Goal: Task Accomplishment & Management: Manage account settings

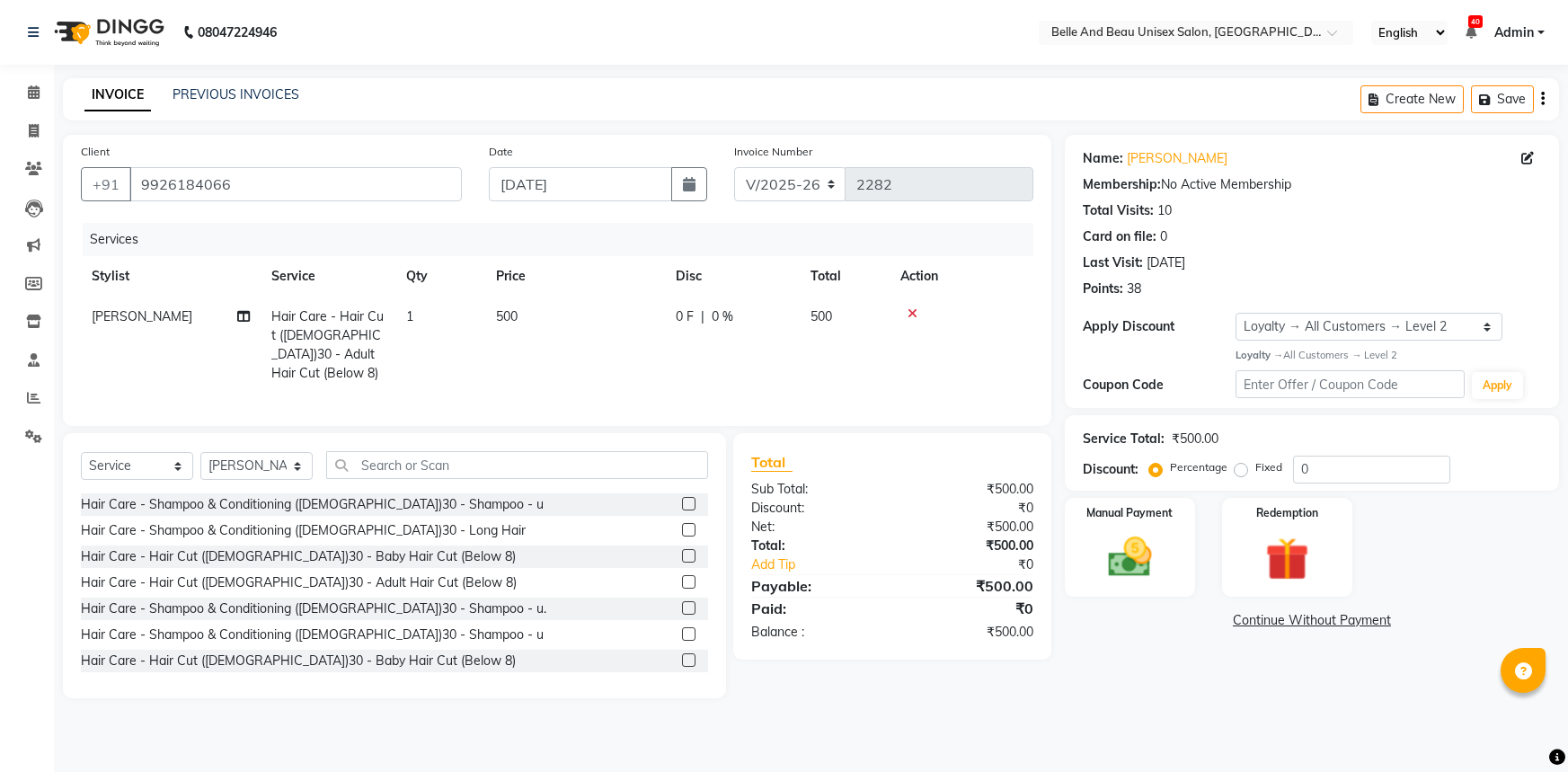
select select "7066"
select select "service"
select select "60511"
select select "1: Object"
click at [36, 87] on icon at bounding box center [34, 92] width 12 height 14
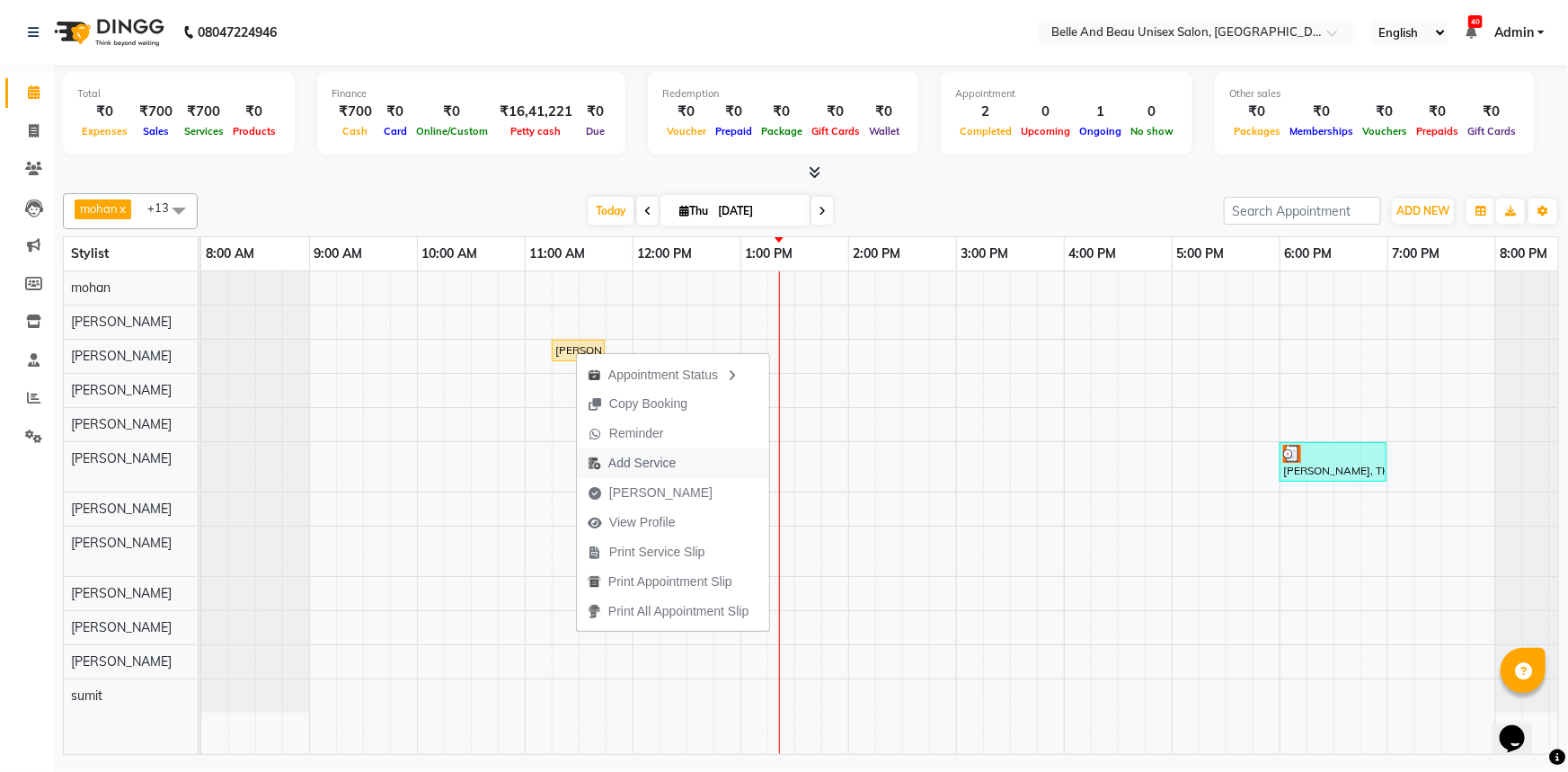
click at [637, 458] on span "Add Service" at bounding box center [642, 463] width 68 height 19
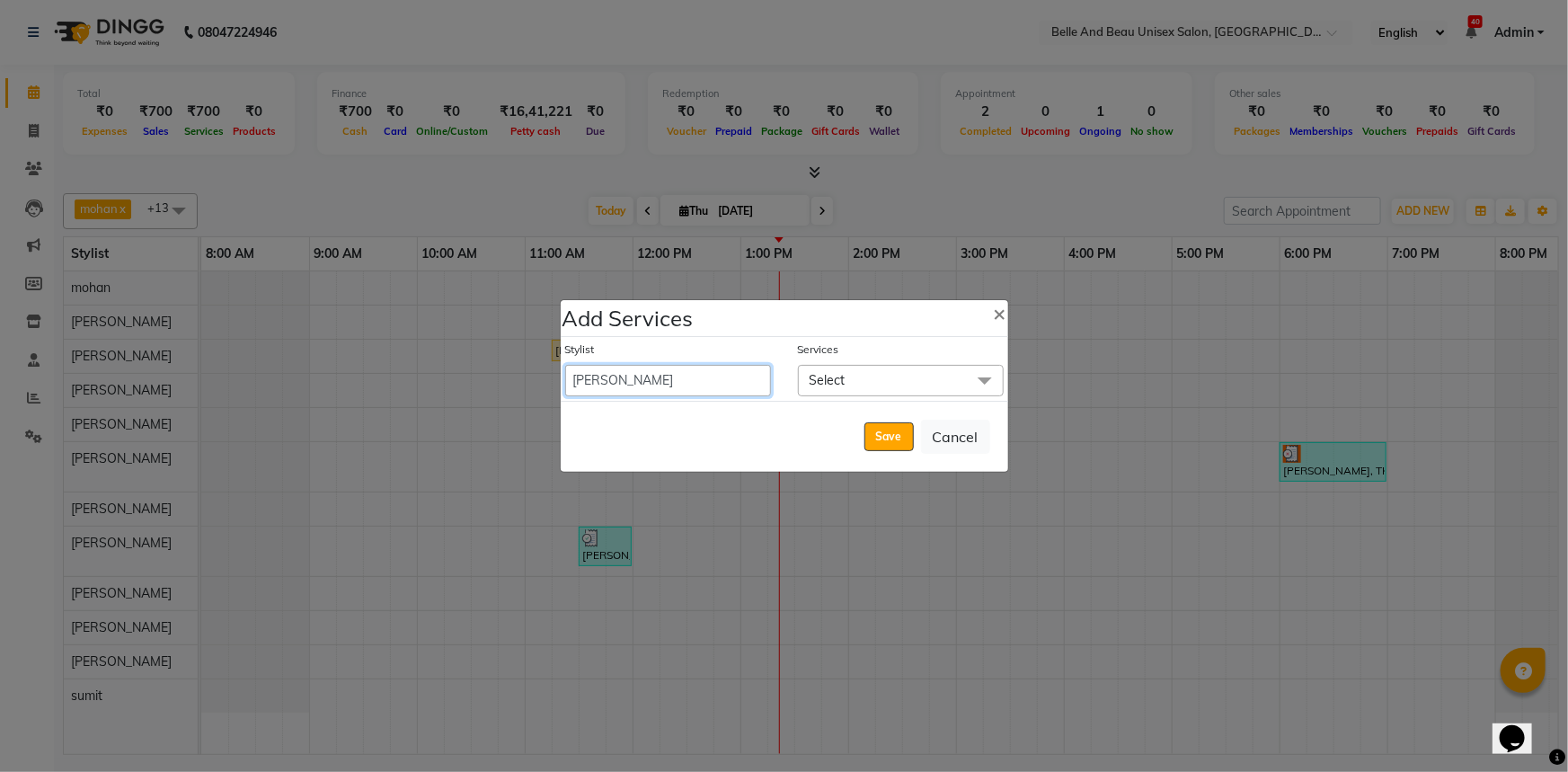
click at [626, 385] on select "[PERSON_NAME] [PERSON_NAME] [PERSON_NAME] [PERSON_NAME] [PERSON_NAME] [PERSON_N…" at bounding box center [668, 380] width 206 height 32
click at [618, 377] on select "[PERSON_NAME] [PERSON_NAME] [PERSON_NAME] [PERSON_NAME] [PERSON_NAME] [PERSON_N…" at bounding box center [668, 380] width 206 height 32
select select "89706"
click at [565, 365] on select "[PERSON_NAME] [PERSON_NAME] [PERSON_NAME] [PERSON_NAME] [PERSON_NAME] [PERSON_N…" at bounding box center [668, 380] width 206 height 32
select select "705"
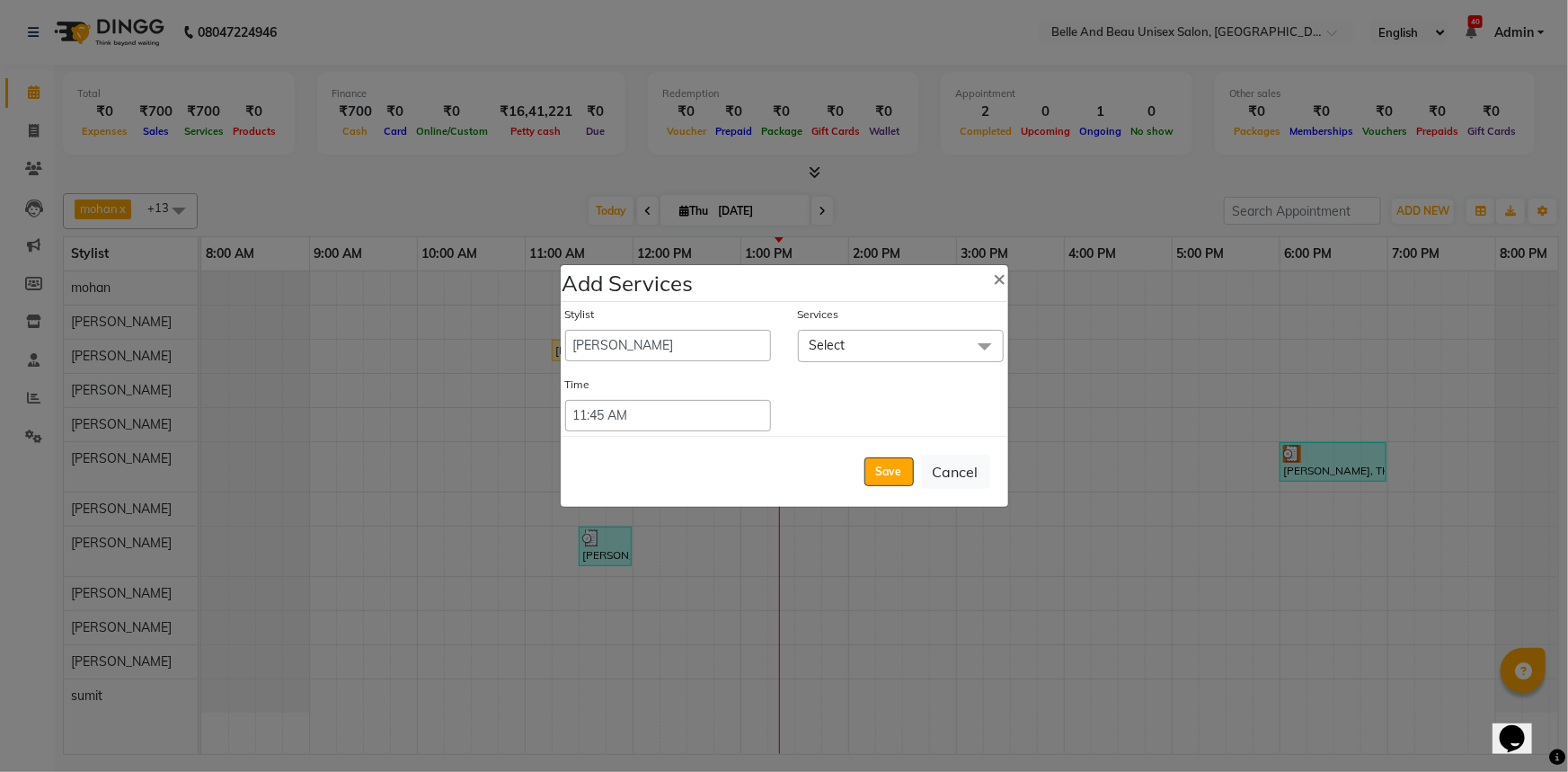
click at [859, 345] on span "Select" at bounding box center [900, 345] width 206 height 32
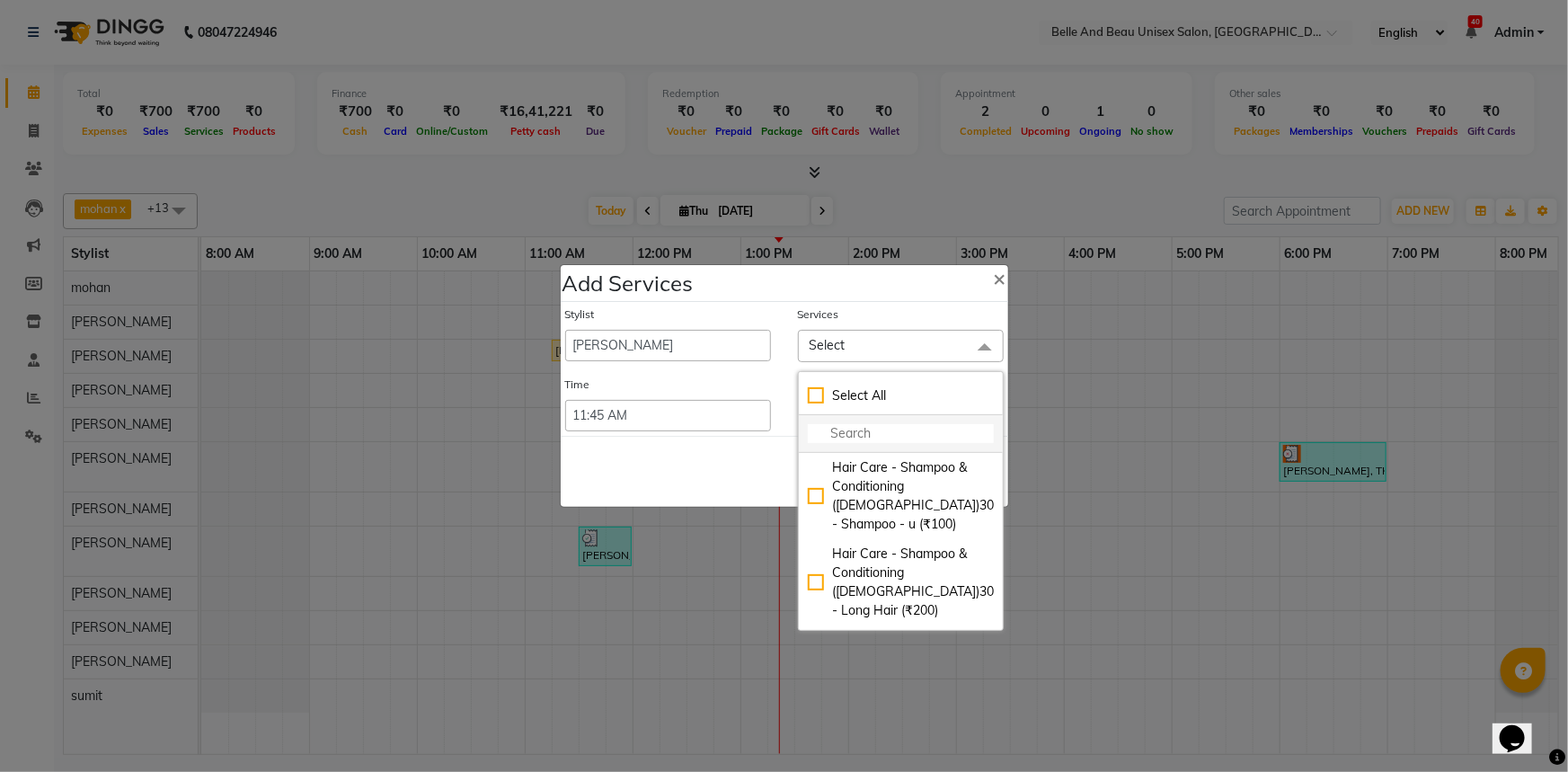
click at [869, 435] on input "multiselect-search" at bounding box center [900, 433] width 186 height 19
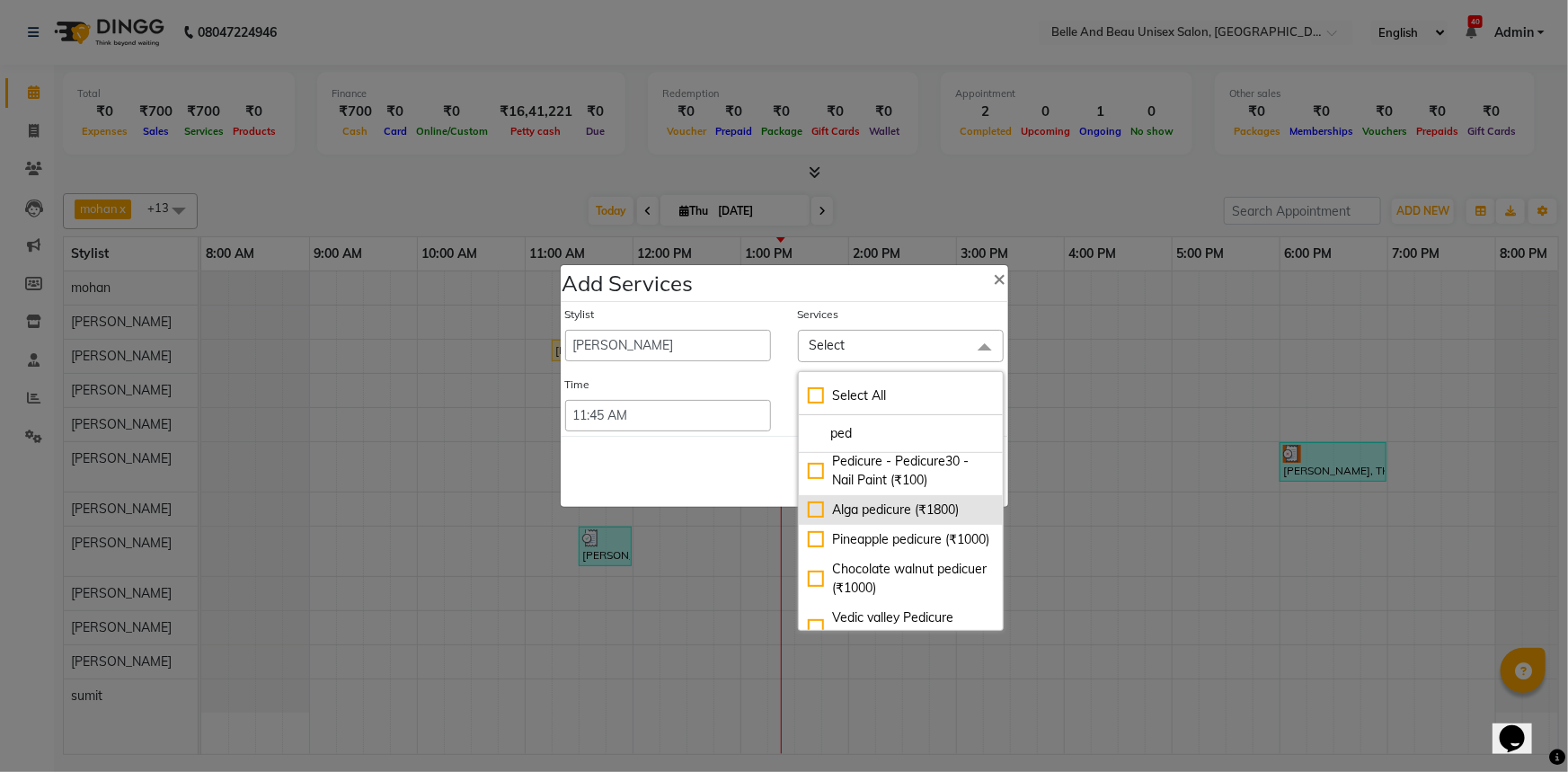
scroll to position [81, 0]
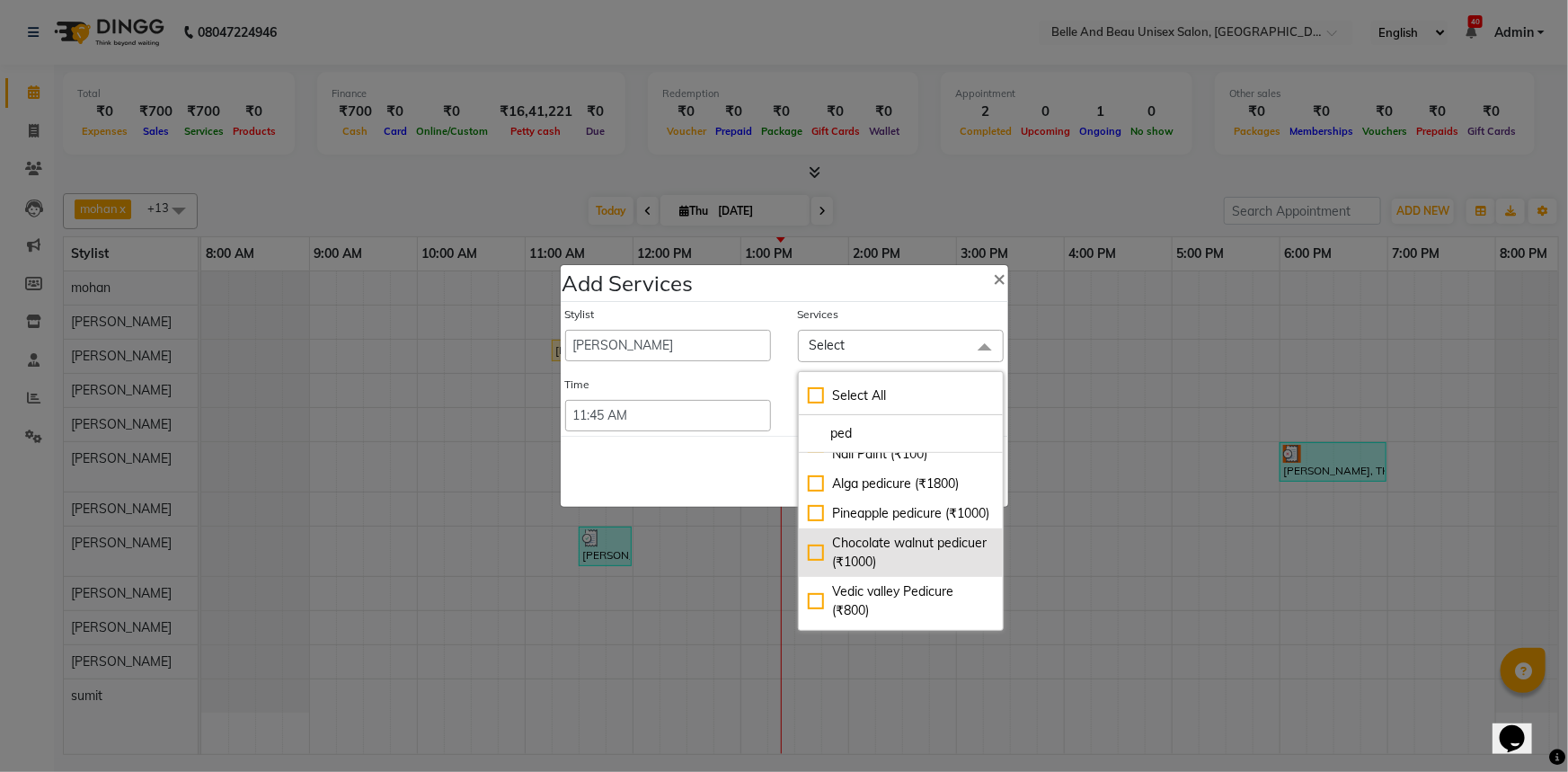
type input "ped"
click at [808, 568] on div "Chocolate walnut pedicuer (₹1000)" at bounding box center [900, 552] width 186 height 38
checkbox input "true"
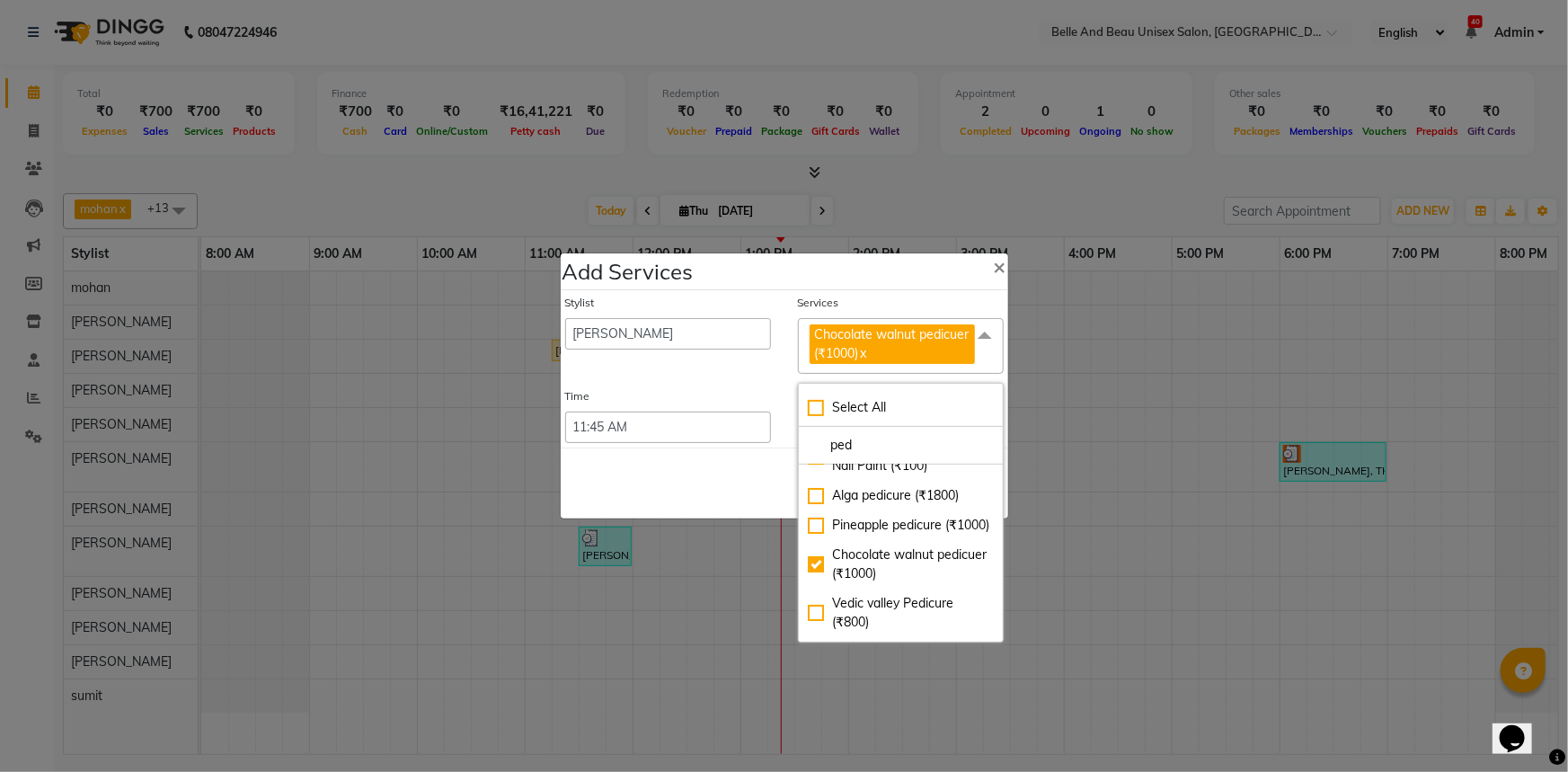
click at [683, 477] on div "Save Cancel" at bounding box center [784, 483] width 448 height 71
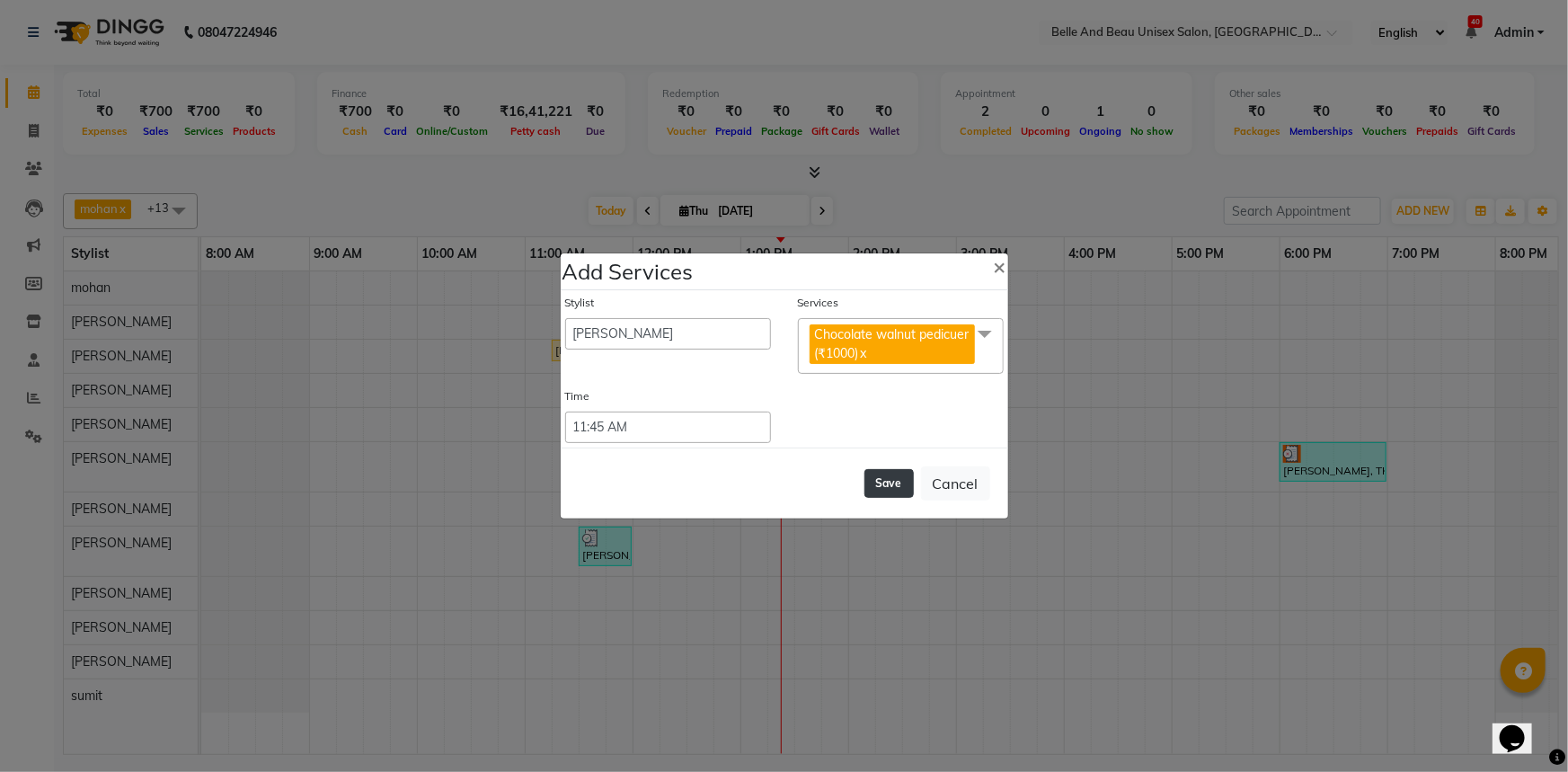
click at [894, 484] on button "Save" at bounding box center [889, 483] width 49 height 29
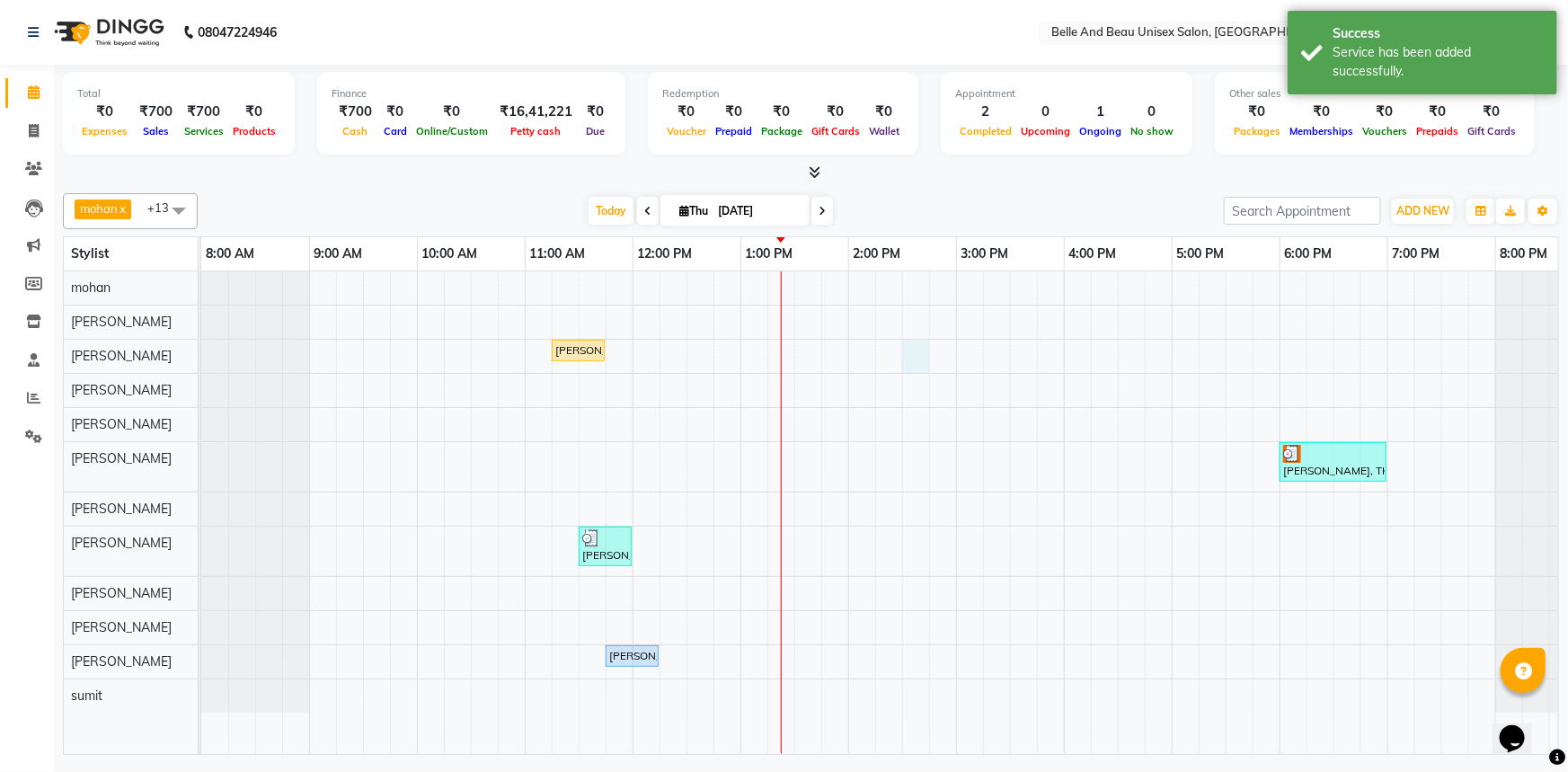
click at [907, 353] on div "Prince Thomas, TK02, 11:15 AM-11:45 AM, Hair Care - Hair Cut (Male)30 - Adult H…" at bounding box center [902, 512] width 1402 height 482
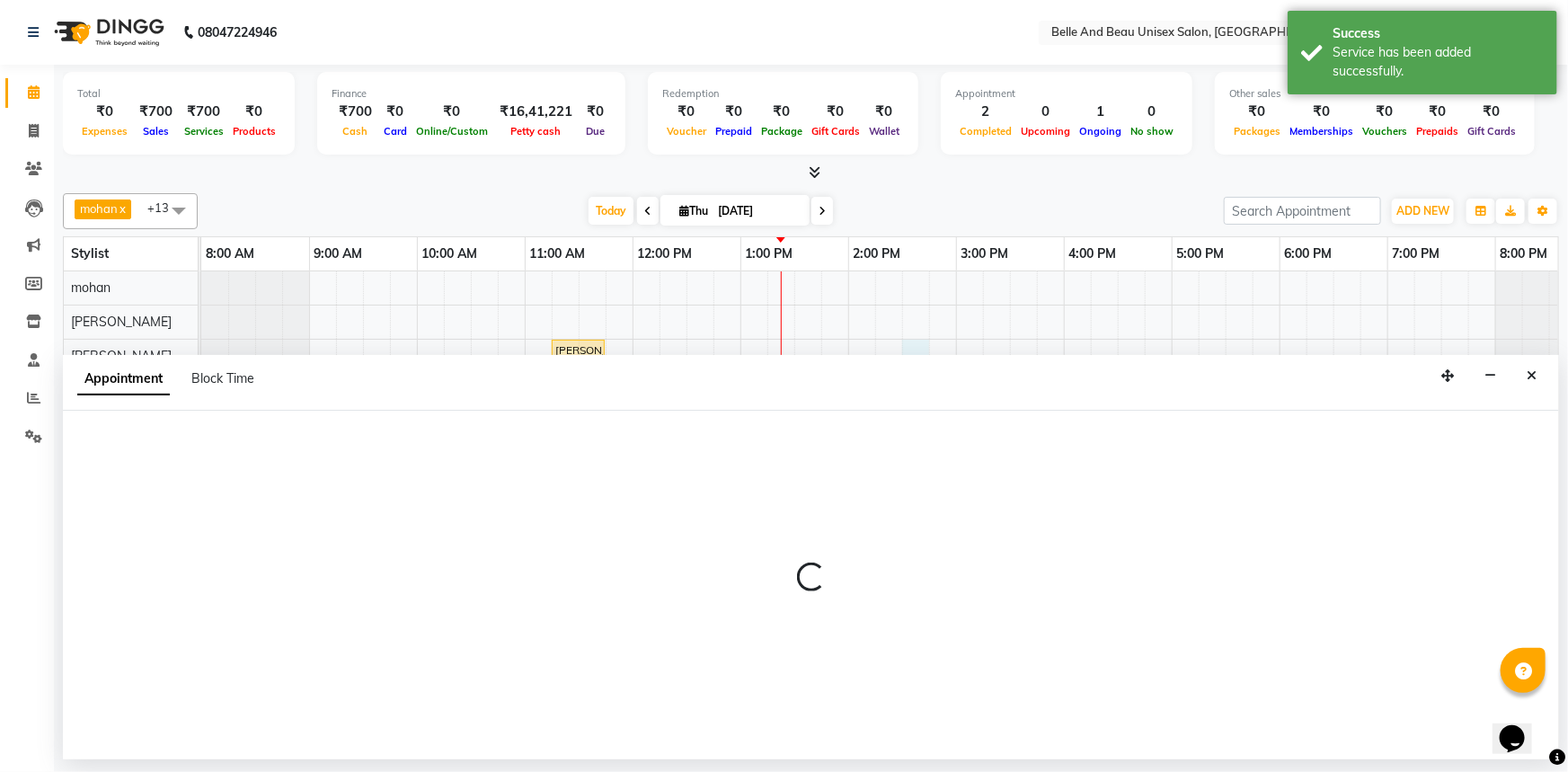
select select "59227"
select select "tentative"
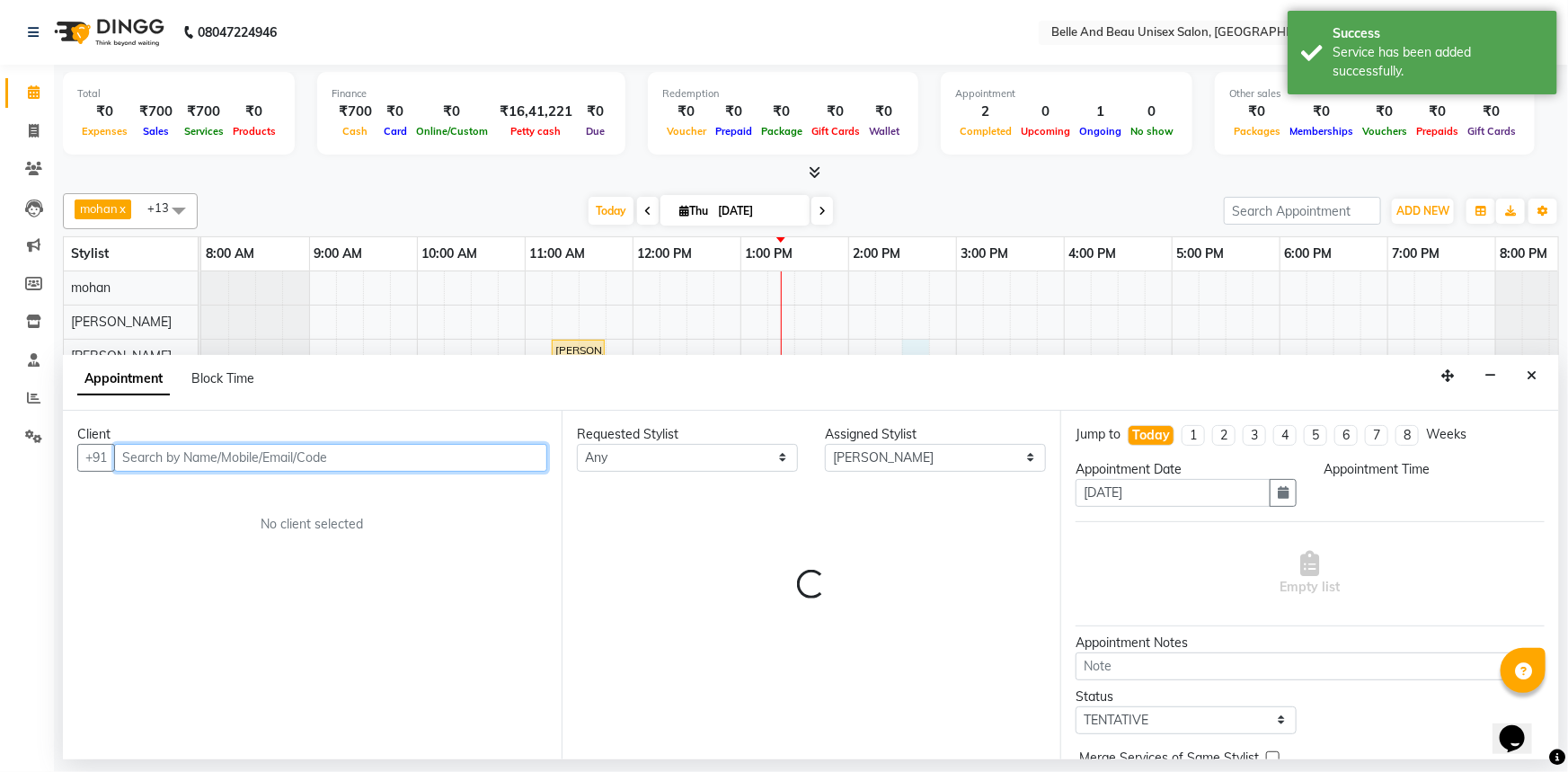
select select "870"
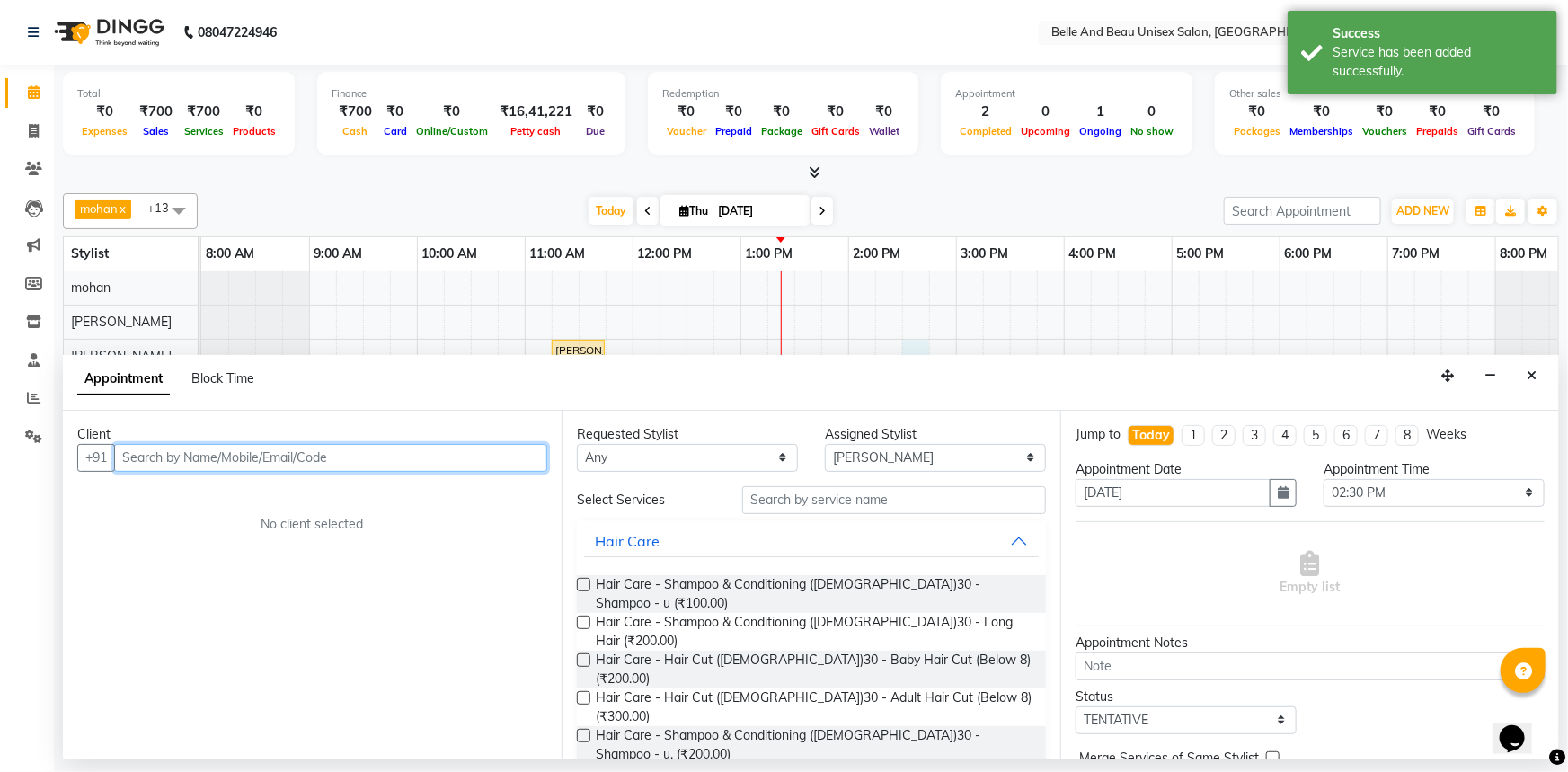
click at [200, 463] on input "text" at bounding box center [330, 457] width 433 height 28
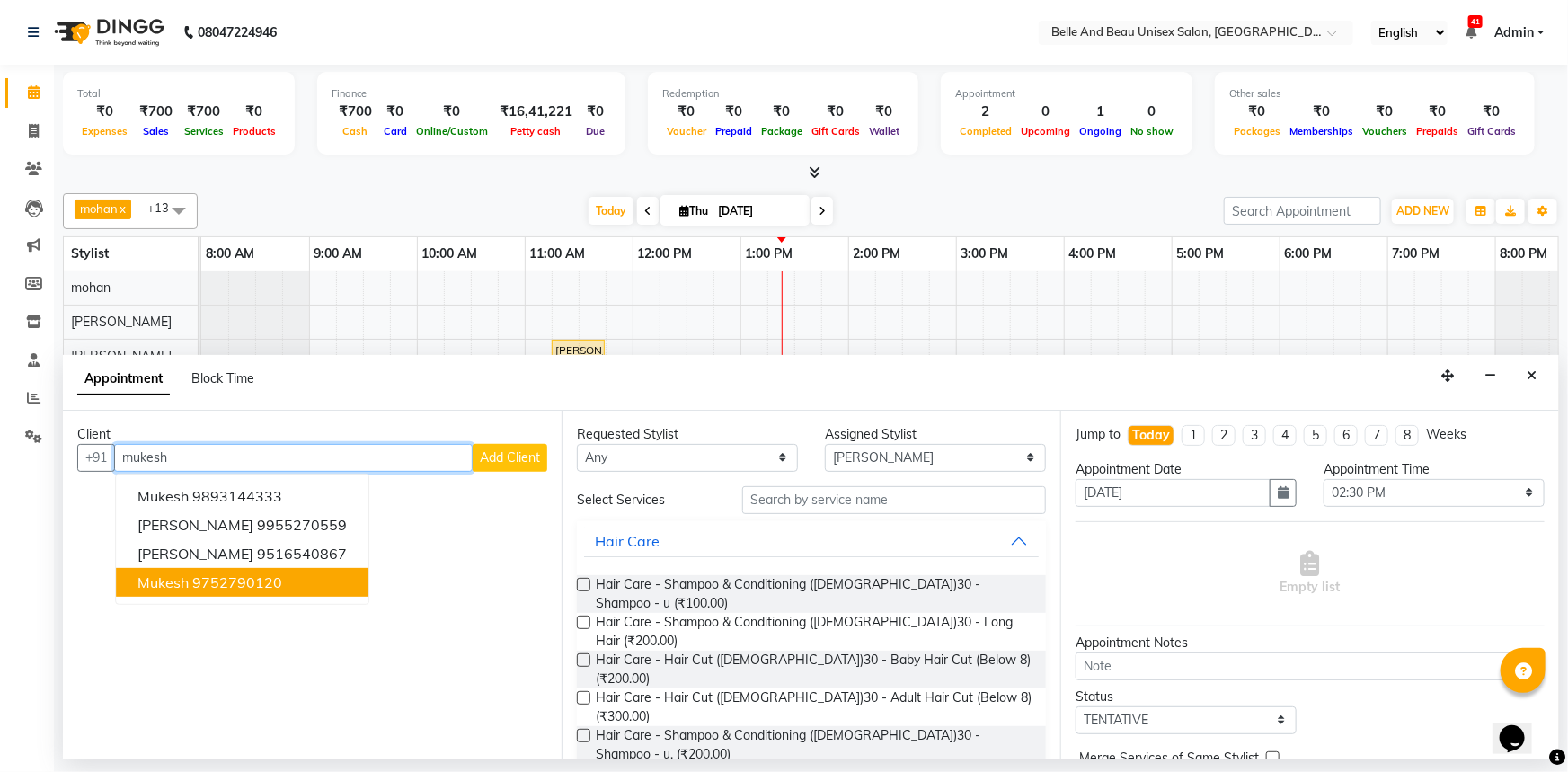
click at [264, 585] on ngb-highlight "9752790120" at bounding box center [236, 582] width 90 height 18
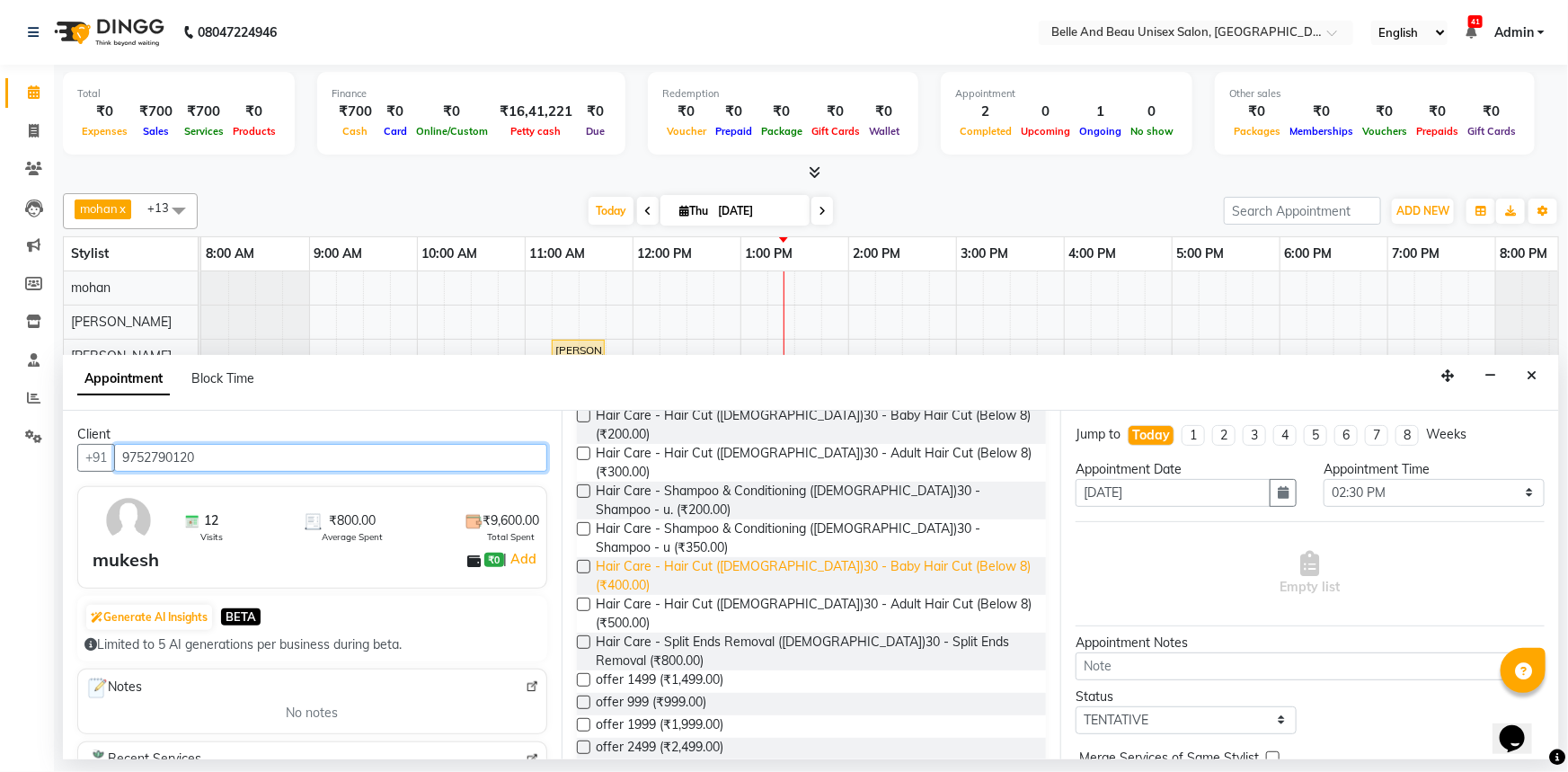
scroll to position [163, 0]
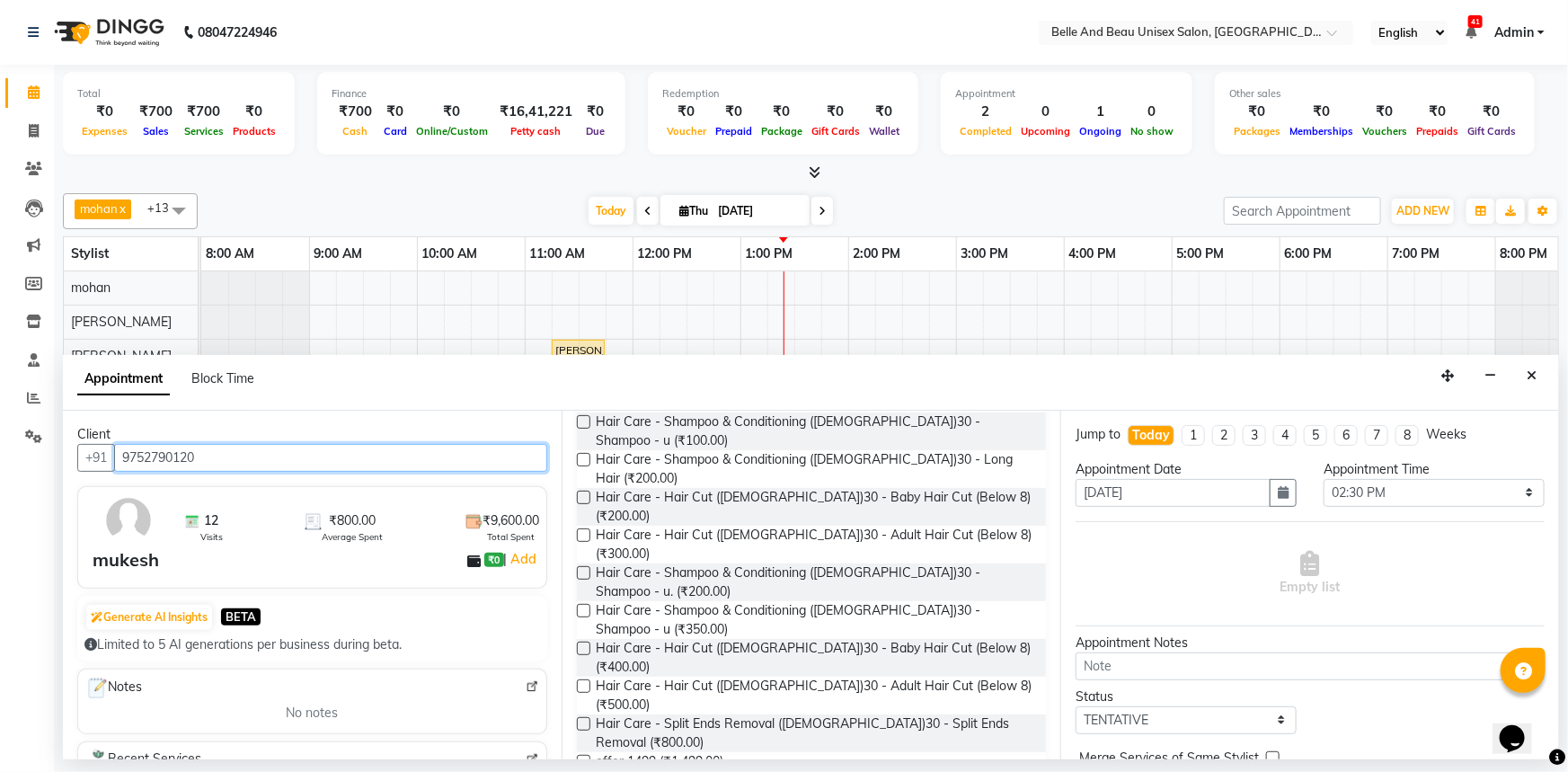
type input "9752790120"
click at [582, 529] on label at bounding box center [584, 536] width 14 height 14
click at [582, 531] on input "checkbox" at bounding box center [583, 537] width 12 height 12
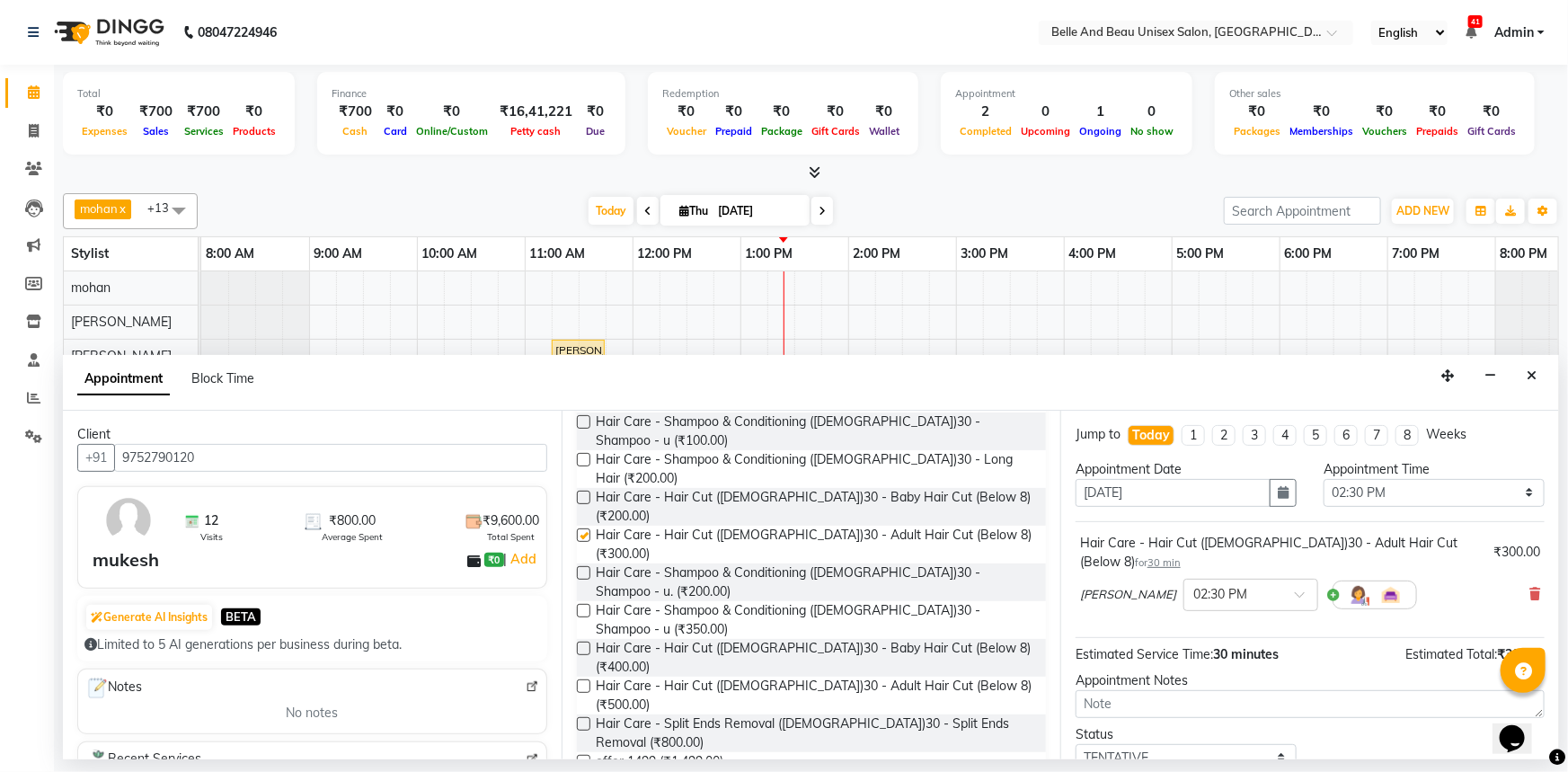
checkbox input "false"
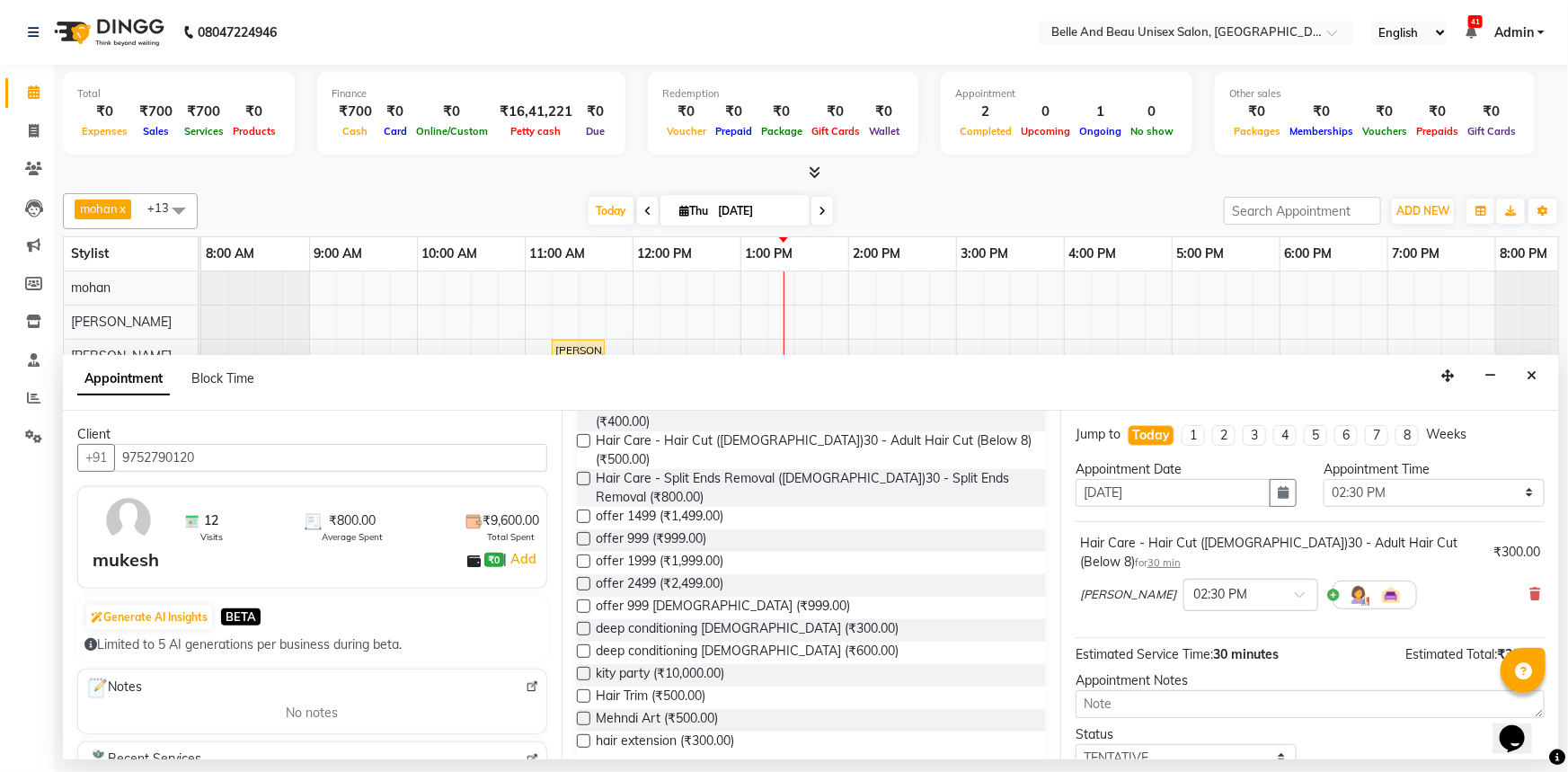
scroll to position [489, 0]
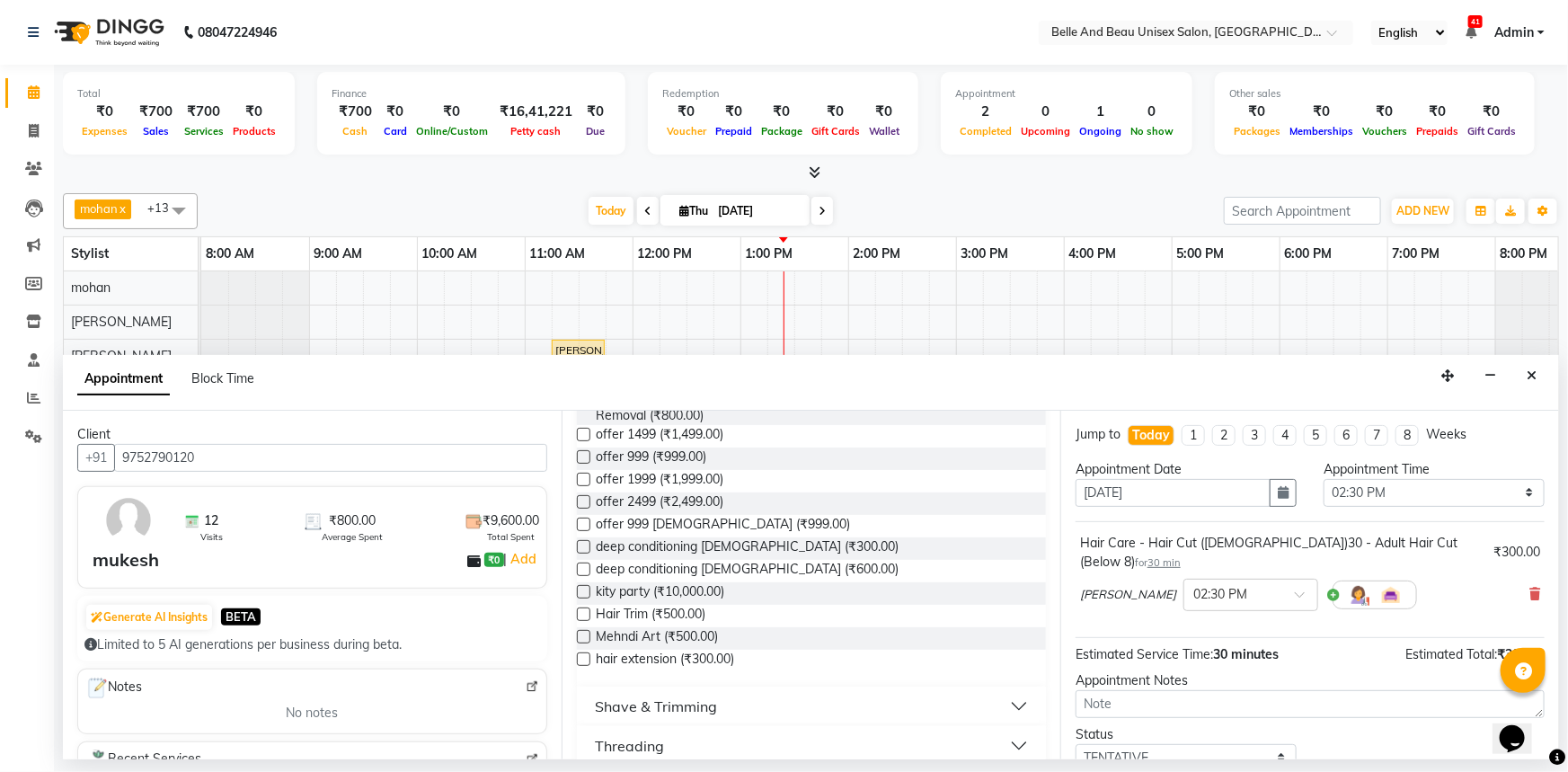
click at [676, 696] on div "Shave & Trimming" at bounding box center [655, 706] width 123 height 21
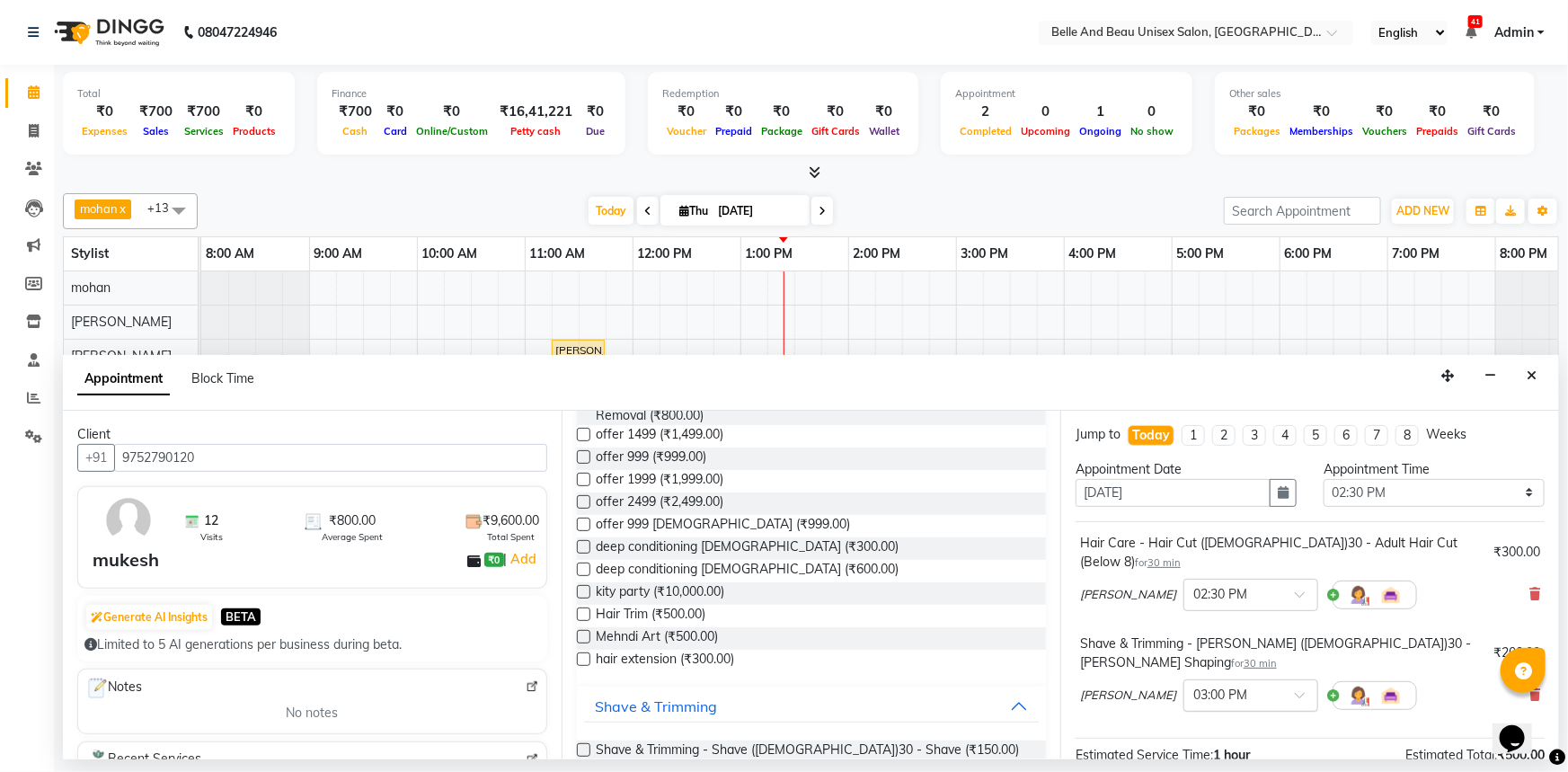
checkbox input "false"
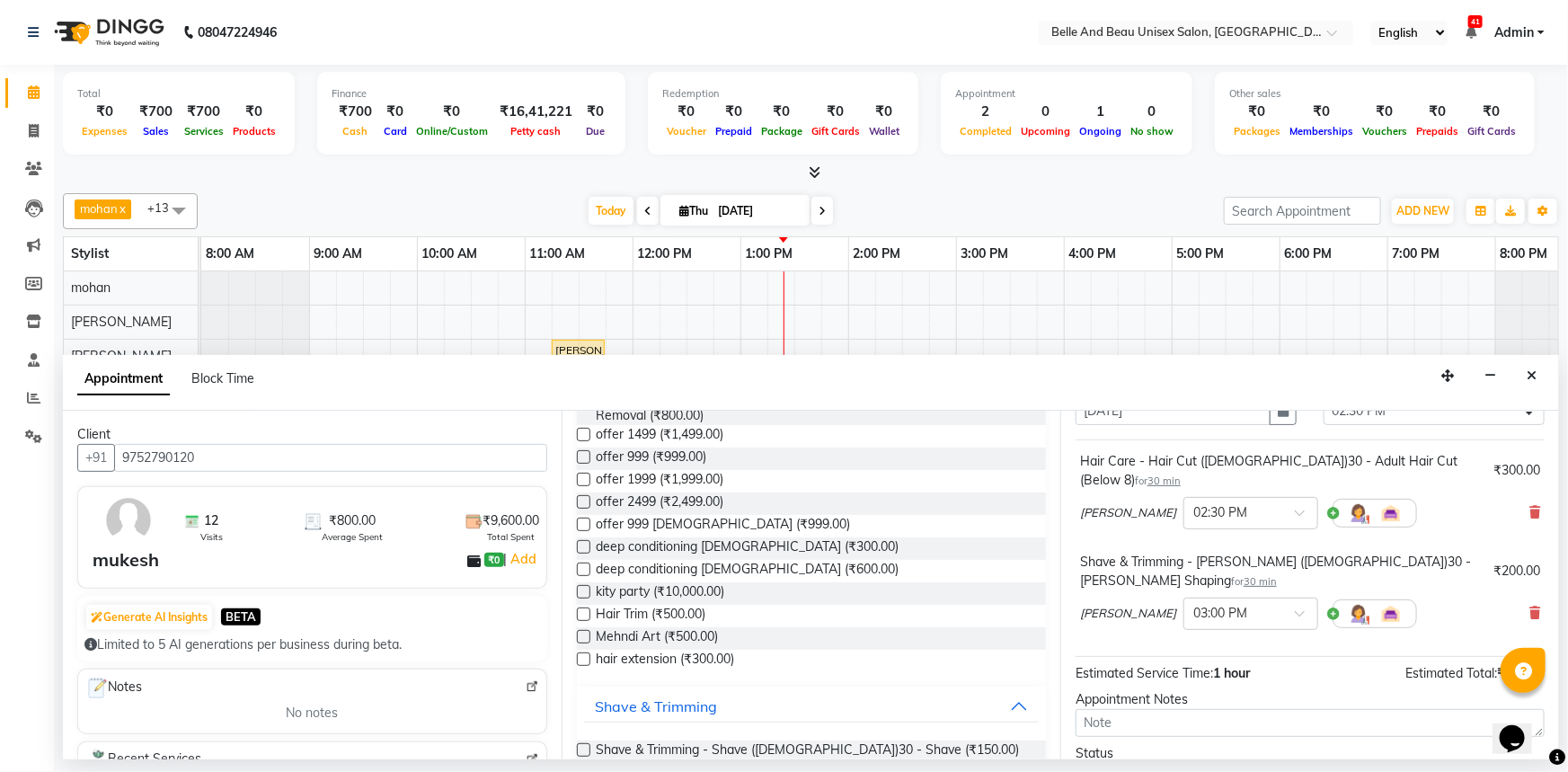
scroll to position [188, 0]
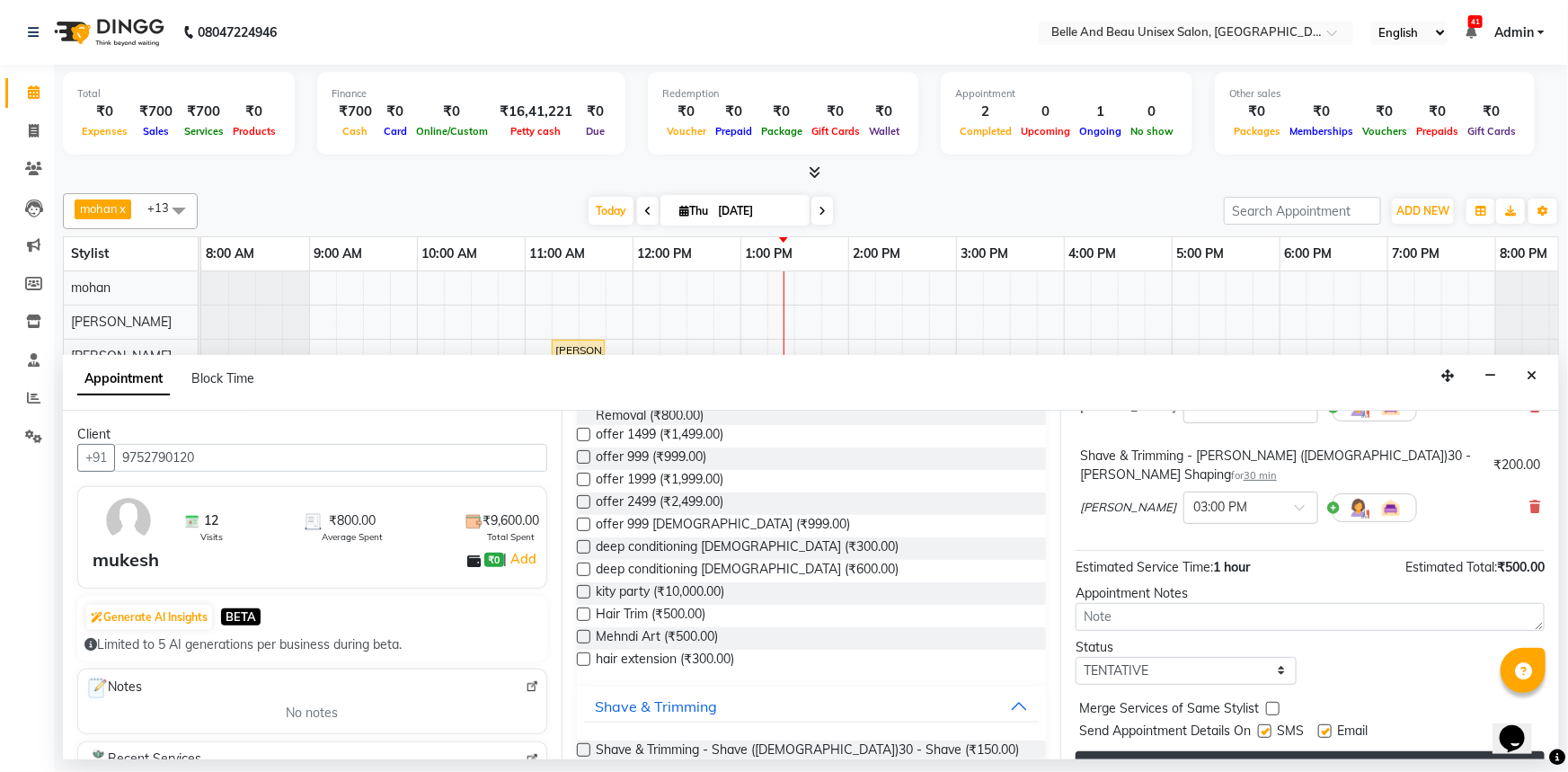
click at [1217, 751] on button "Book" at bounding box center [1310, 767] width 469 height 33
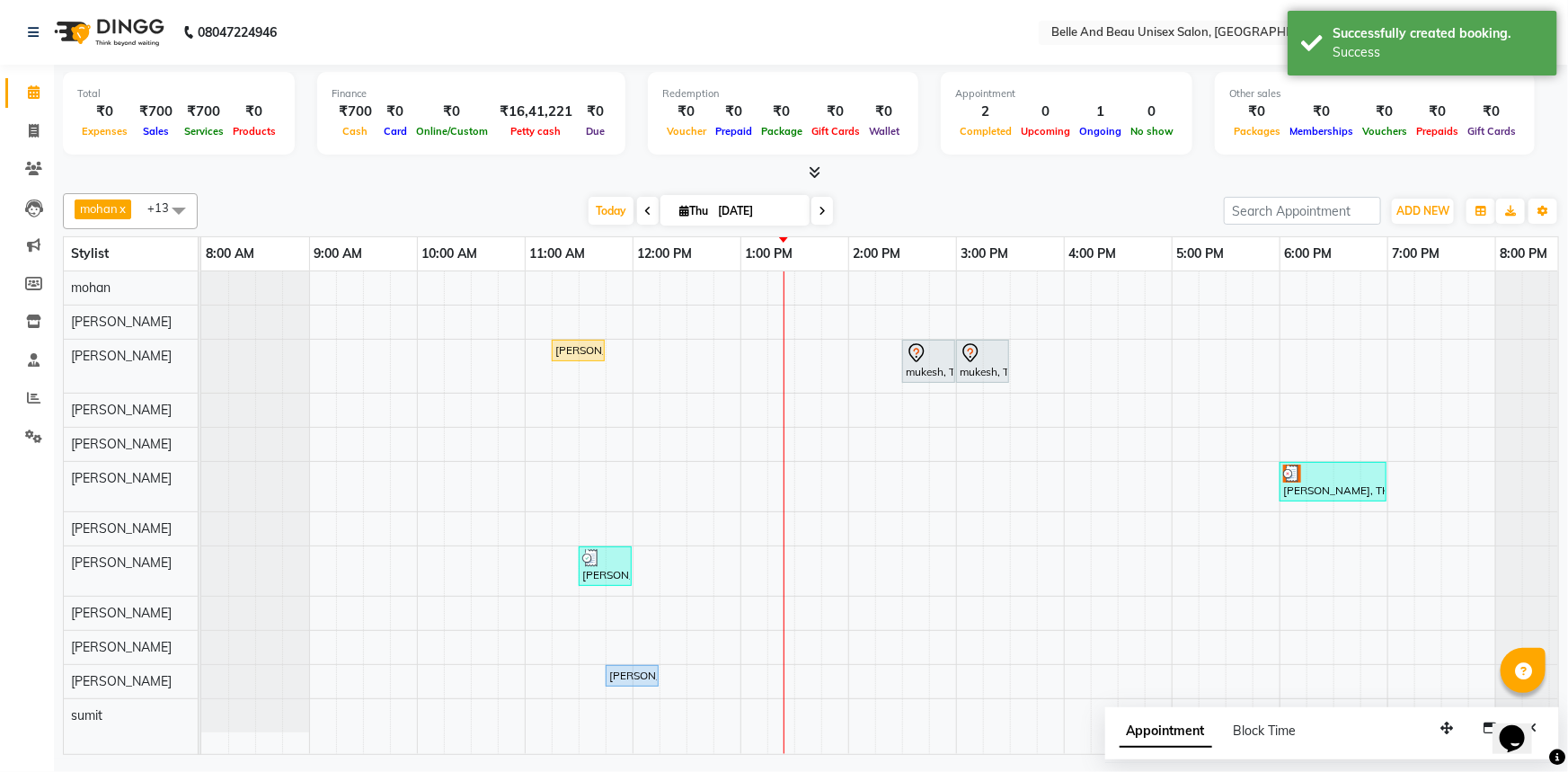
click at [812, 356] on div "Prince Thomas, TK02, 11:15 AM-11:45 AM, Hair Care - Hair Cut (Male)30 - Adult H…" at bounding box center [902, 512] width 1402 height 482
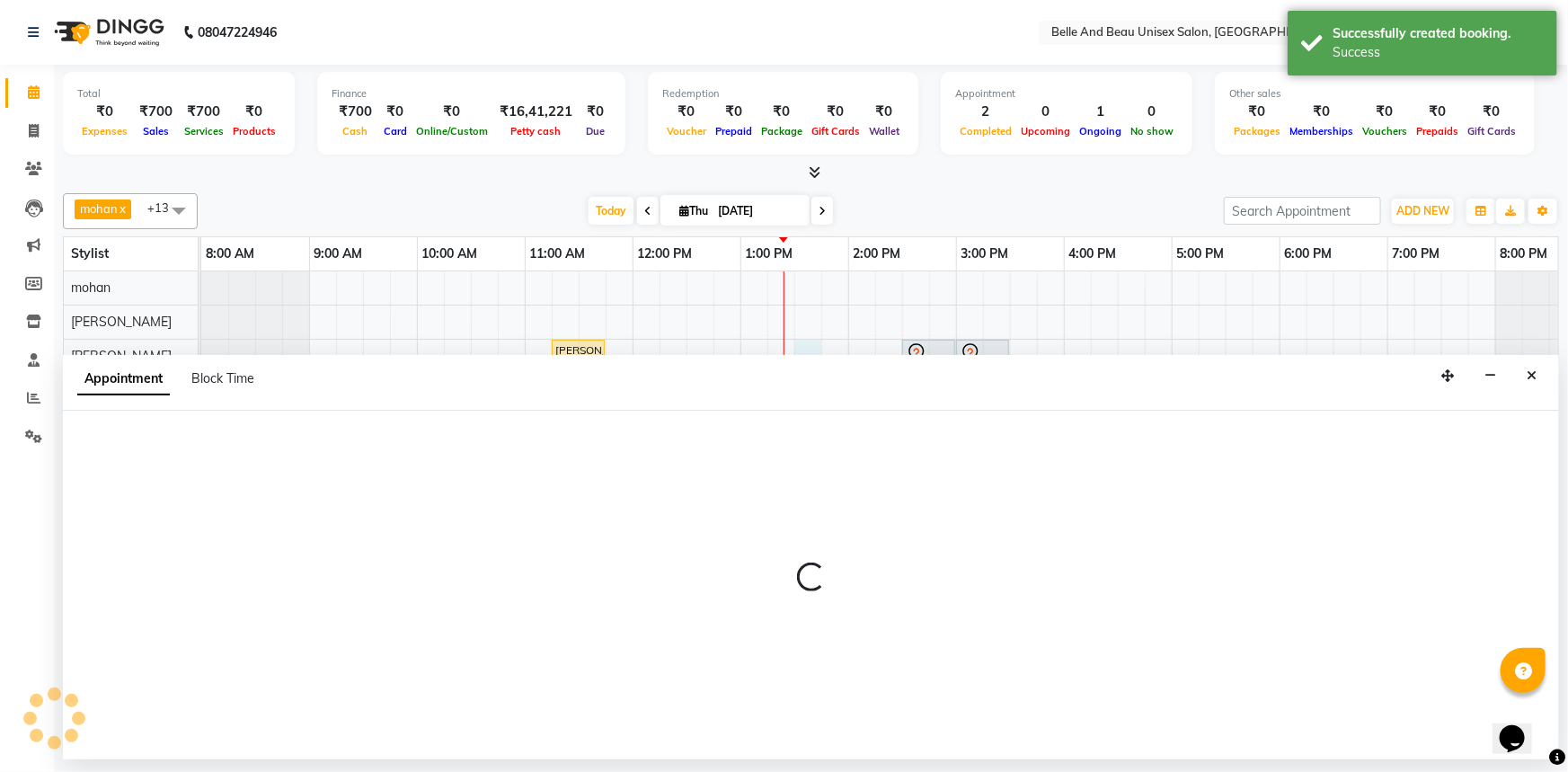
select select "59227"
select select "tentative"
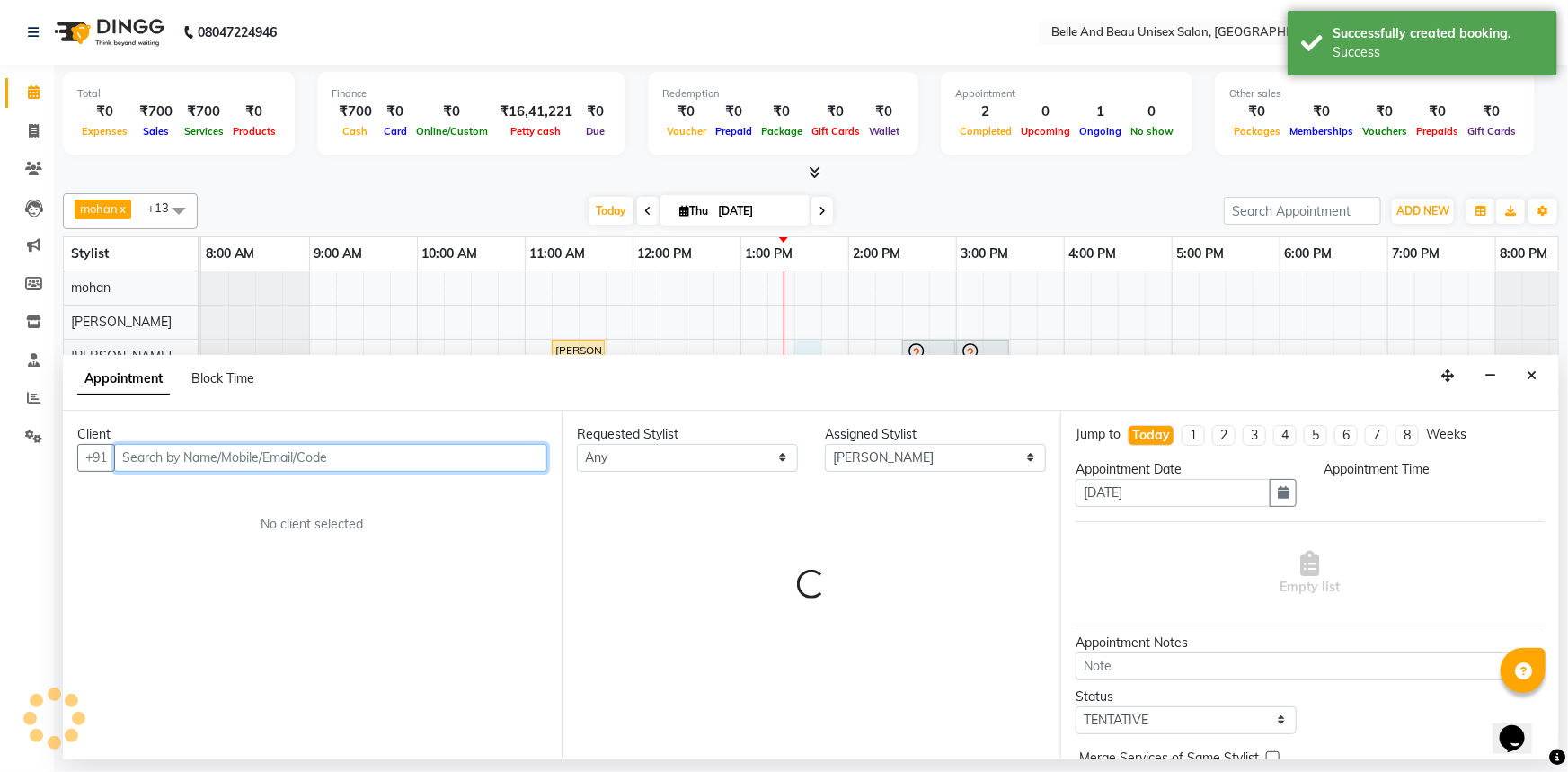
select select "810"
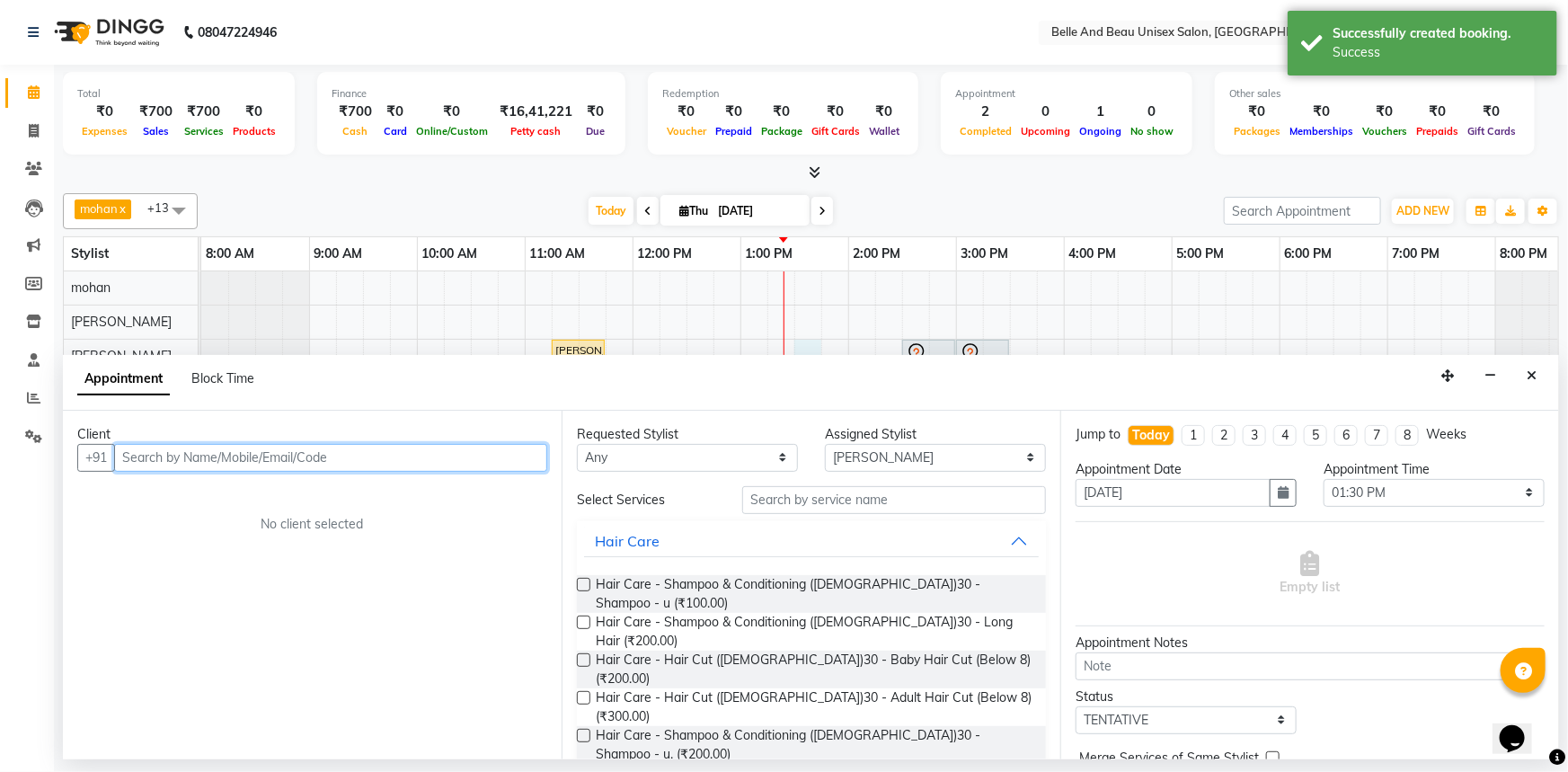
click at [281, 455] on input "text" at bounding box center [330, 457] width 433 height 28
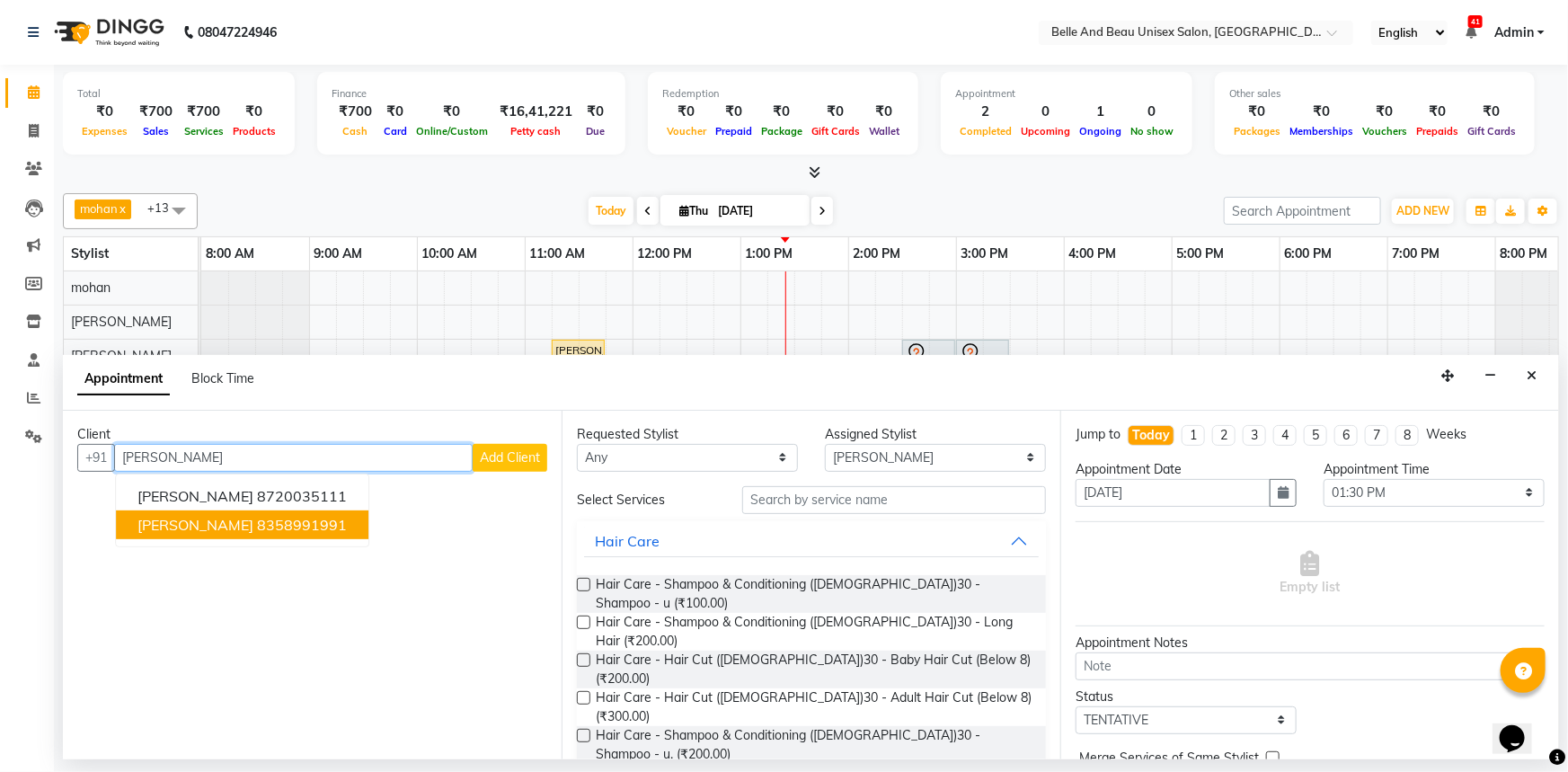
click at [350, 525] on button "Parth Devan 8358991991" at bounding box center [242, 525] width 253 height 29
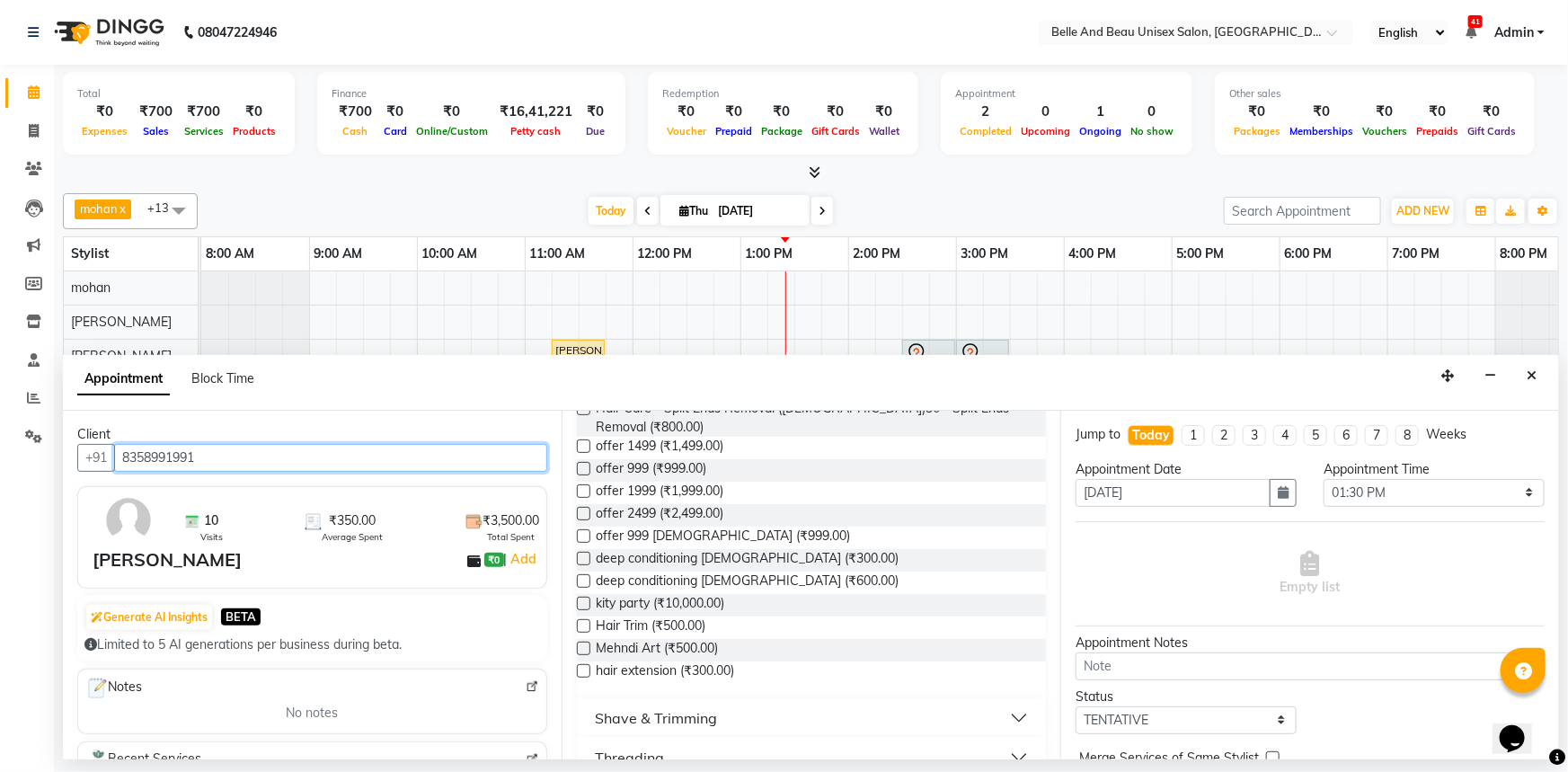
scroll to position [489, 0]
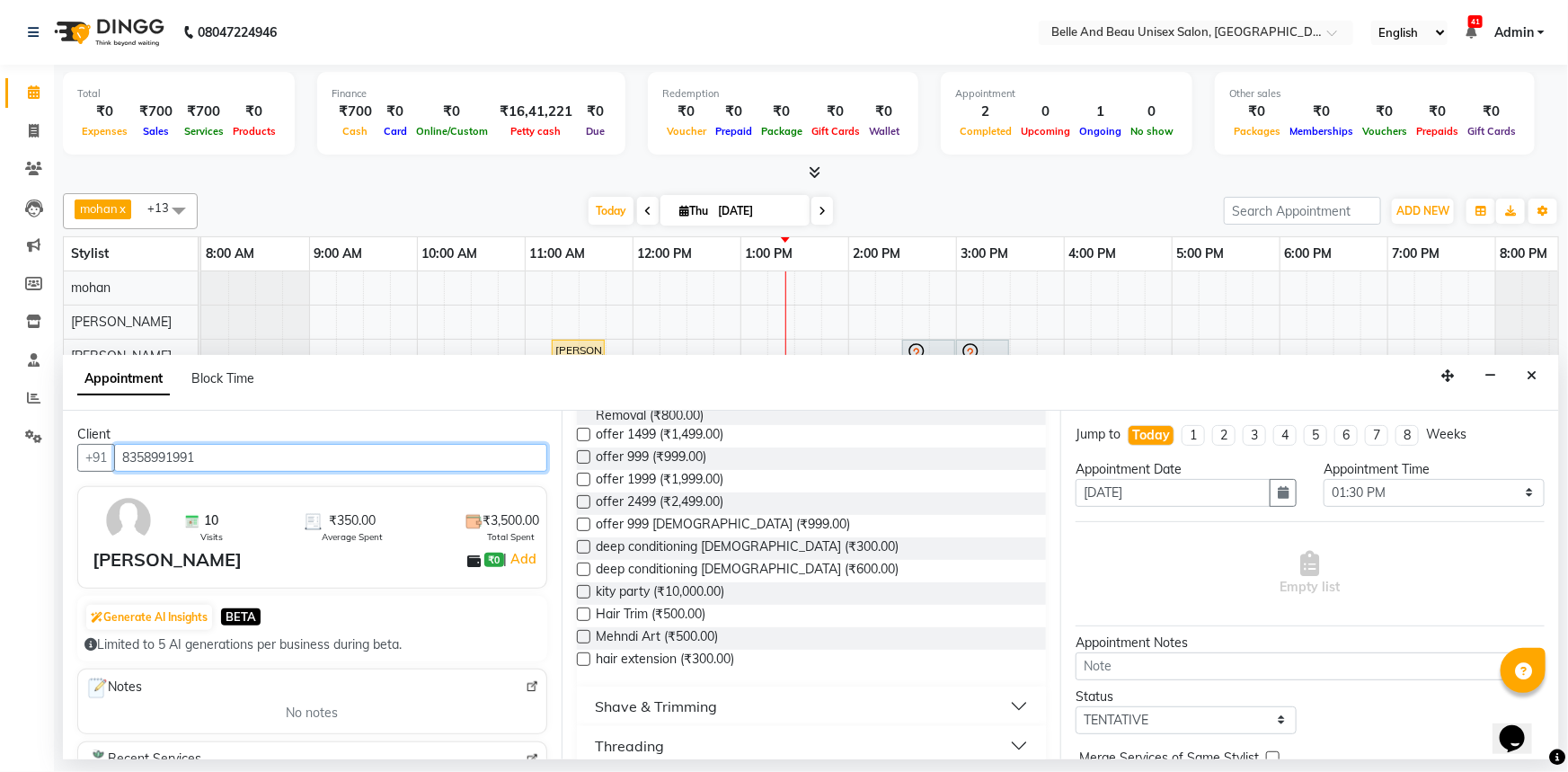
type input "8358991991"
click at [678, 696] on div "Shave & Trimming" at bounding box center [655, 706] width 123 height 21
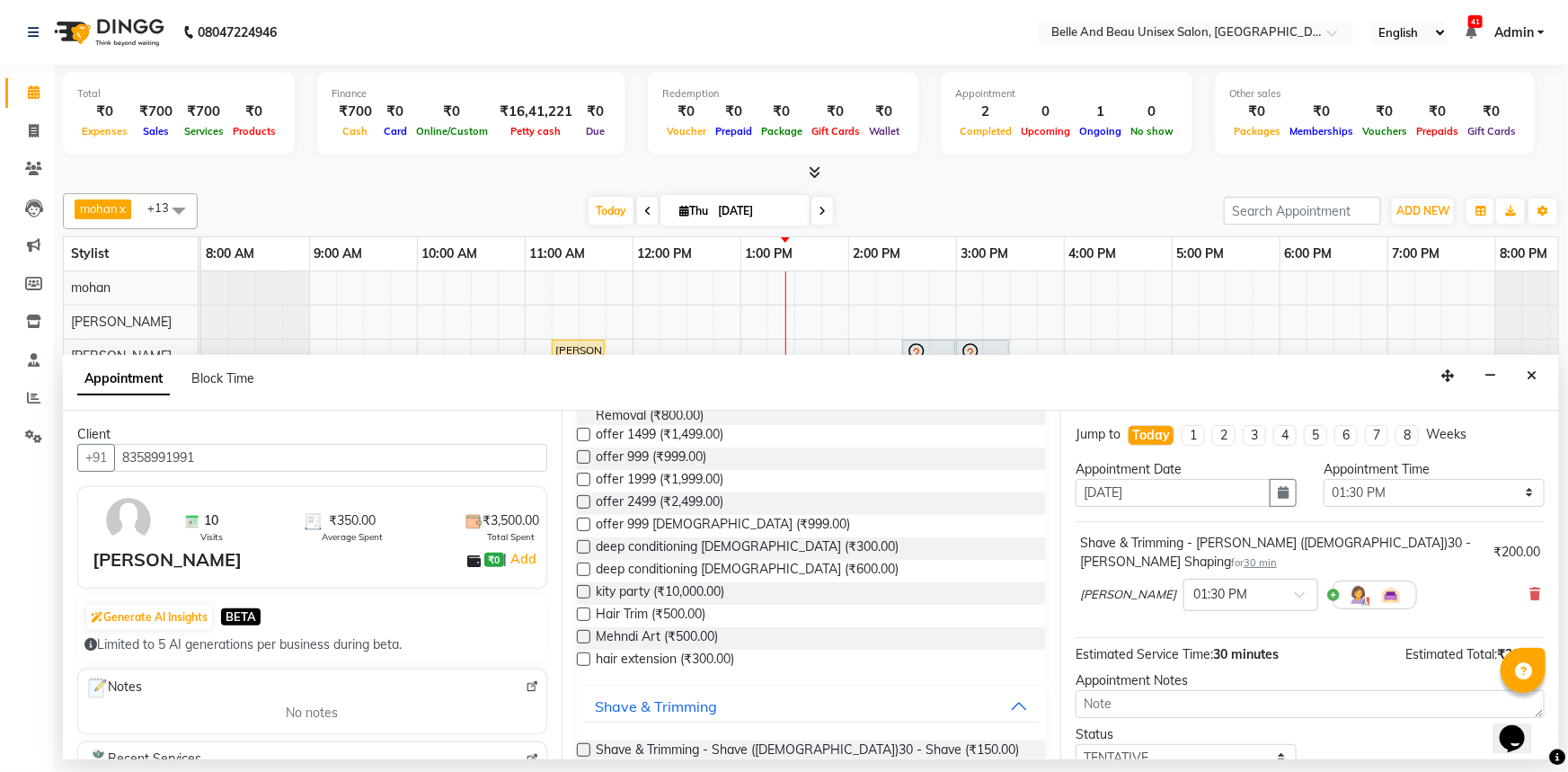
checkbox input "false"
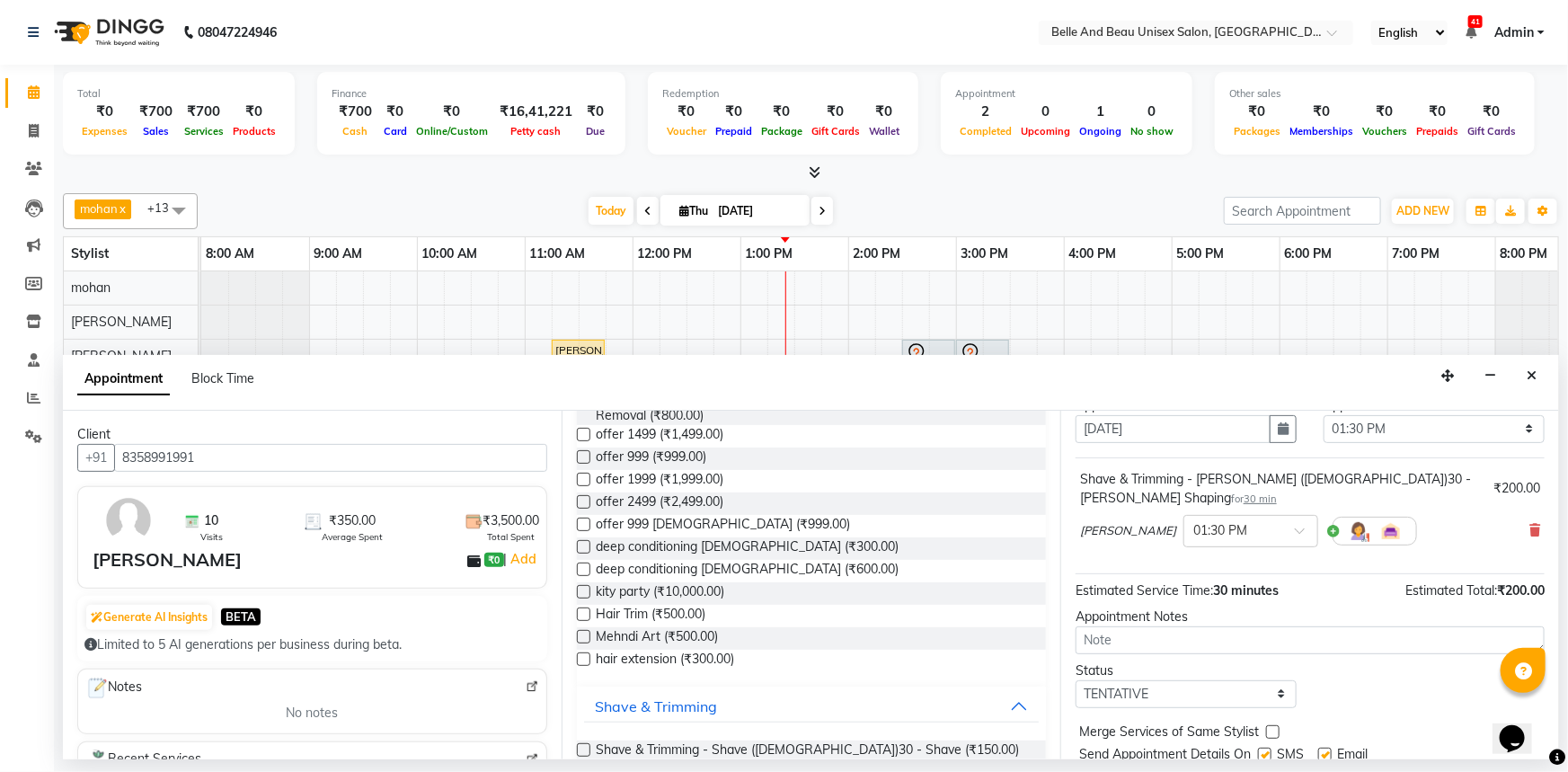
scroll to position [106, 0]
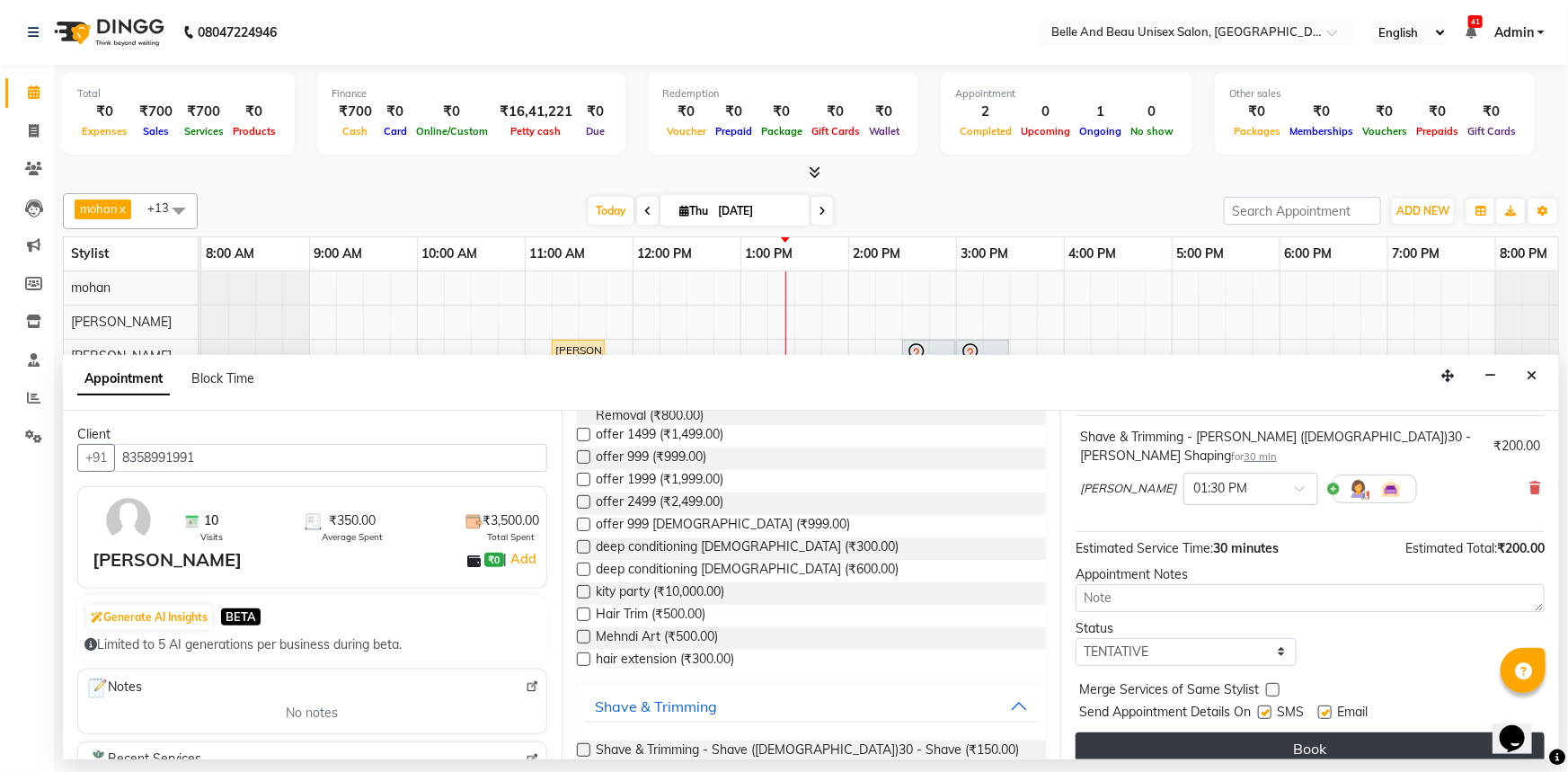
click at [1227, 741] on button "Book" at bounding box center [1310, 749] width 469 height 33
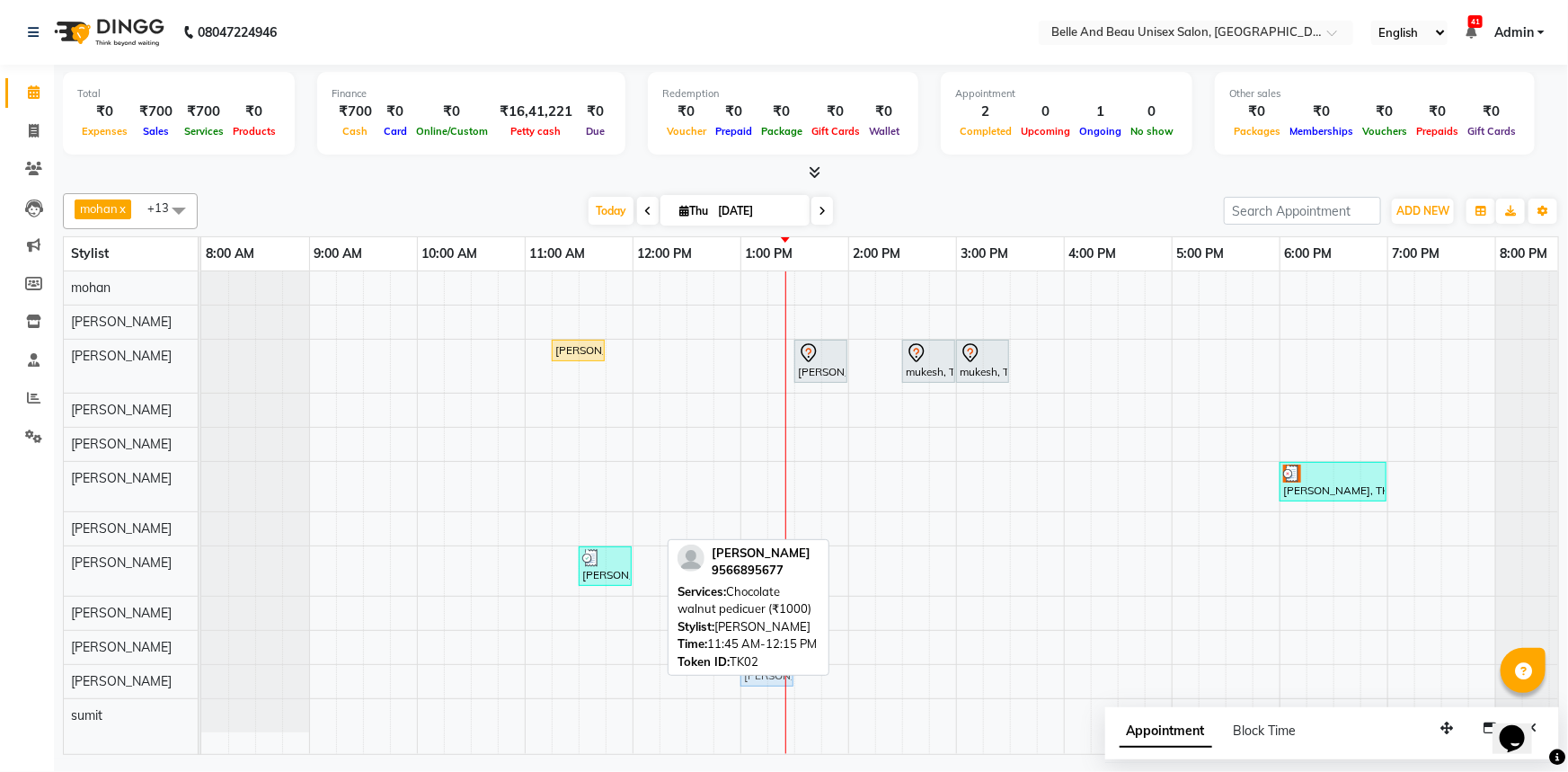
drag, startPoint x: 646, startPoint y: 669, endPoint x: 780, endPoint y: 683, distance: 134.7
click at [202, 683] on div "Prince Thomas, TK02, 11:45 AM-12:15 PM, Chocolate walnut pedicuer (₹1000) Princ…" at bounding box center [202, 680] width 0 height 32
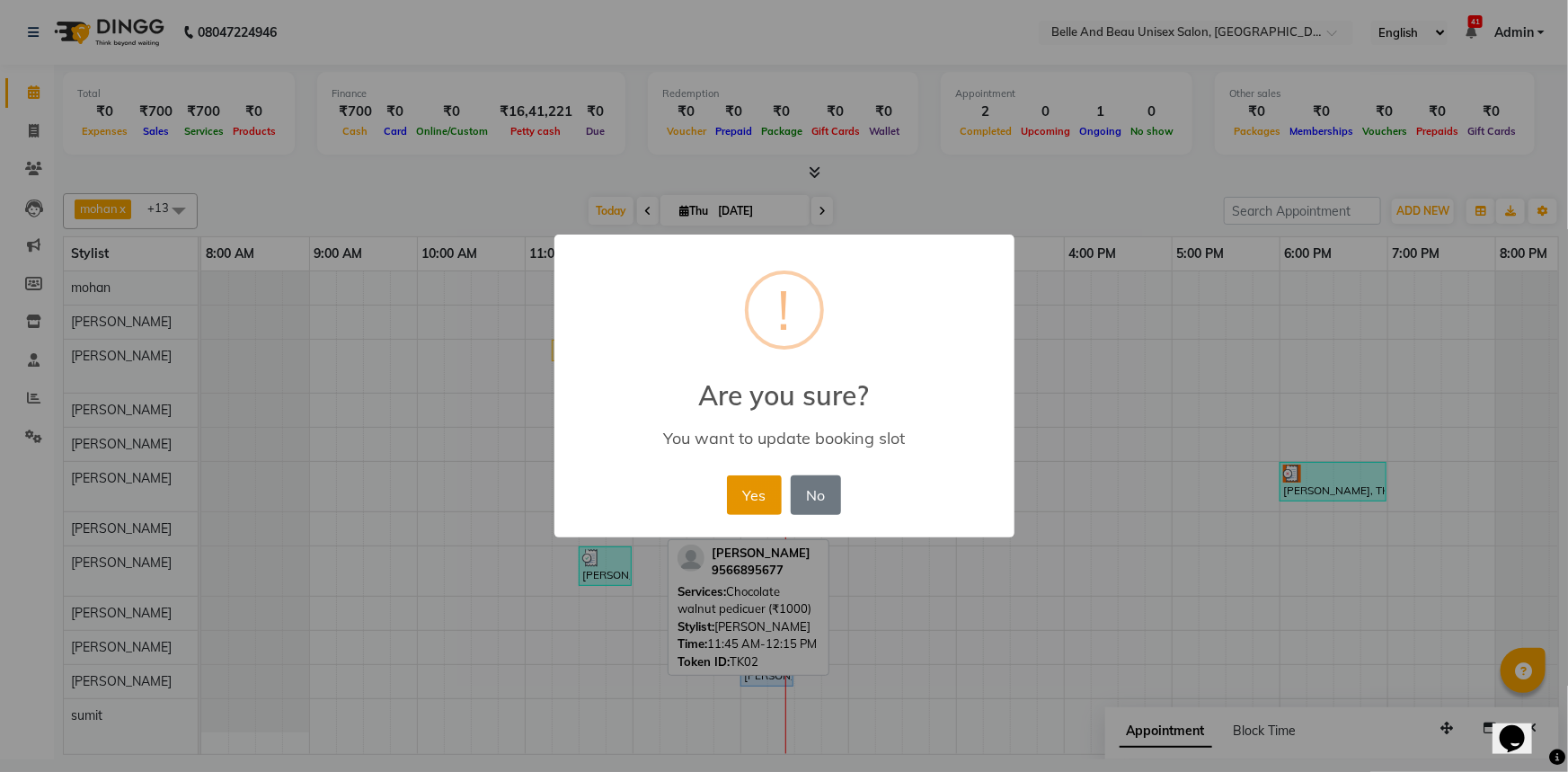
click at [760, 490] on button "Yes" at bounding box center [754, 495] width 55 height 40
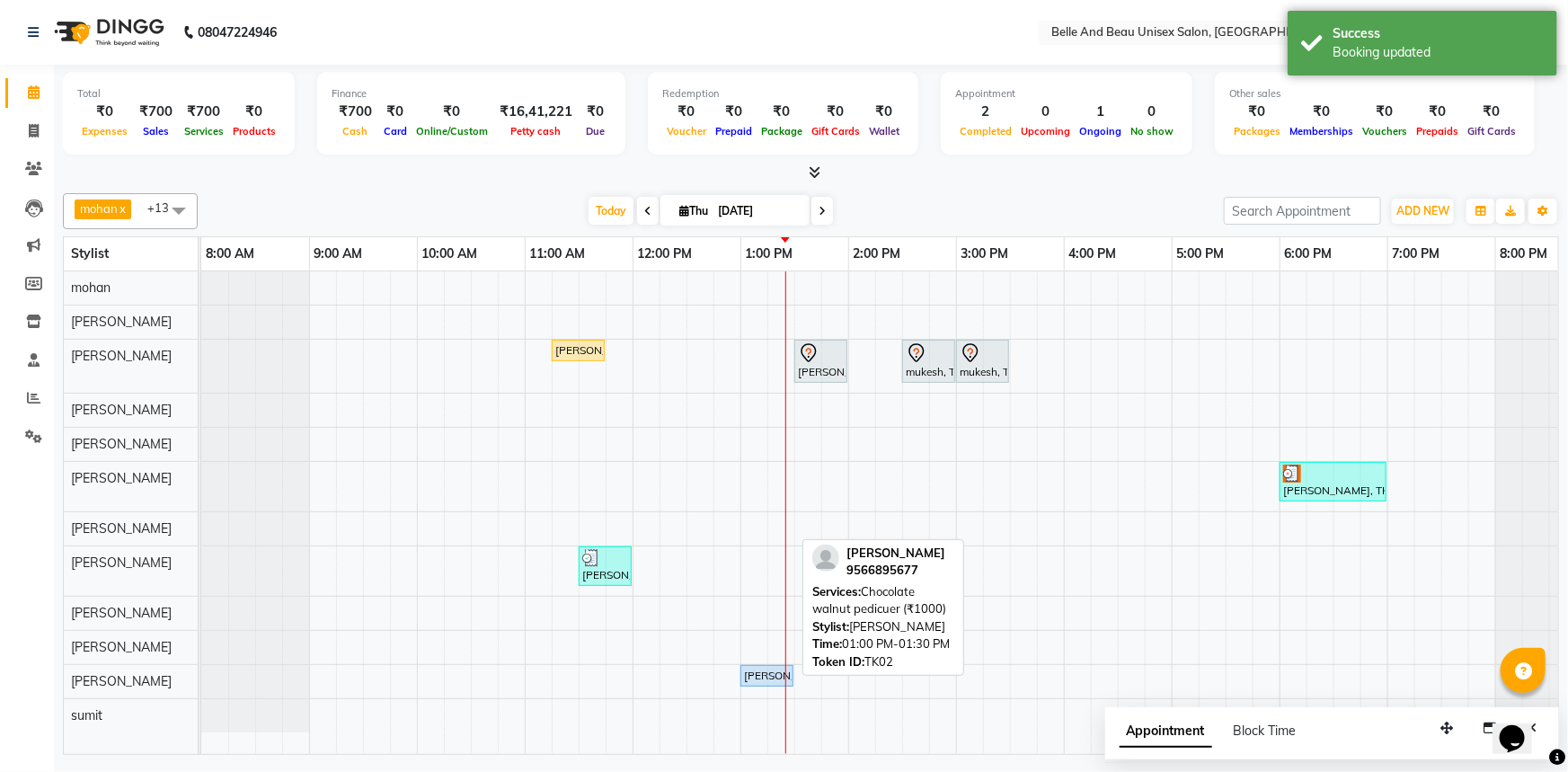
click at [768, 681] on div "[PERSON_NAME], TK02, 01:00 PM-01:30 PM, Chocolate walnut pedicuer (₹1000)" at bounding box center [766, 676] width 49 height 16
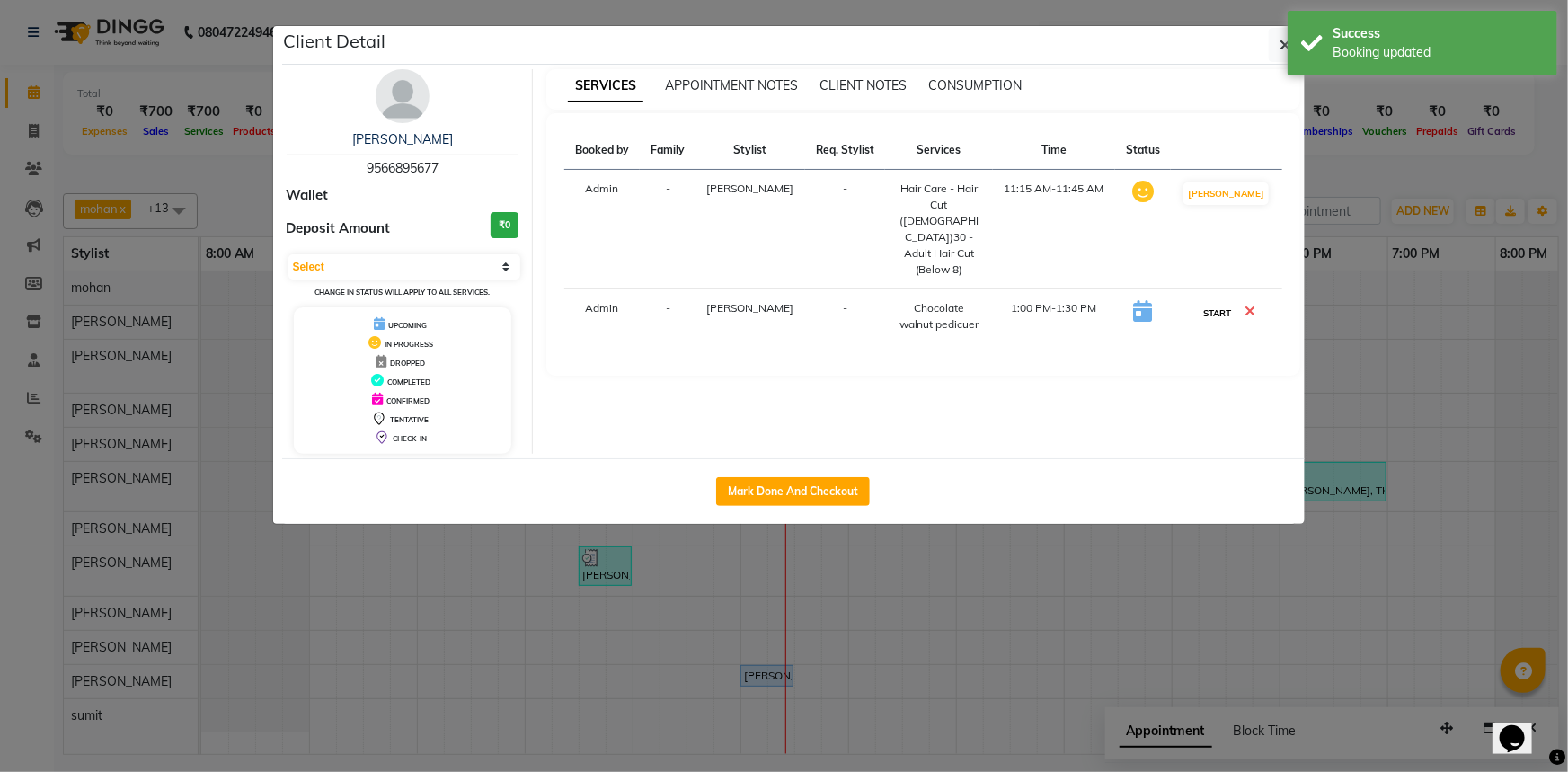
click at [1231, 302] on button "START" at bounding box center [1217, 313] width 37 height 22
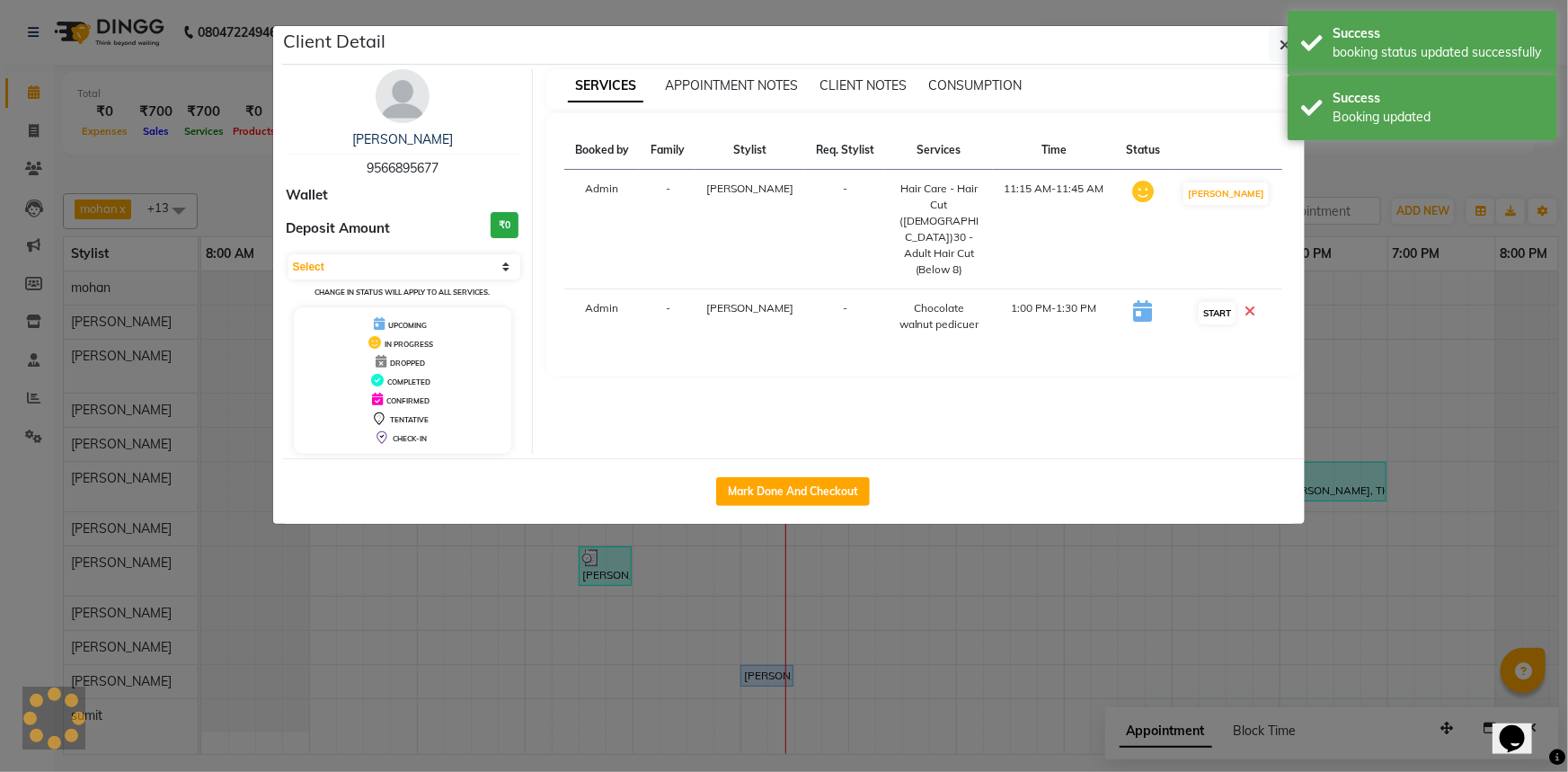
select select "1"
click at [1281, 46] on icon "button" at bounding box center [1285, 44] width 11 height 14
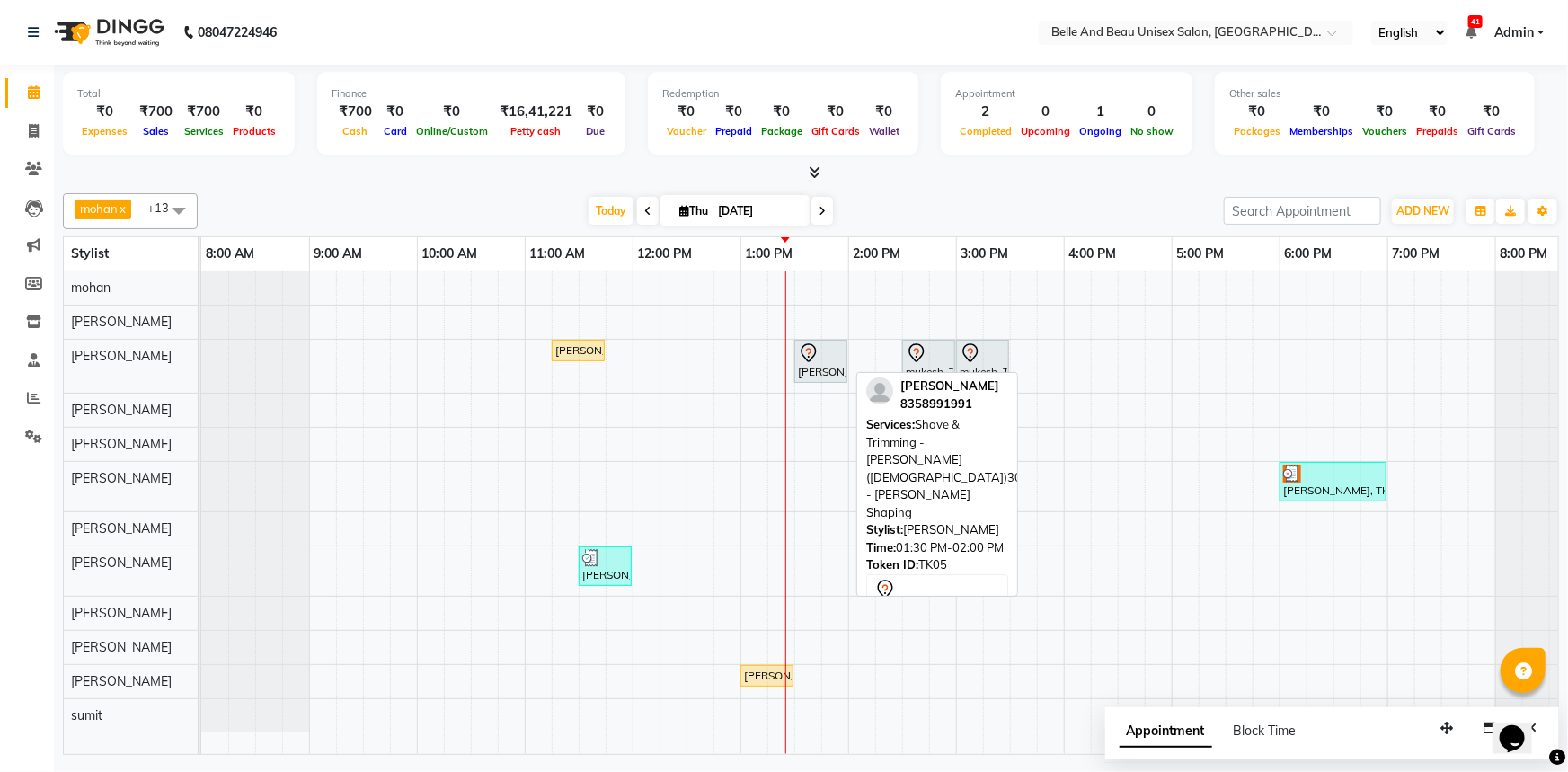
click at [831, 367] on div "Parth Devan, TK05, 01:30 PM-02:00 PM, Shave & Trimming - Beard (Male)30 - Beard…" at bounding box center [820, 361] width 49 height 38
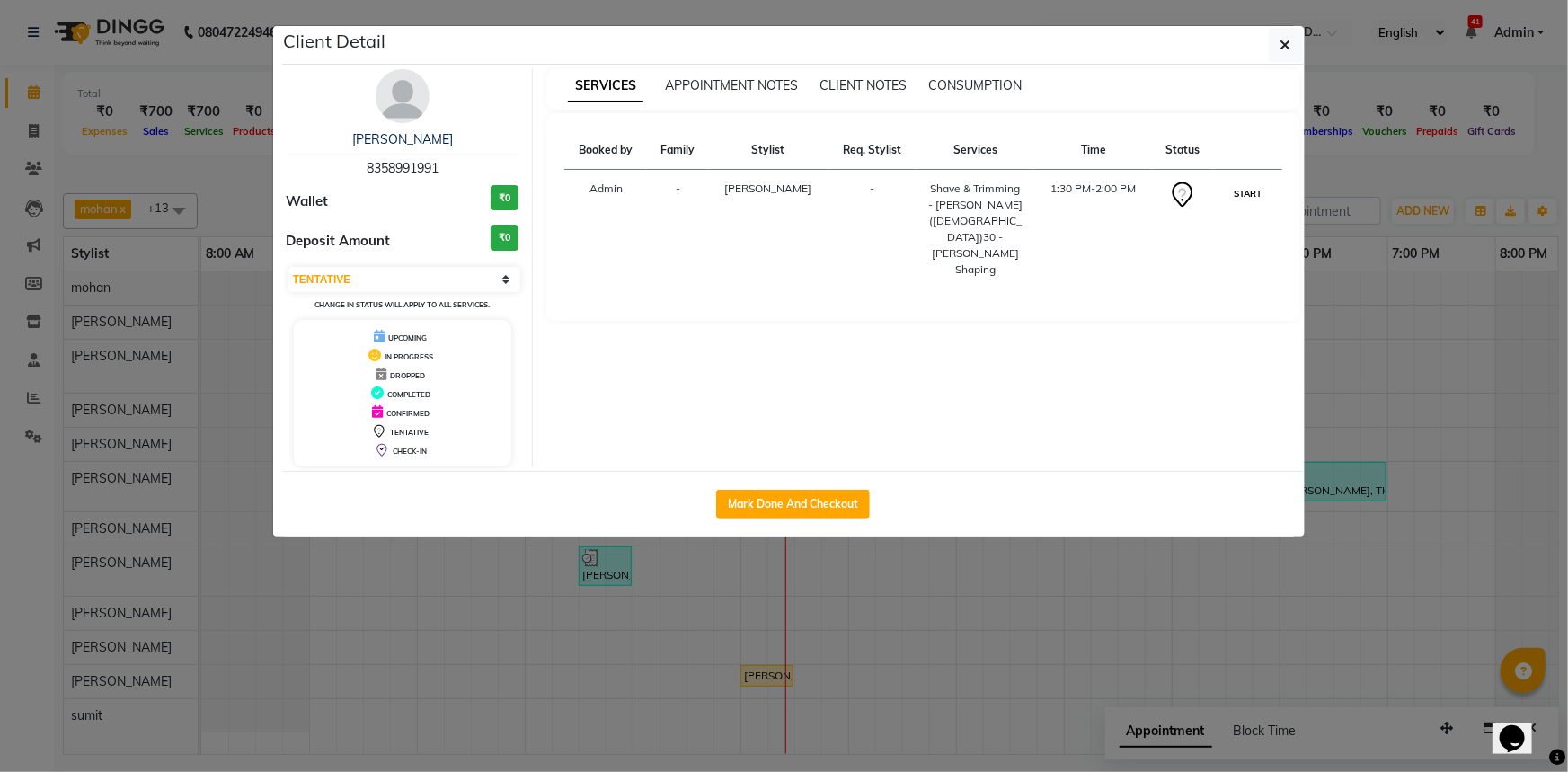
click at [1253, 201] on button "START" at bounding box center [1248, 193] width 37 height 22
select select "1"
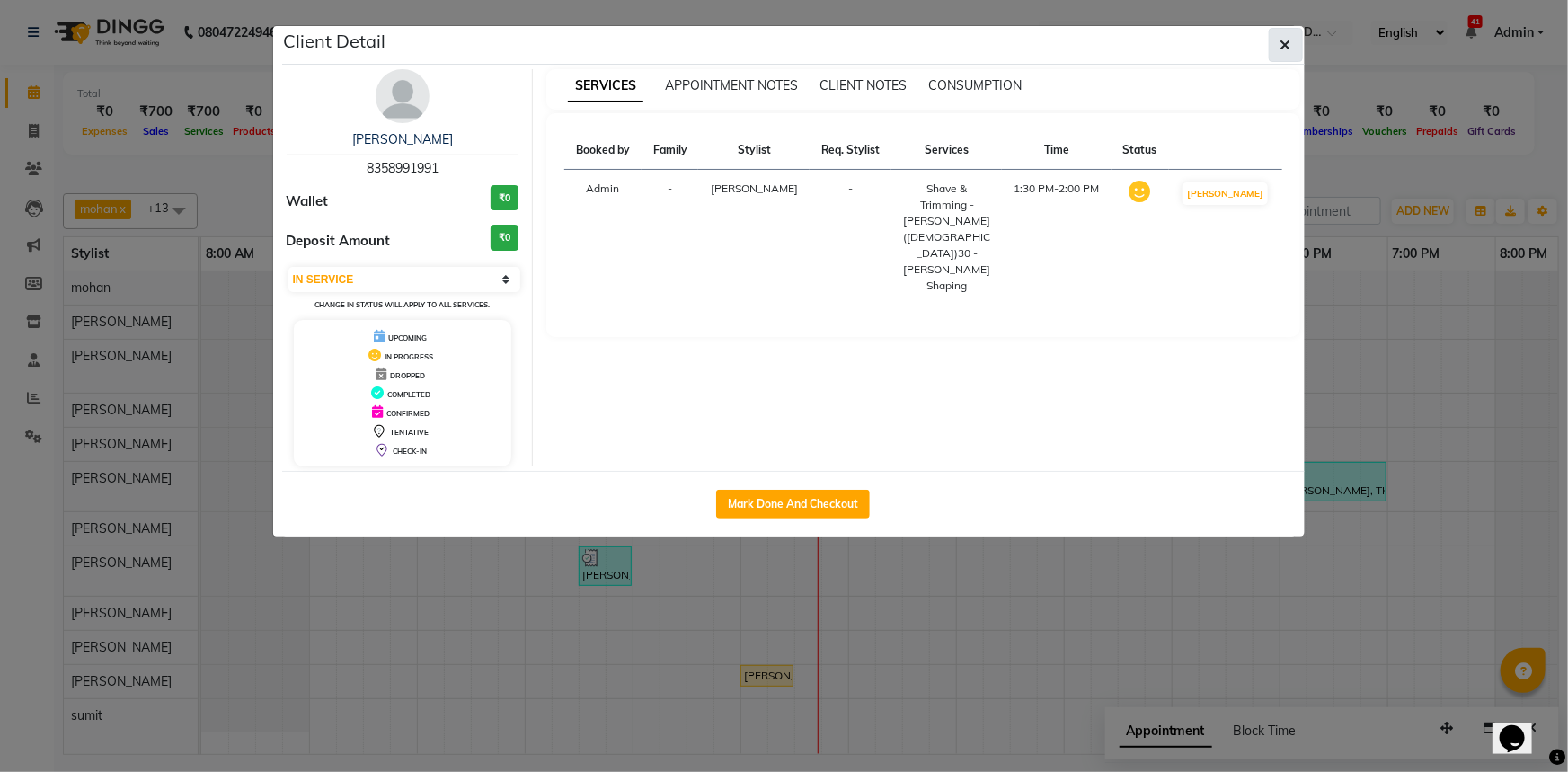
click at [1282, 47] on icon "button" at bounding box center [1285, 44] width 11 height 14
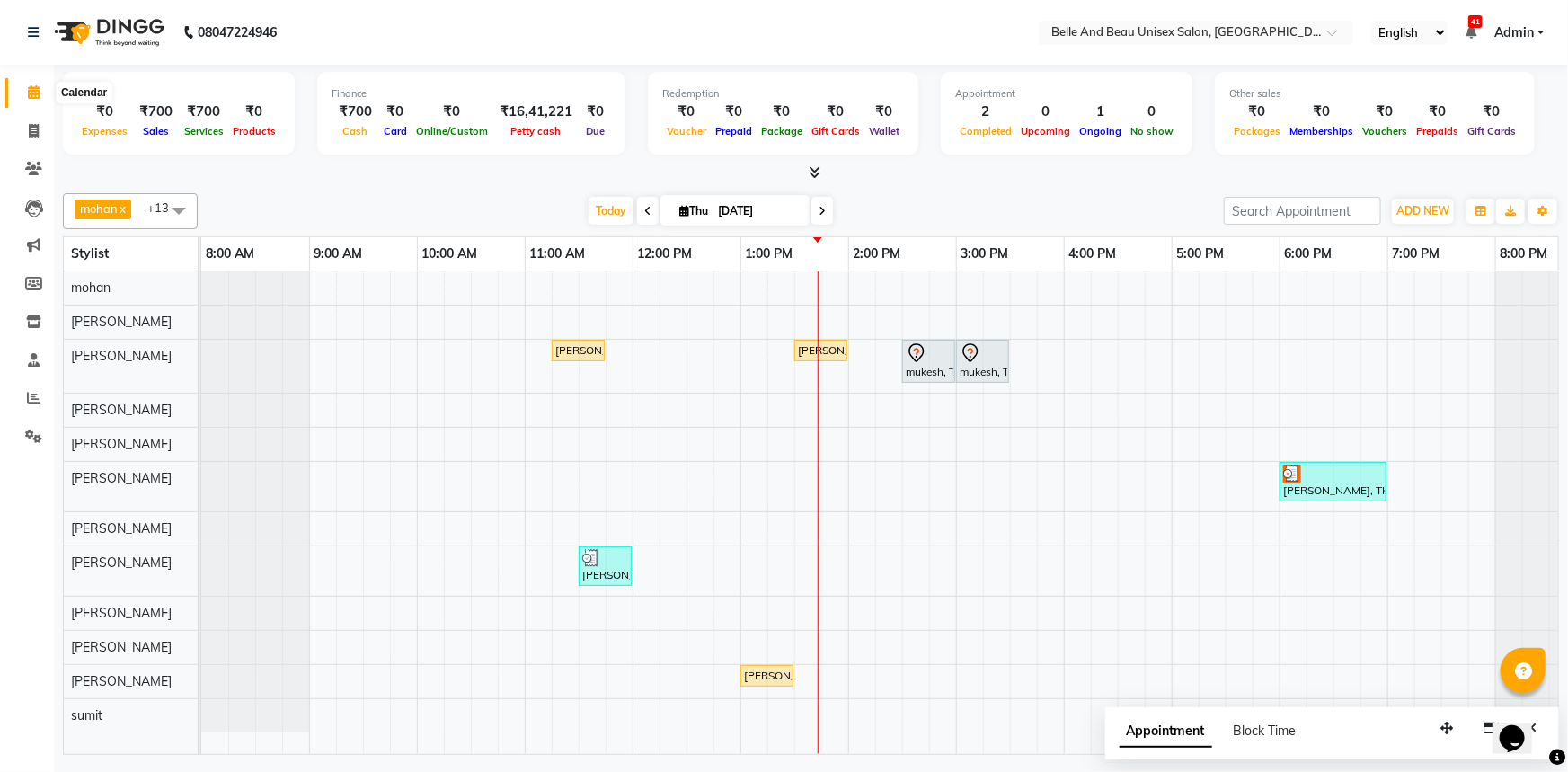
click at [28, 86] on icon at bounding box center [34, 92] width 12 height 14
click at [33, 88] on icon at bounding box center [34, 92] width 12 height 14
click at [39, 90] on icon at bounding box center [34, 92] width 12 height 14
click at [1107, 505] on div "Prince Thomas, TK02, 11:15 AM-11:45 AM, Hair Care - Hair Cut (Male)30 - Adult H…" at bounding box center [902, 512] width 1402 height 482
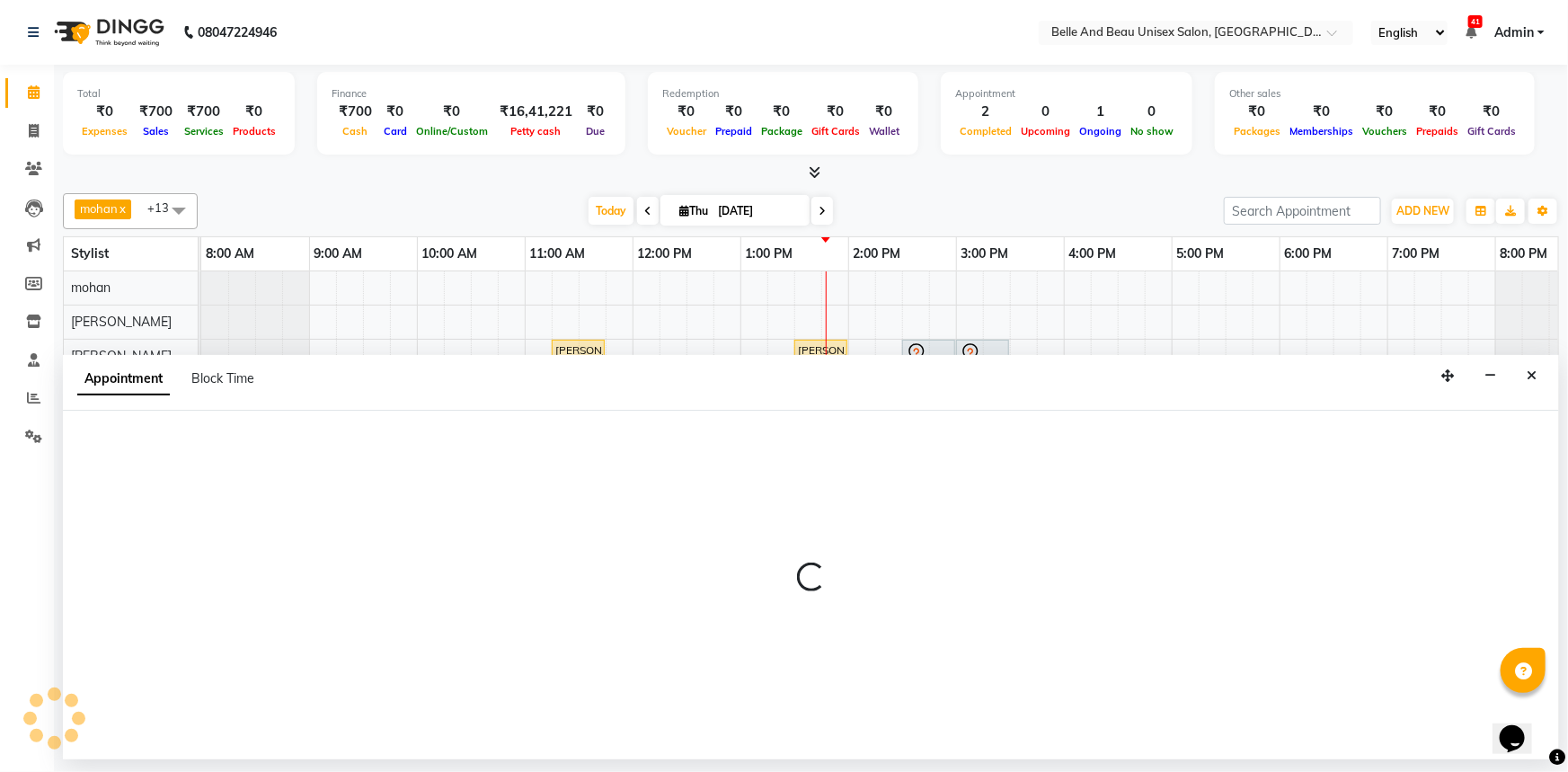
select select "60511"
select select "tentative"
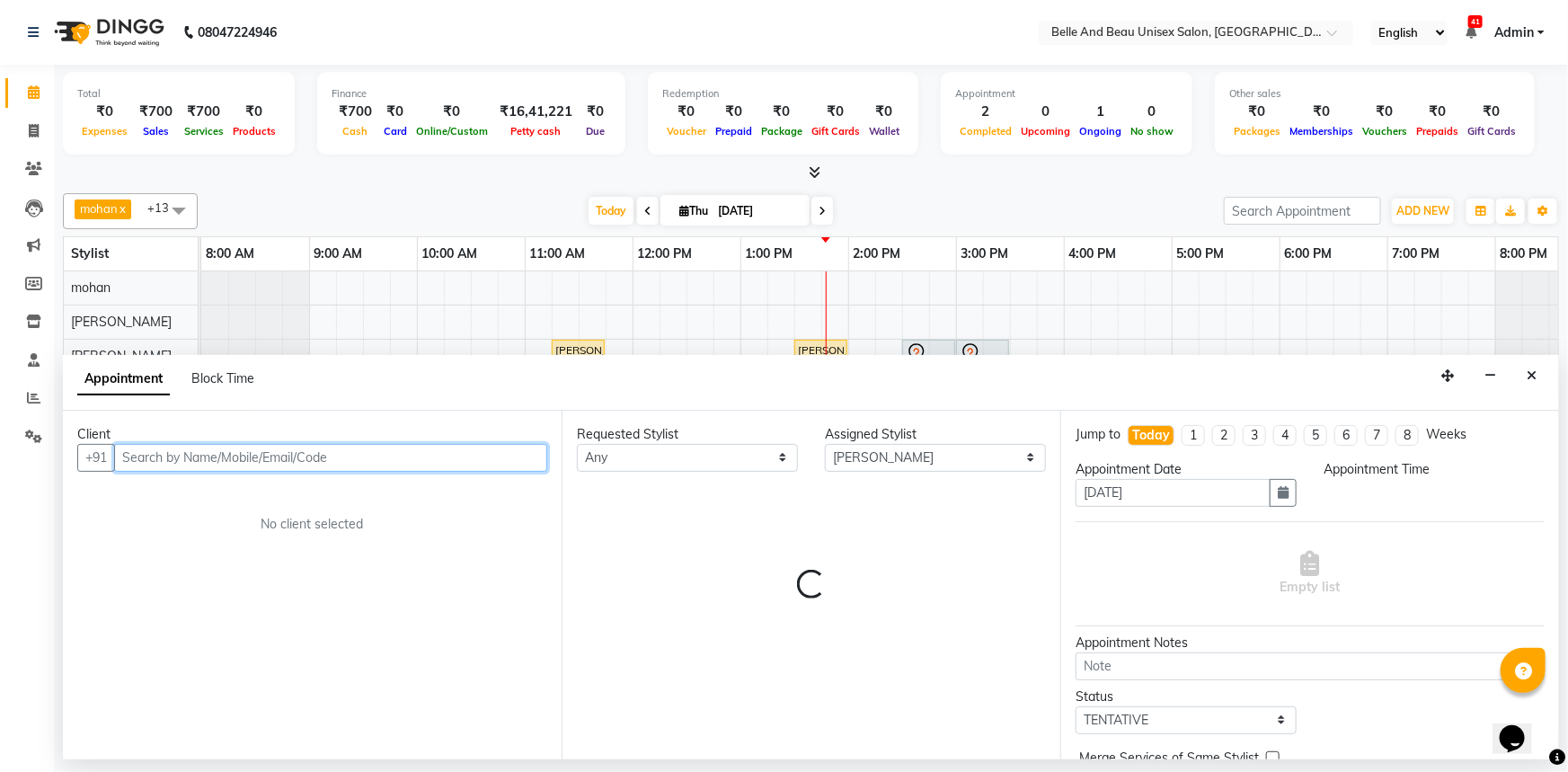
select select "975"
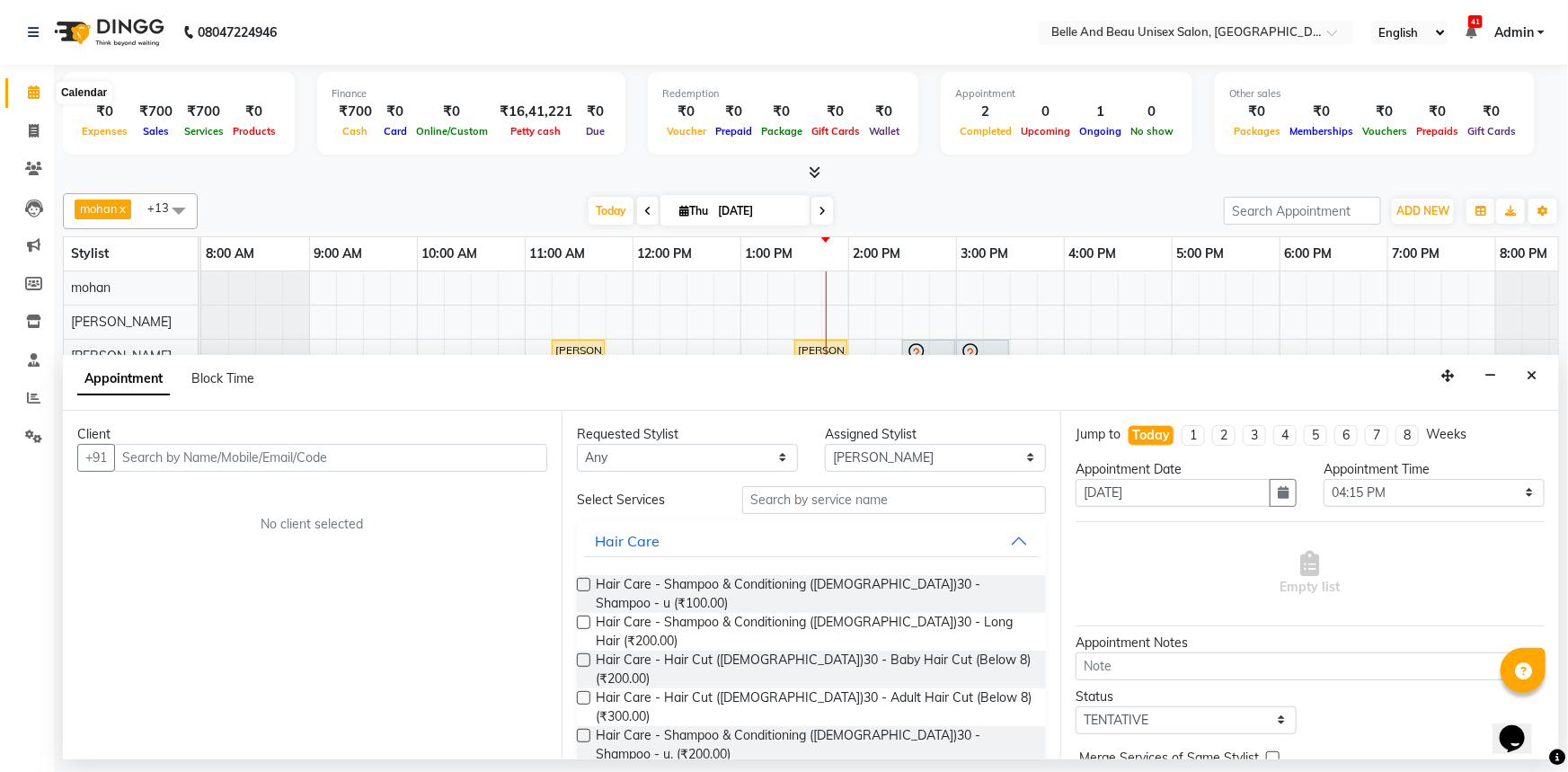
click at [29, 93] on icon at bounding box center [34, 92] width 12 height 14
click at [1535, 374] on icon "Close" at bounding box center [1531, 375] width 10 height 13
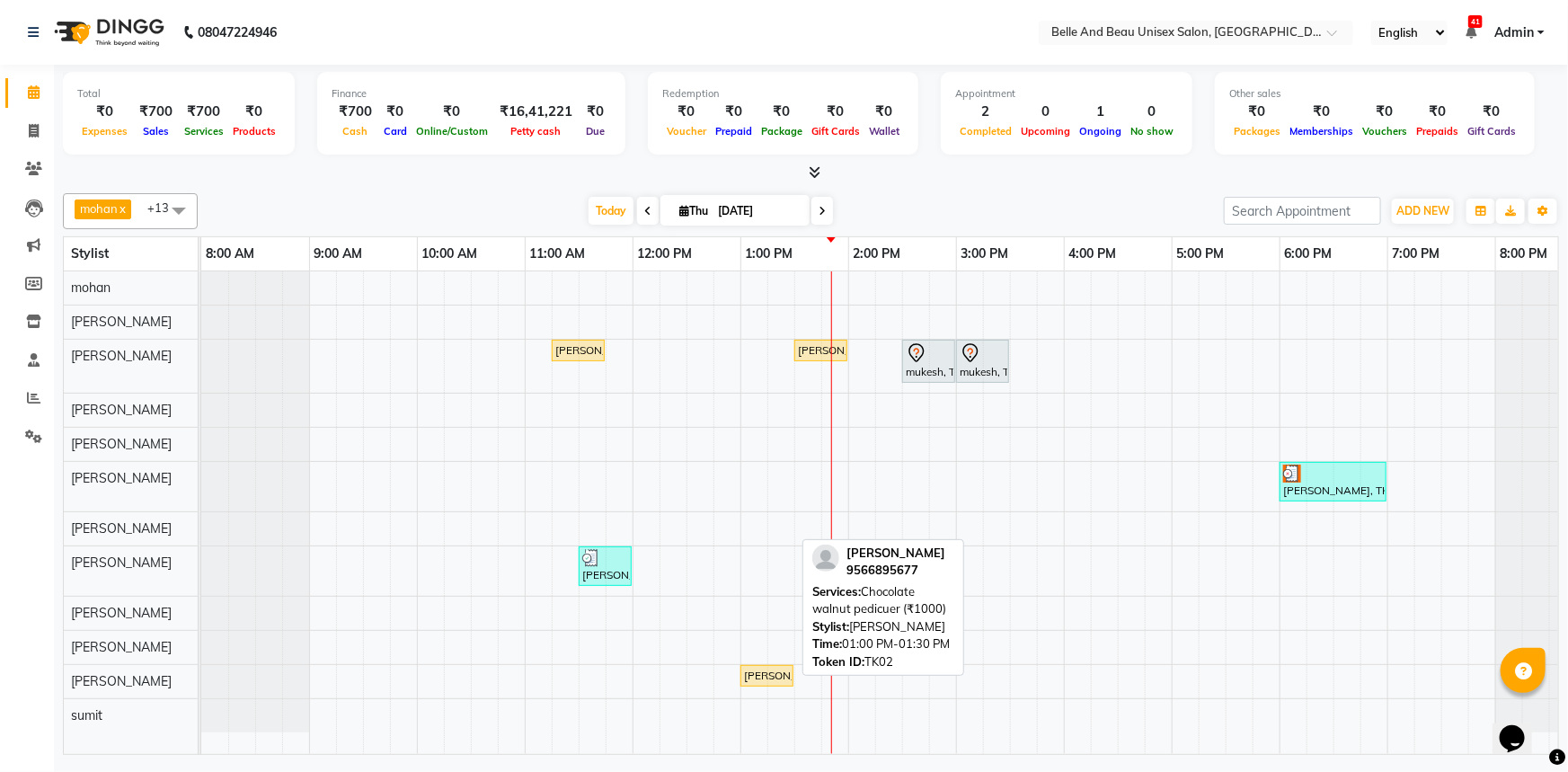
click at [757, 677] on div "[PERSON_NAME], TK02, 01:00 PM-01:30 PM, Chocolate walnut pedicuer (₹1000)" at bounding box center [766, 676] width 49 height 16
select select "1"
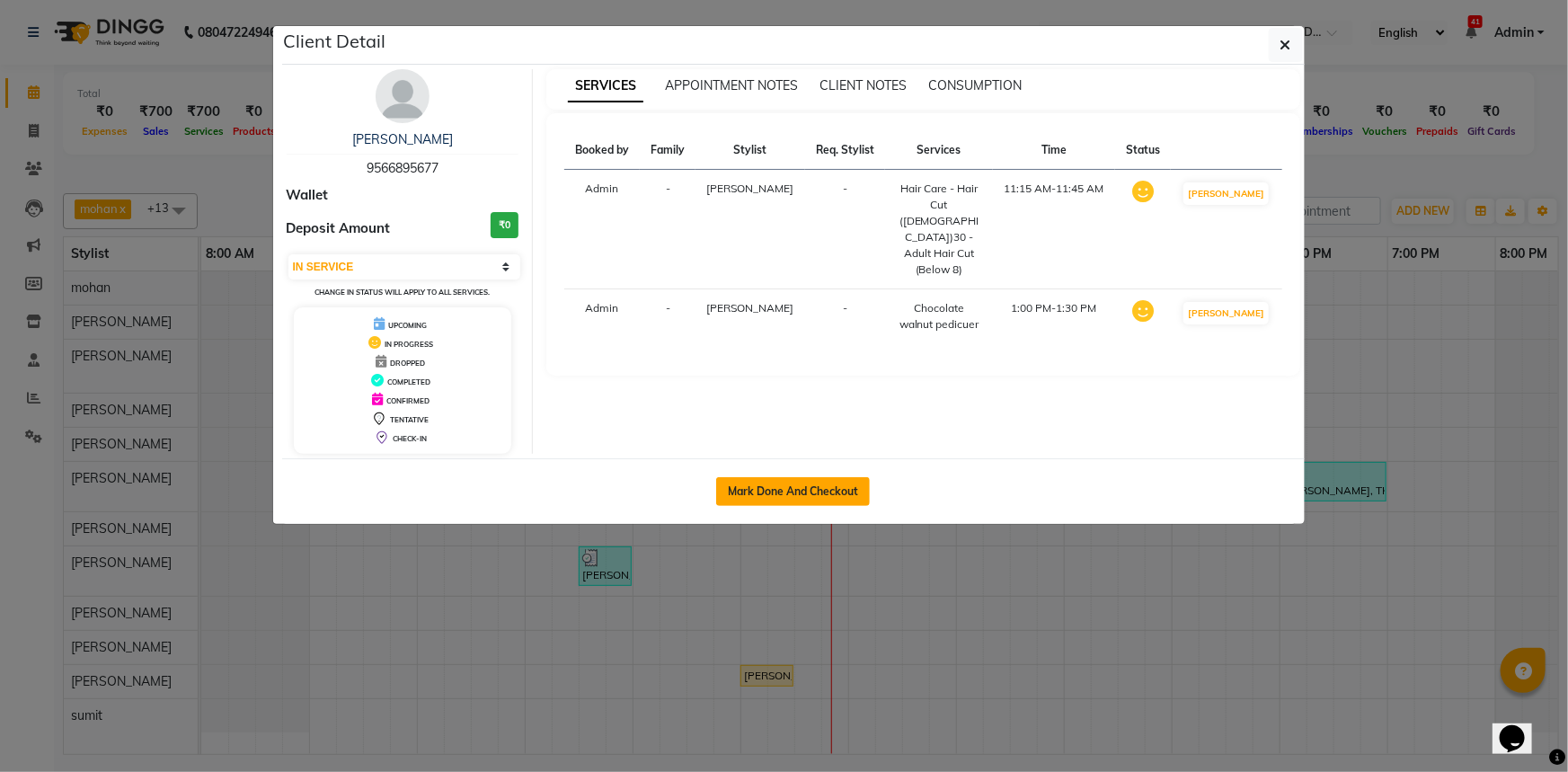
click at [786, 493] on button "Mark Done And Checkout" at bounding box center [792, 491] width 153 height 29
select select "service"
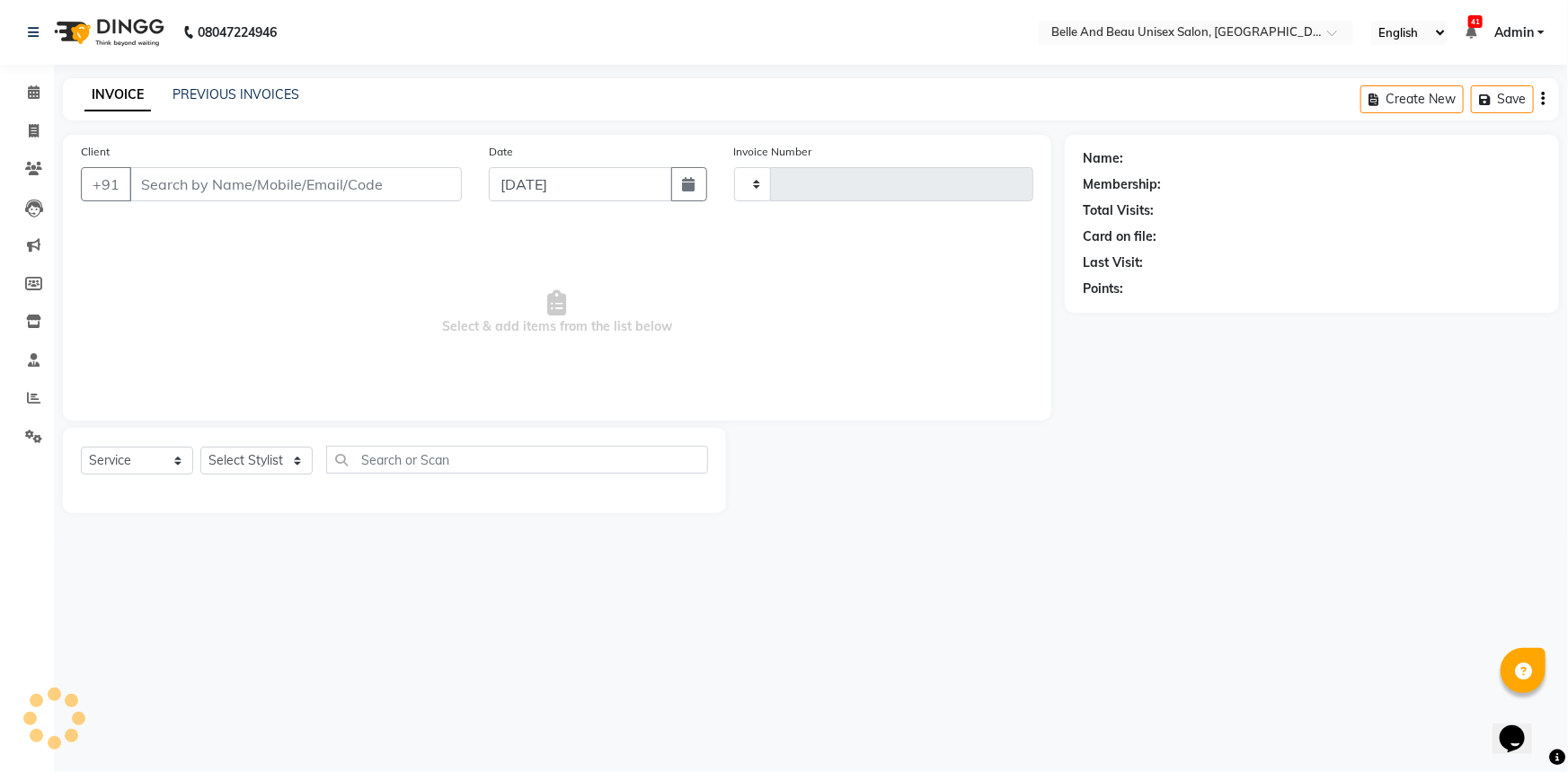
type input "2282"
select select "7066"
type input "9566895677"
select select "60511"
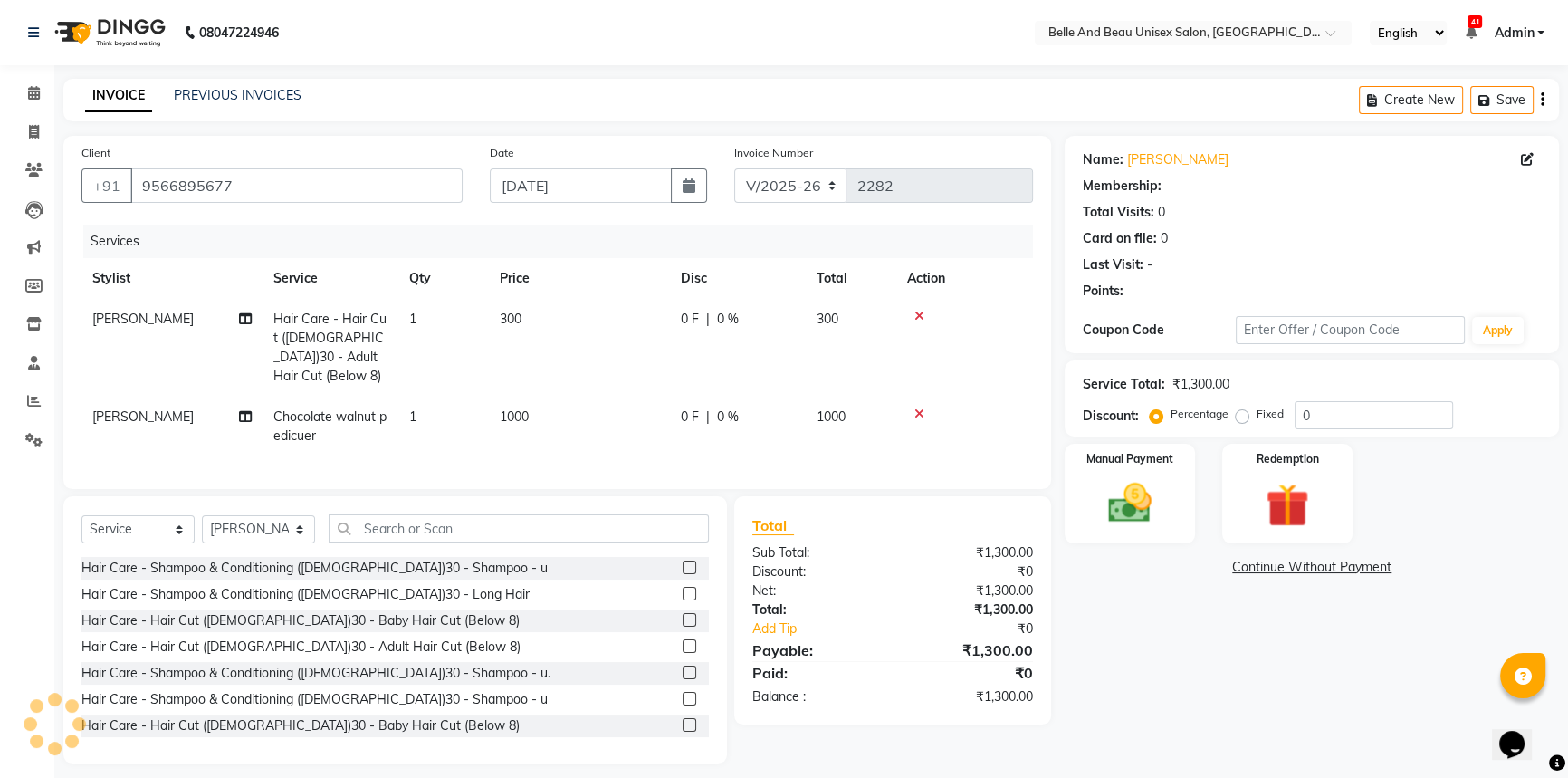
select select "1: Object"
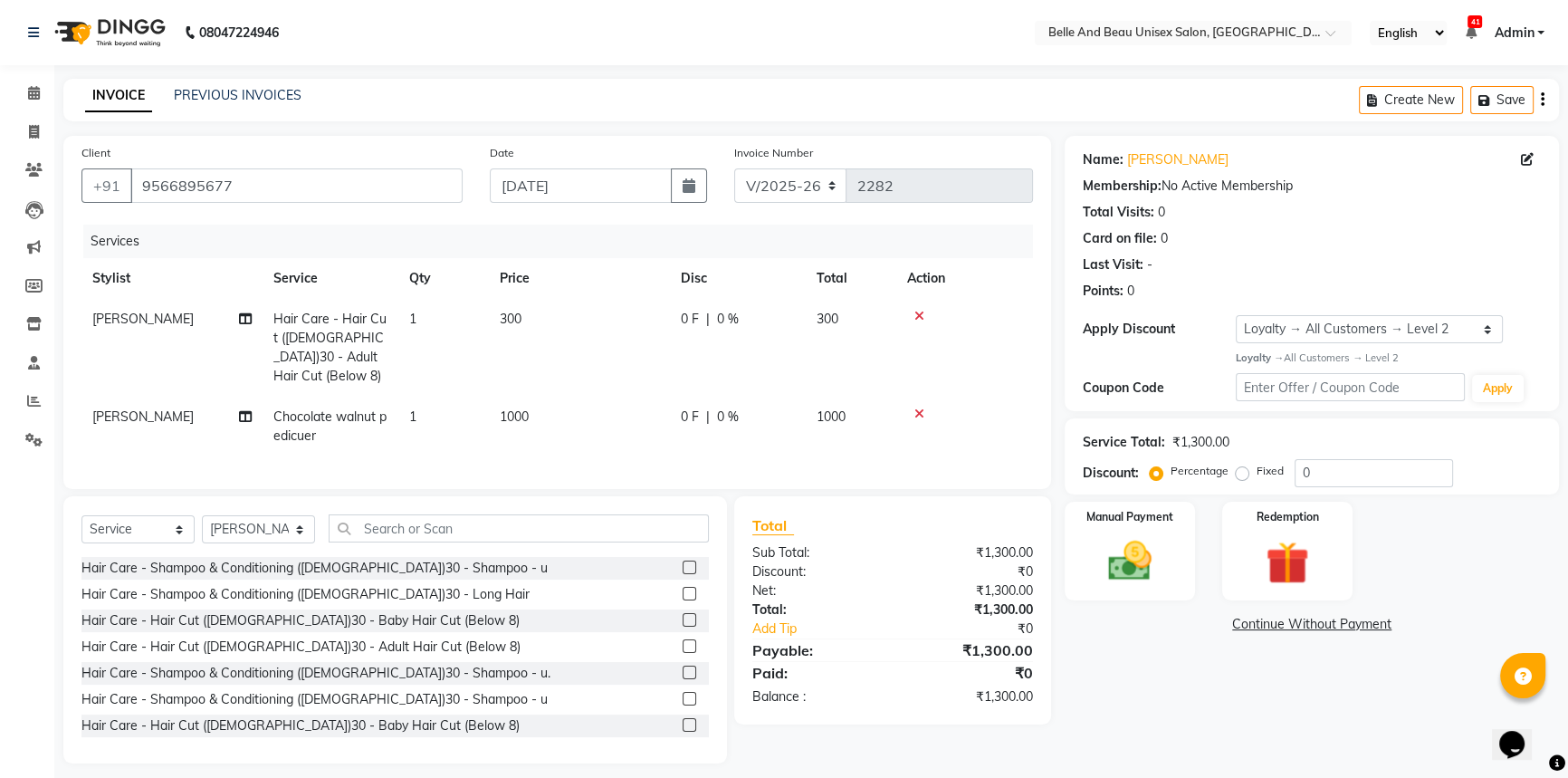
click at [279, 411] on span "Chocolate walnut pedicuer" at bounding box center [330, 426] width 113 height 35
select select "89706"
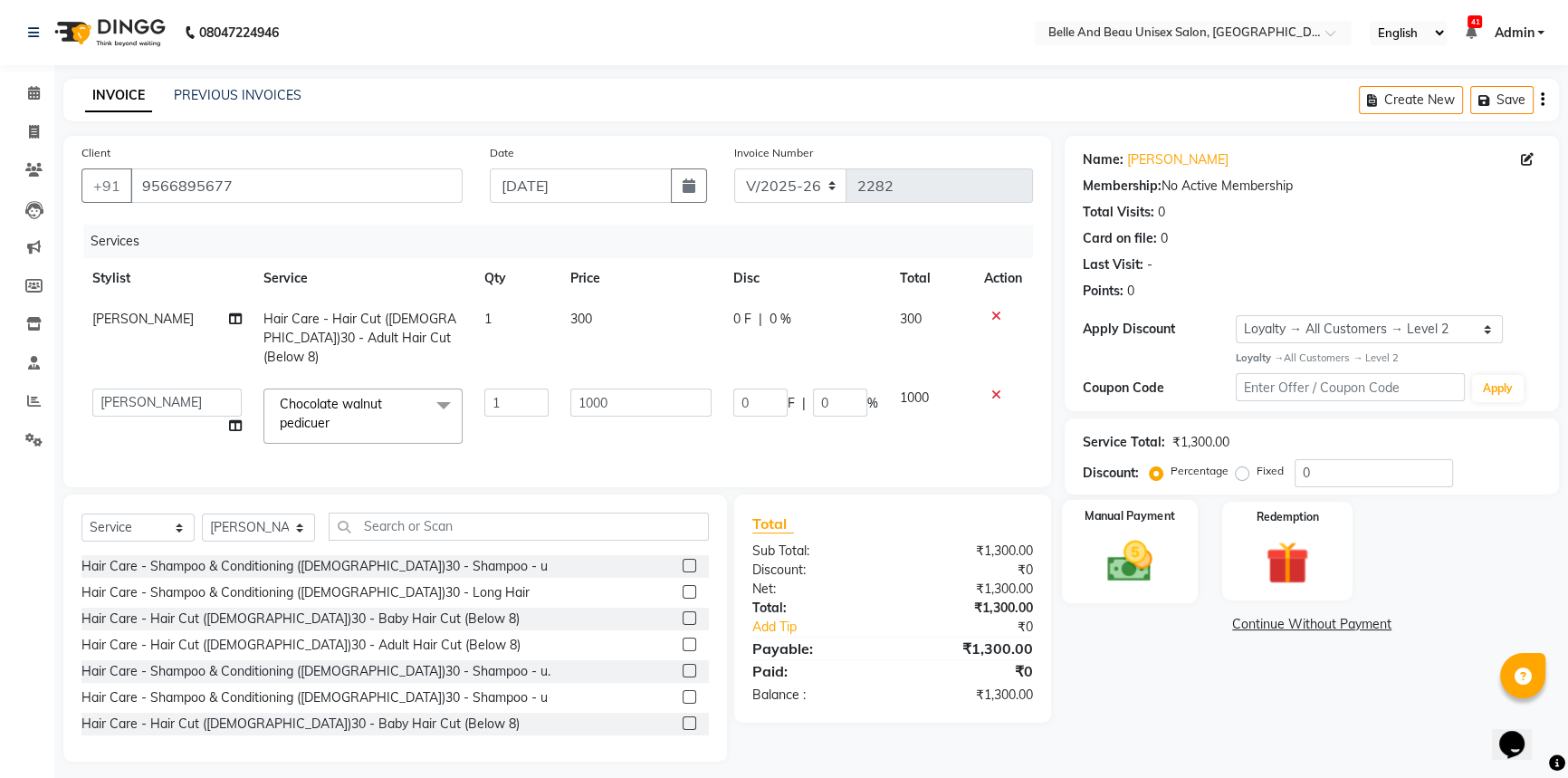
click at [1153, 565] on img at bounding box center [1130, 560] width 73 height 52
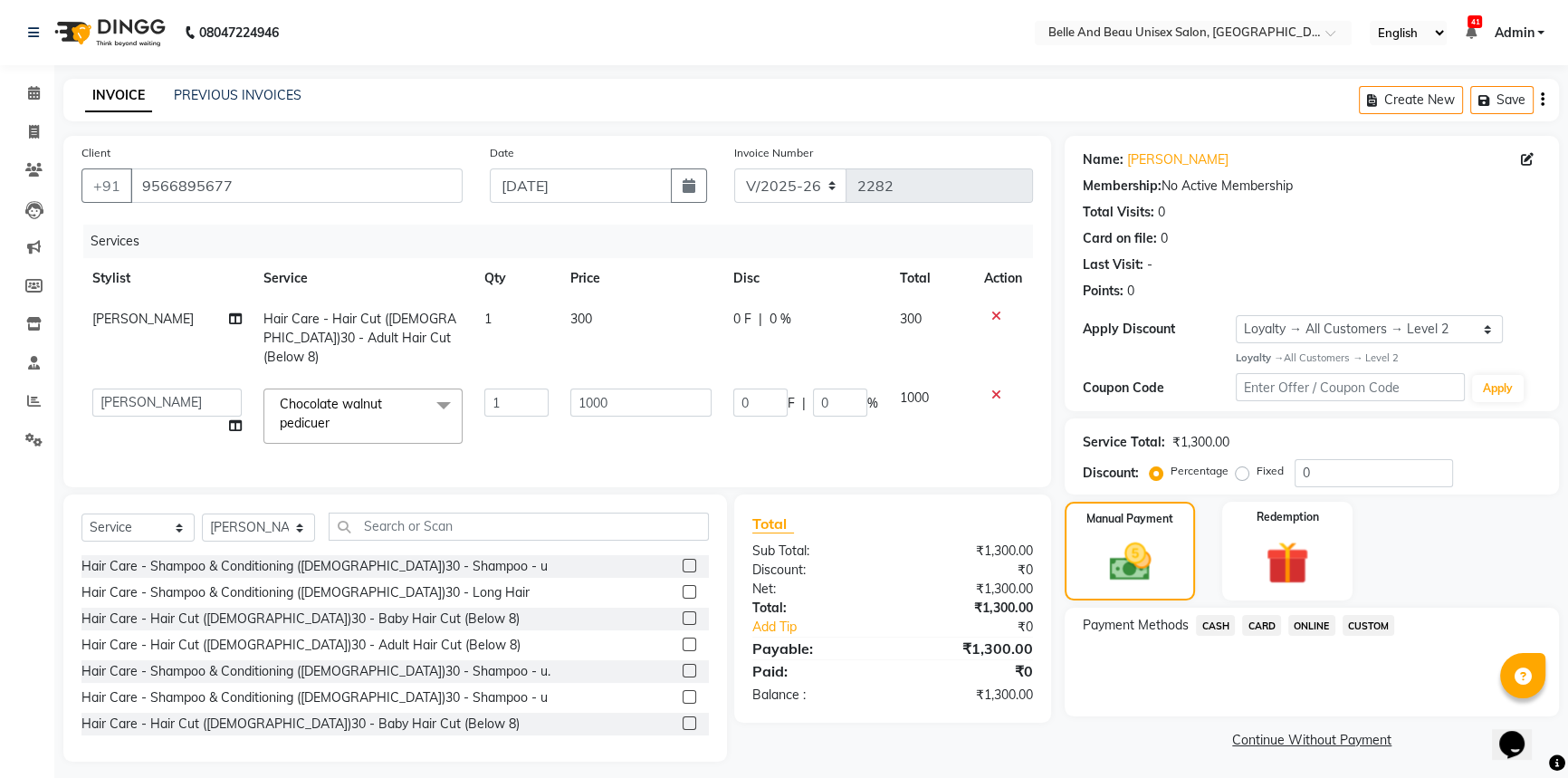
click at [1310, 625] on span "ONLINE" at bounding box center [1311, 624] width 47 height 20
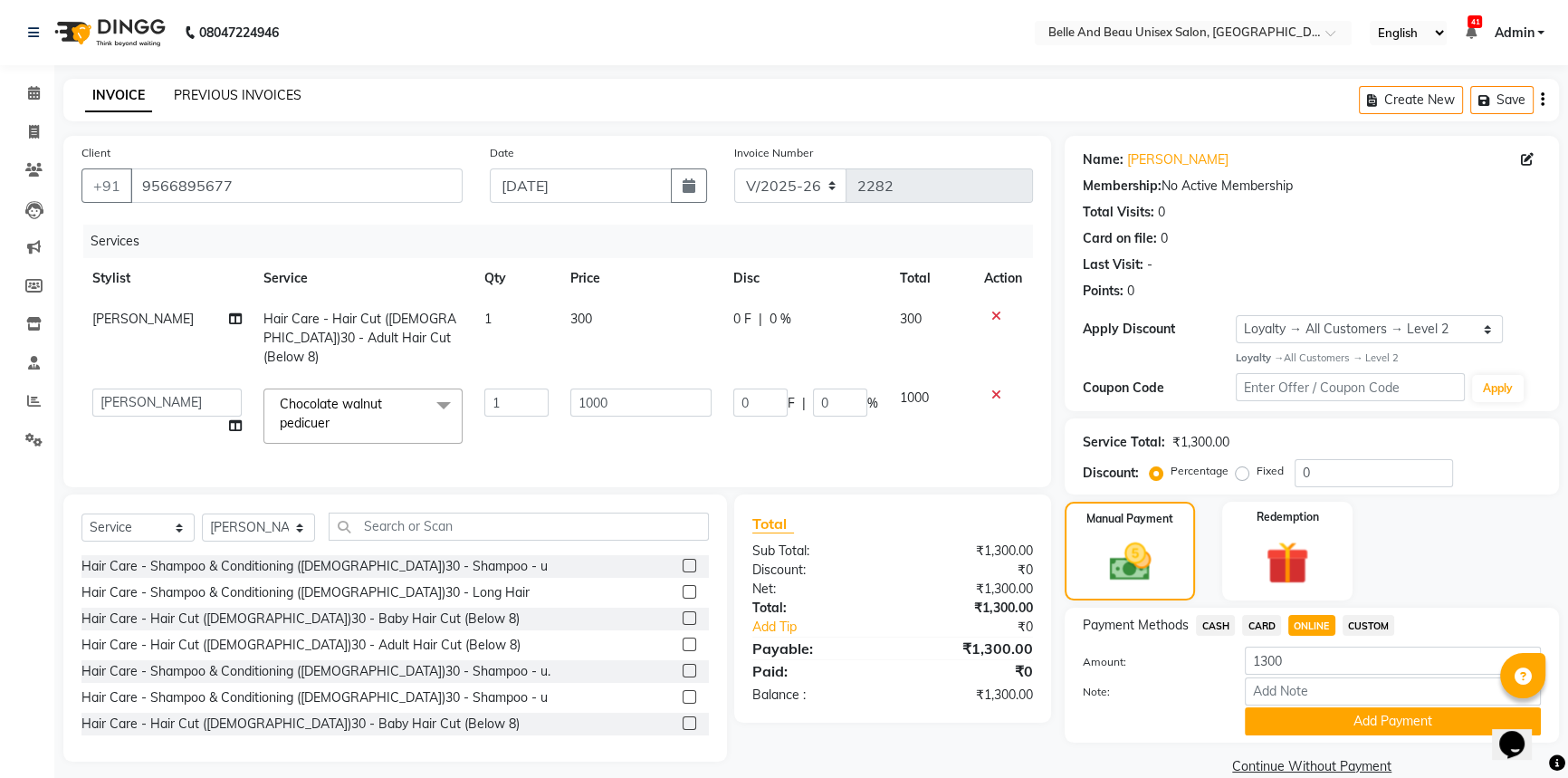
click at [191, 95] on link "PREVIOUS INVOICES" at bounding box center [237, 94] width 127 height 17
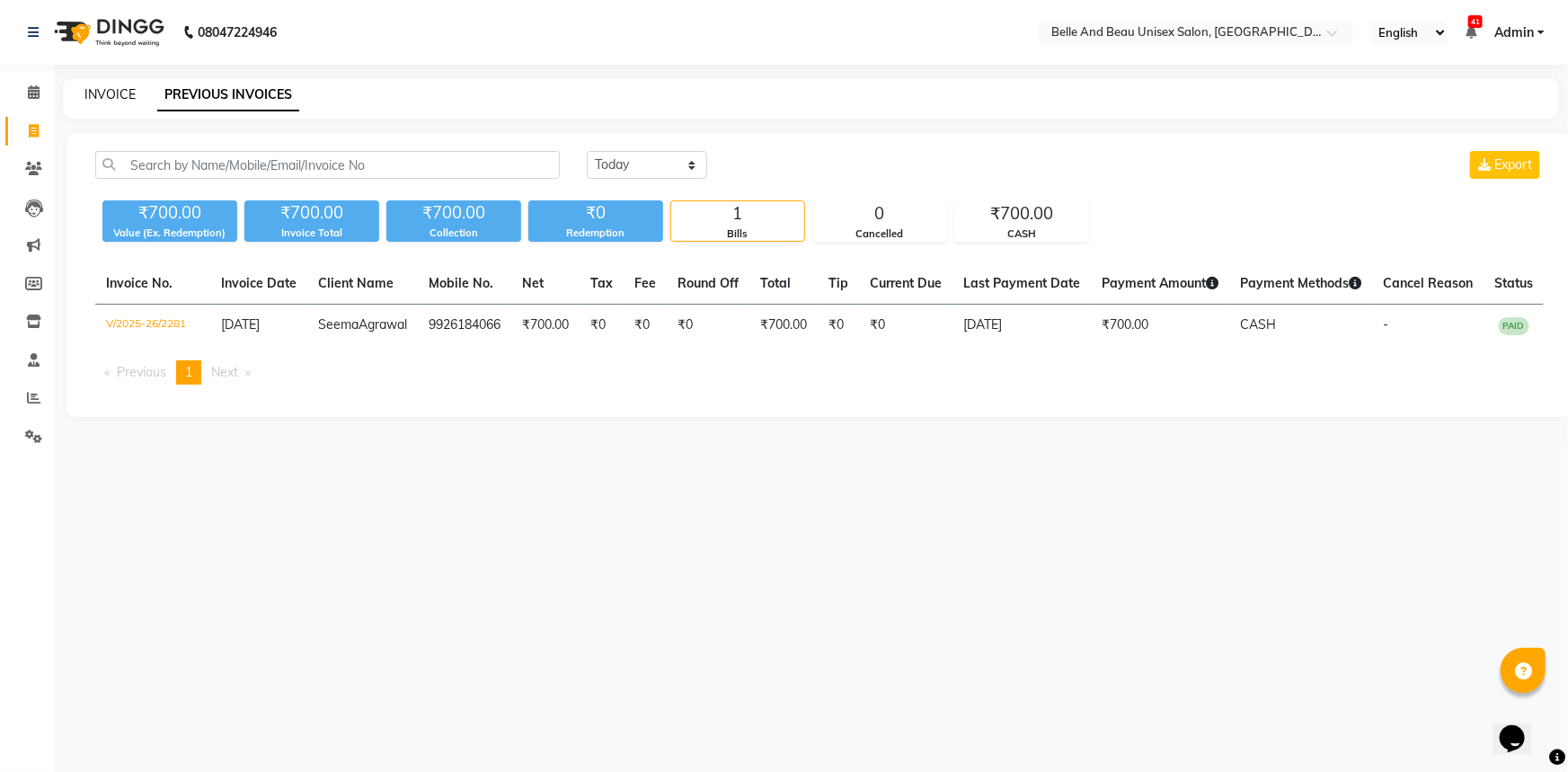
click at [95, 92] on link "INVOICE" at bounding box center [110, 94] width 51 height 16
select select "service"
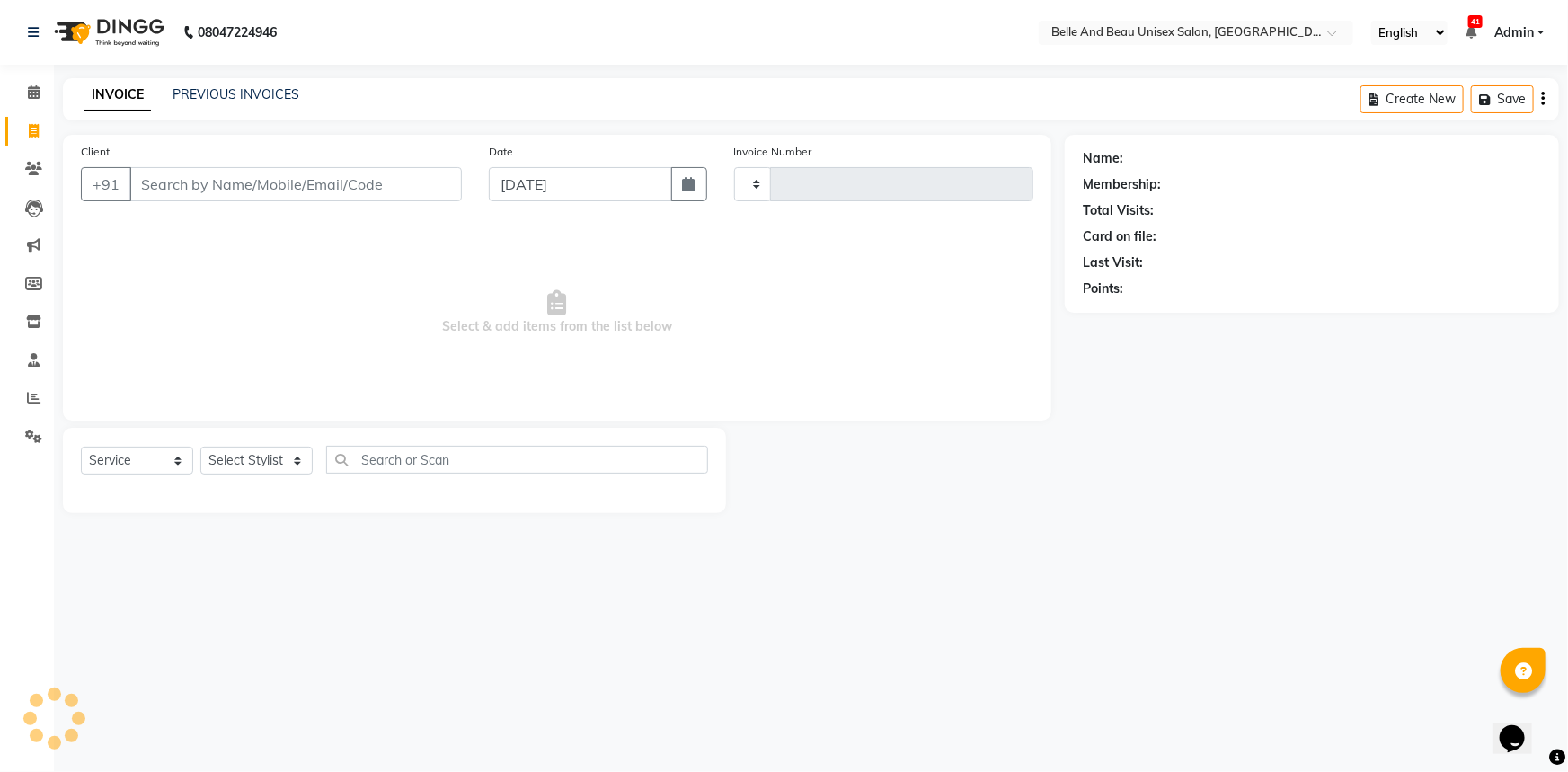
type input "2282"
select select "7066"
select select "60511"
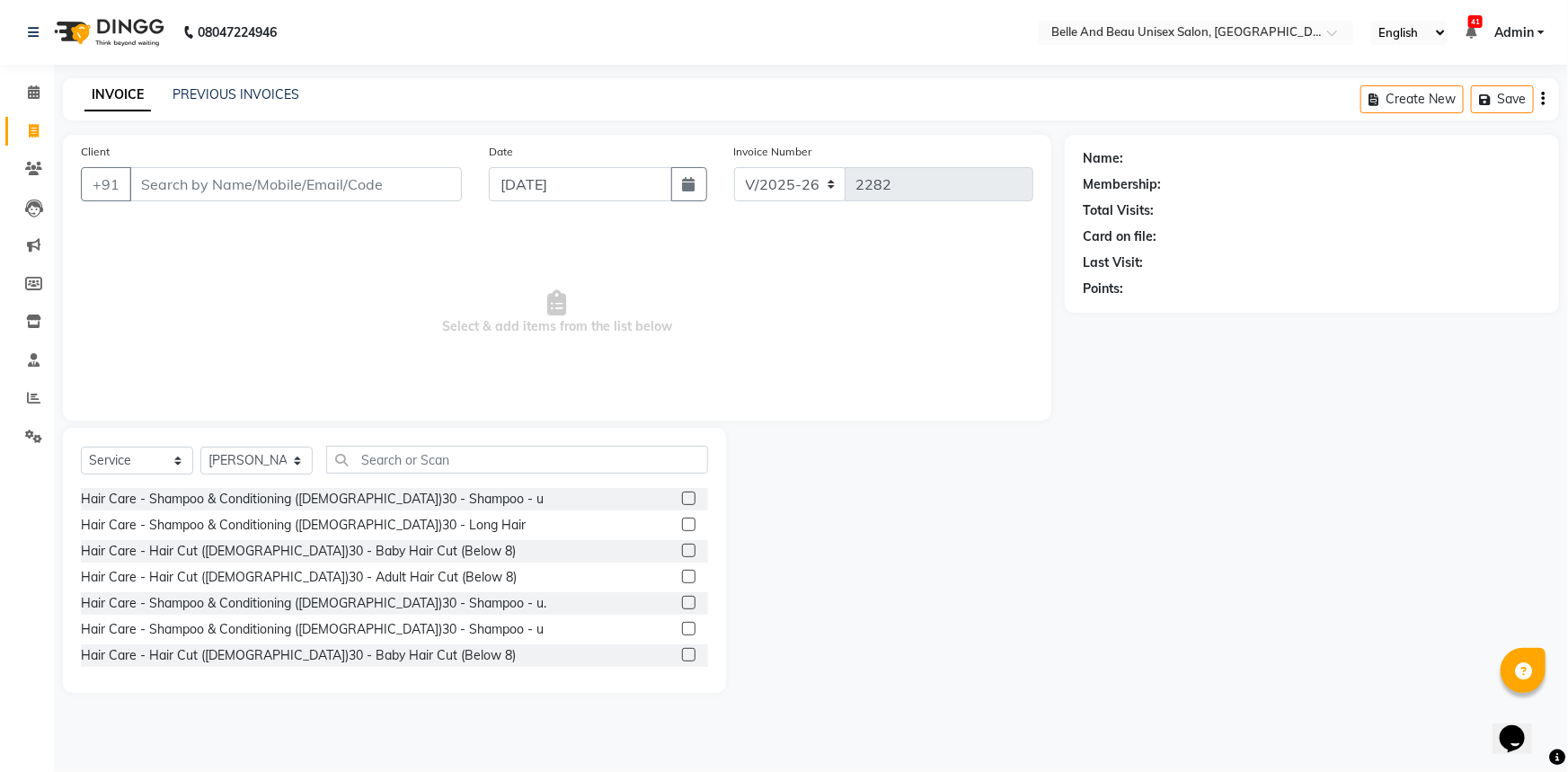
click at [1138, 184] on div "Membership:" at bounding box center [1121, 185] width 78 height 19
click at [1170, 179] on div "Membership:" at bounding box center [1311, 185] width 458 height 19
drag, startPoint x: 33, startPoint y: 85, endPoint x: 39, endPoint y: 97, distance: 13.4
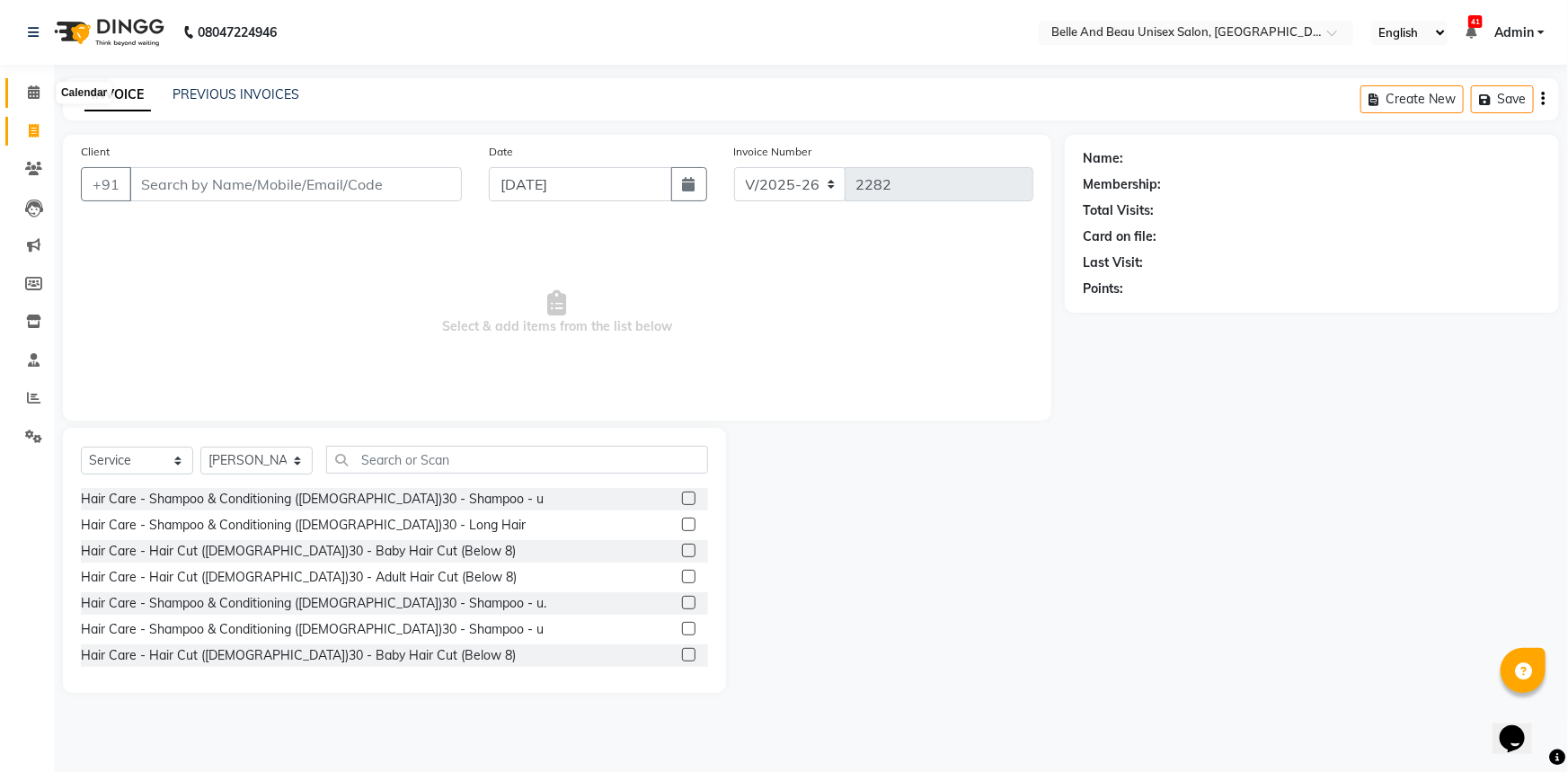
click at [33, 85] on icon at bounding box center [34, 92] width 12 height 14
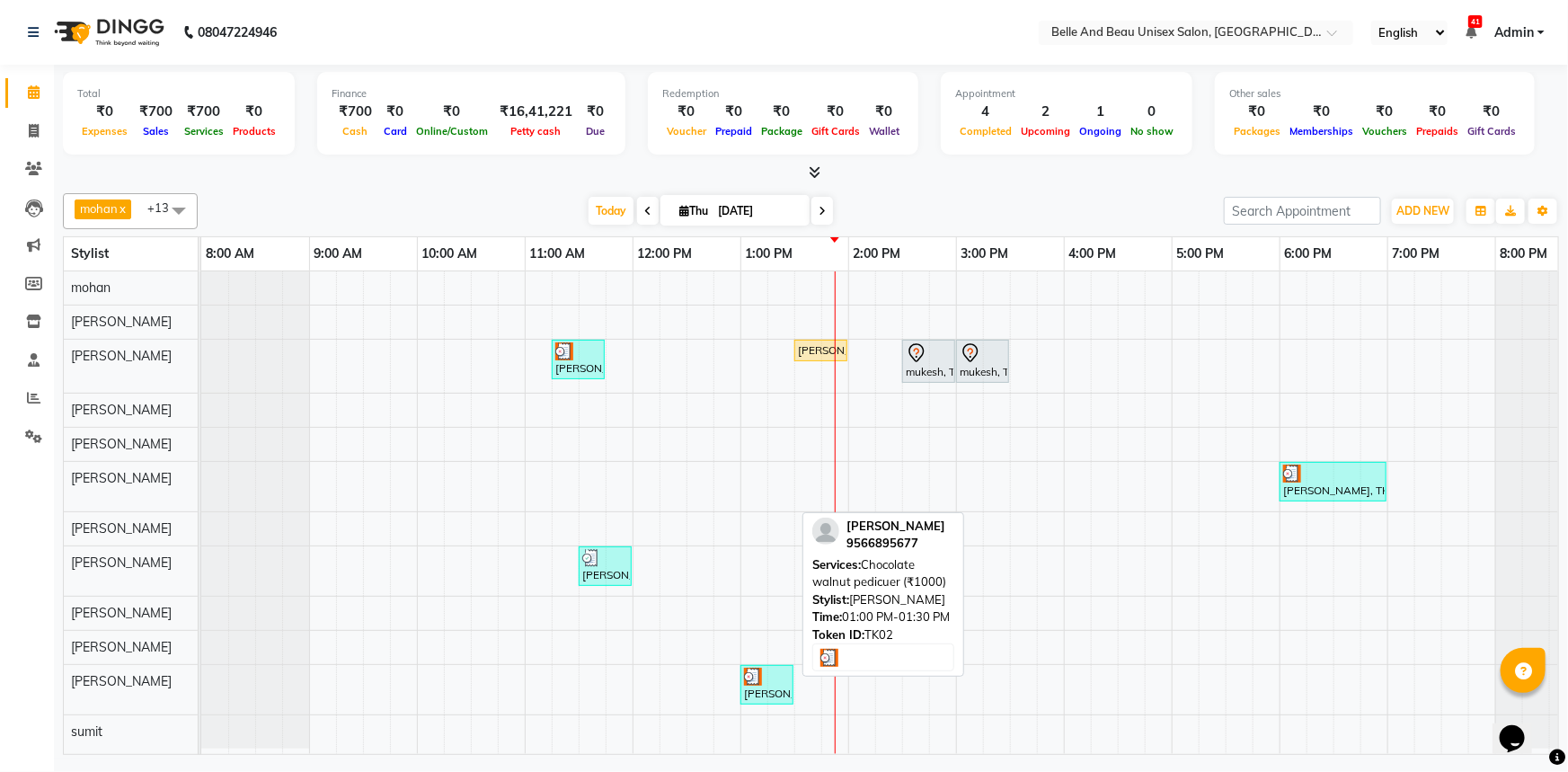
click at [766, 686] on div "[PERSON_NAME], TK02, 01:00 PM-01:30 PM, Chocolate walnut pedicuer (₹1000)" at bounding box center [766, 684] width 49 height 34
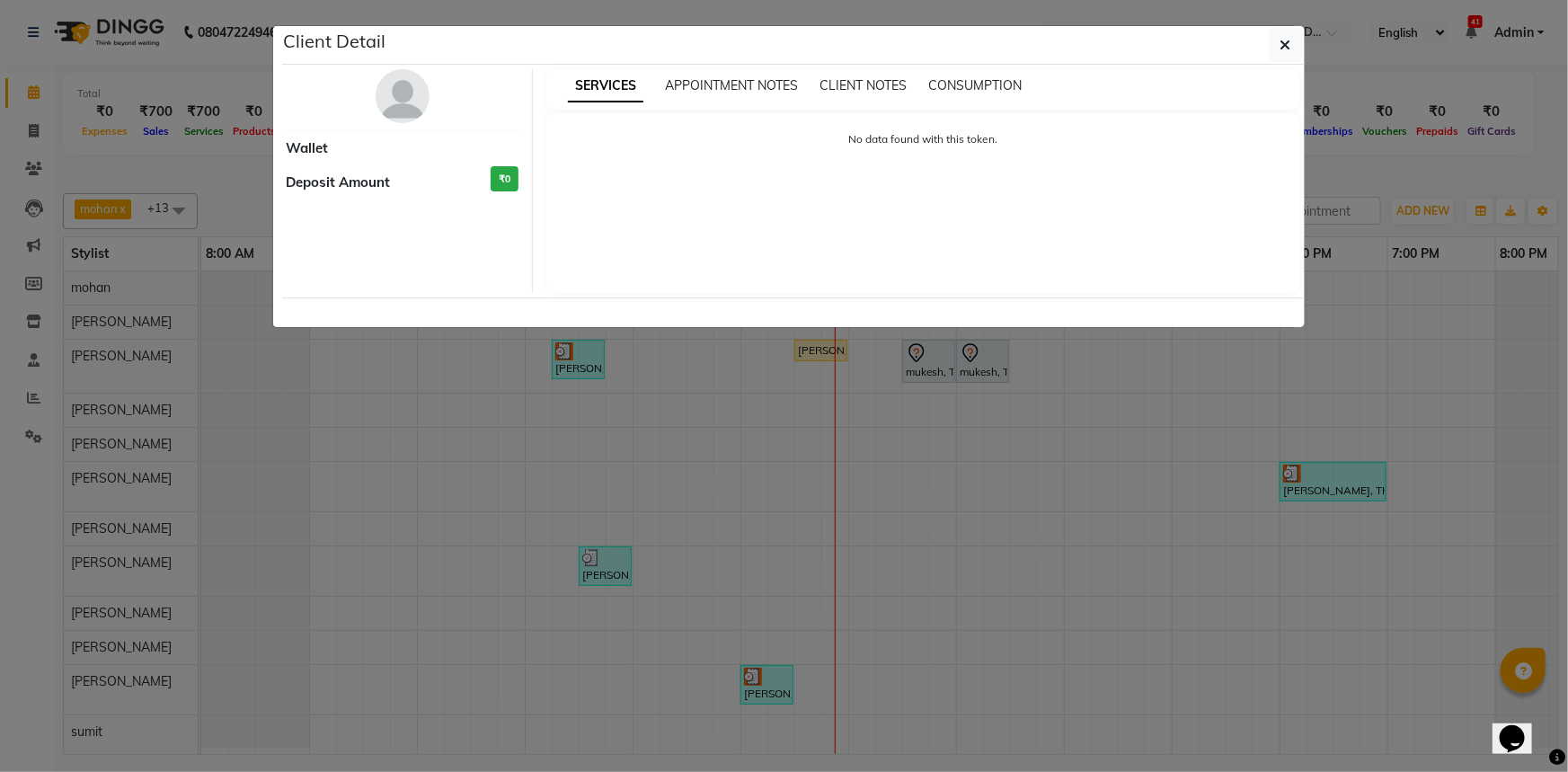
select select "3"
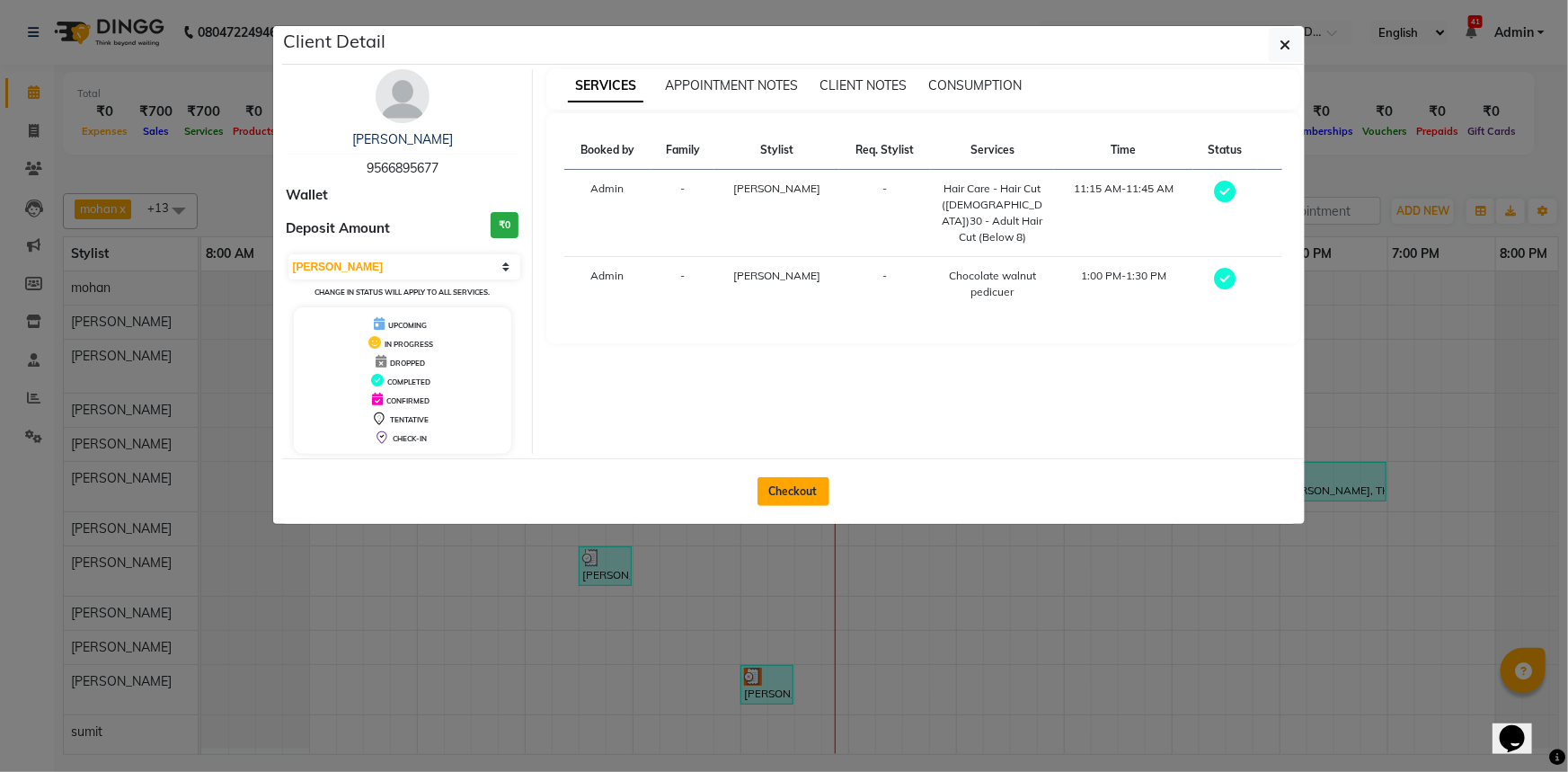
click at [785, 485] on button "Checkout" at bounding box center [793, 491] width 71 height 29
select select "7066"
select select "service"
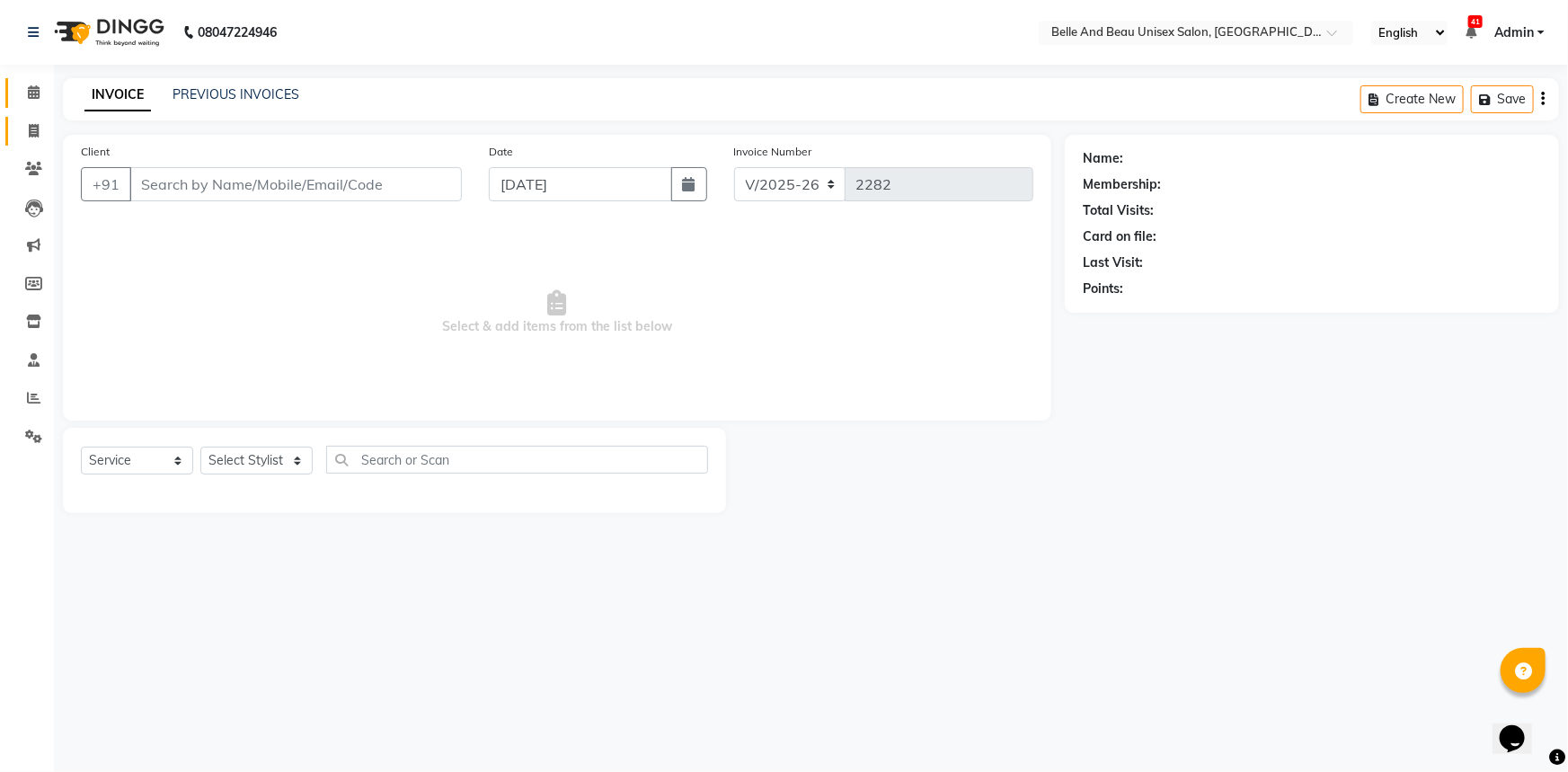
select select "60511"
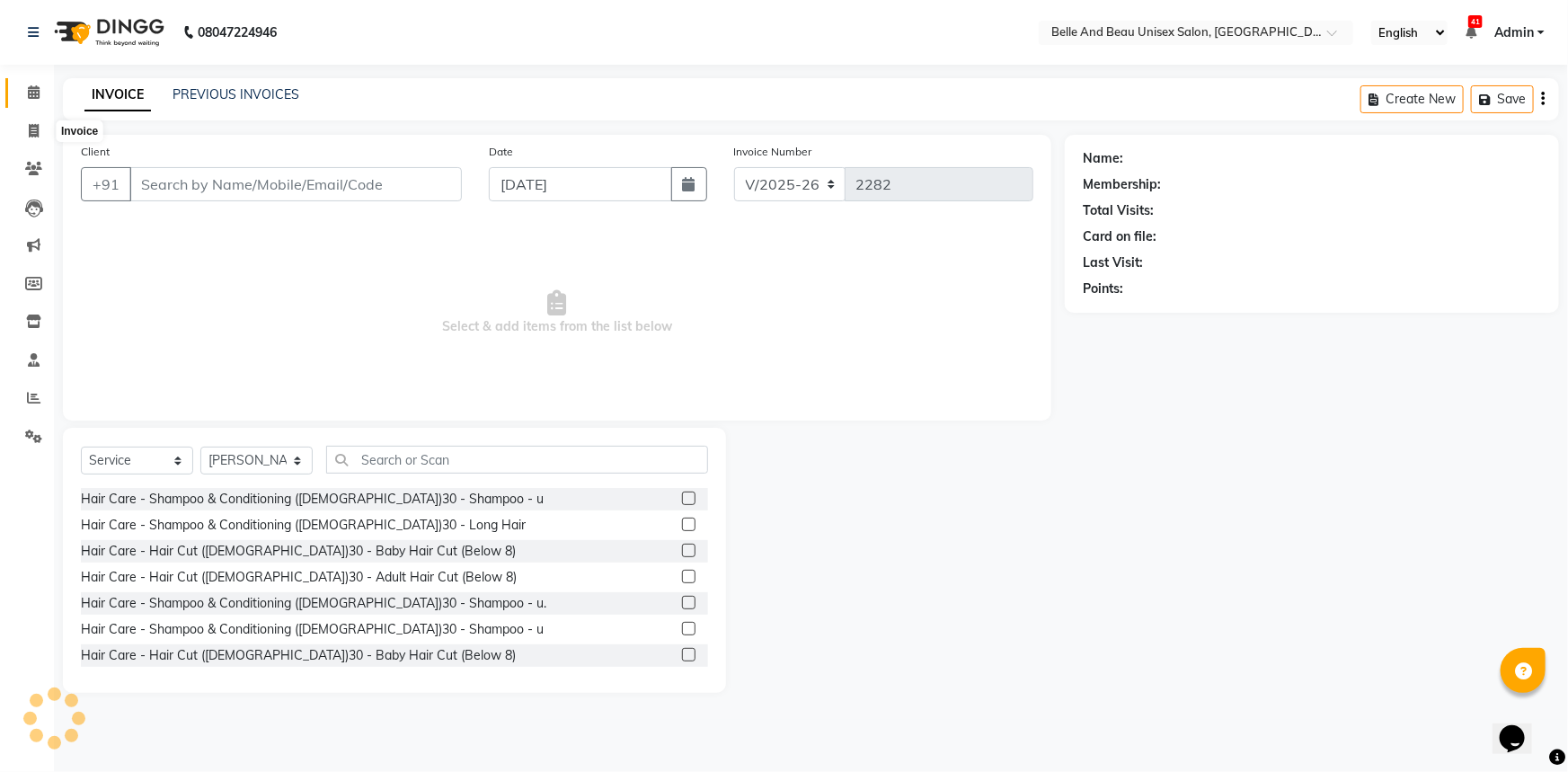
type input "9566895677"
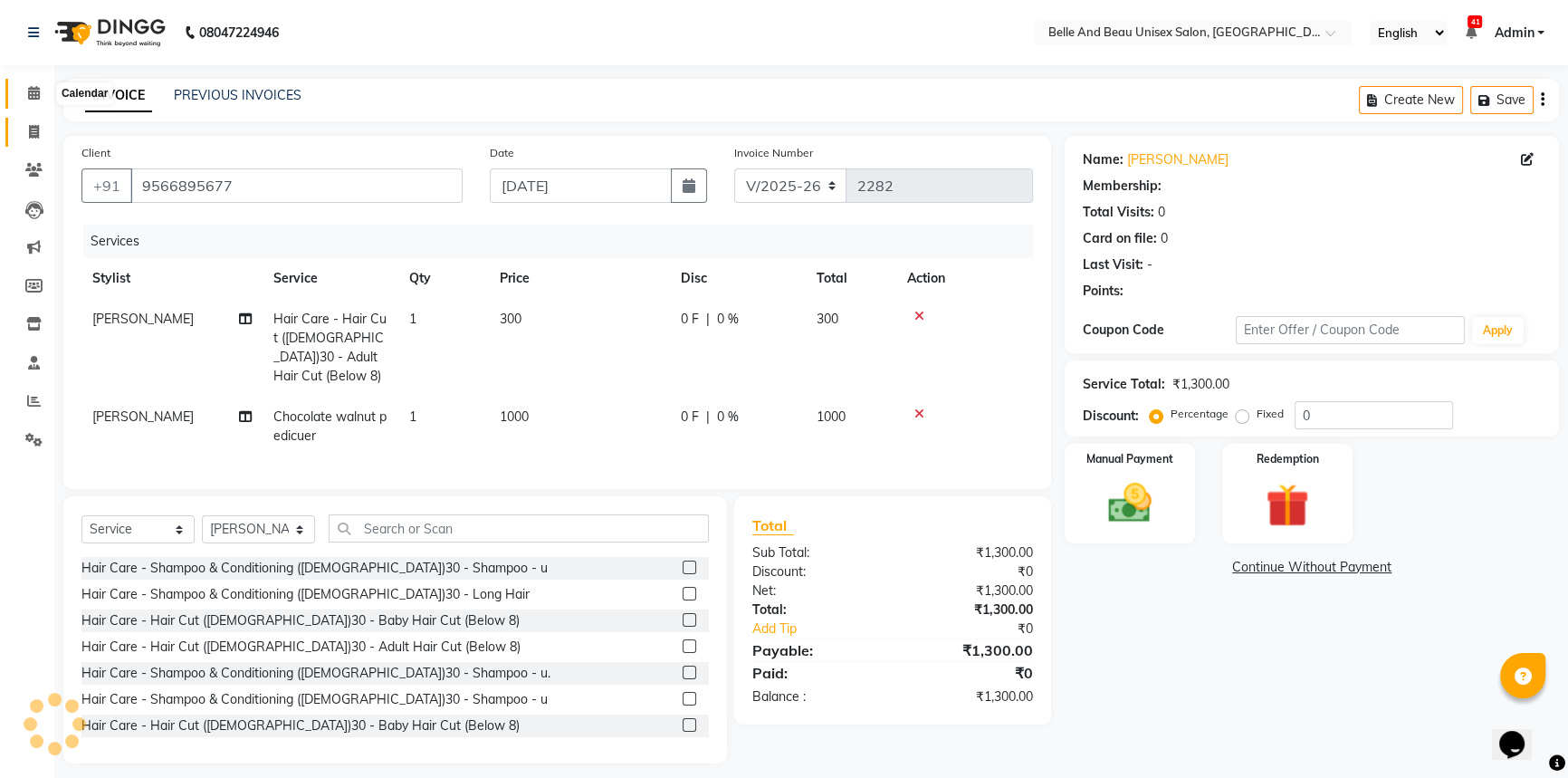
select select "1: Object"
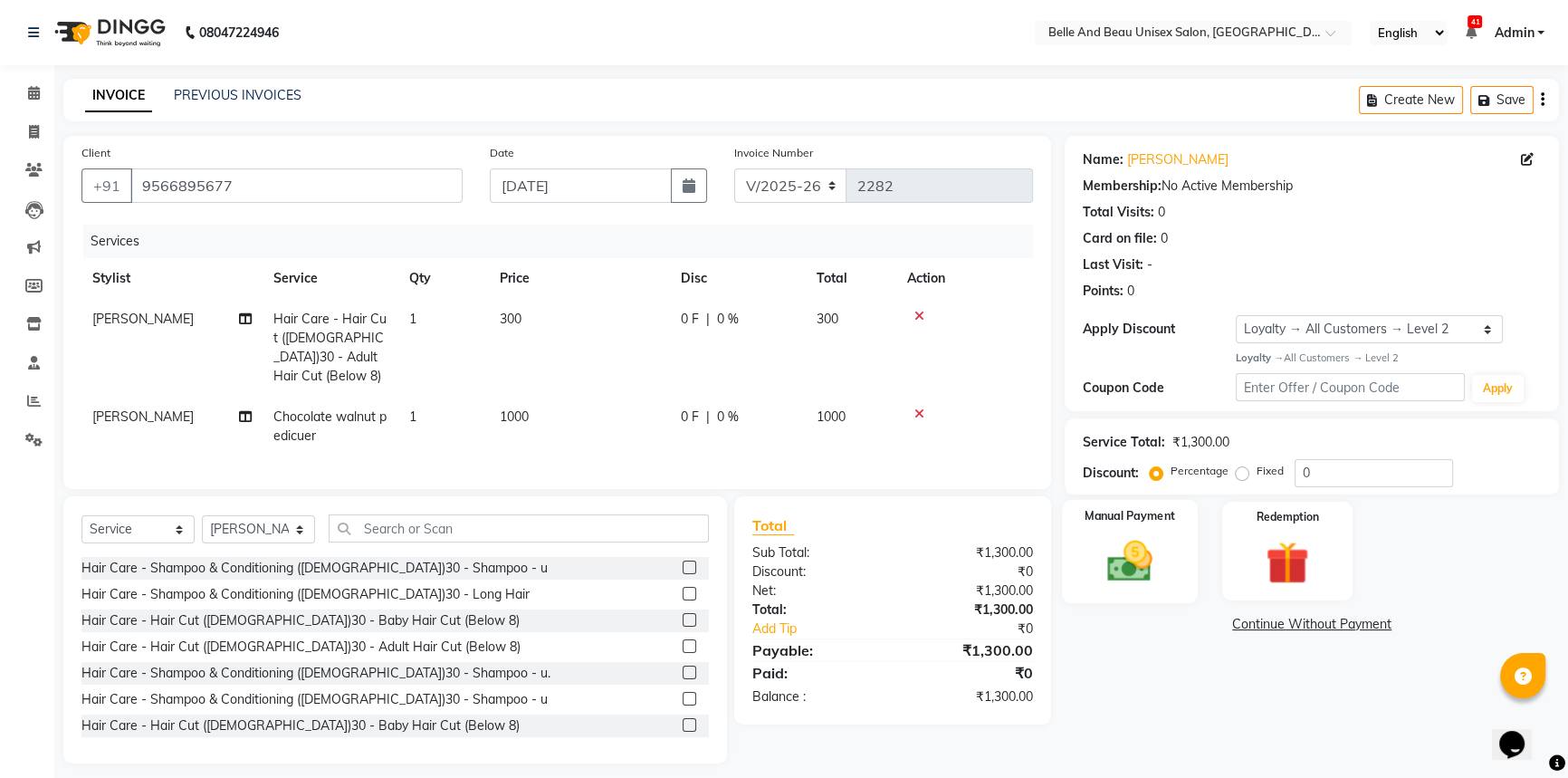
click at [1161, 562] on img at bounding box center [1130, 560] width 73 height 52
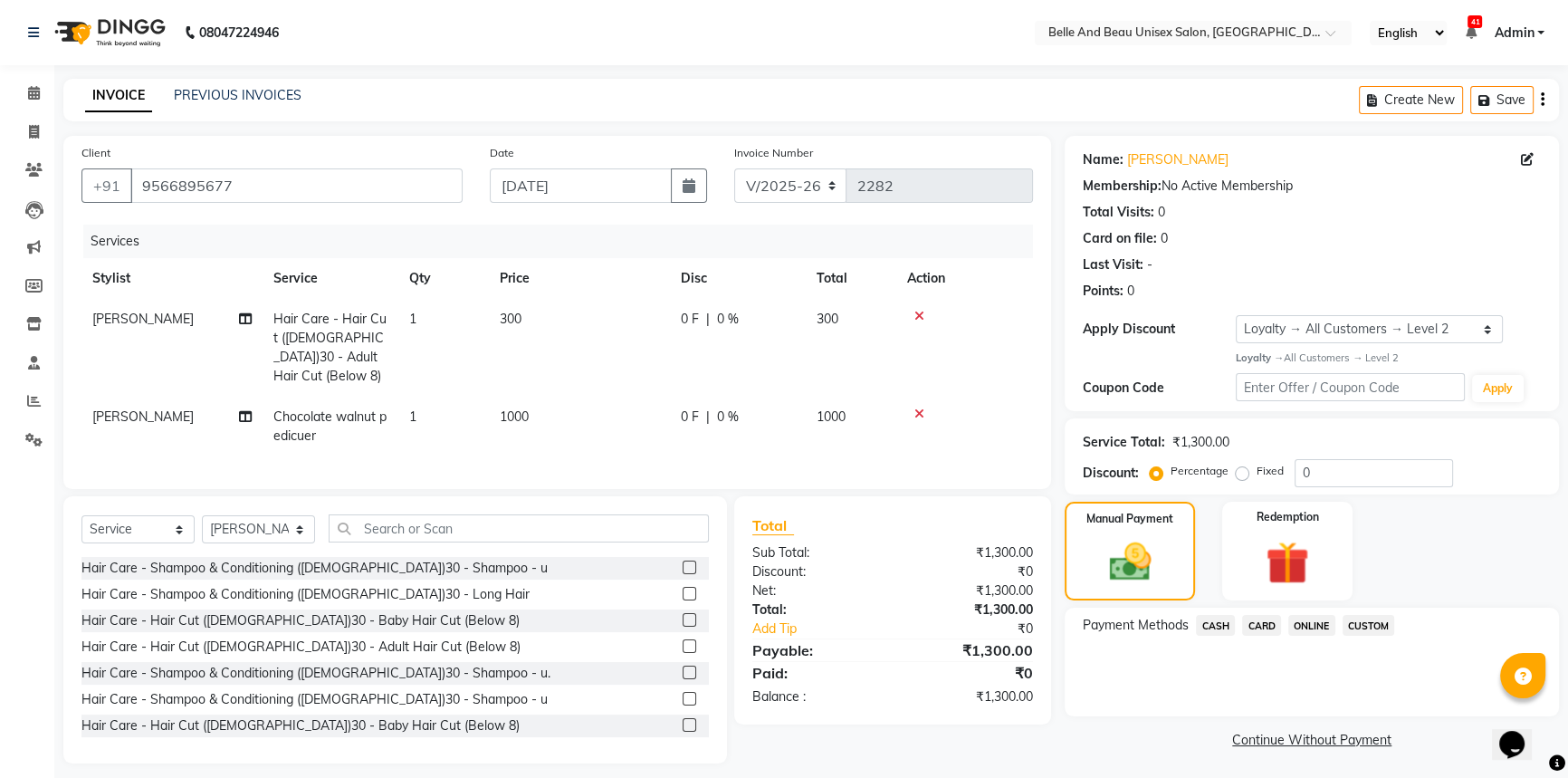
click at [1305, 624] on span "ONLINE" at bounding box center [1311, 624] width 47 height 20
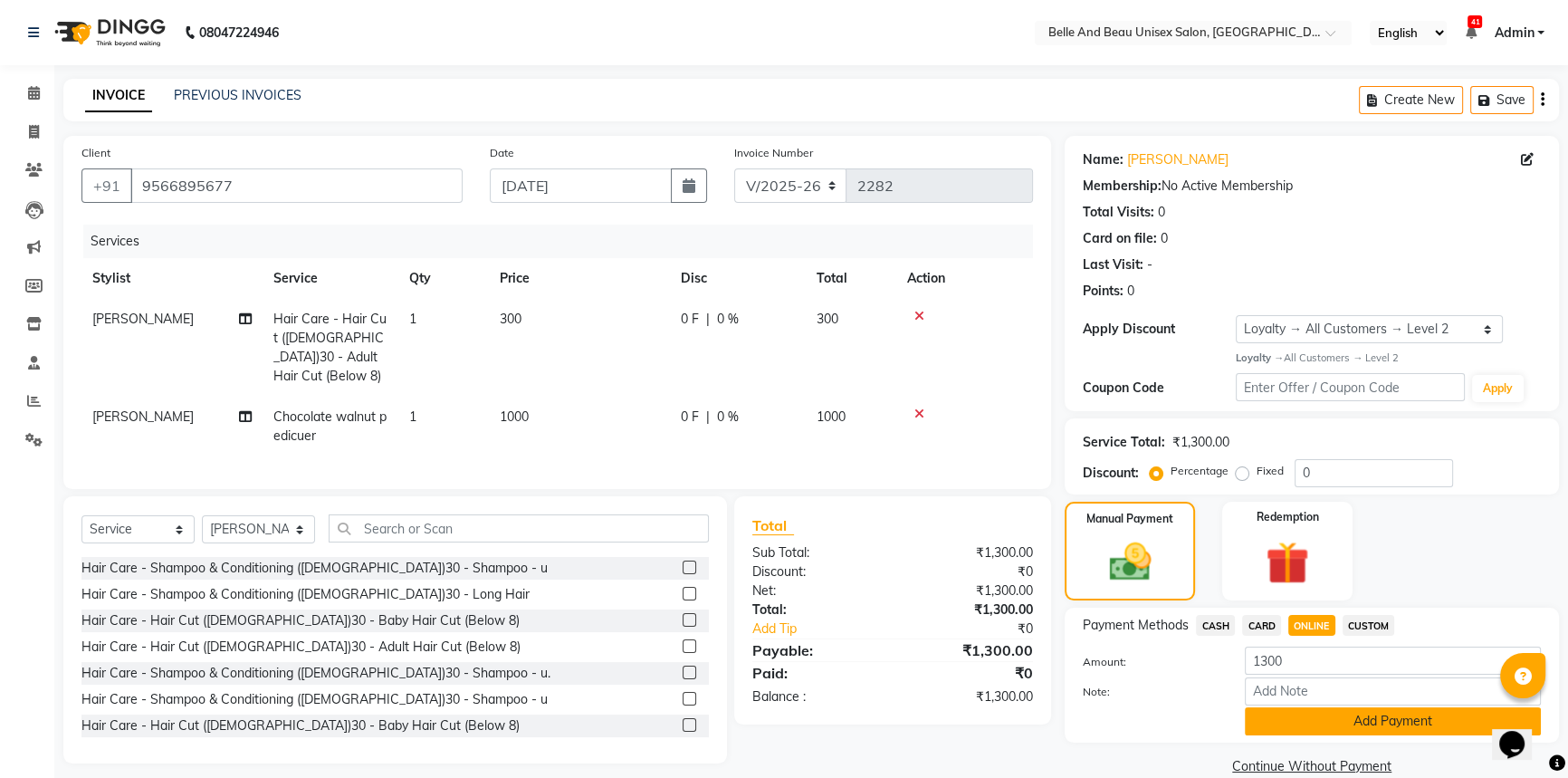
click at [1292, 723] on button "Add Payment" at bounding box center [1392, 721] width 296 height 28
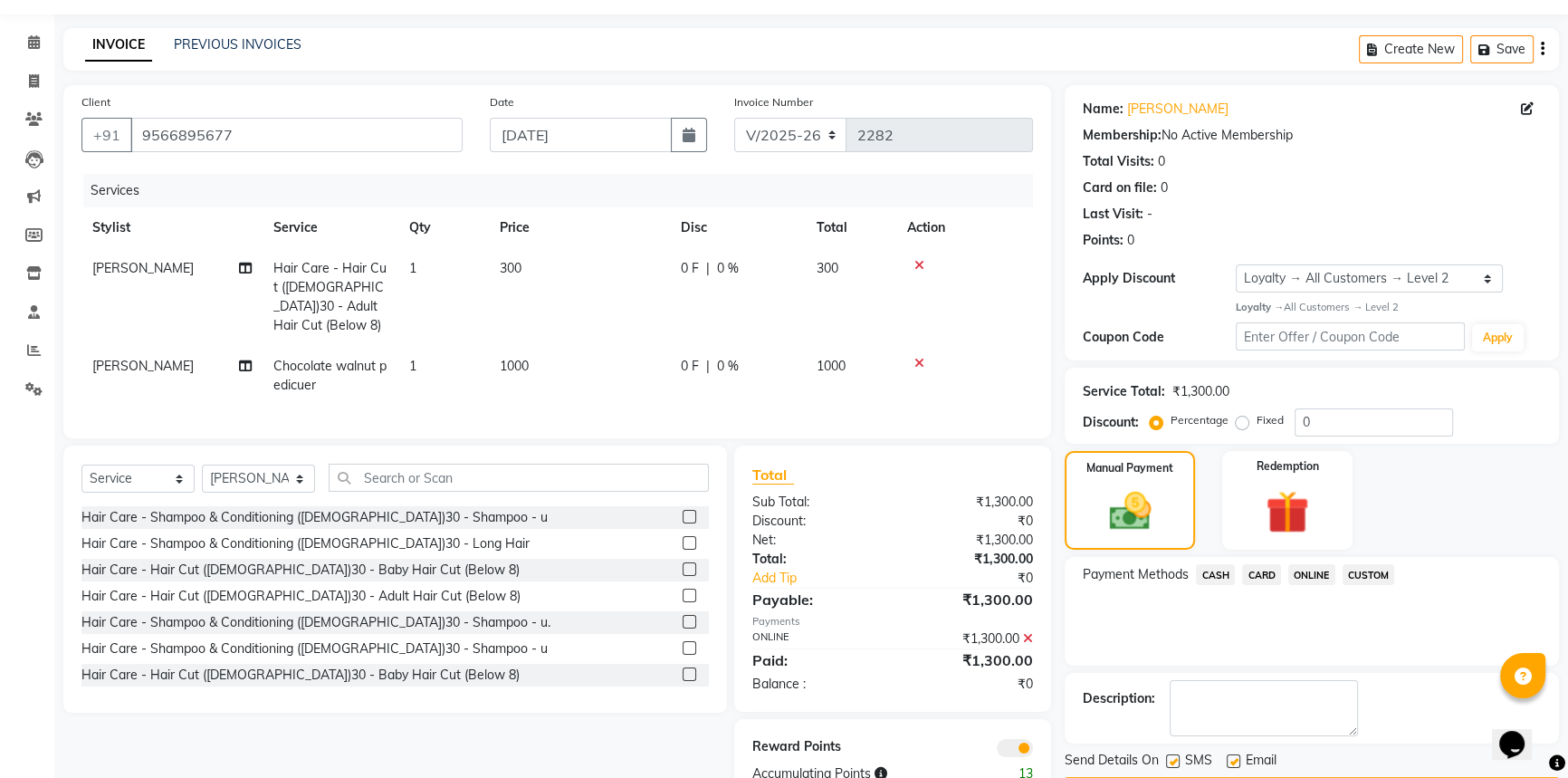
scroll to position [104, 0]
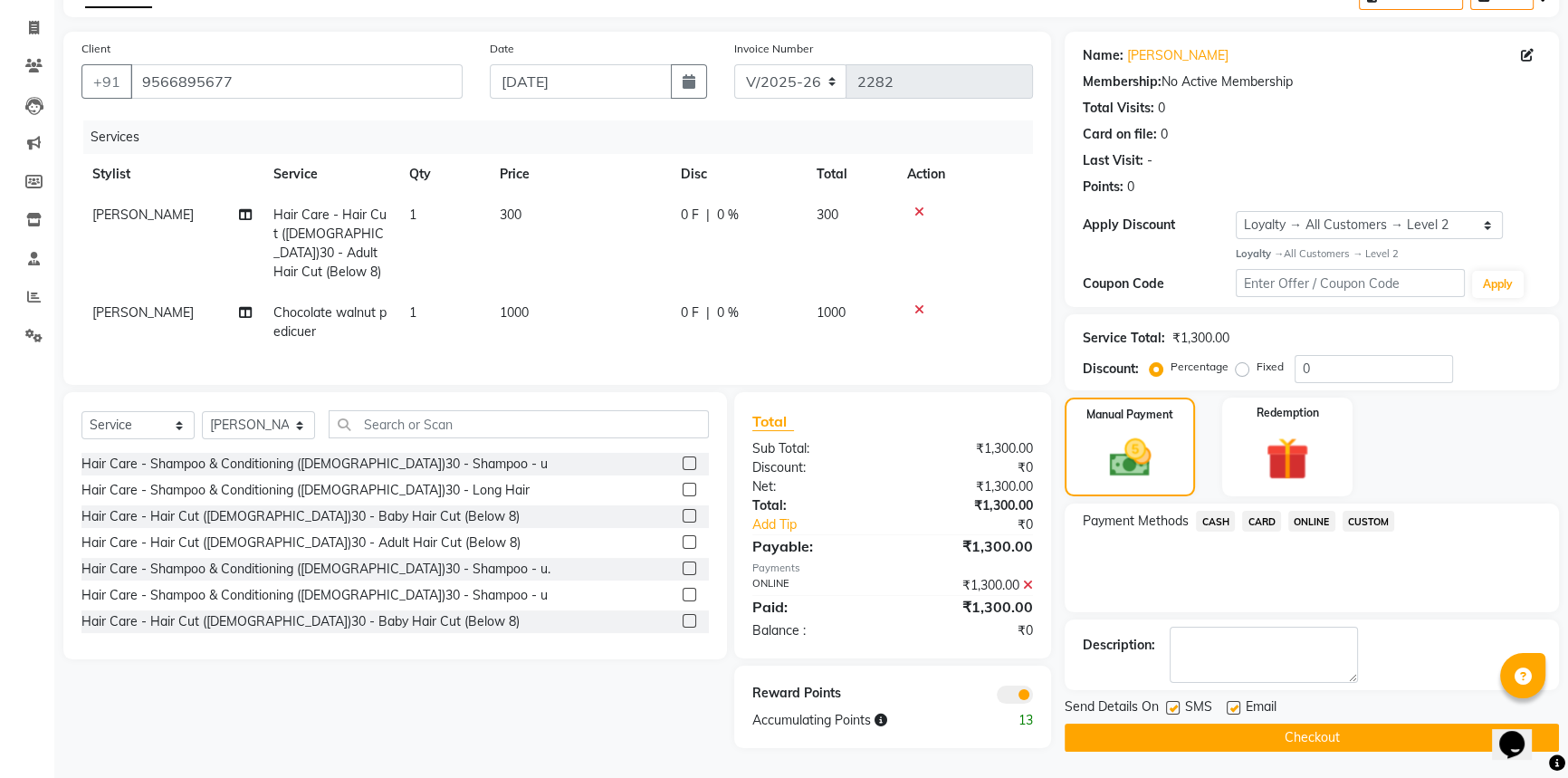
click at [1280, 733] on button "Checkout" at bounding box center [1311, 737] width 494 height 28
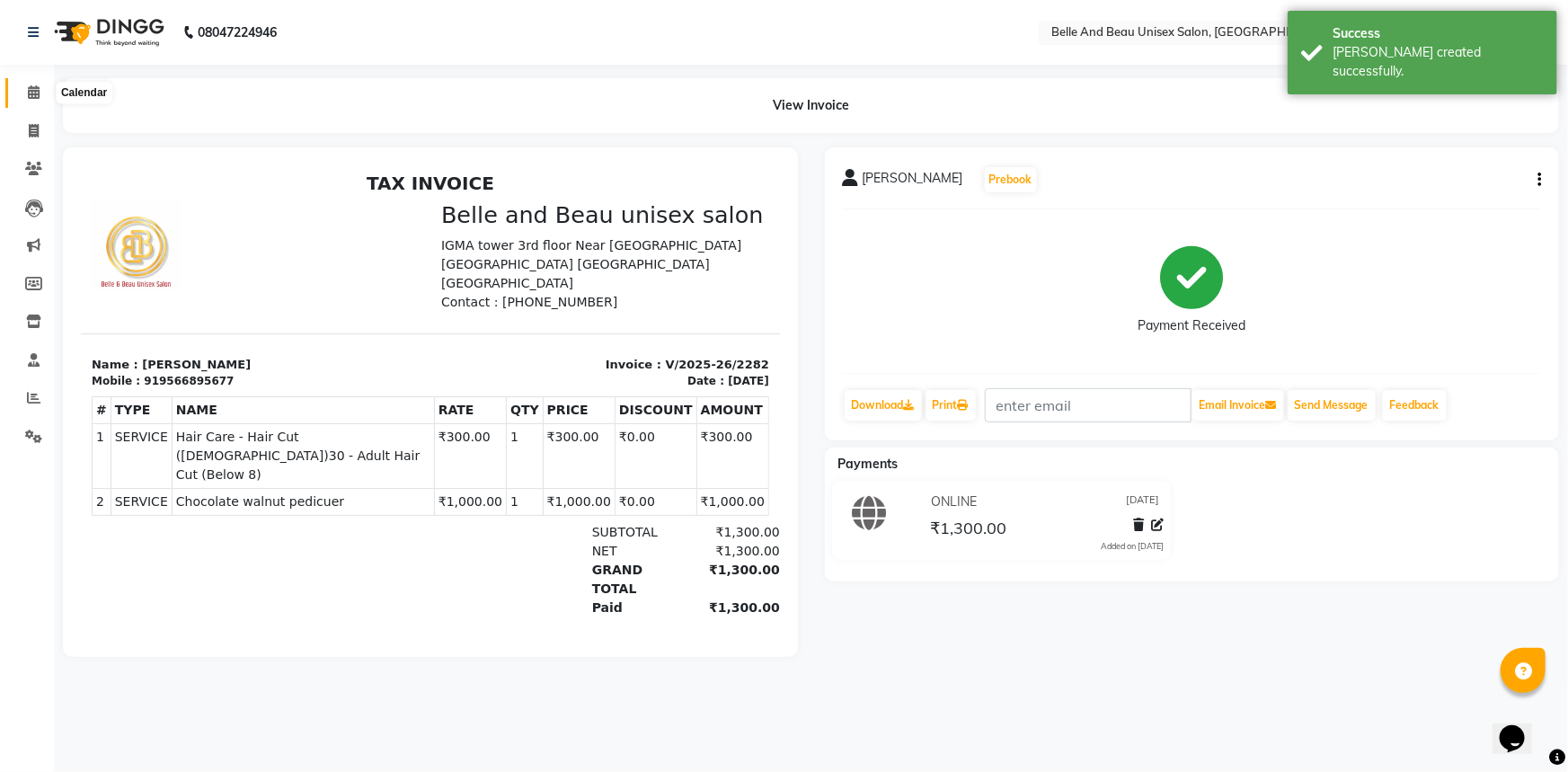
click at [33, 94] on icon at bounding box center [34, 92] width 12 height 14
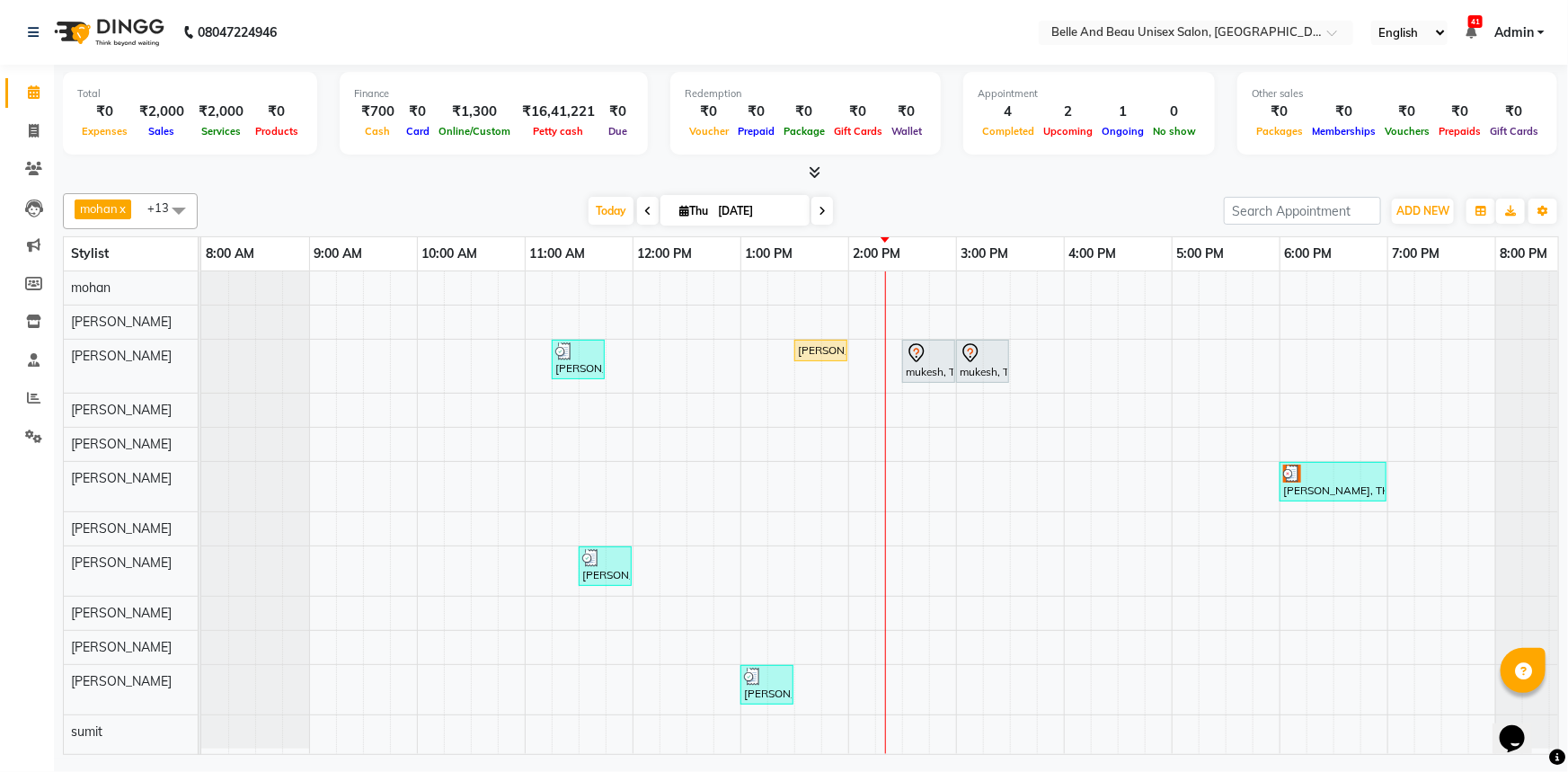
click at [1195, 583] on div "Prince Thomas, TK02, 11:15 AM-11:45 AM, Hair Care - Hair Cut (Male)30 - Adult H…" at bounding box center [902, 512] width 1402 height 482
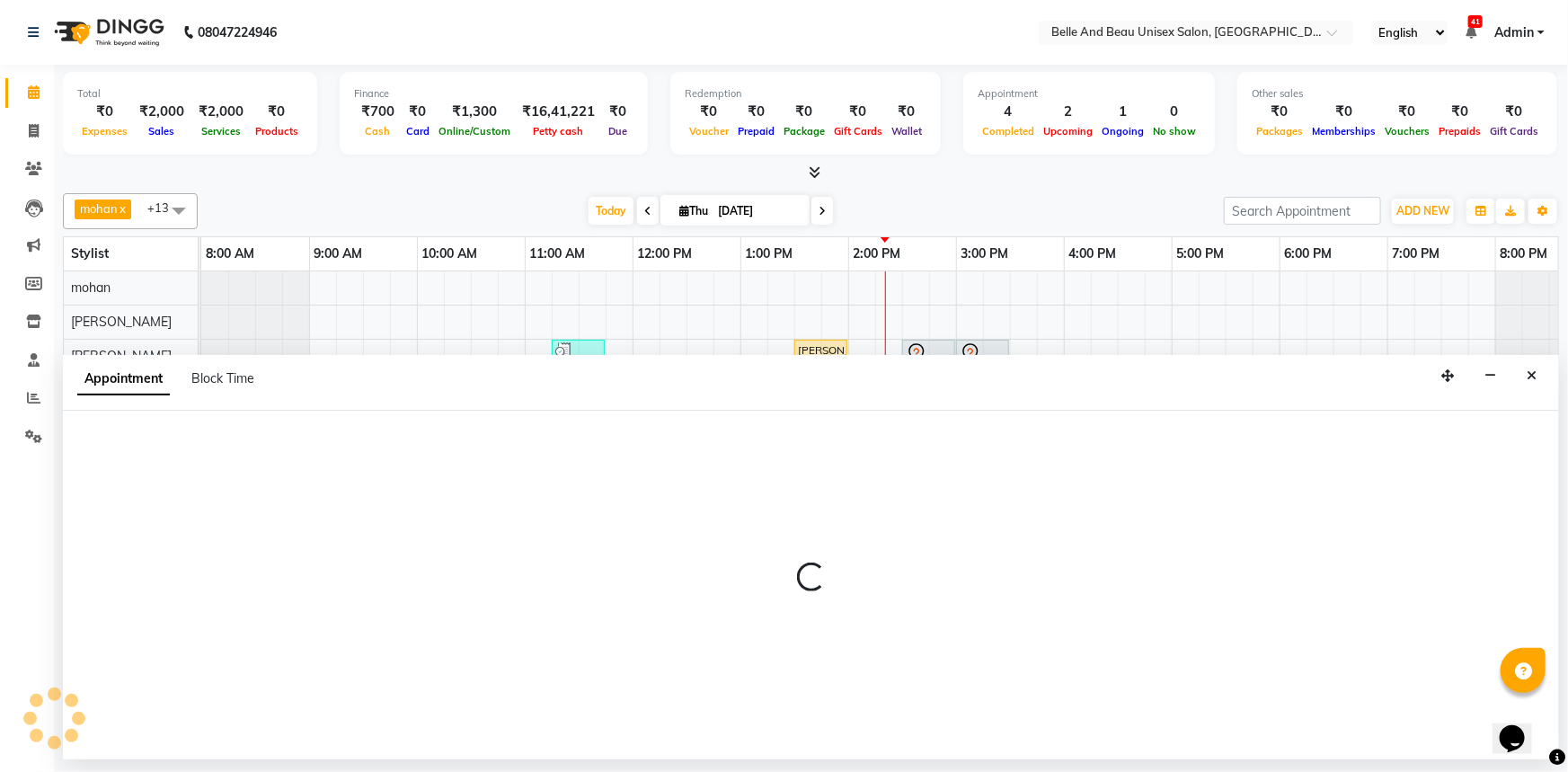
select select "83443"
select select "tentative"
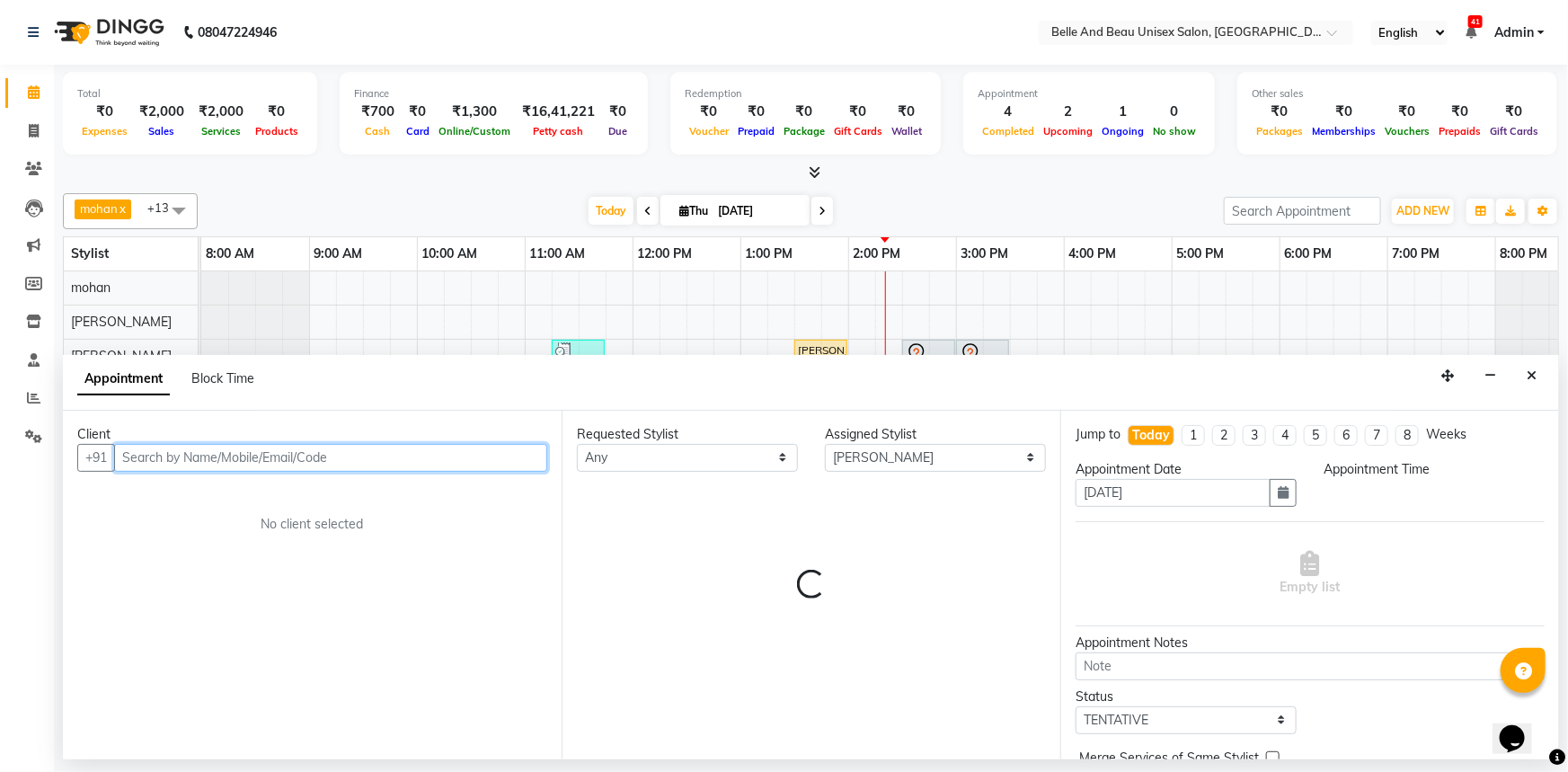
select select "1020"
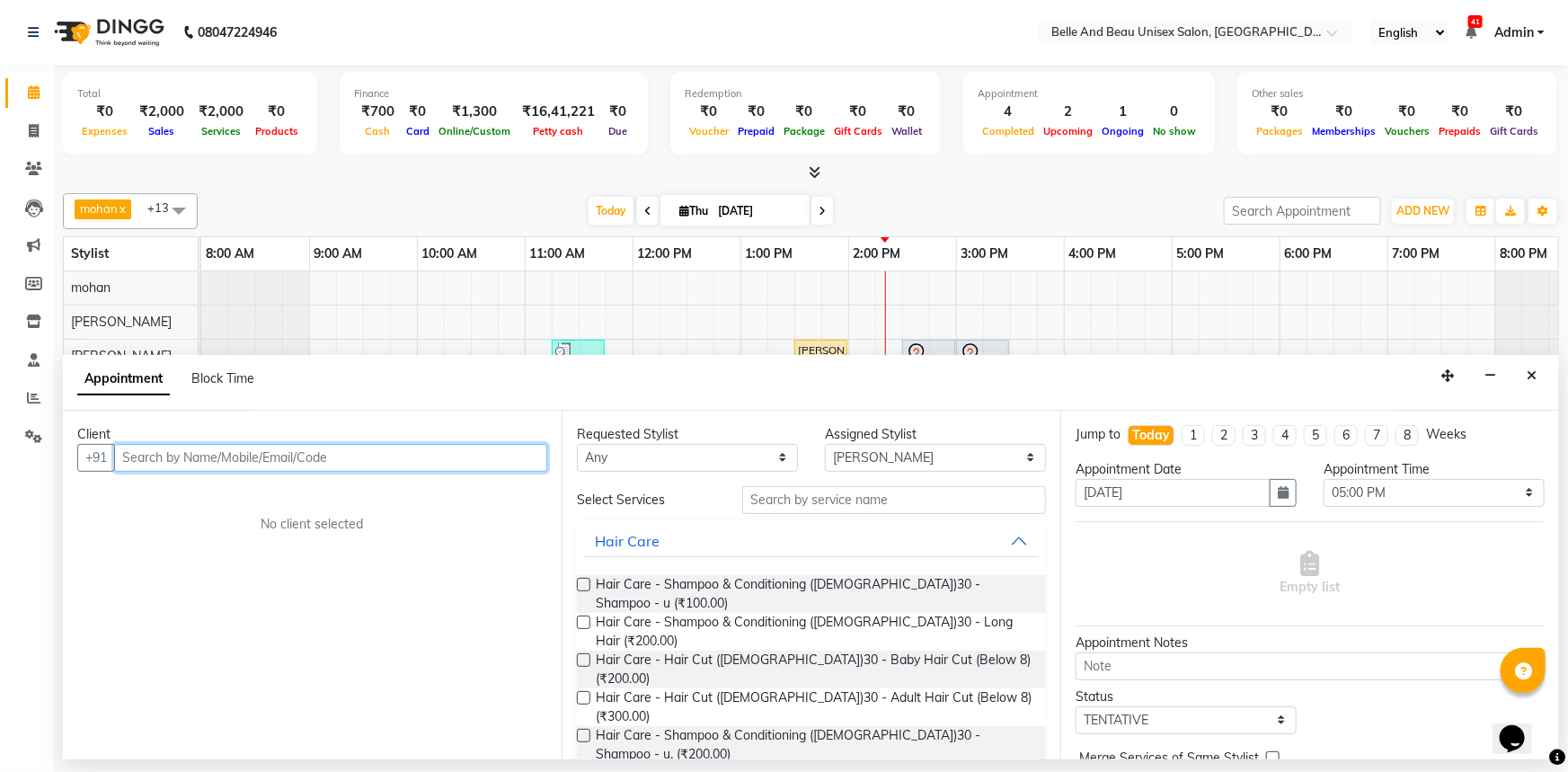
click at [229, 453] on input "text" at bounding box center [330, 457] width 433 height 28
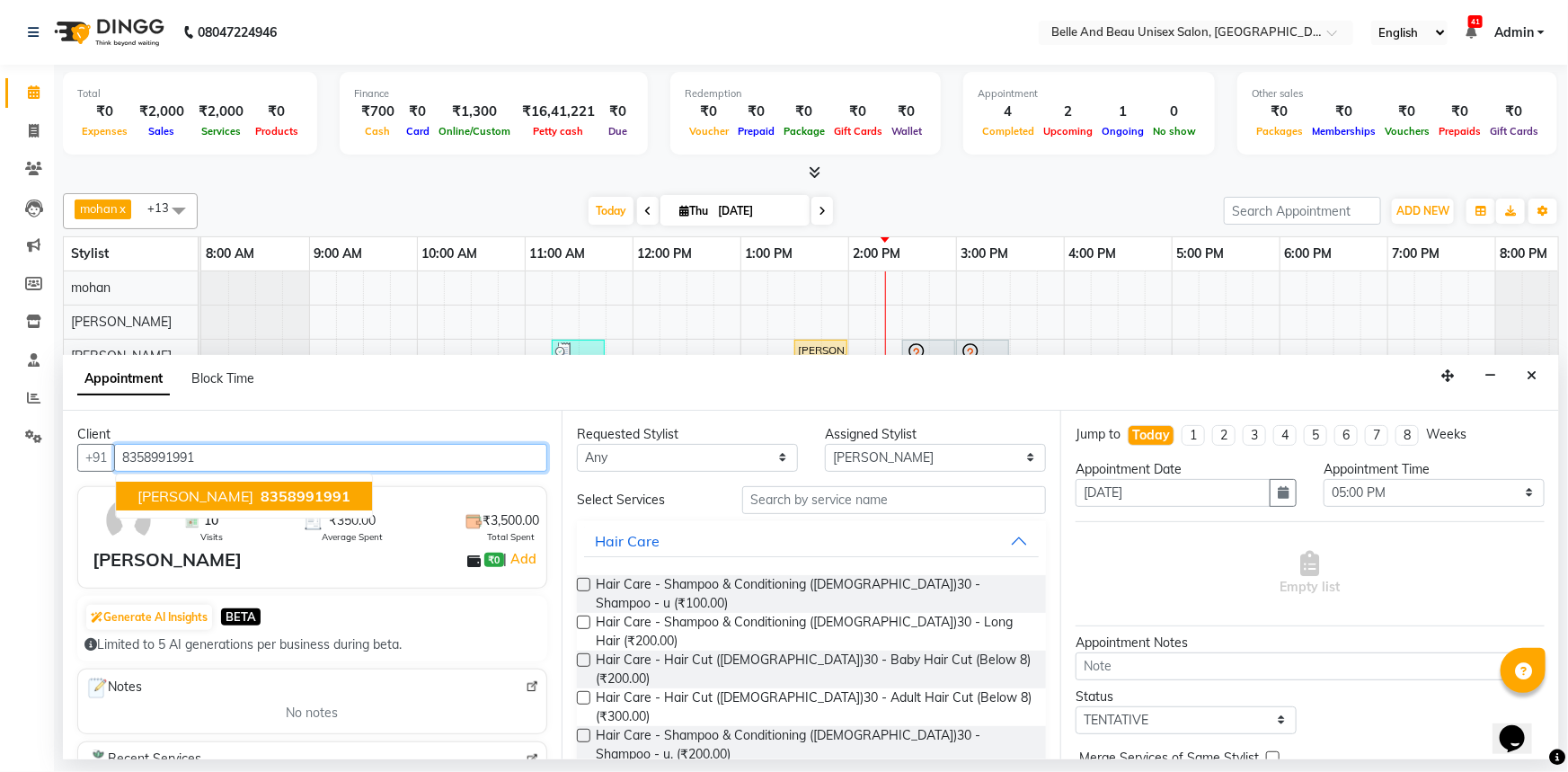
click at [193, 494] on span "[PERSON_NAME]" at bounding box center [195, 496] width 116 height 18
type input "8358991991"
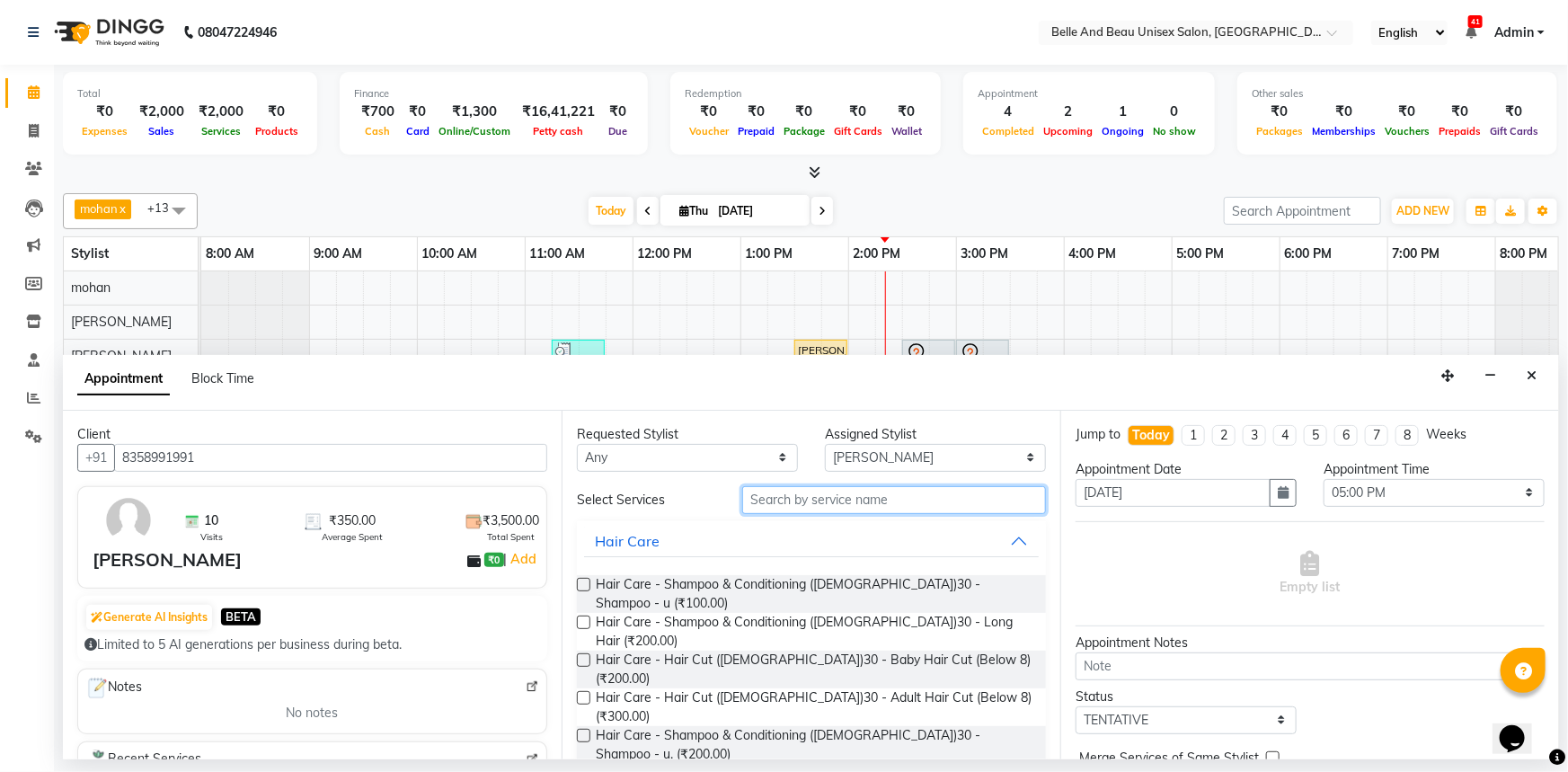
click at [851, 496] on input "text" at bounding box center [894, 500] width 304 height 28
type input "hair"
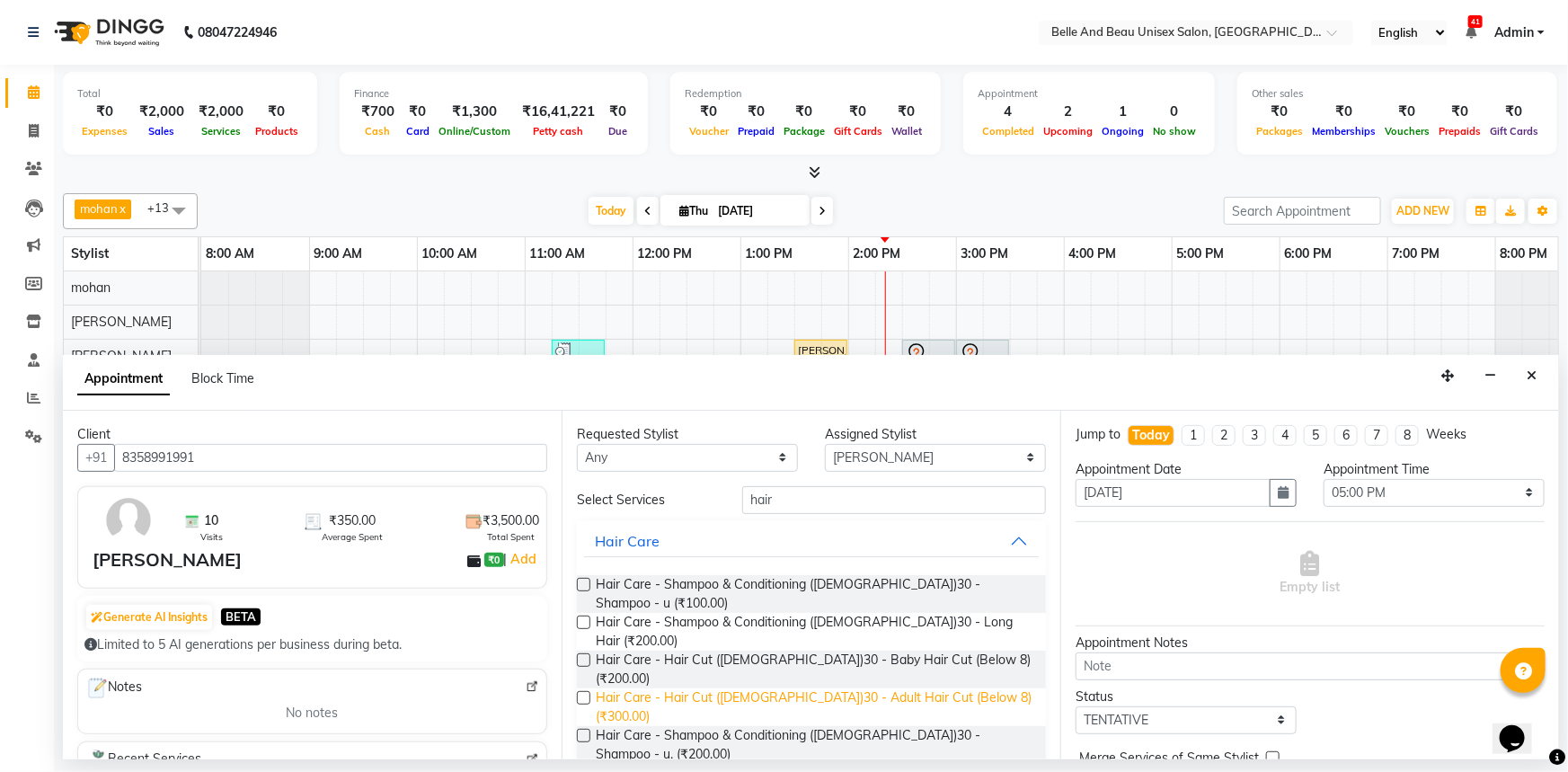
click at [770, 688] on span "Hair Care - Hair Cut ([DEMOGRAPHIC_DATA])30 - Adult Hair Cut (Below 8) (₹300.00)" at bounding box center [813, 706] width 436 height 38
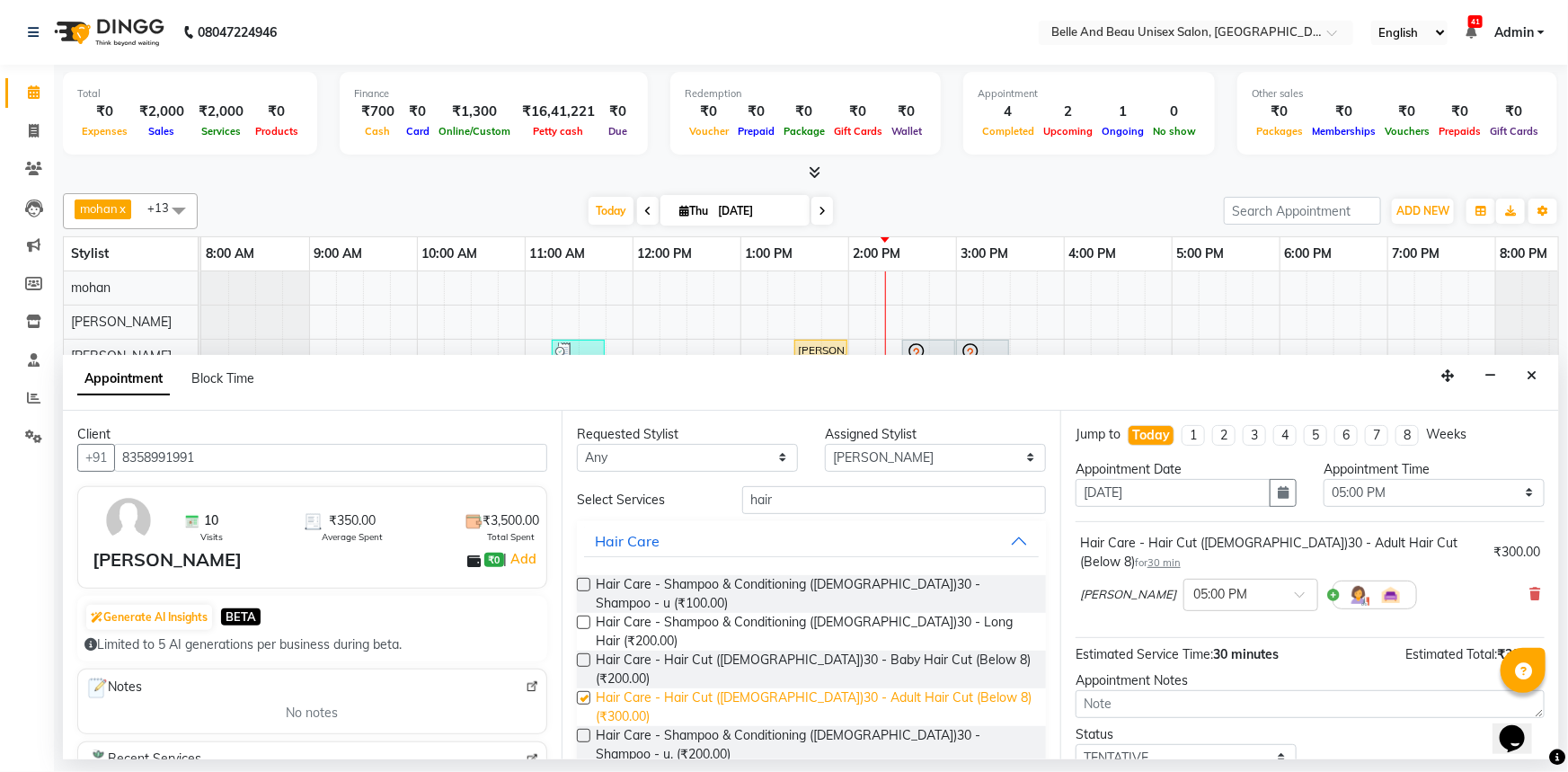
checkbox input "false"
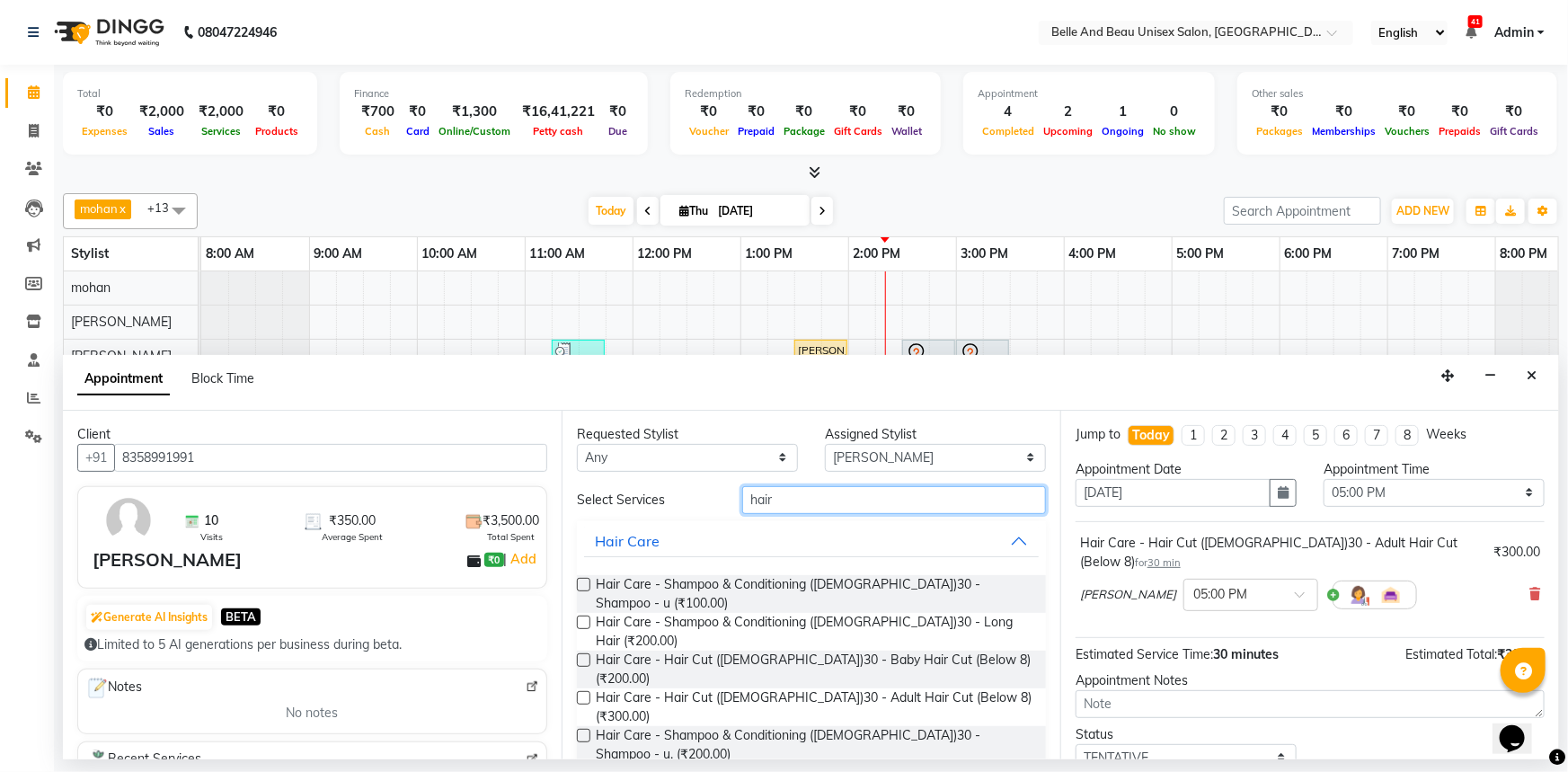
click at [782, 497] on input "hair" at bounding box center [894, 500] width 304 height 28
type input "h"
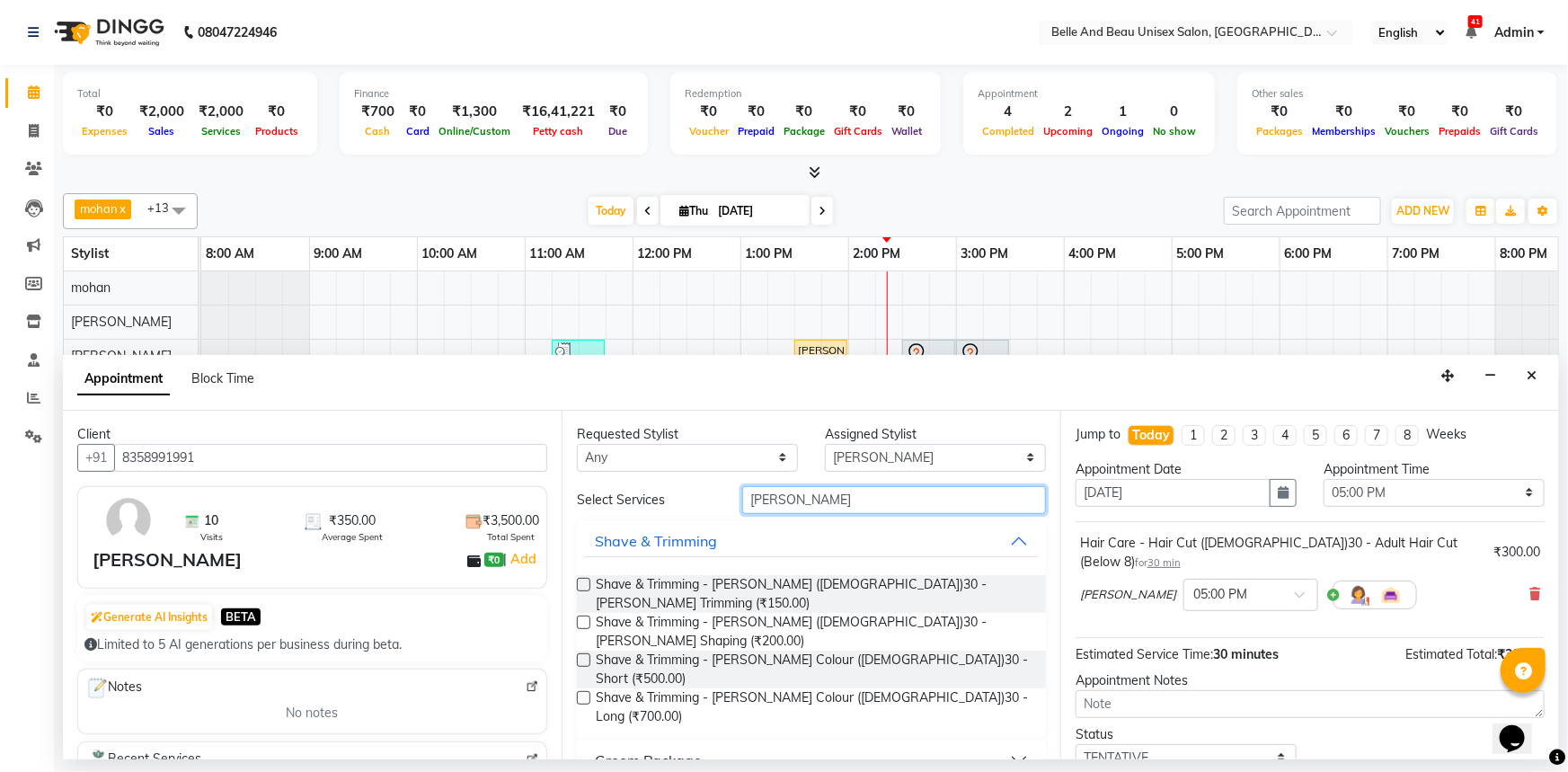
type input "beard"
click at [586, 616] on label at bounding box center [584, 622] width 14 height 14
click at [586, 619] on input "checkbox" at bounding box center [583, 624] width 12 height 12
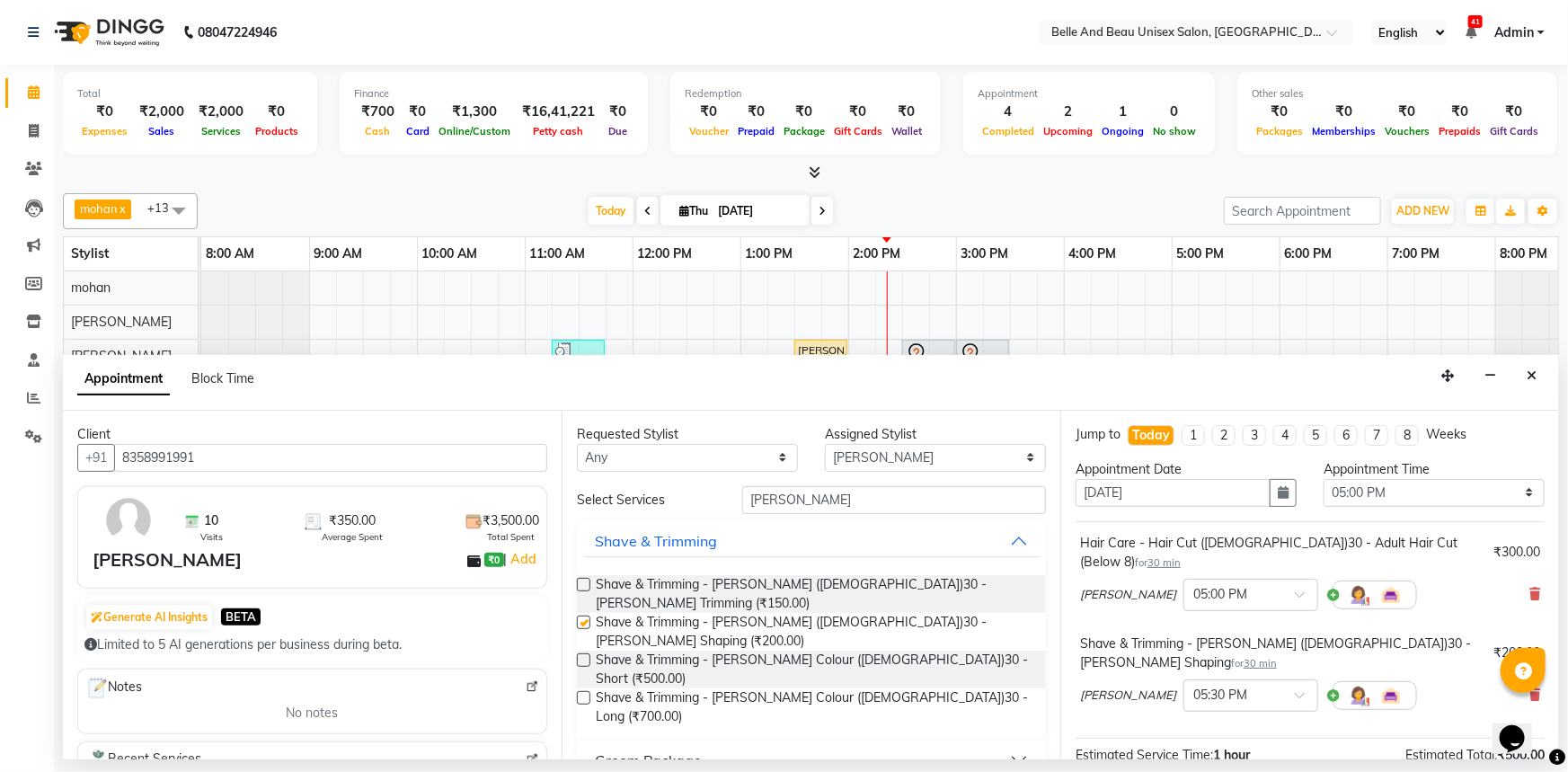
checkbox input "false"
click at [901, 458] on select "Select Gaurav Mandavgane mohan Mukesh Shrivas Nibha Rahul Sen Rekha Agarwal Rih…" at bounding box center [935, 457] width 221 height 28
select select "59227"
click at [825, 444] on select "Select Gaurav Mandavgane mohan Mukesh Shrivas Nibha Rahul Sen Rekha Agarwal Rih…" at bounding box center [935, 457] width 221 height 28
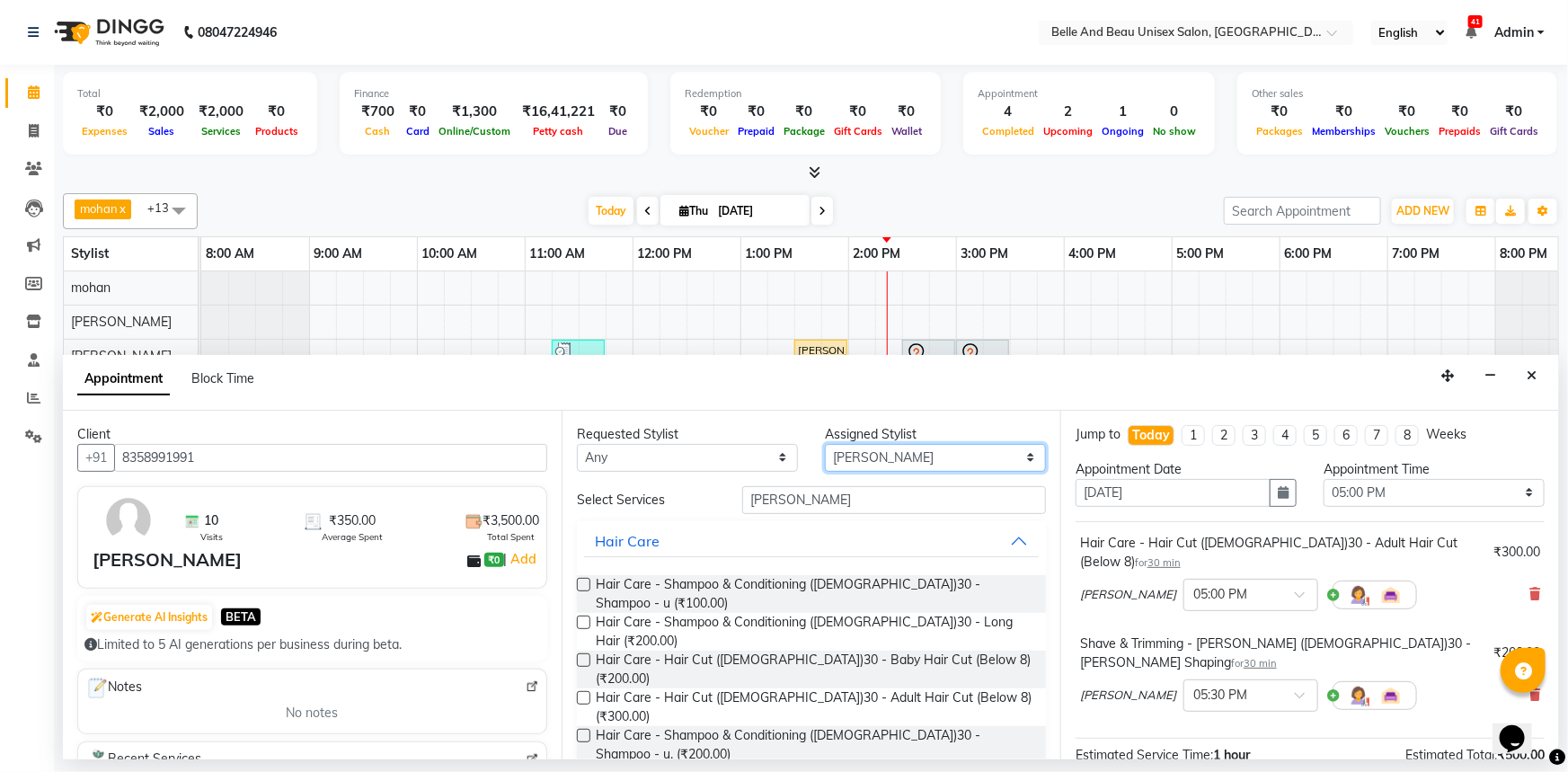
scroll to position [81, 0]
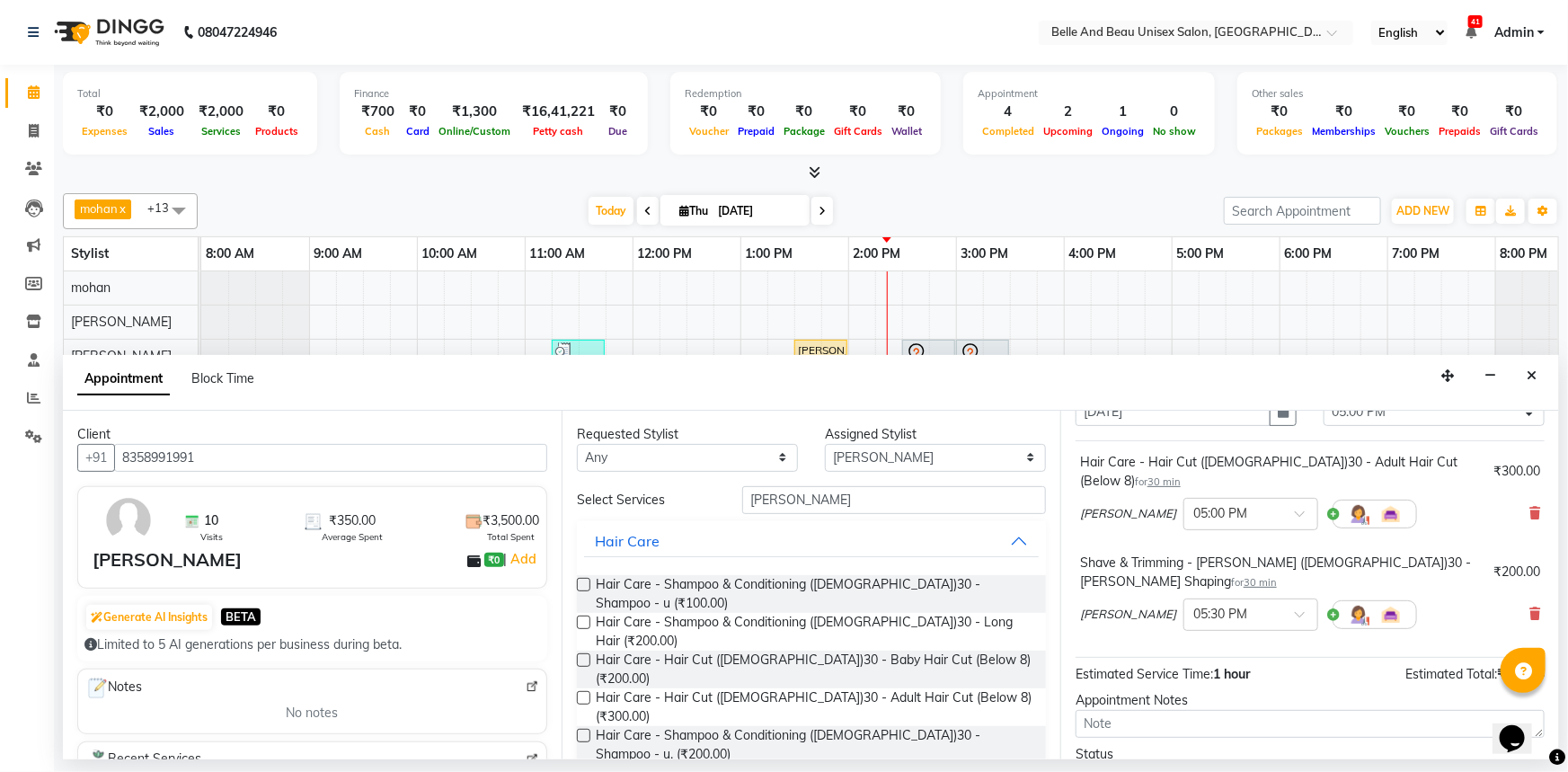
click at [1134, 505] on span "[PERSON_NAME]" at bounding box center [1128, 513] width 96 height 18
click at [1529, 607] on icon at bounding box center [1534, 613] width 11 height 13
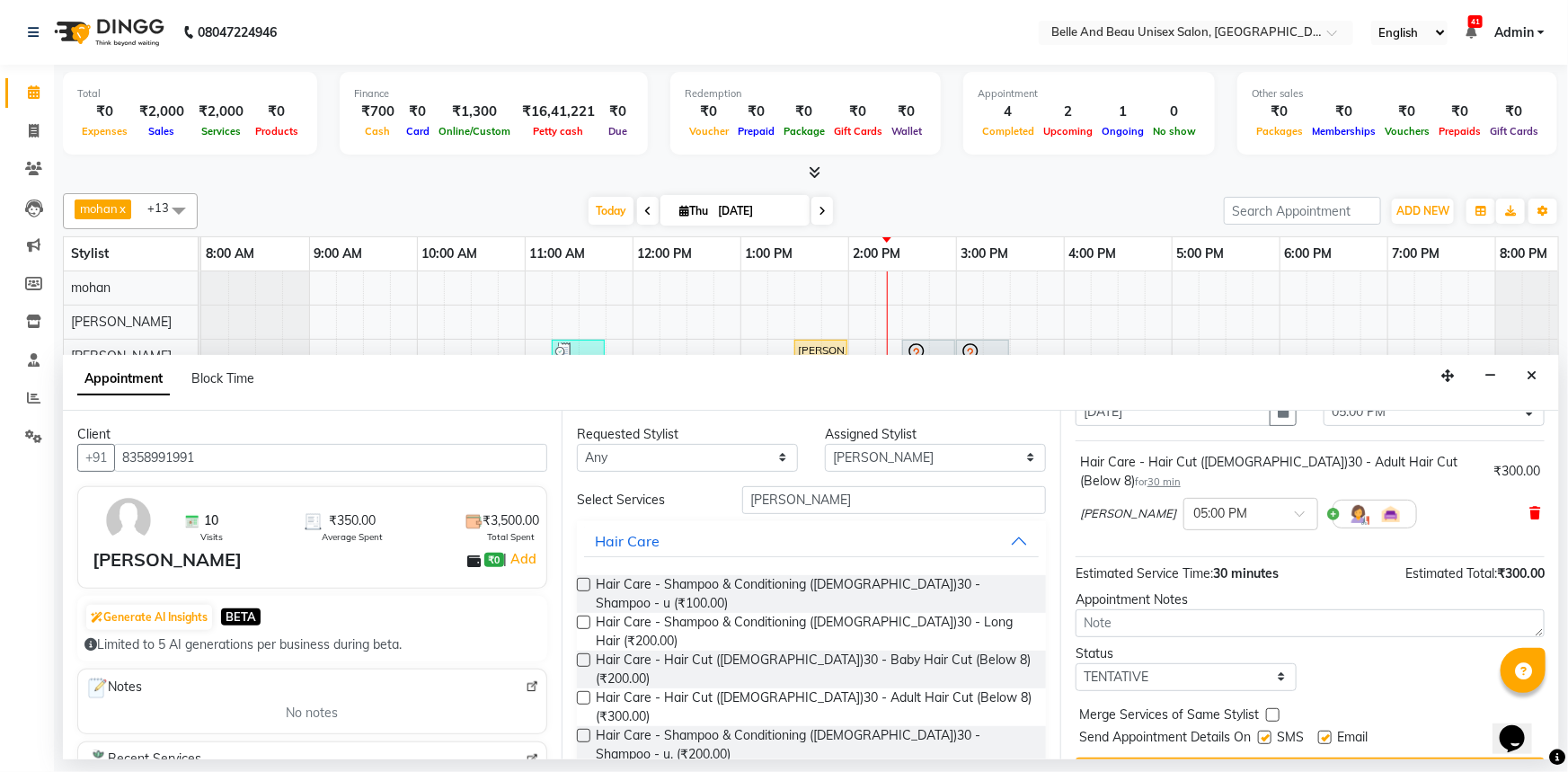
click at [1529, 507] on icon at bounding box center [1534, 512] width 11 height 13
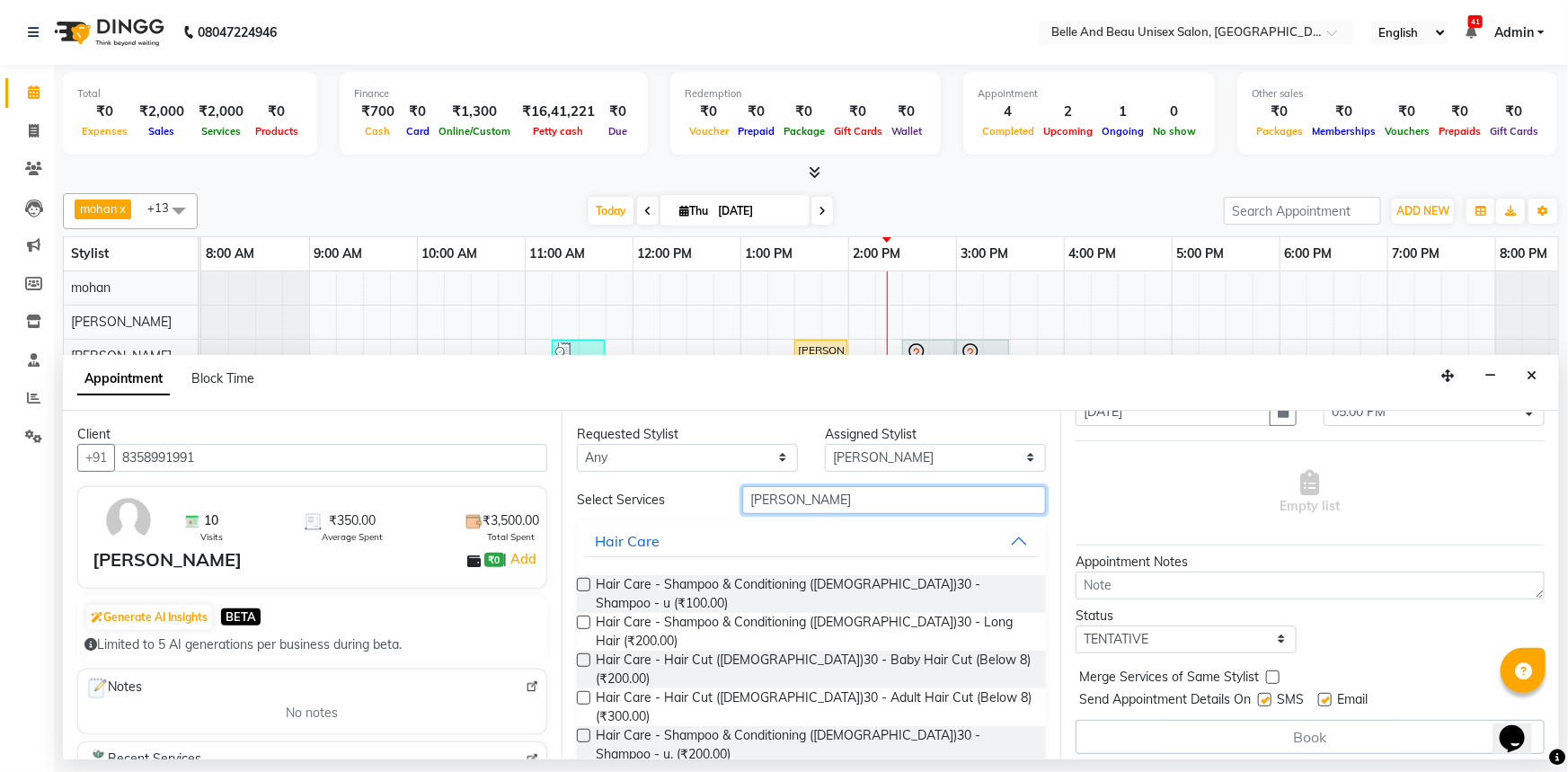
click at [822, 500] on input "beard" at bounding box center [894, 500] width 304 height 28
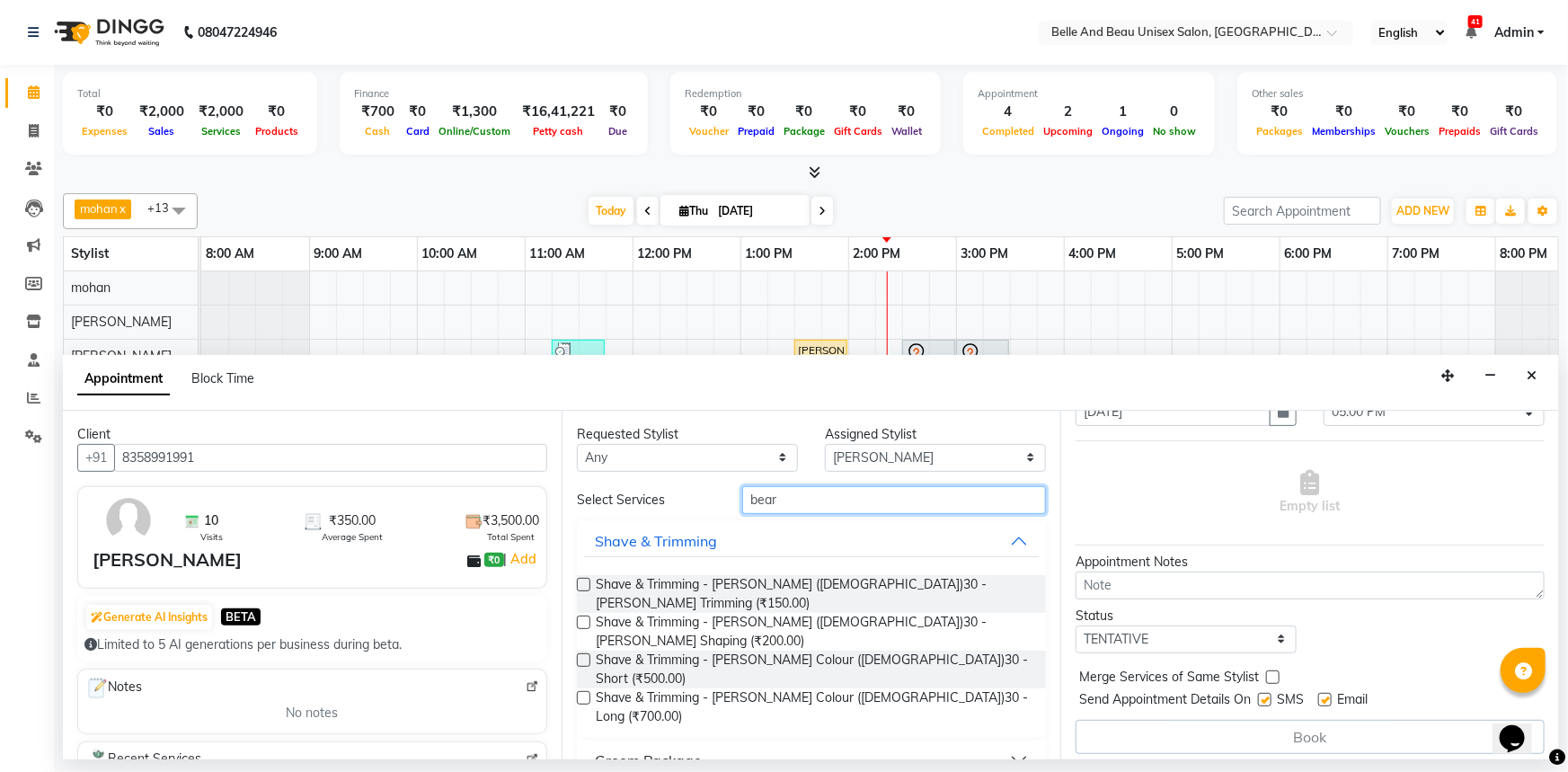
type input "beard"
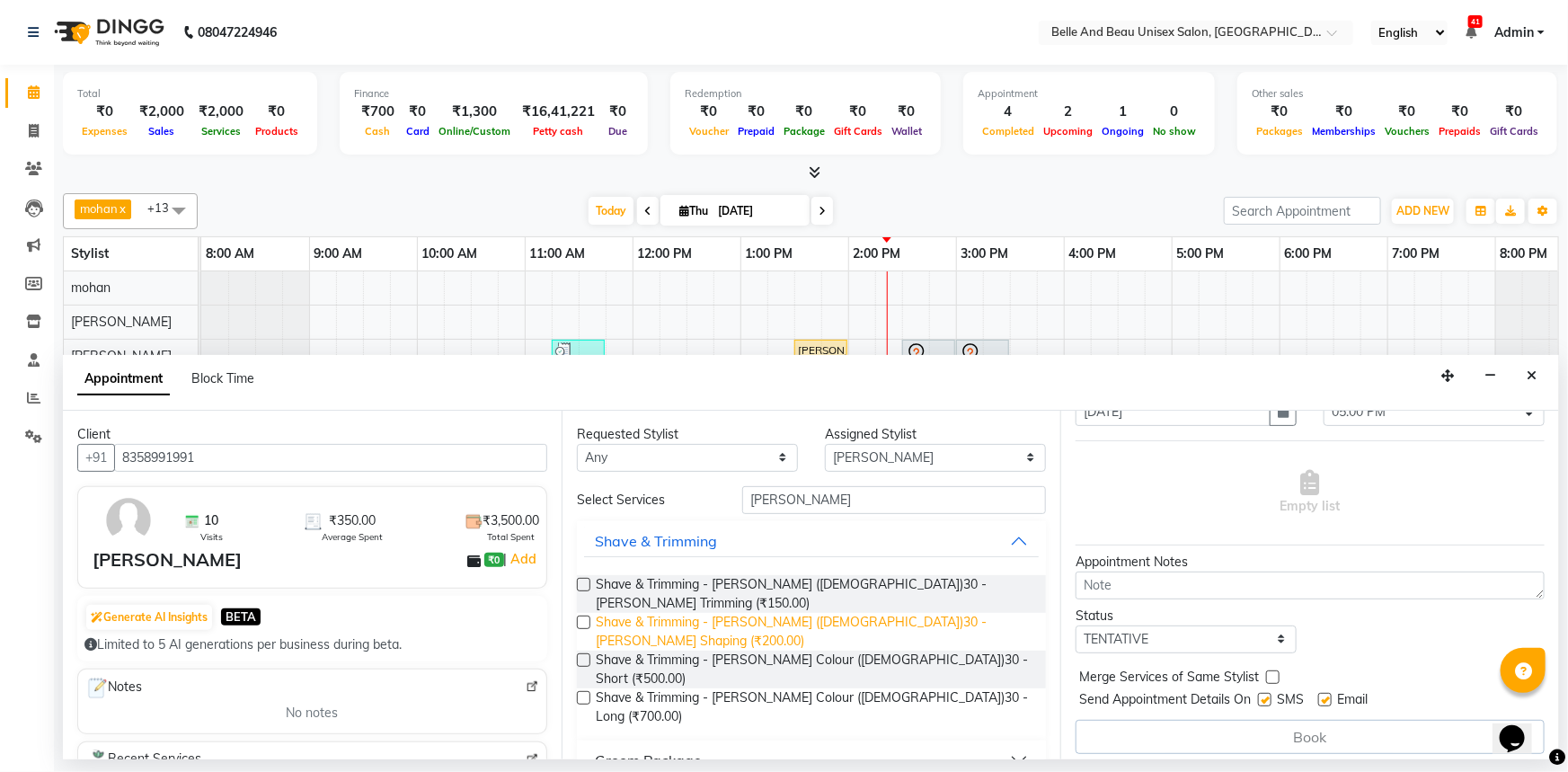
click at [745, 613] on span "Shave & Trimming - Beard (Male)30 - Beard Shaping (₹200.00)" at bounding box center [813, 631] width 436 height 38
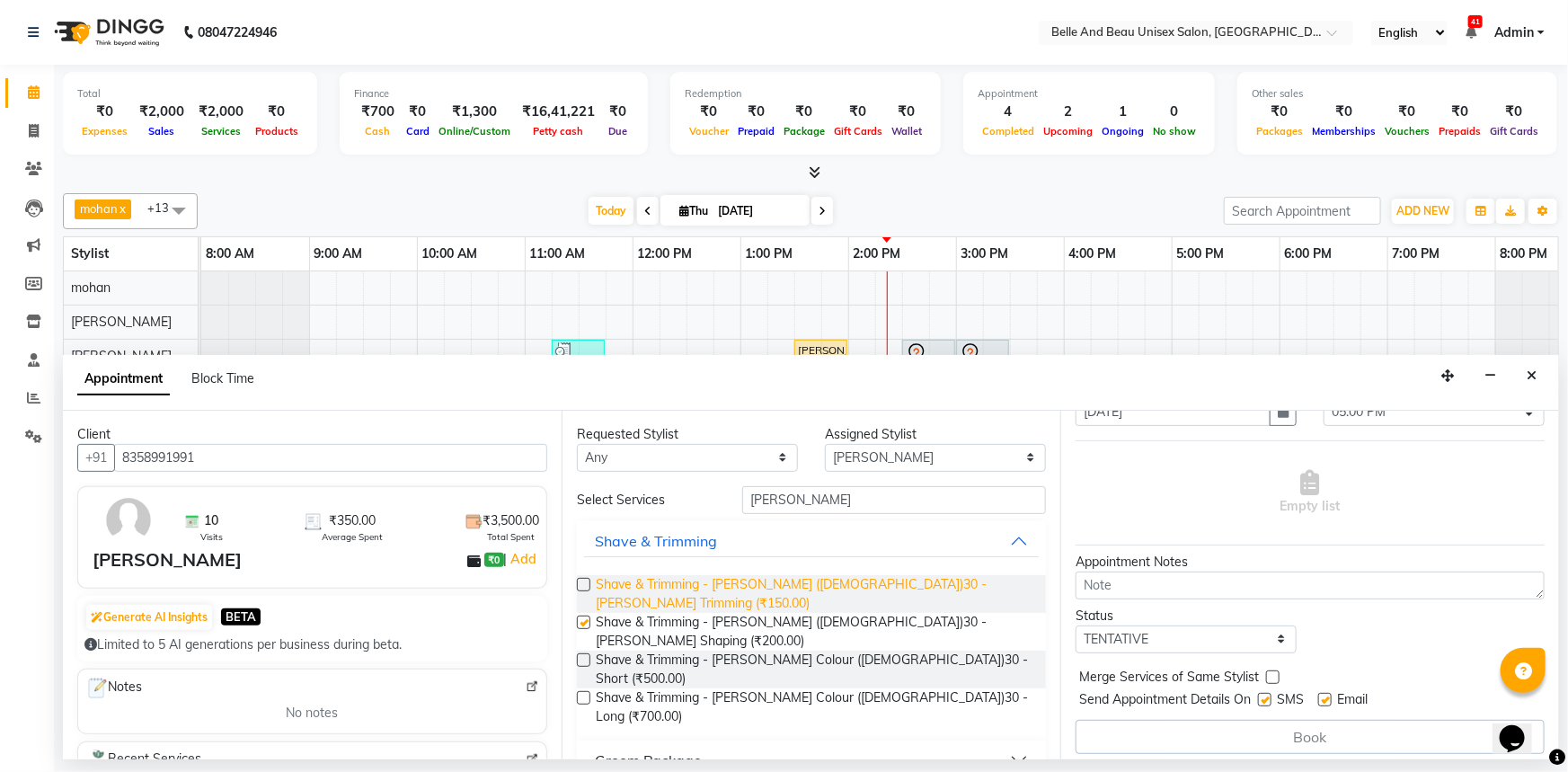
checkbox input "false"
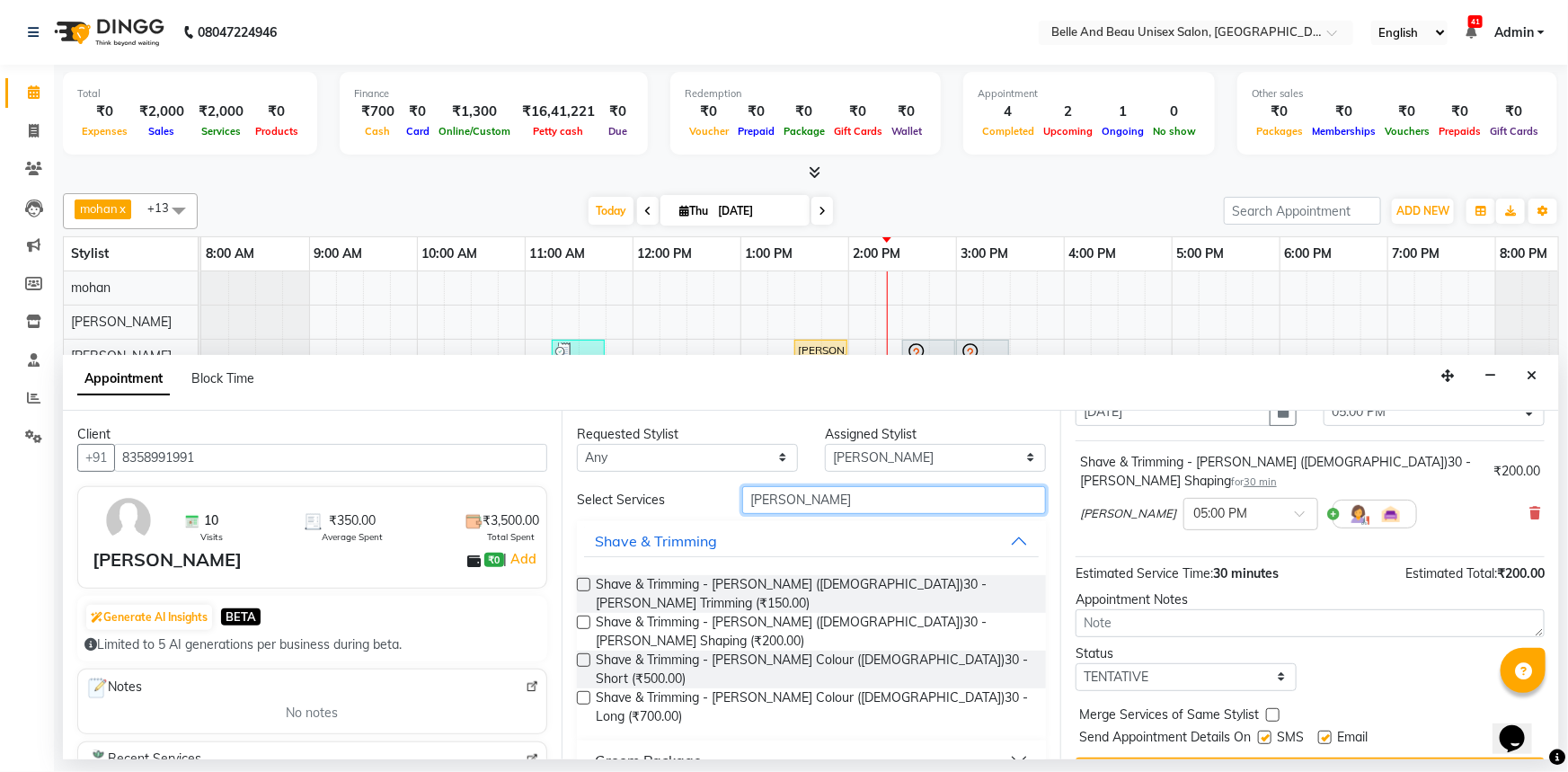
click at [806, 494] on input "beard" at bounding box center [894, 500] width 304 height 28
type input "b"
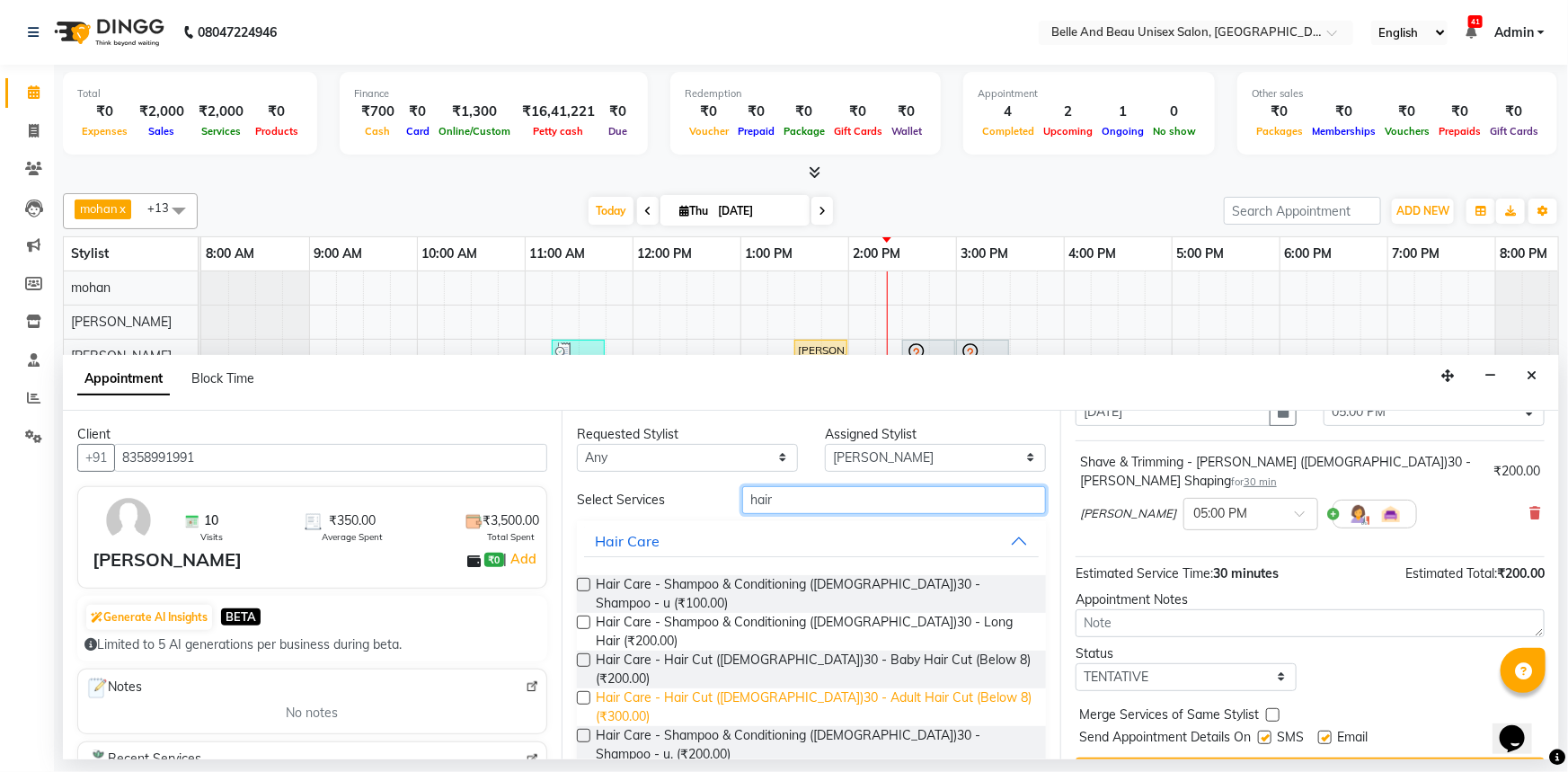
type input "hair"
click at [750, 688] on span "Hair Care - Hair Cut ([DEMOGRAPHIC_DATA])30 - Adult Hair Cut (Below 8) (₹300.00)" at bounding box center [813, 706] width 436 height 38
checkbox input "false"
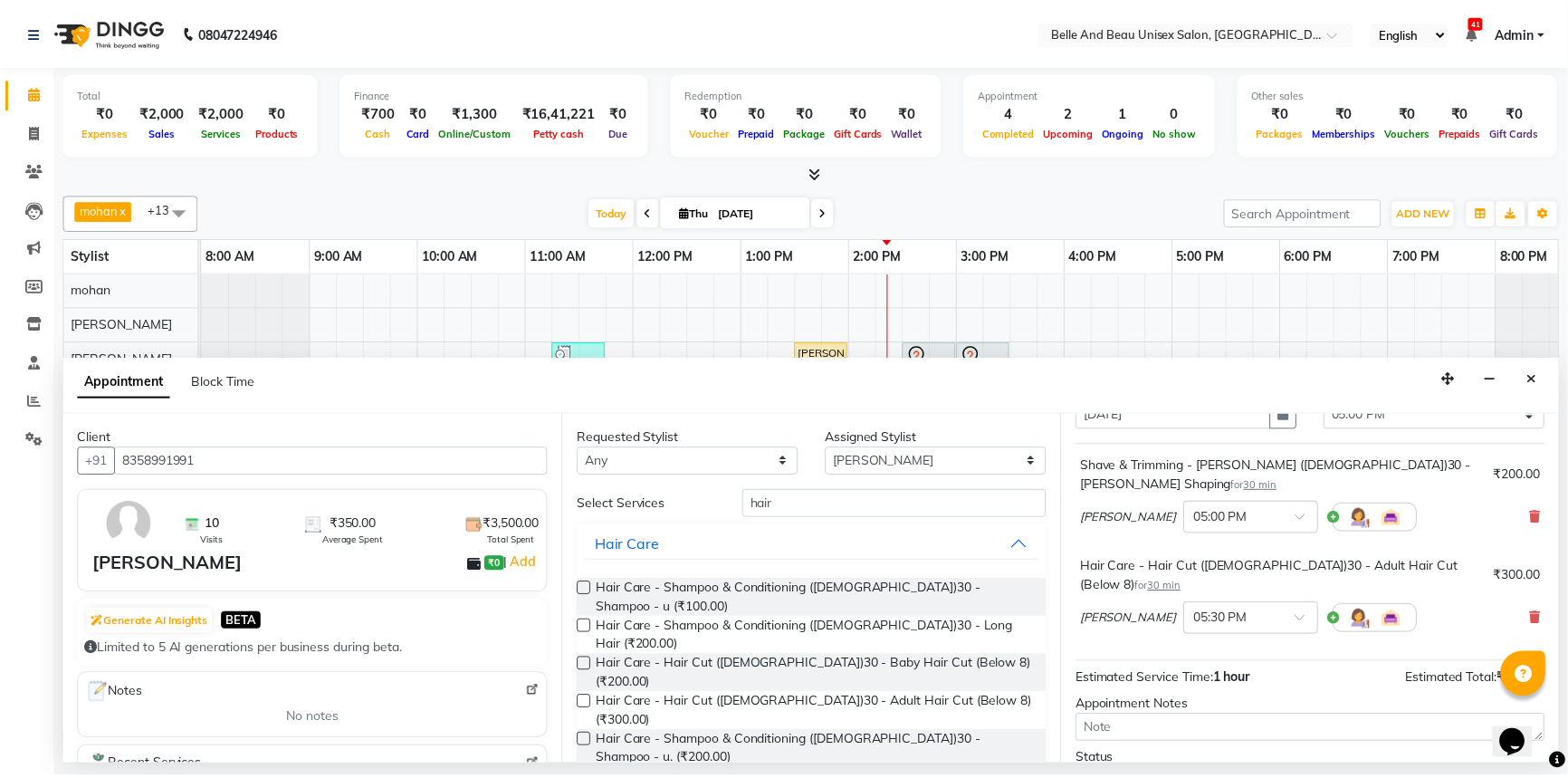
scroll to position [190, 0]
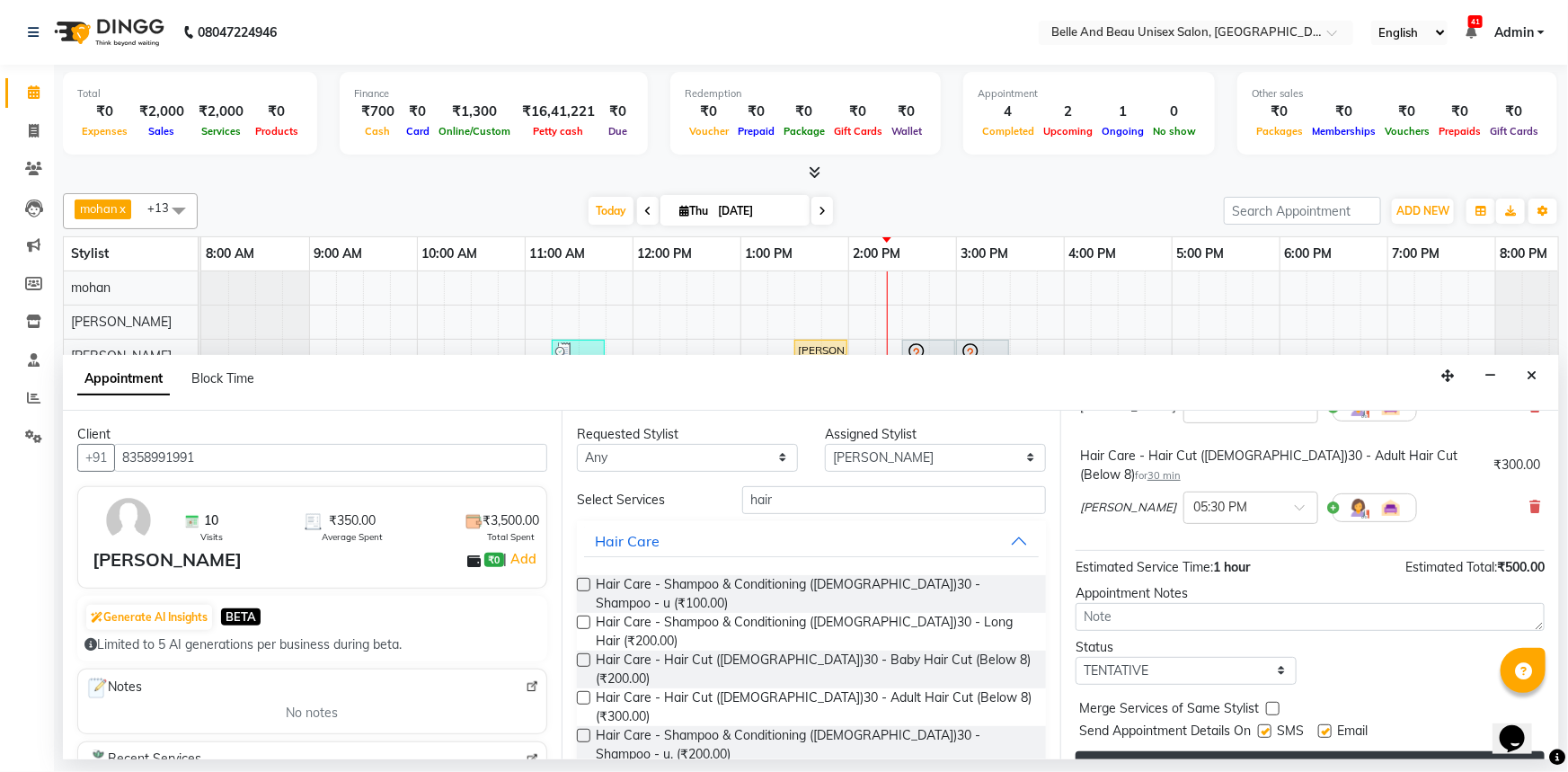
click at [1222, 751] on button "Book" at bounding box center [1310, 767] width 469 height 33
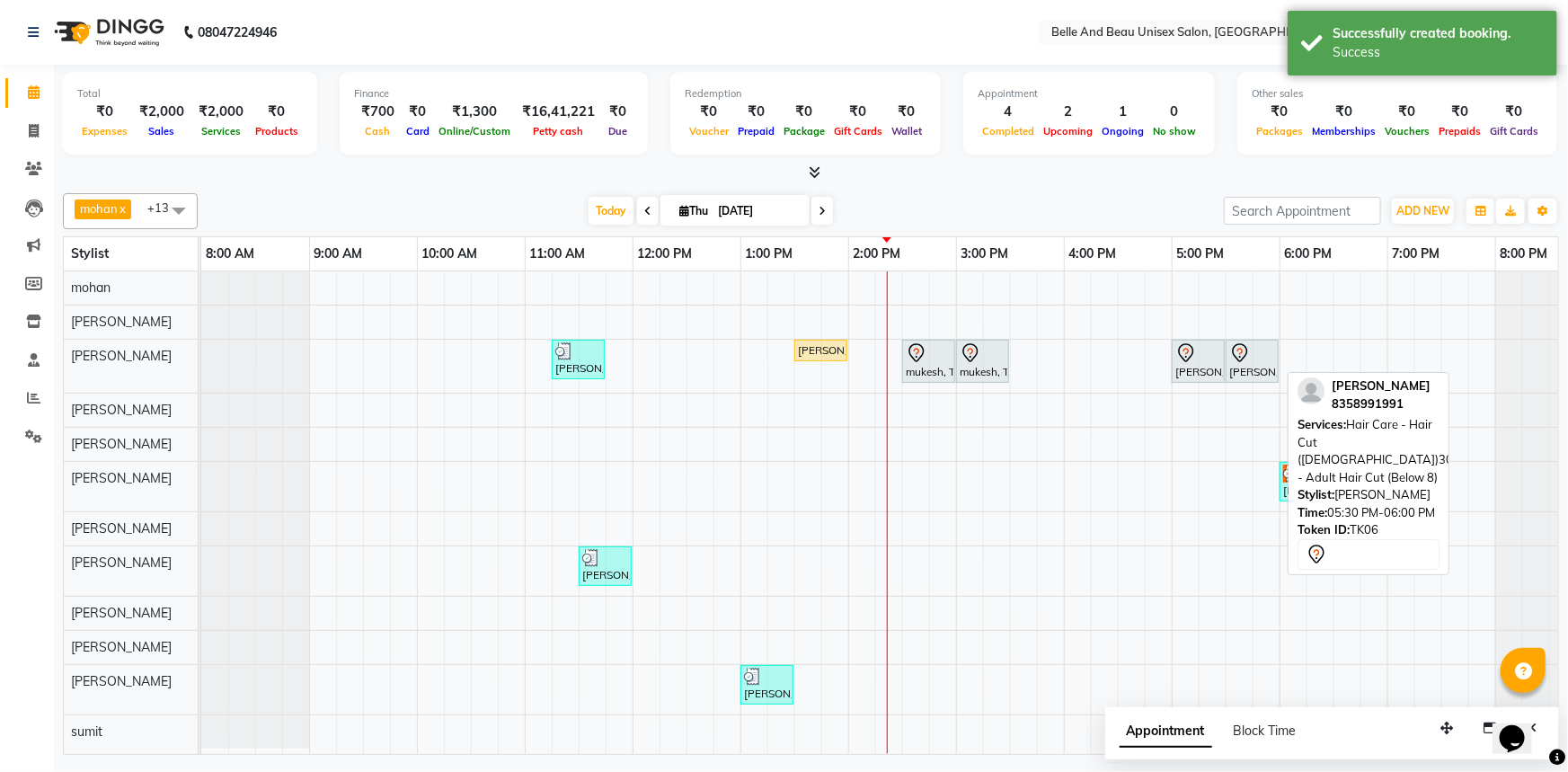
click at [1235, 361] on div "[PERSON_NAME], TK06, 05:30 PM-06:00 PM, Hair Care - Hair Cut ([DEMOGRAPHIC_DATA…" at bounding box center [1252, 361] width 49 height 38
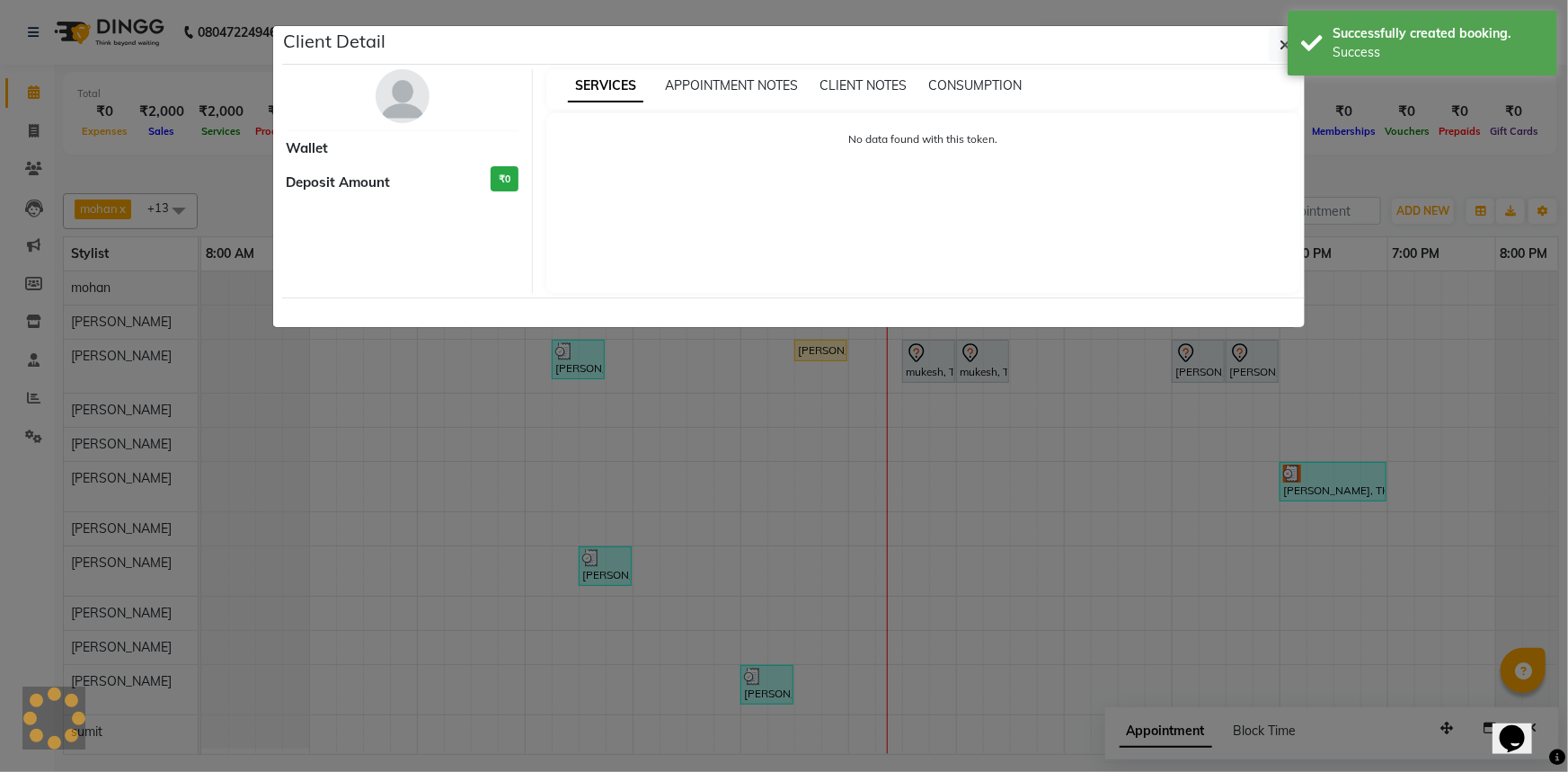
select select "7"
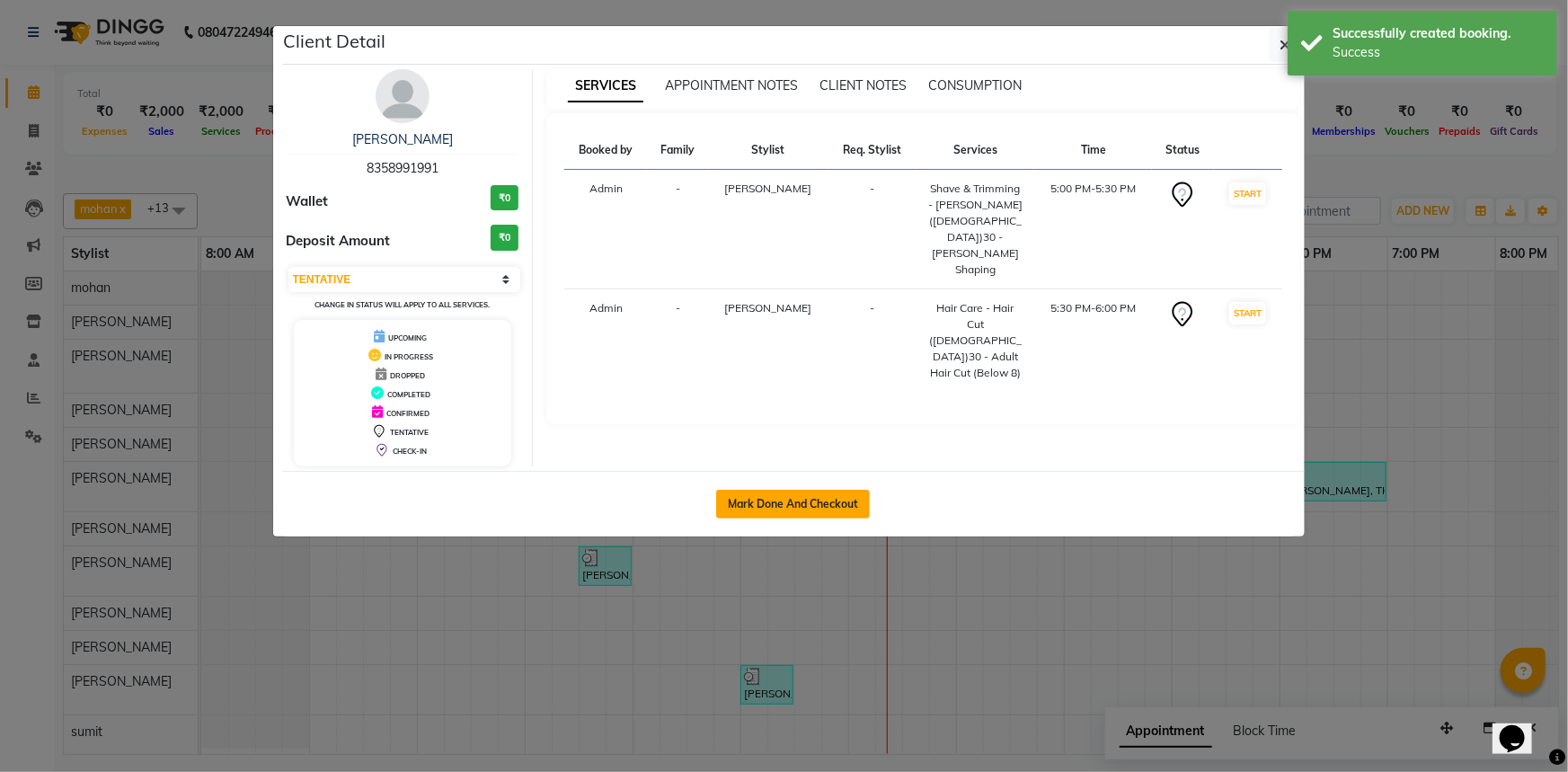
click at [749, 502] on button "Mark Done And Checkout" at bounding box center [792, 504] width 153 height 29
select select "service"
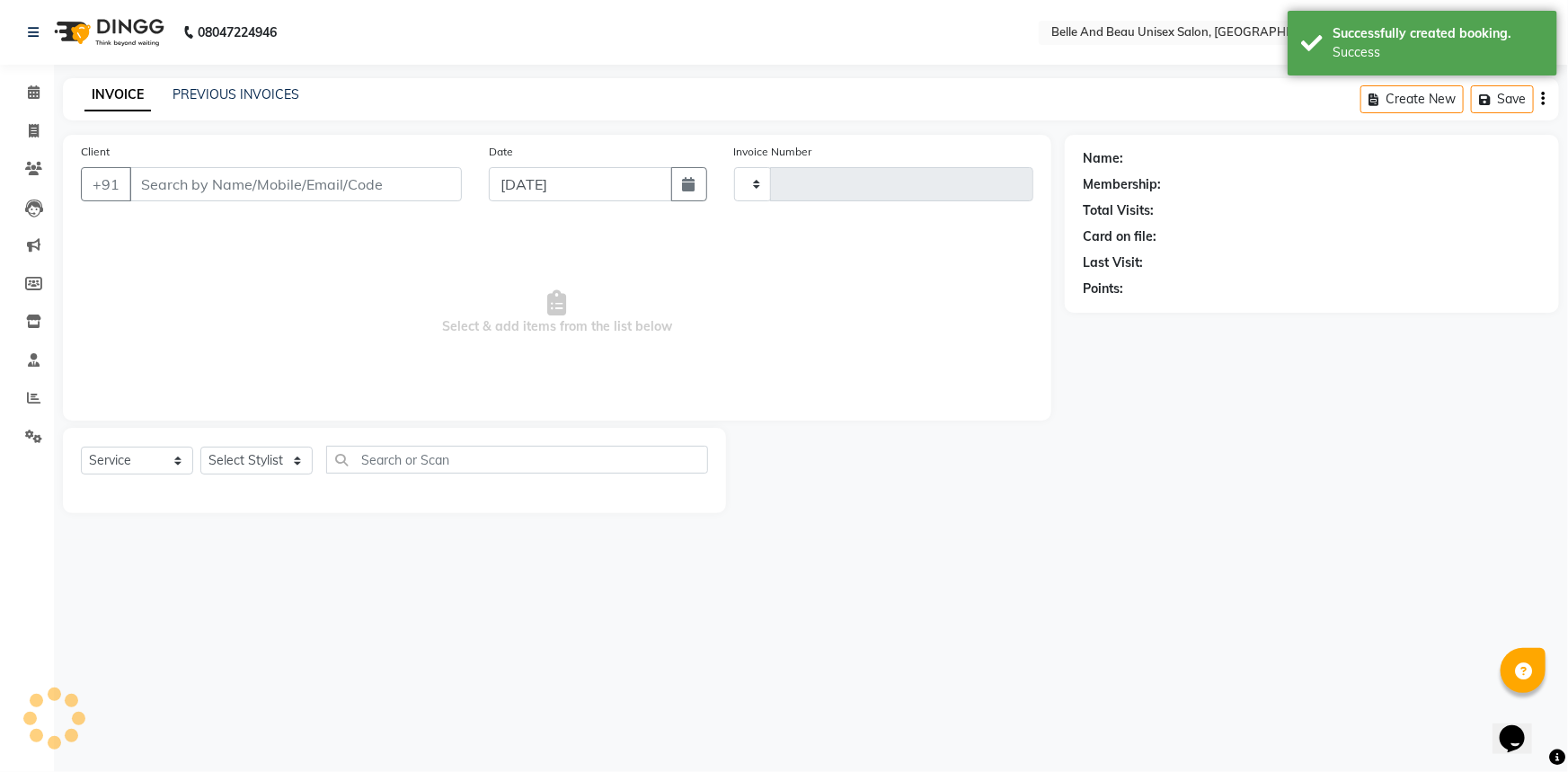
type input "2283"
select select "7066"
select select "60511"
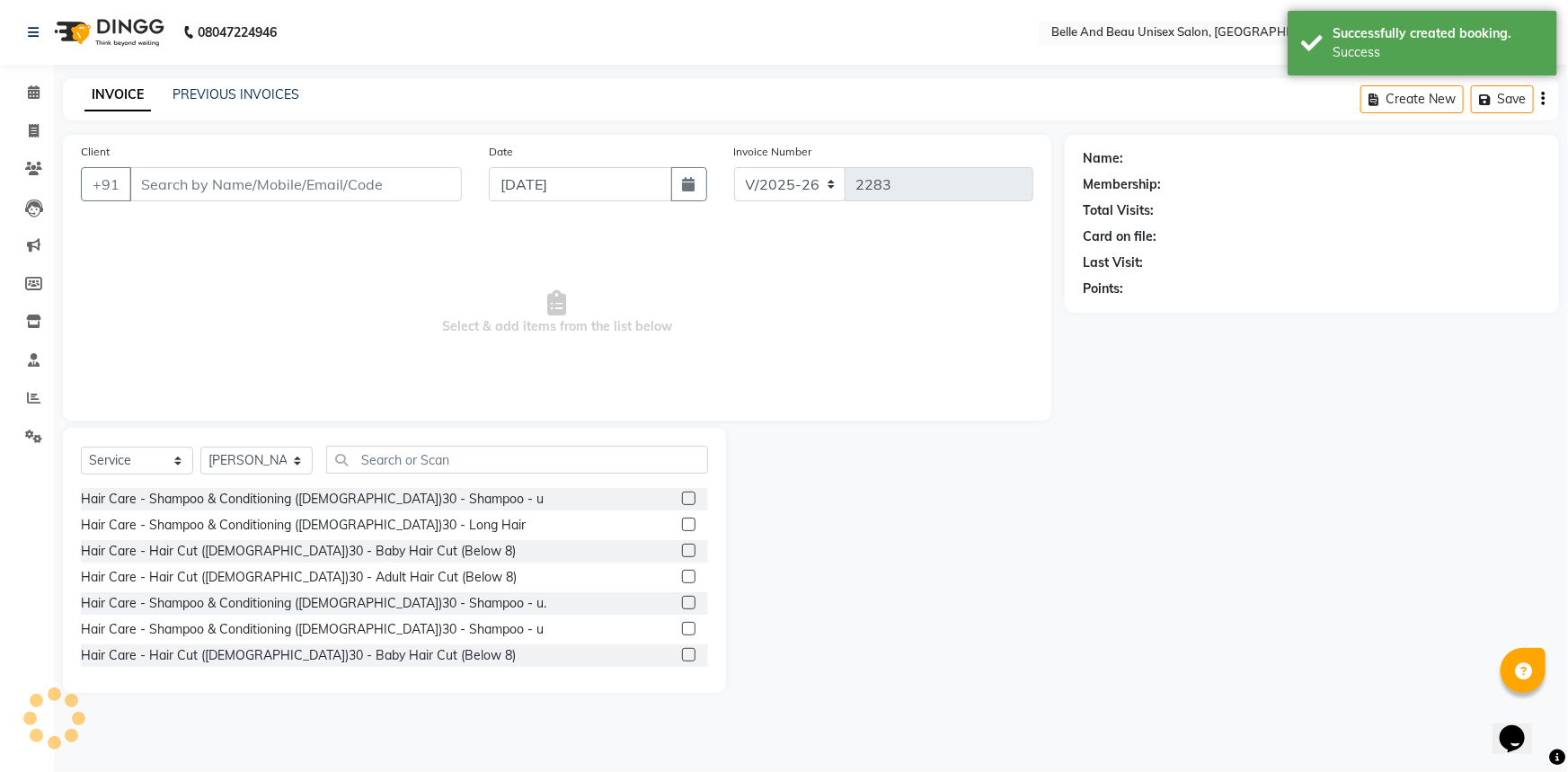
type input "8358991991"
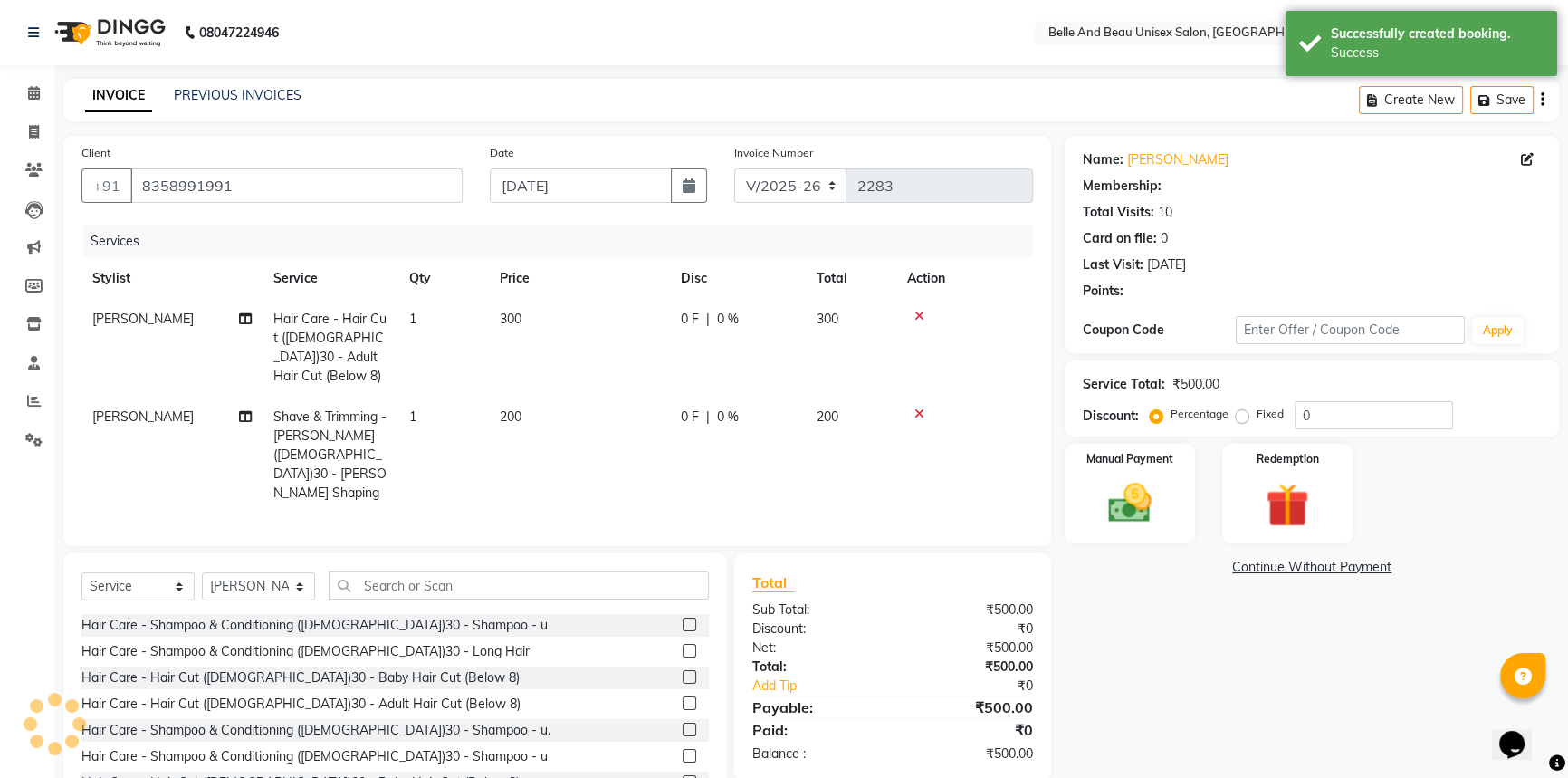
select select "1: Object"
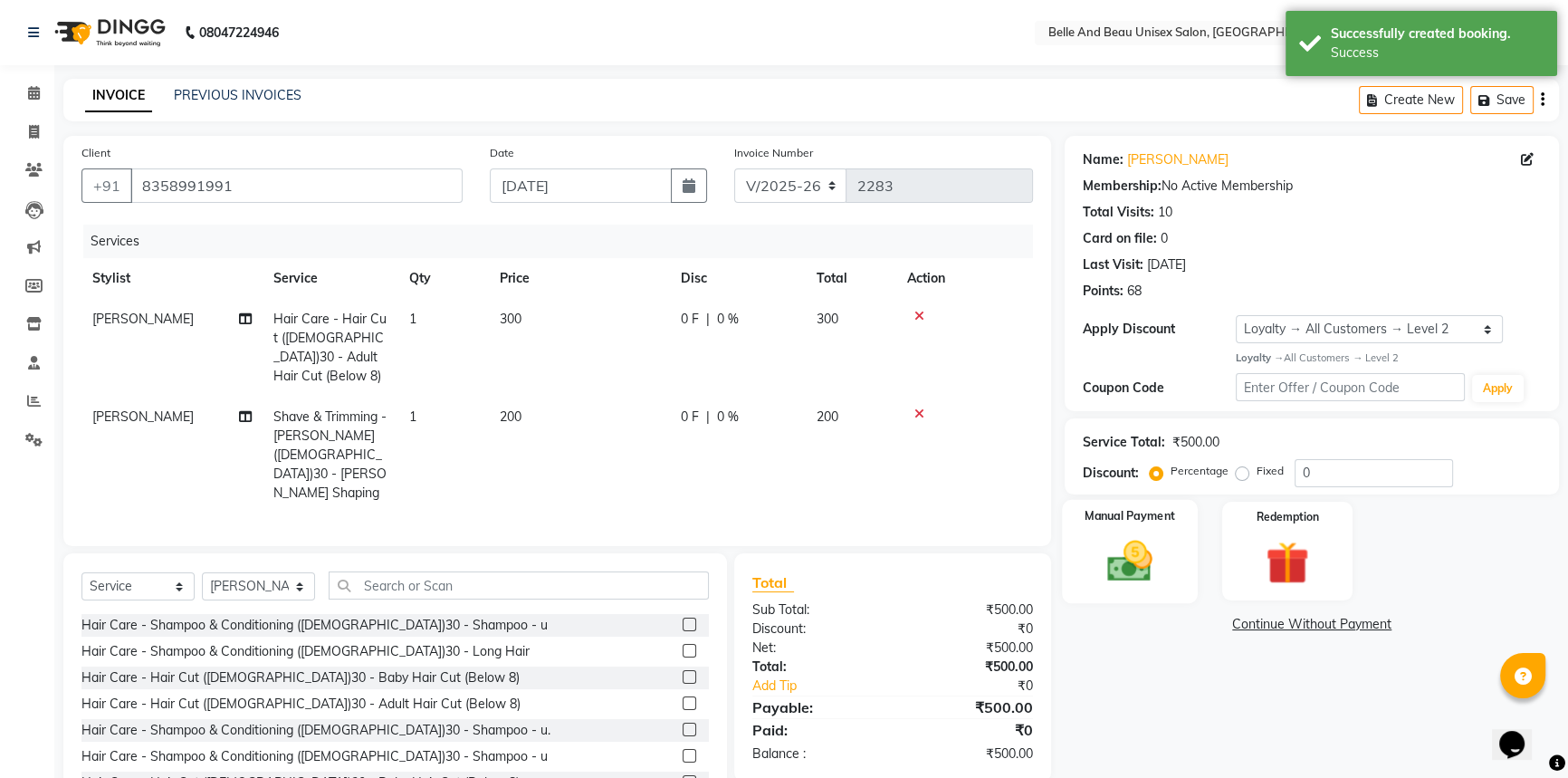
click at [1150, 582] on img at bounding box center [1130, 560] width 73 height 52
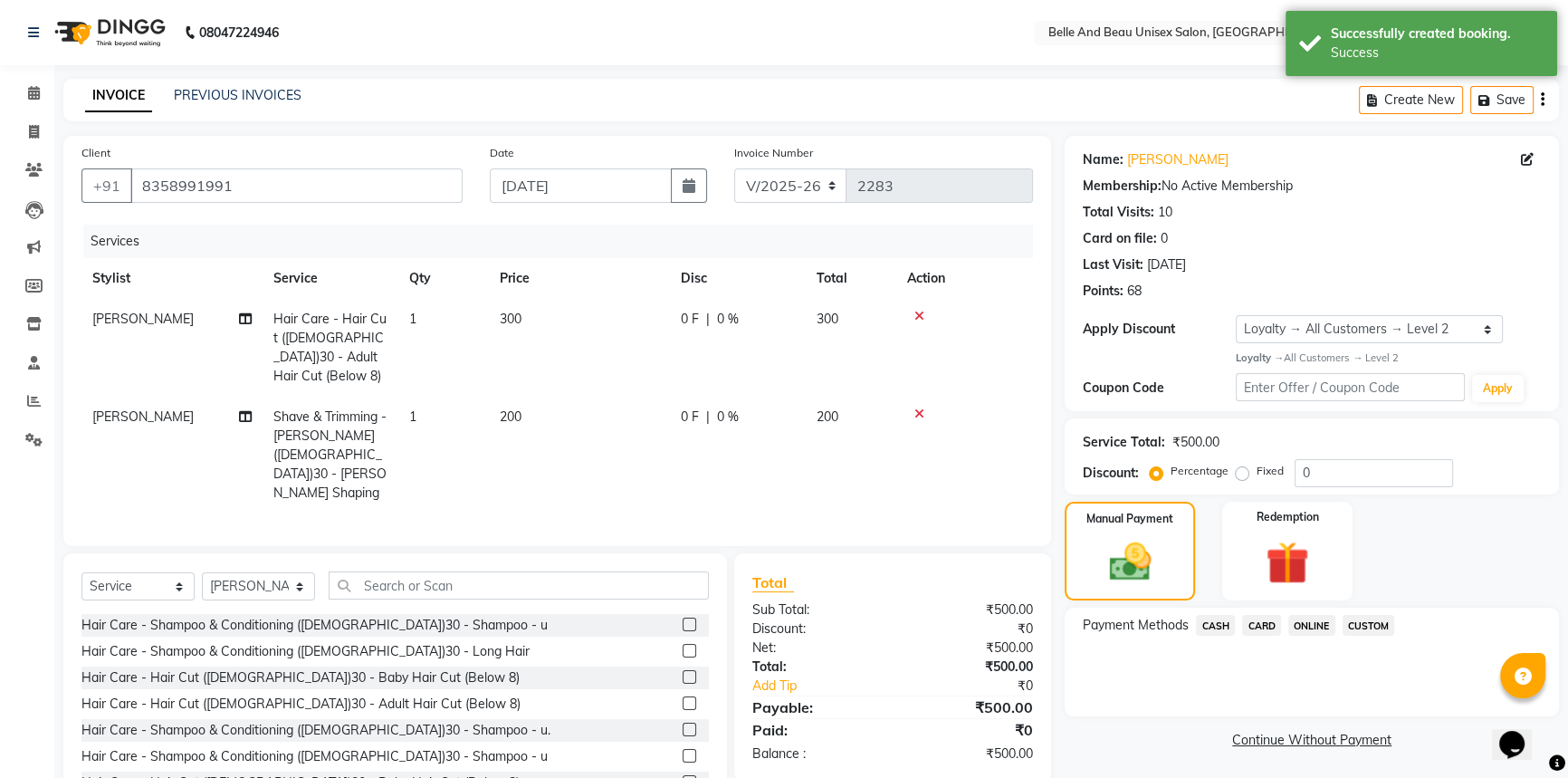
click at [1310, 628] on span "ONLINE" at bounding box center [1311, 624] width 47 height 20
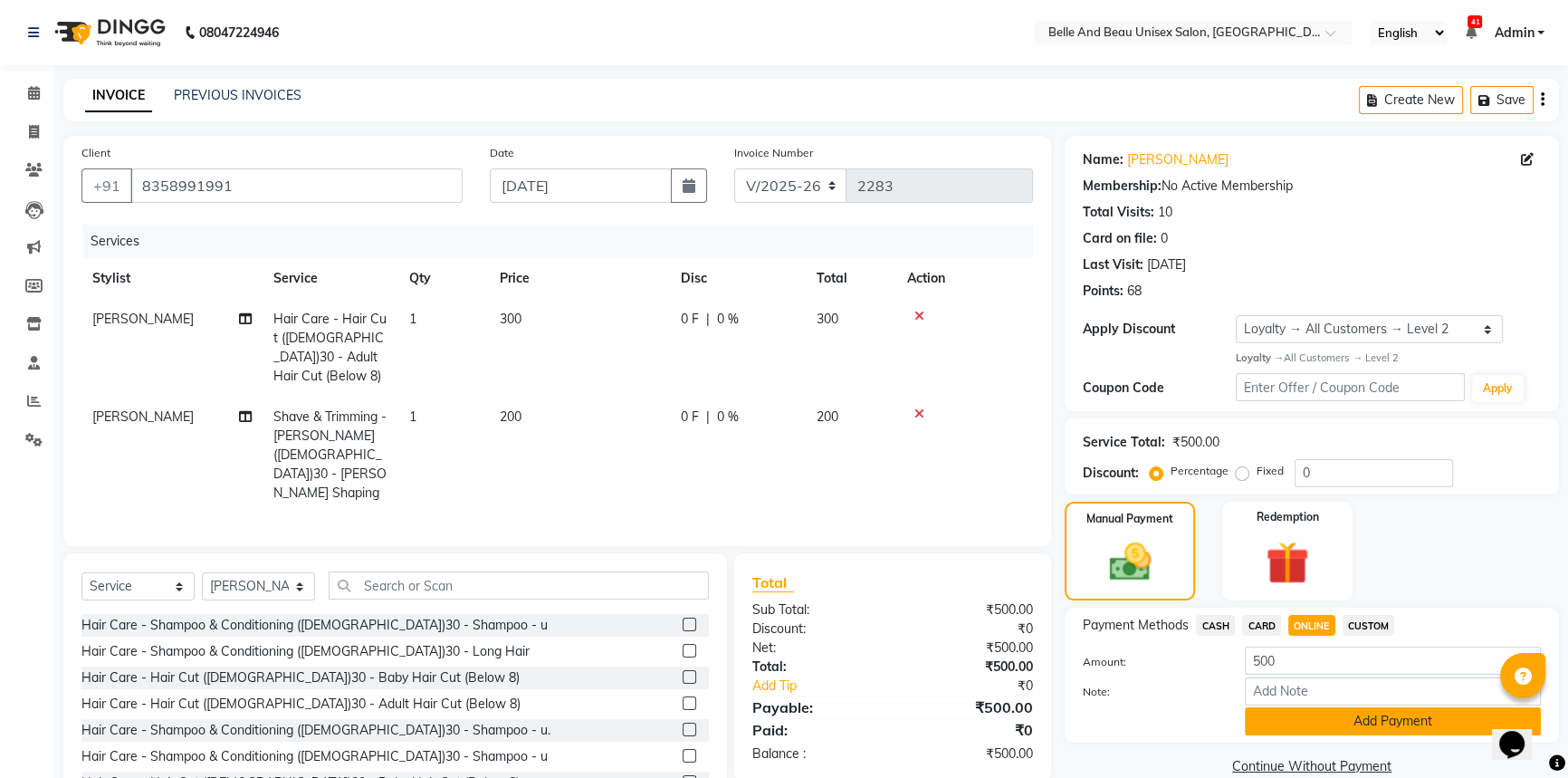
click at [1276, 720] on button "Add Payment" at bounding box center [1392, 721] width 296 height 28
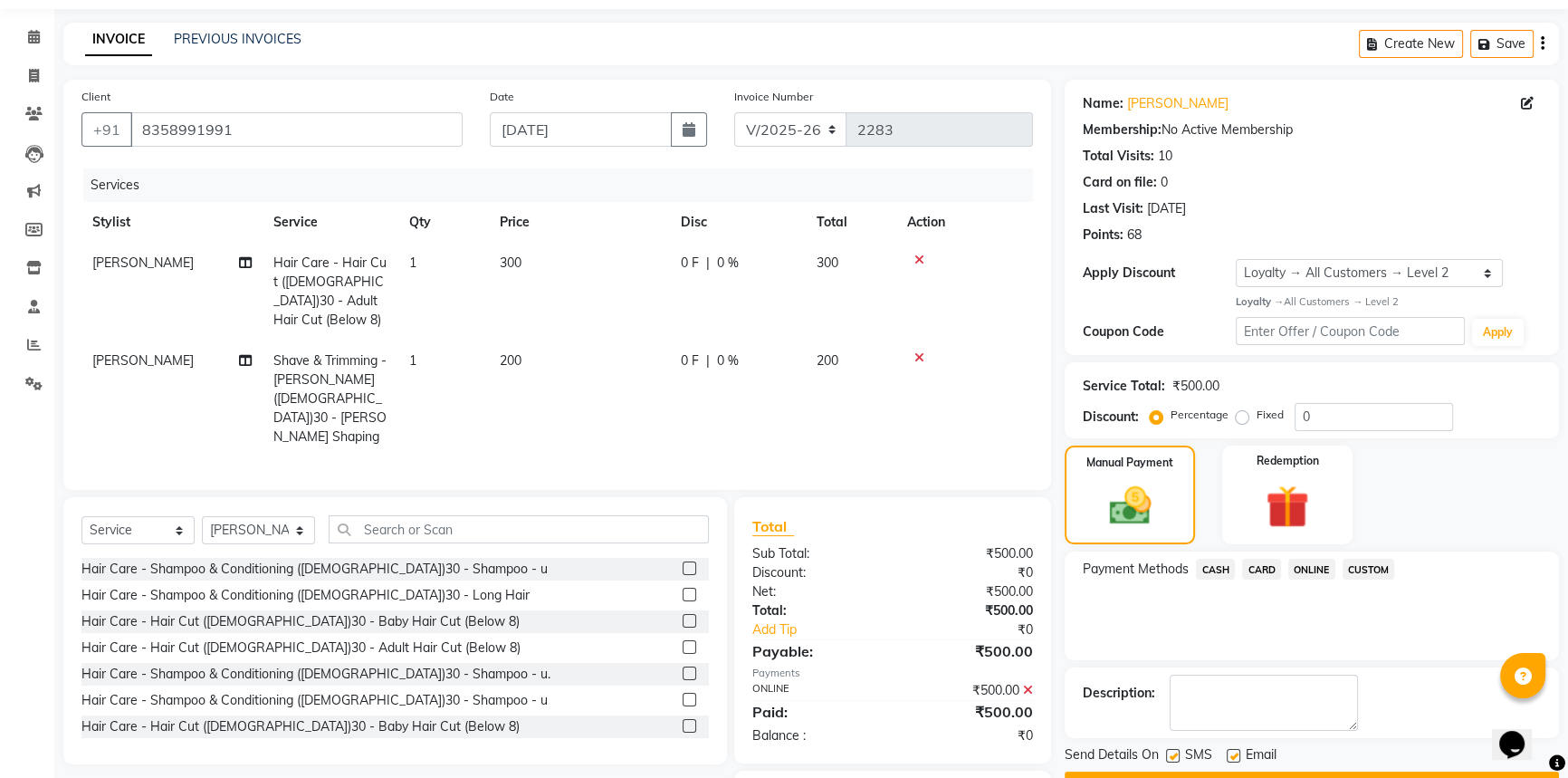
scroll to position [114, 0]
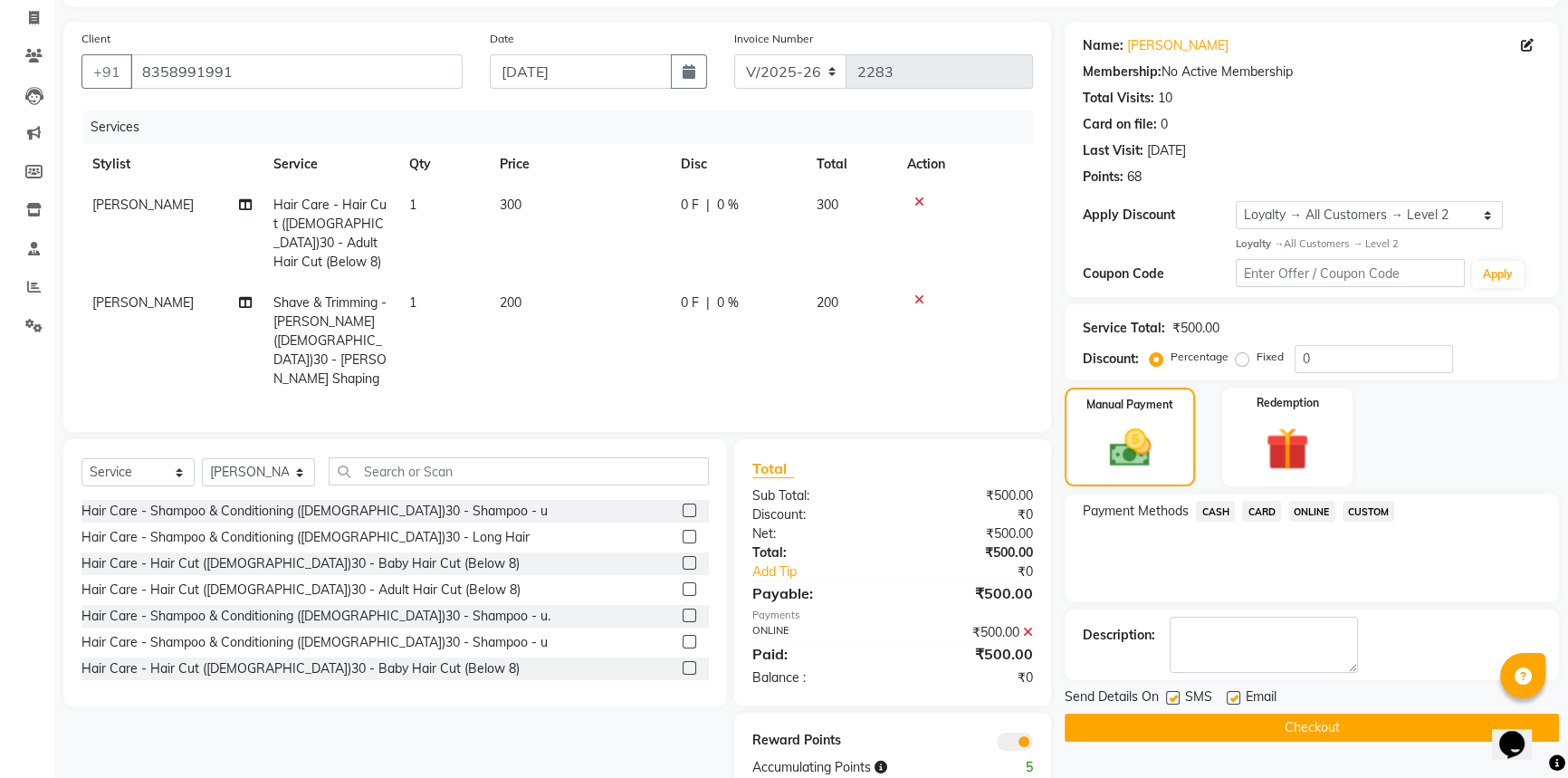
click at [1239, 725] on button "Checkout" at bounding box center [1311, 727] width 494 height 28
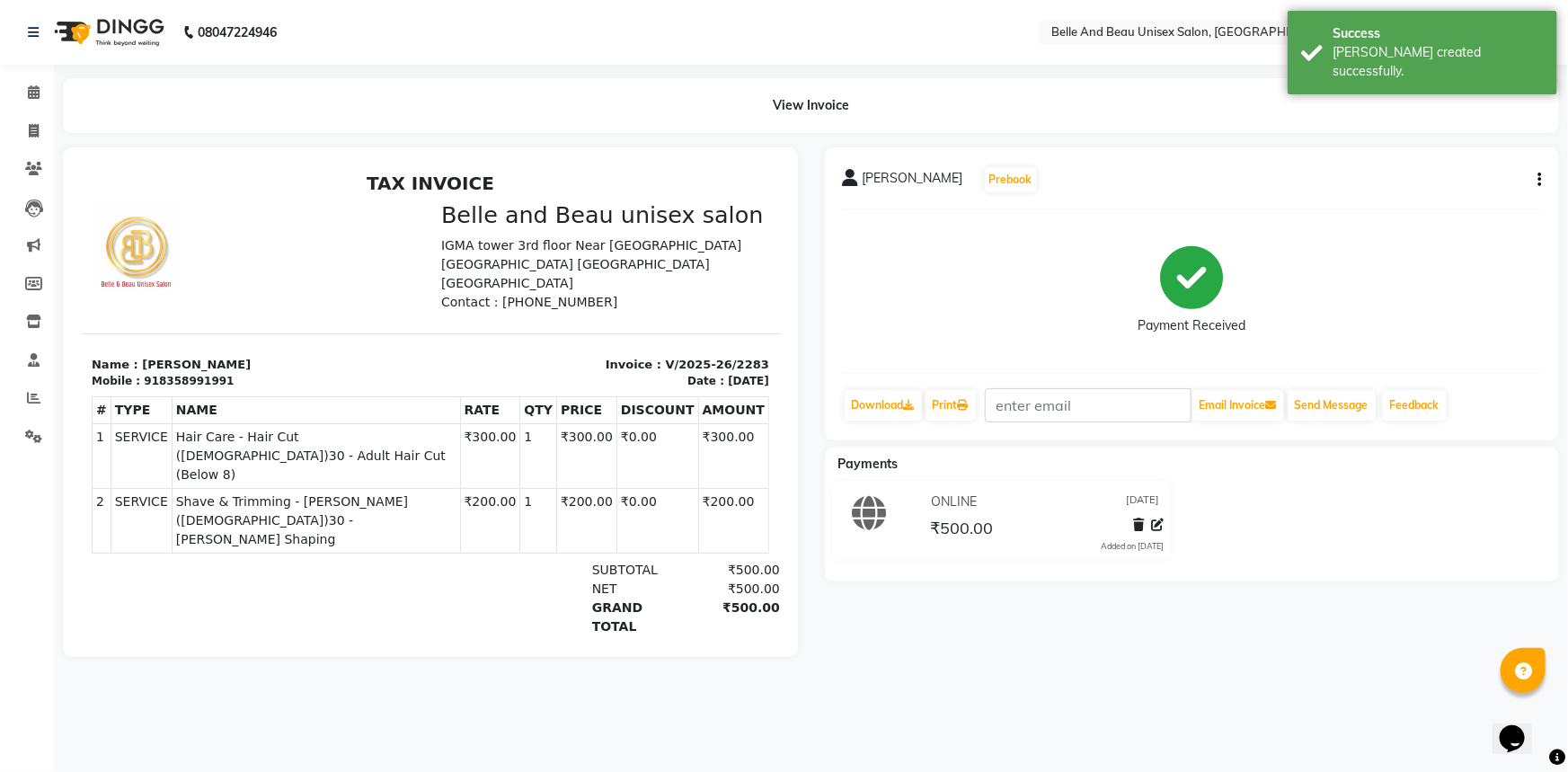
select select "7066"
select select "service"
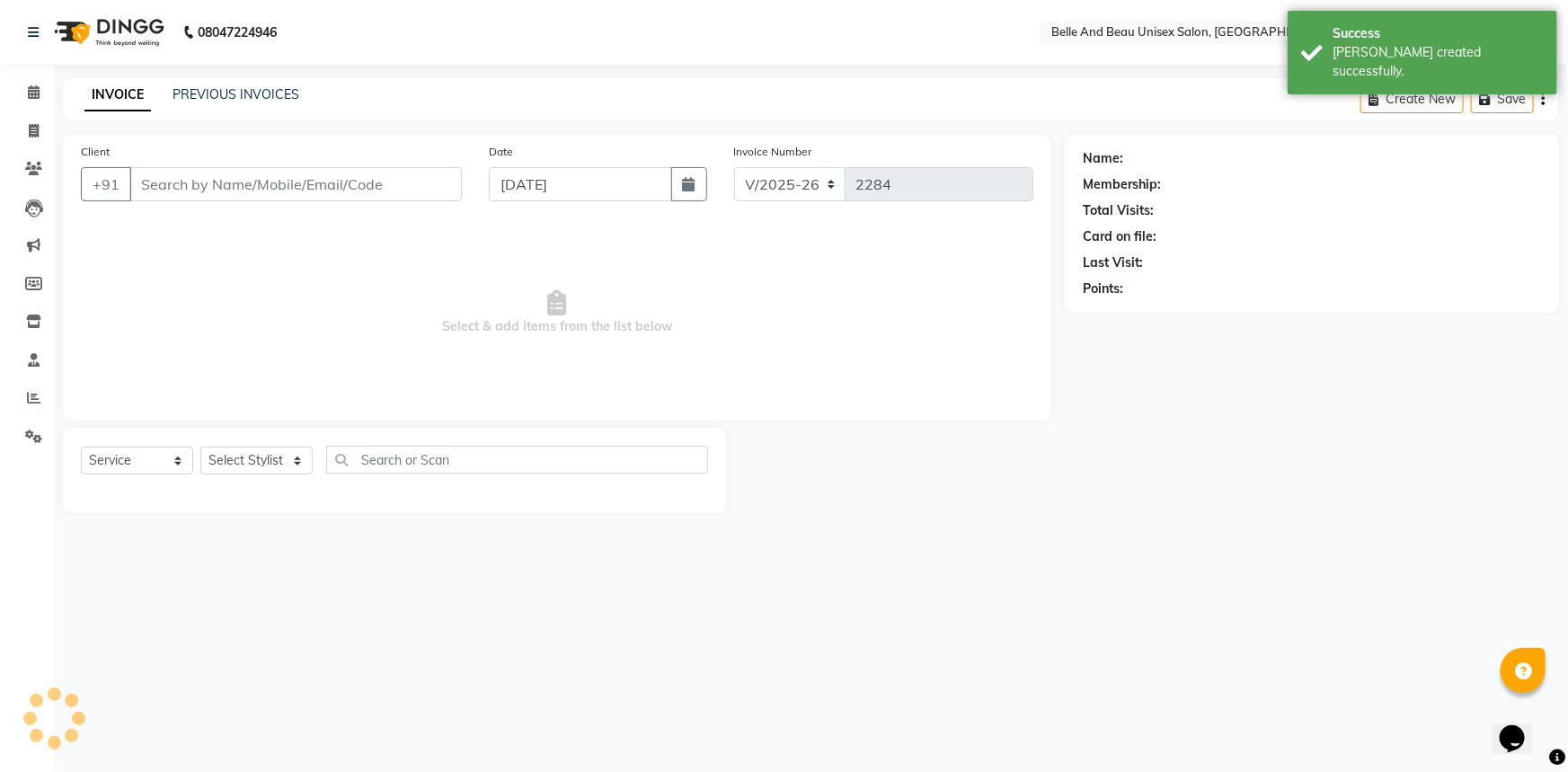
select select "60511"
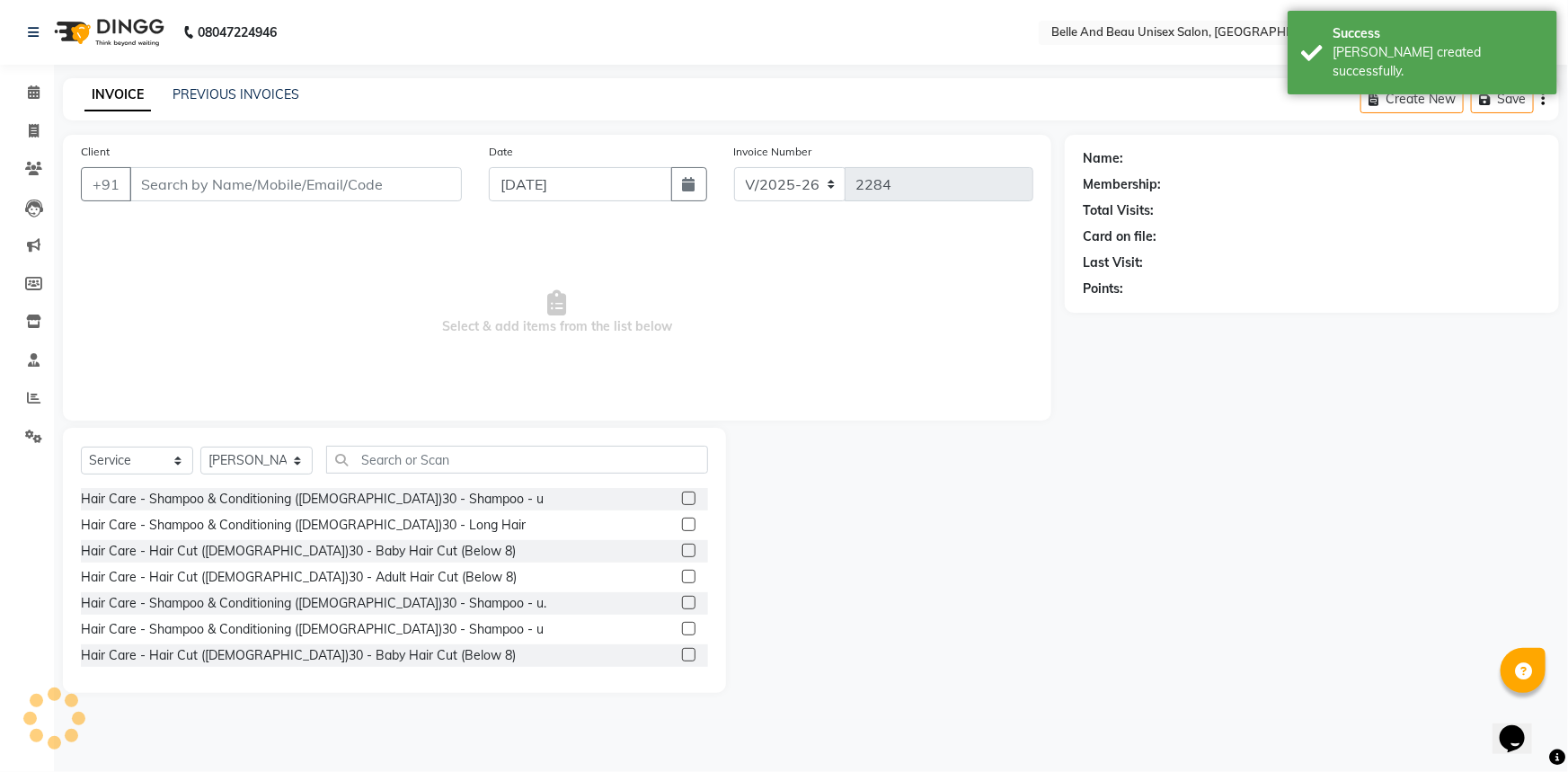
type input "8358991991"
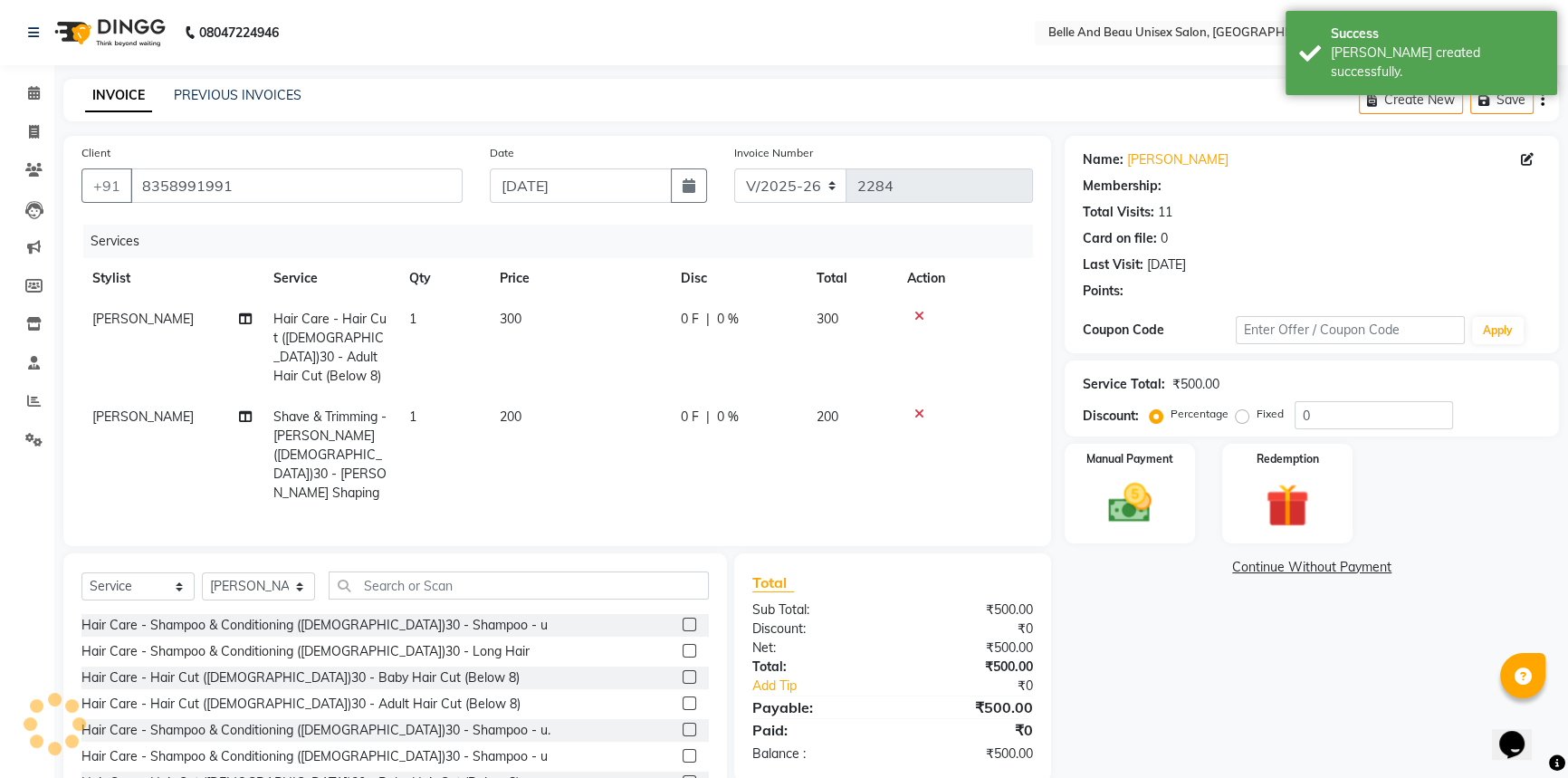
select select "1: Object"
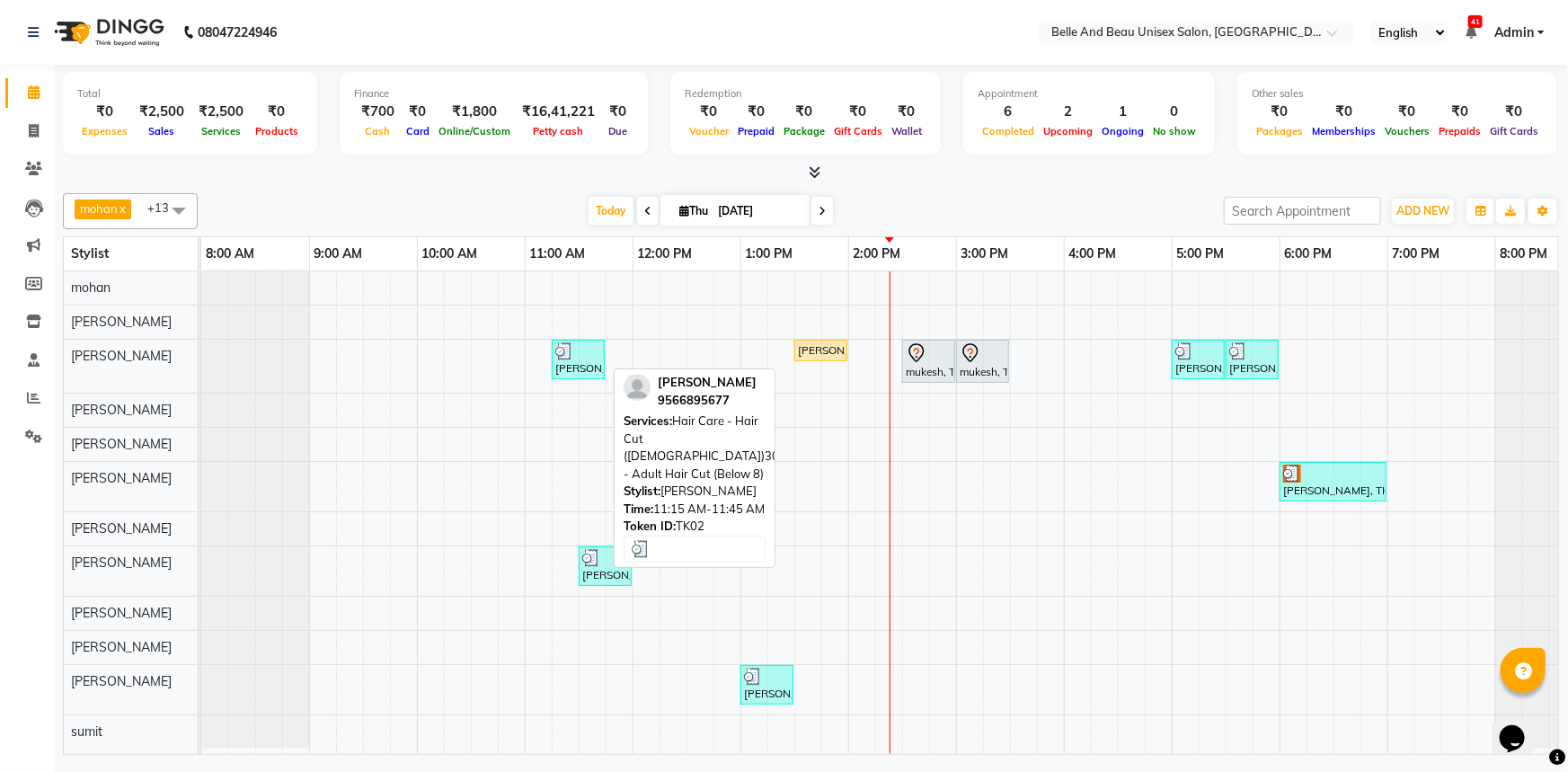
click at [601, 373] on div "[PERSON_NAME], TK02, 11:15 AM-11:45 AM, Hair Care - Hair Cut ([DEMOGRAPHIC_DATA…" at bounding box center [578, 359] width 49 height 34
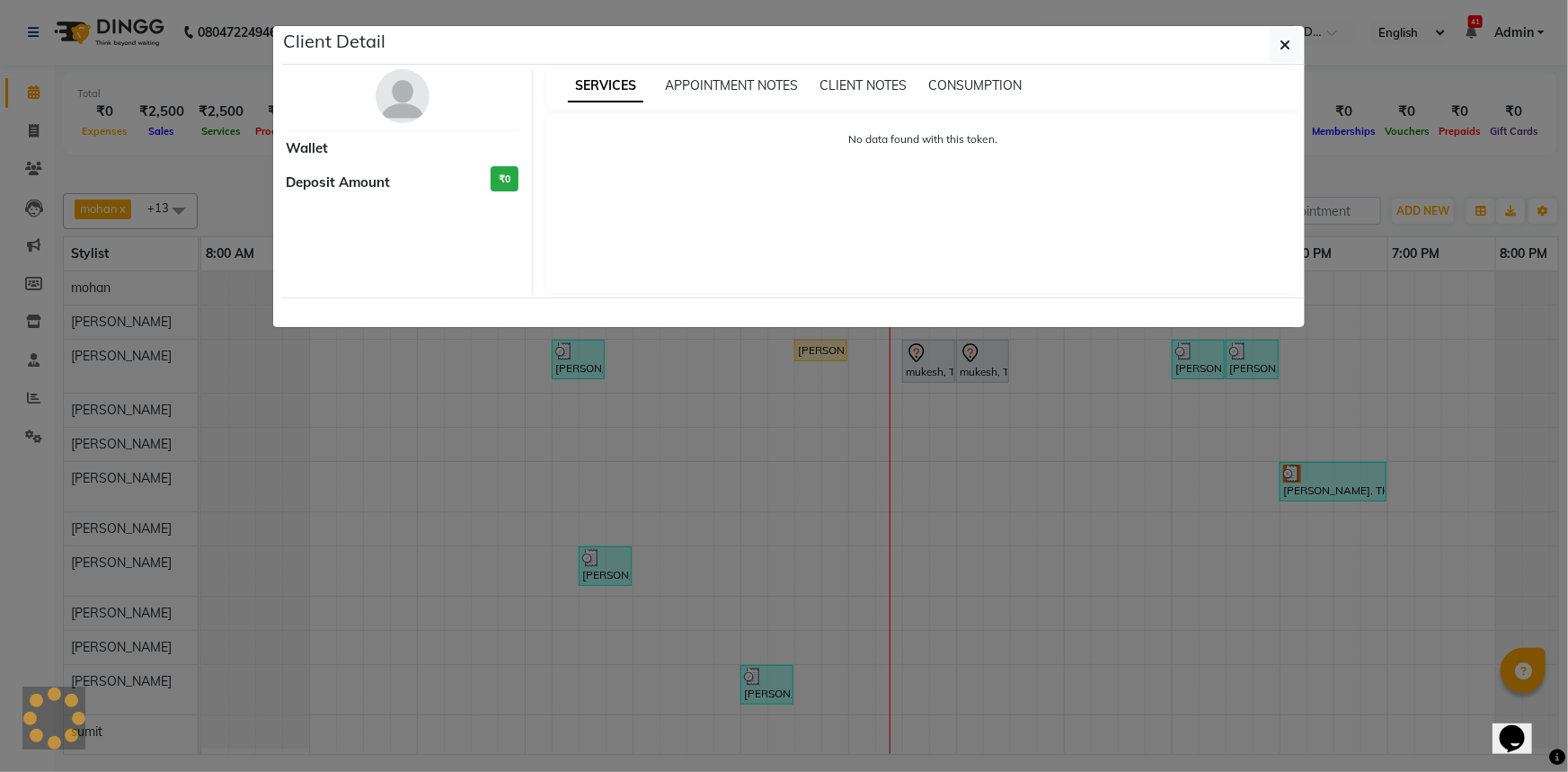
select select "3"
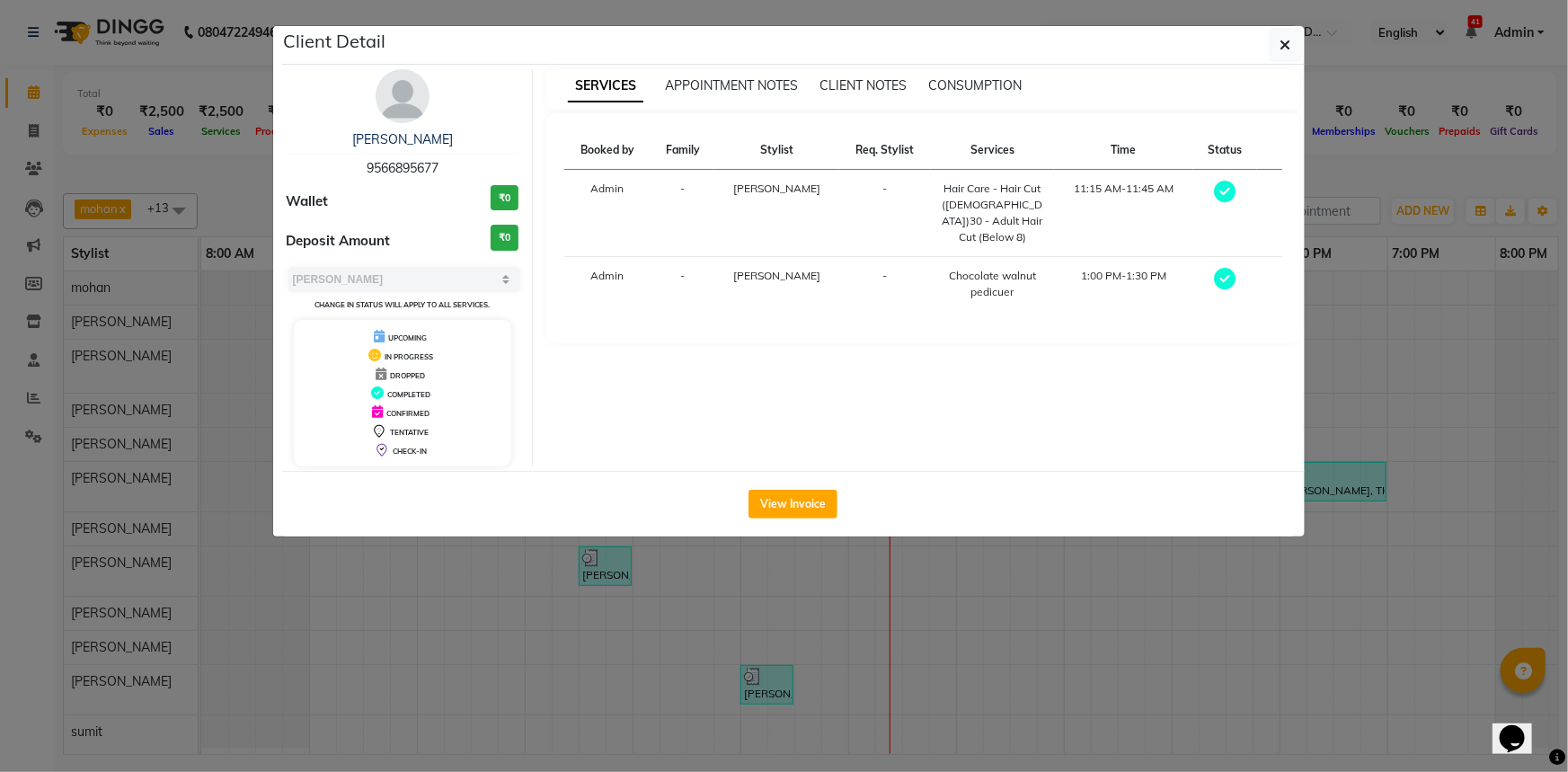
drag, startPoint x: 331, startPoint y: 130, endPoint x: 455, endPoint y: 128, distance: 124.0
click at [455, 128] on div "Prince Thomas 9566895677 Wallet ₹0 Deposit Amount ₹0 Select MARK DONE UPCOMING …" at bounding box center [403, 268] width 261 height 398
copy link "[PERSON_NAME]"
drag, startPoint x: 346, startPoint y: 160, endPoint x: 463, endPoint y: 159, distance: 117.0
click at [463, 159] on div "Prince Thomas 9566895677" at bounding box center [402, 153] width 233 height 47
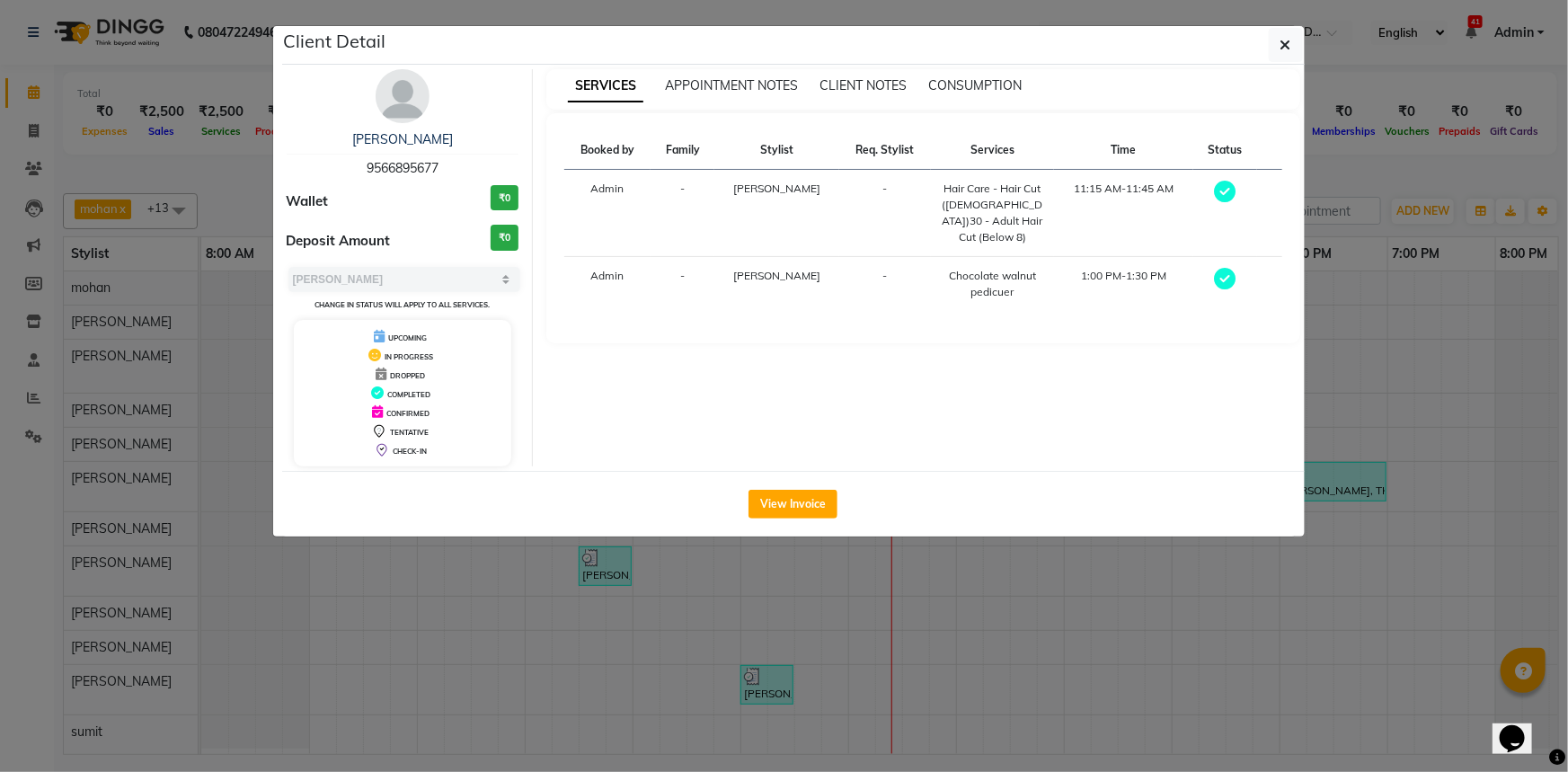
copy span "9566895677"
click at [1278, 42] on button "button" at bounding box center [1285, 44] width 34 height 34
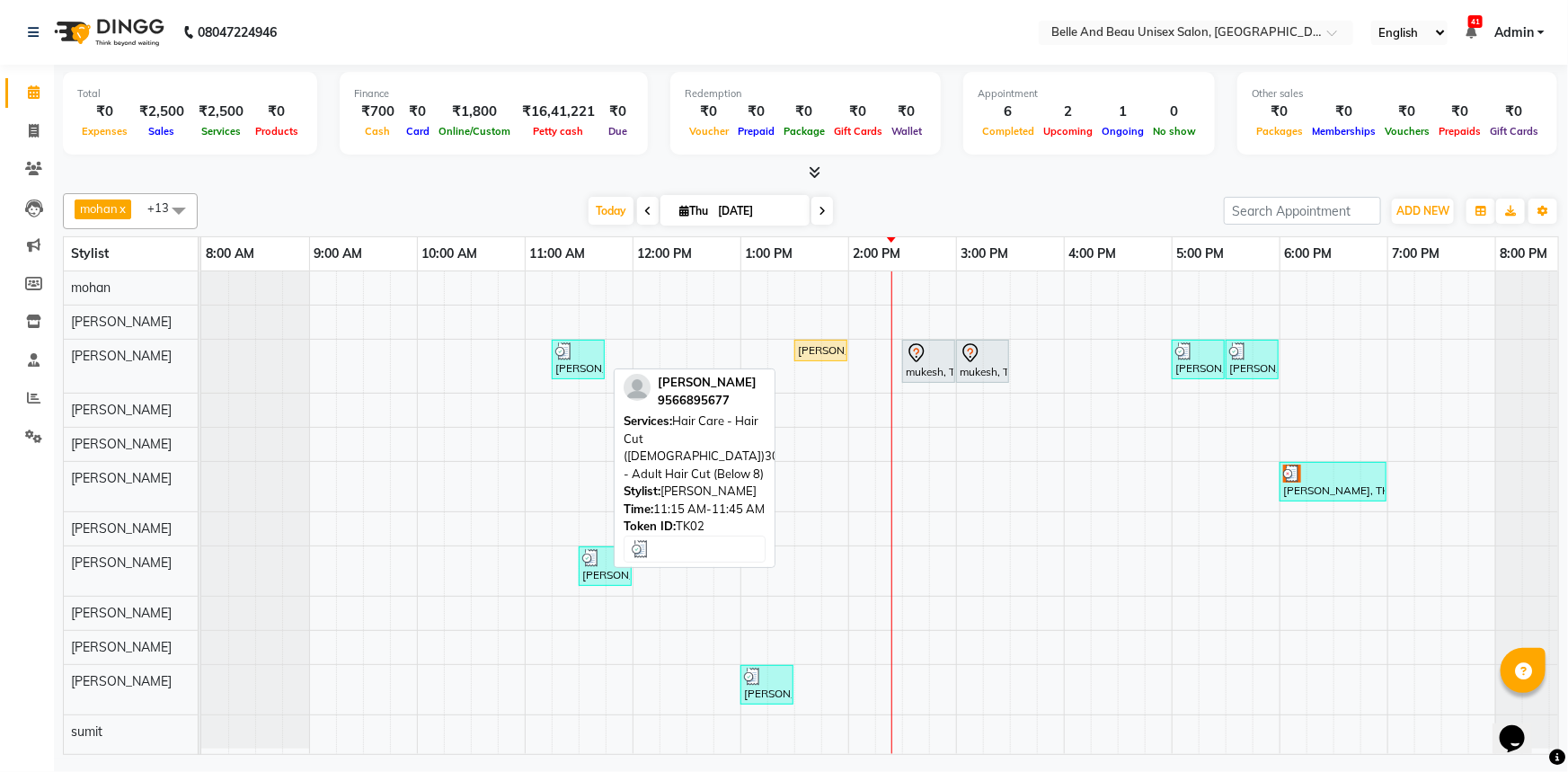
click at [591, 355] on div at bounding box center [577, 351] width 45 height 18
select select "3"
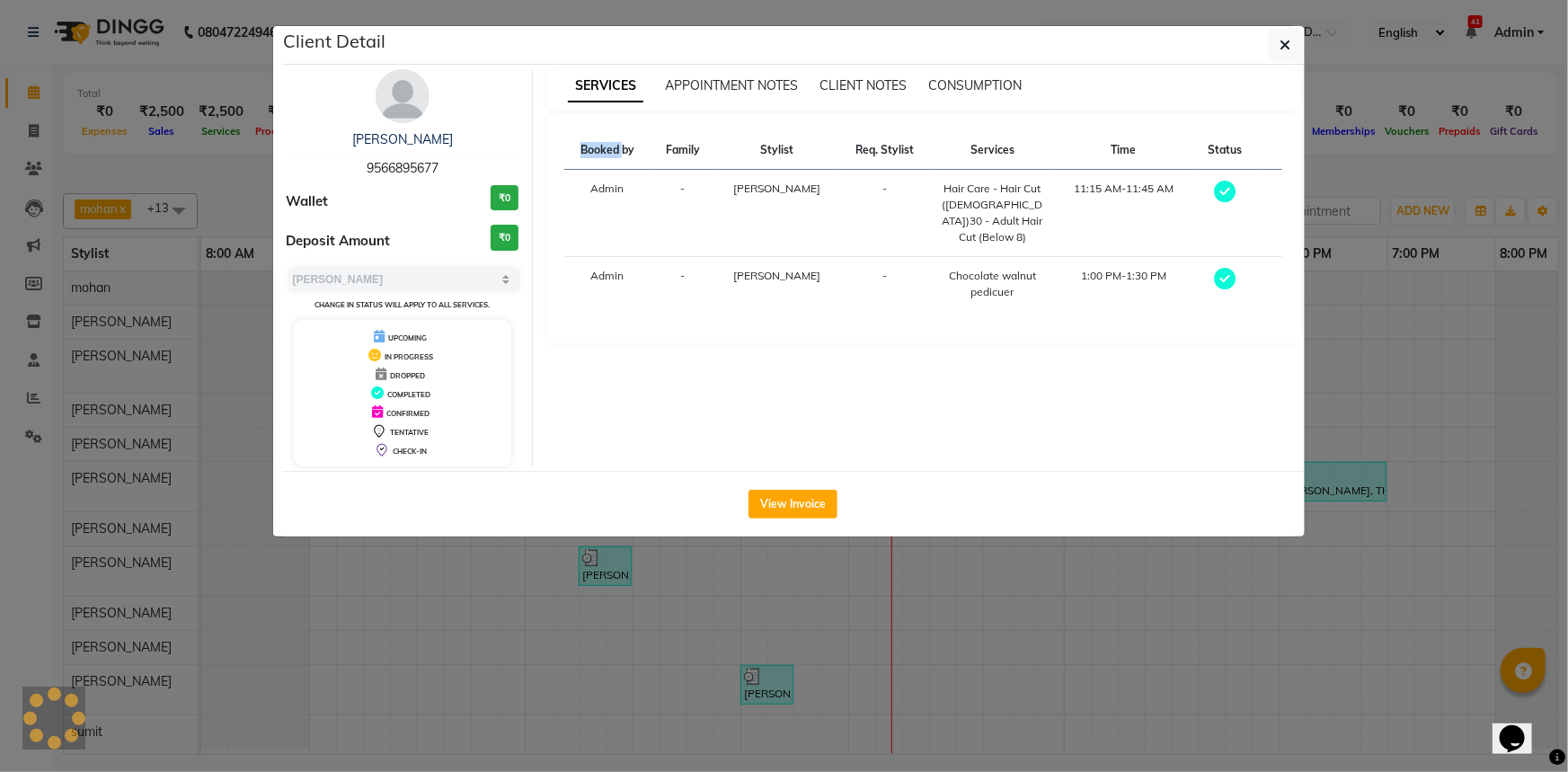
click at [591, 355] on div "SERVICES APPOINTMENT NOTES CLIENT NOTES CONSUMPTION Booked by Family Stylist Re…" at bounding box center [922, 268] width 781 height 398
click at [800, 506] on button "View Invoice" at bounding box center [793, 504] width 89 height 29
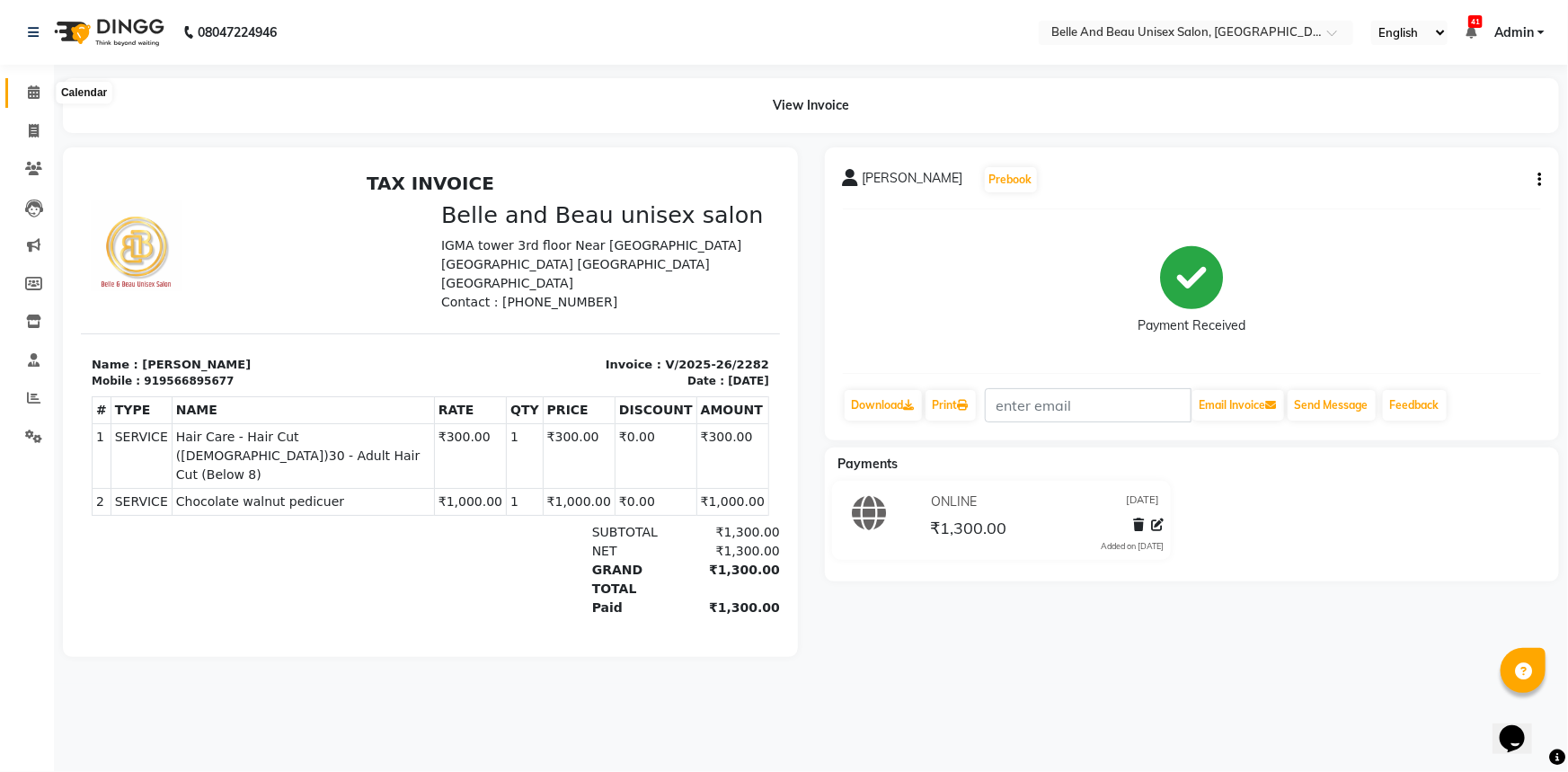
click at [37, 97] on icon at bounding box center [34, 92] width 12 height 14
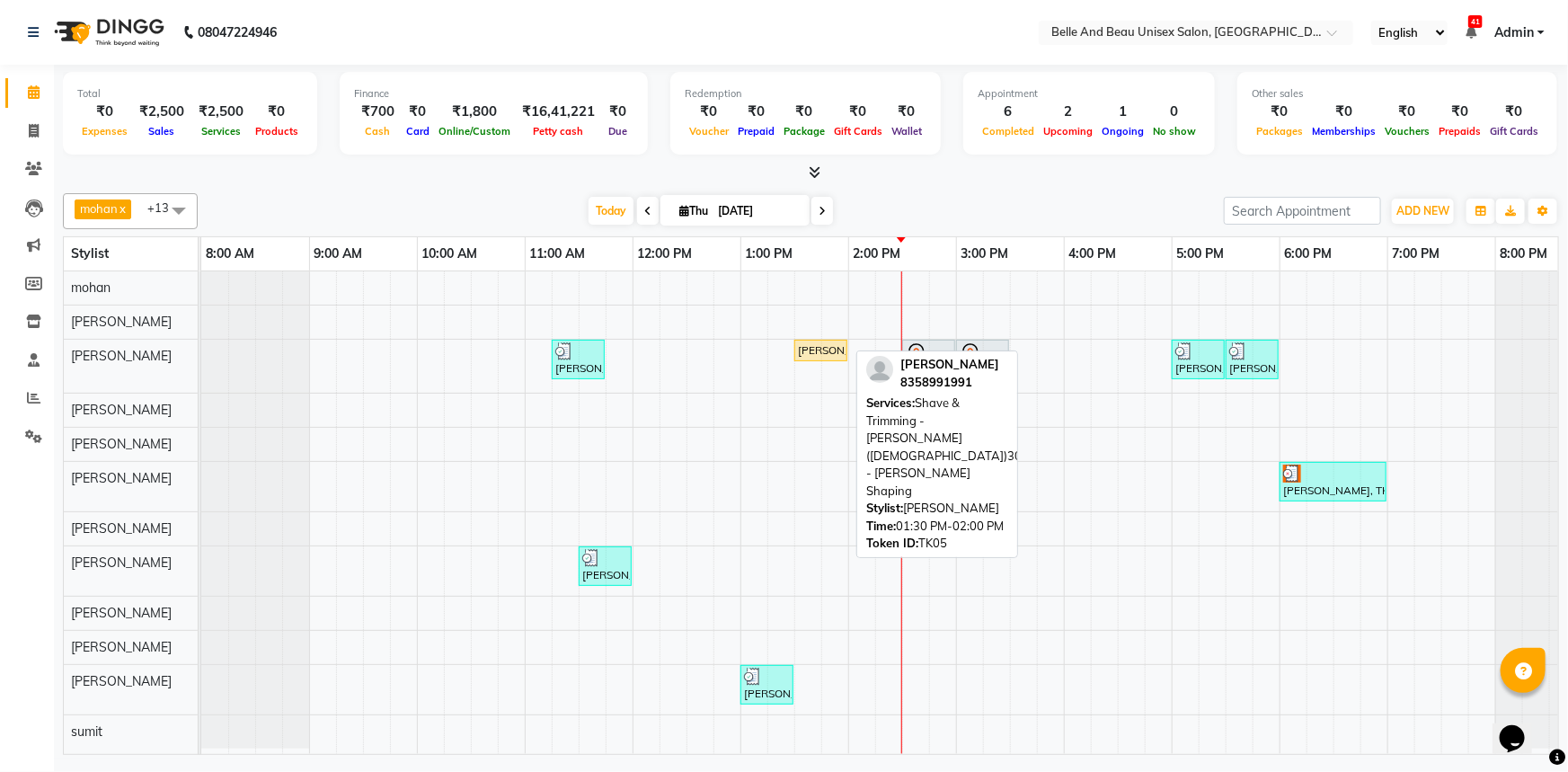
click at [828, 346] on div "Parth Devan, TK05, 01:30 PM-02:00 PM, Shave & Trimming - Beard (Male)30 - Beard…" at bounding box center [820, 350] width 49 height 16
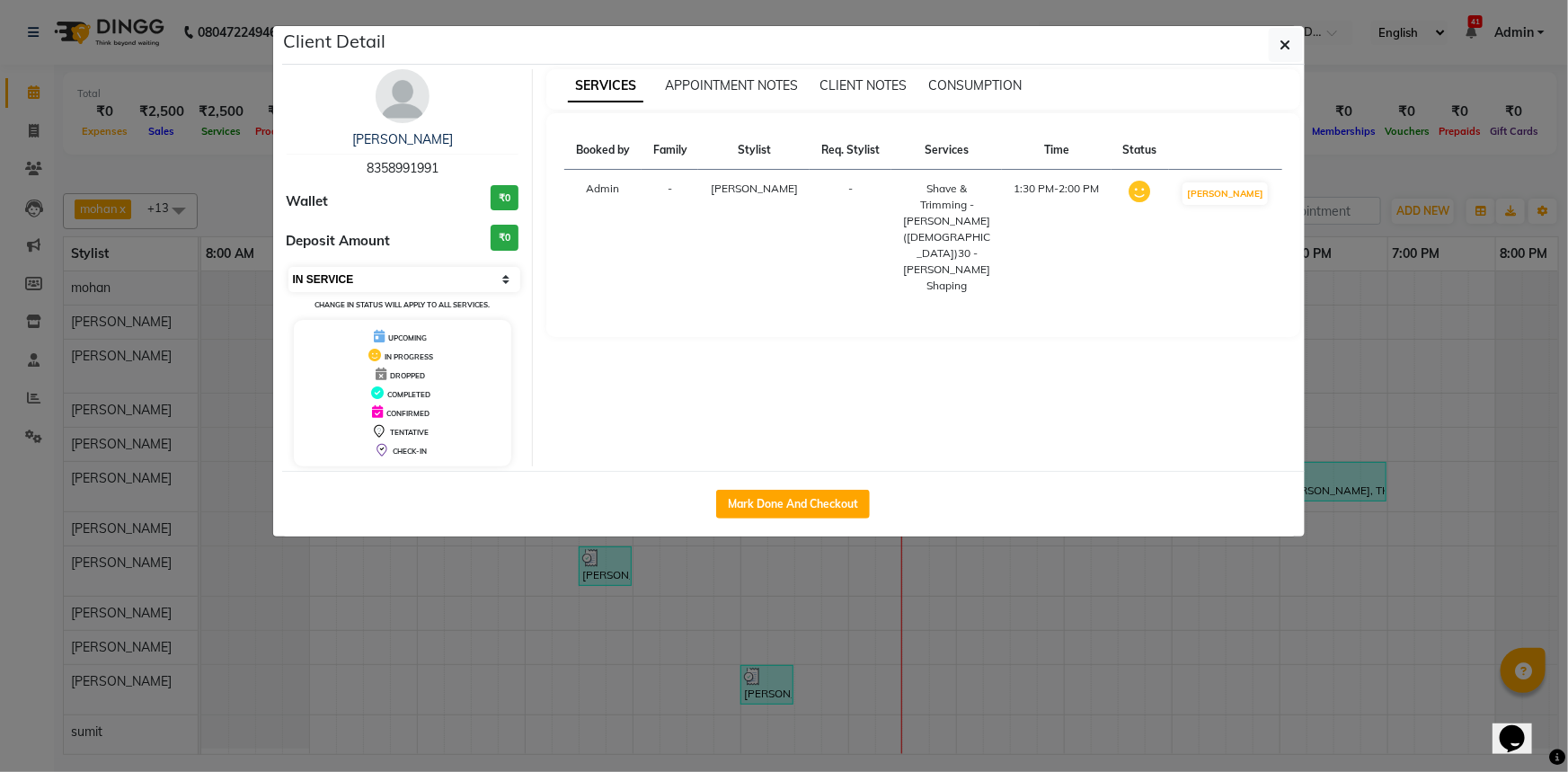
click at [362, 276] on select "Select IN SERVICE CONFIRMED TENTATIVE CHECK IN MARK DONE DROPPED UPCOMING" at bounding box center [404, 280] width 233 height 25
select select "5"
click at [289, 267] on select "Select IN SERVICE CONFIRMED TENTATIVE CHECK IN MARK DONE DROPPED UPCOMING" at bounding box center [404, 280] width 233 height 25
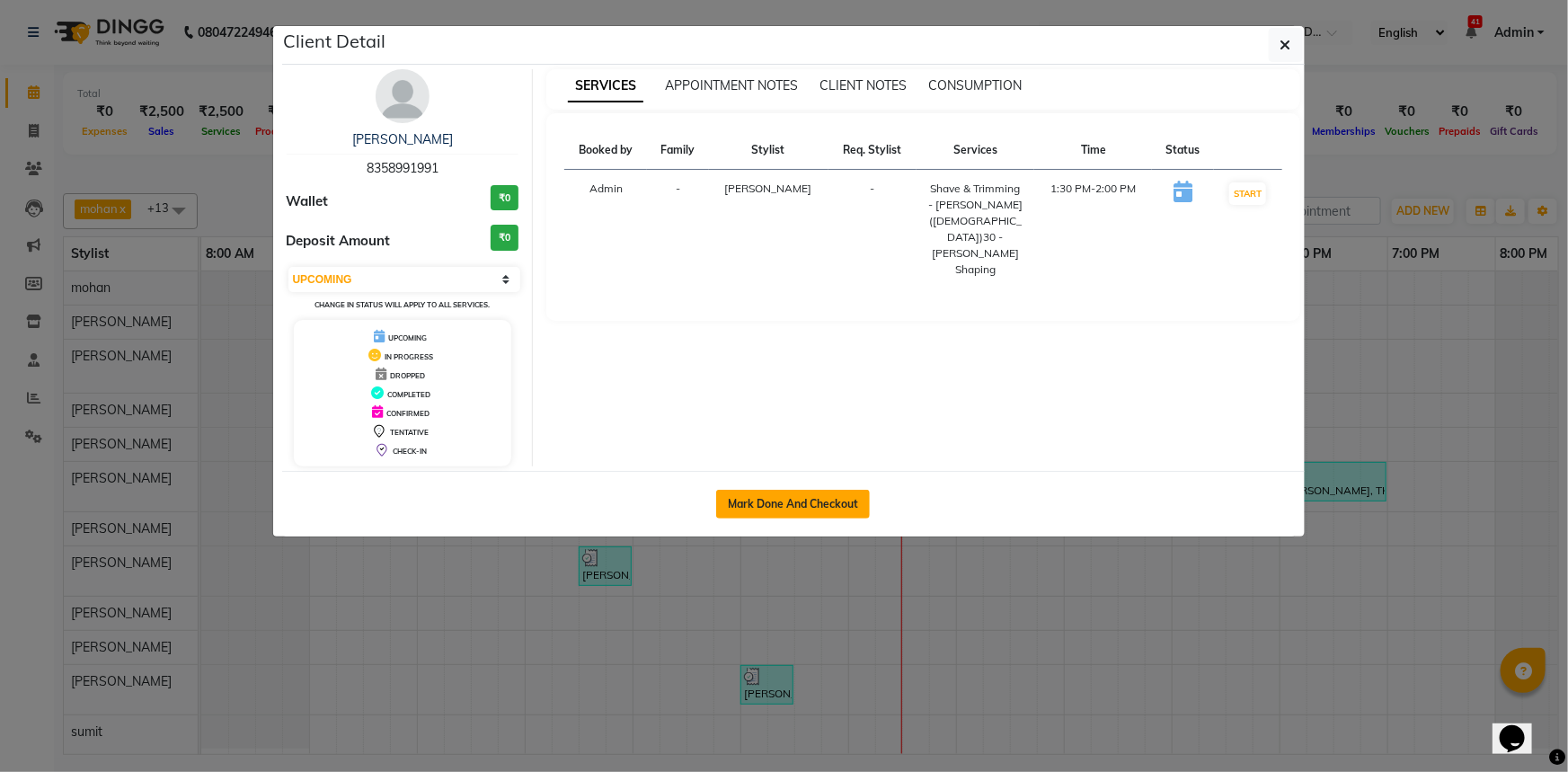
click at [832, 505] on button "Mark Done And Checkout" at bounding box center [792, 504] width 153 height 29
select select "service"
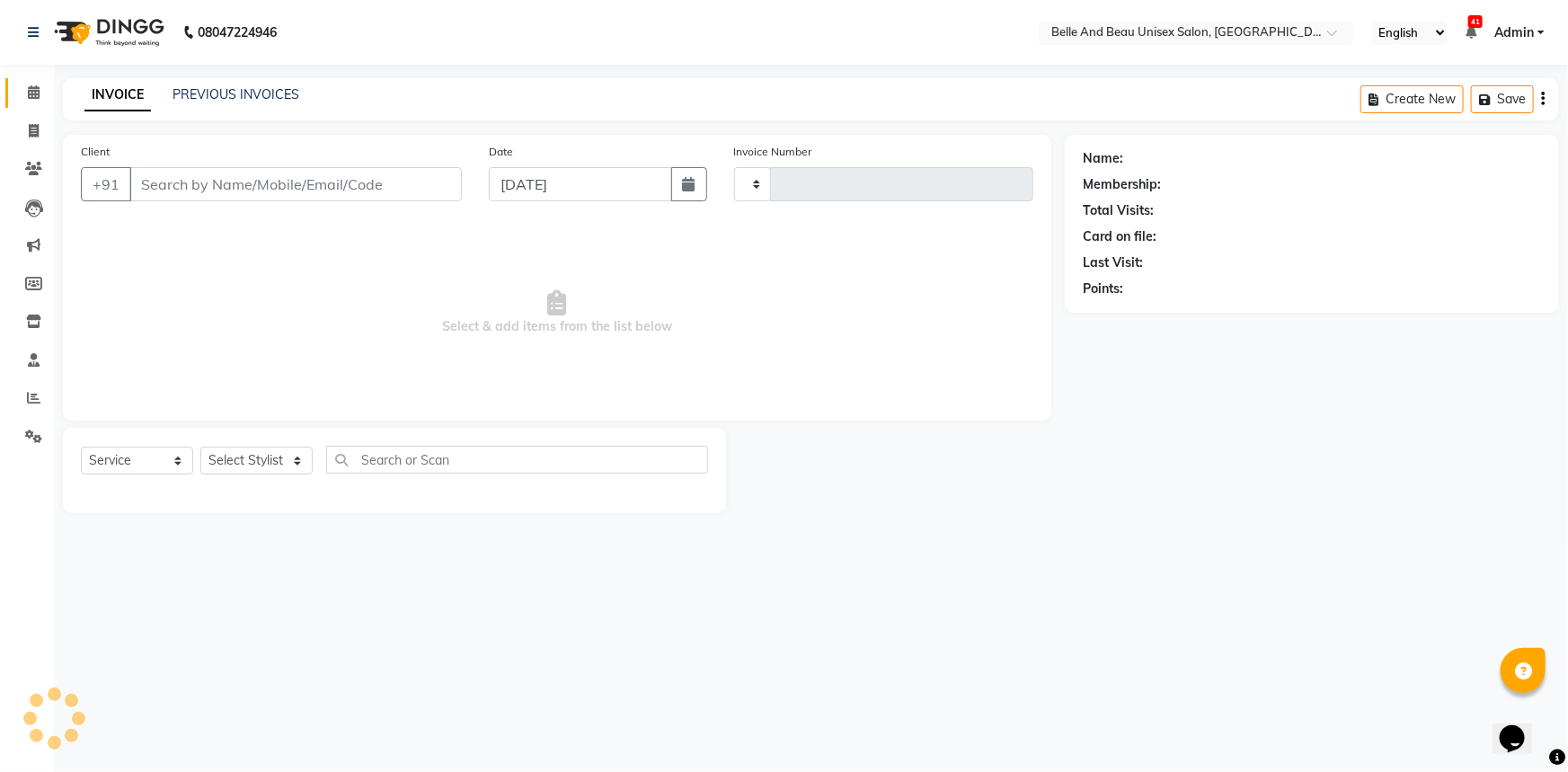
type input "2284"
select select "7066"
type input "8358991991"
select select "60511"
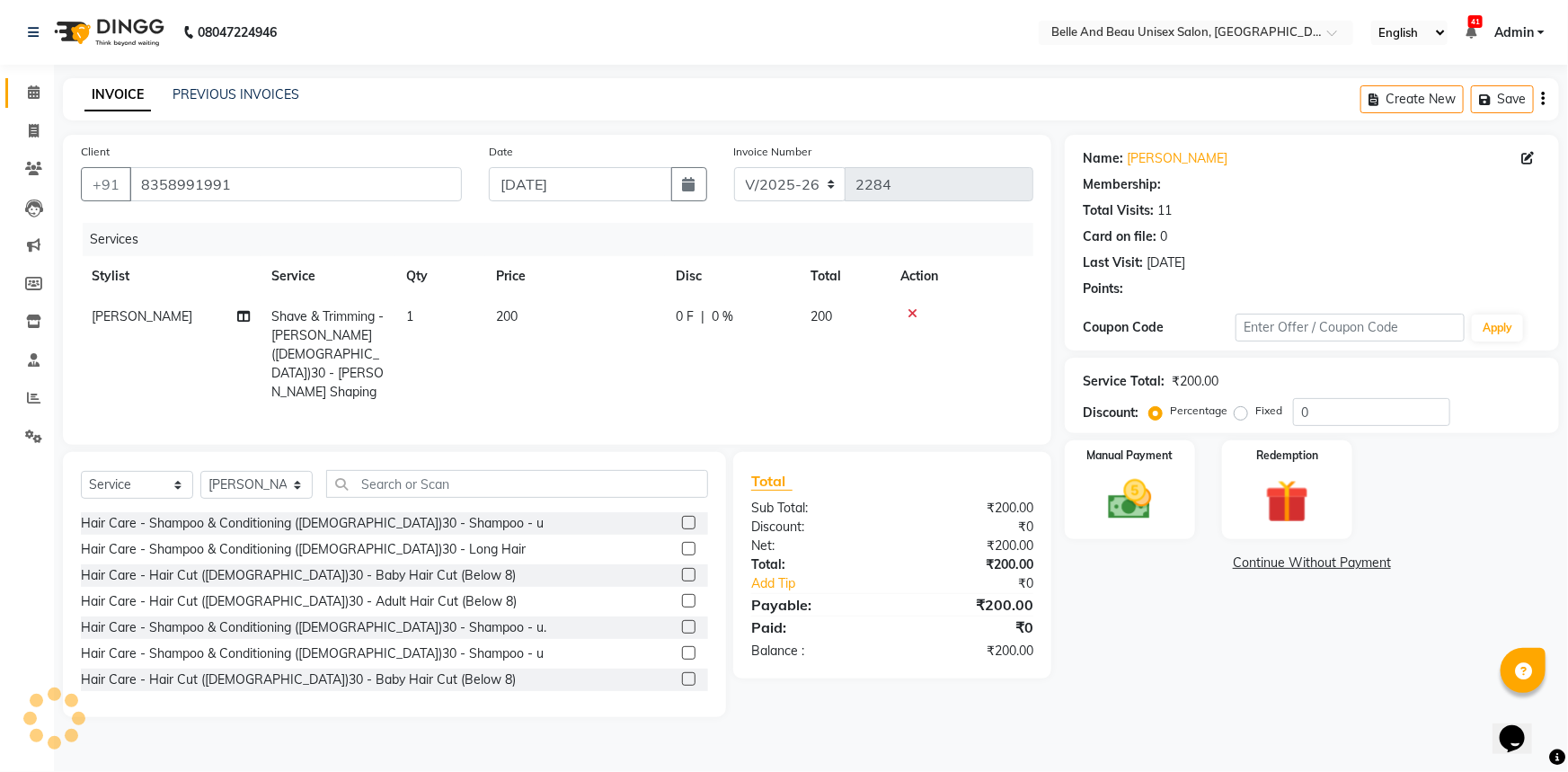
select select "1: Object"
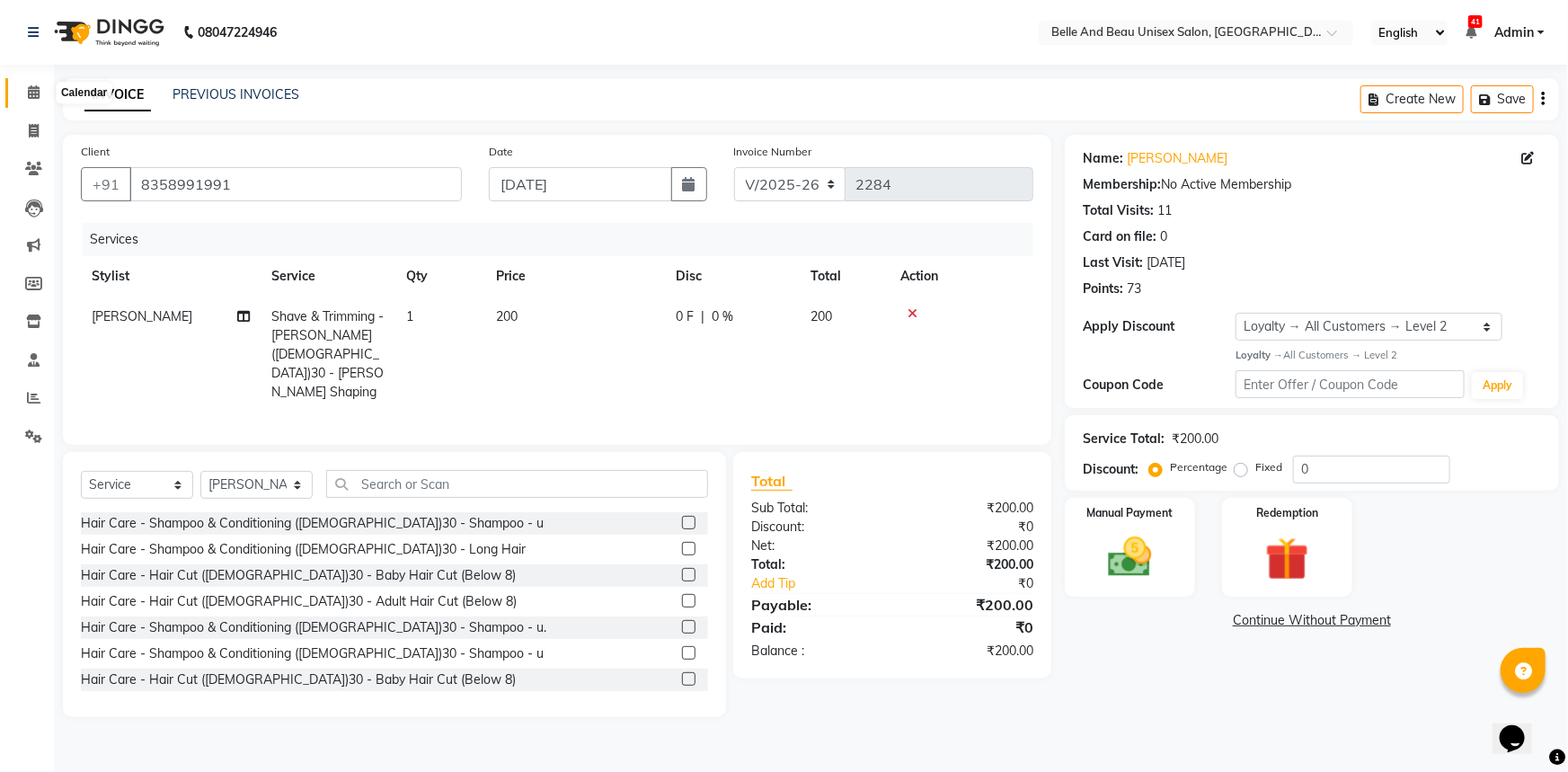
drag, startPoint x: 26, startPoint y: 89, endPoint x: 36, endPoint y: 103, distance: 17.2
click at [26, 89] on span at bounding box center [34, 93] width 32 height 20
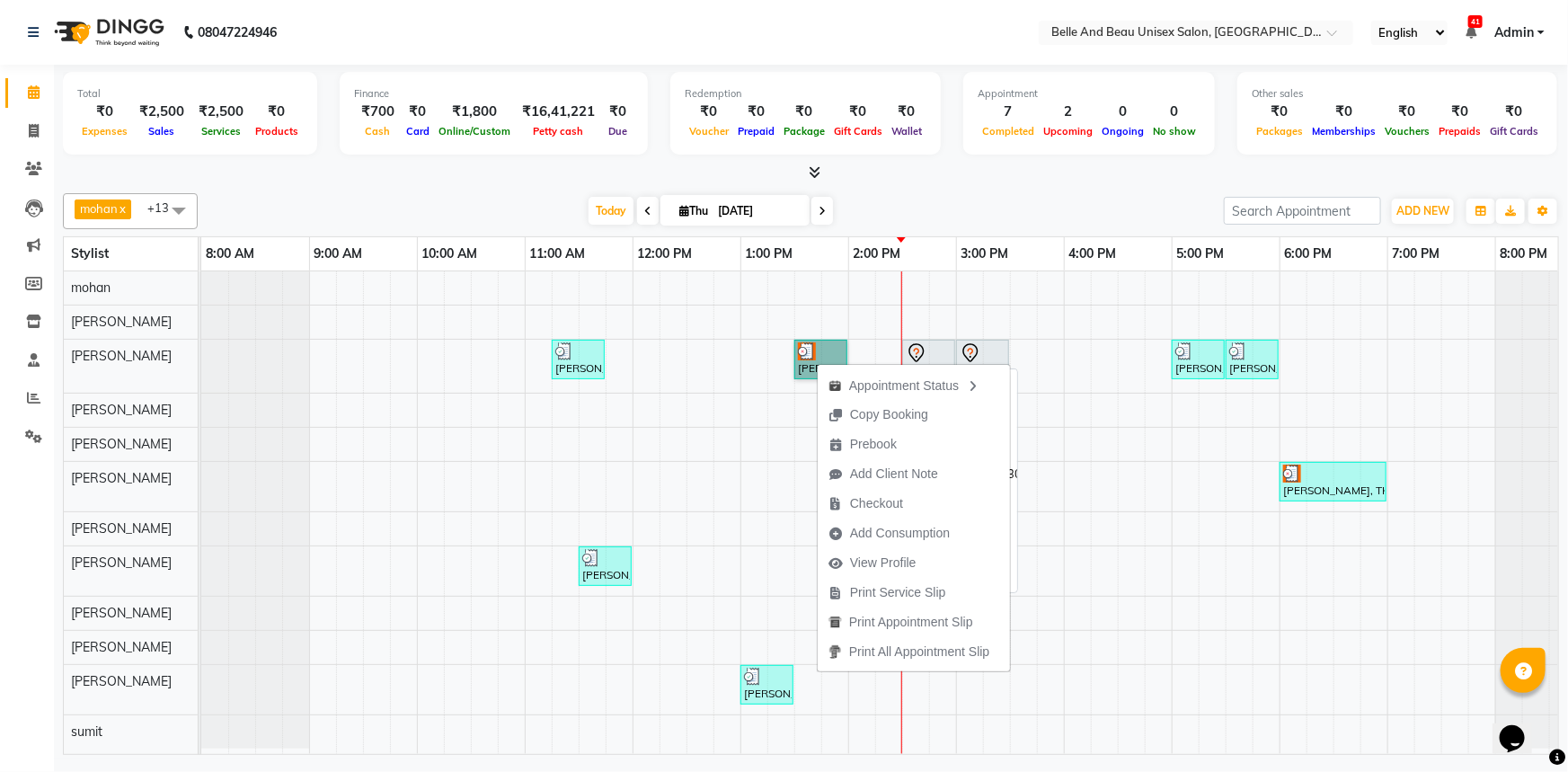
click at [811, 359] on link "Parth Devan, TK05, 01:30 PM-02:00 PM, Shave & Trimming - Beard (Male)30 - Beard…" at bounding box center [820, 359] width 53 height 40
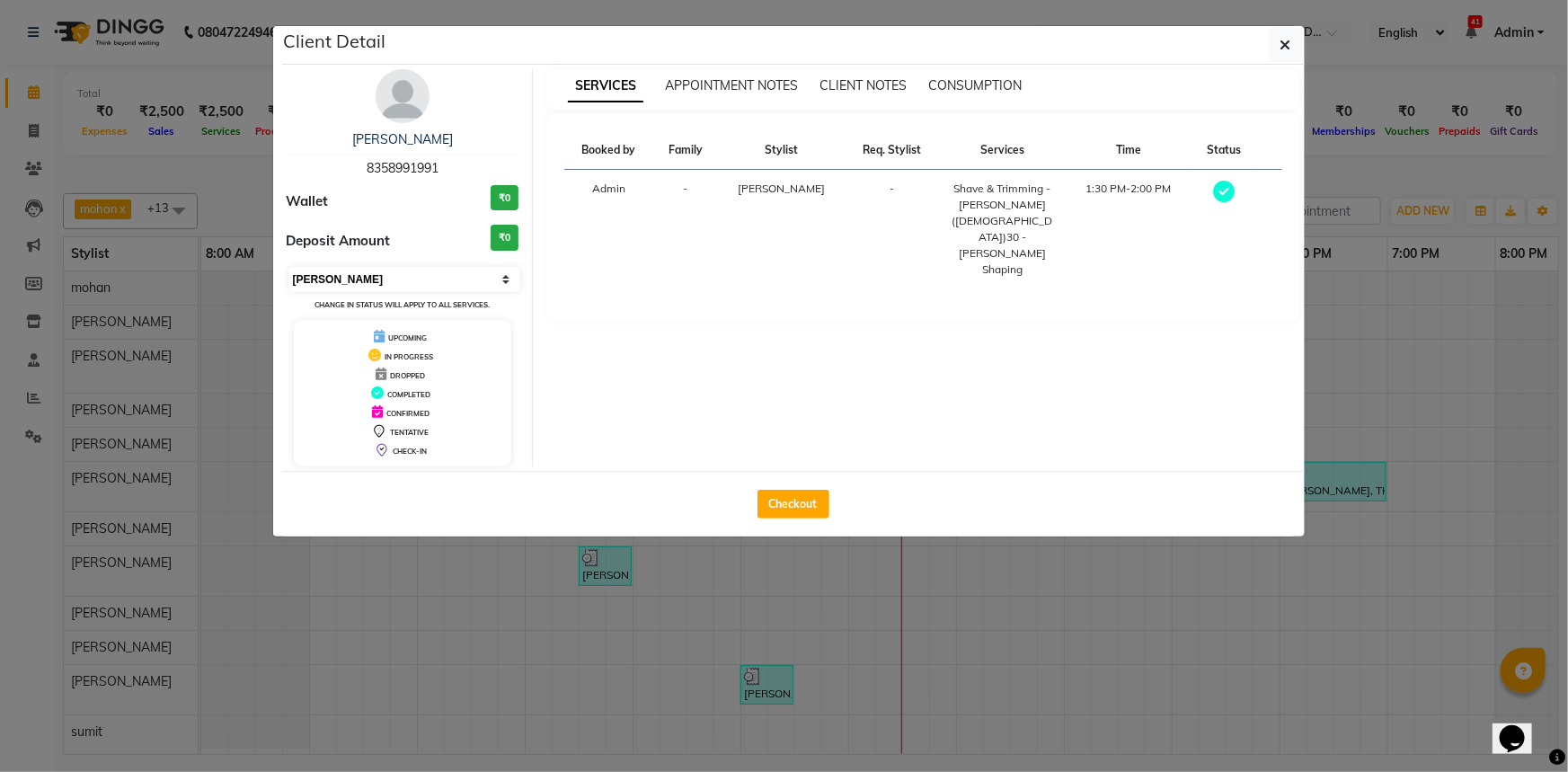
click at [357, 283] on select "Select MARK DONE UPCOMING" at bounding box center [404, 280] width 233 height 25
select select "5"
click at [289, 267] on select "Select MARK DONE UPCOMING" at bounding box center [404, 280] width 233 height 25
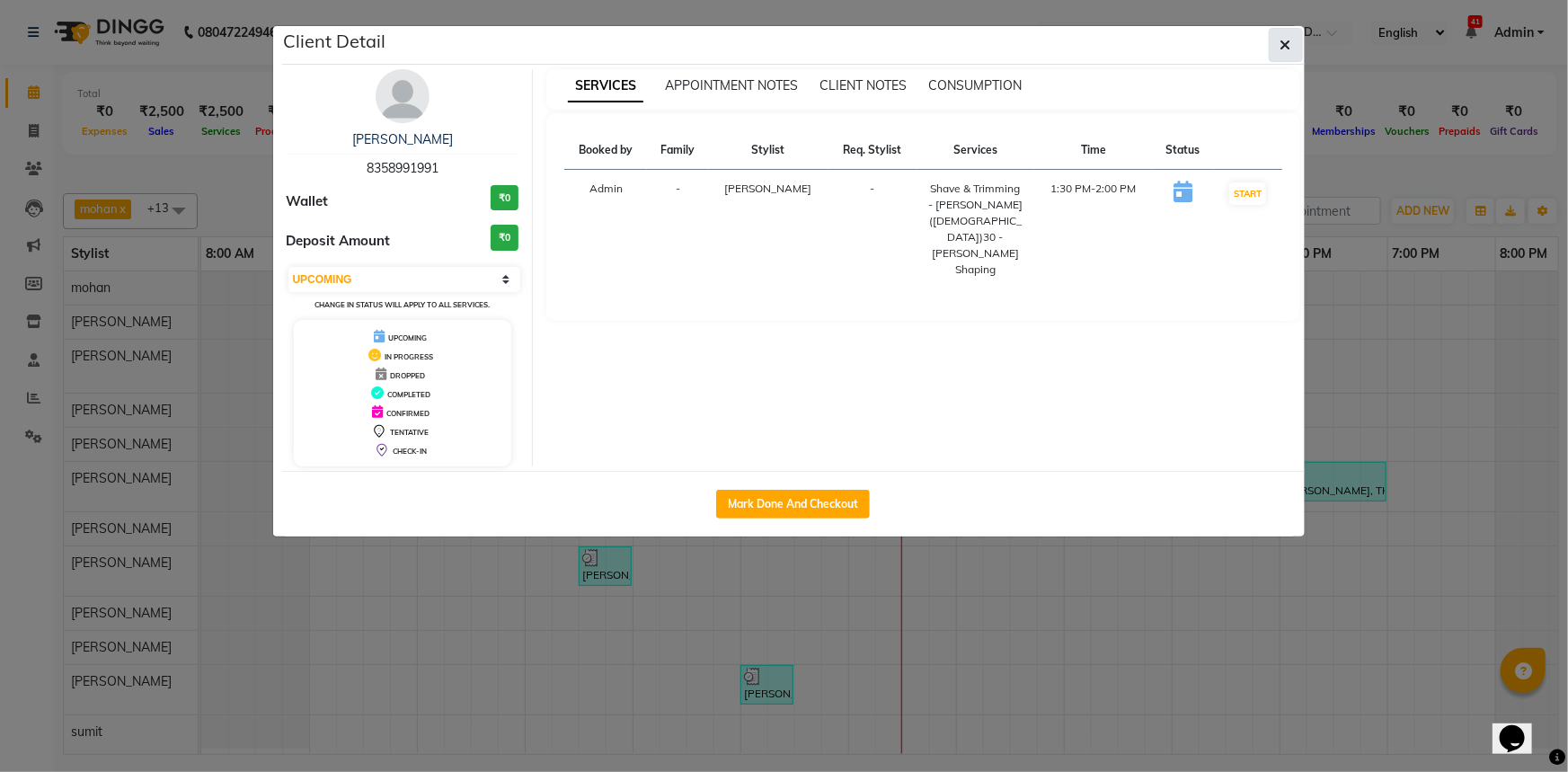
click at [1291, 54] on button "button" at bounding box center [1285, 44] width 34 height 34
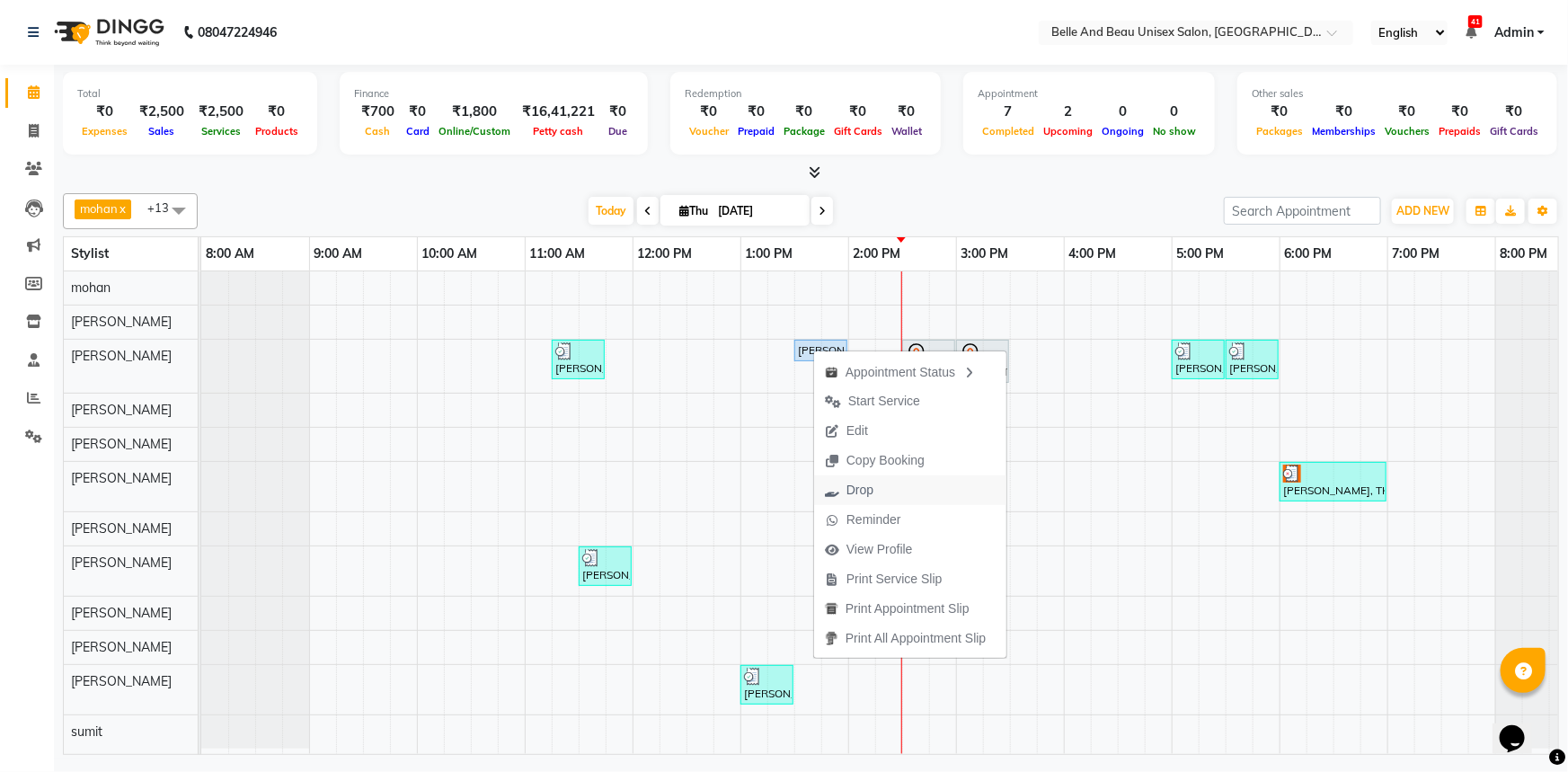
click at [859, 489] on span "Drop" at bounding box center [860, 490] width 27 height 19
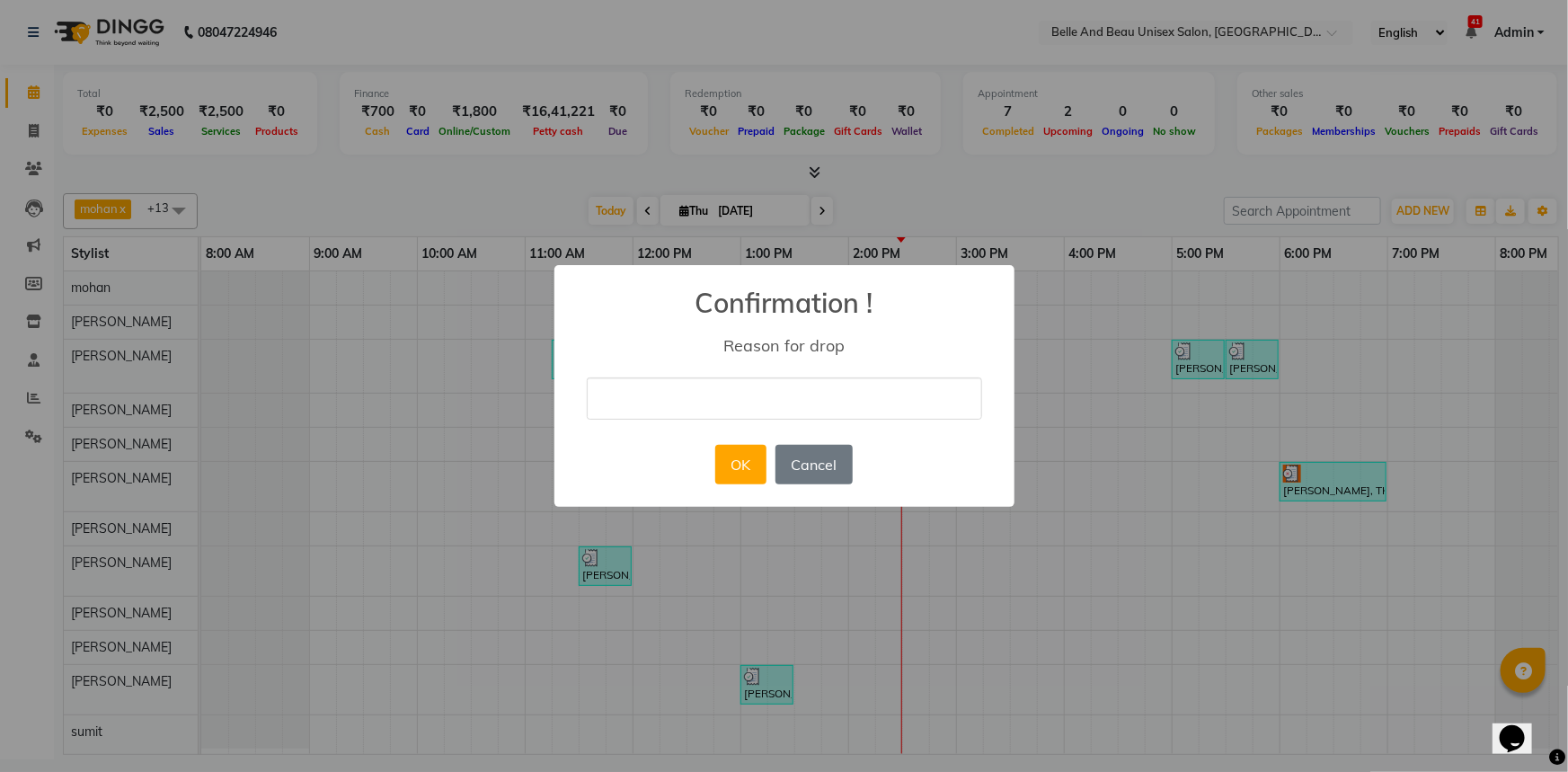
click at [756, 395] on input "text" at bounding box center [784, 399] width 396 height 42
type input "cancel"
click at [729, 475] on button "OK" at bounding box center [740, 464] width 51 height 40
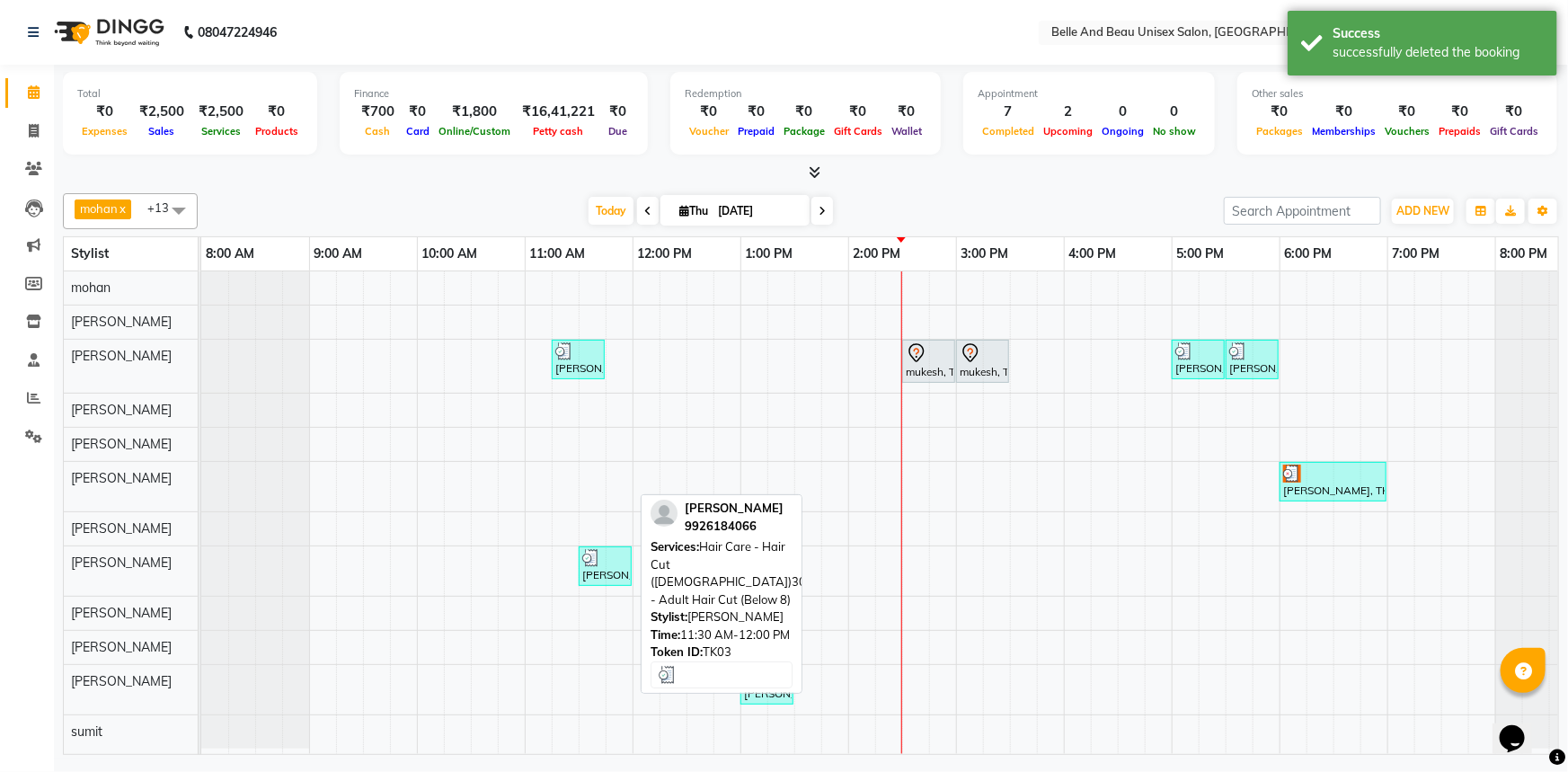
click at [613, 575] on div "[PERSON_NAME], TK03, 11:30 AM-12:00 PM, Hair Care - Hair Cut ([DEMOGRAPHIC_DATA…" at bounding box center [605, 565] width 49 height 34
select select "3"
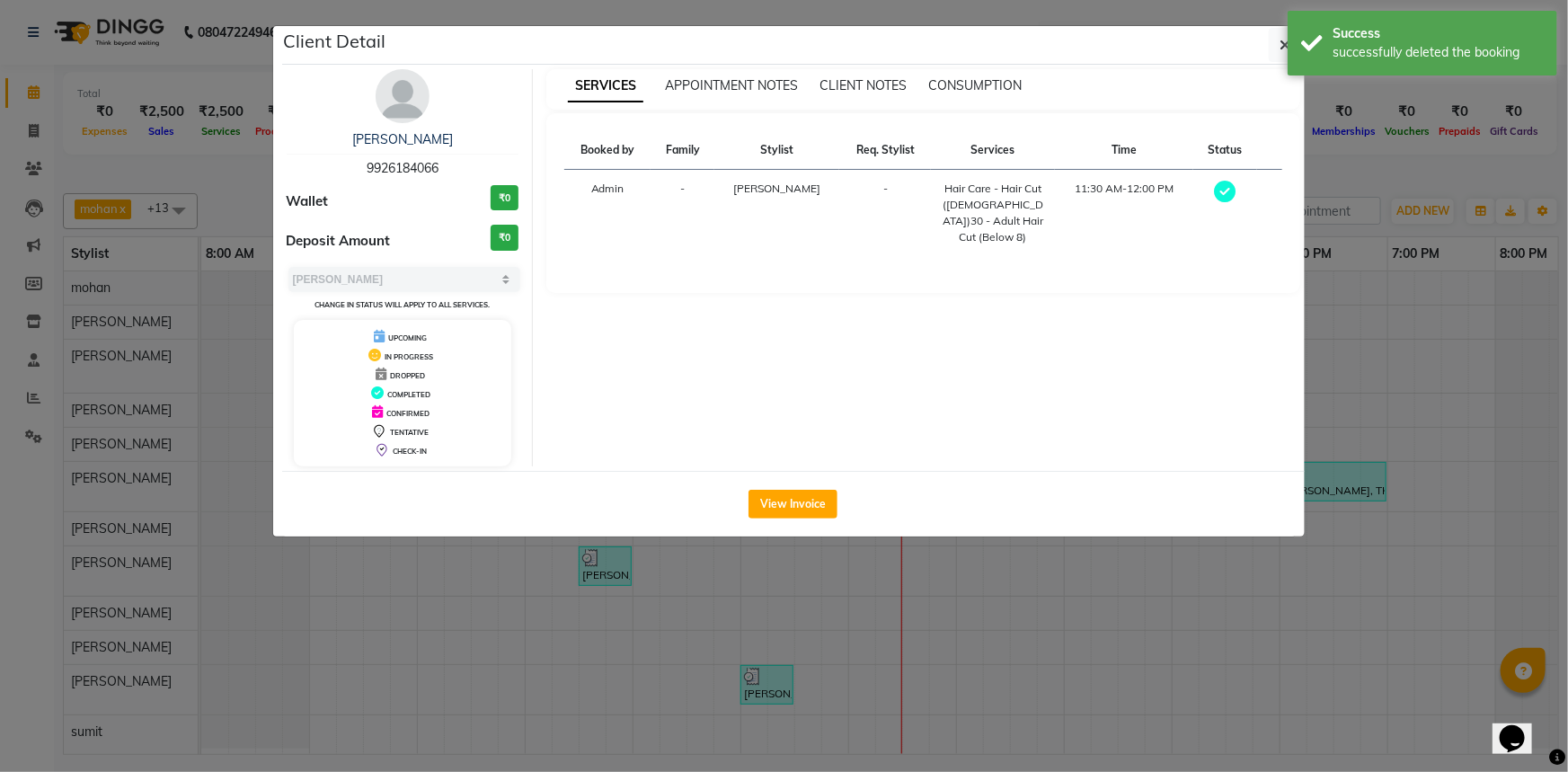
drag, startPoint x: 346, startPoint y: 134, endPoint x: 455, endPoint y: 133, distance: 109.0
click at [455, 133] on div "[PERSON_NAME]" at bounding box center [402, 140] width 233 height 19
copy link "[PERSON_NAME]"
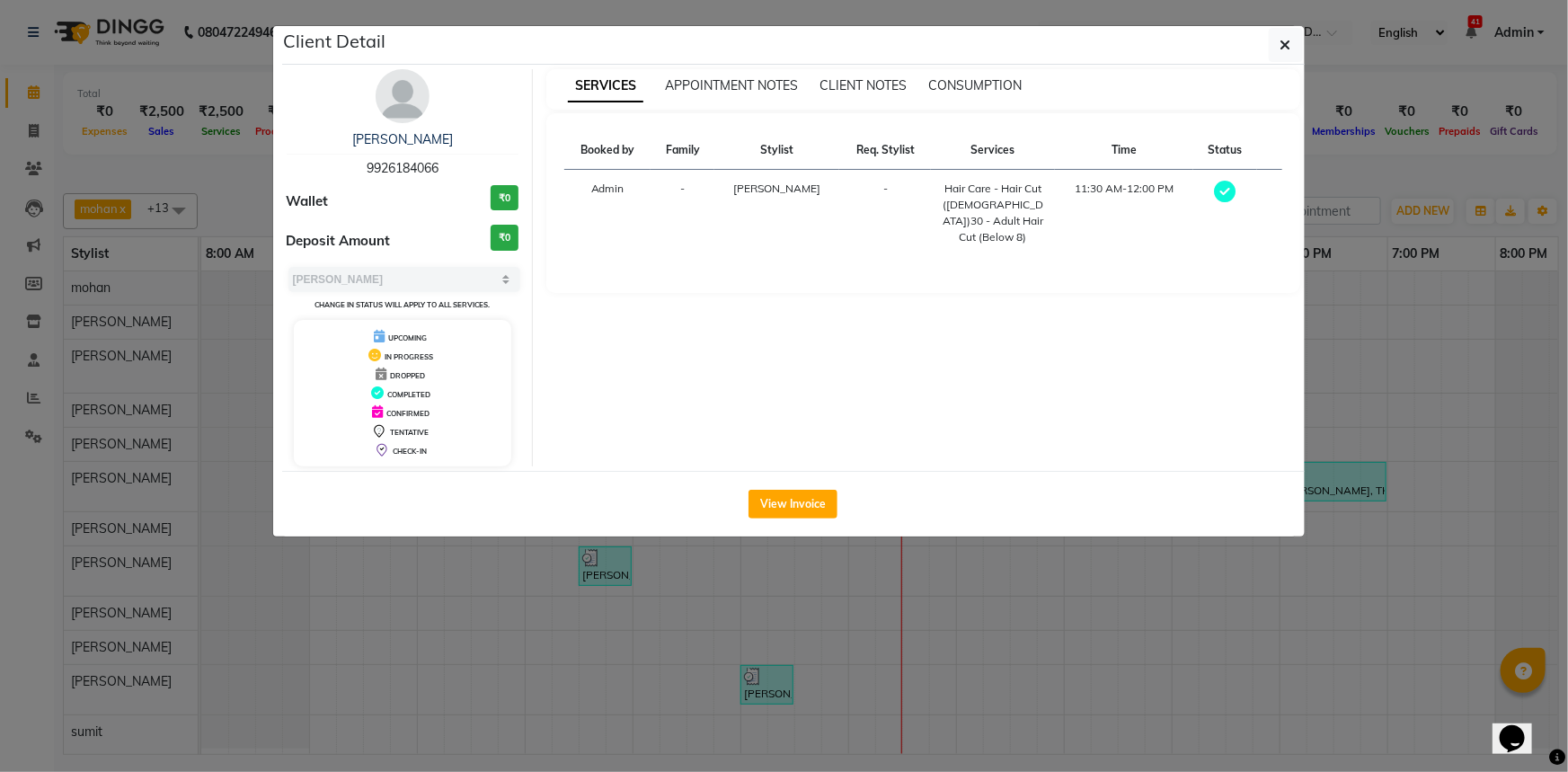
copy link "[PERSON_NAME]"
drag, startPoint x: 346, startPoint y: 160, endPoint x: 448, endPoint y: 157, distance: 102.0
click at [448, 157] on div "Seema Agrawal 9926184066" at bounding box center [402, 153] width 233 height 47
copy span "9926184066"
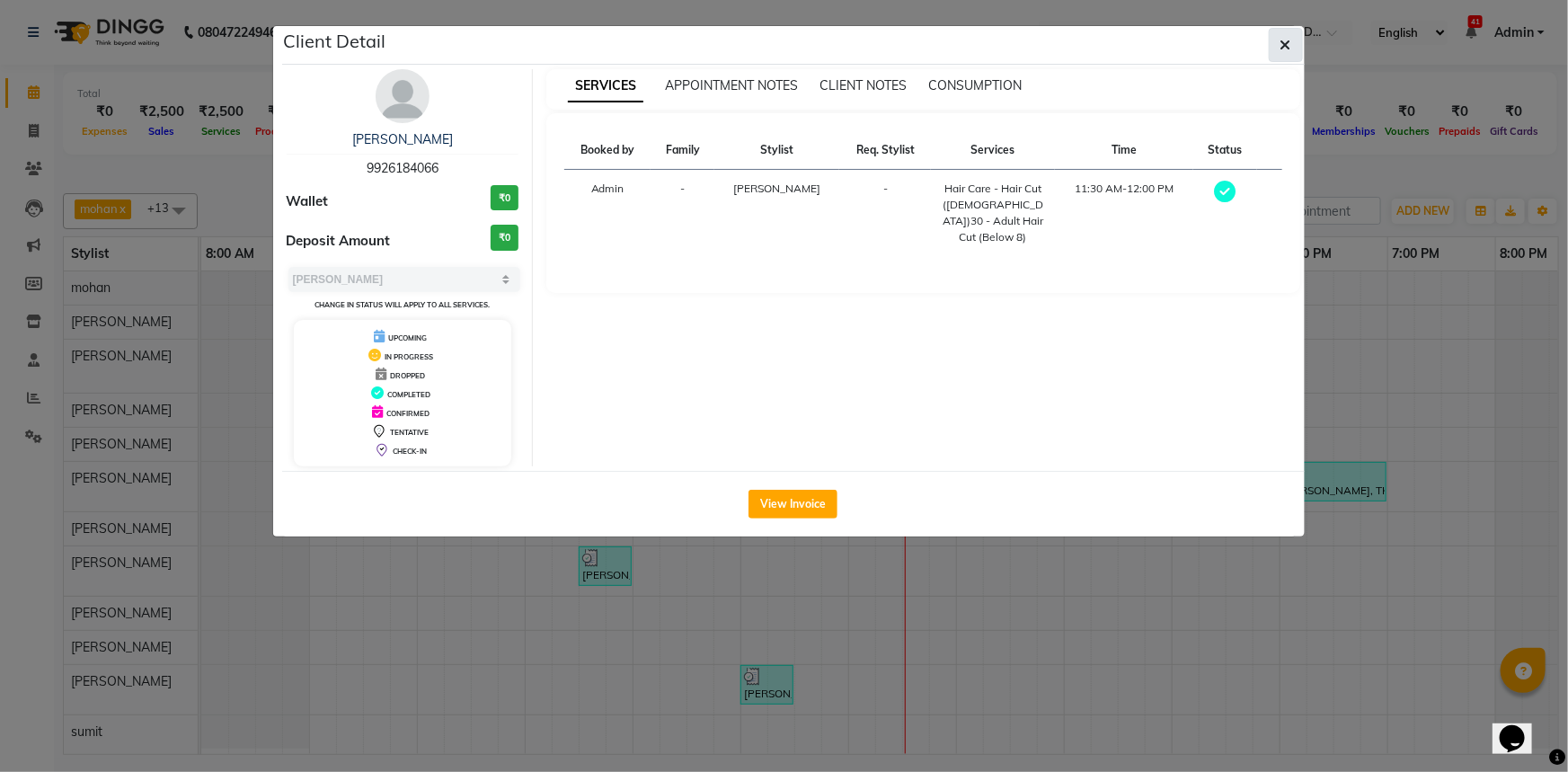
click at [1287, 42] on icon "button" at bounding box center [1285, 44] width 11 height 14
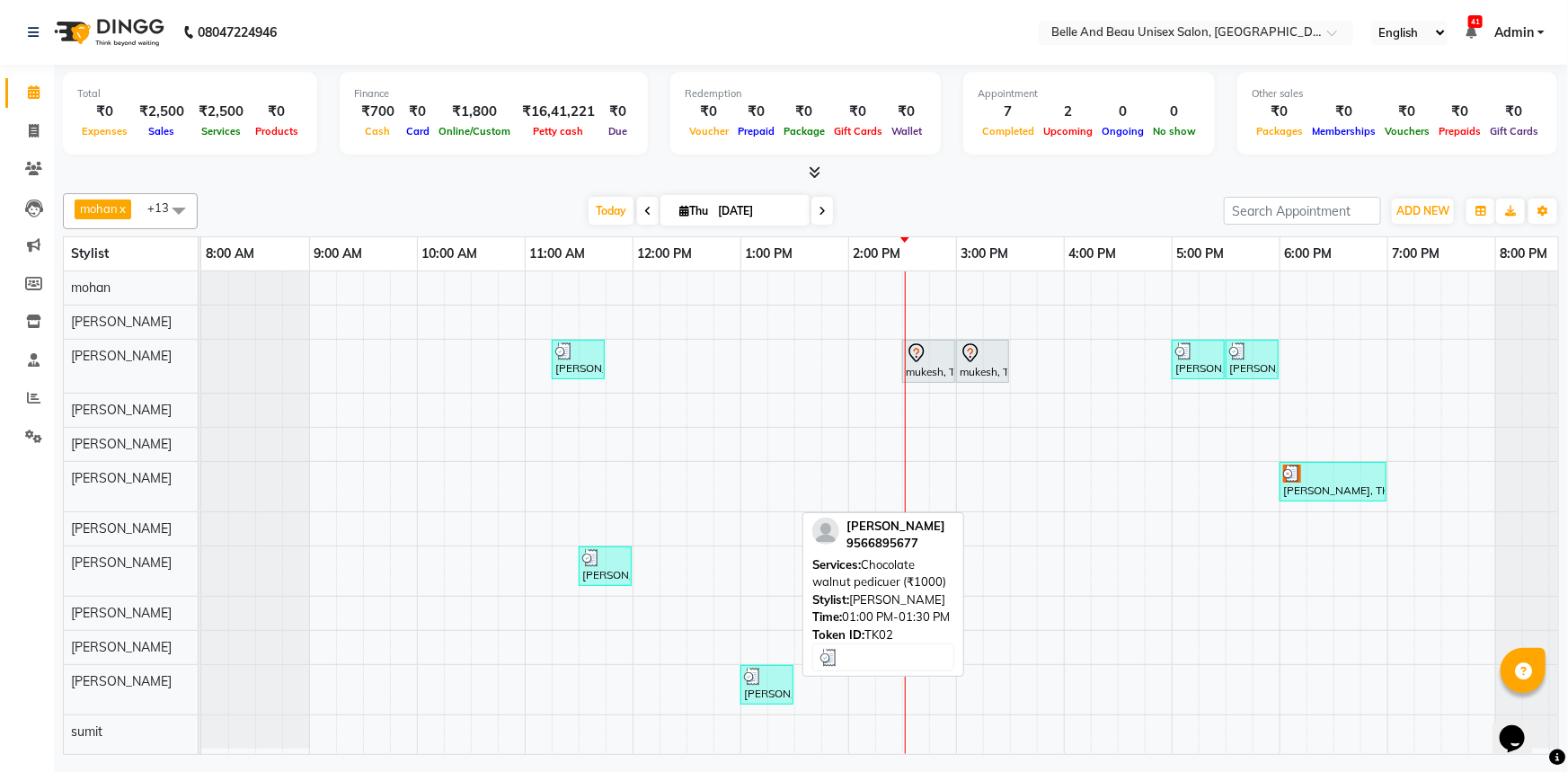
click at [763, 685] on div "[PERSON_NAME], TK02, 01:00 PM-01:30 PM, Chocolate walnut pedicuer (₹1000)" at bounding box center [766, 684] width 49 height 34
select select "3"
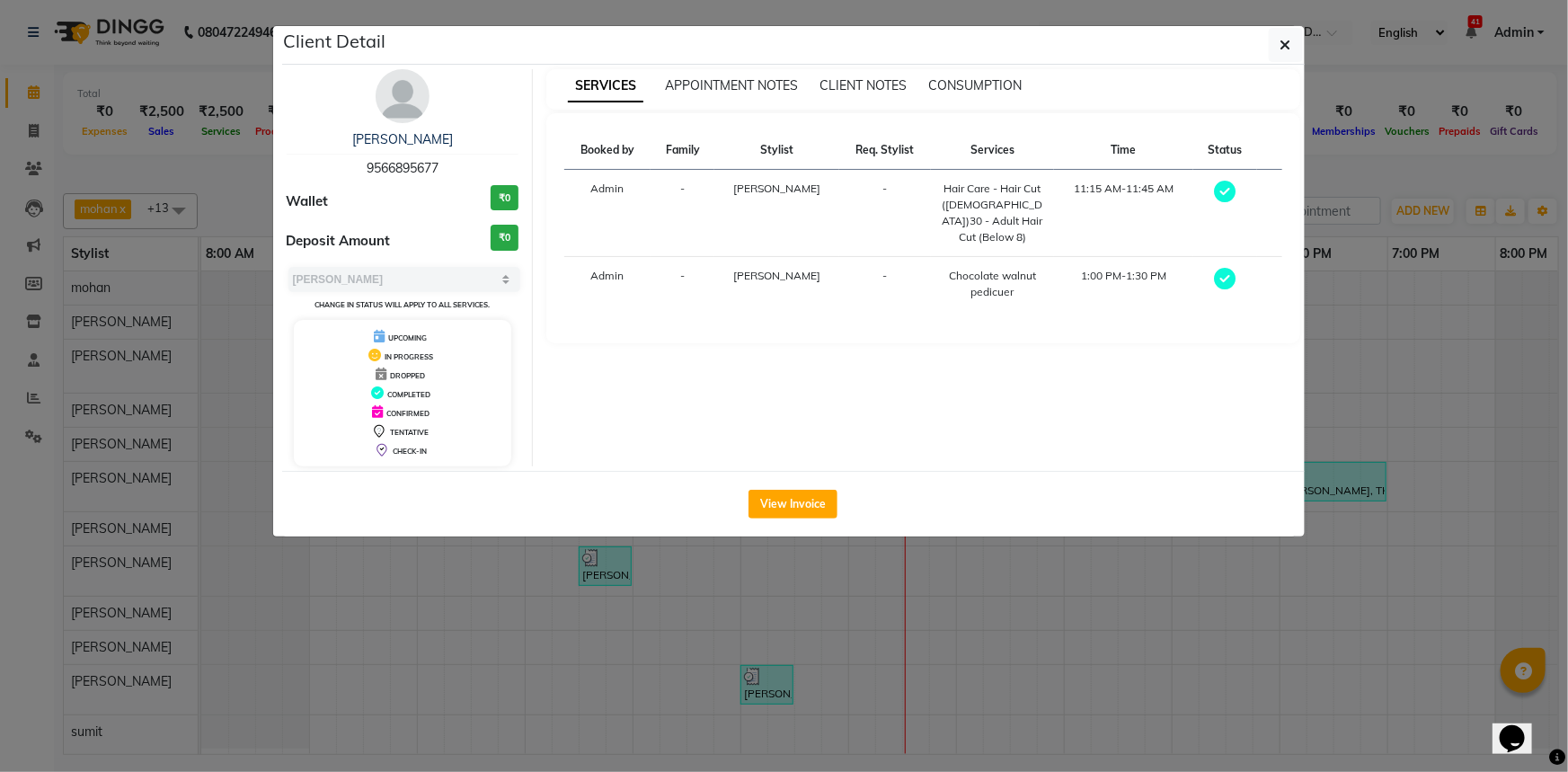
click at [568, 633] on ngb-modal-window "Client Detail [PERSON_NAME] 9566895677 Wallet ₹0 Deposit Amount ₹0 Select MARK …" at bounding box center [784, 386] width 1568 height 772
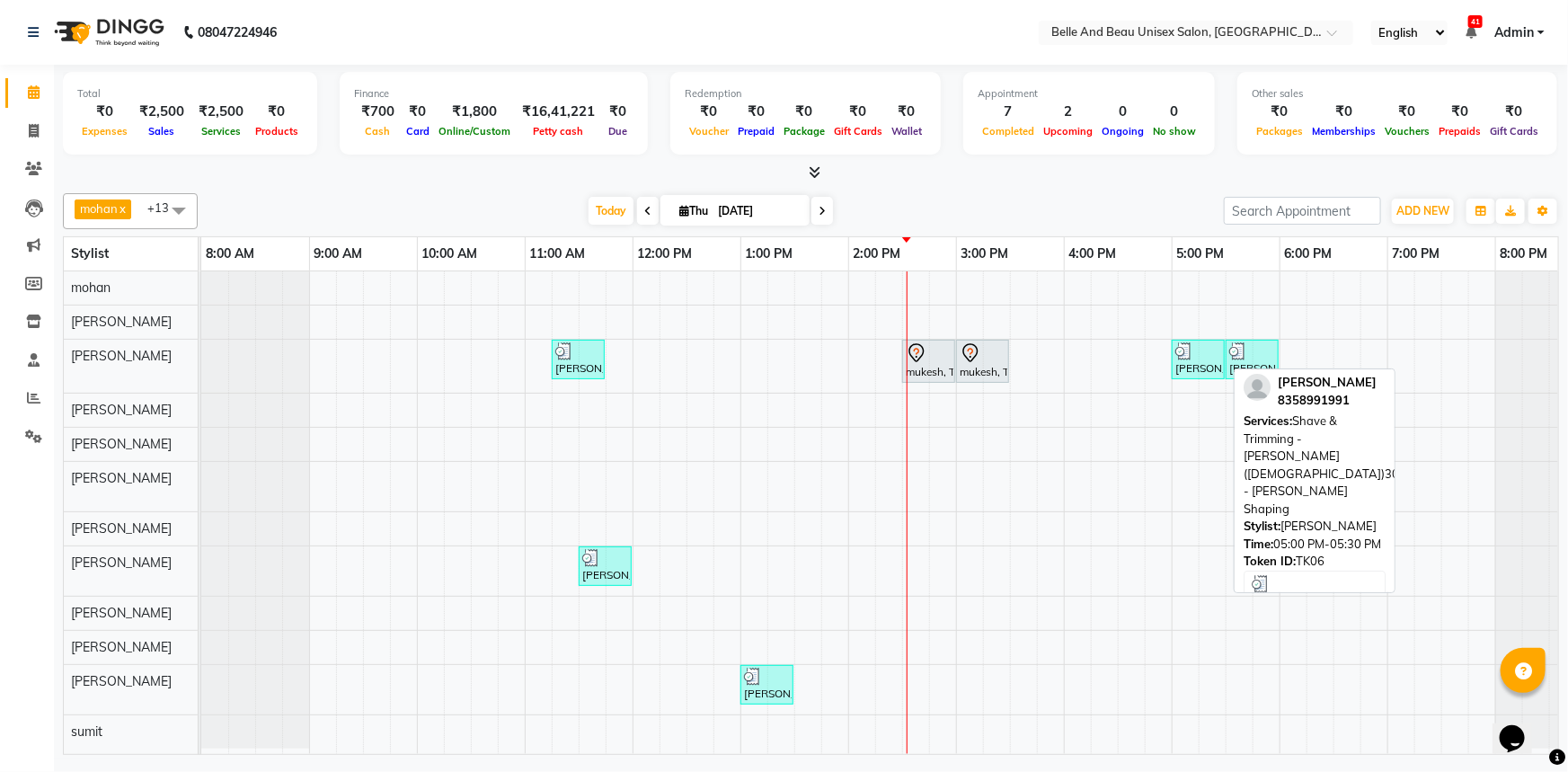
click at [1208, 345] on div at bounding box center [1197, 351] width 45 height 18
select select "3"
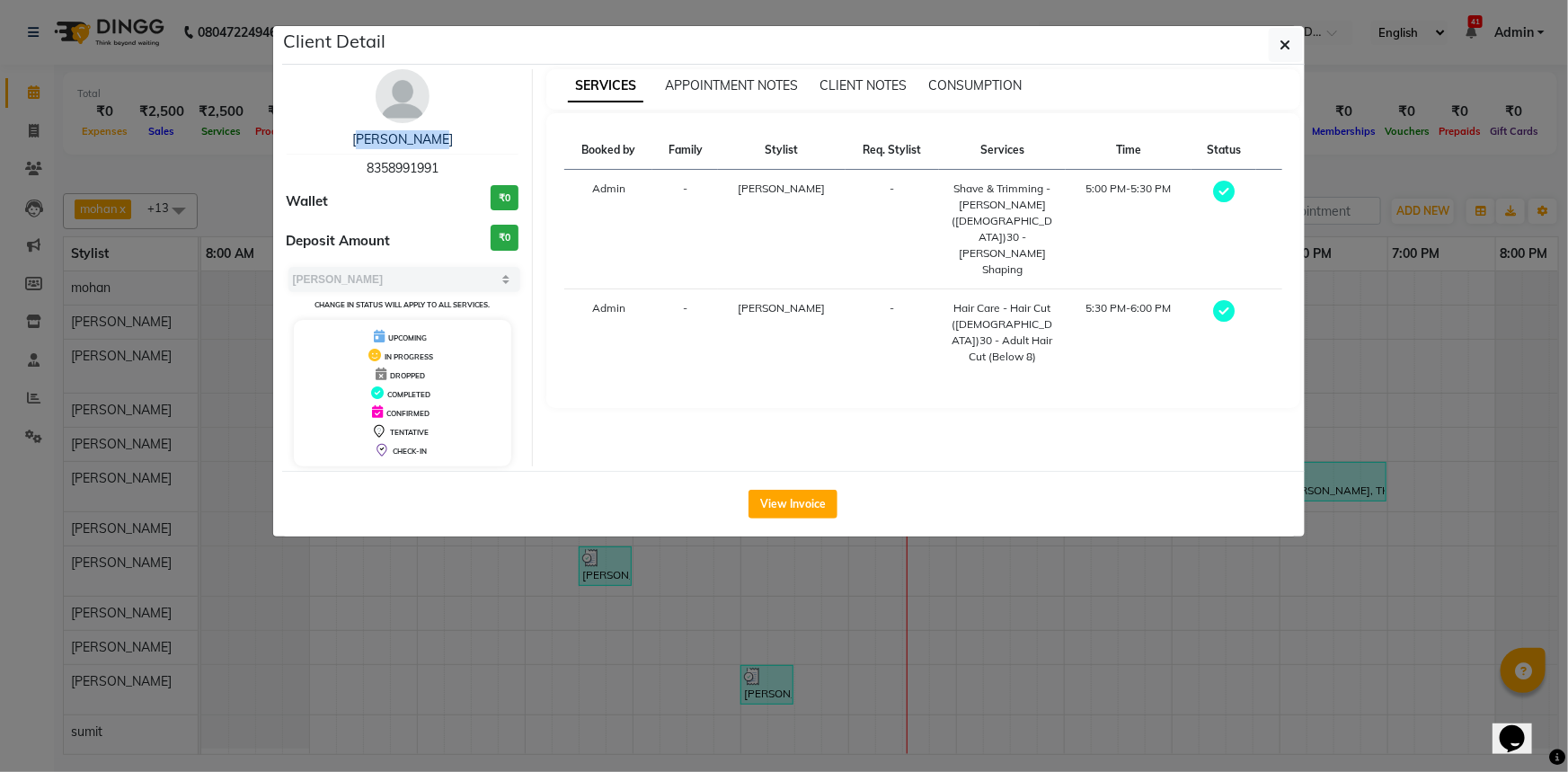
drag, startPoint x: 352, startPoint y: 130, endPoint x: 458, endPoint y: 124, distance: 106.2
click at [458, 124] on div "Parth Devan 8358991991 Wallet ₹0 Deposit Amount ₹0 Select MARK DONE UPCOMING Ch…" at bounding box center [403, 268] width 261 height 398
copy link "[PERSON_NAME]"
drag, startPoint x: 339, startPoint y: 161, endPoint x: 481, endPoint y: 163, distance: 142.0
click at [481, 163] on div "Parth Devan 8358991991" at bounding box center [402, 153] width 233 height 47
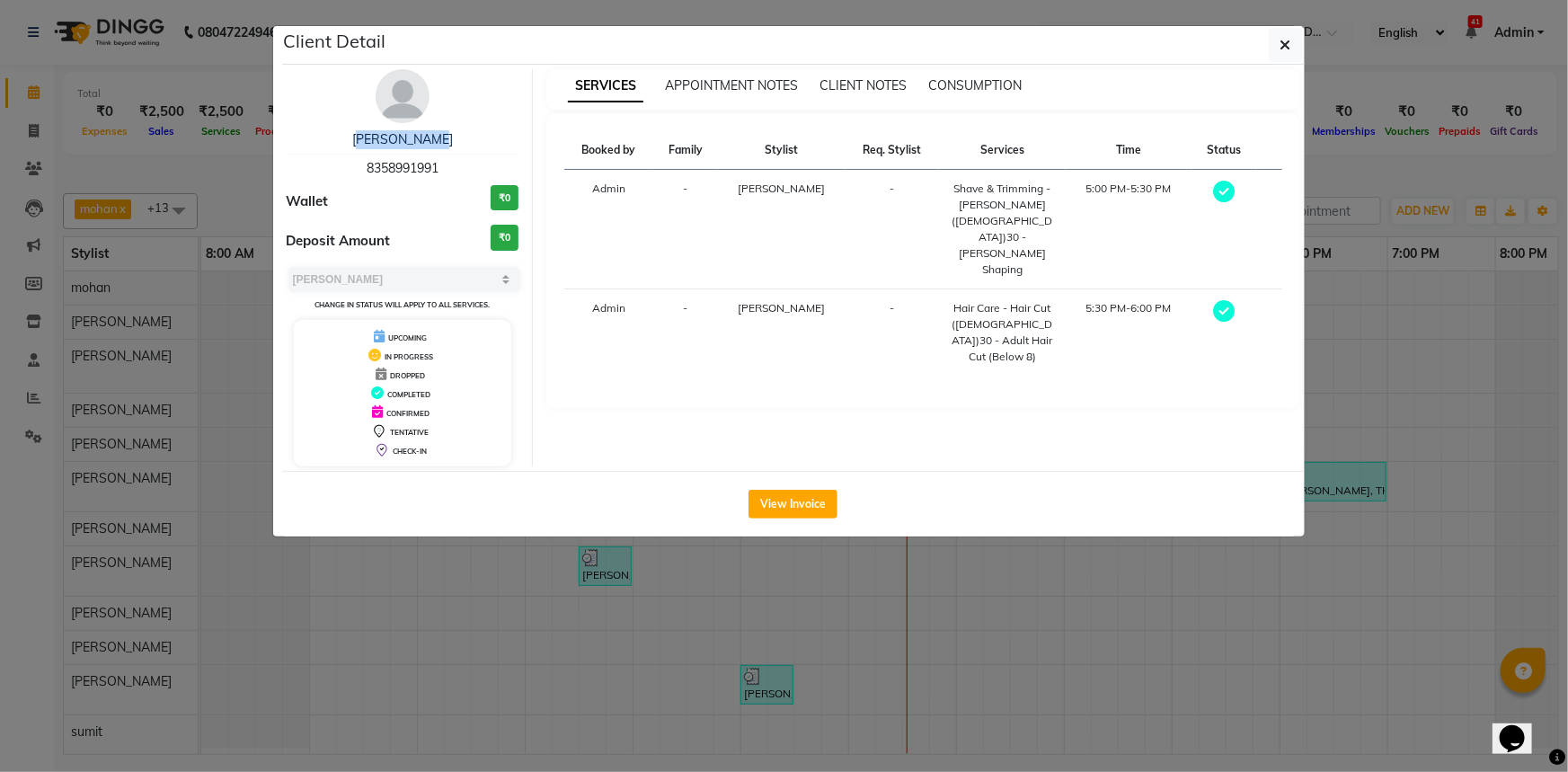
copy span "8358991991"
click at [802, 502] on button "View Invoice" at bounding box center [793, 504] width 89 height 29
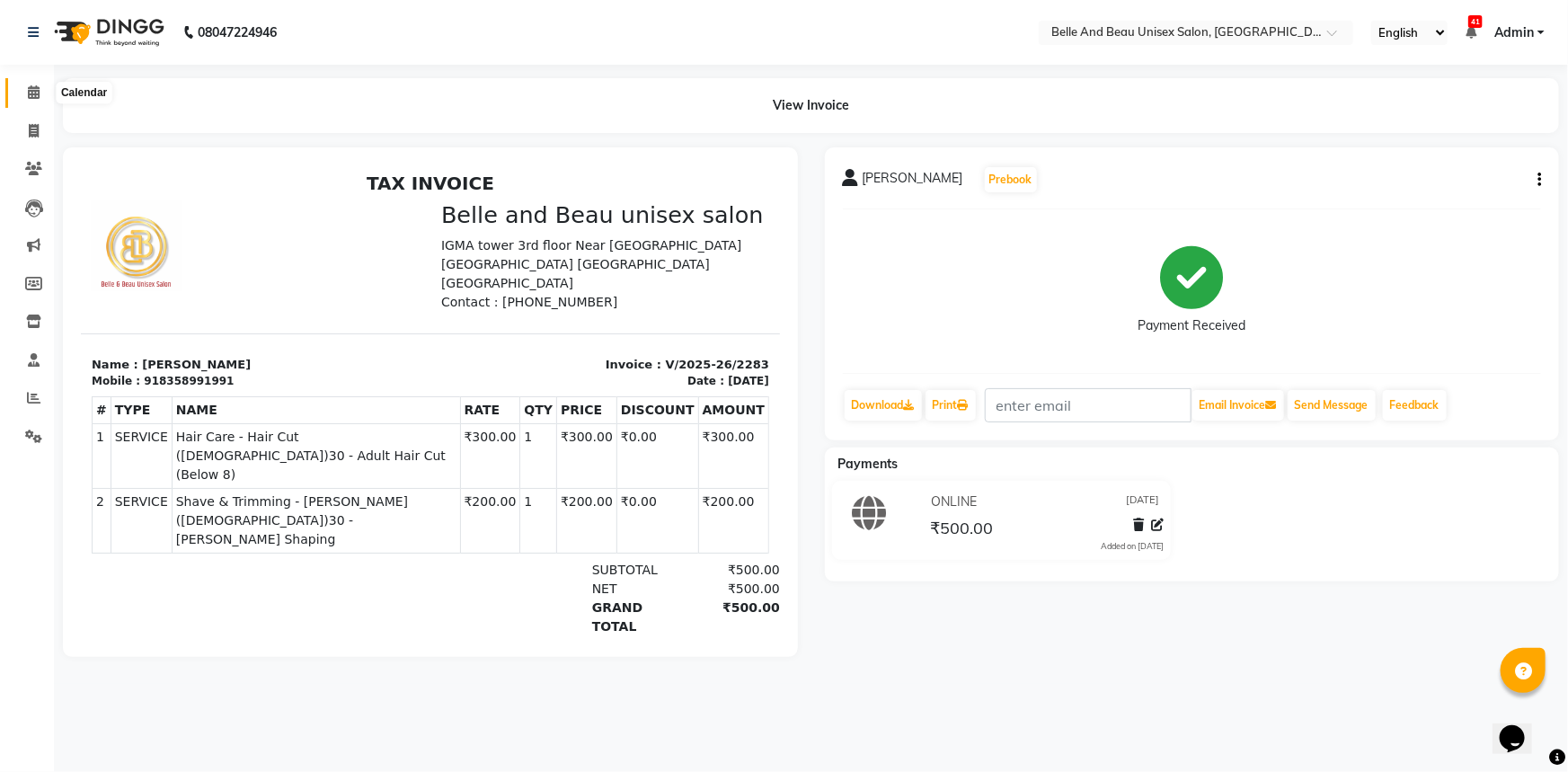
click at [29, 97] on icon at bounding box center [34, 92] width 12 height 14
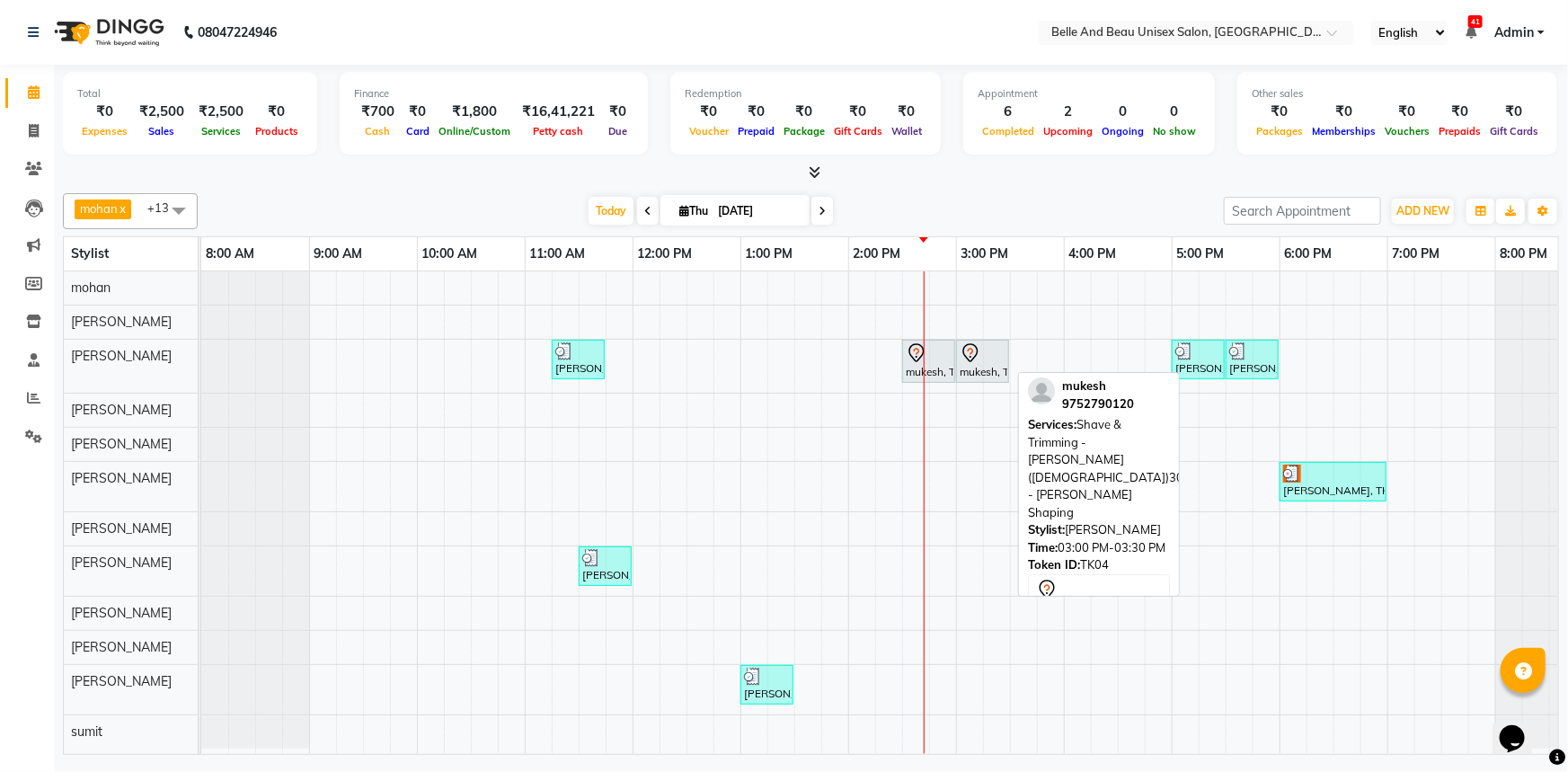
click at [979, 355] on icon at bounding box center [970, 353] width 21 height 21
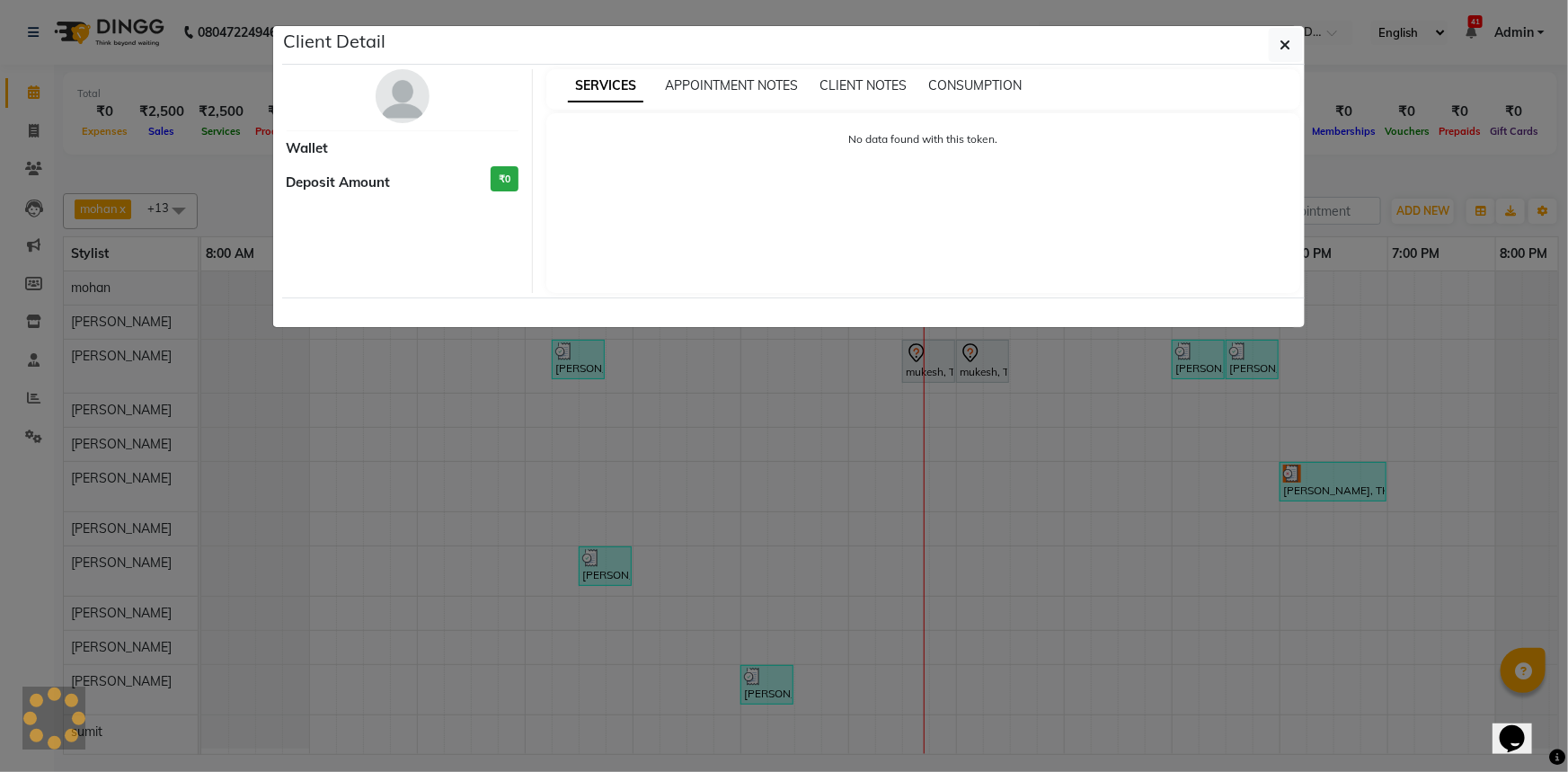
select select "7"
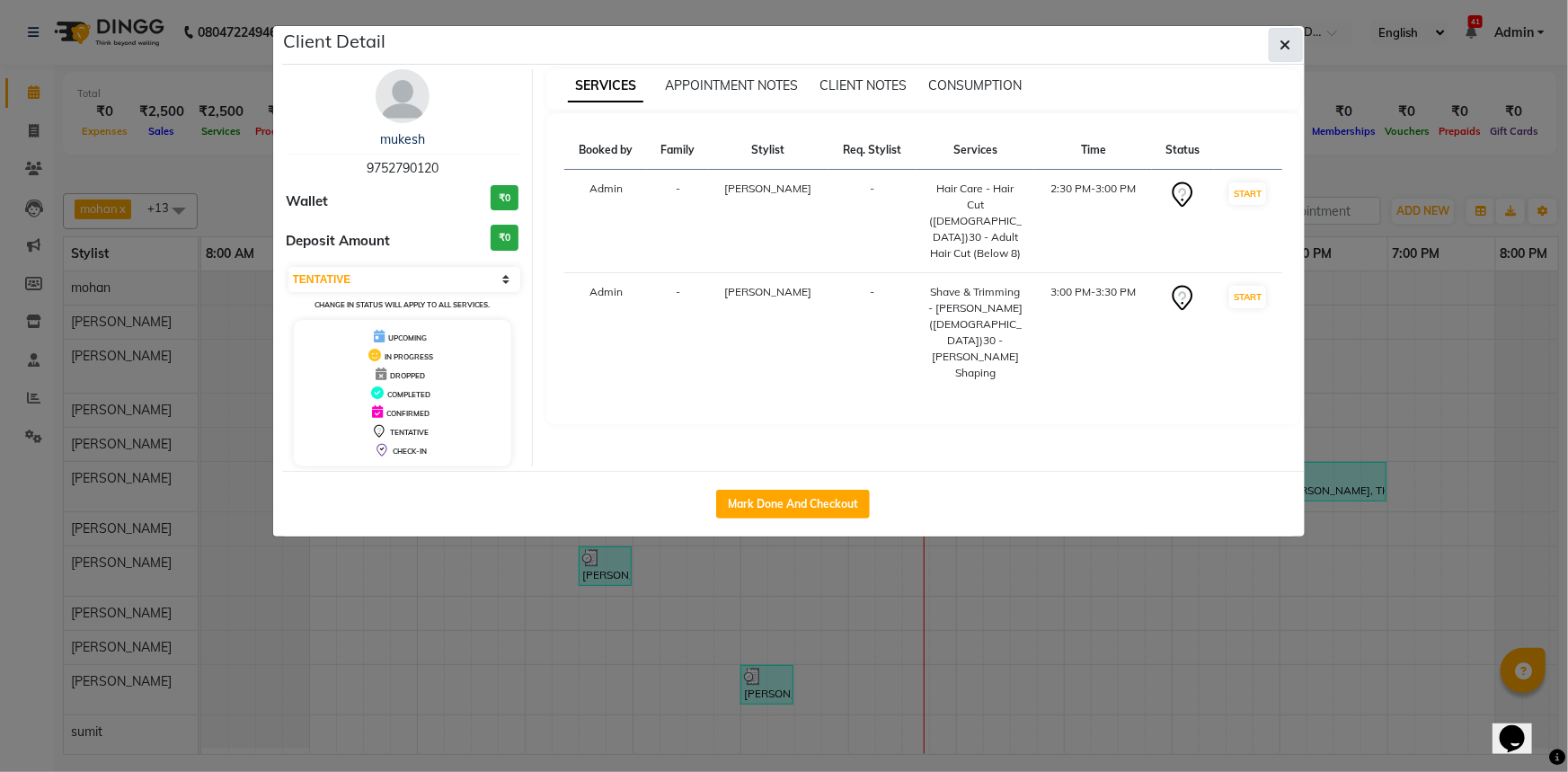
click at [1278, 45] on button "button" at bounding box center [1285, 44] width 34 height 34
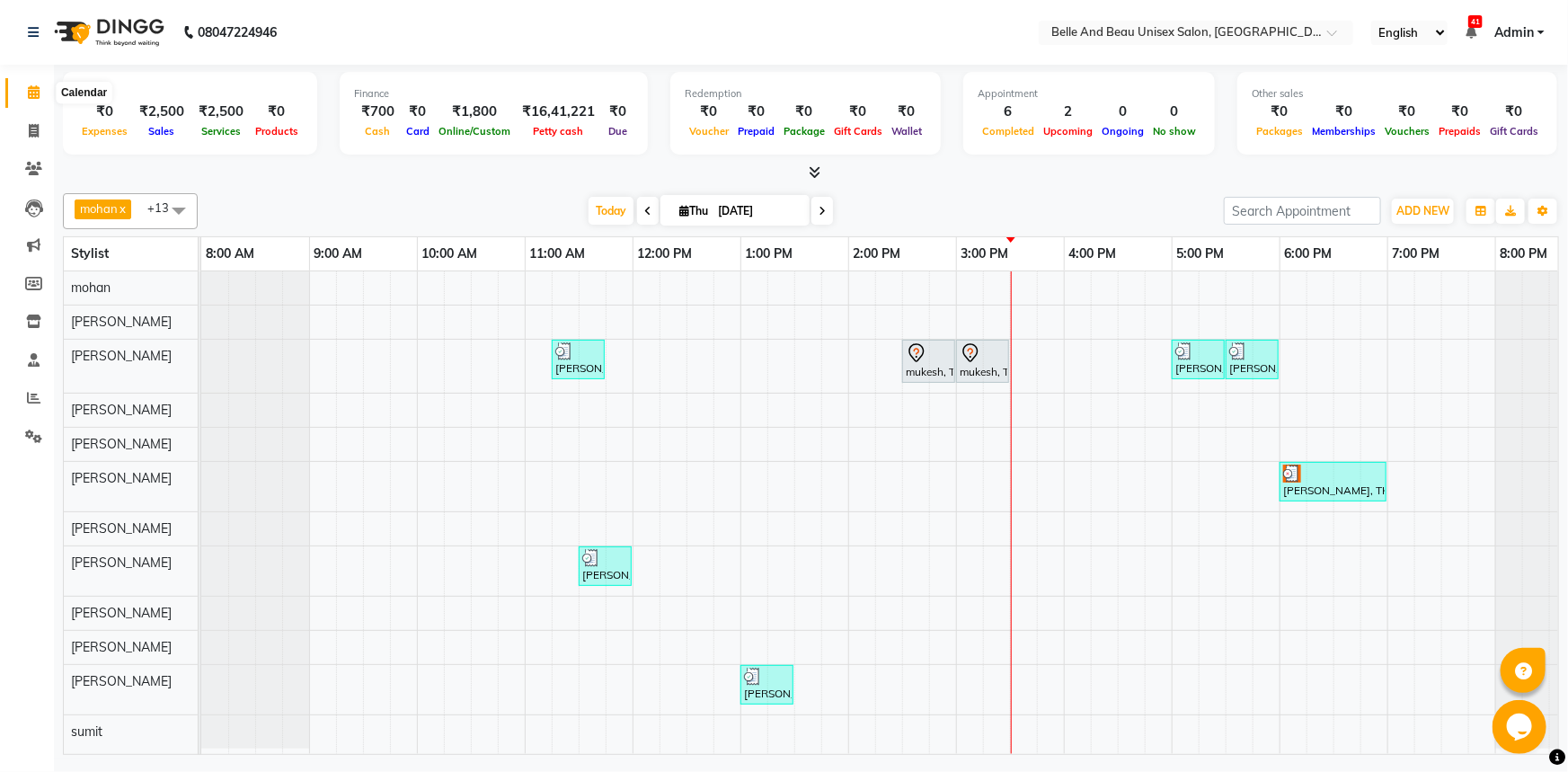
click at [31, 91] on icon at bounding box center [34, 92] width 12 height 14
click at [979, 575] on div "[PERSON_NAME], TK02, 11:15 AM-11:45 AM, Hair Care - Hair Cut ([DEMOGRAPHIC_DATA…" at bounding box center [902, 512] width 1402 height 482
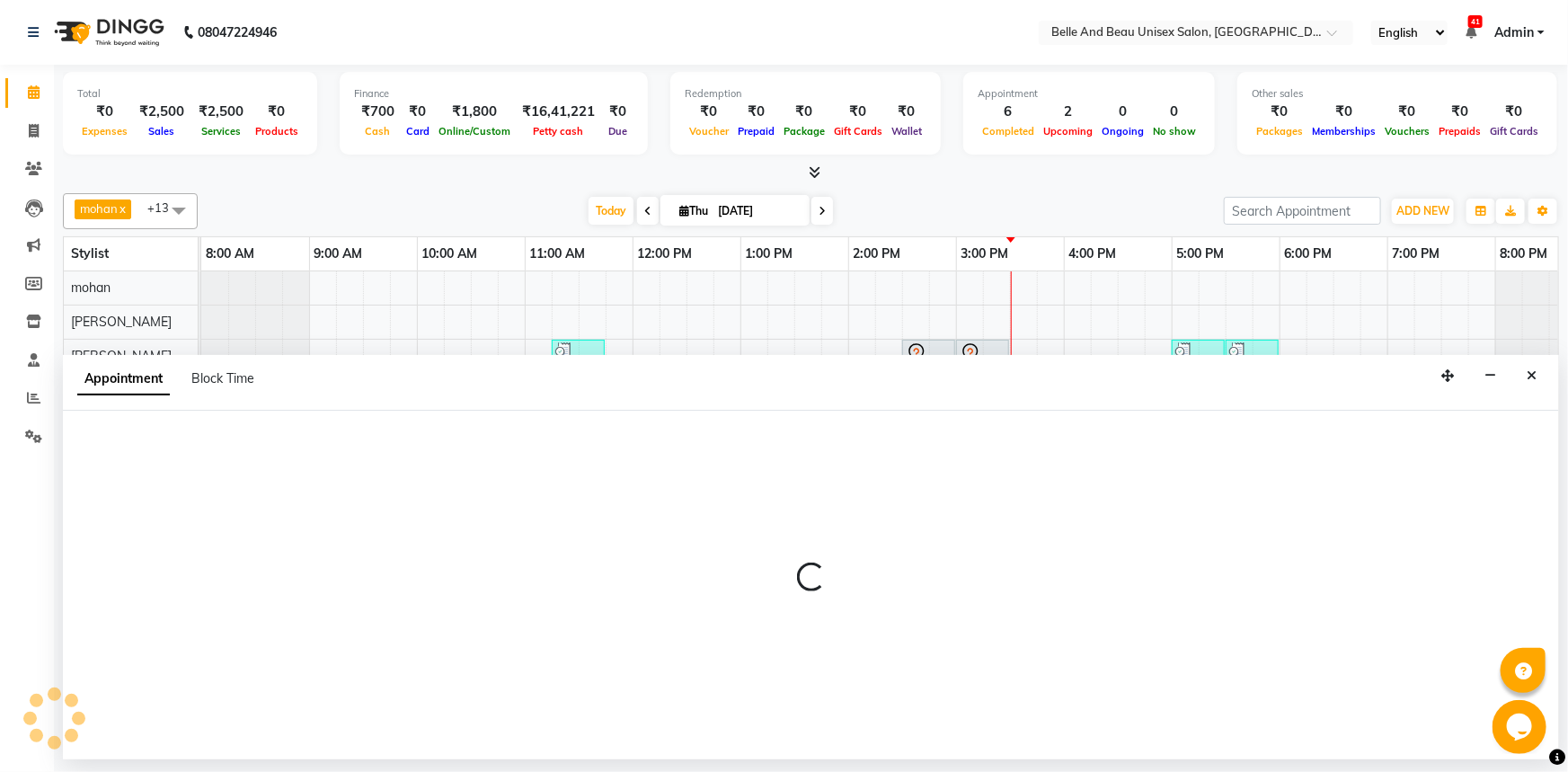
select select "83443"
select select "tentative"
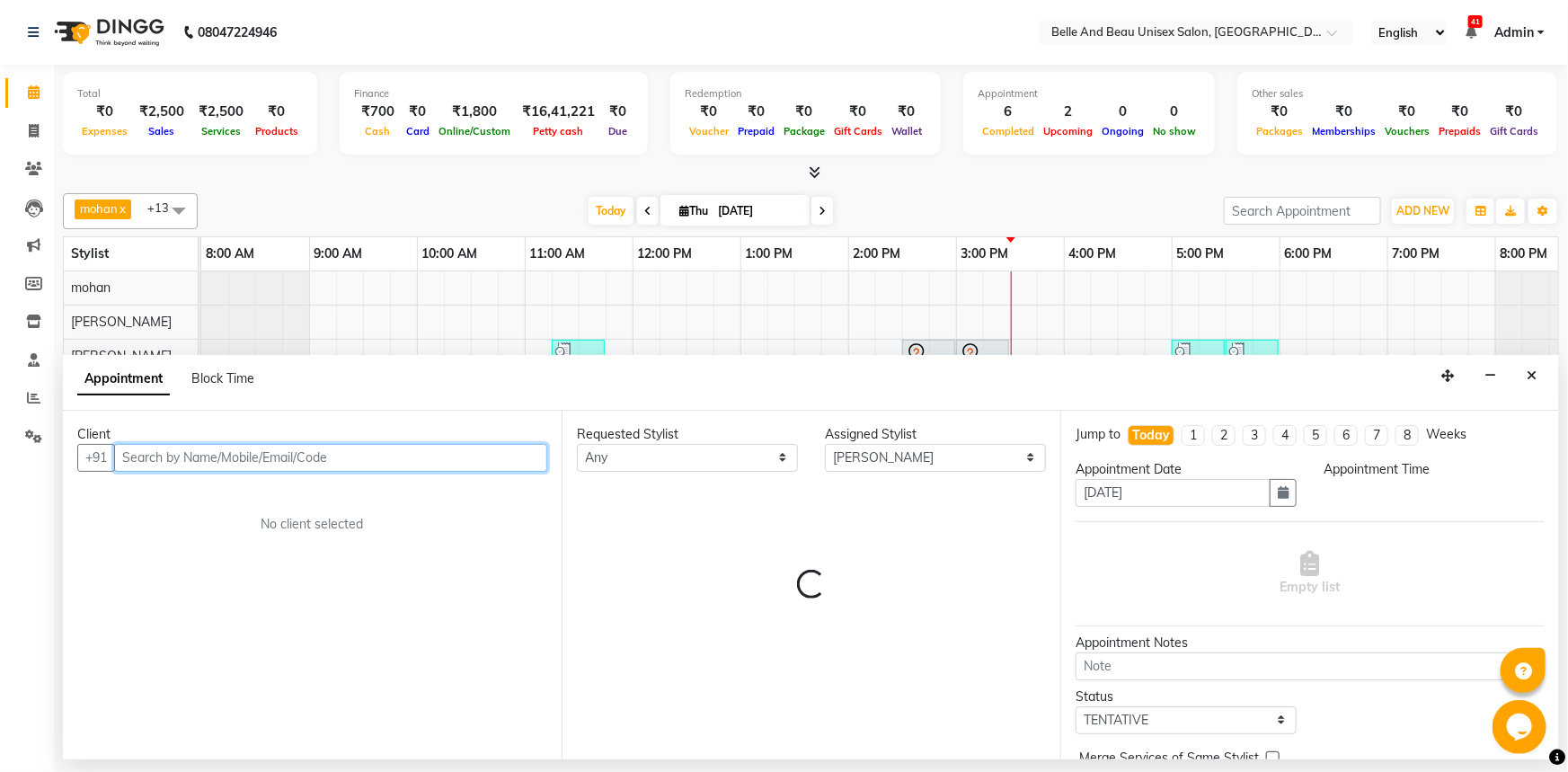
select select "900"
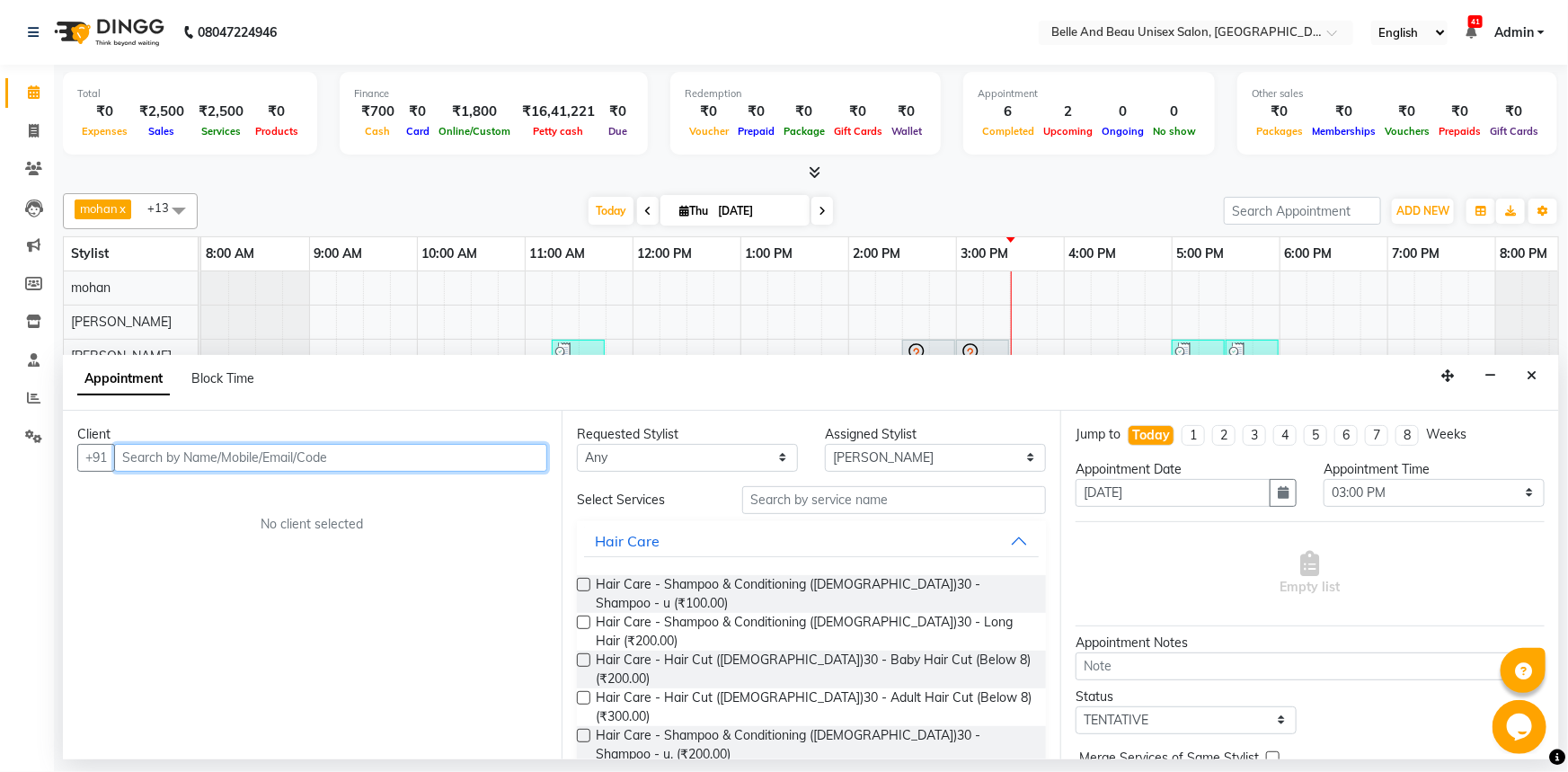
click at [194, 461] on input "text" at bounding box center [330, 457] width 433 height 28
click at [196, 457] on input "text" at bounding box center [330, 457] width 433 height 28
type input "9421079940"
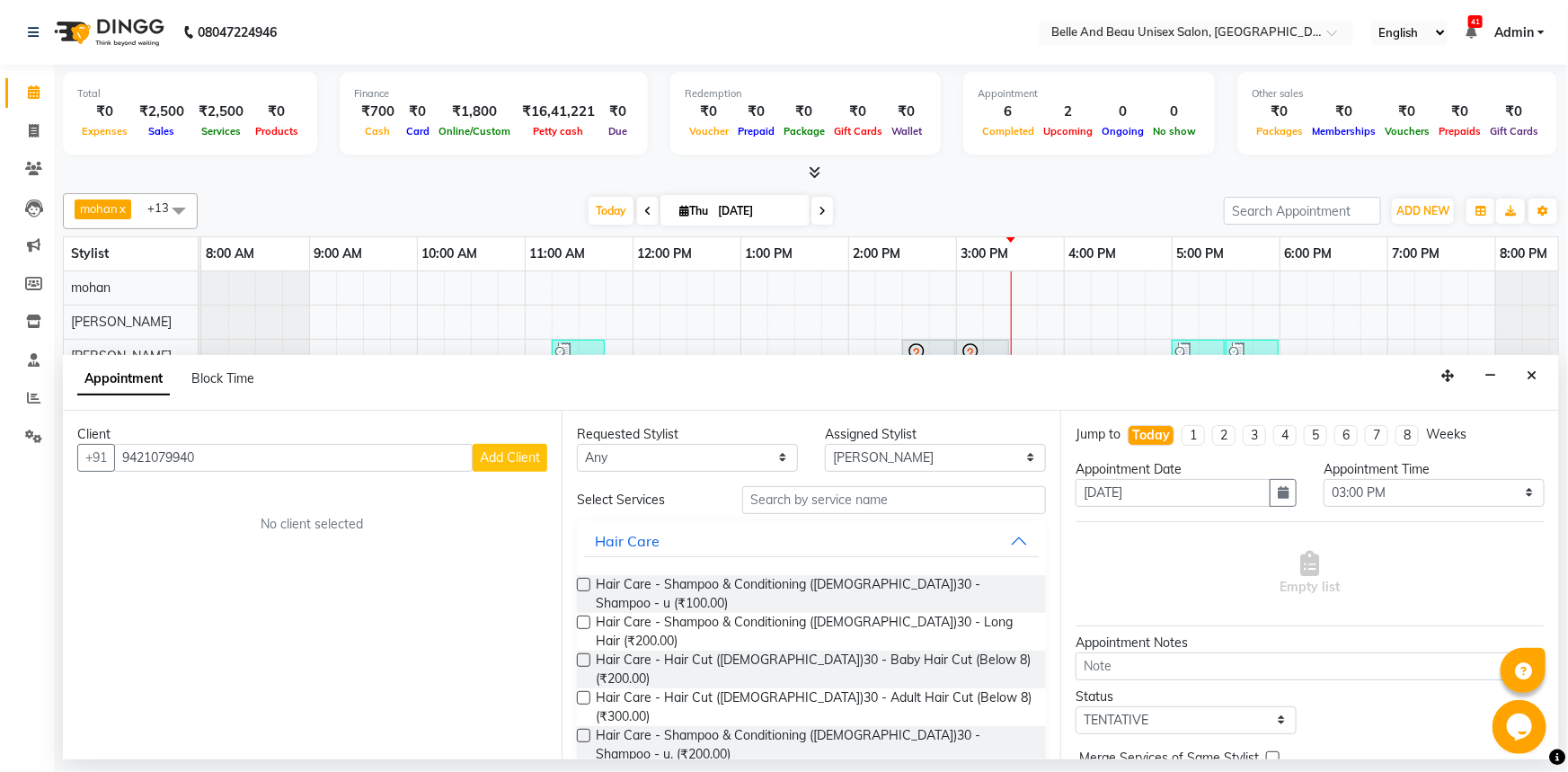
click at [521, 457] on span "Add Client" at bounding box center [509, 457] width 60 height 16
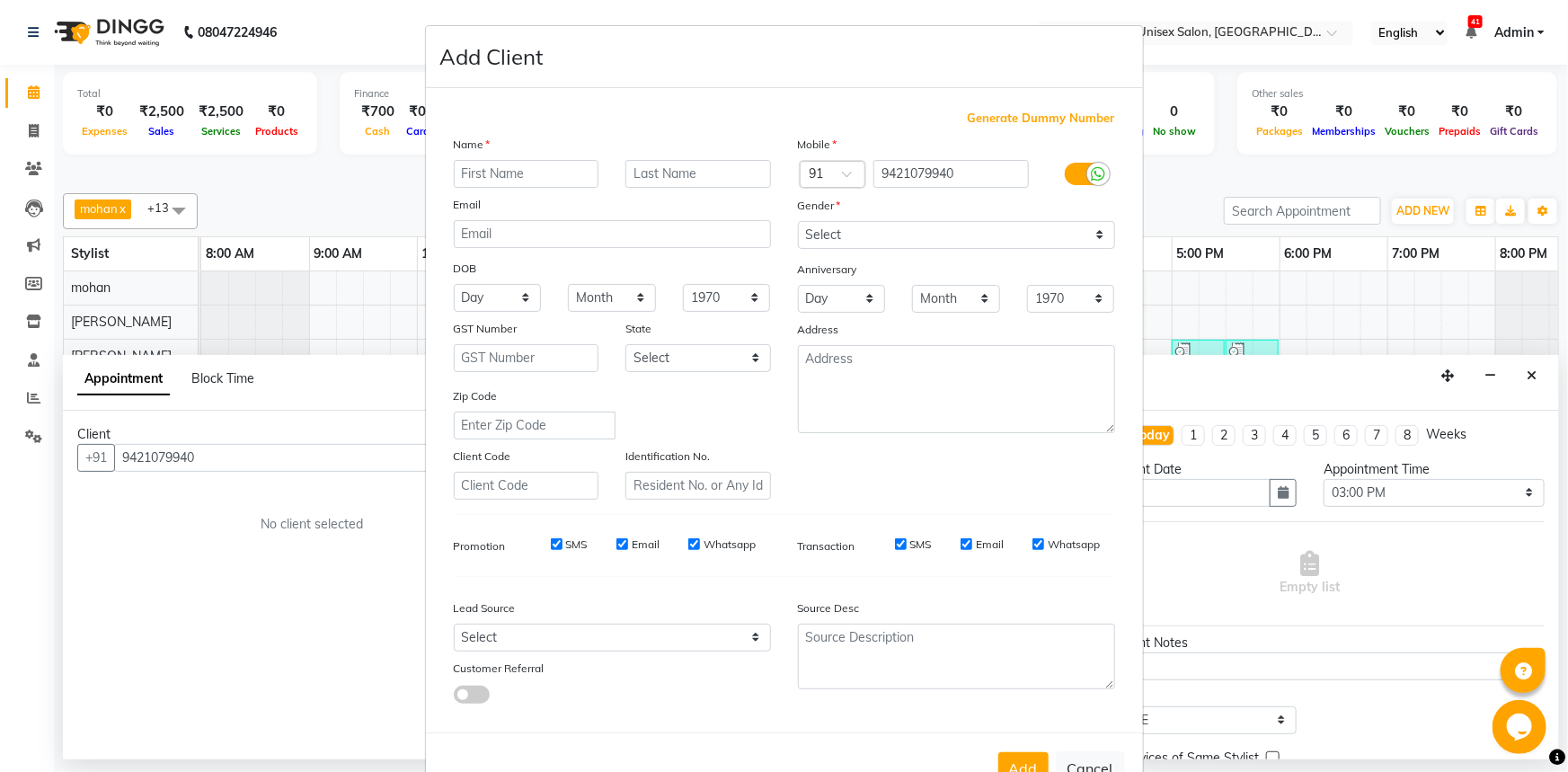
click at [505, 173] on input "text" at bounding box center [526, 174] width 146 height 28
type input "harsh"
click at [651, 169] on input "text" at bounding box center [698, 174] width 146 height 28
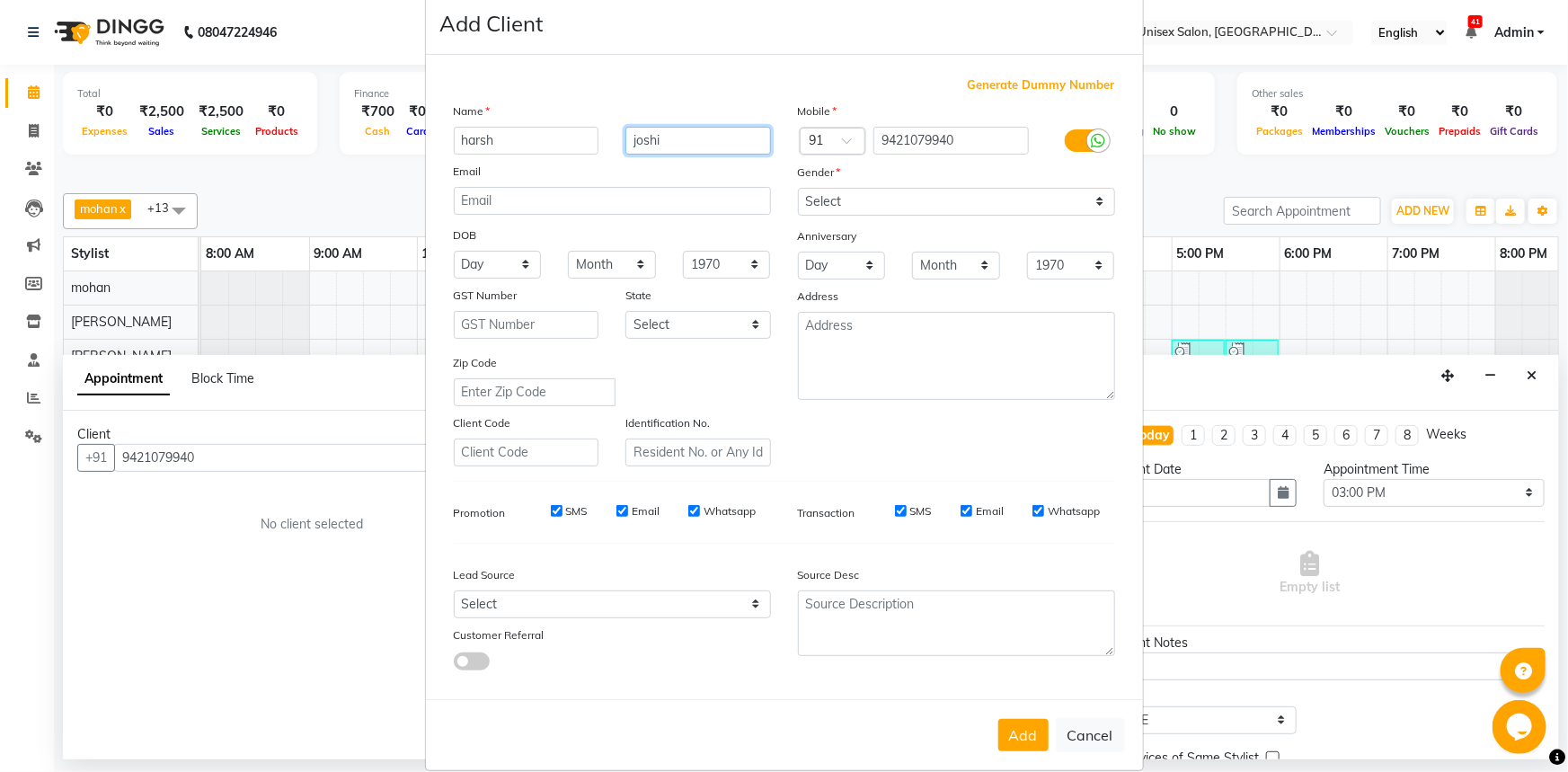
scroll to position [63, 0]
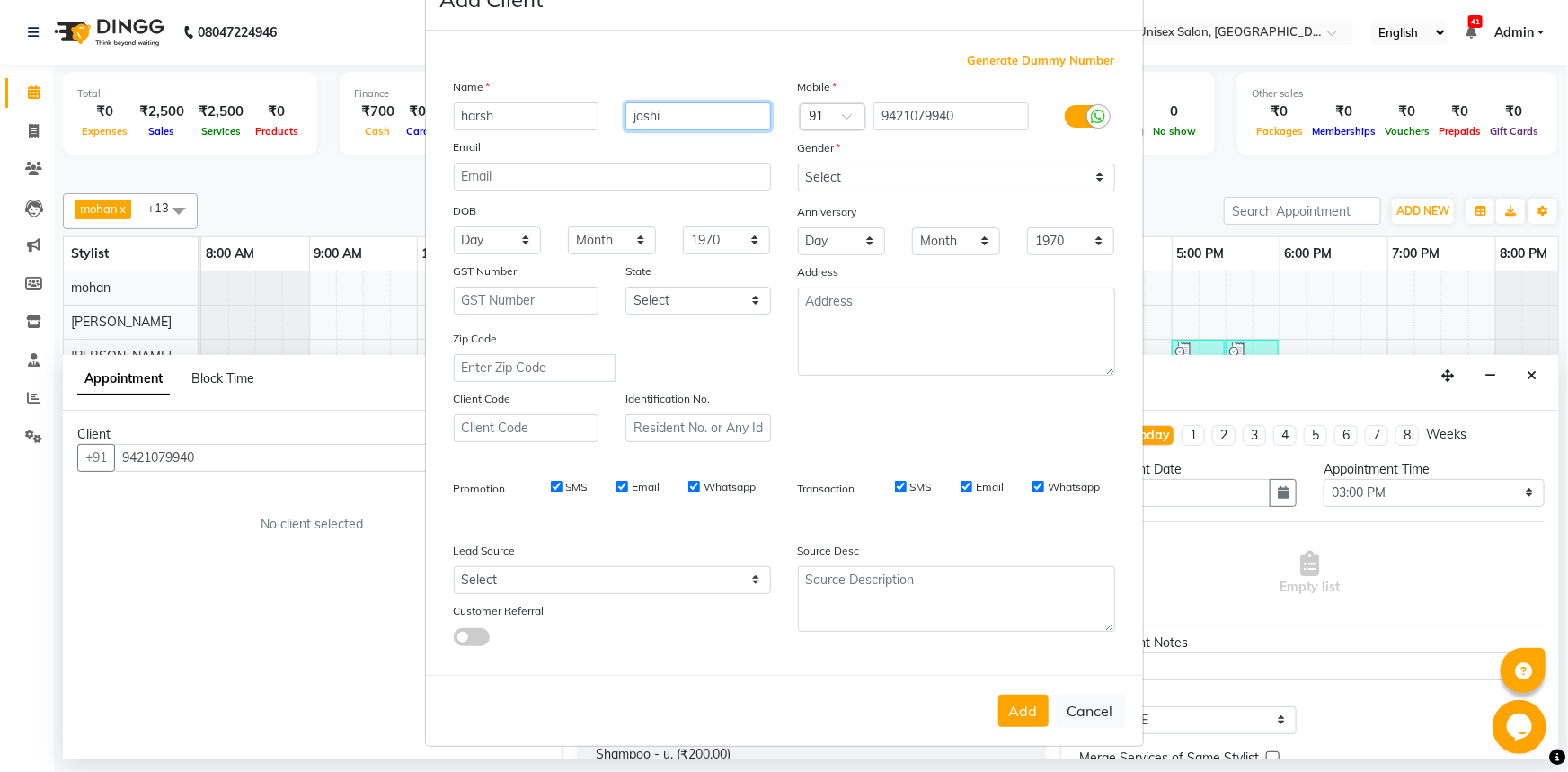
type input "joshi"
drag, startPoint x: 897, startPoint y: 165, endPoint x: 899, endPoint y: 178, distance: 13.2
click at [897, 165] on select "Select [DEMOGRAPHIC_DATA] [DEMOGRAPHIC_DATA] Other Prefer Not To Say" at bounding box center [956, 177] width 317 height 28
select select "[DEMOGRAPHIC_DATA]"
click at [798, 163] on select "Select [DEMOGRAPHIC_DATA] [DEMOGRAPHIC_DATA] Other Prefer Not To Say" at bounding box center [956, 177] width 317 height 28
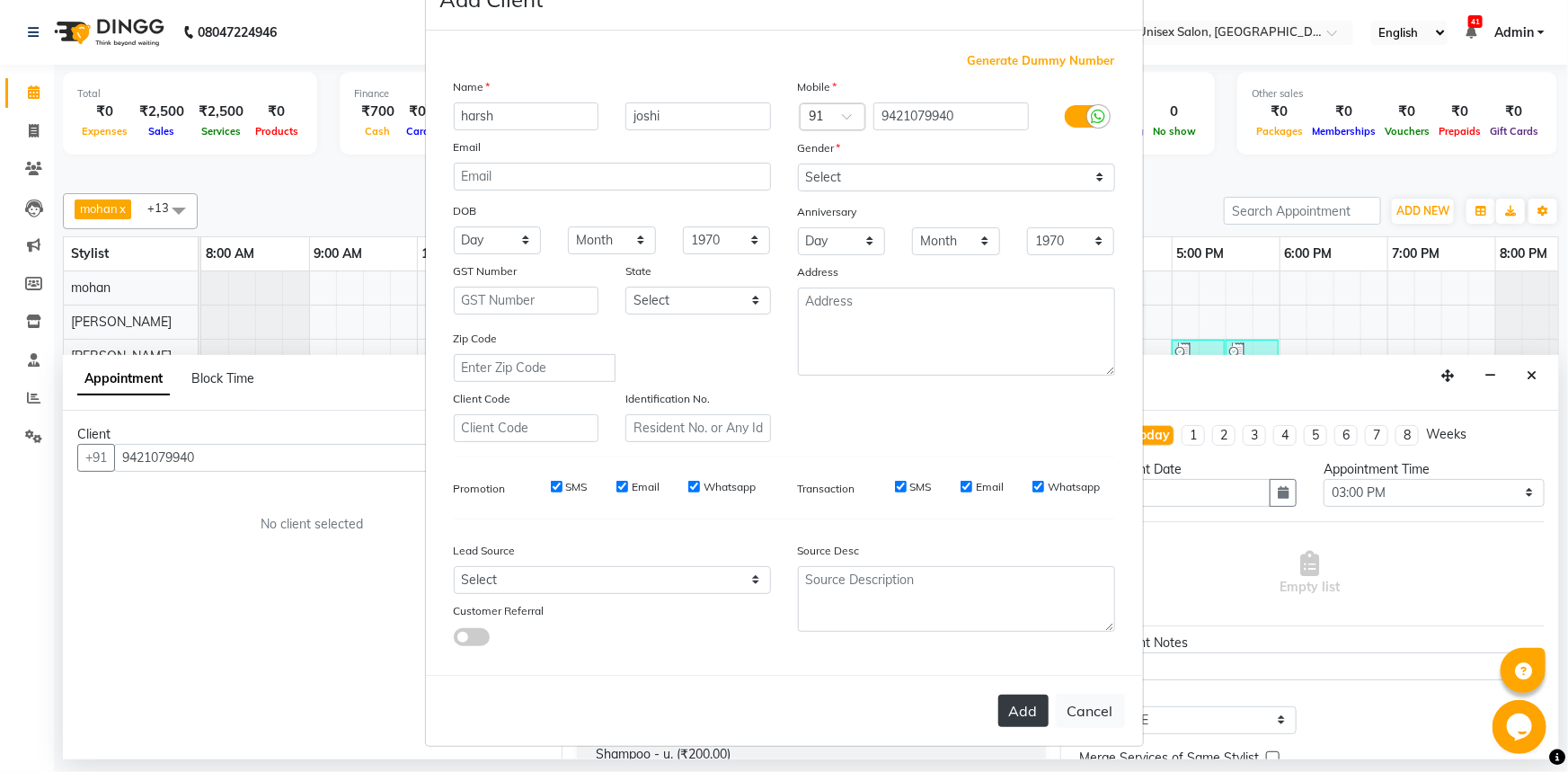
click at [1030, 714] on button "Add" at bounding box center [1024, 711] width 50 height 33
select select
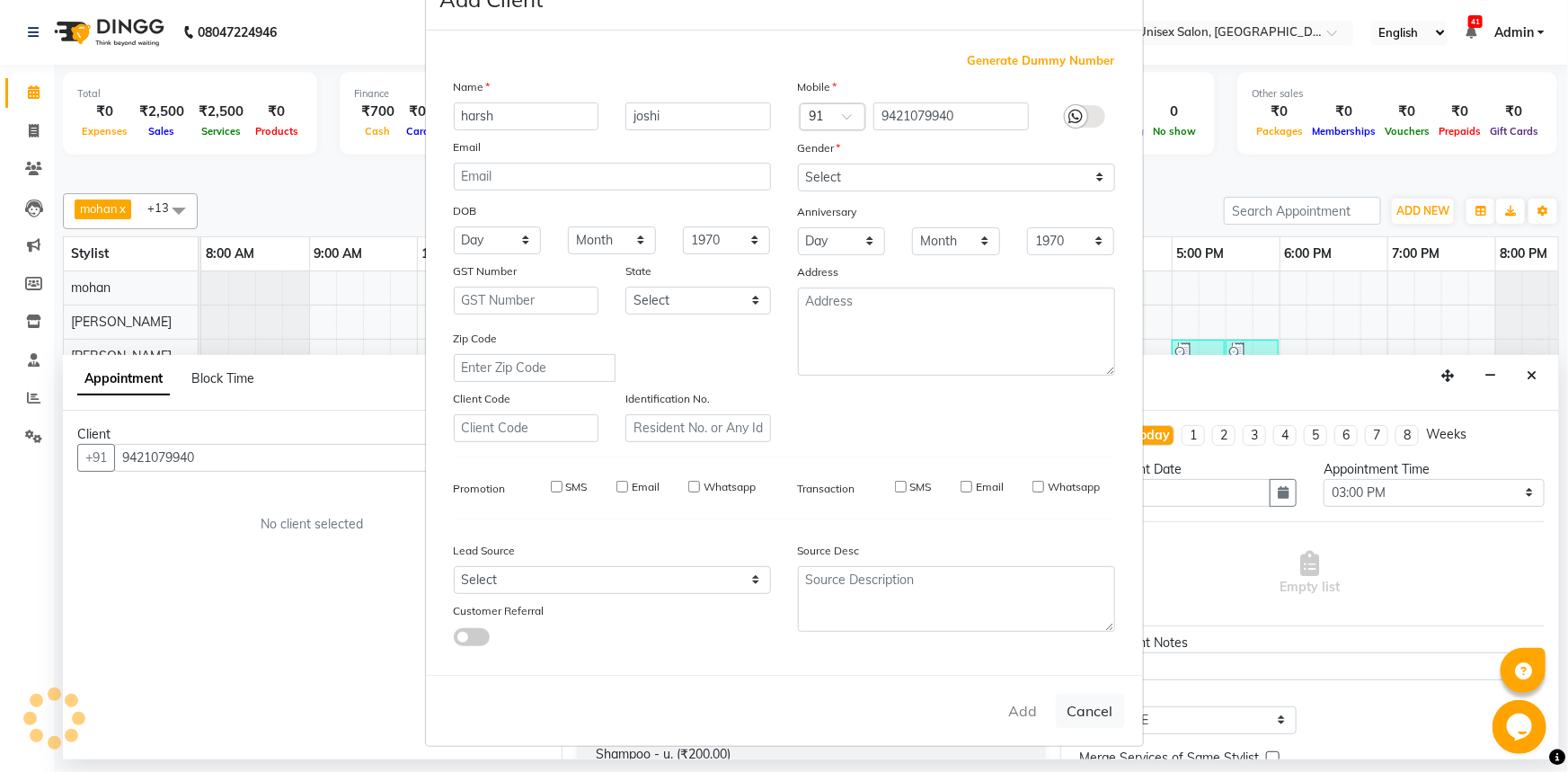
select select
checkbox input "false"
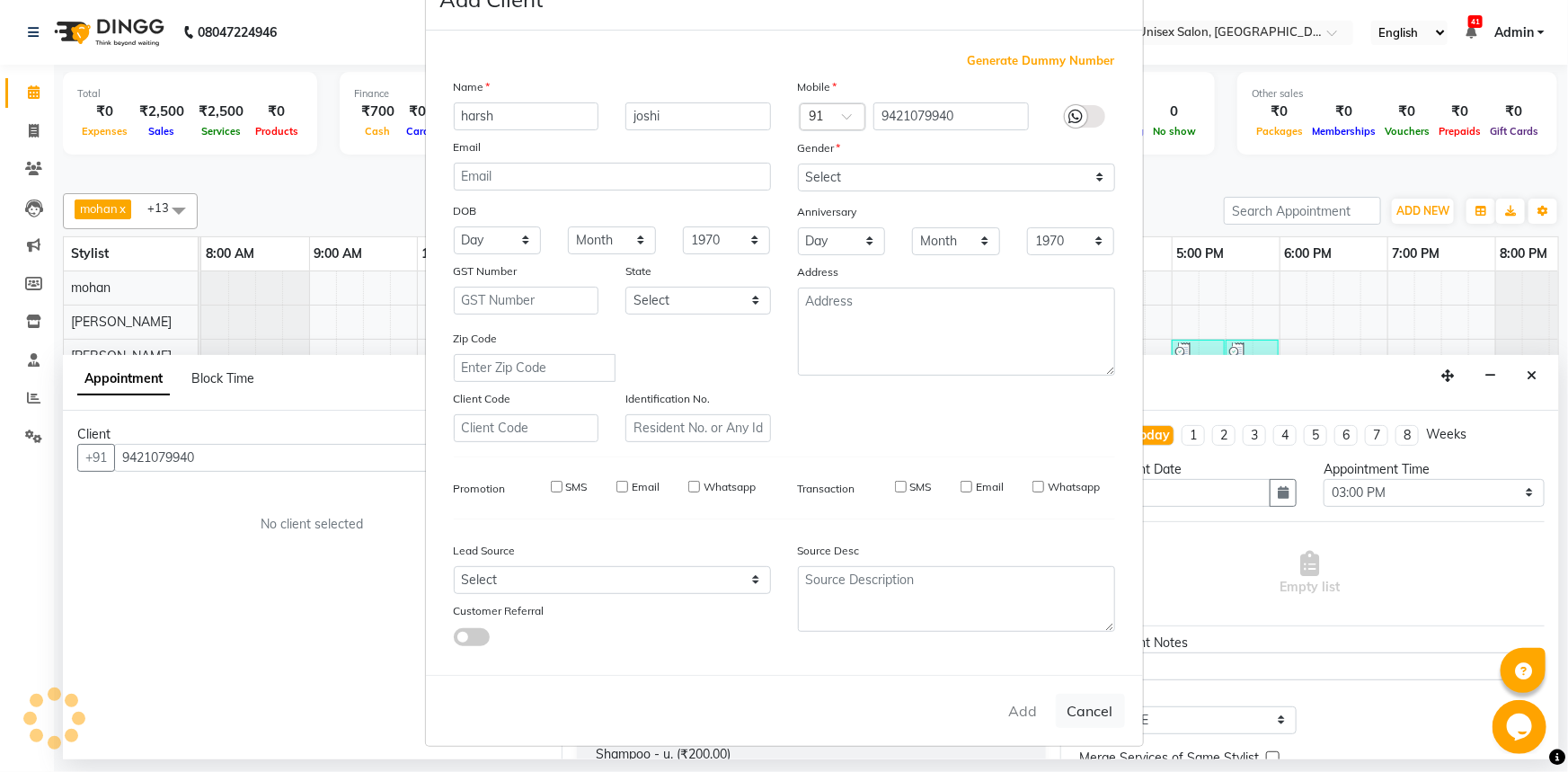
checkbox input "false"
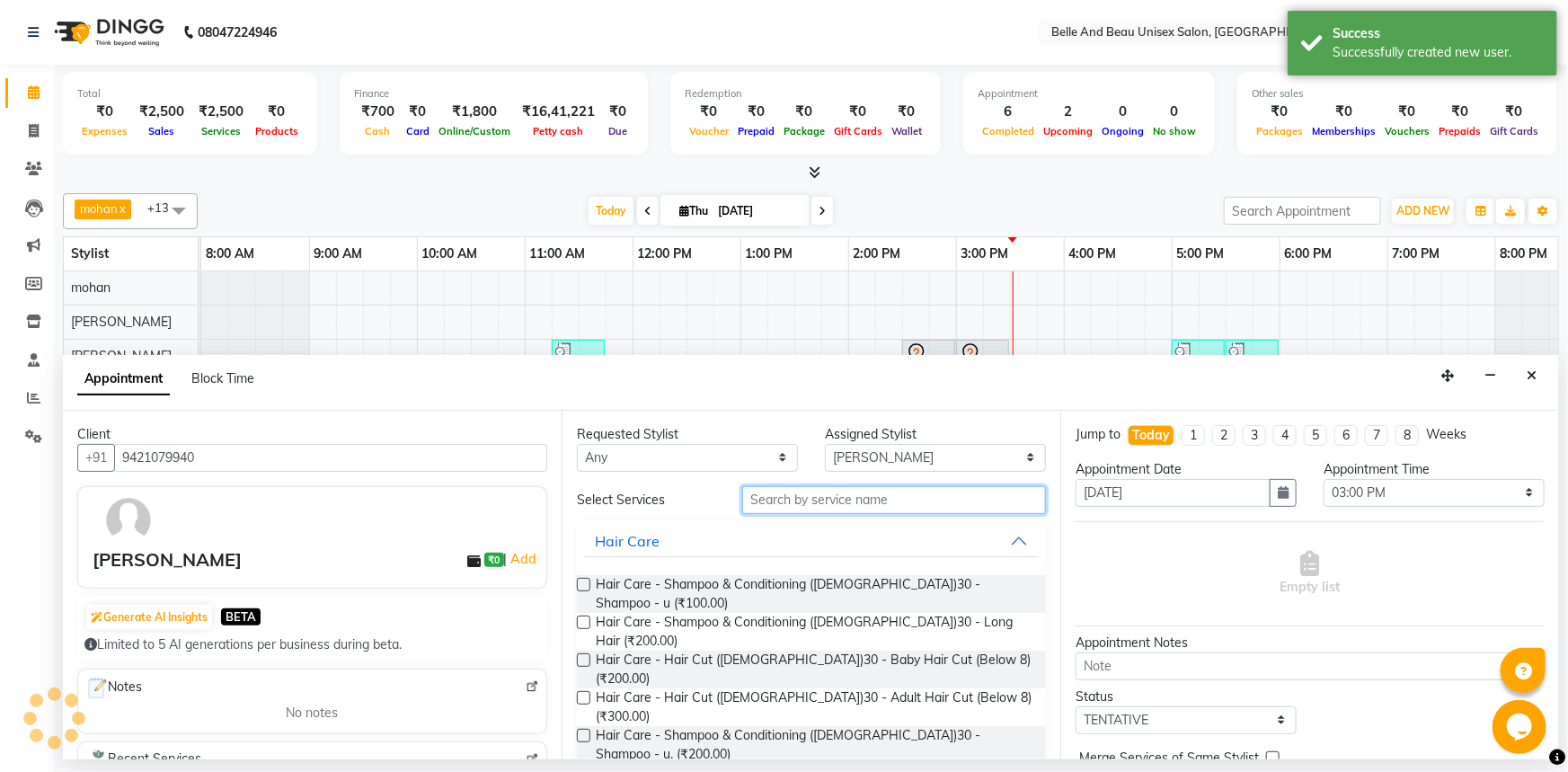
click at [814, 495] on input "text" at bounding box center [894, 500] width 304 height 28
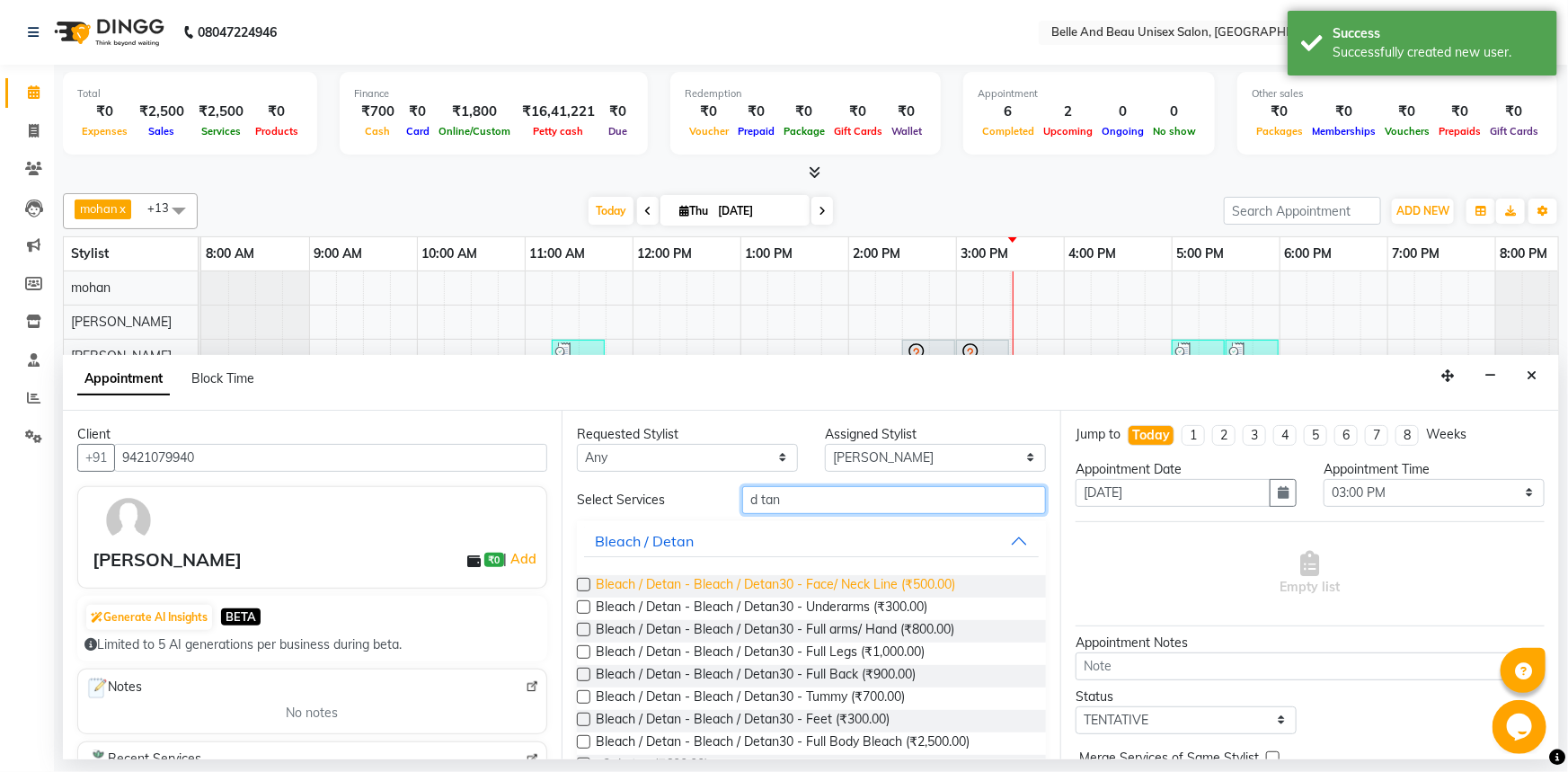
type input "d tan"
click at [652, 582] on span "Bleach / Detan - Bleach / Detan30 - Face/ Neck Line (₹500.00)" at bounding box center [775, 586] width 359 height 22
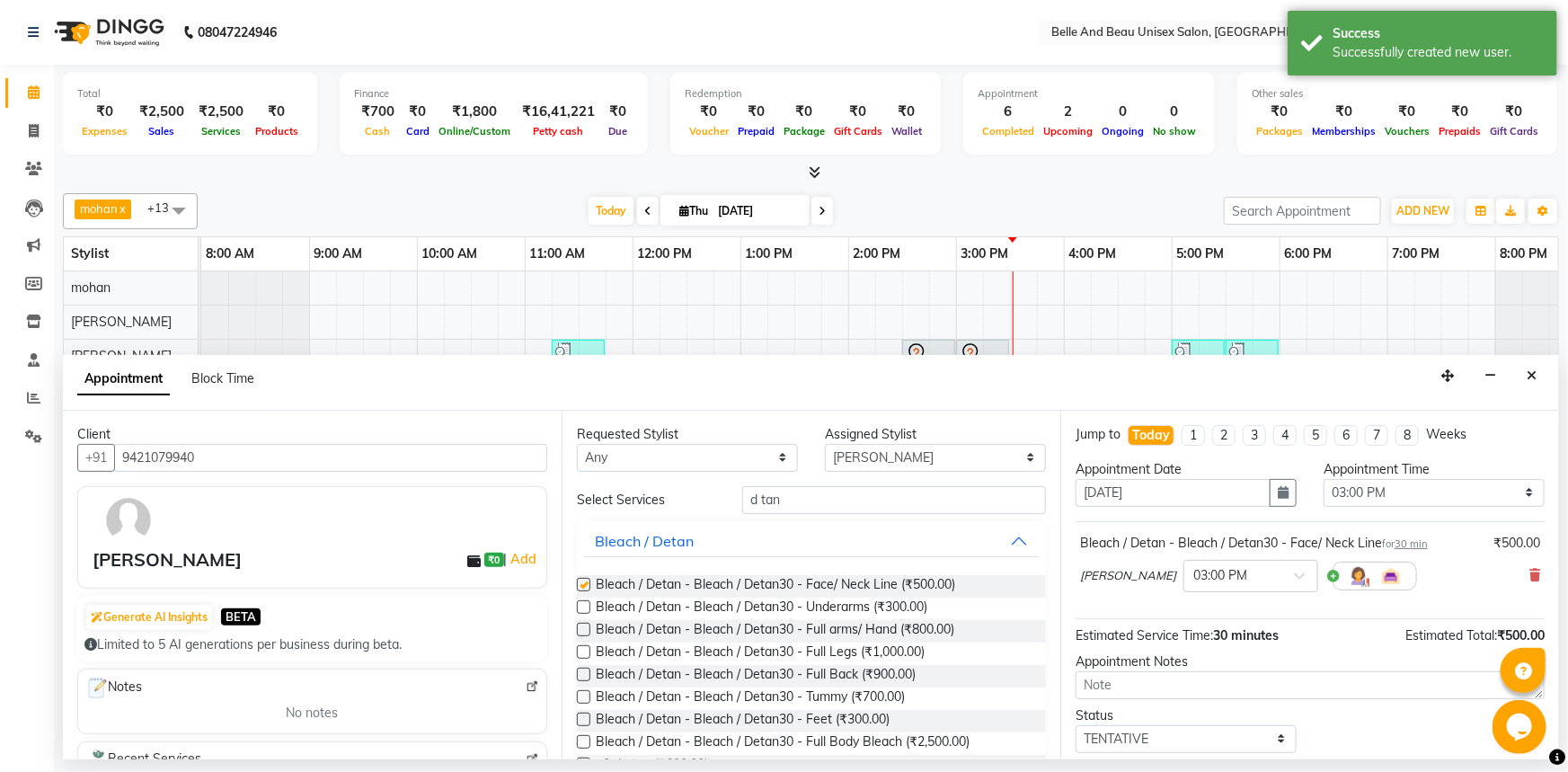
checkbox input "false"
click at [822, 489] on input "d tan" at bounding box center [894, 500] width 304 height 28
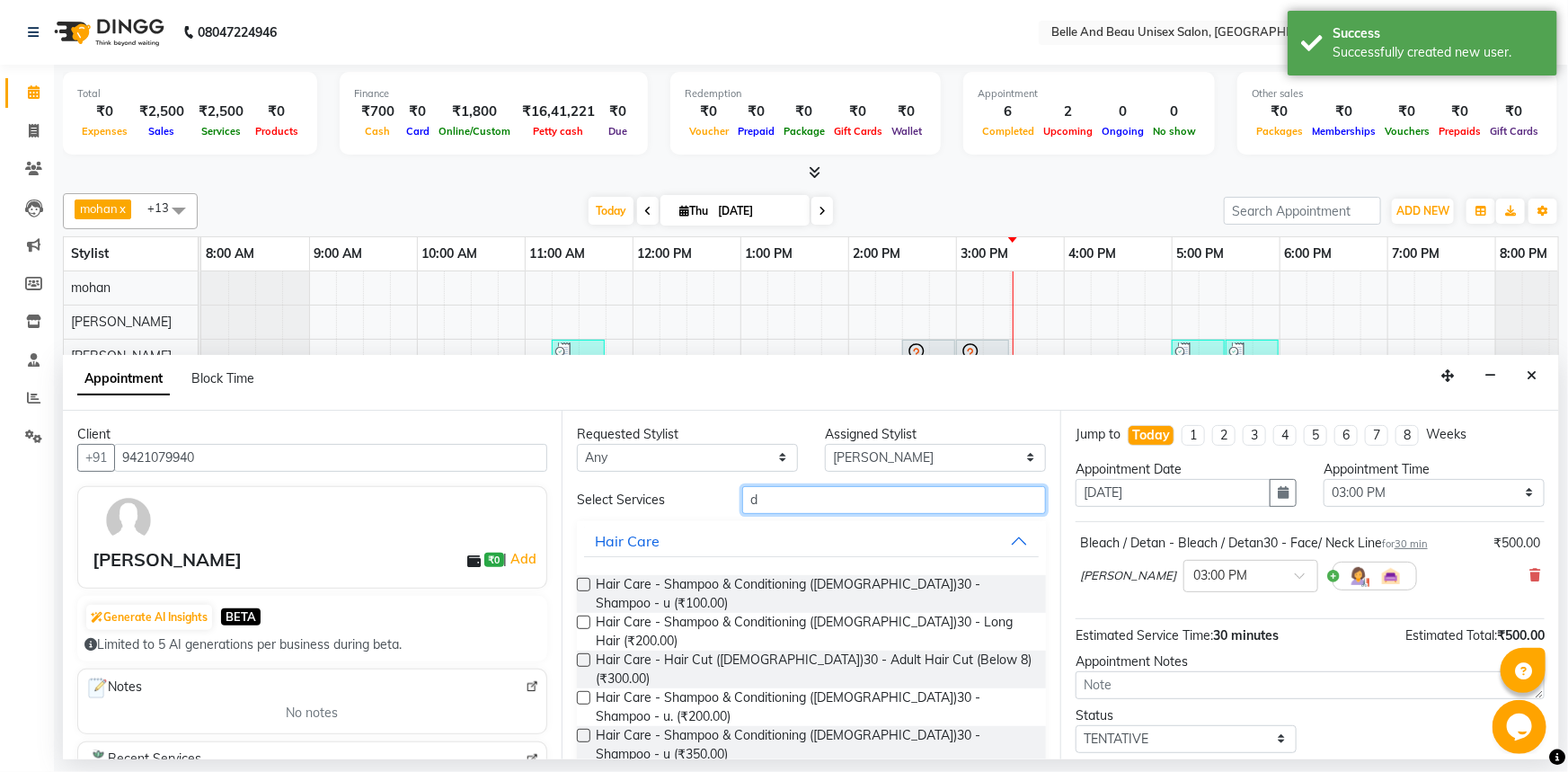
type input "d"
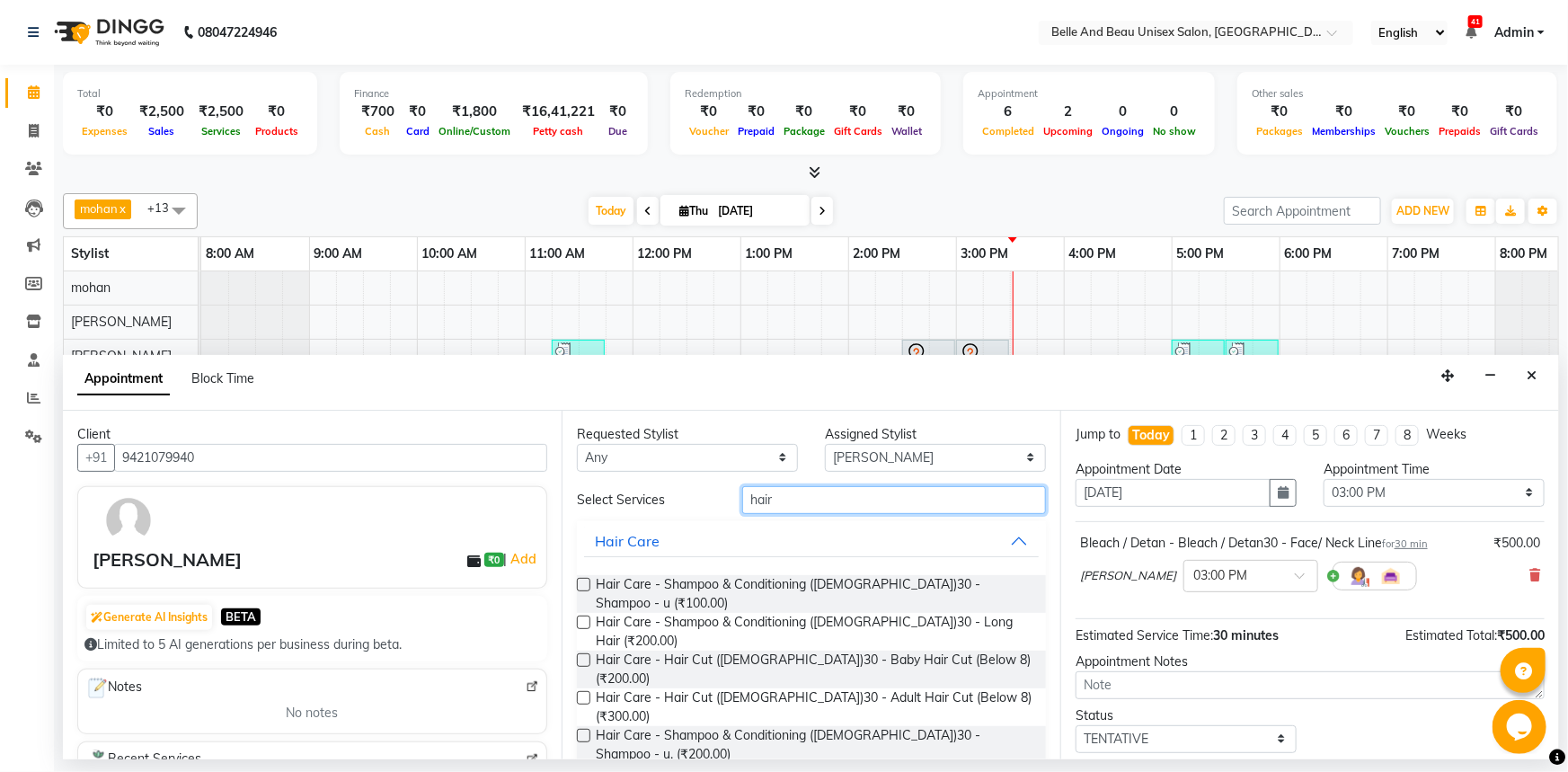
type input "hair"
click at [586, 691] on label at bounding box center [584, 698] width 14 height 14
click at [586, 694] on input "checkbox" at bounding box center [583, 700] width 12 height 12
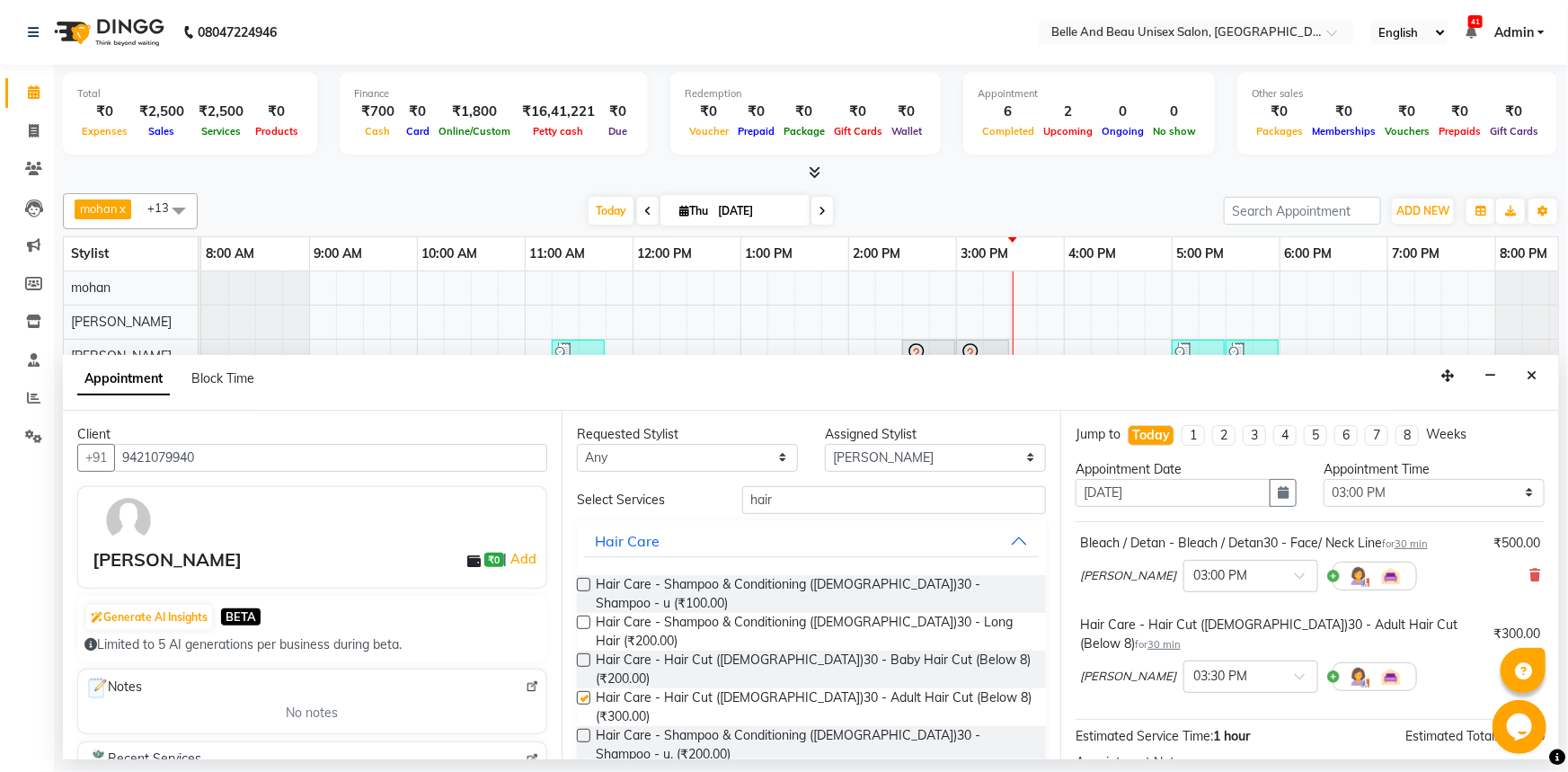
checkbox input "false"
click at [806, 498] on input "hair" at bounding box center [894, 500] width 304 height 28
type input "h"
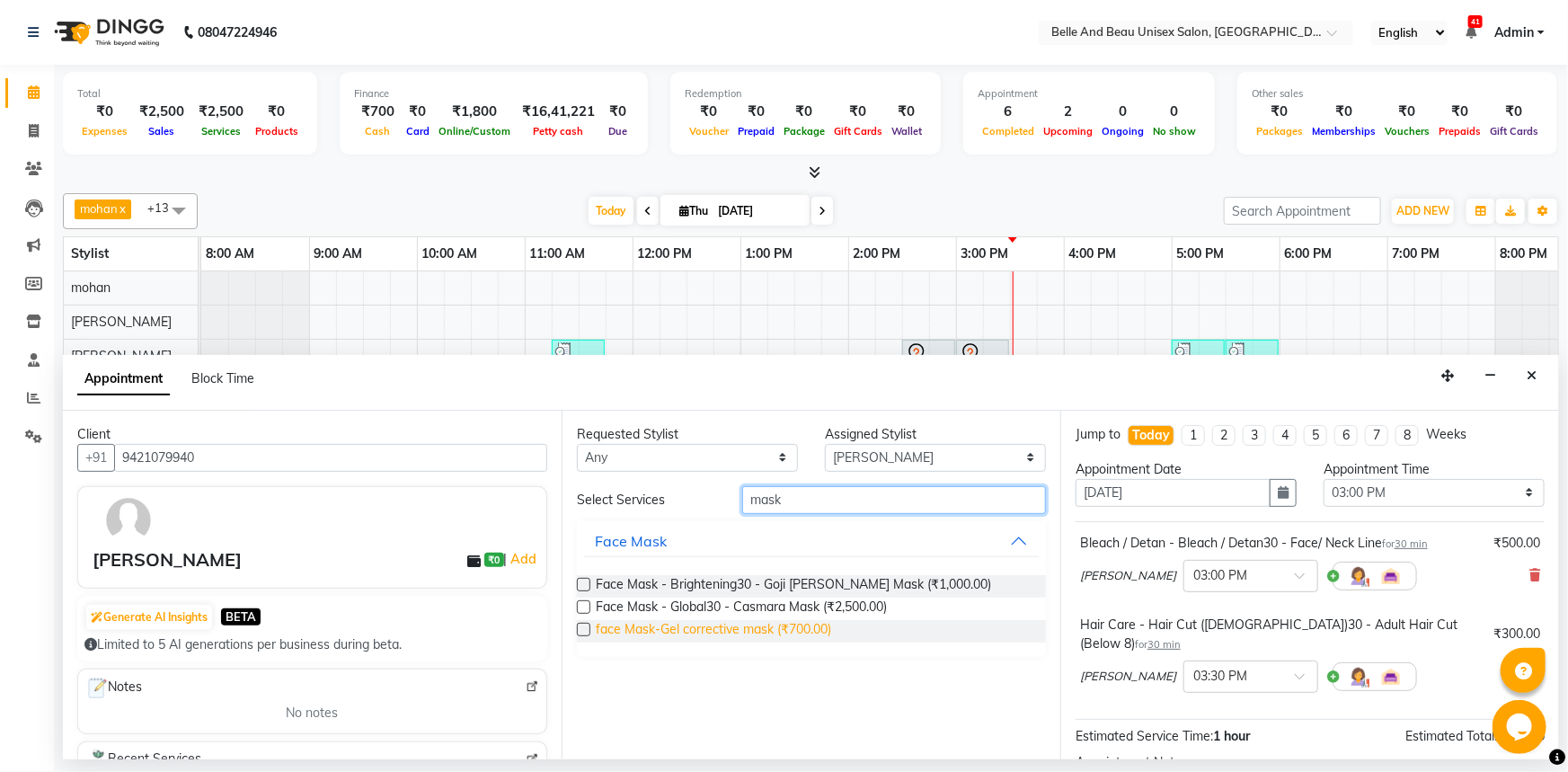
type input "mask"
click at [759, 628] on span "face Mask-Gel corrective mask (₹700.00)" at bounding box center [713, 630] width 235 height 22
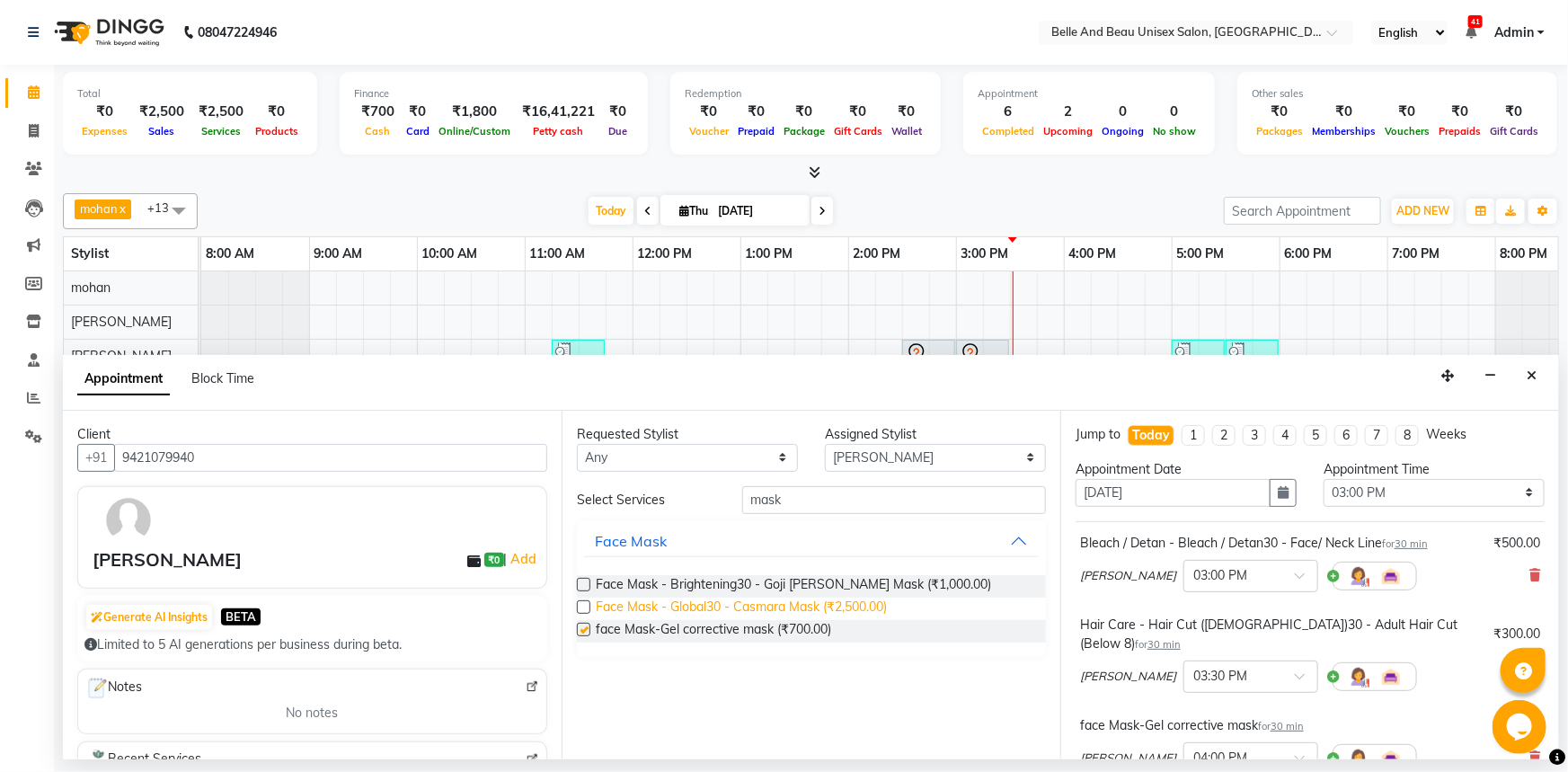
checkbox input "false"
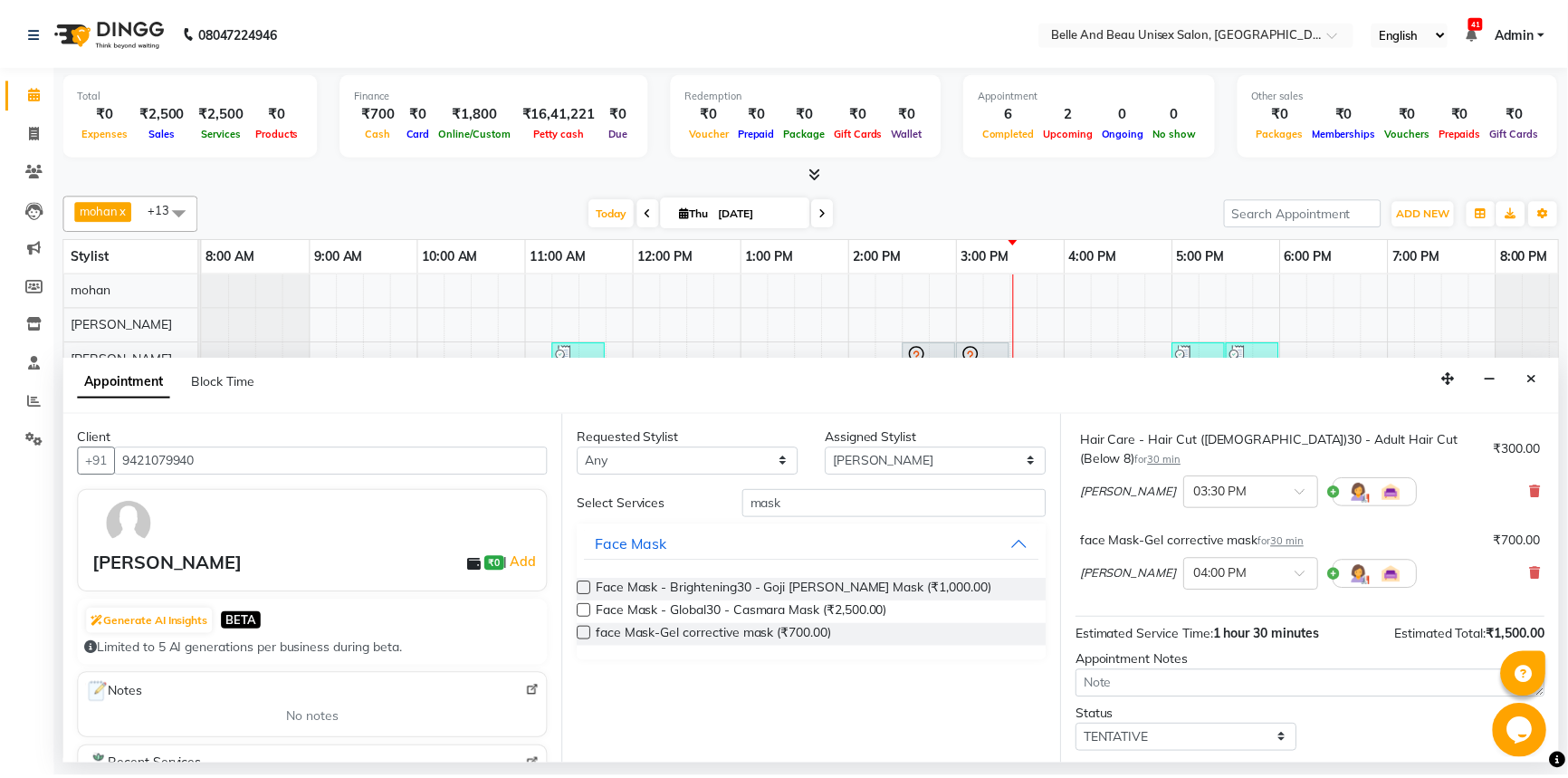
scroll to position [271, 0]
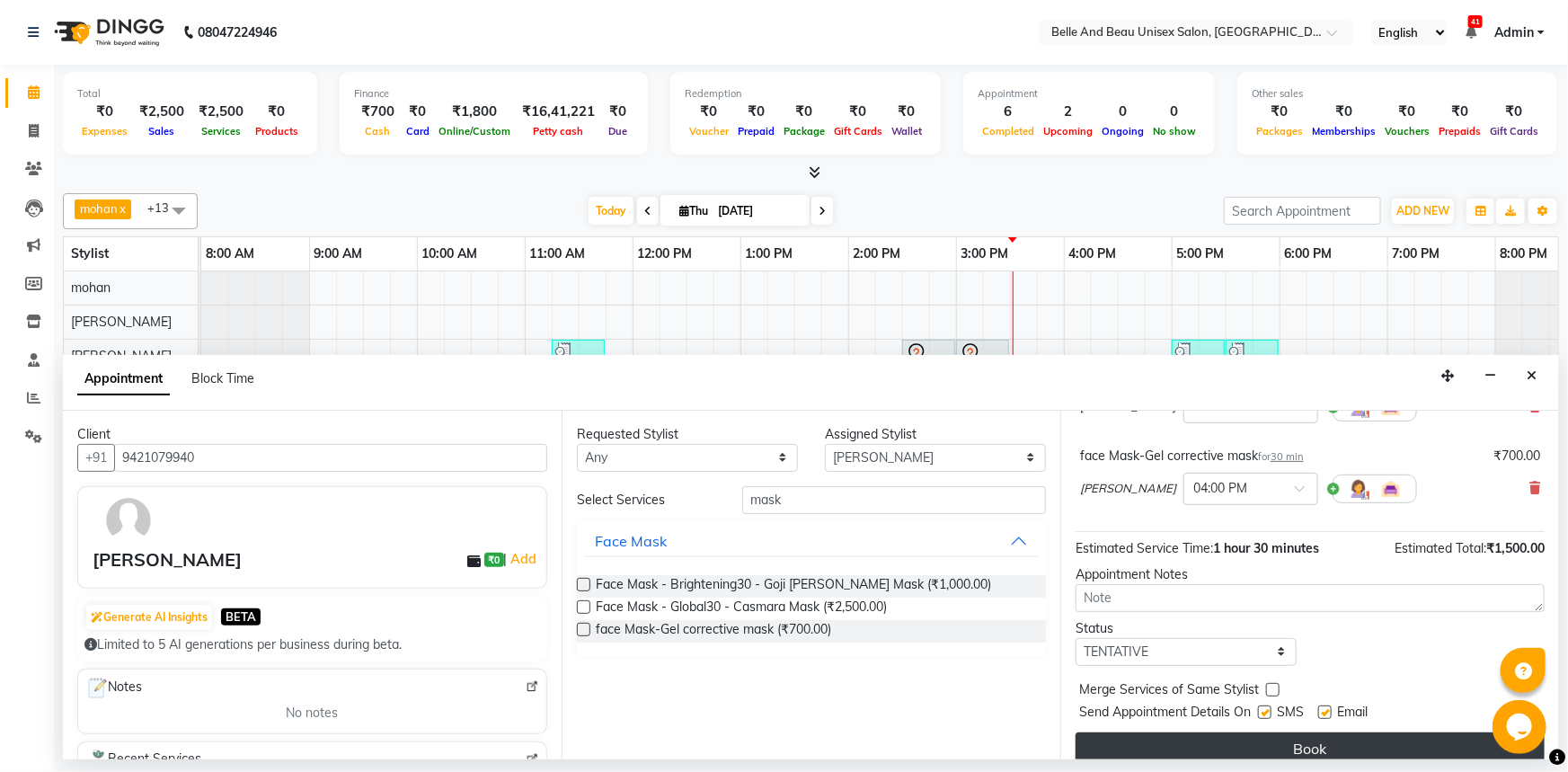
click at [1311, 732] on button "Book" at bounding box center [1310, 749] width 469 height 33
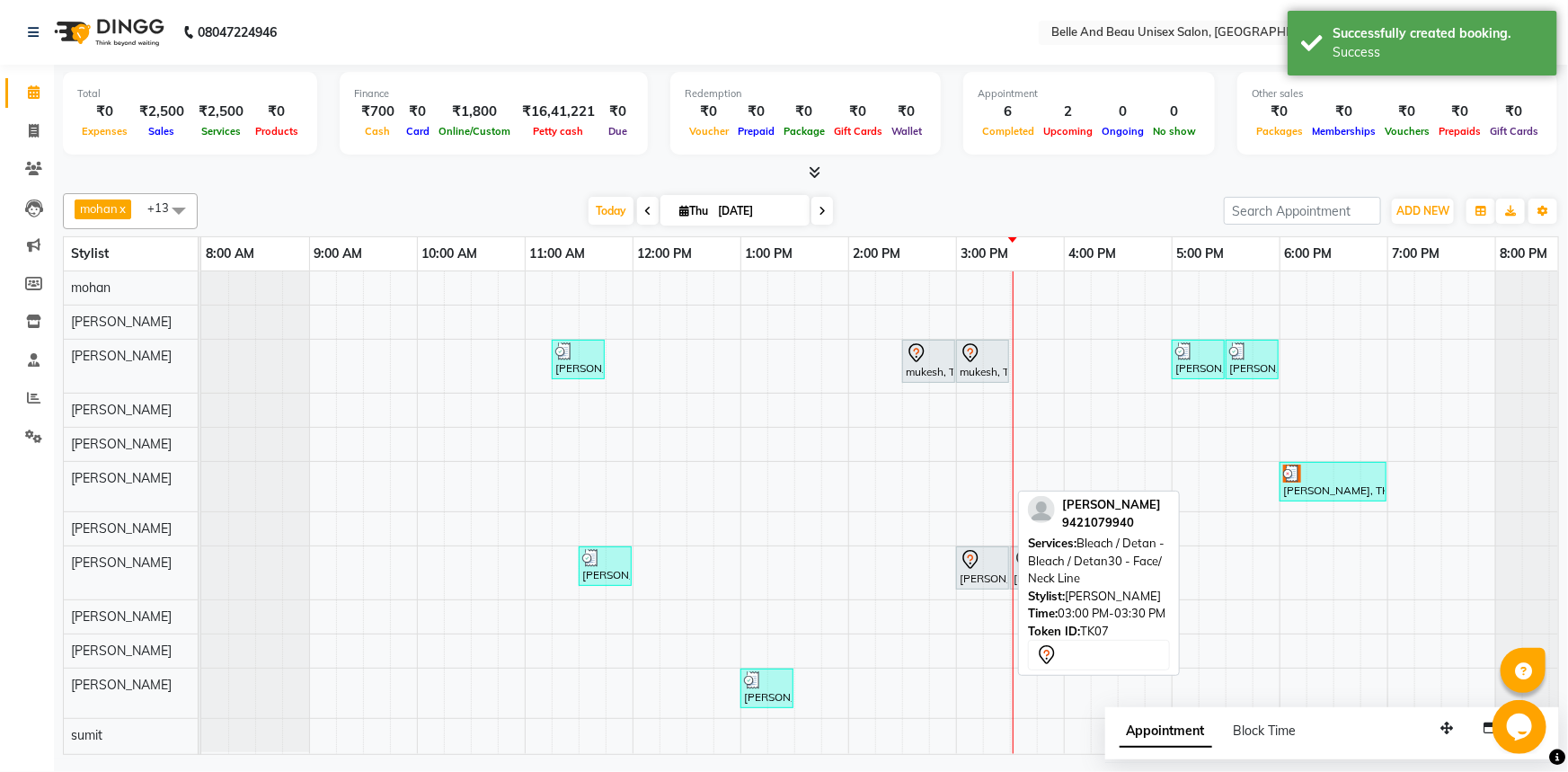
click at [977, 566] on icon at bounding box center [970, 560] width 21 height 21
select select "7"
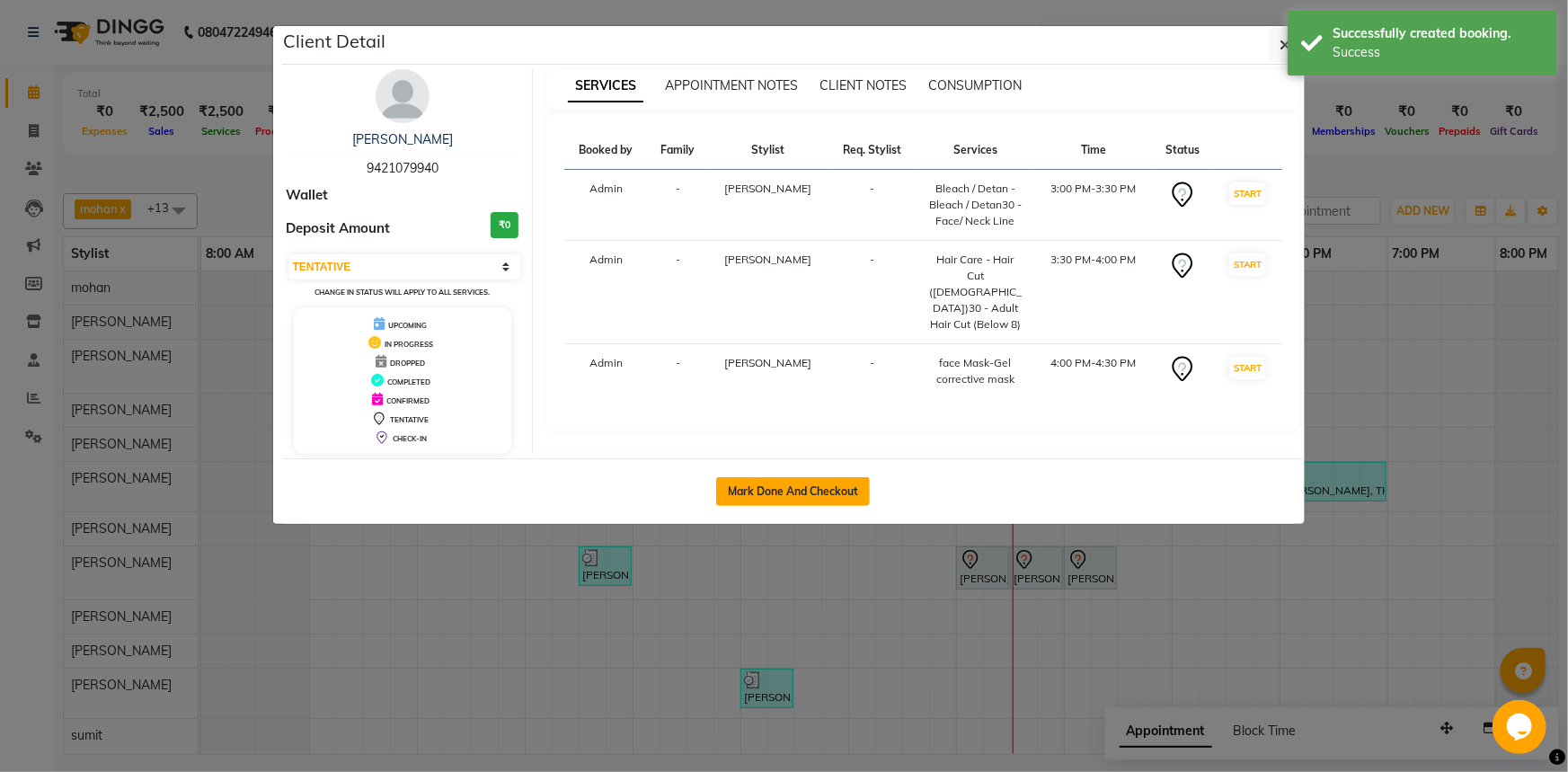
click at [843, 489] on button "Mark Done And Checkout" at bounding box center [792, 491] width 153 height 29
select select "service"
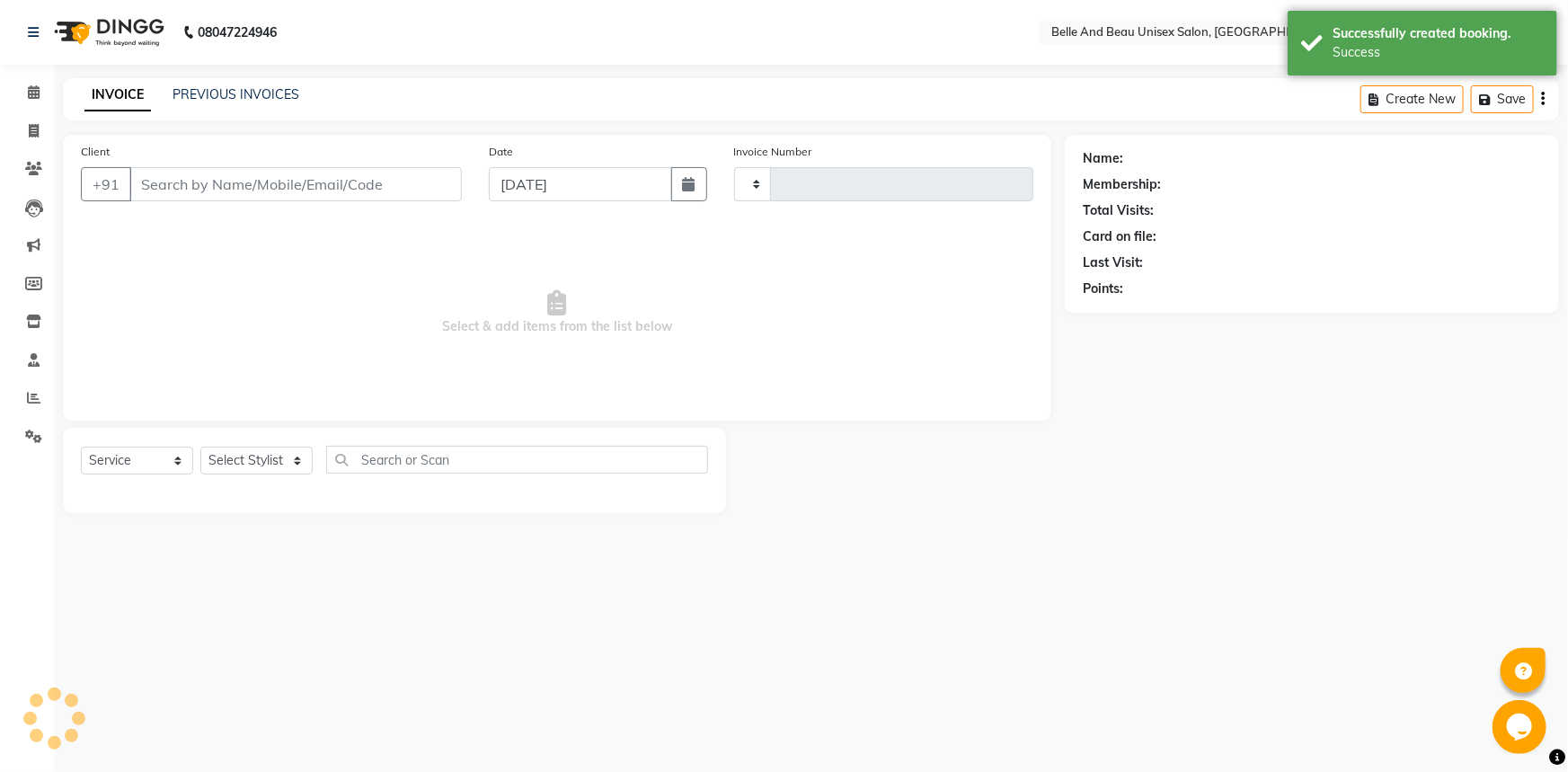
type input "2284"
select select "7066"
select select "60511"
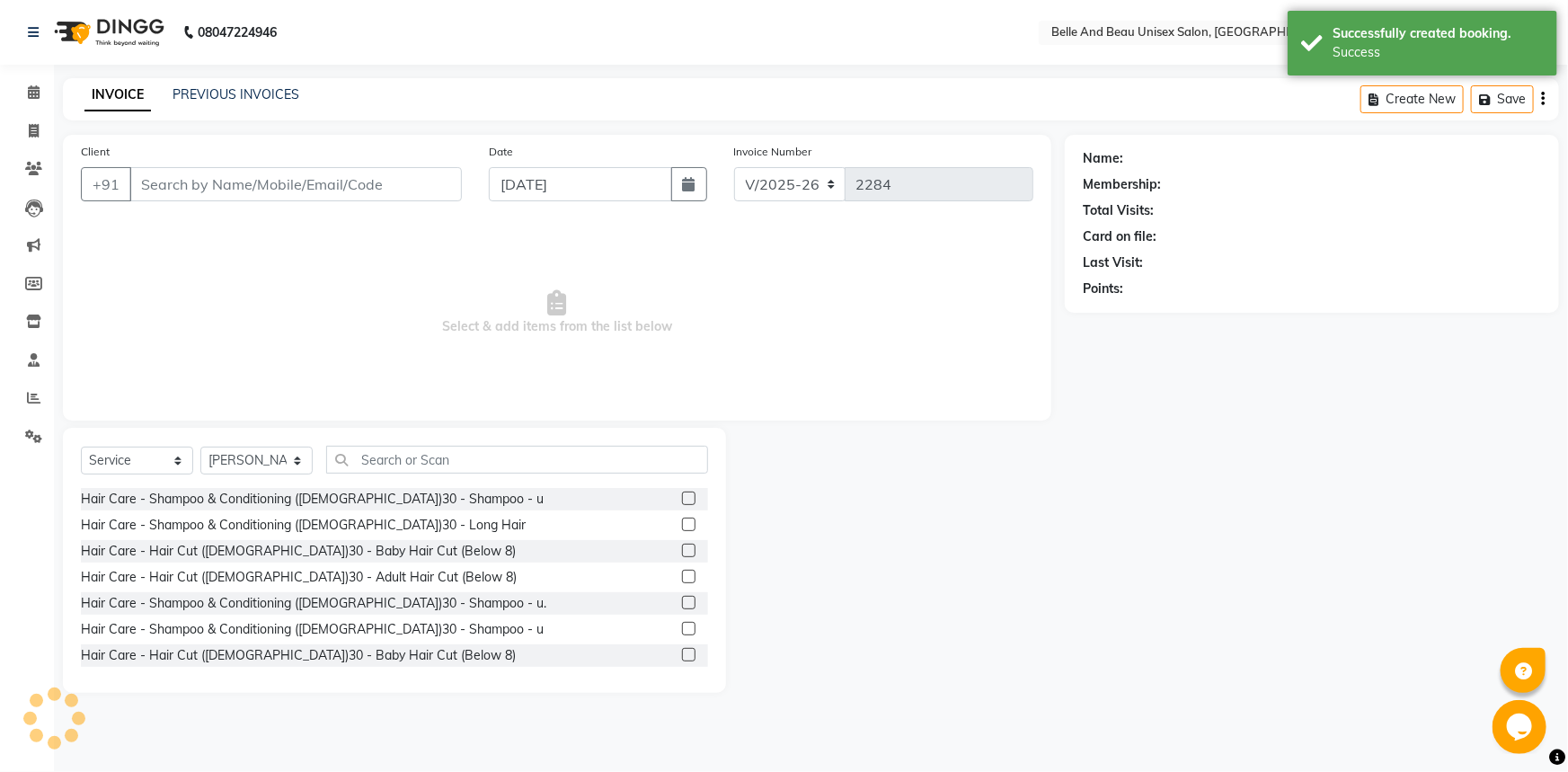
type input "9421079940"
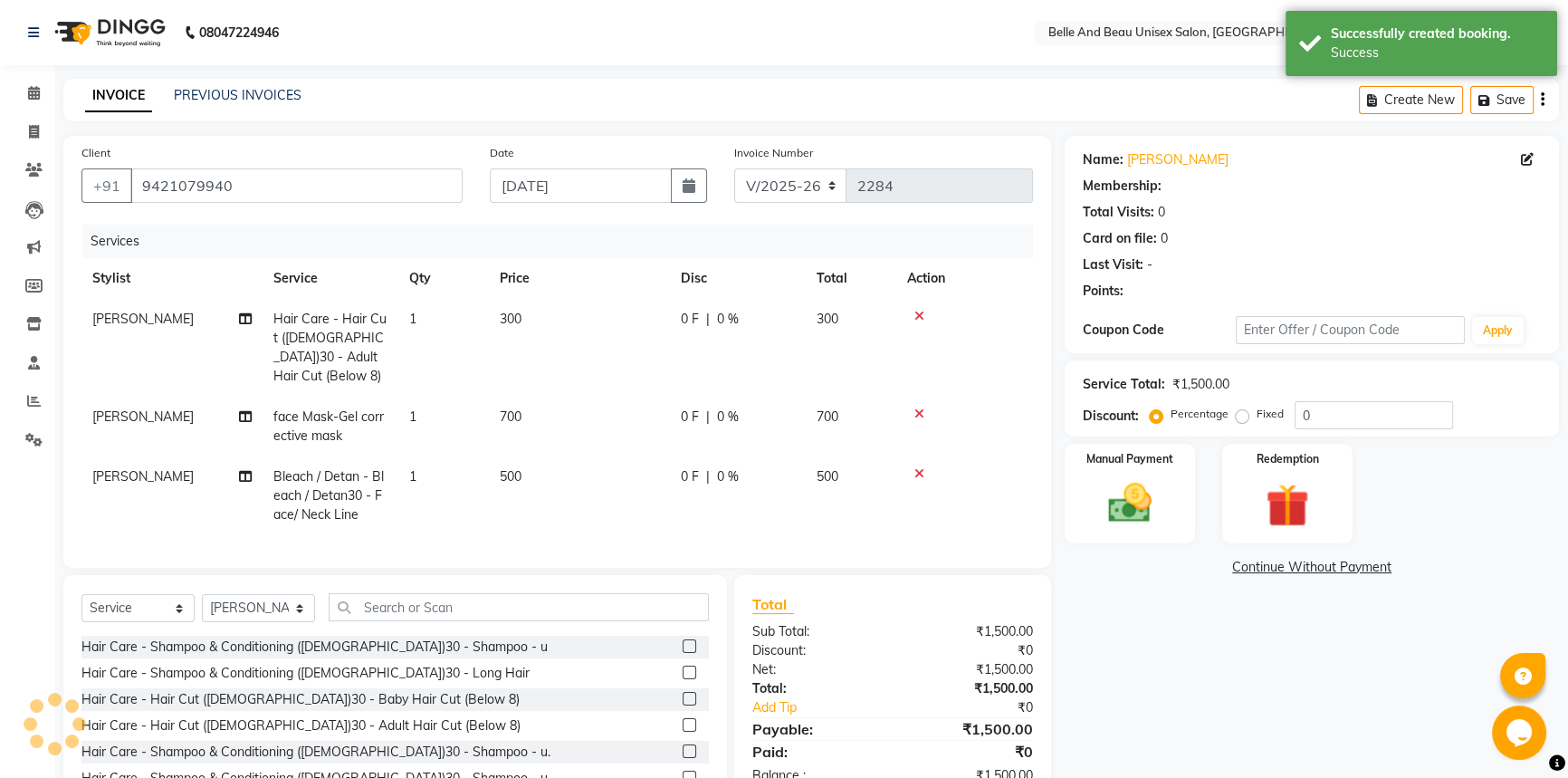
select select "1: Object"
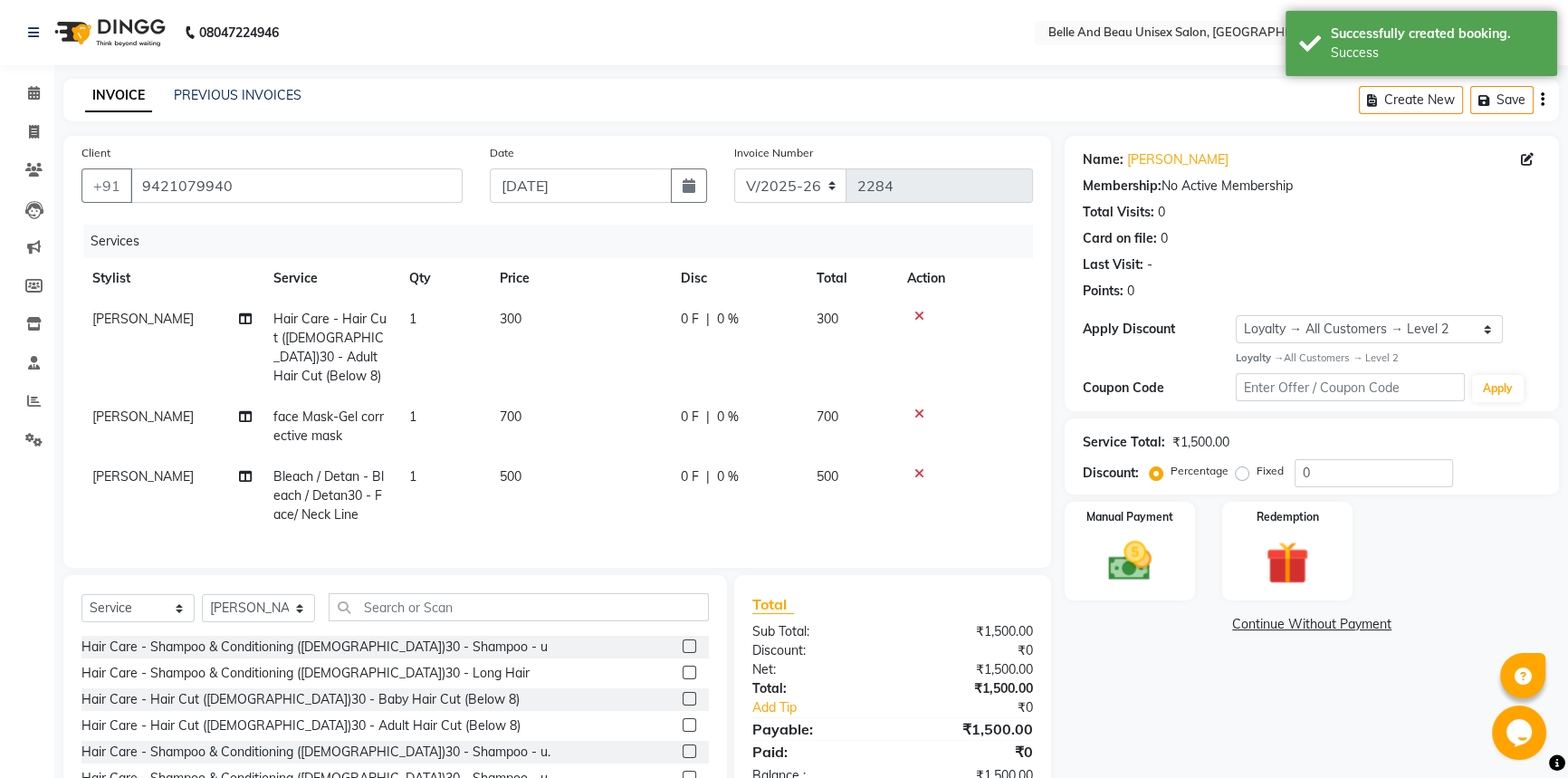
click at [509, 408] on span "700" at bounding box center [510, 416] width 21 height 17
select select "83443"
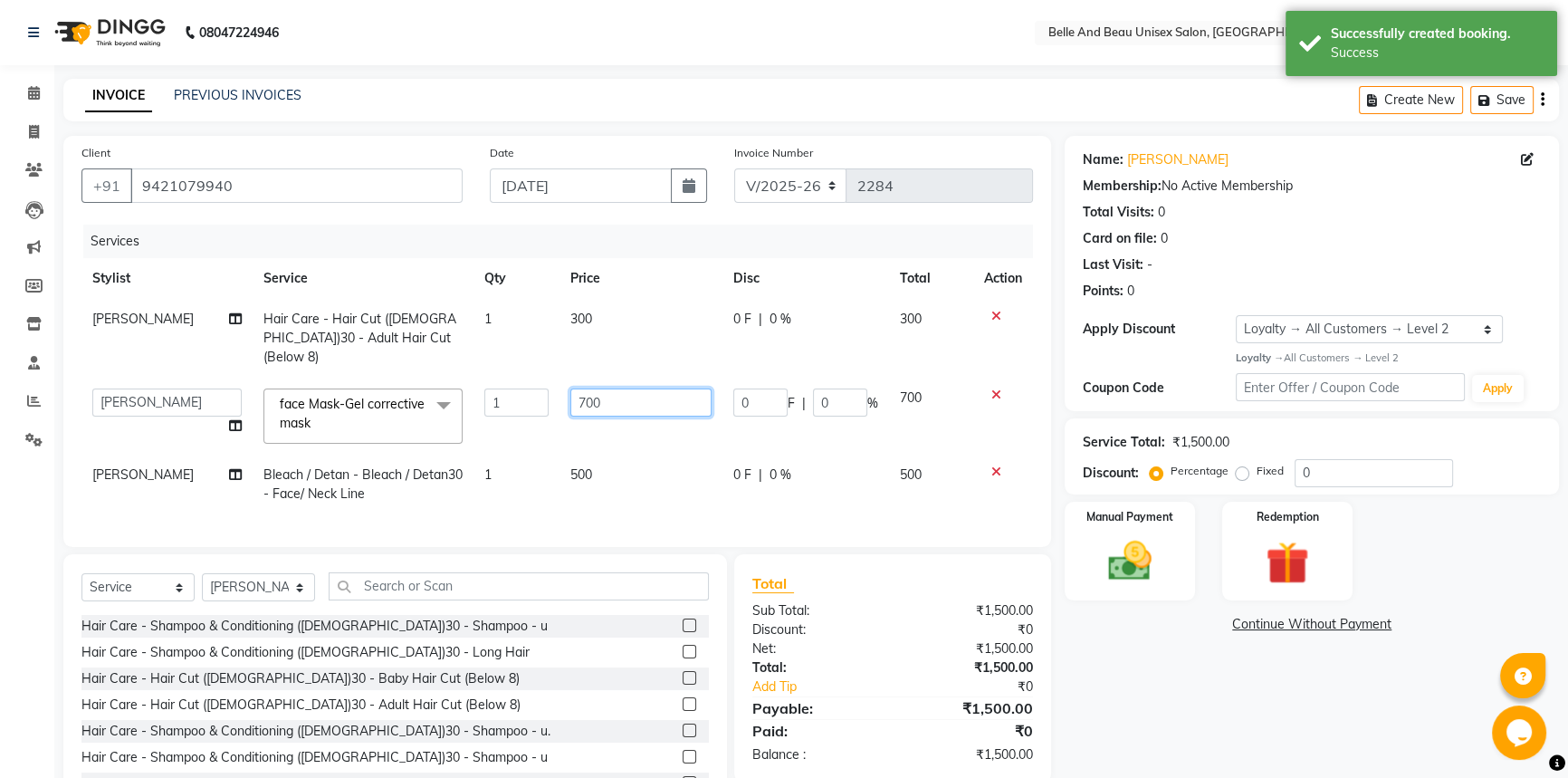
click at [599, 388] on input "700" at bounding box center [641, 402] width 141 height 28
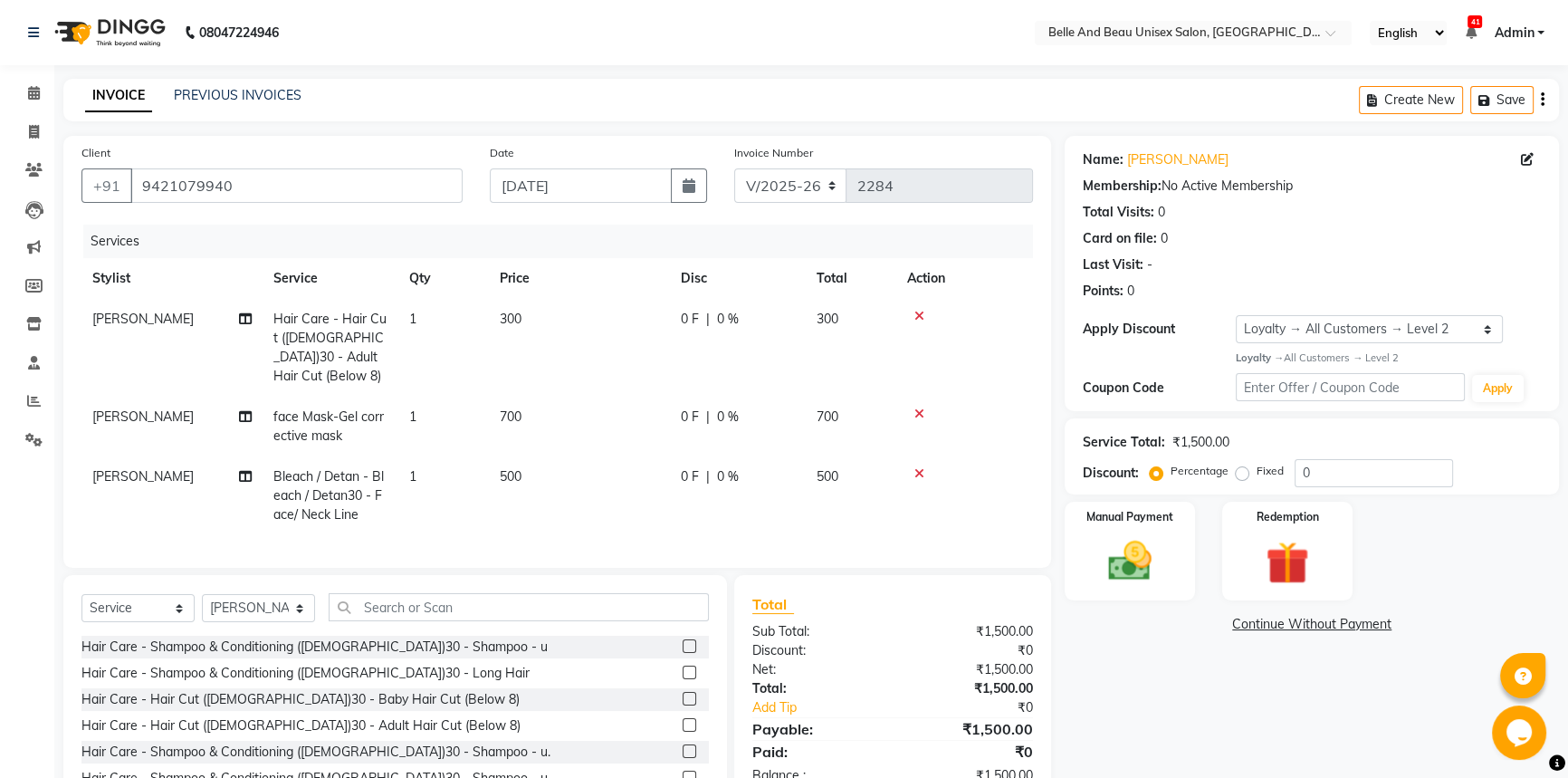
click at [544, 397] on td "700" at bounding box center [579, 426] width 181 height 59
select select "83443"
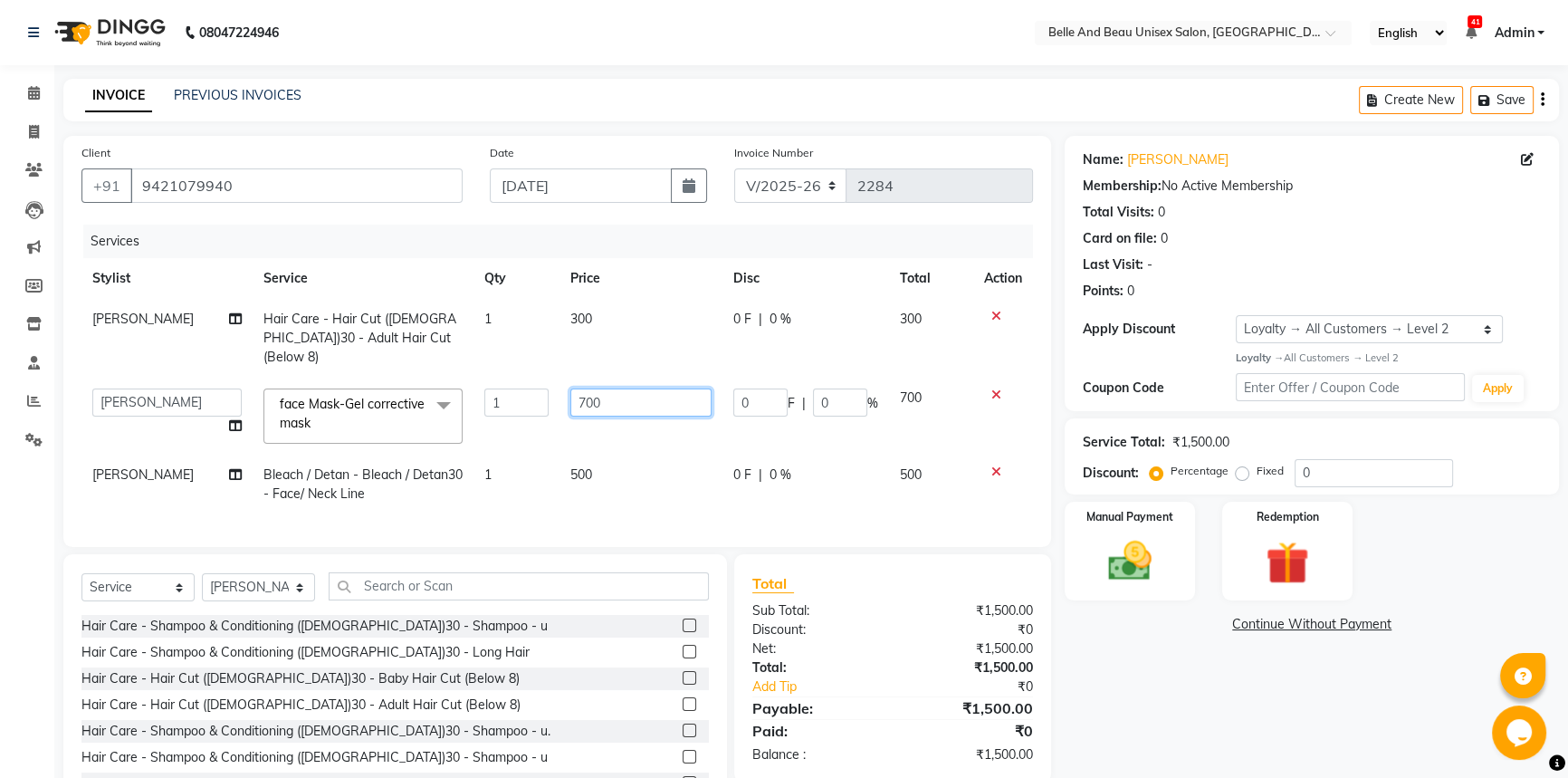
click at [596, 388] on input "700" at bounding box center [641, 402] width 141 height 28
click at [598, 388] on input "700" at bounding box center [641, 402] width 141 height 28
type input "7"
type input "200"
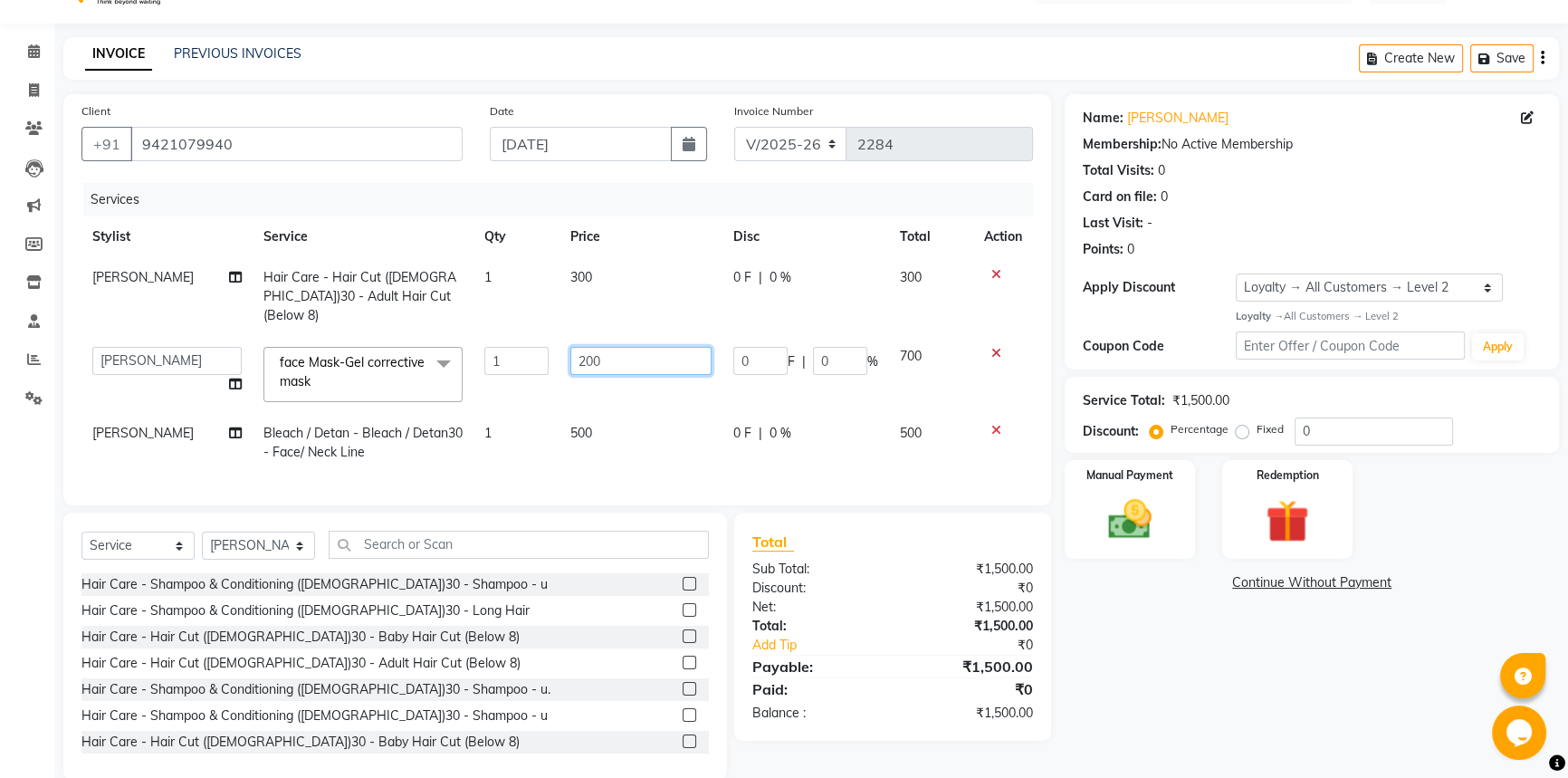
scroll to position [63, 0]
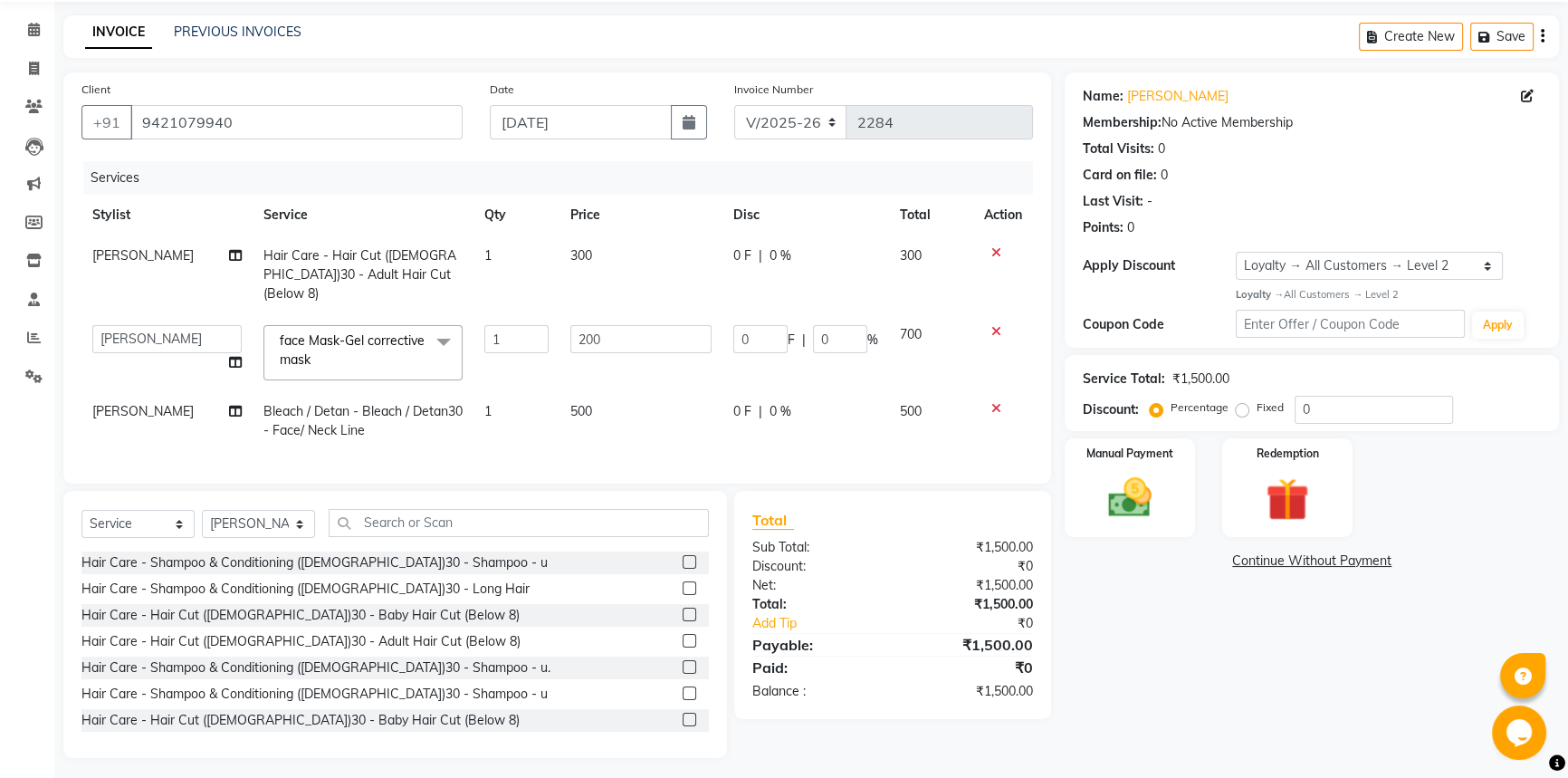
click at [978, 414] on td at bounding box center [1002, 420] width 59 height 59
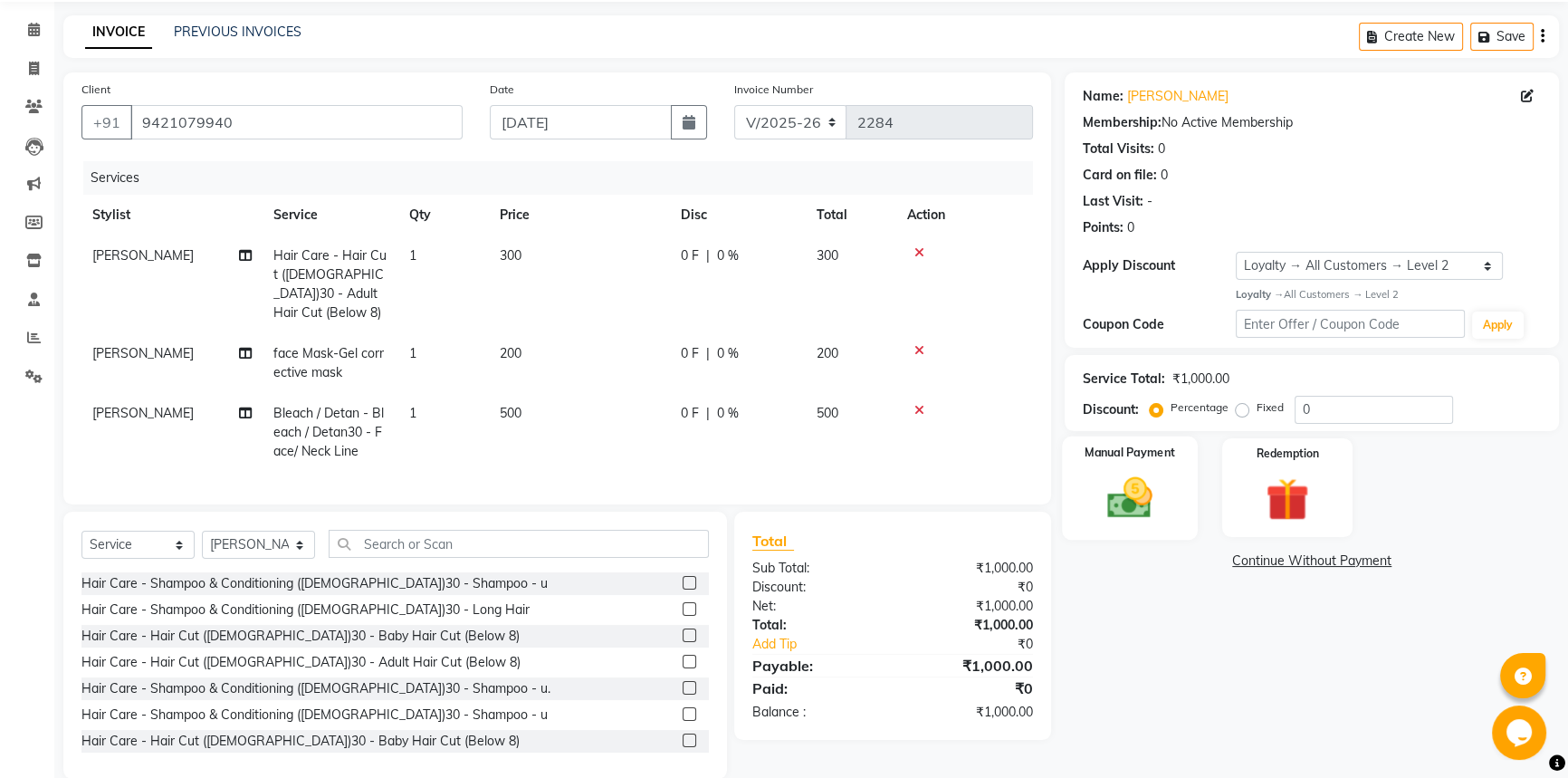
click at [1161, 510] on img at bounding box center [1130, 497] width 73 height 52
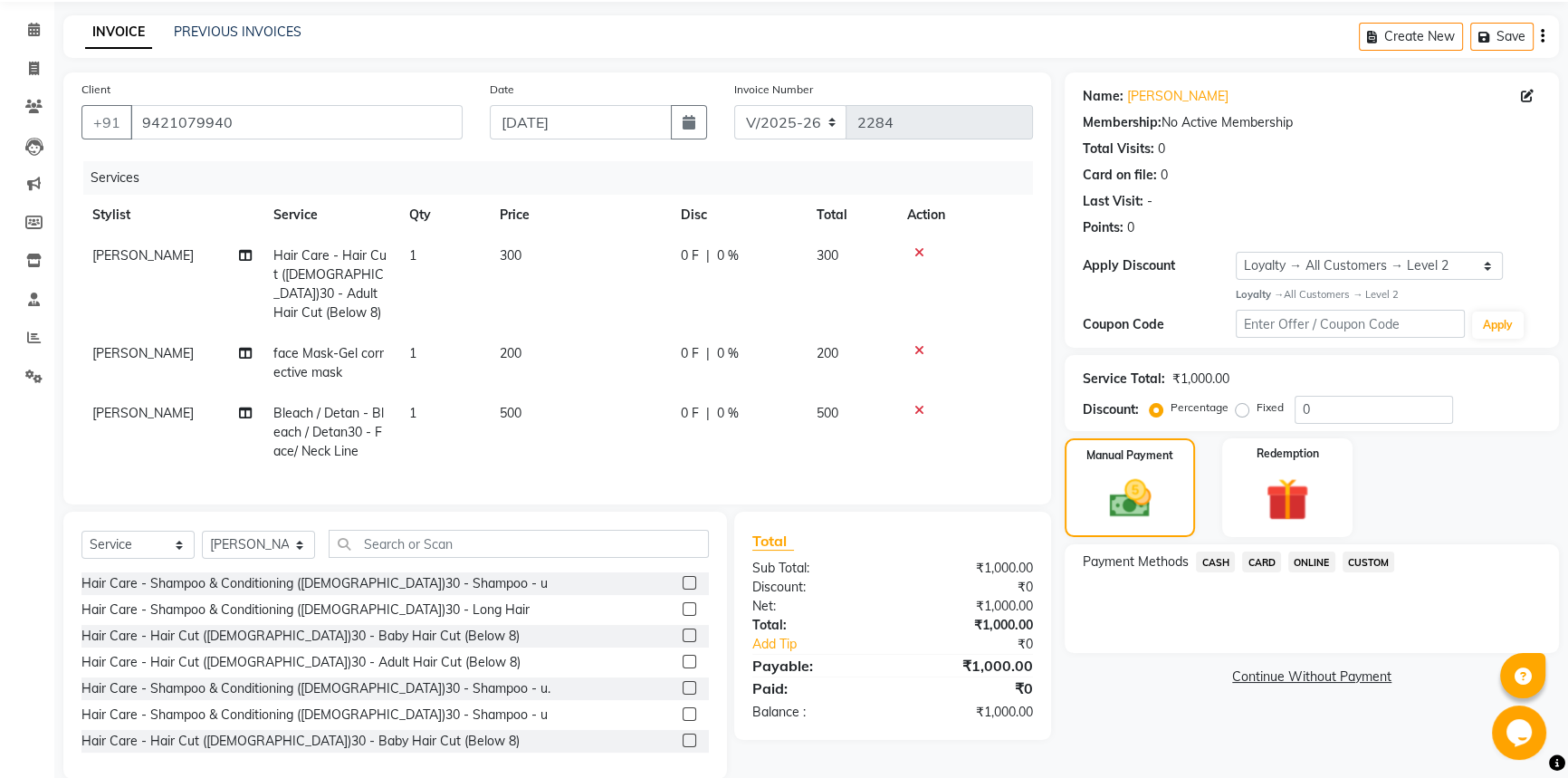
click at [1298, 559] on span "ONLINE" at bounding box center [1311, 561] width 47 height 20
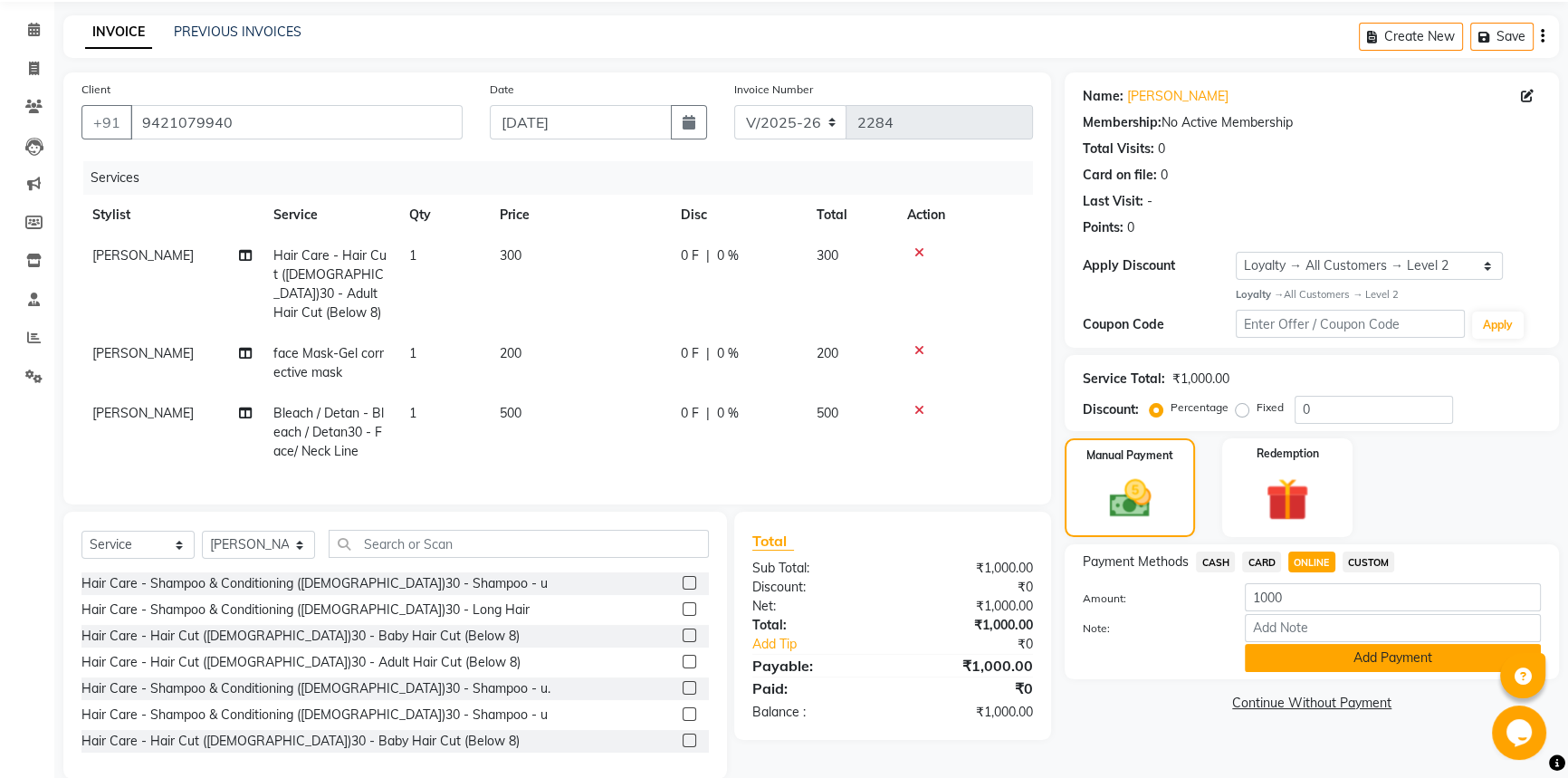
click at [1310, 661] on button "Add Payment" at bounding box center [1392, 657] width 296 height 28
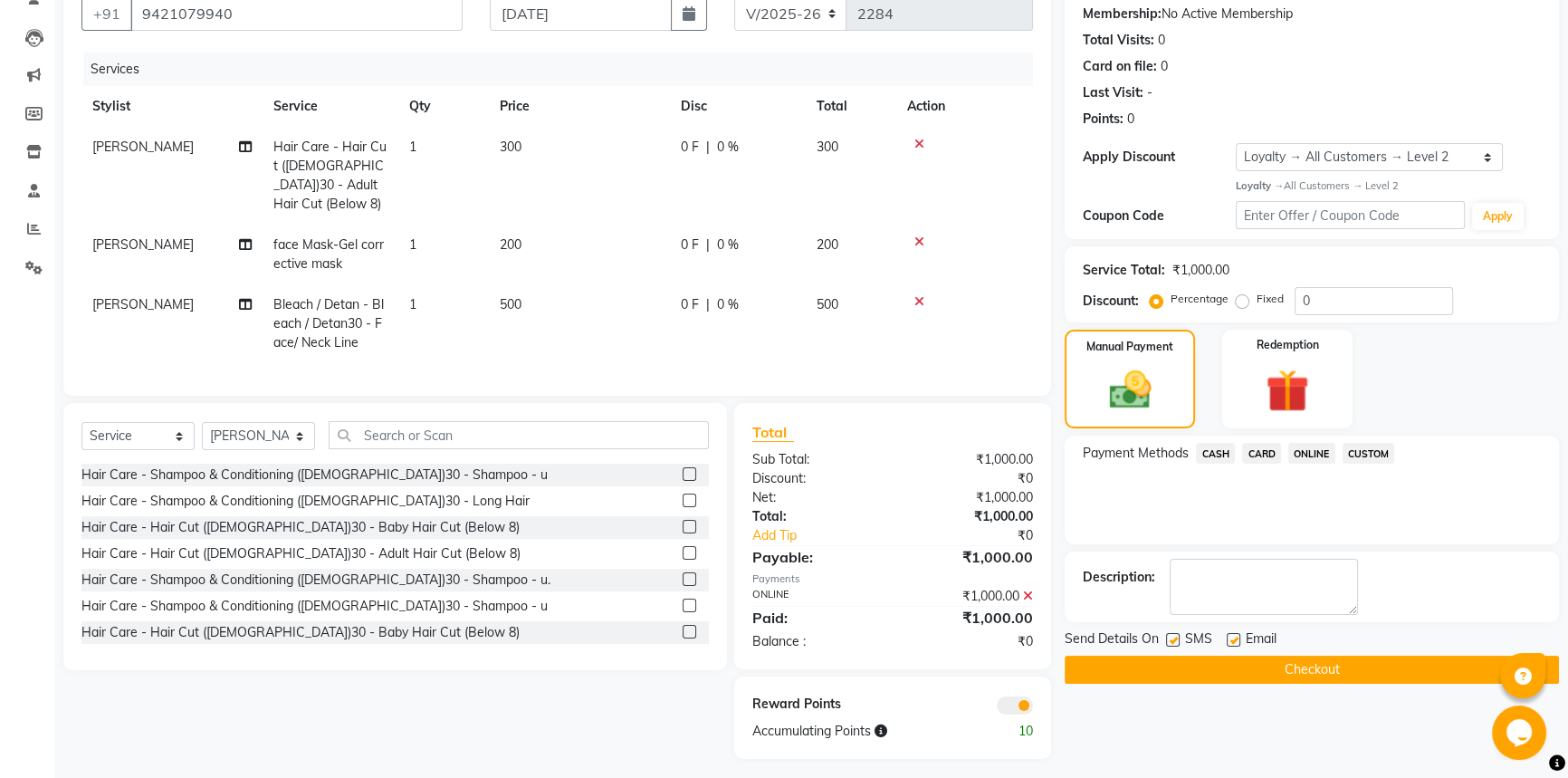
scroll to position [174, 0]
click at [1248, 668] on button "Checkout" at bounding box center [1311, 667] width 494 height 28
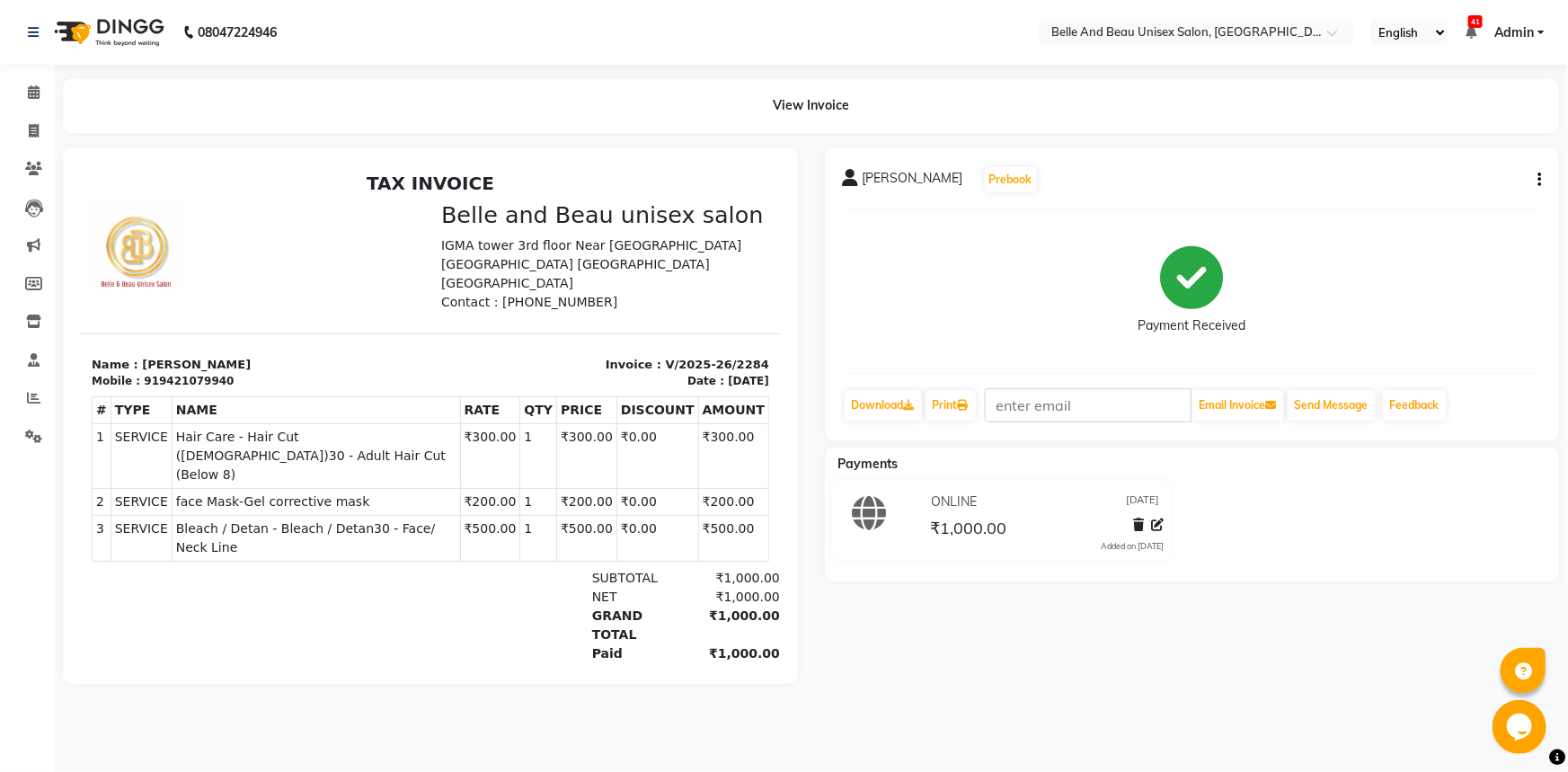
select select "service"
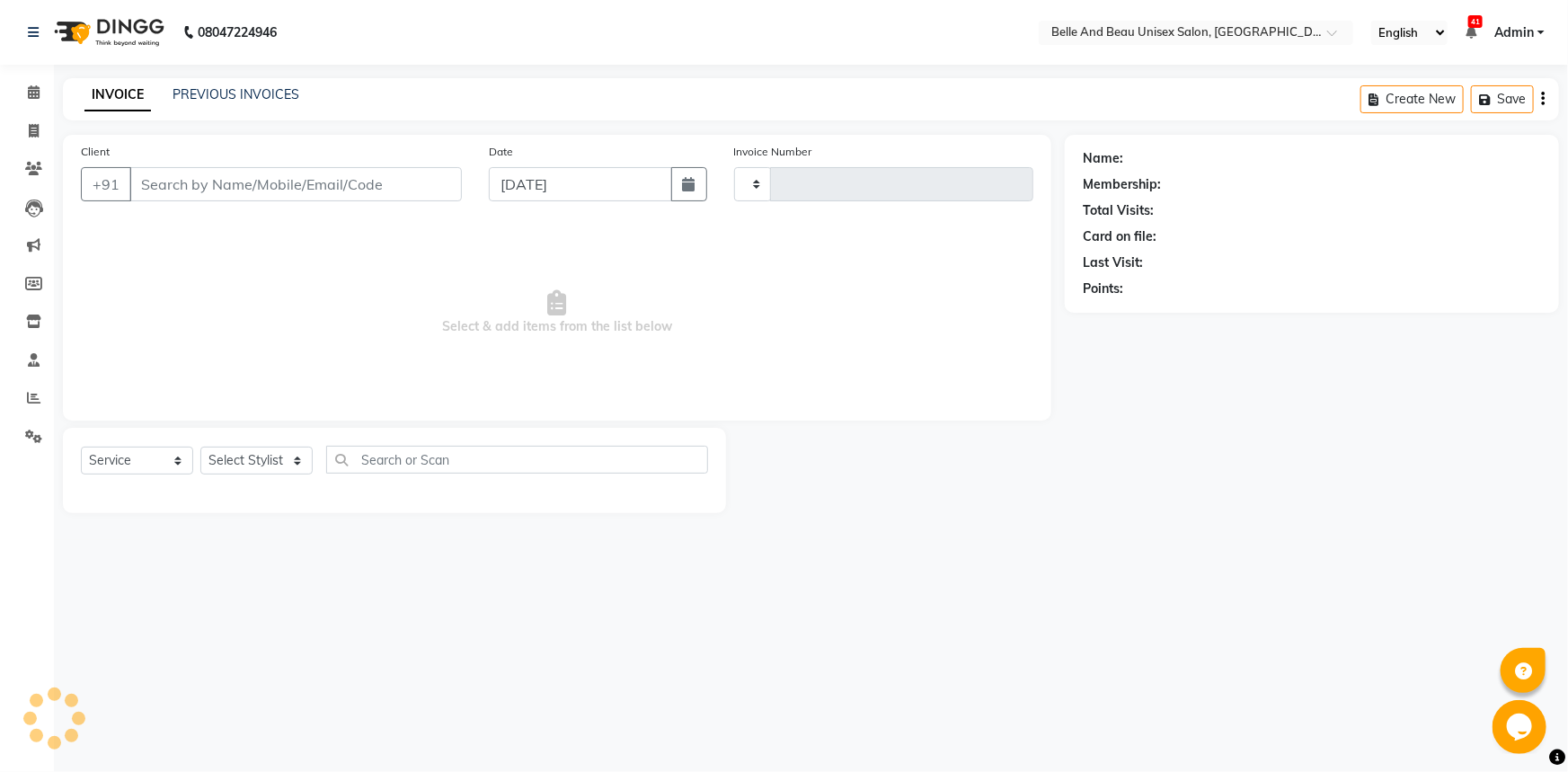
type input "2285"
select select "7066"
type input "9421079940"
select select "60511"
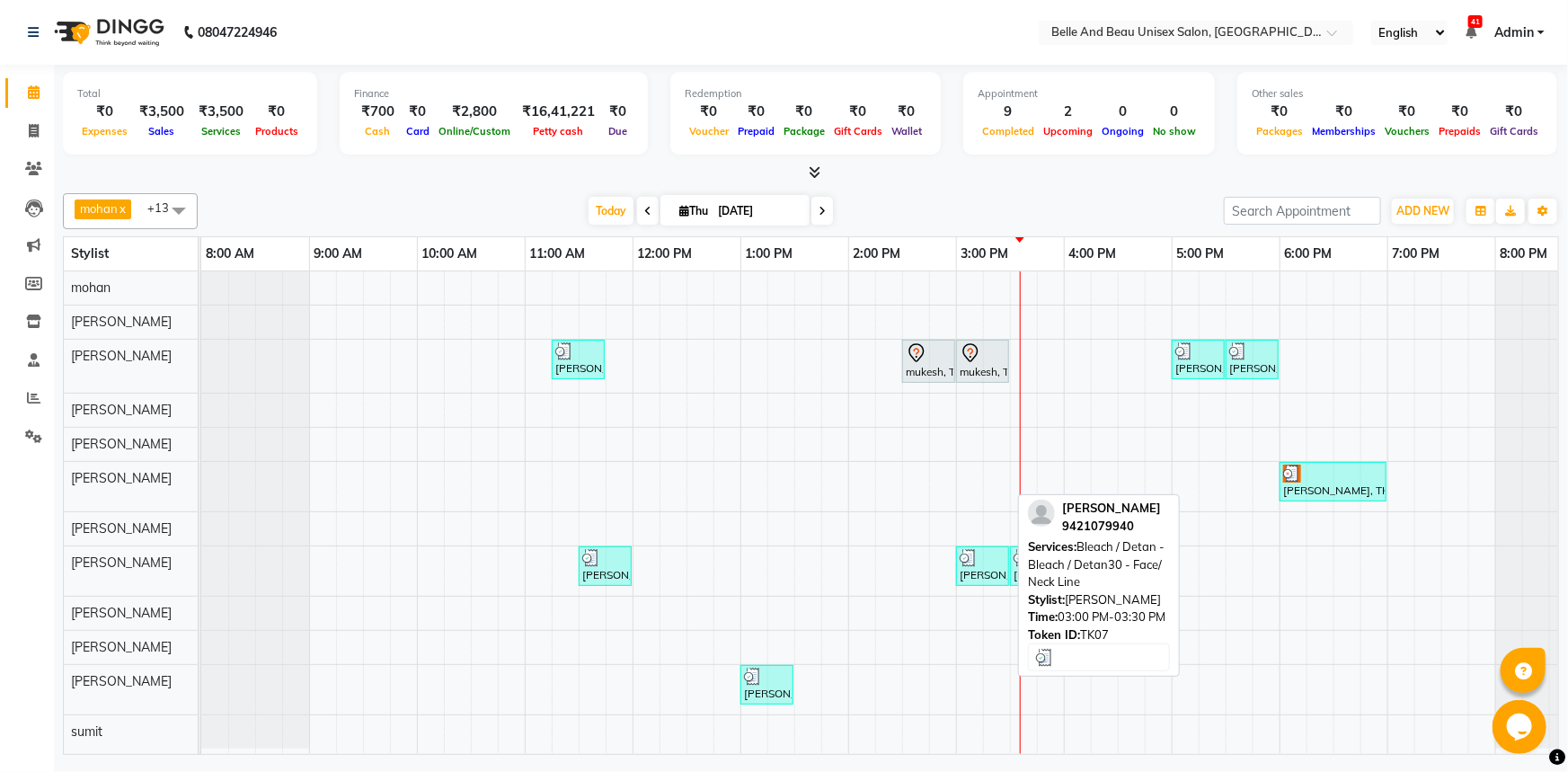
click at [979, 572] on div "[PERSON_NAME], TK07, 03:00 PM-03:30 PM, Bleach / Detan - Bleach / Detan30 - Fac…" at bounding box center [982, 565] width 49 height 34
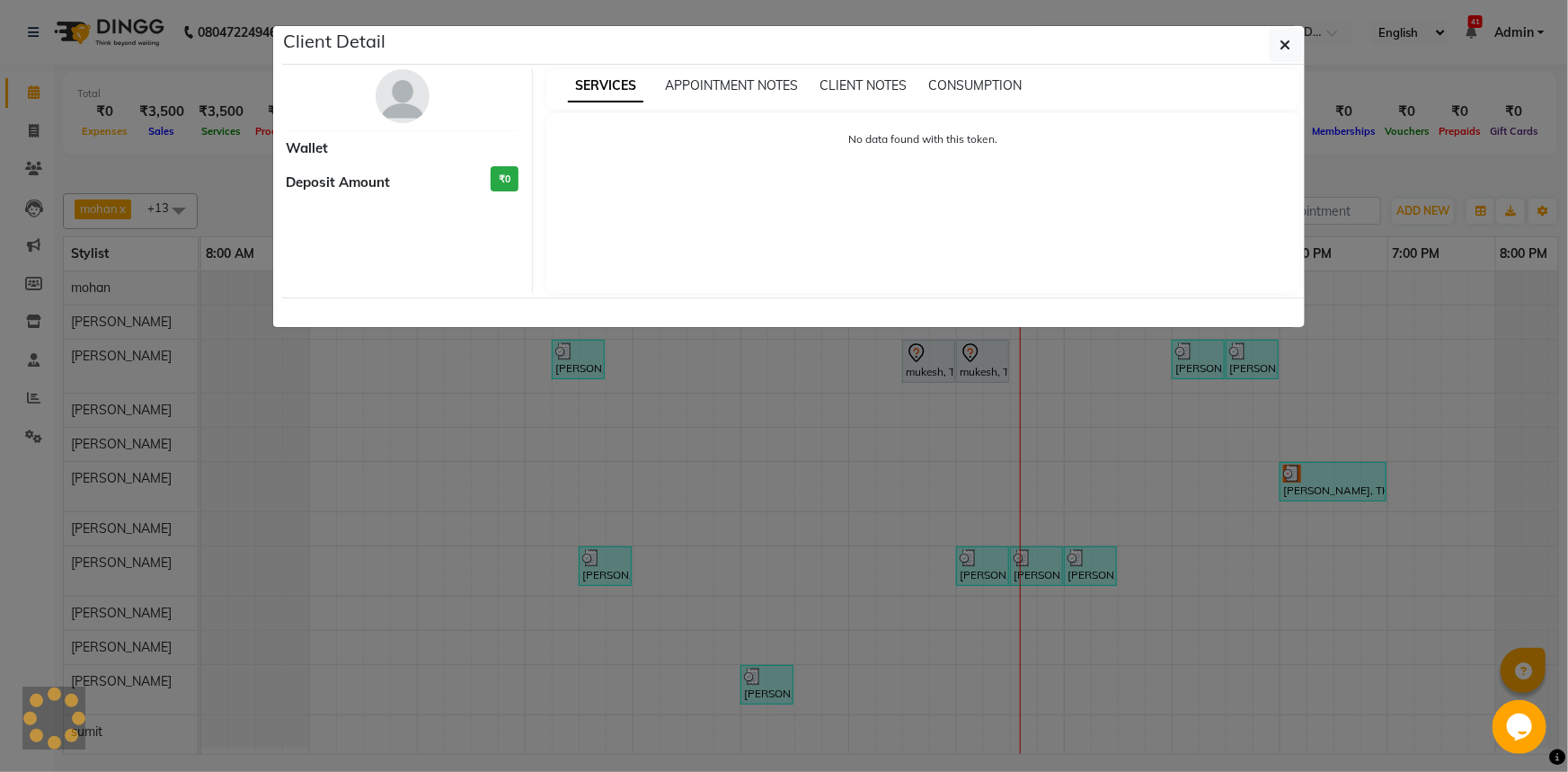
select select "3"
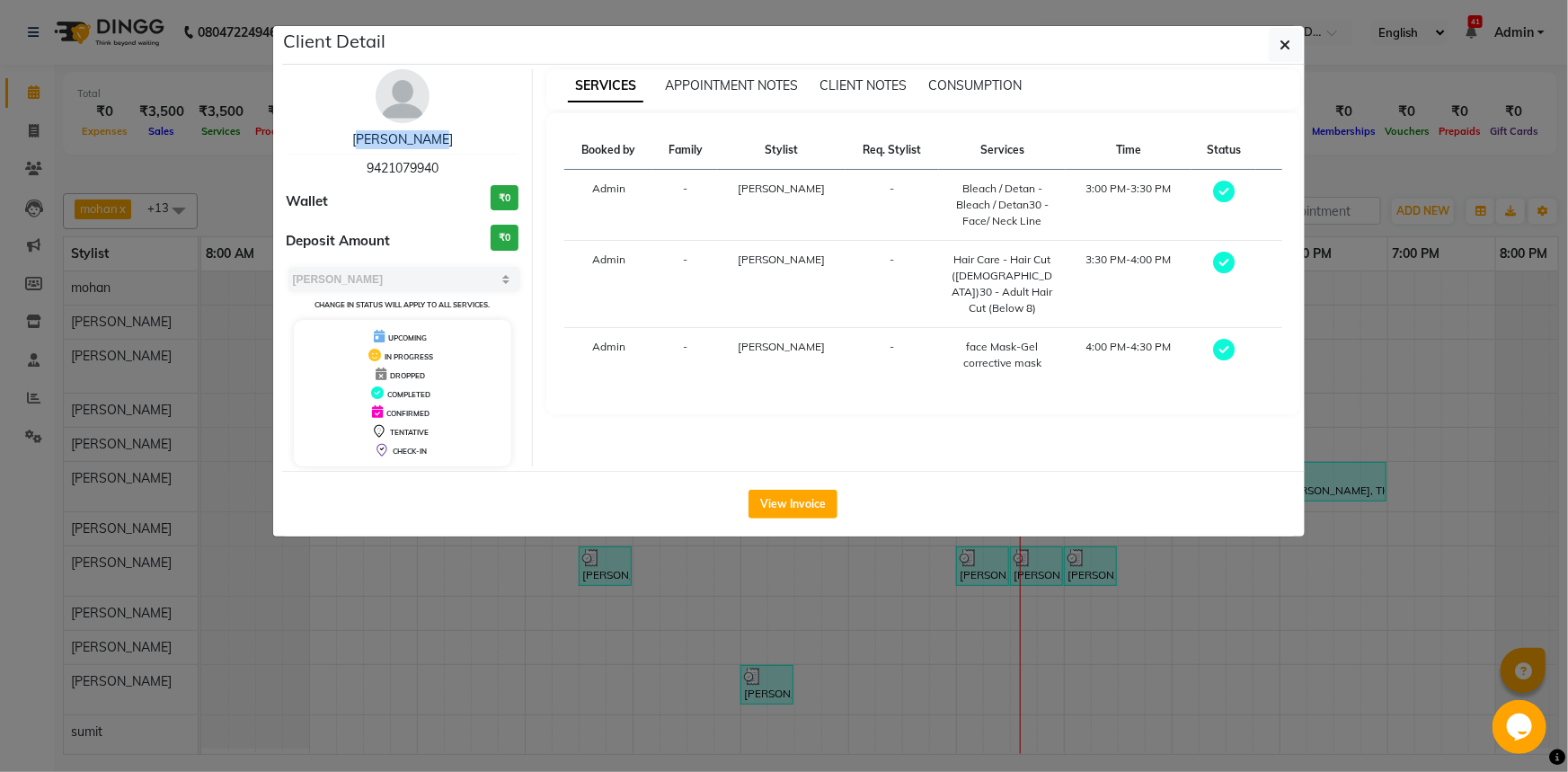
drag, startPoint x: 358, startPoint y: 133, endPoint x: 441, endPoint y: 124, distance: 83.5
click at [441, 124] on div "[PERSON_NAME] 9421079940 Wallet ₹0 Deposit Amount ₹0 Select MARK DONE UPCOMING …" at bounding box center [403, 268] width 261 height 398
copy link "[PERSON_NAME]"
drag, startPoint x: 357, startPoint y: 162, endPoint x: 441, endPoint y: 160, distance: 84.0
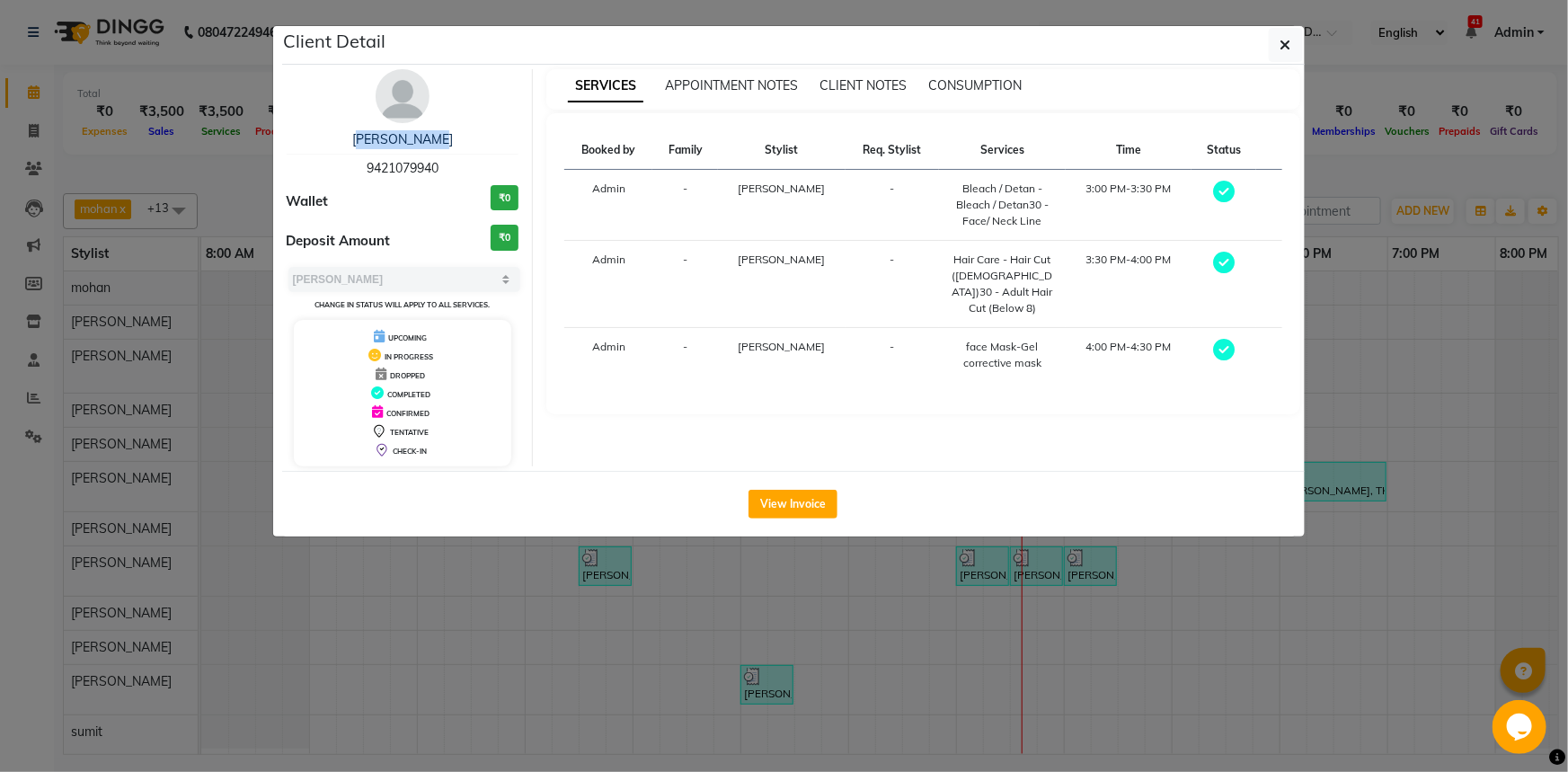
click at [441, 160] on div "[PERSON_NAME] 9421079940" at bounding box center [402, 153] width 233 height 47
copy span "9421079940"
click at [1285, 40] on icon "button" at bounding box center [1285, 44] width 11 height 14
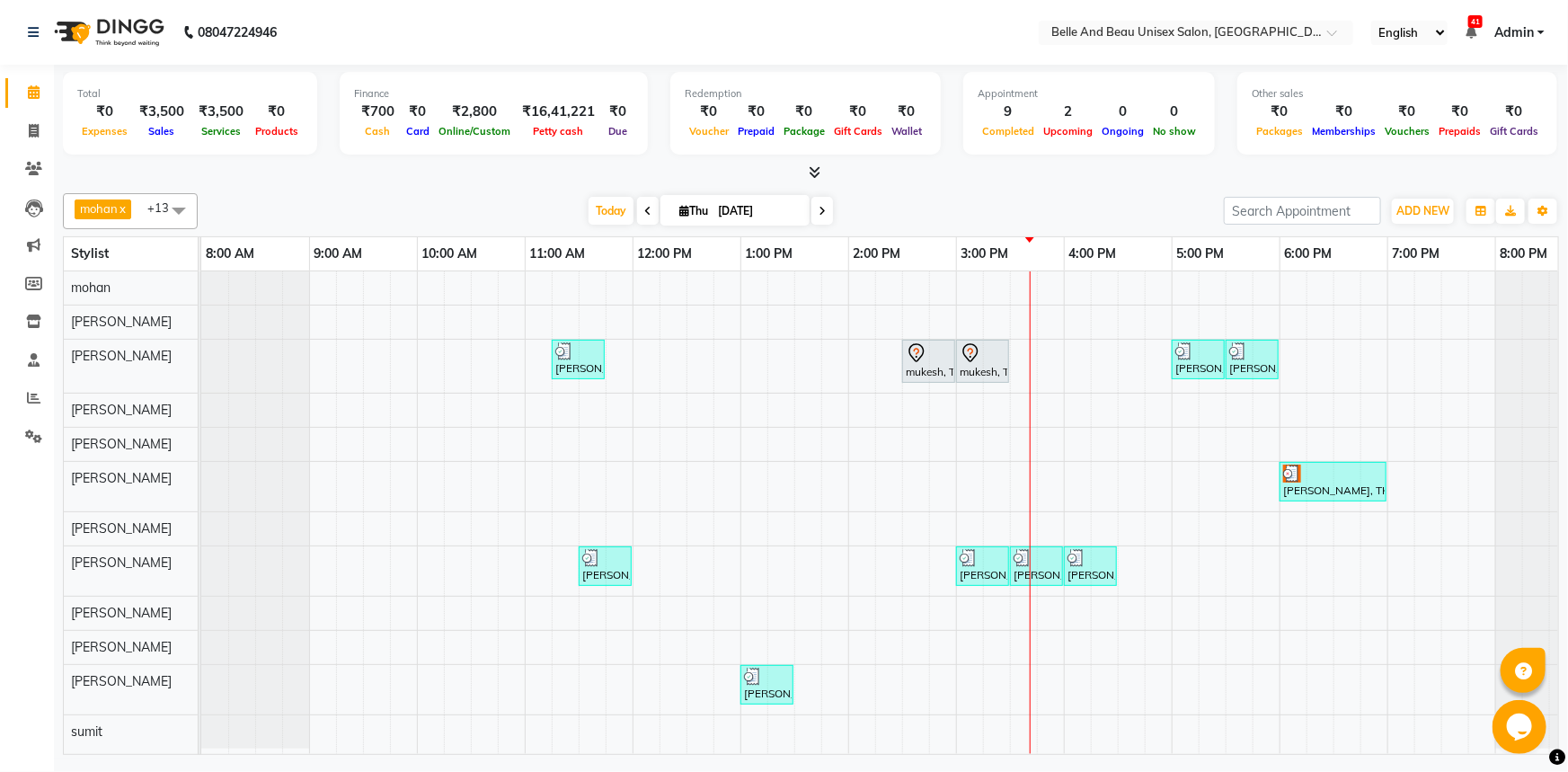
click at [998, 635] on div "[PERSON_NAME], TK02, 11:15 AM-11:45 AM, Hair Care - Hair Cut ([DEMOGRAPHIC_DATA…" at bounding box center [902, 512] width 1402 height 482
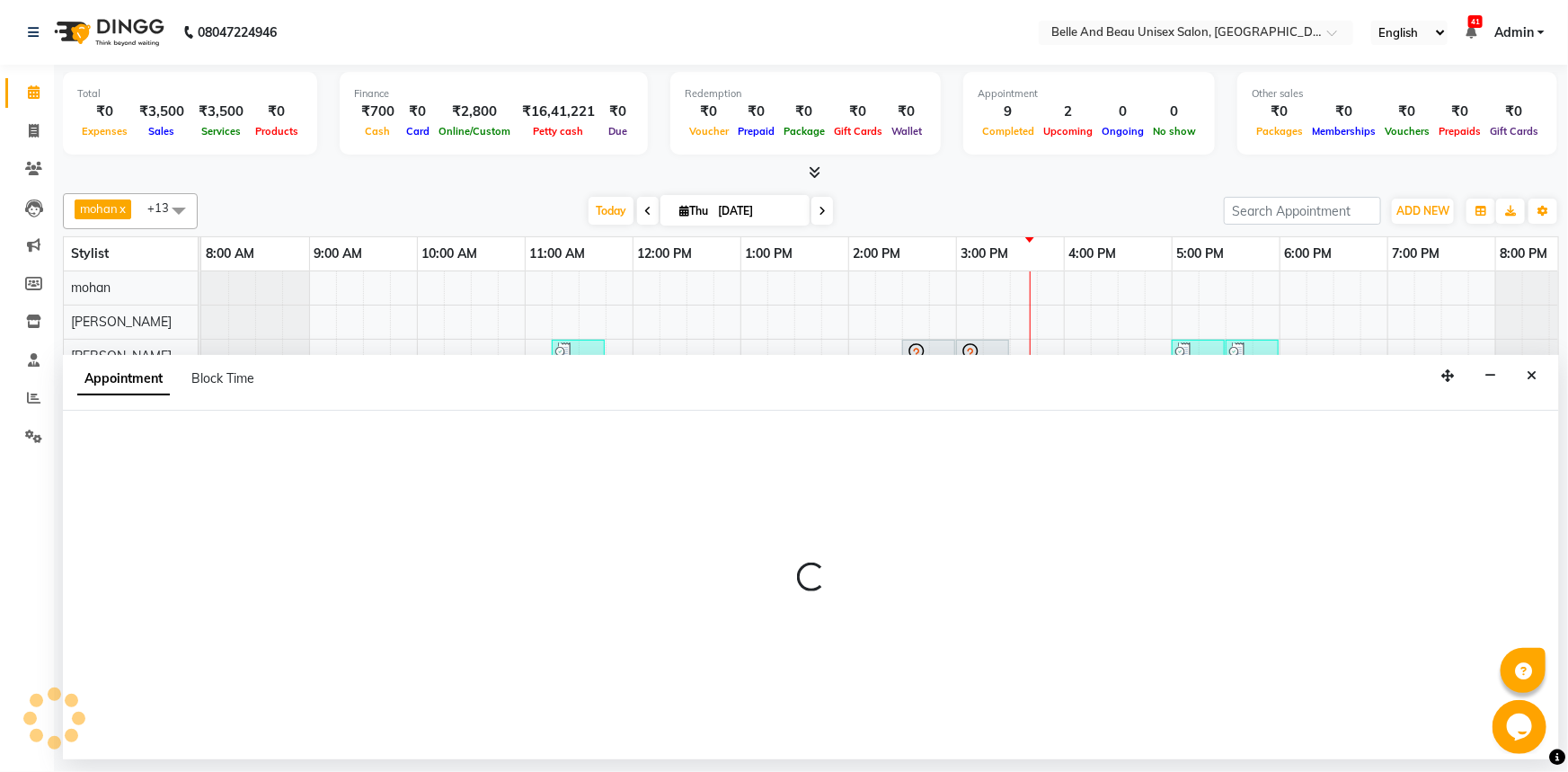
select select "84331"
select select "915"
select select "tentative"
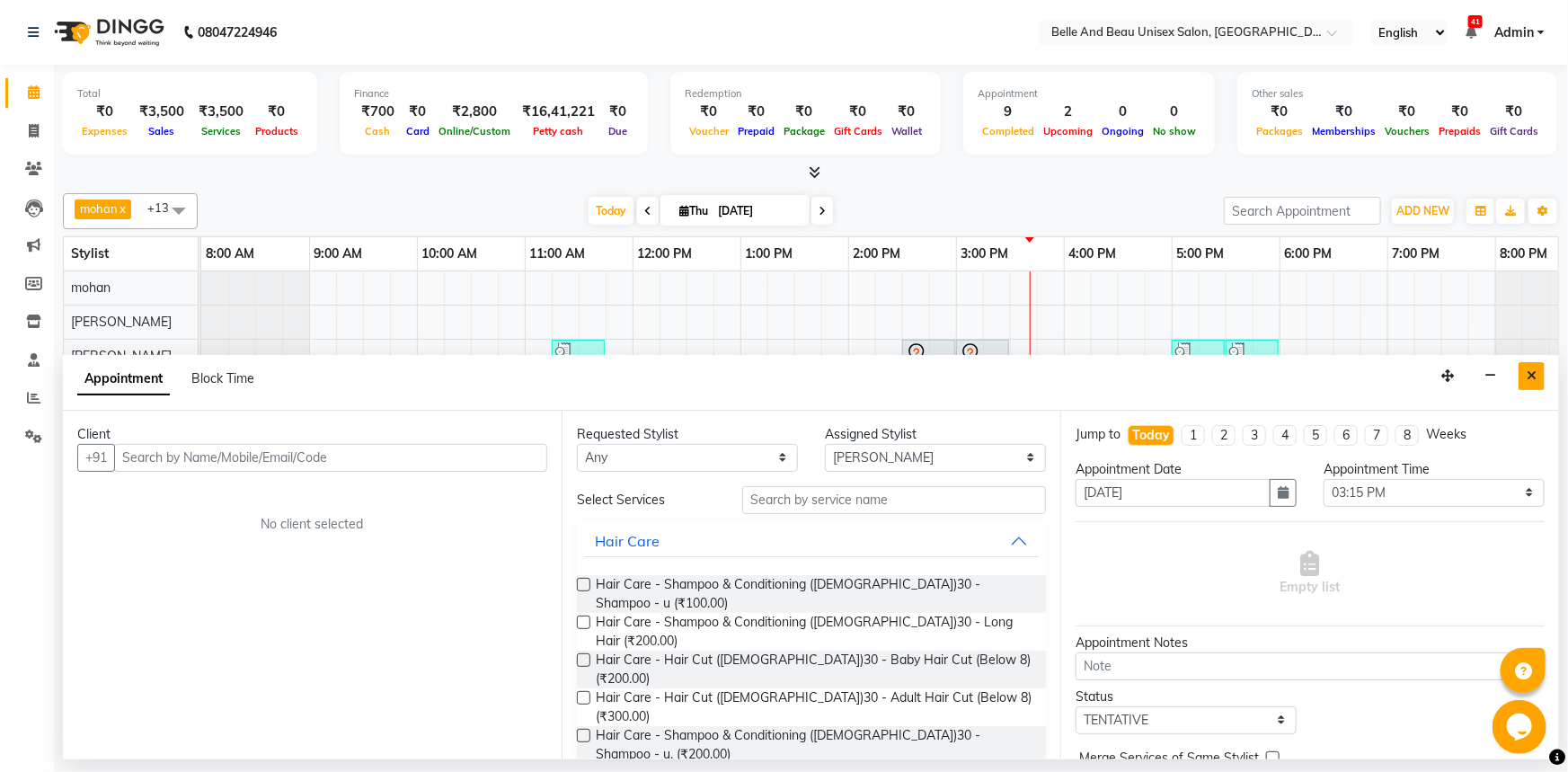
click at [1535, 372] on icon "Close" at bounding box center [1531, 375] width 10 height 13
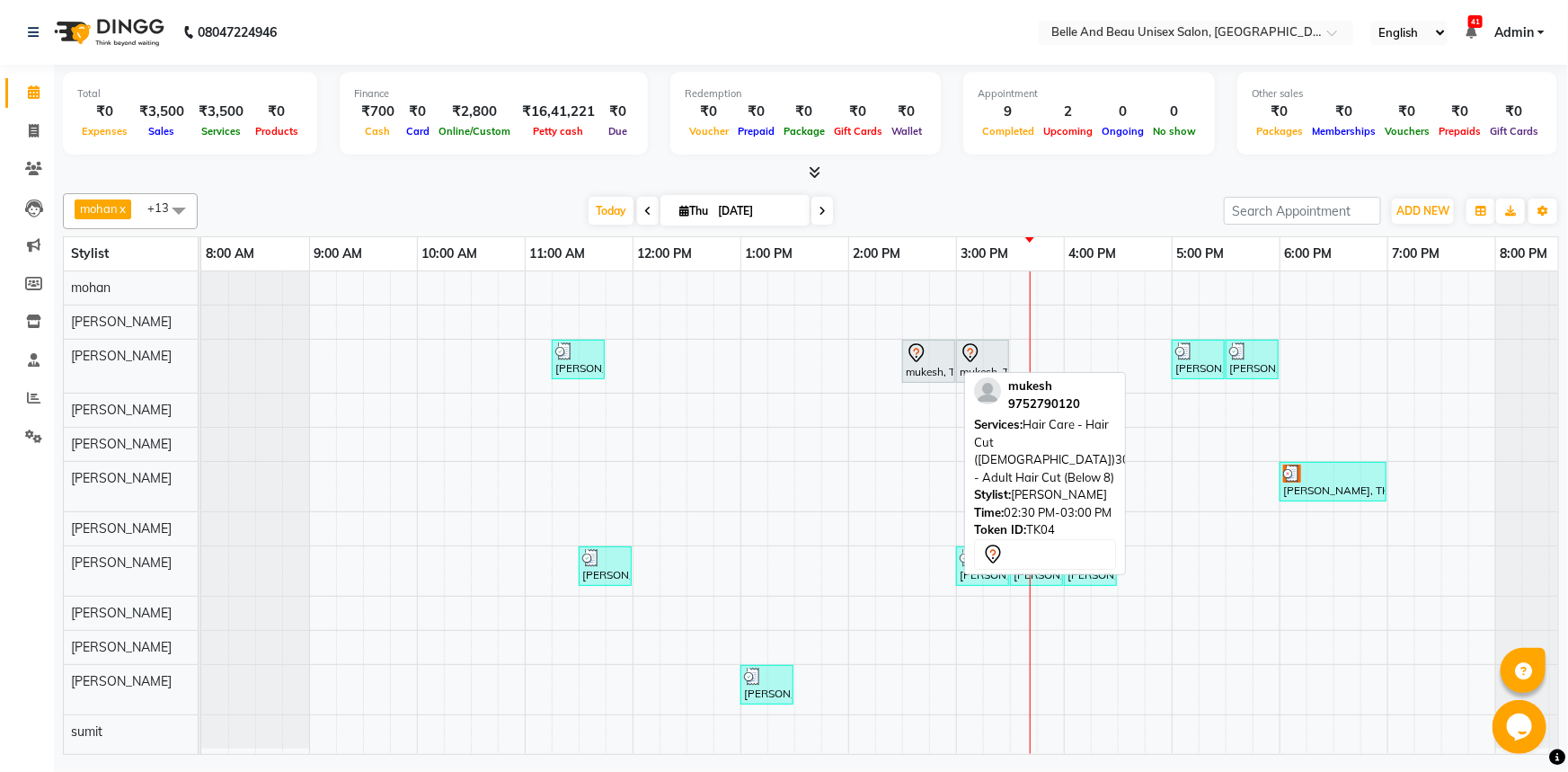
click at [926, 356] on div at bounding box center [928, 353] width 45 height 21
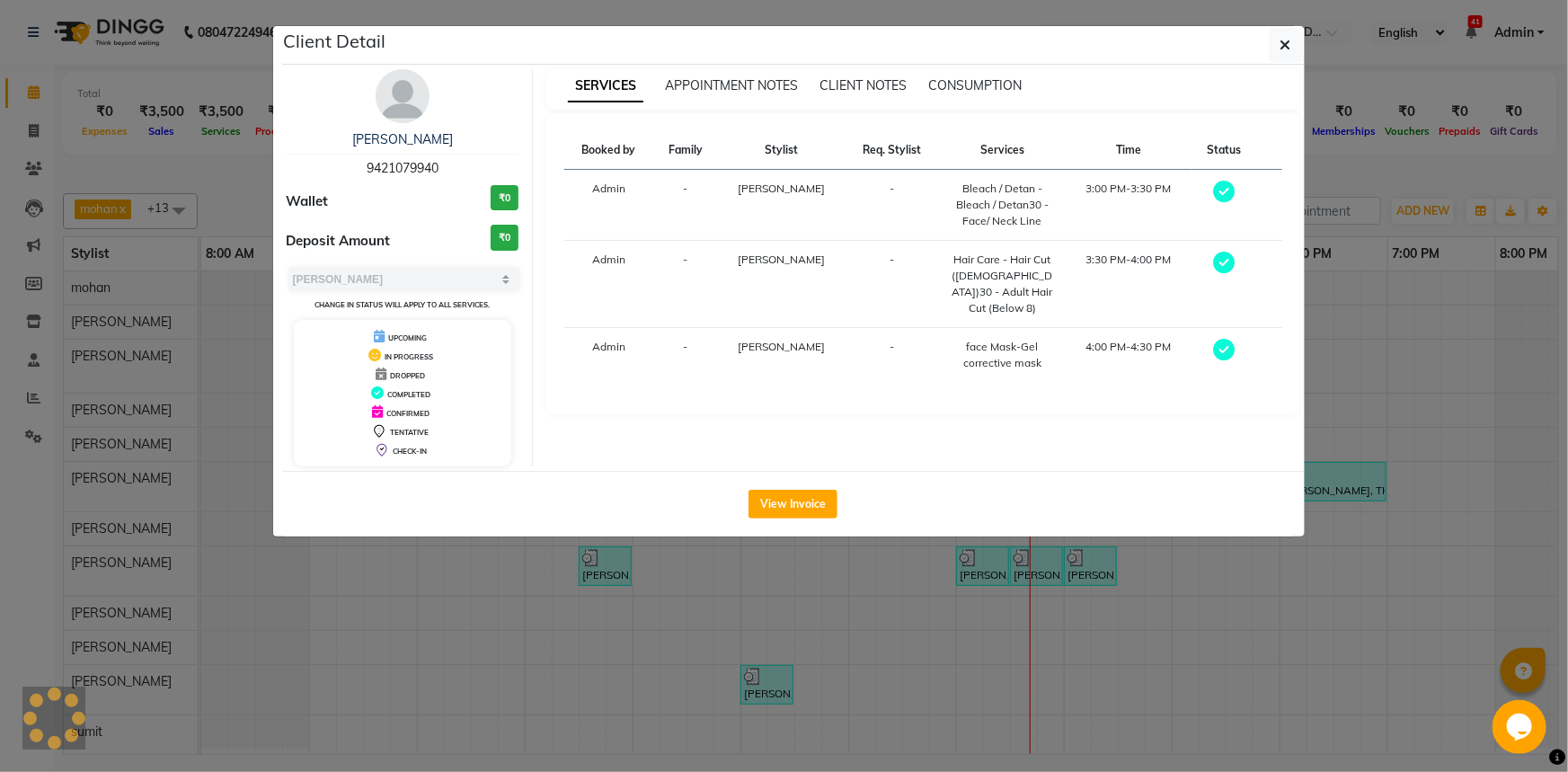
select select "7"
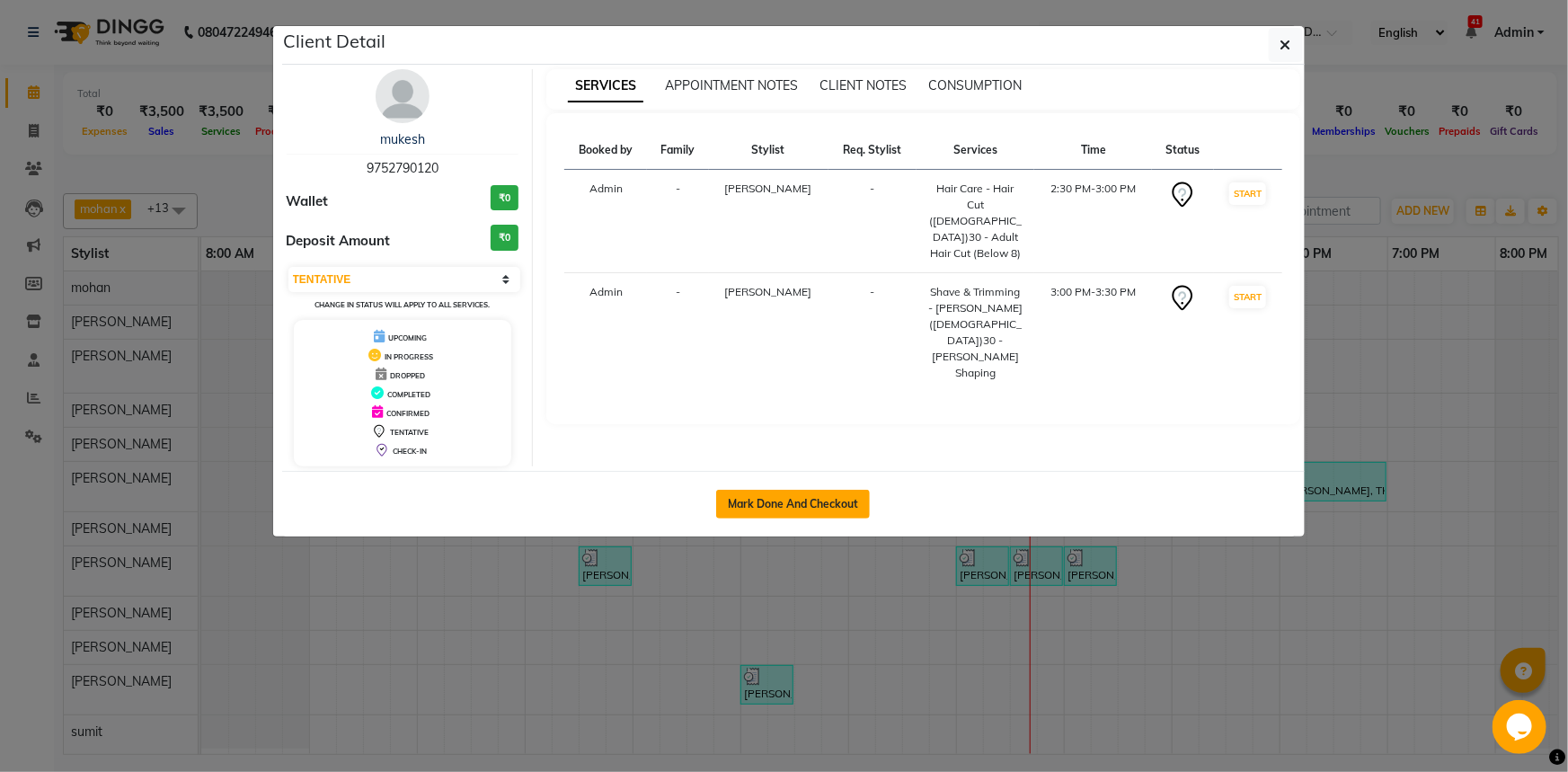
click at [805, 495] on button "Mark Done And Checkout" at bounding box center [792, 504] width 153 height 29
select select "service"
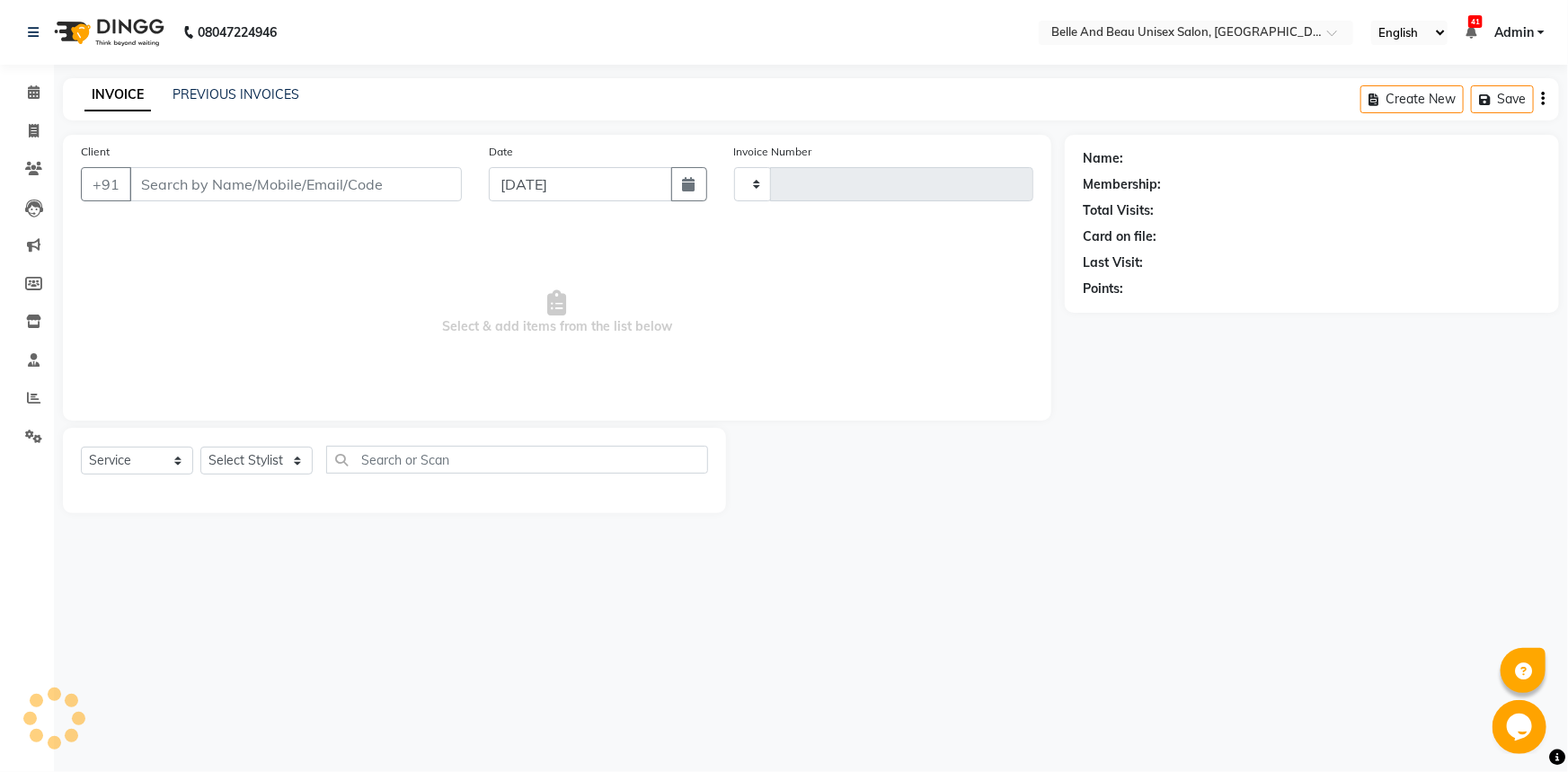
type input "2285"
select select "7066"
select select "60511"
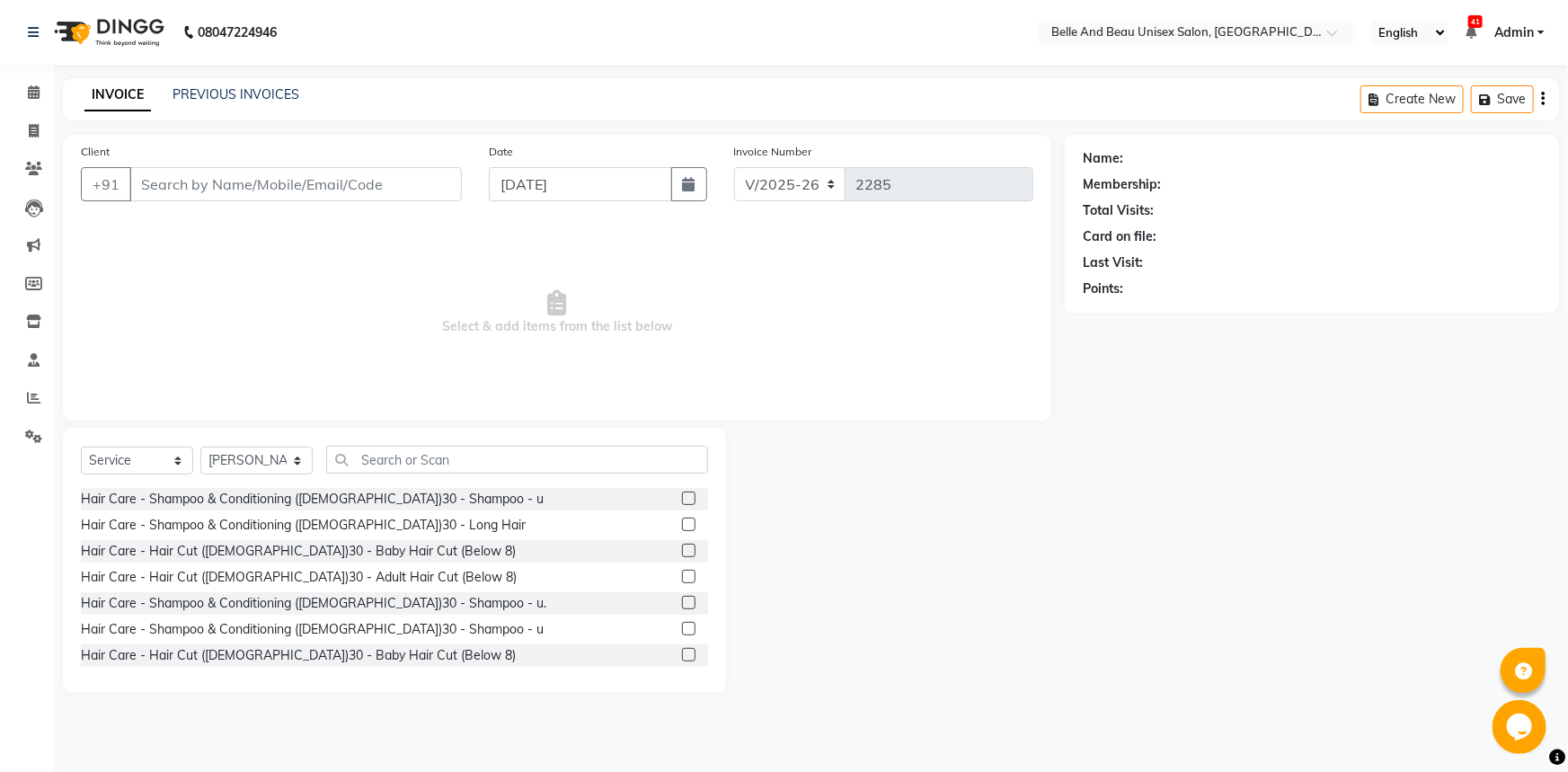
type input "9752790120"
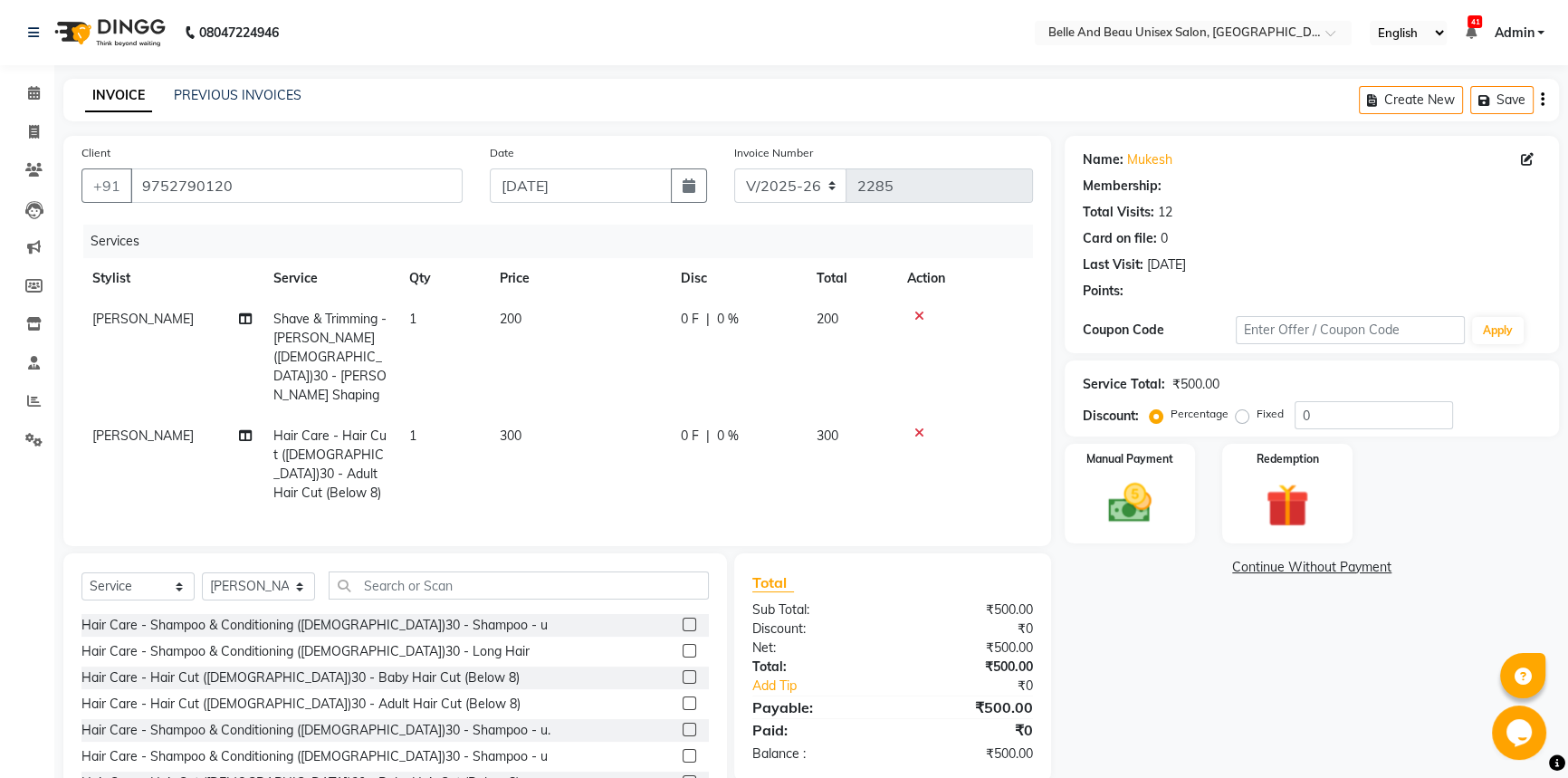
select select "1: Object"
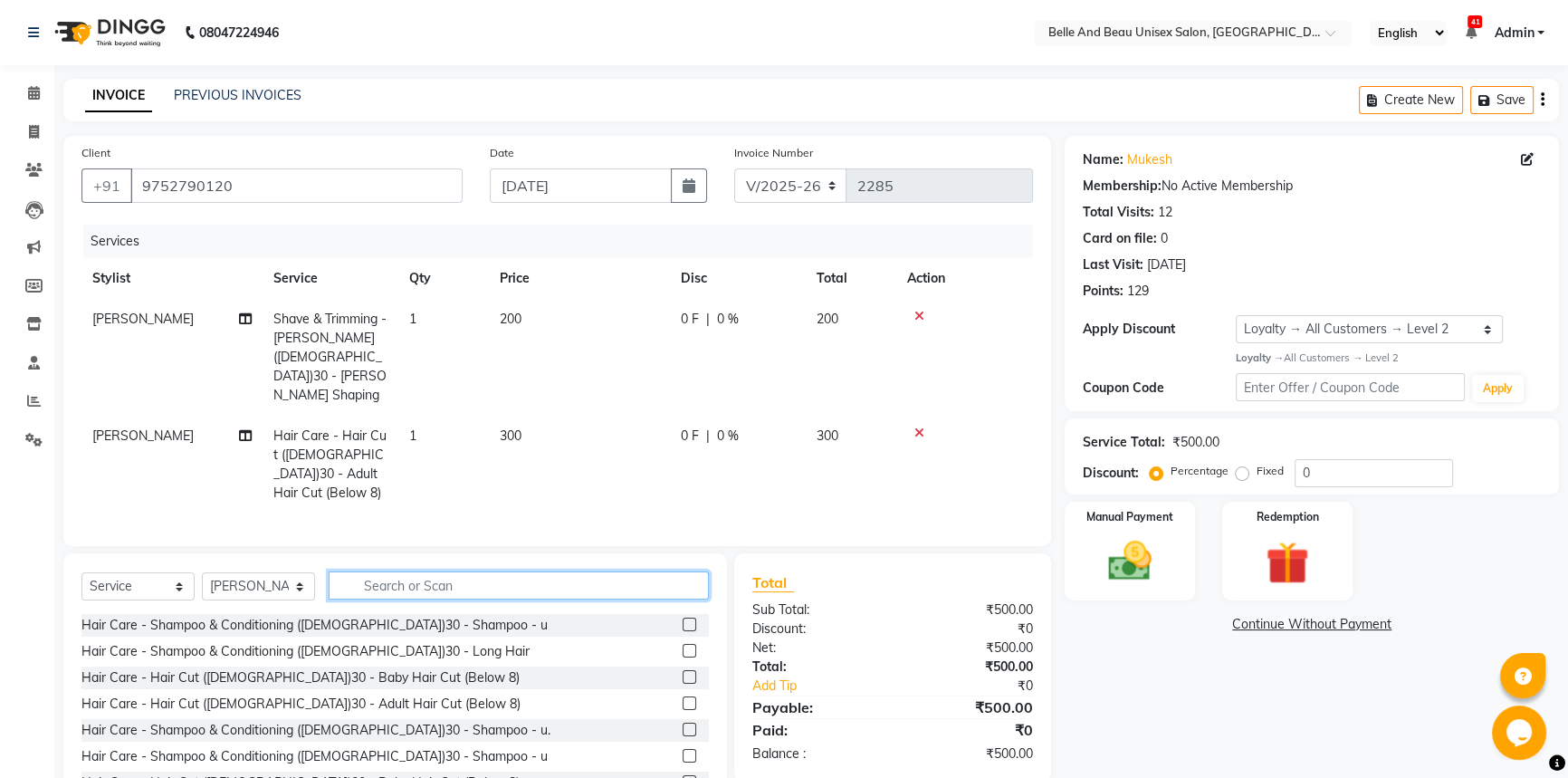
click at [449, 572] on input "text" at bounding box center [518, 585] width 380 height 28
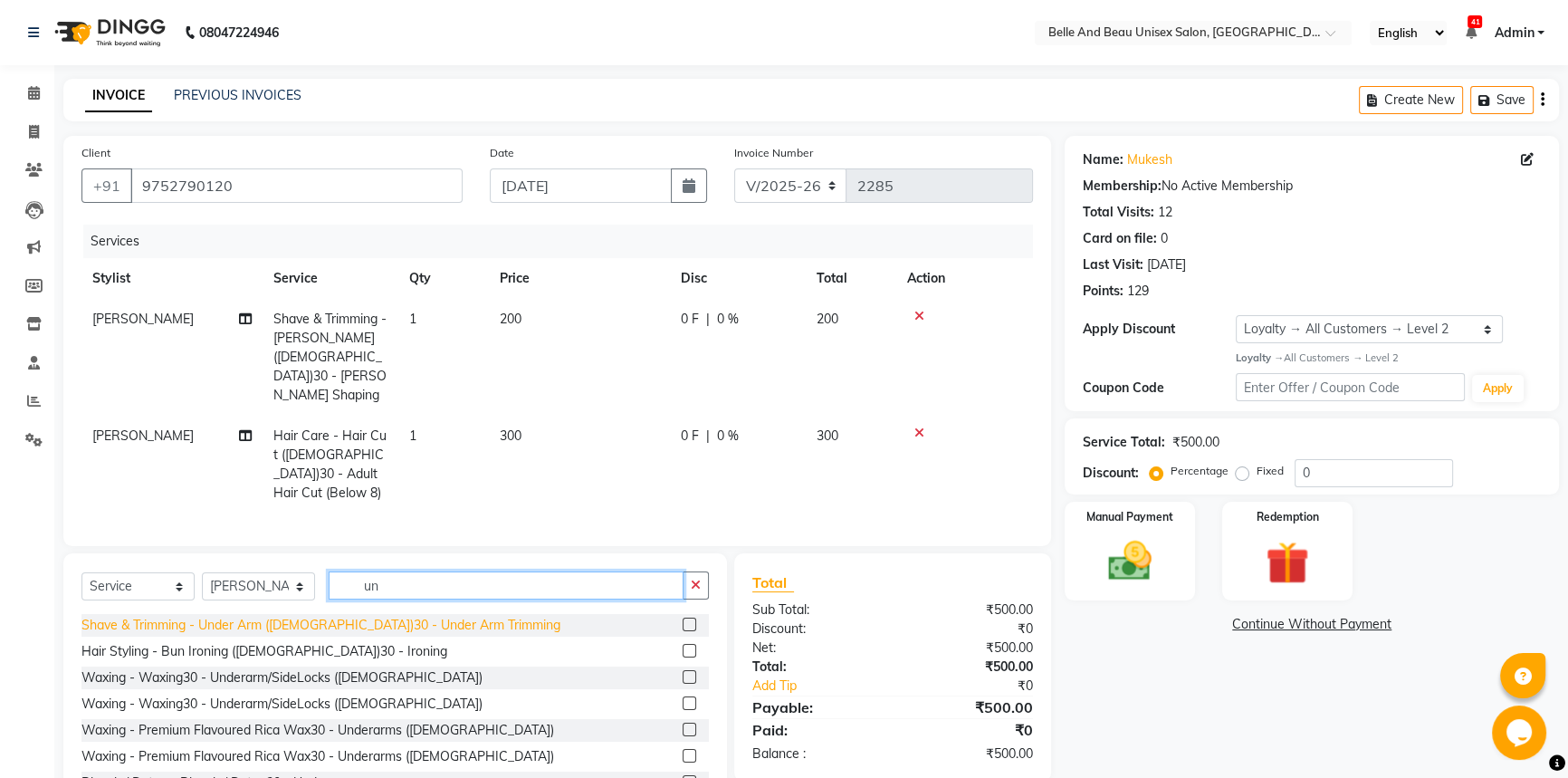
type input "un"
click at [449, 616] on div "Shave & Trimming - Under Arm ([DEMOGRAPHIC_DATA])30 - Under Arm Trimming" at bounding box center [321, 625] width 479 height 19
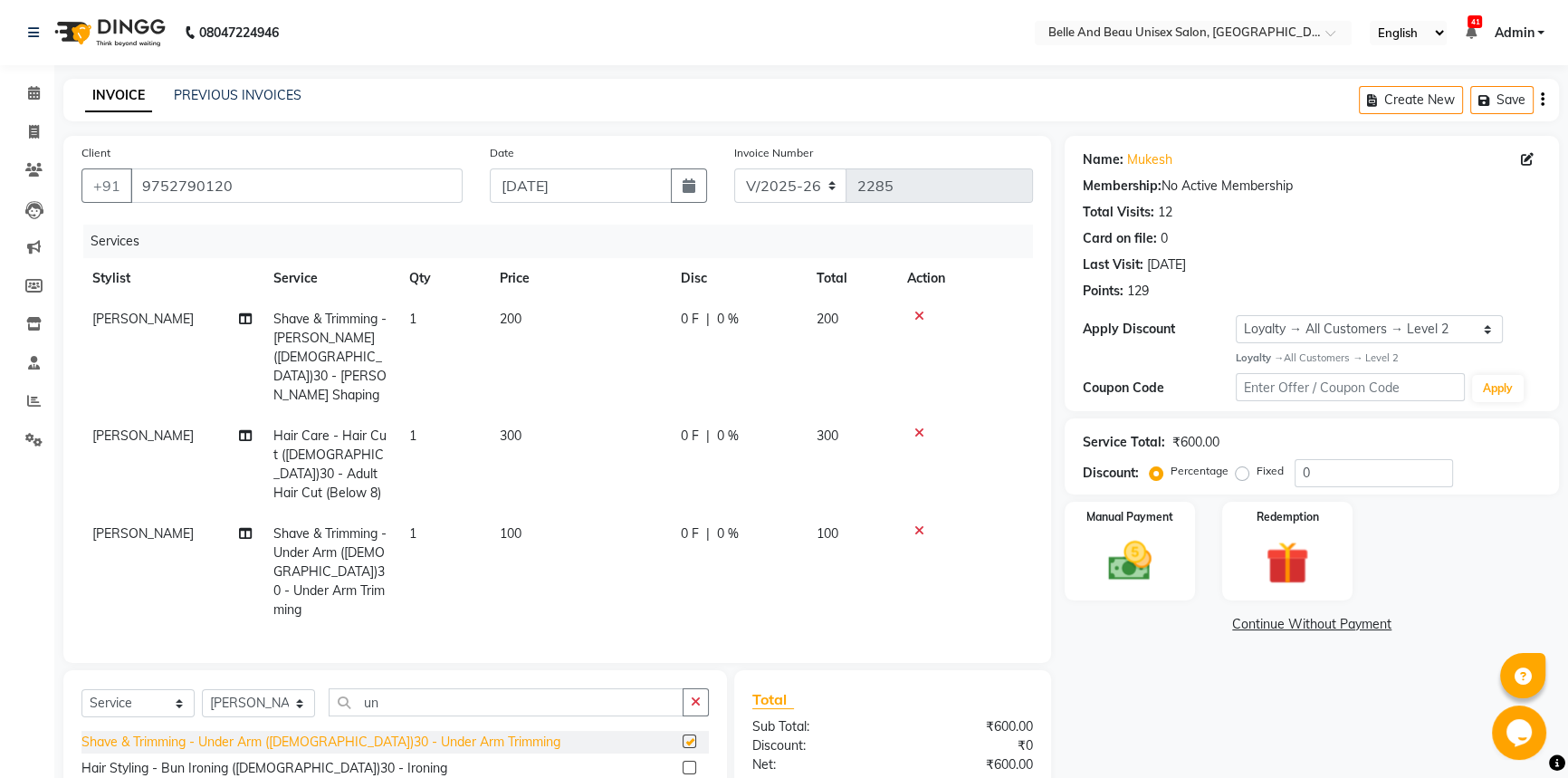
checkbox input "false"
click at [525, 513] on td "100" at bounding box center [579, 572] width 181 height 117
select select "60511"
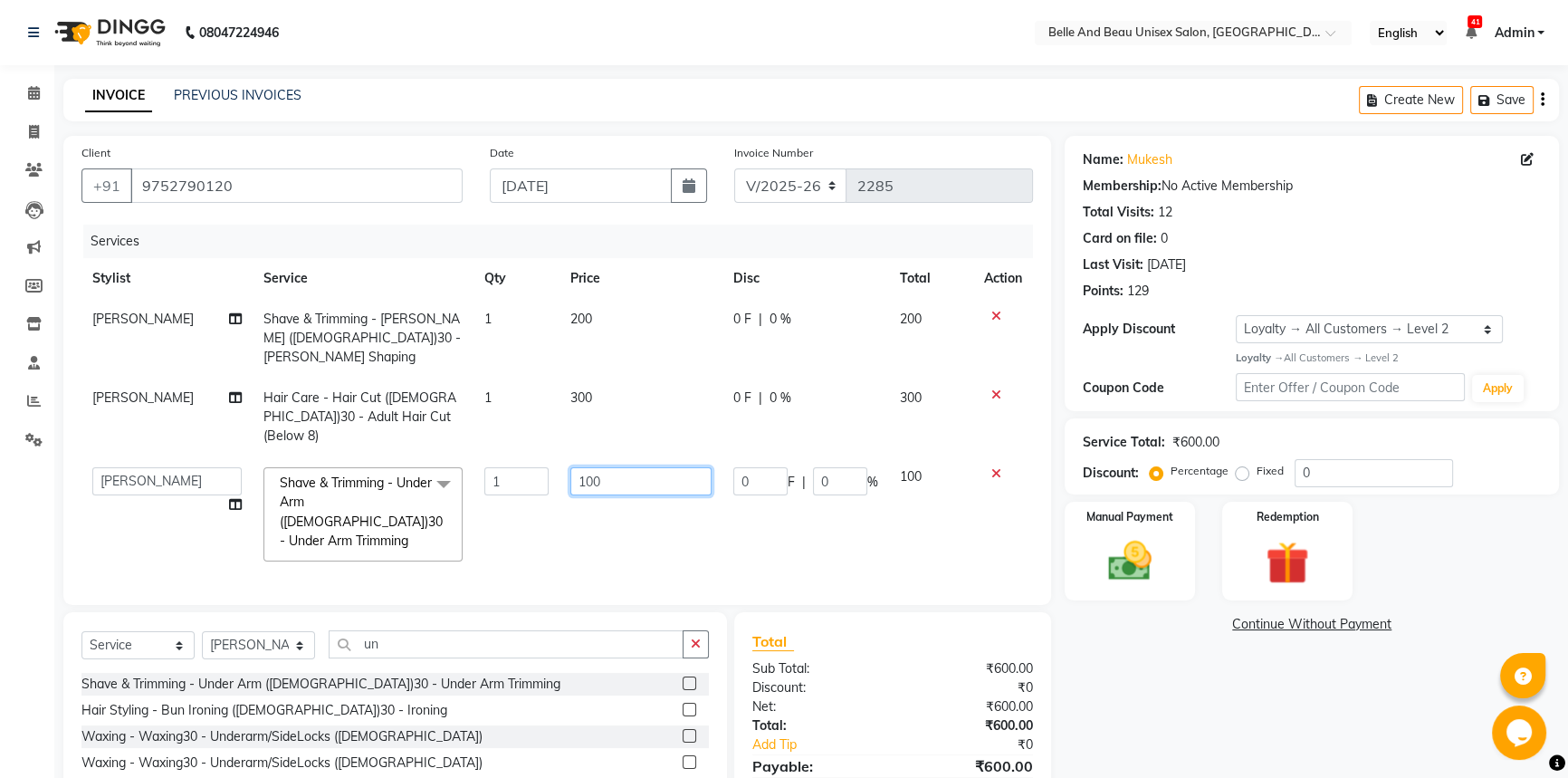
click at [603, 467] on input "100" at bounding box center [641, 480] width 141 height 28
type input "1"
type input "50"
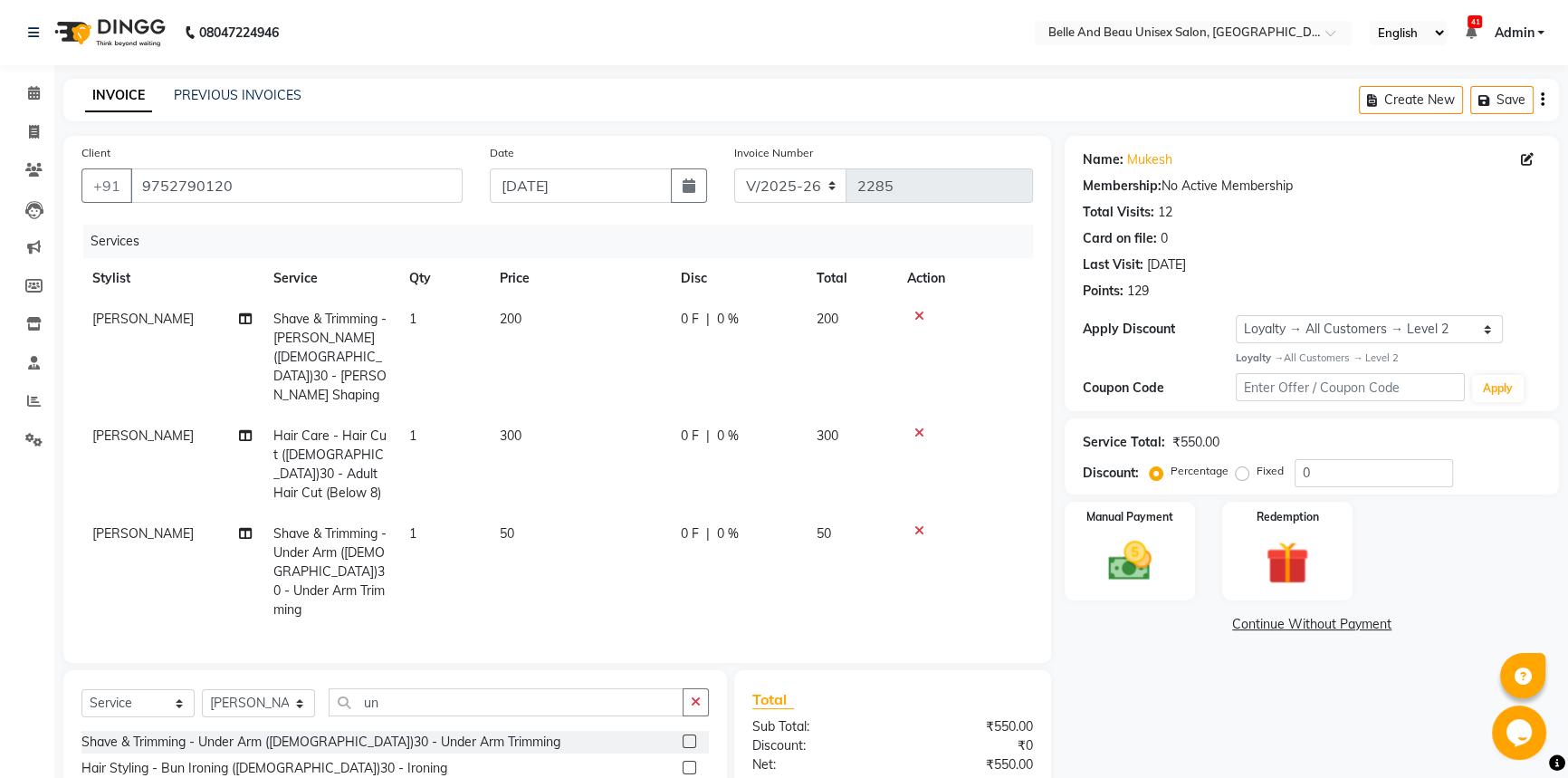
click at [126, 525] on span "[PERSON_NAME]" at bounding box center [143, 533] width 101 height 17
select select "60511"
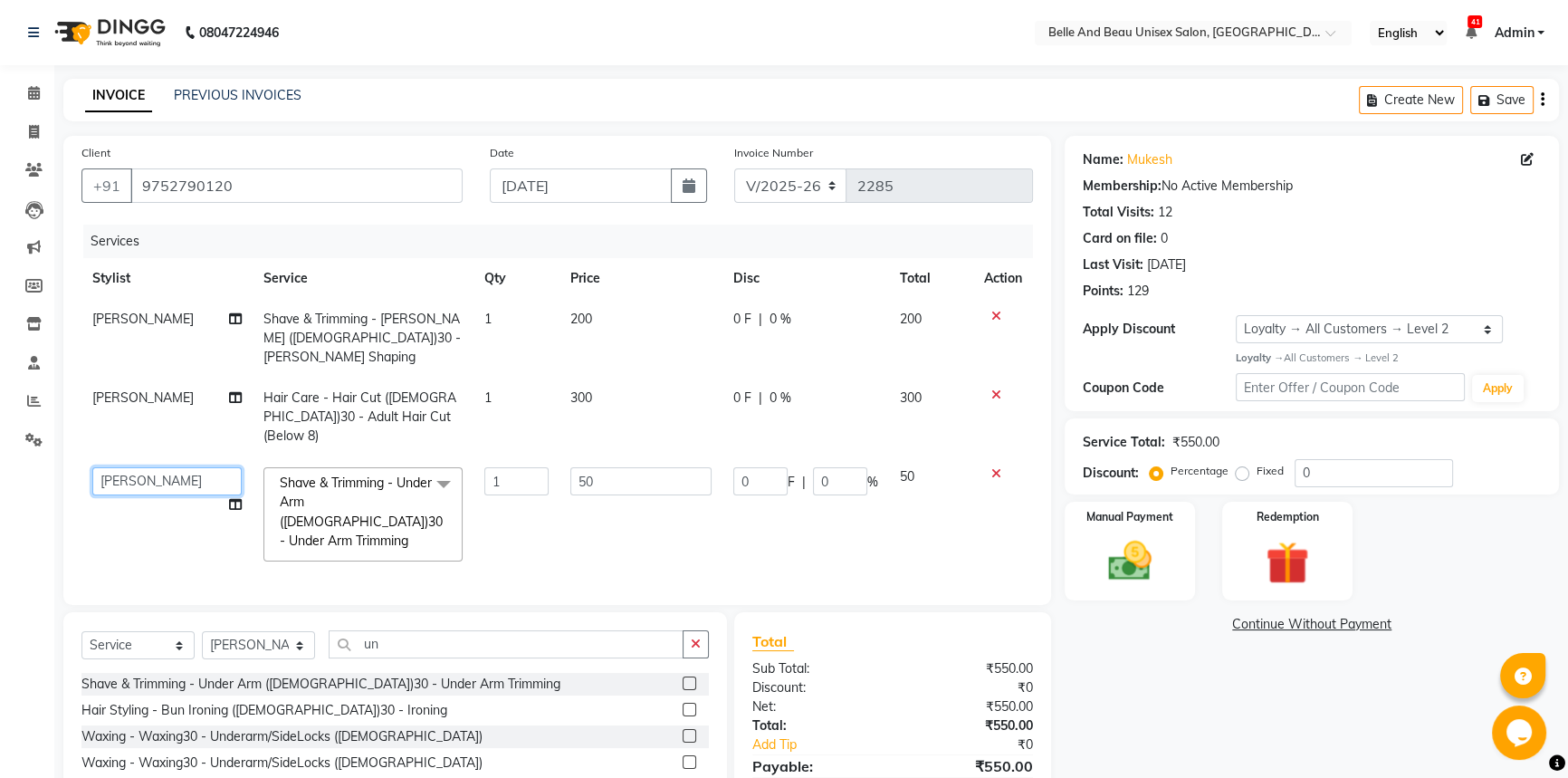
click at [133, 467] on select "[PERSON_NAME] [PERSON_NAME] [PERSON_NAME] [PERSON_NAME] [PERSON_NAME] [PERSON_N…" at bounding box center [167, 480] width 150 height 28
select select "59227"
click at [1094, 570] on img at bounding box center [1130, 560] width 73 height 52
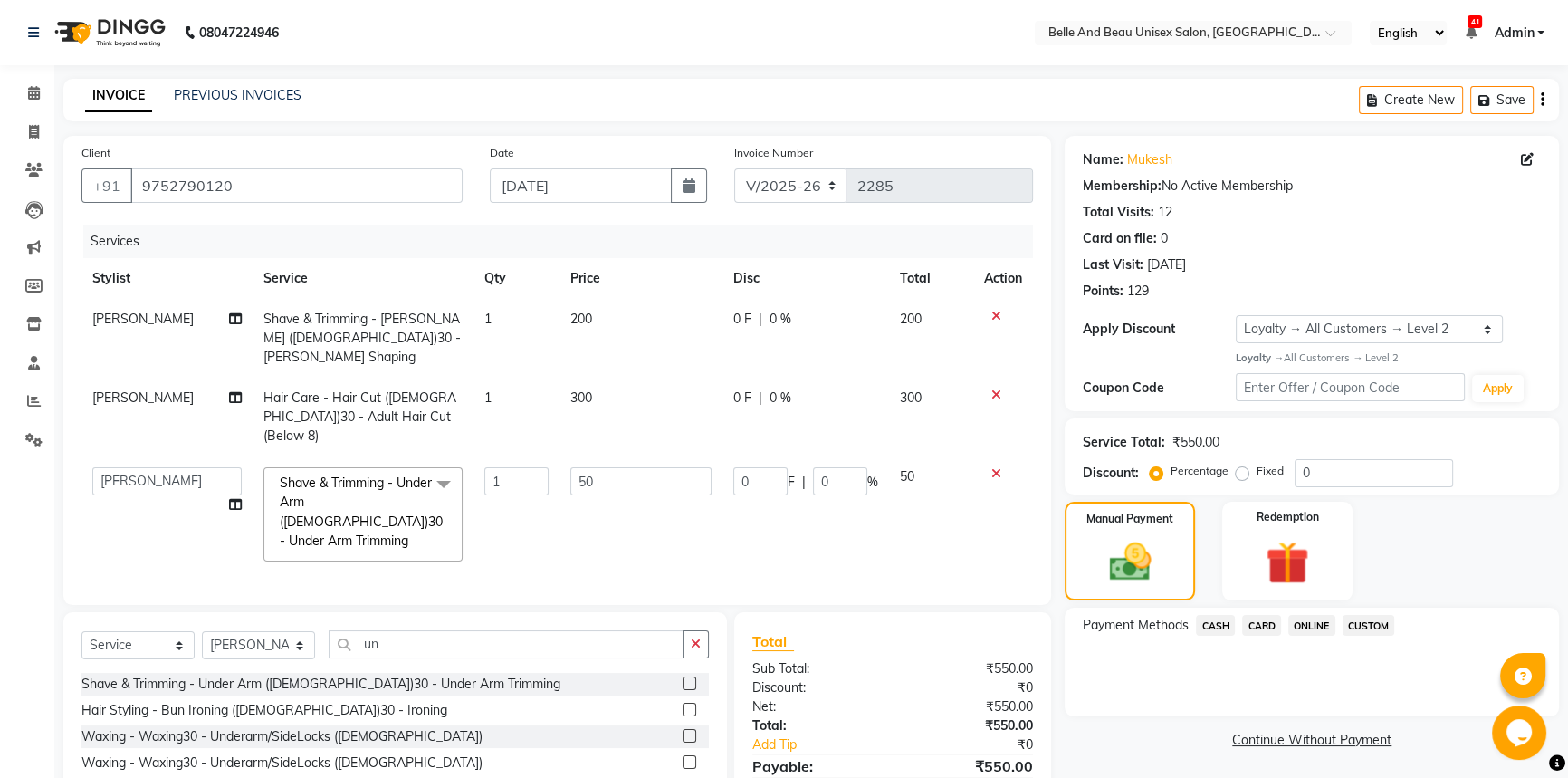
click at [1312, 631] on span "ONLINE" at bounding box center [1311, 624] width 47 height 20
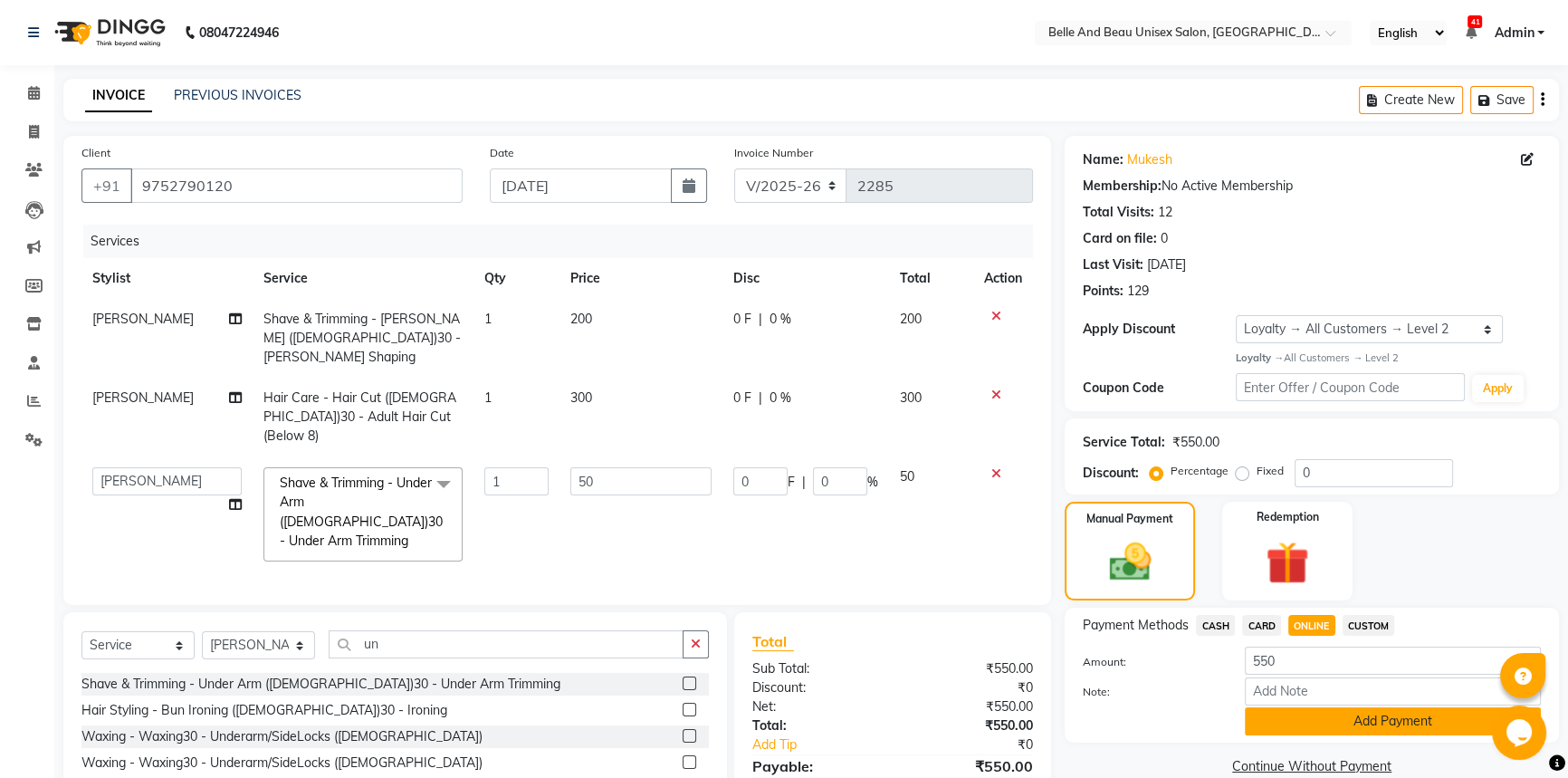
click at [1317, 717] on button "Add Payment" at bounding box center [1392, 721] width 296 height 28
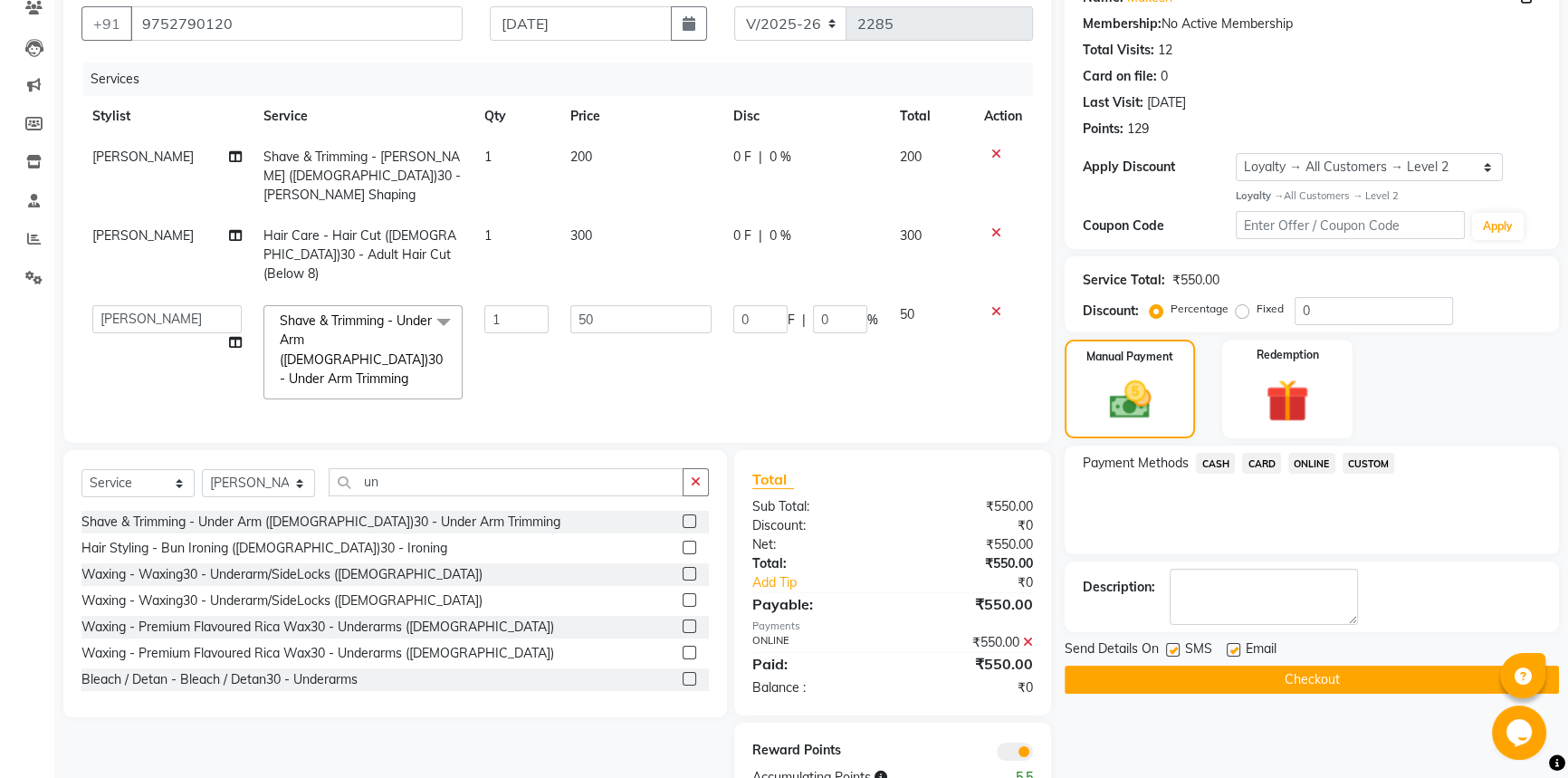
scroll to position [172, 0]
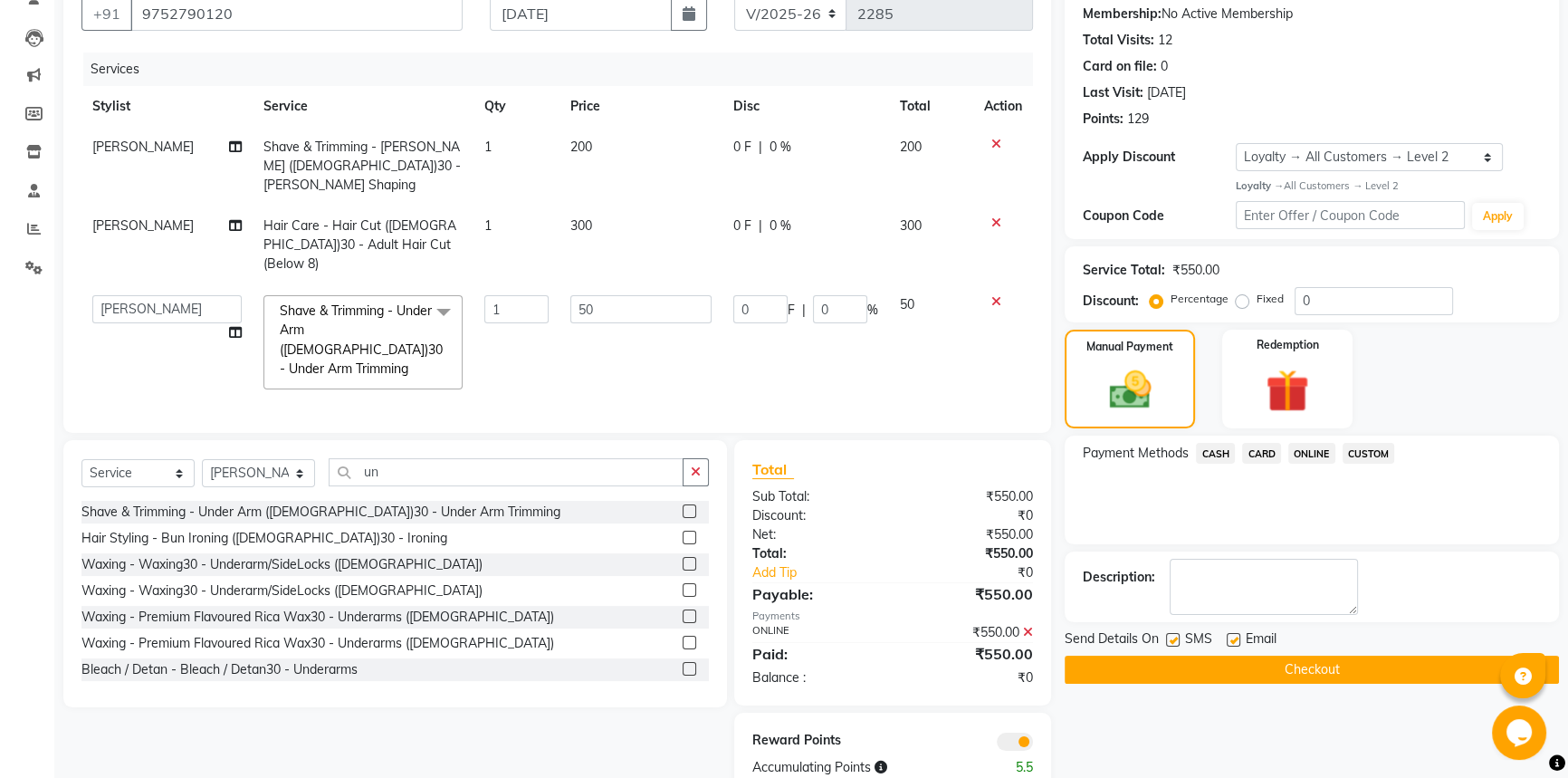
click at [1319, 675] on button "Checkout" at bounding box center [1311, 669] width 494 height 28
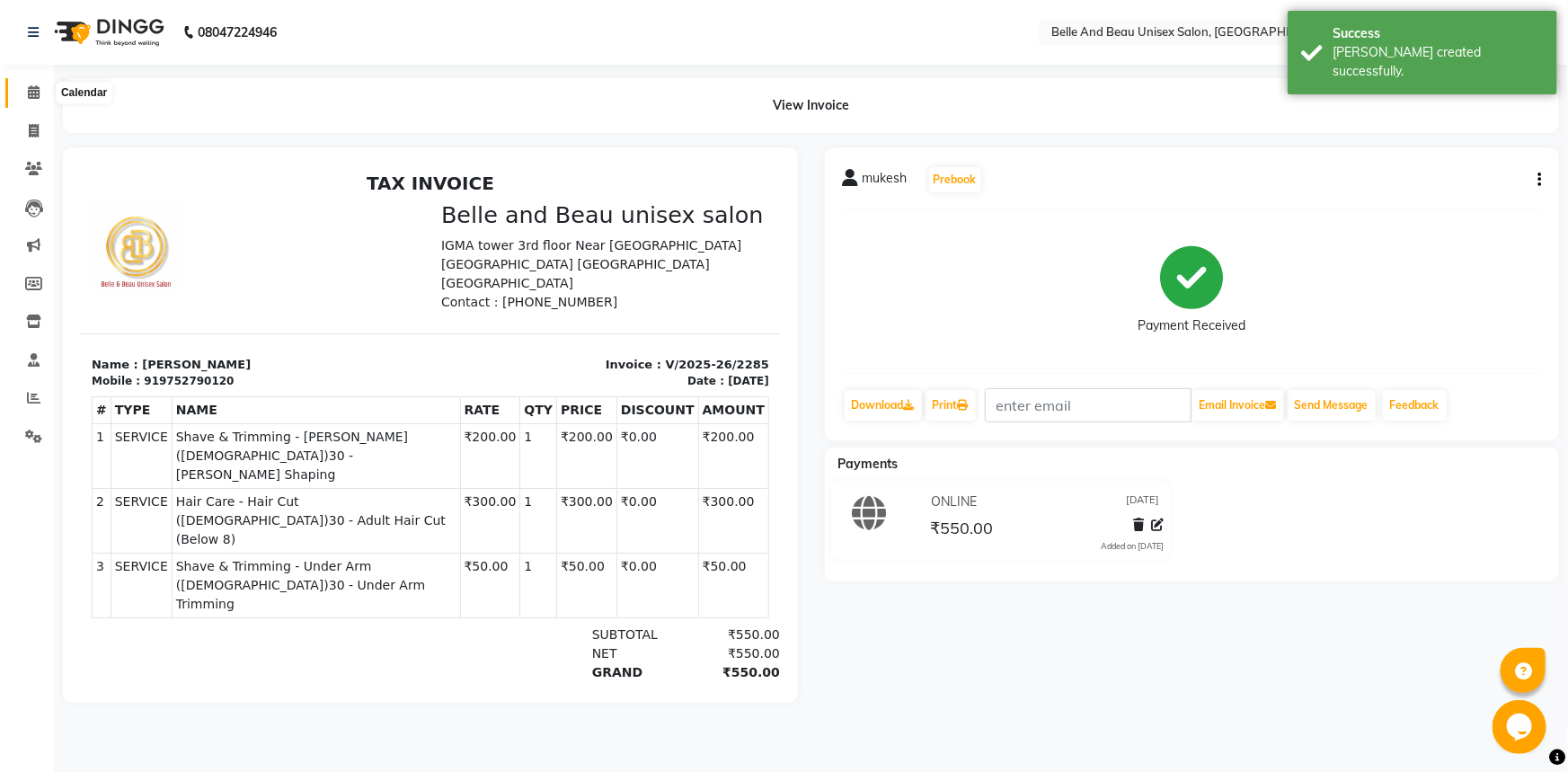
click at [33, 93] on icon at bounding box center [34, 92] width 12 height 14
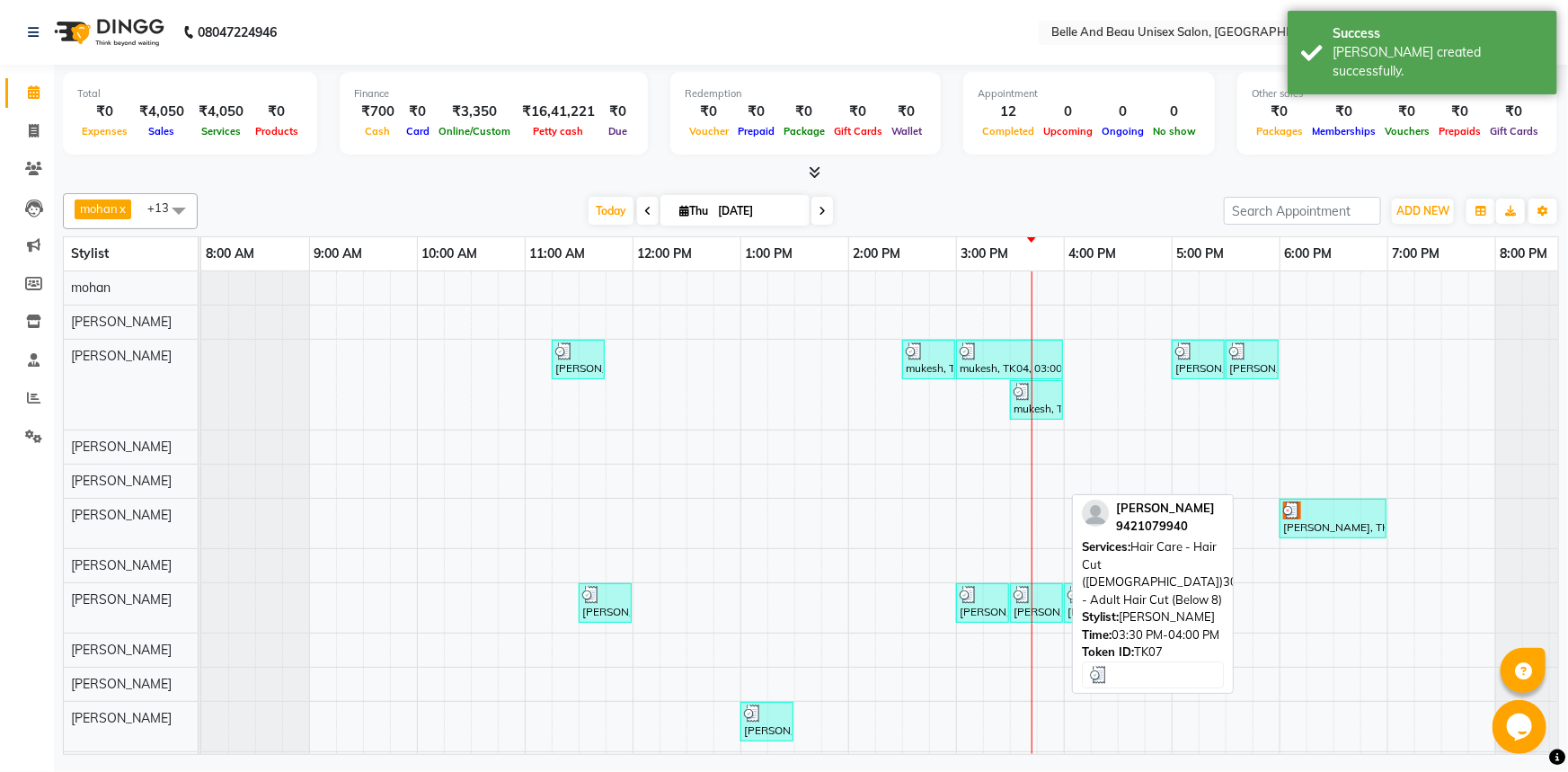
click at [1059, 605] on div "[PERSON_NAME], TK07, 03:30 PM-04:00 PM, Hair Care - Hair Cut ([DEMOGRAPHIC_DATA…" at bounding box center [1035, 602] width 49 height 34
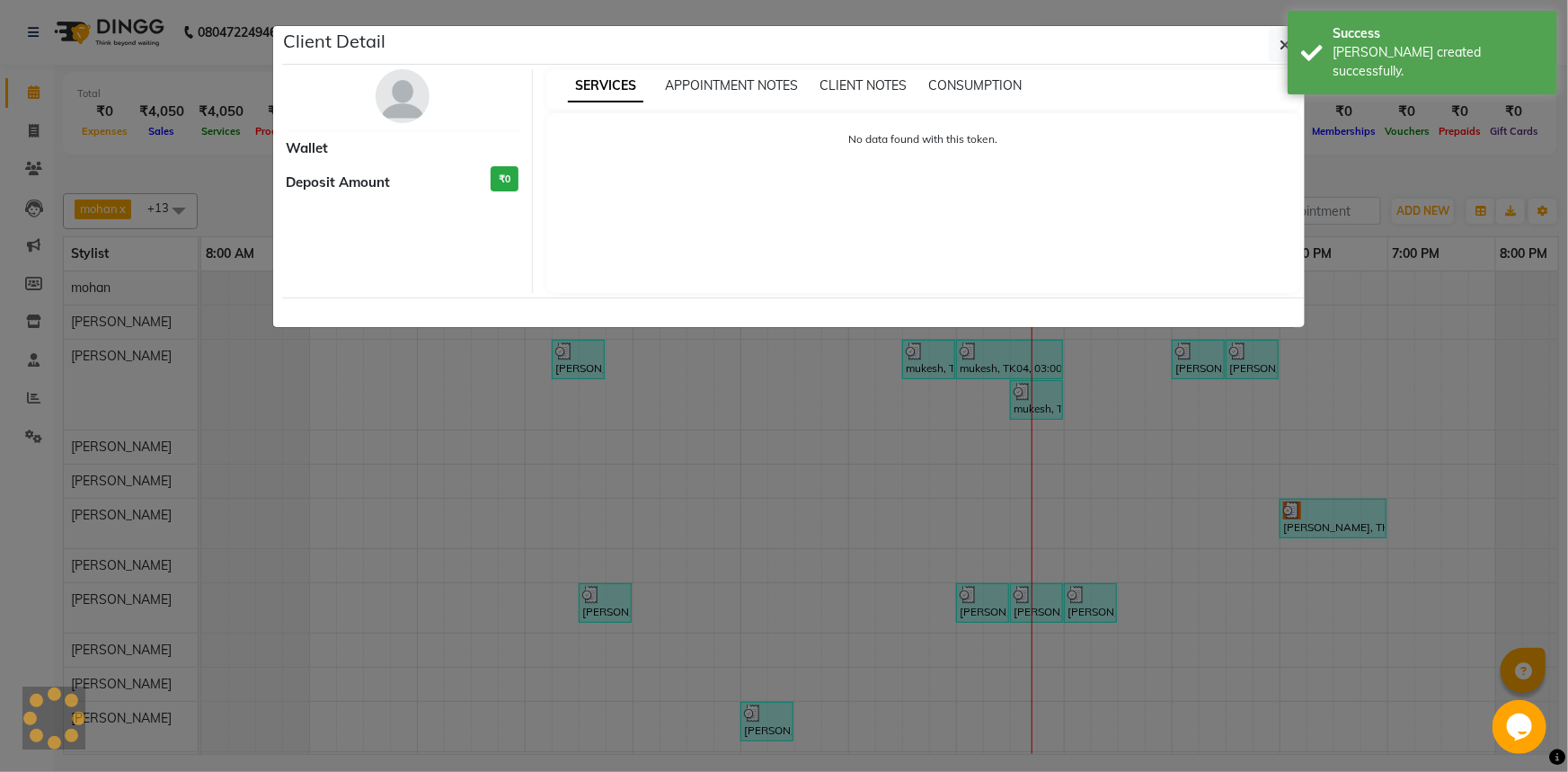
select select "3"
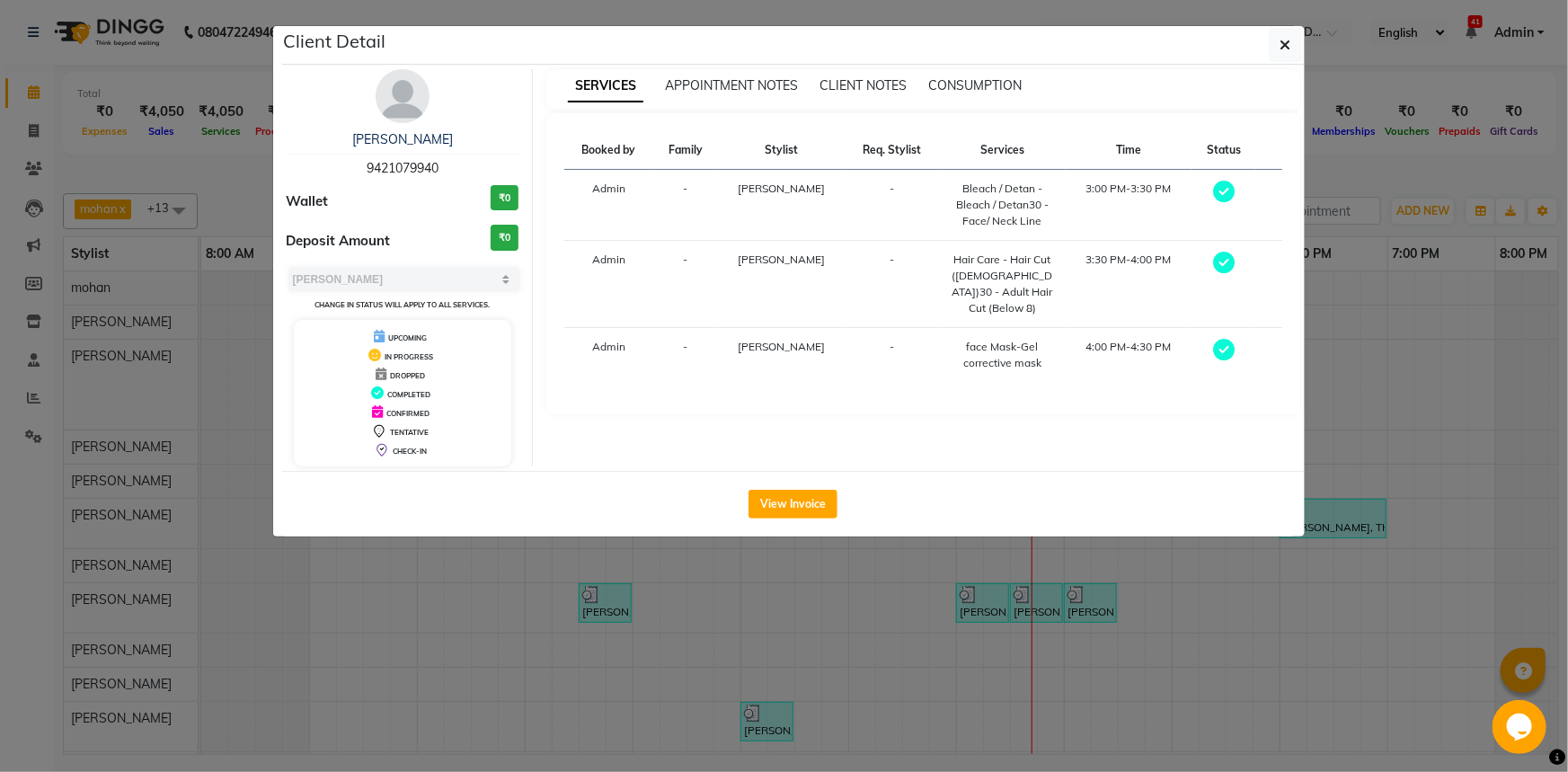
click at [778, 145] on th "Stylist" at bounding box center [782, 151] width 127 height 39
click at [755, 489] on button "View Invoice" at bounding box center [793, 504] width 89 height 29
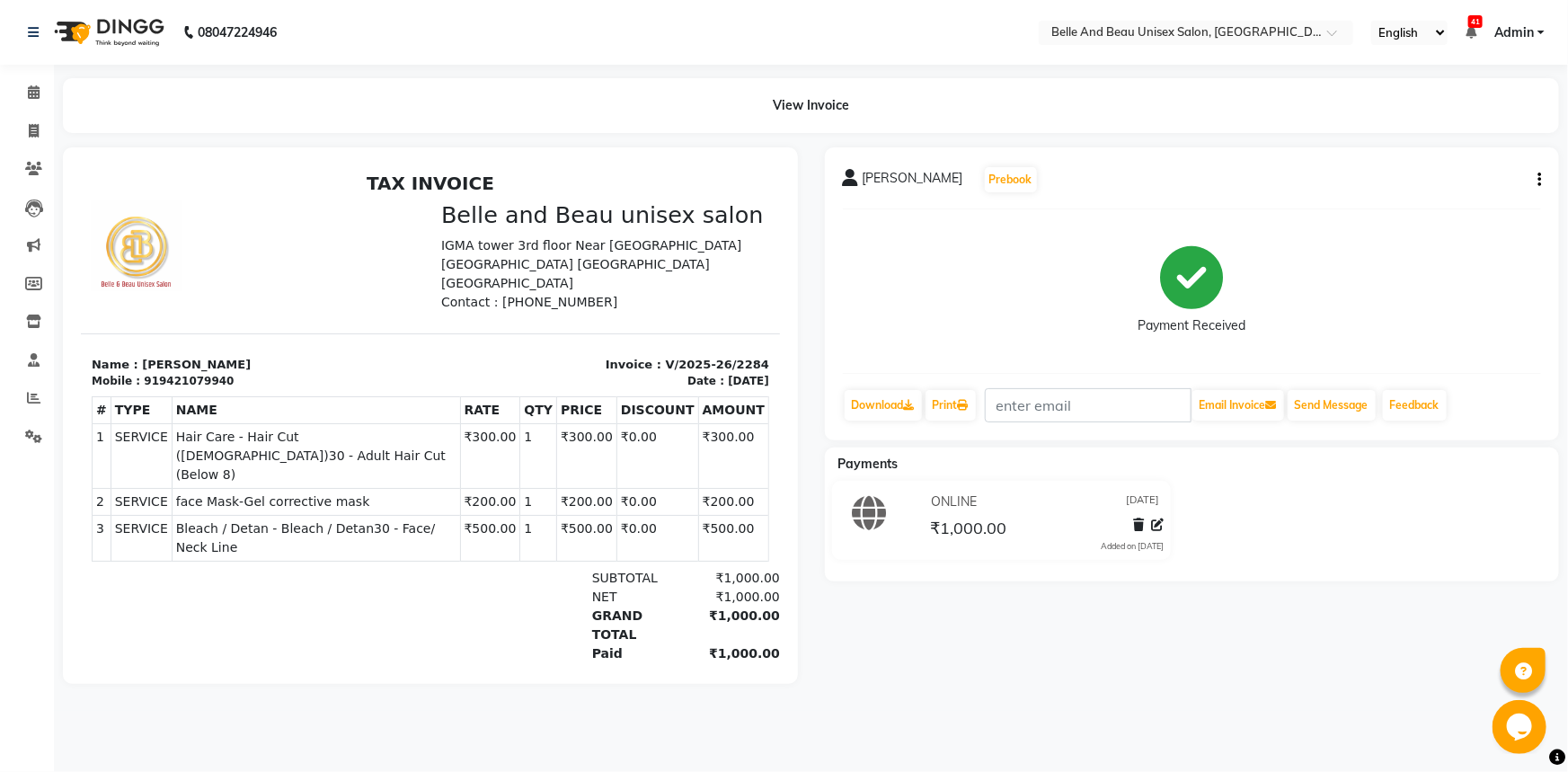
click at [1542, 177] on div "[PERSON_NAME] Prebook Payment Received Download Print Email Invoice Send Messag…" at bounding box center [1193, 294] width 735 height 293
click at [1535, 177] on button "button" at bounding box center [1535, 180] width 11 height 19
click at [1448, 177] on div "Edit Item Staff" at bounding box center [1450, 179] width 124 height 22
select select
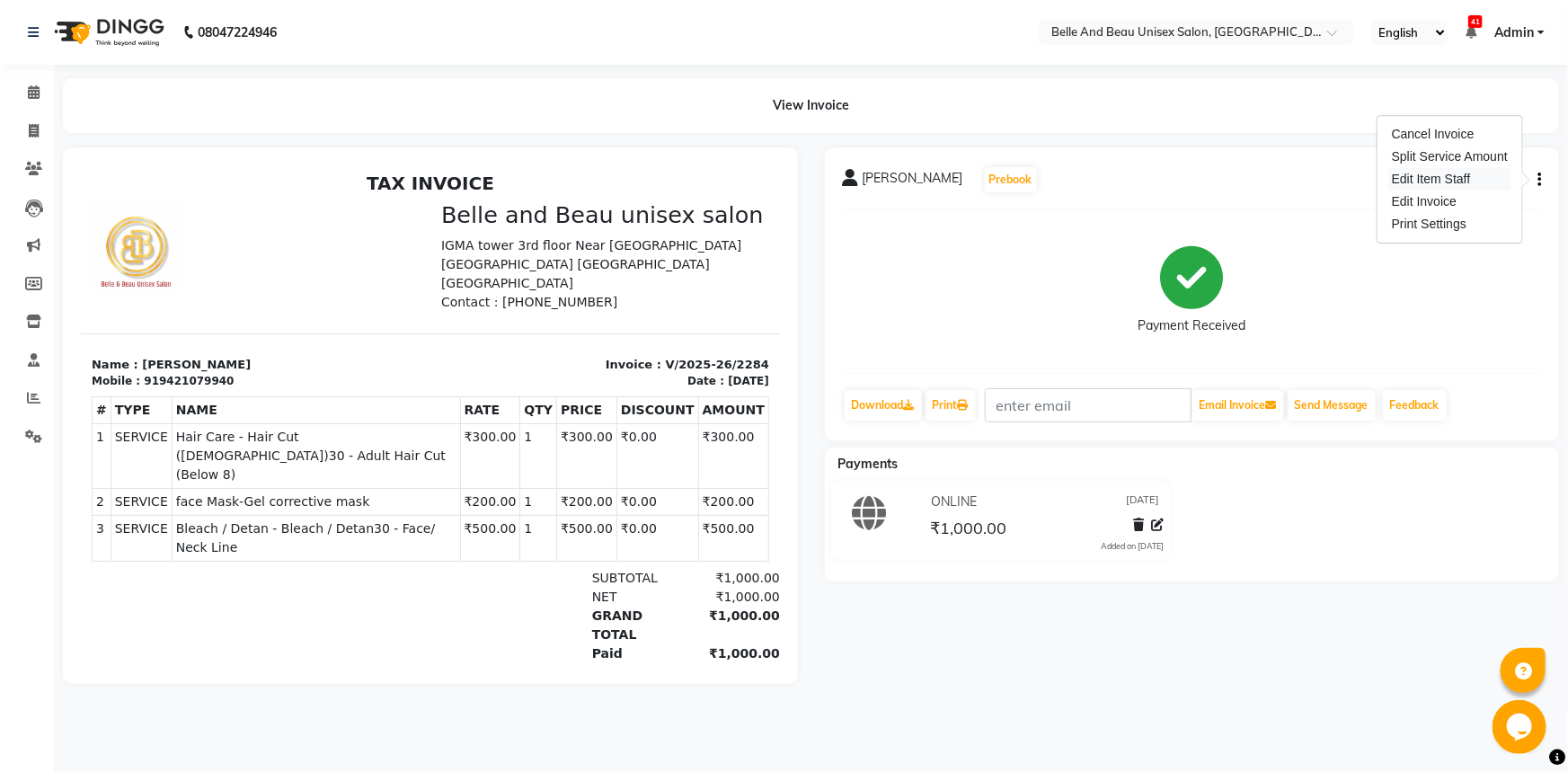
select select
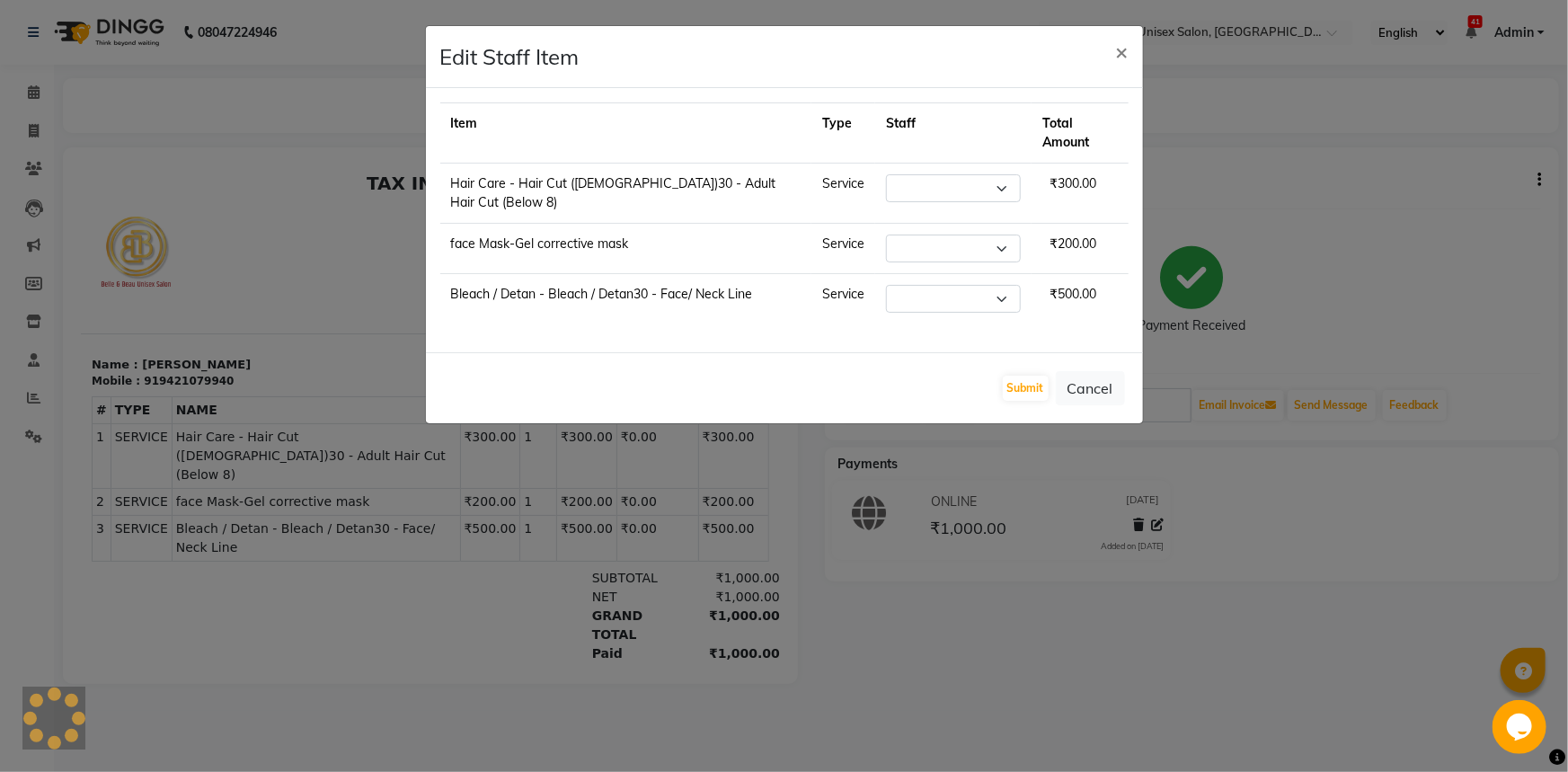
select select "83443"
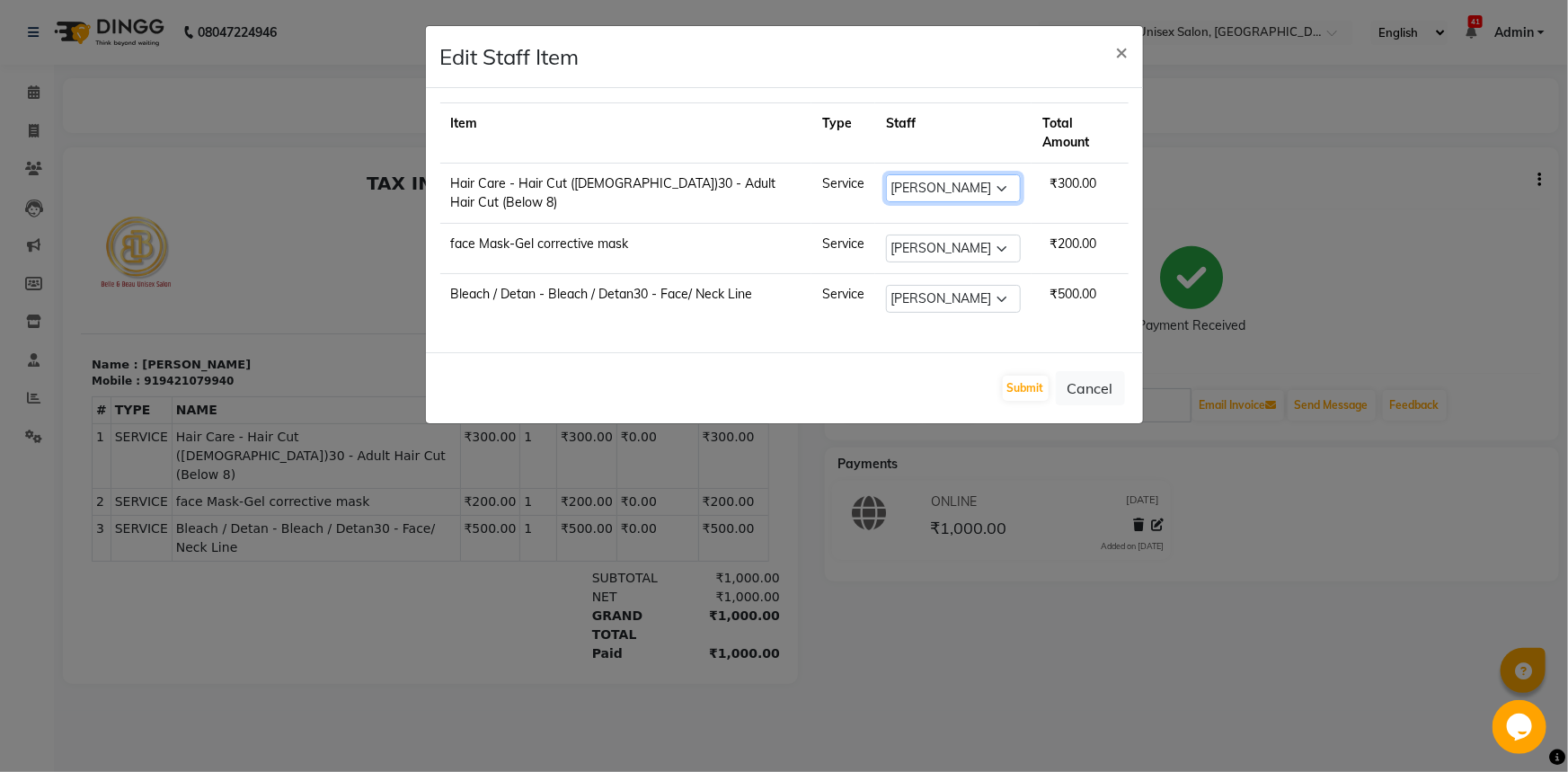
click at [979, 175] on select "Select [PERSON_NAME] [PERSON_NAME] [PERSON_NAME] [PERSON_NAME] [PERSON_NAME] [P…" at bounding box center [953, 188] width 135 height 28
select select "59701"
click at [886, 175] on select "Select [PERSON_NAME] [PERSON_NAME] [PERSON_NAME] [PERSON_NAME] [PERSON_NAME] [P…" at bounding box center [953, 188] width 135 height 28
click at [907, 224] on td "Select [PERSON_NAME] [PERSON_NAME] [PERSON_NAME] [PERSON_NAME] [PERSON_NAME] [P…" at bounding box center [953, 249] width 156 height 50
click at [909, 234] on select "Select [PERSON_NAME] [PERSON_NAME] [PERSON_NAME] [PERSON_NAME] [PERSON_NAME] [P…" at bounding box center [953, 248] width 135 height 28
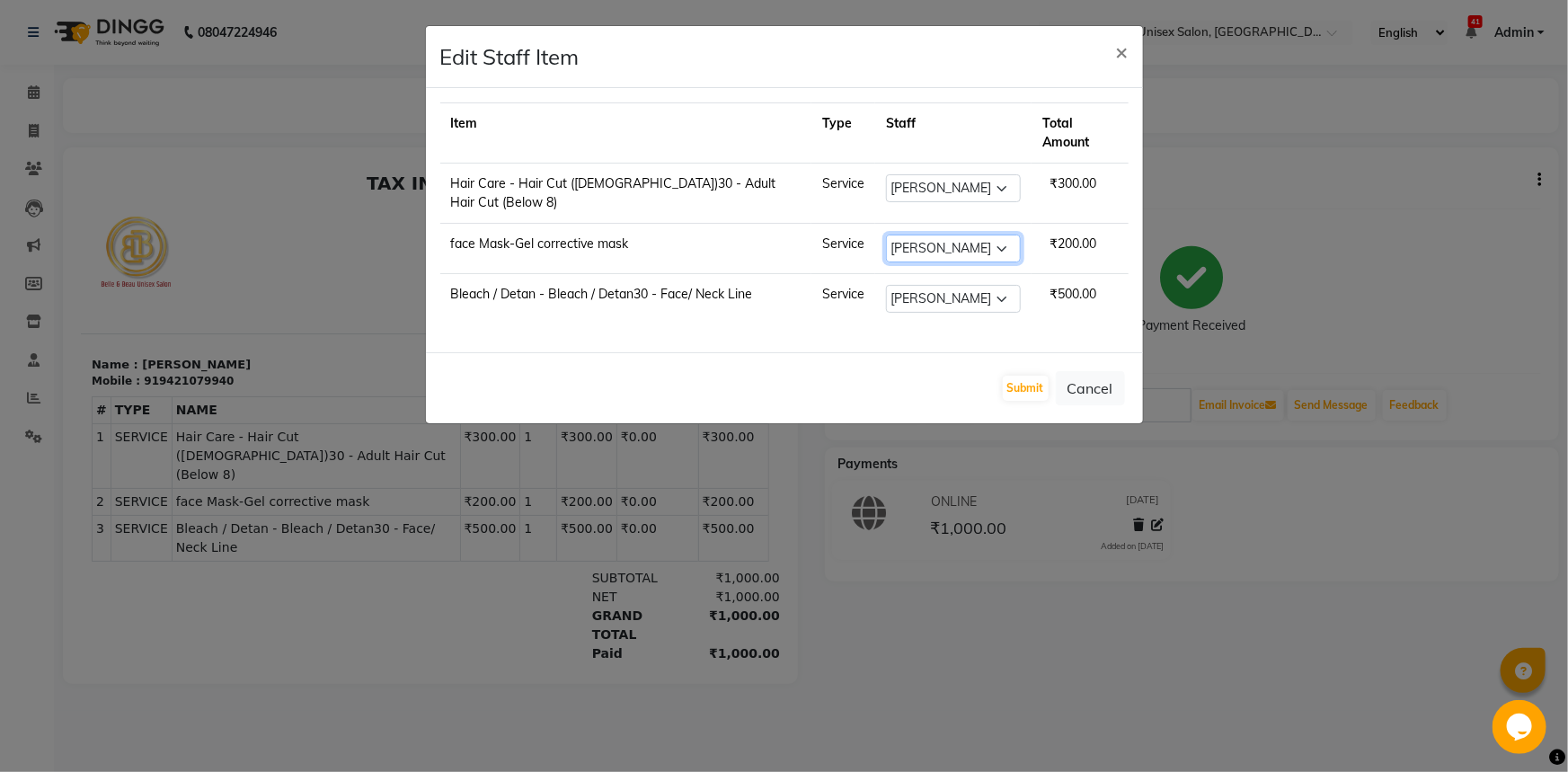
select select "89706"
click at [886, 234] on select "Select [PERSON_NAME] [PERSON_NAME] [PERSON_NAME] [PERSON_NAME] [PERSON_NAME] [P…" at bounding box center [953, 248] width 135 height 28
click at [921, 285] on select "Select [PERSON_NAME] [PERSON_NAME] [PERSON_NAME] [PERSON_NAME] [PERSON_NAME] [P…" at bounding box center [953, 298] width 135 height 28
select select "89706"
click at [886, 285] on select "Select [PERSON_NAME] [PERSON_NAME] [PERSON_NAME] [PERSON_NAME] [PERSON_NAME] [P…" at bounding box center [953, 298] width 135 height 28
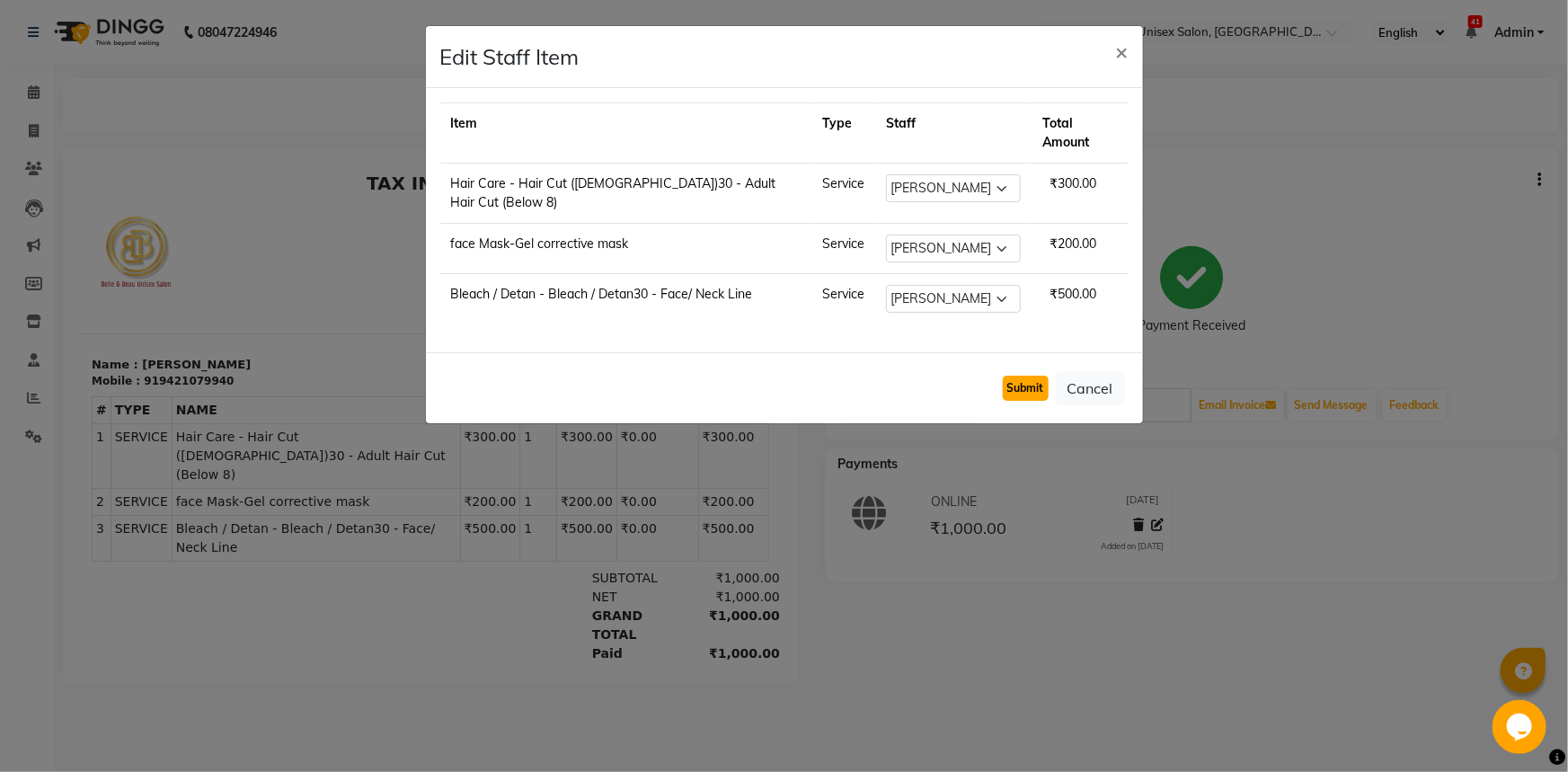
click at [1032, 375] on button "Submit" at bounding box center [1025, 388] width 45 height 25
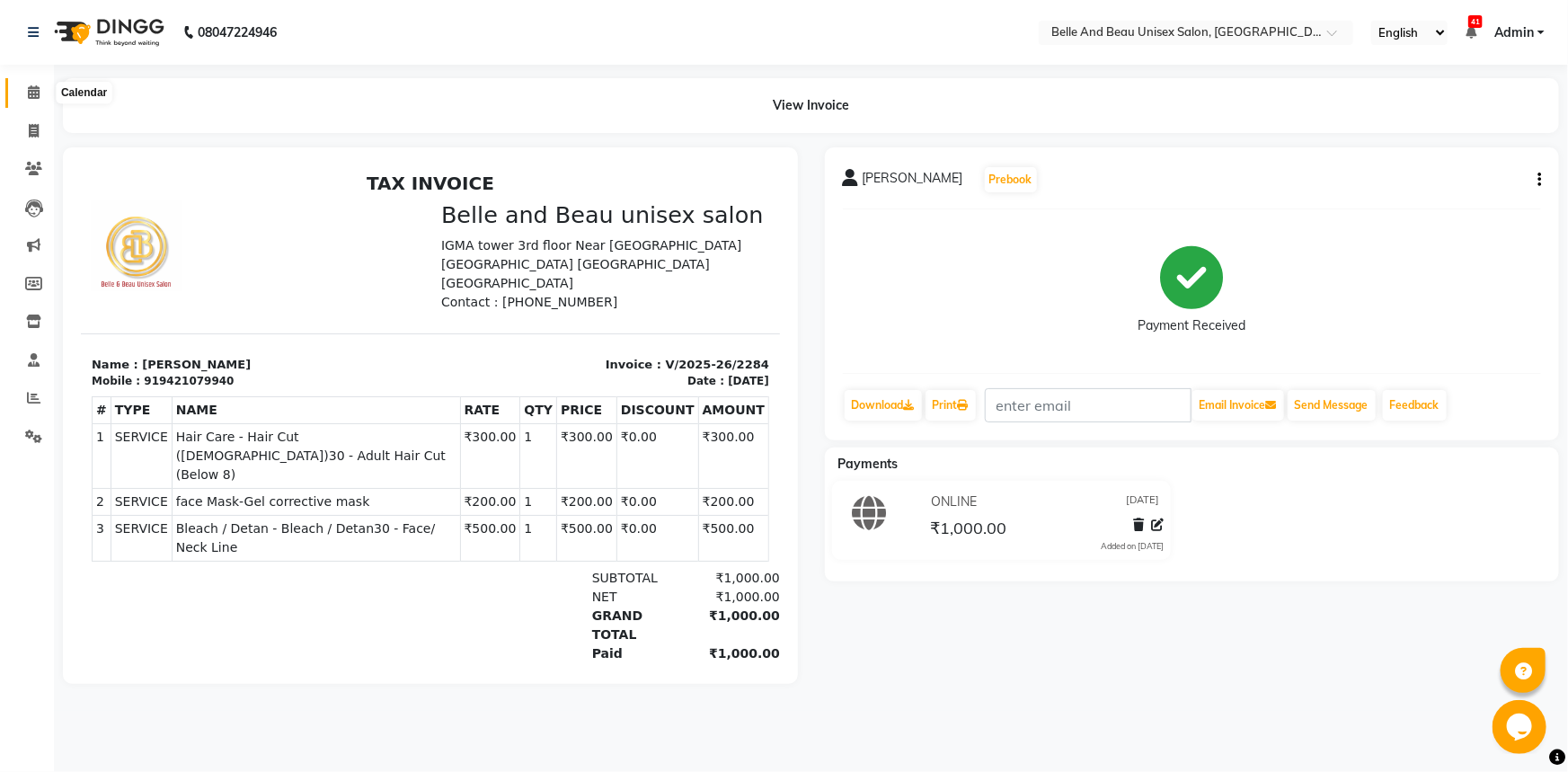
click at [22, 97] on span at bounding box center [34, 93] width 32 height 20
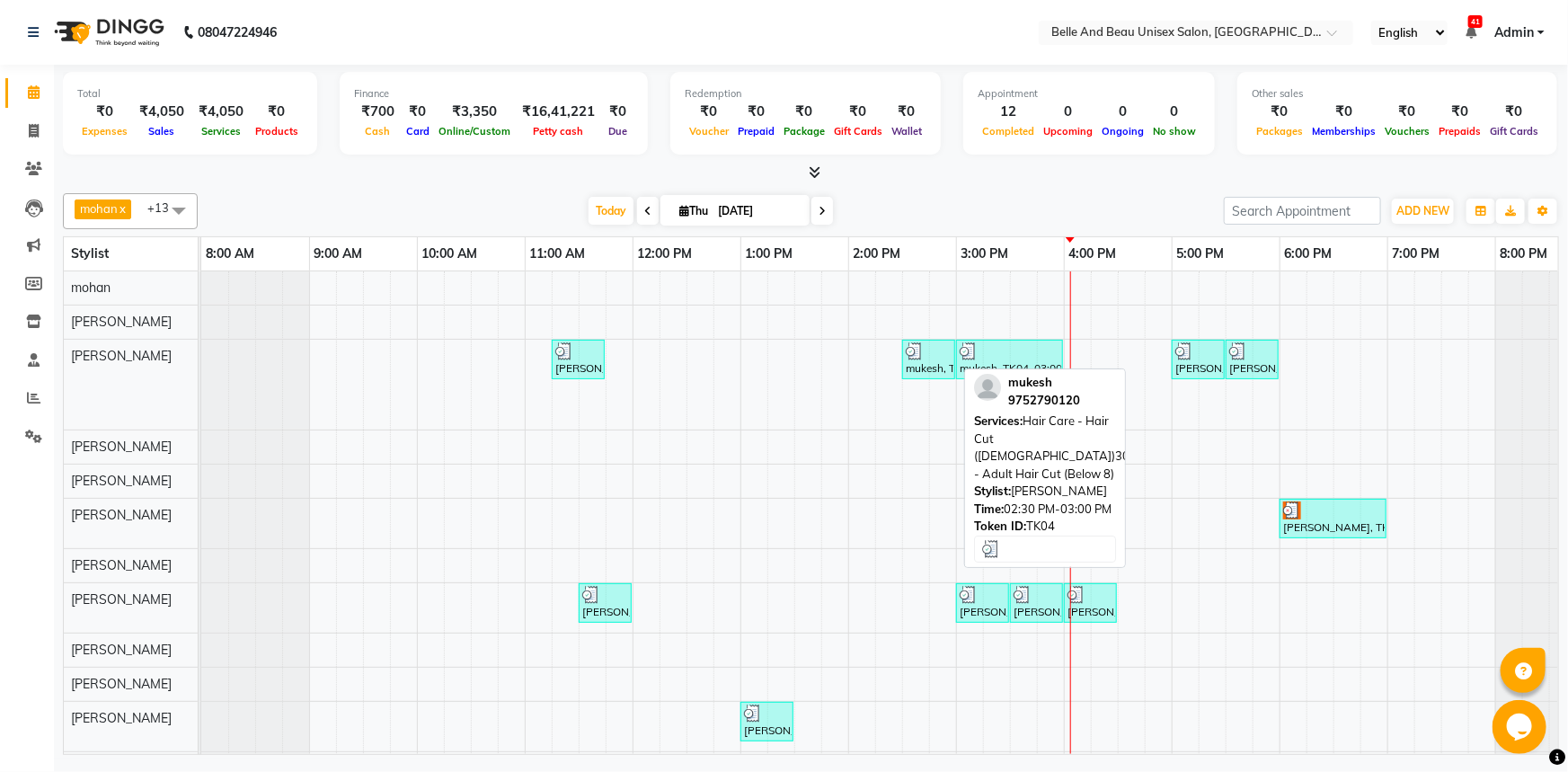
click at [930, 358] on div at bounding box center [928, 351] width 45 height 18
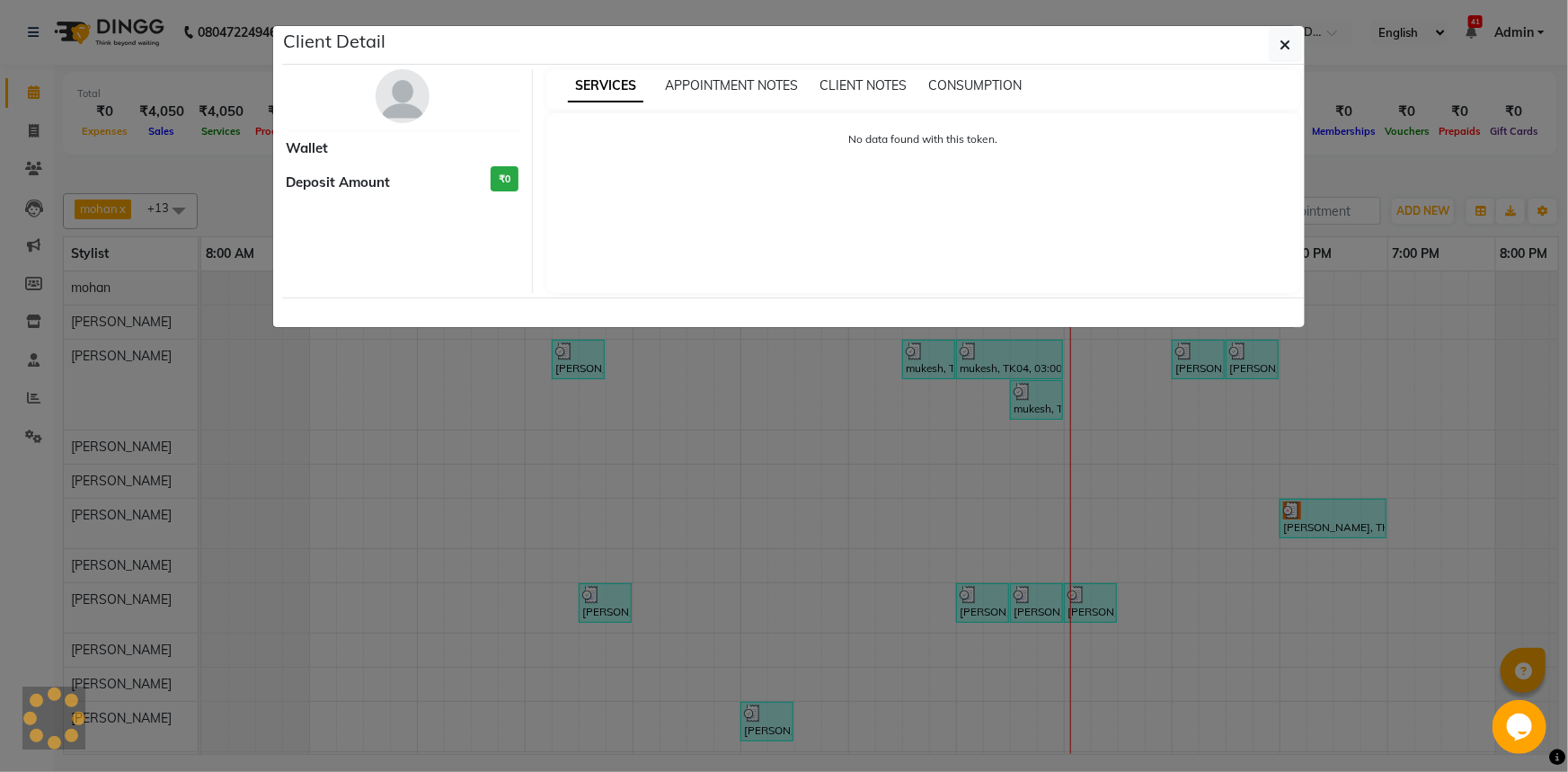
select select "3"
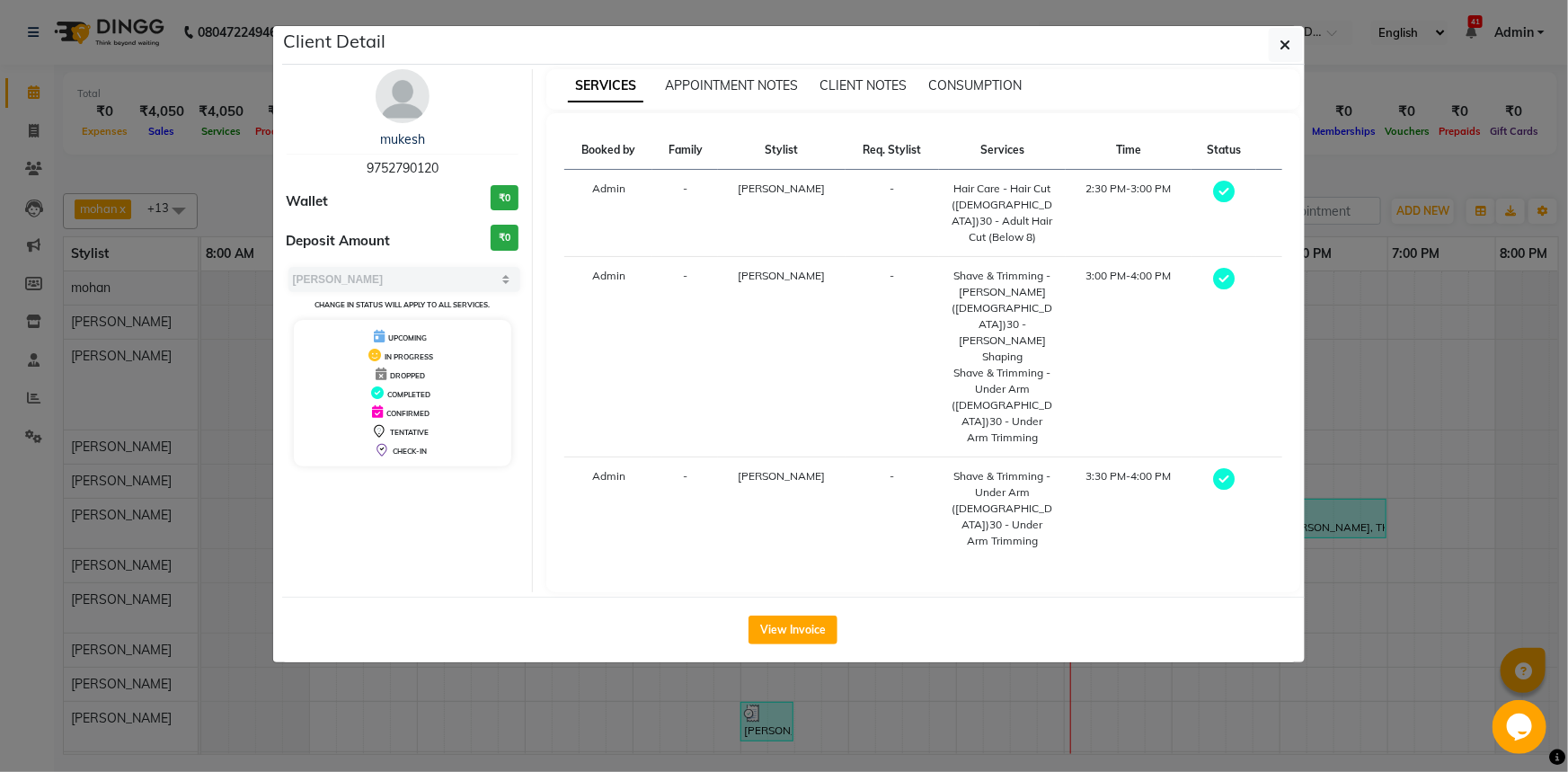
click at [378, 130] on div "mukesh" at bounding box center [402, 140] width 233 height 19
drag, startPoint x: 369, startPoint y: 131, endPoint x: 451, endPoint y: 134, distance: 82.1
click at [451, 134] on div "mukesh" at bounding box center [402, 140] width 233 height 19
copy link "mukesh"
drag, startPoint x: 352, startPoint y: 157, endPoint x: 450, endPoint y: 157, distance: 98.0
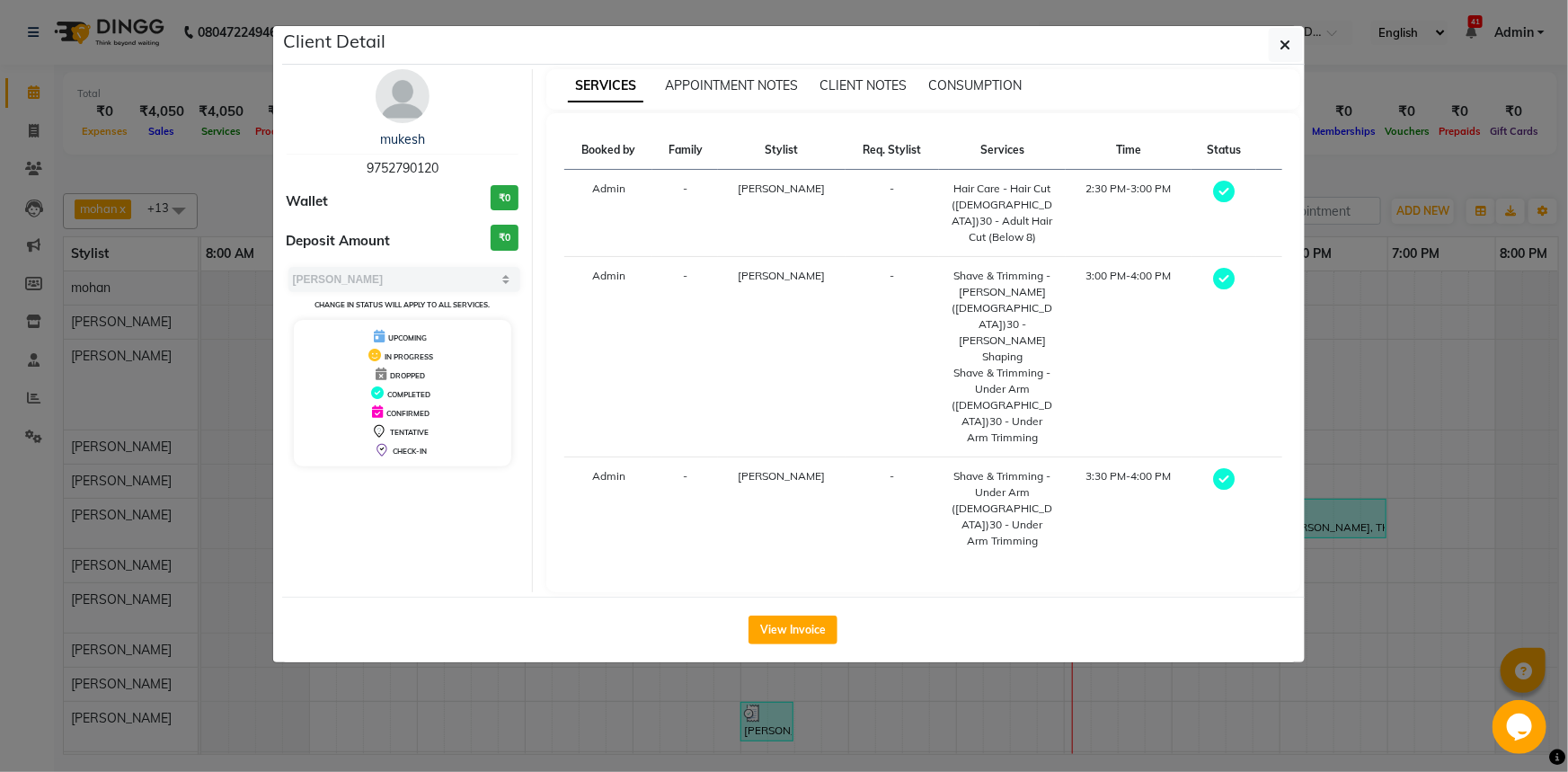
click at [450, 157] on div "mukesh 9752790120" at bounding box center [402, 153] width 233 height 47
copy span "9752790120"
click at [1281, 42] on icon "button" at bounding box center [1285, 44] width 11 height 14
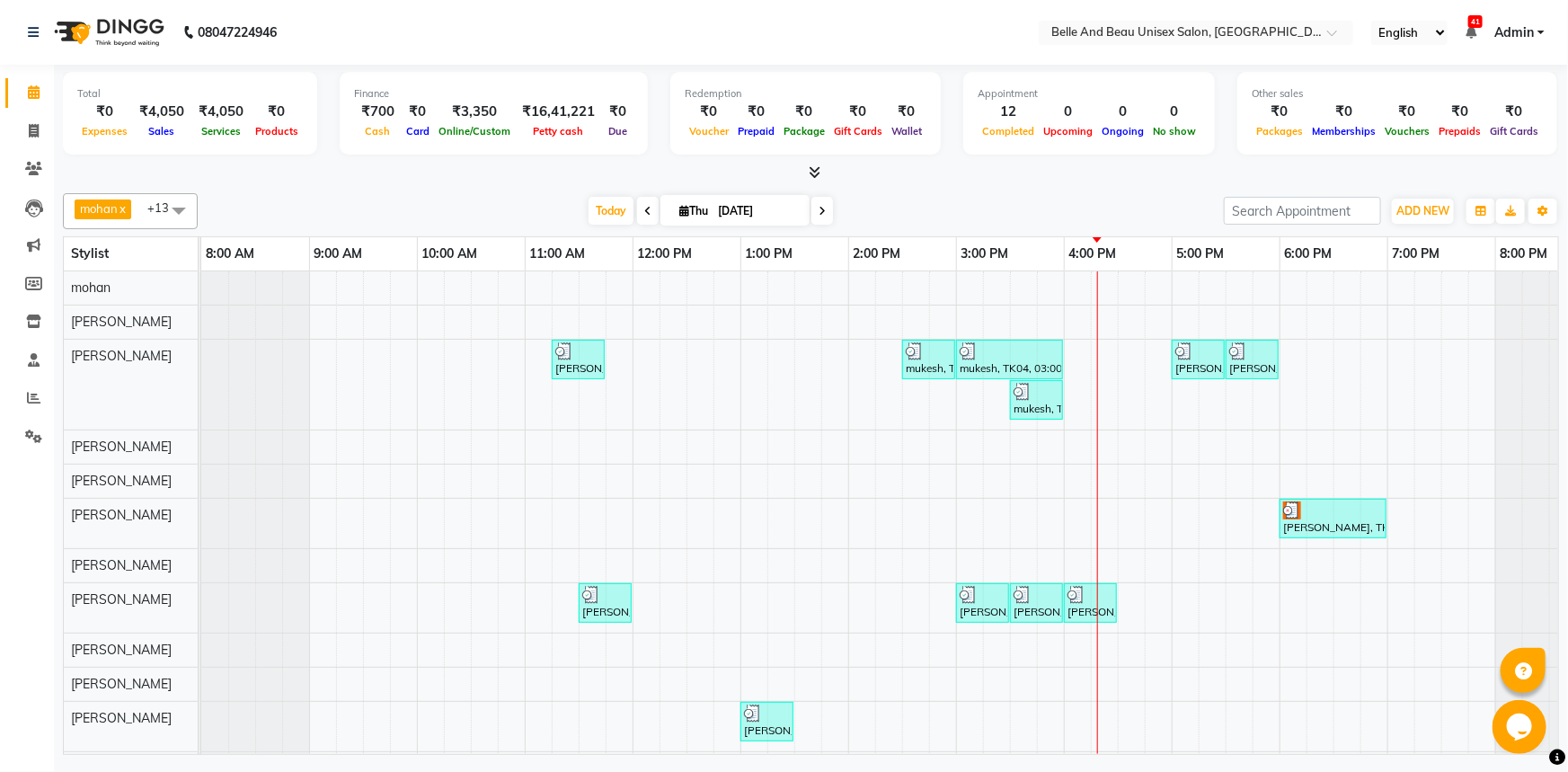
click at [1117, 674] on div "[PERSON_NAME], TK02, 11:15 AM-11:45 AM, Hair Care - Hair Cut ([DEMOGRAPHIC_DATA…" at bounding box center [902, 528] width 1402 height 514
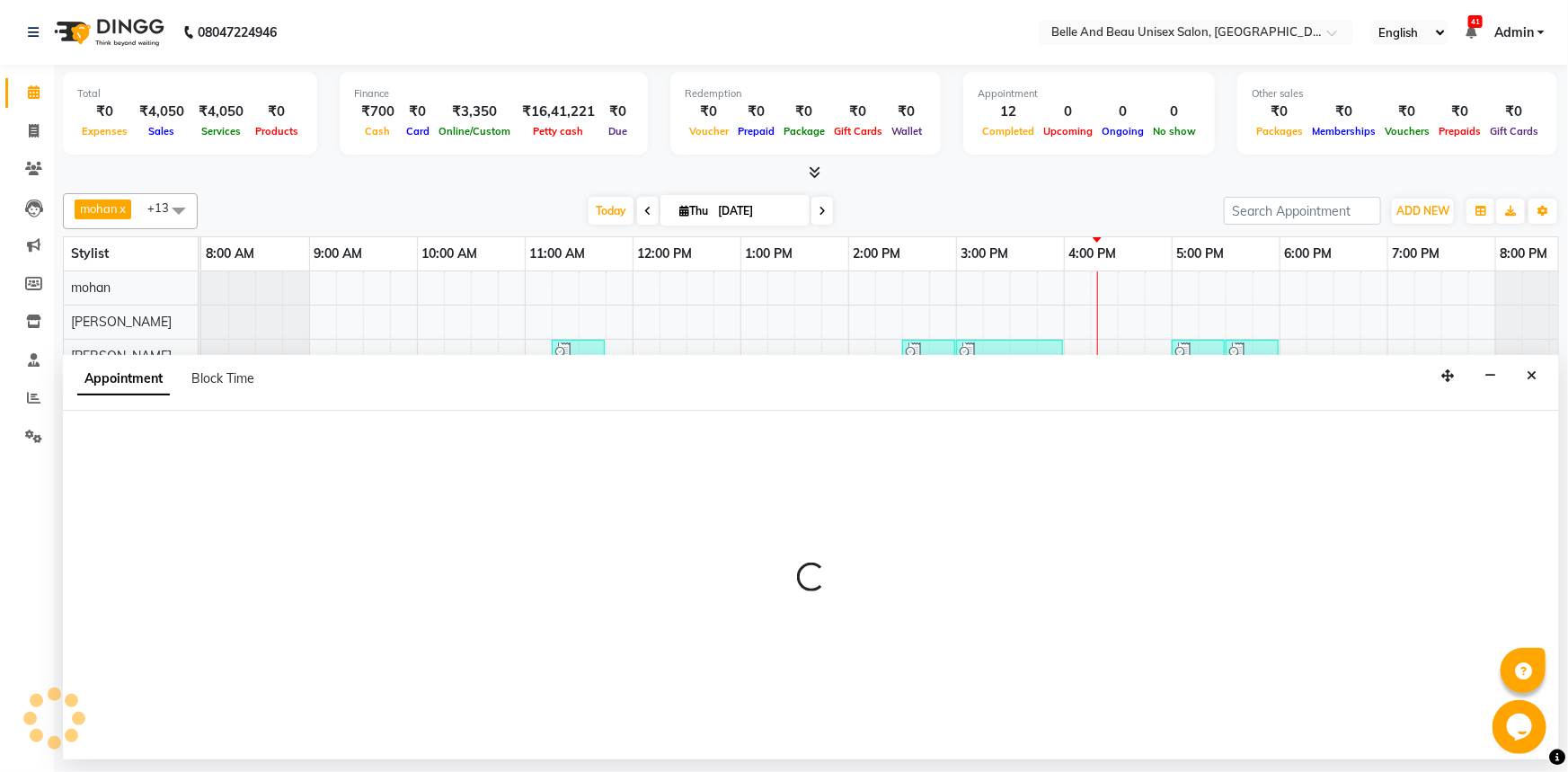
select select "84331"
select select "990"
select select "tentative"
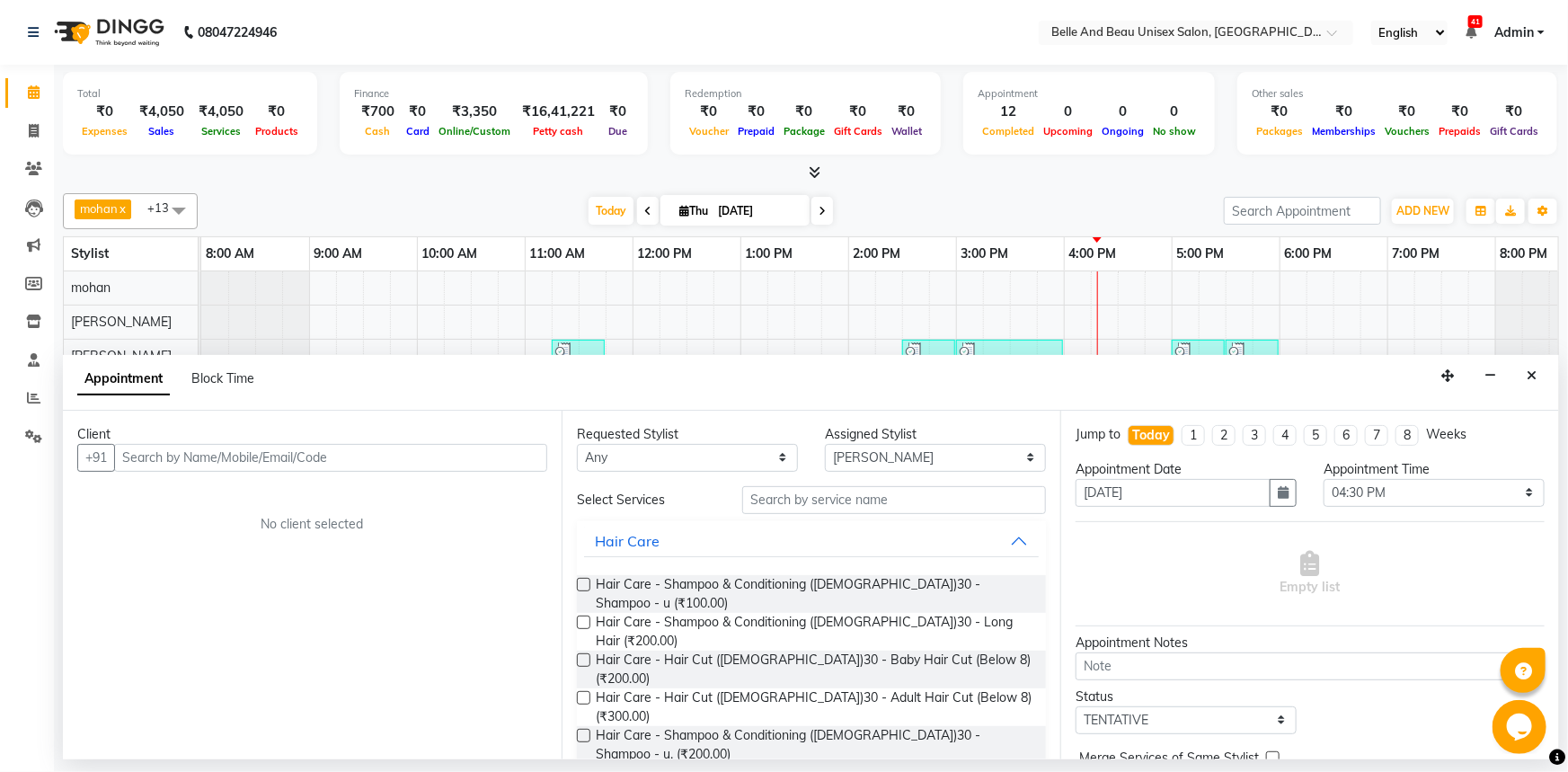
click at [258, 457] on input "text" at bounding box center [330, 457] width 433 height 28
click at [1539, 365] on button "Close" at bounding box center [1531, 375] width 26 height 28
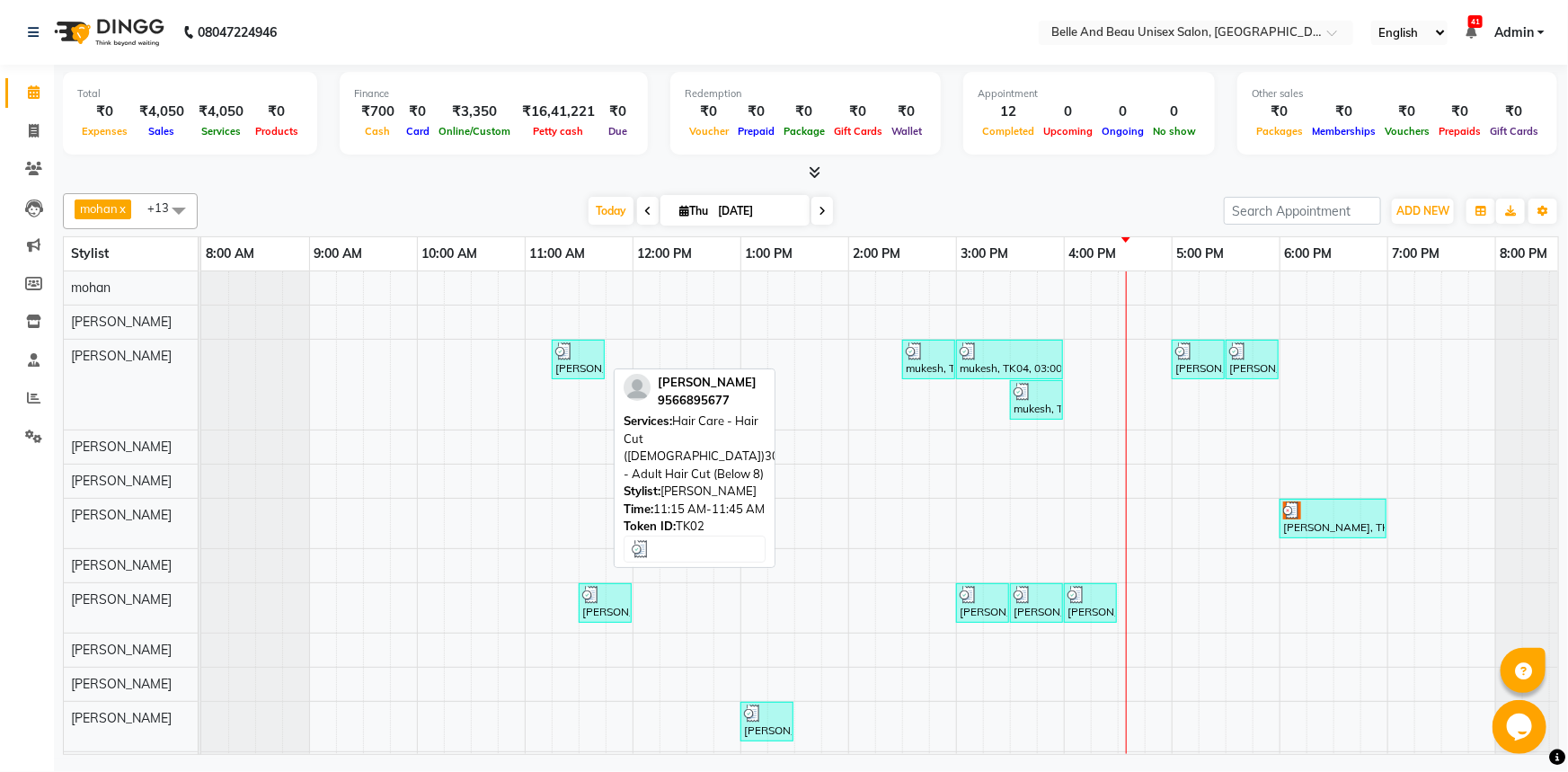
click at [574, 347] on div at bounding box center [577, 351] width 45 height 18
select select "3"
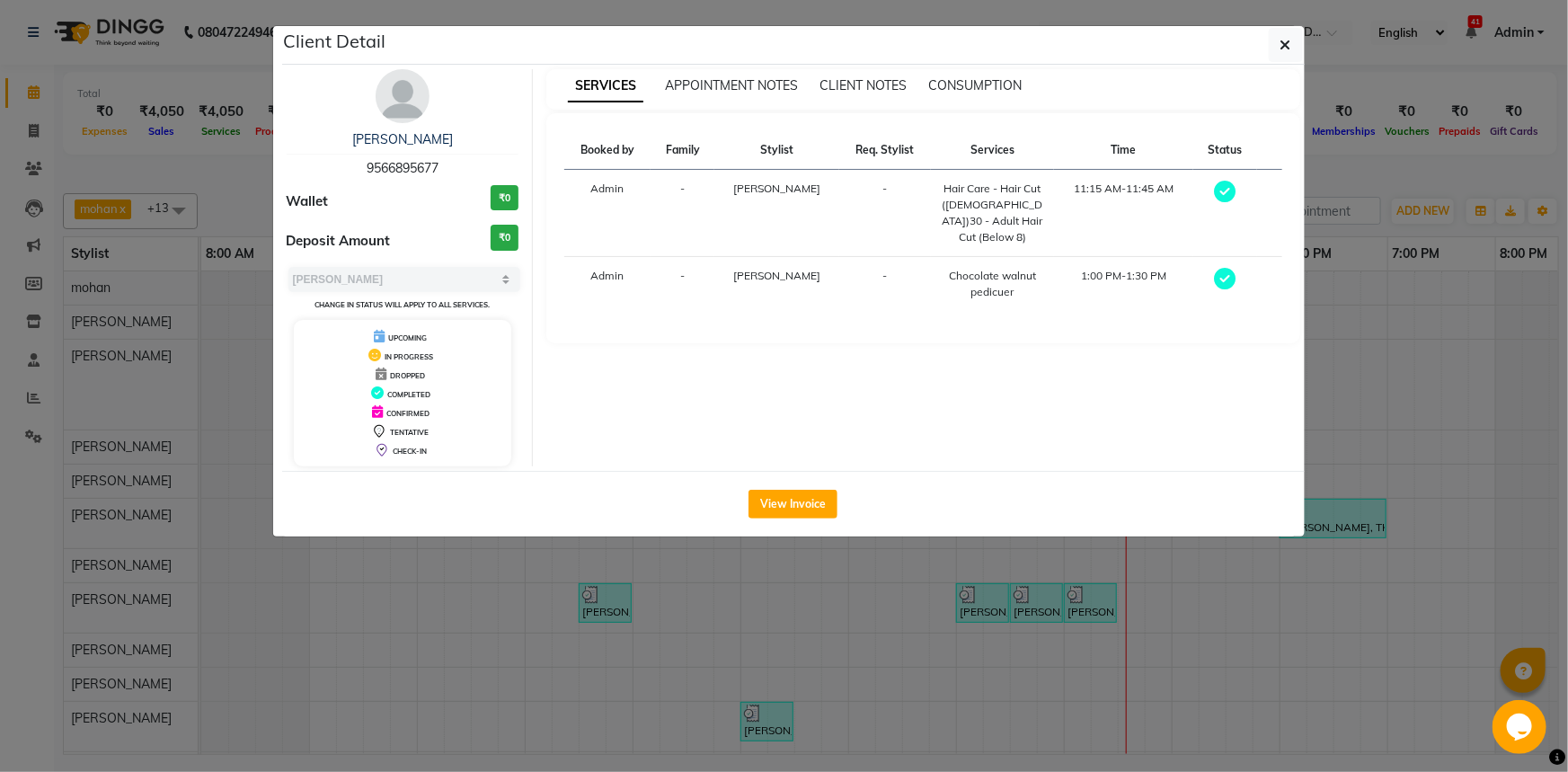
click at [382, 163] on span "9566895677" at bounding box center [402, 168] width 71 height 16
copy span "9566895677"
click at [1297, 38] on button "button" at bounding box center [1285, 44] width 34 height 34
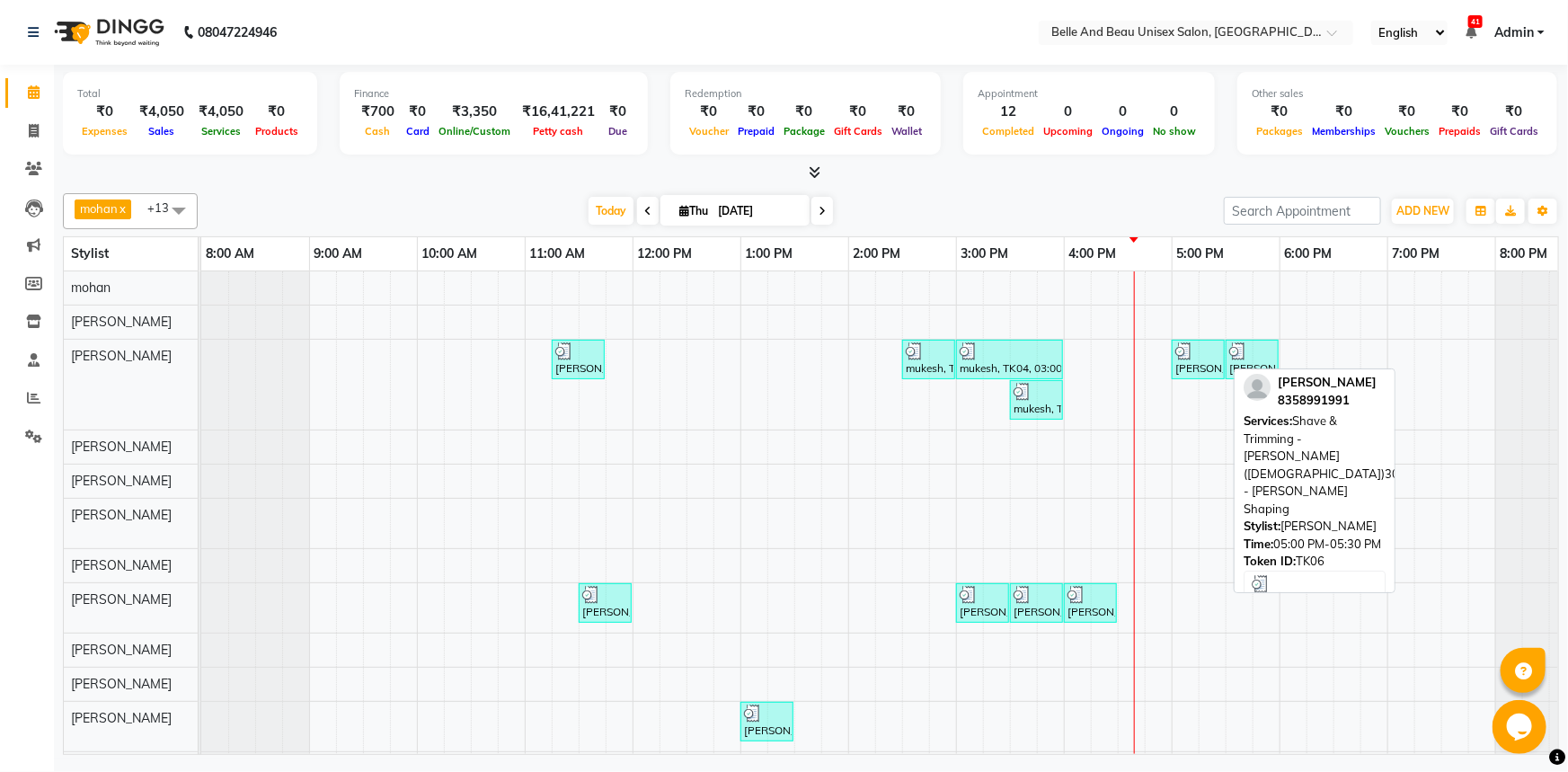
click at [1203, 359] on div "[PERSON_NAME], TK06, 05:00 PM-05:30 PM, Shave & Trimming - [PERSON_NAME] ([DEMO…" at bounding box center [1197, 359] width 49 height 34
select select "3"
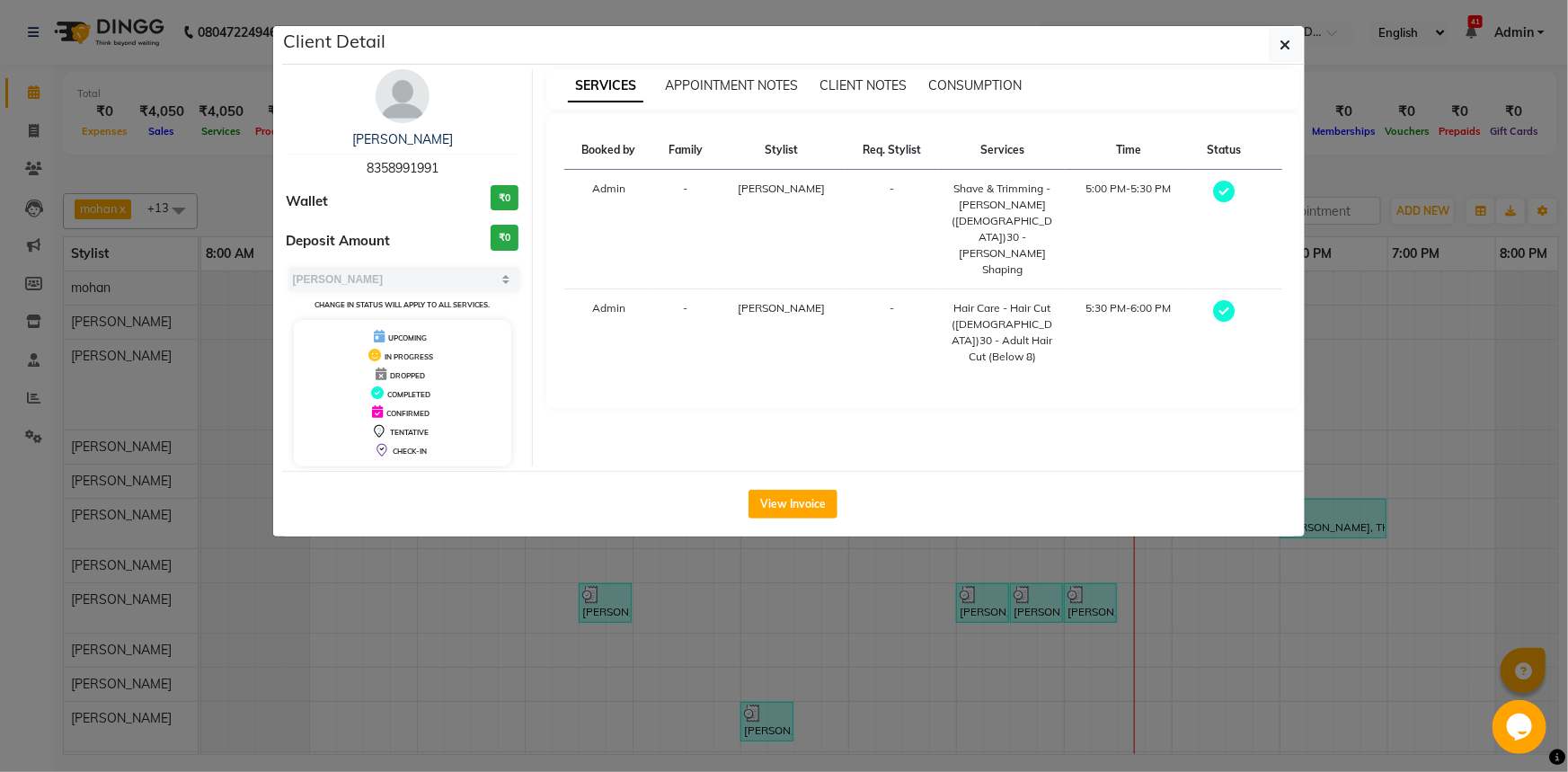
click at [399, 168] on span "8358991991" at bounding box center [402, 168] width 71 height 16
copy span "8358991991"
click at [815, 512] on button "View Invoice" at bounding box center [793, 504] width 89 height 29
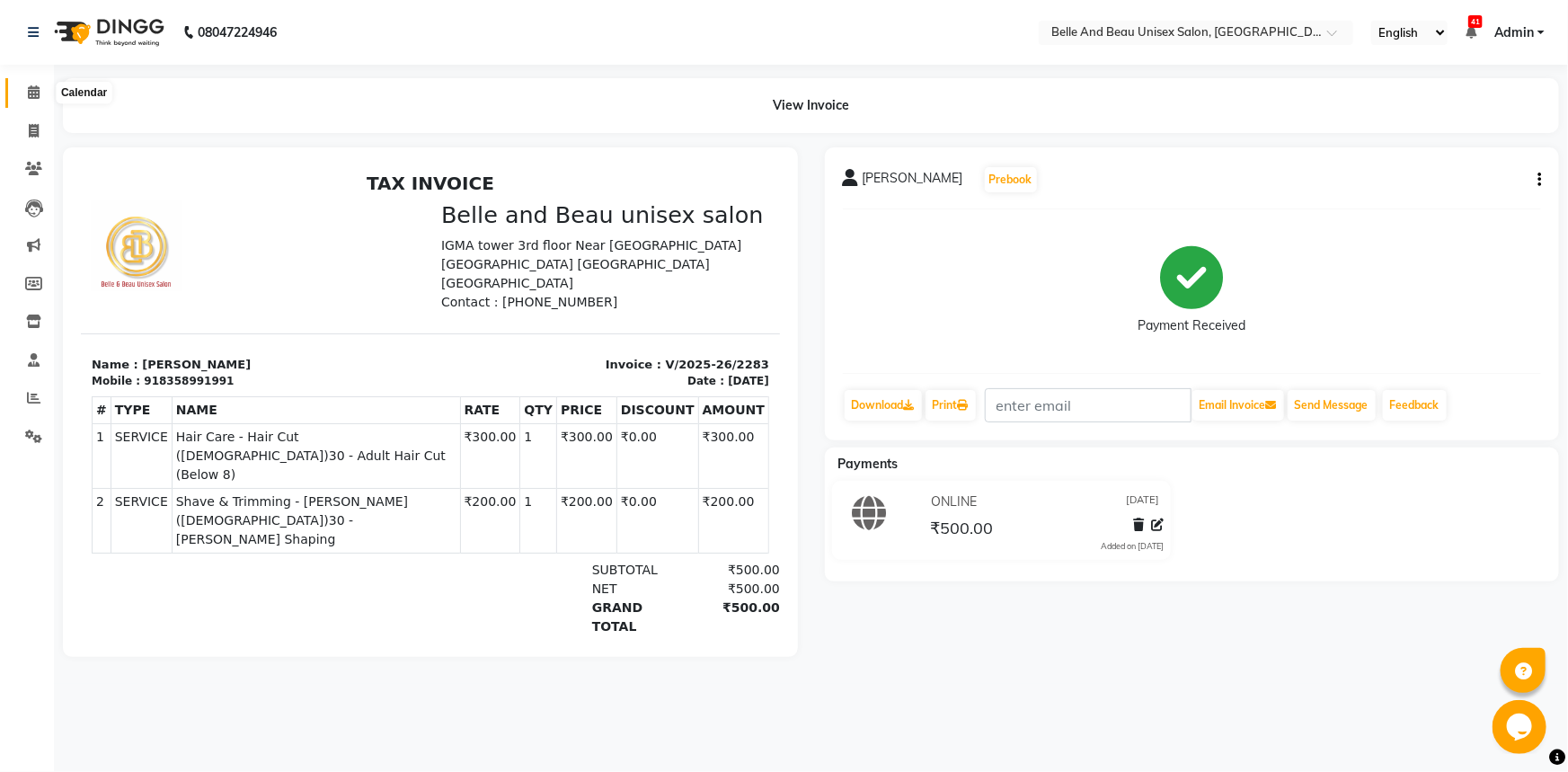
click at [39, 92] on icon at bounding box center [34, 92] width 12 height 14
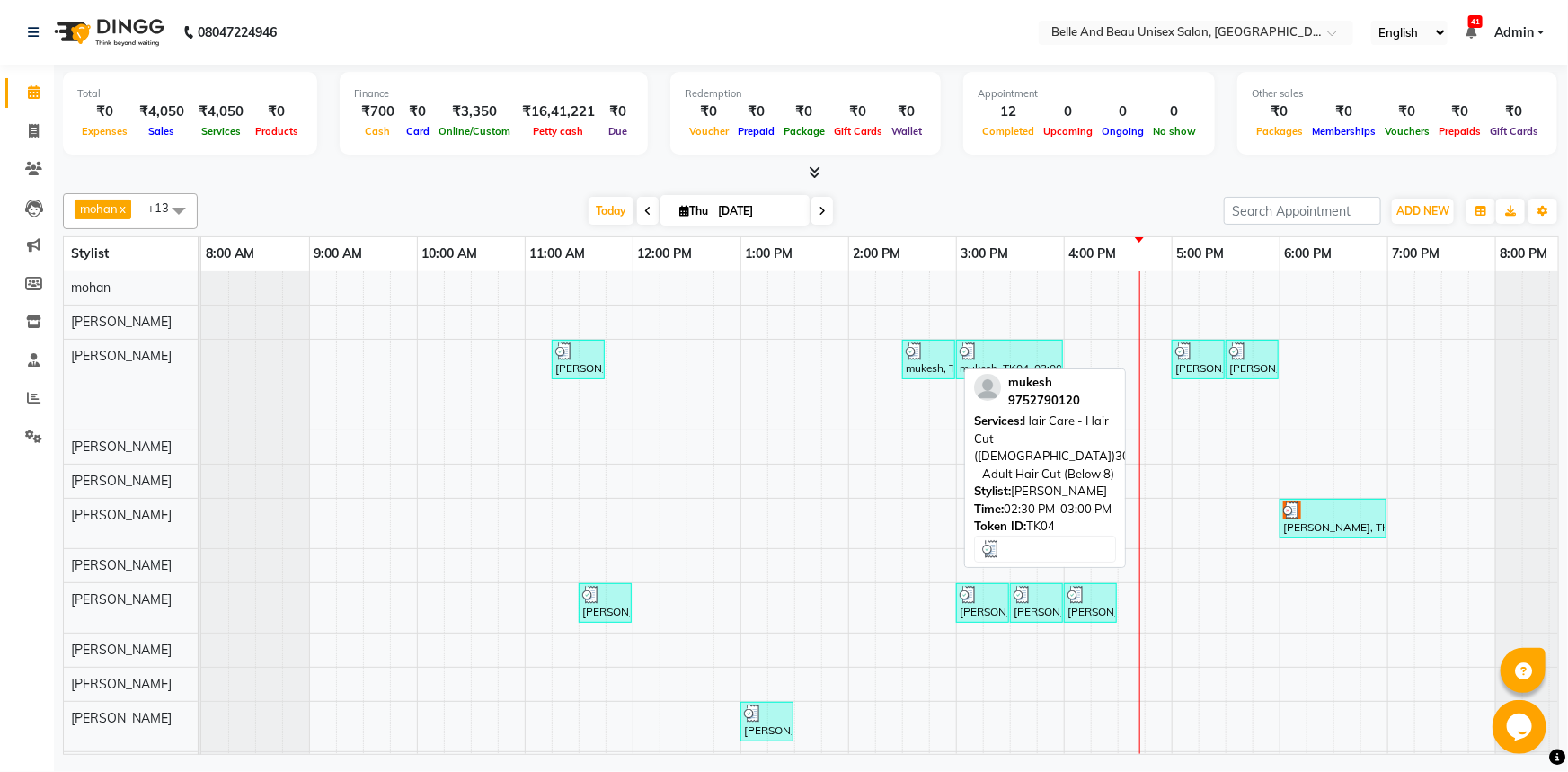
click at [910, 367] on div "mukesh, TK04, 02:30 PM-03:00 PM, Hair Care - Hair Cut ([DEMOGRAPHIC_DATA])30 - …" at bounding box center [928, 359] width 49 height 34
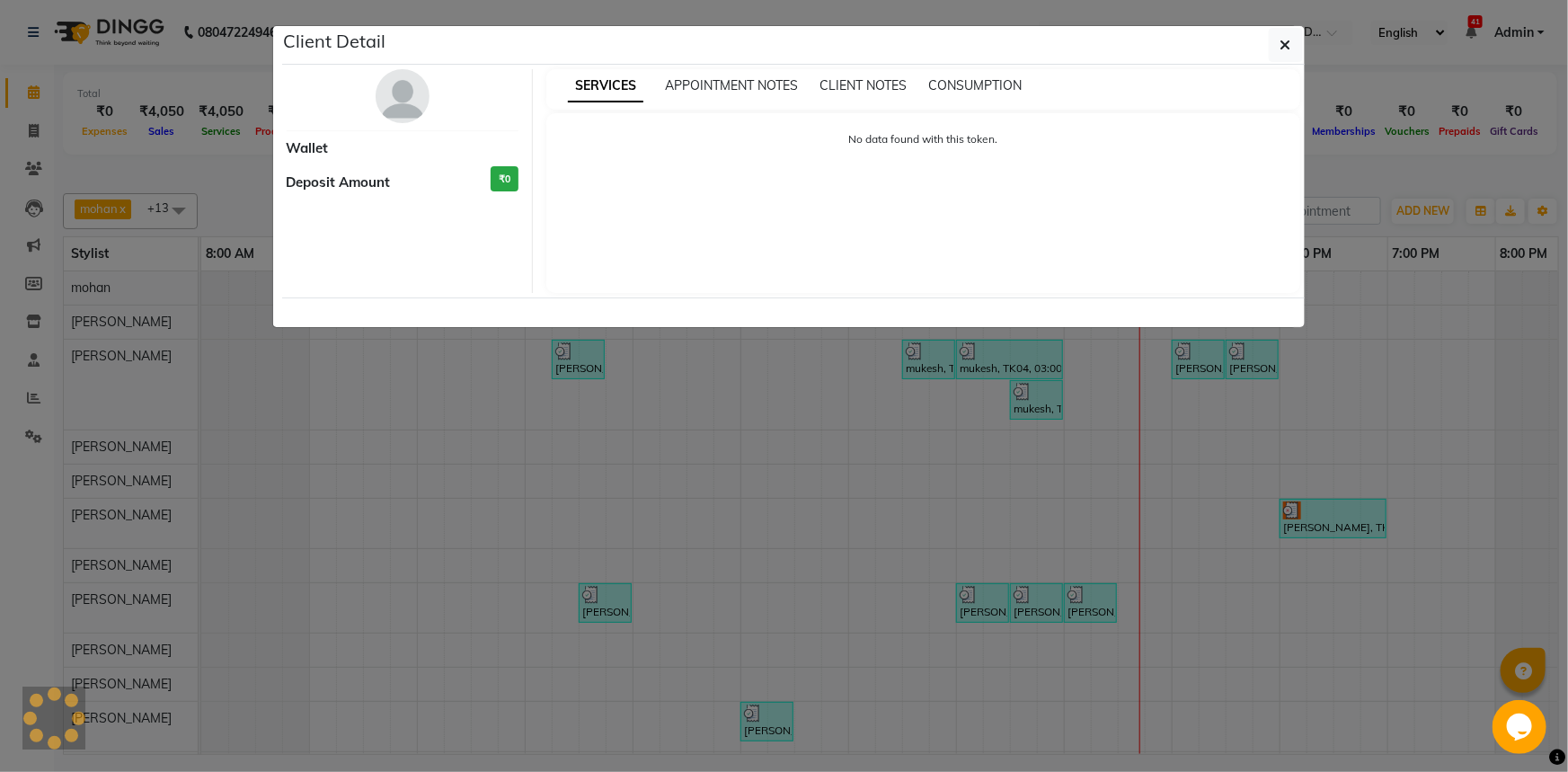
select select "3"
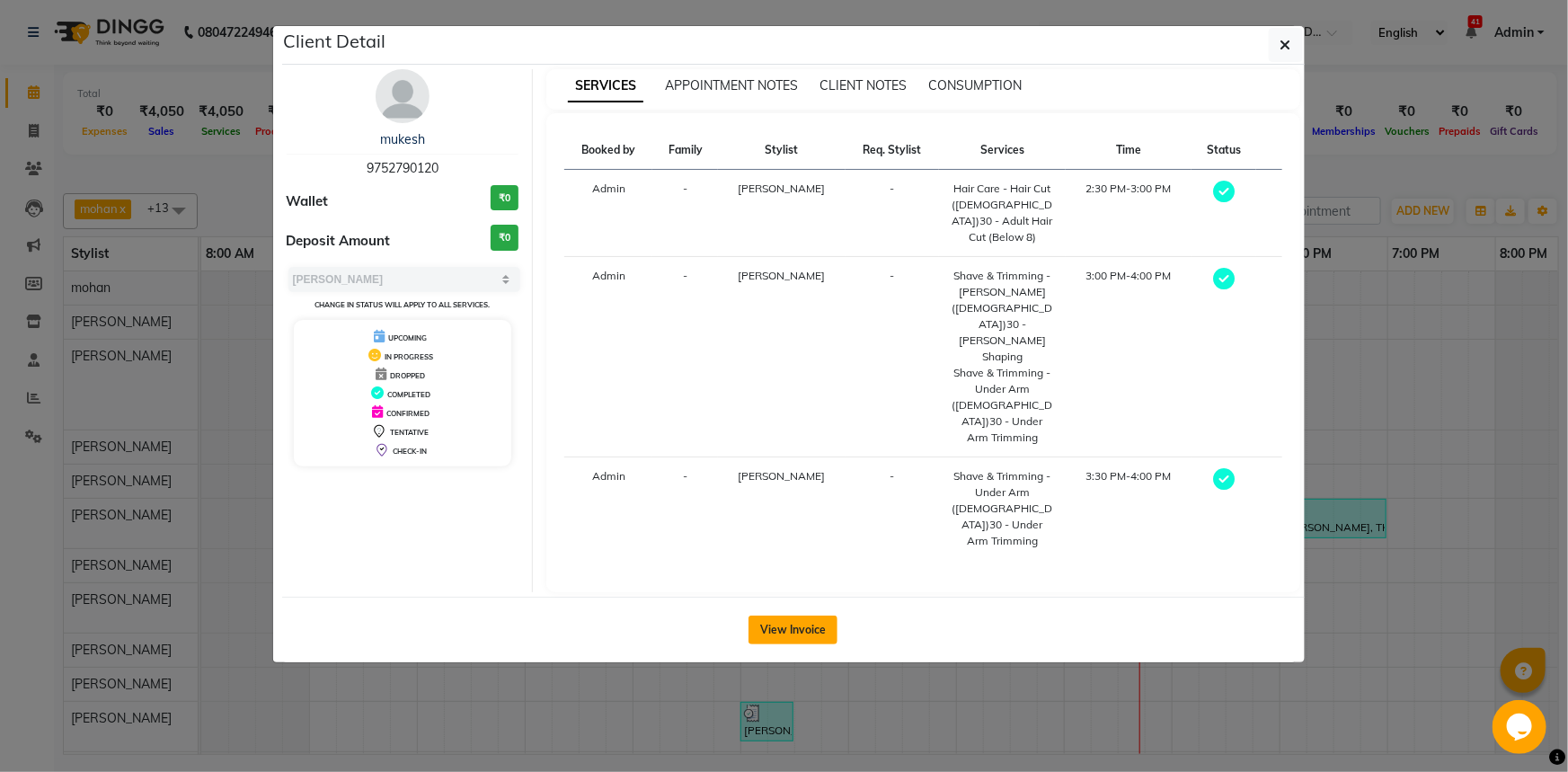
click at [796, 616] on button "View Invoice" at bounding box center [793, 630] width 89 height 29
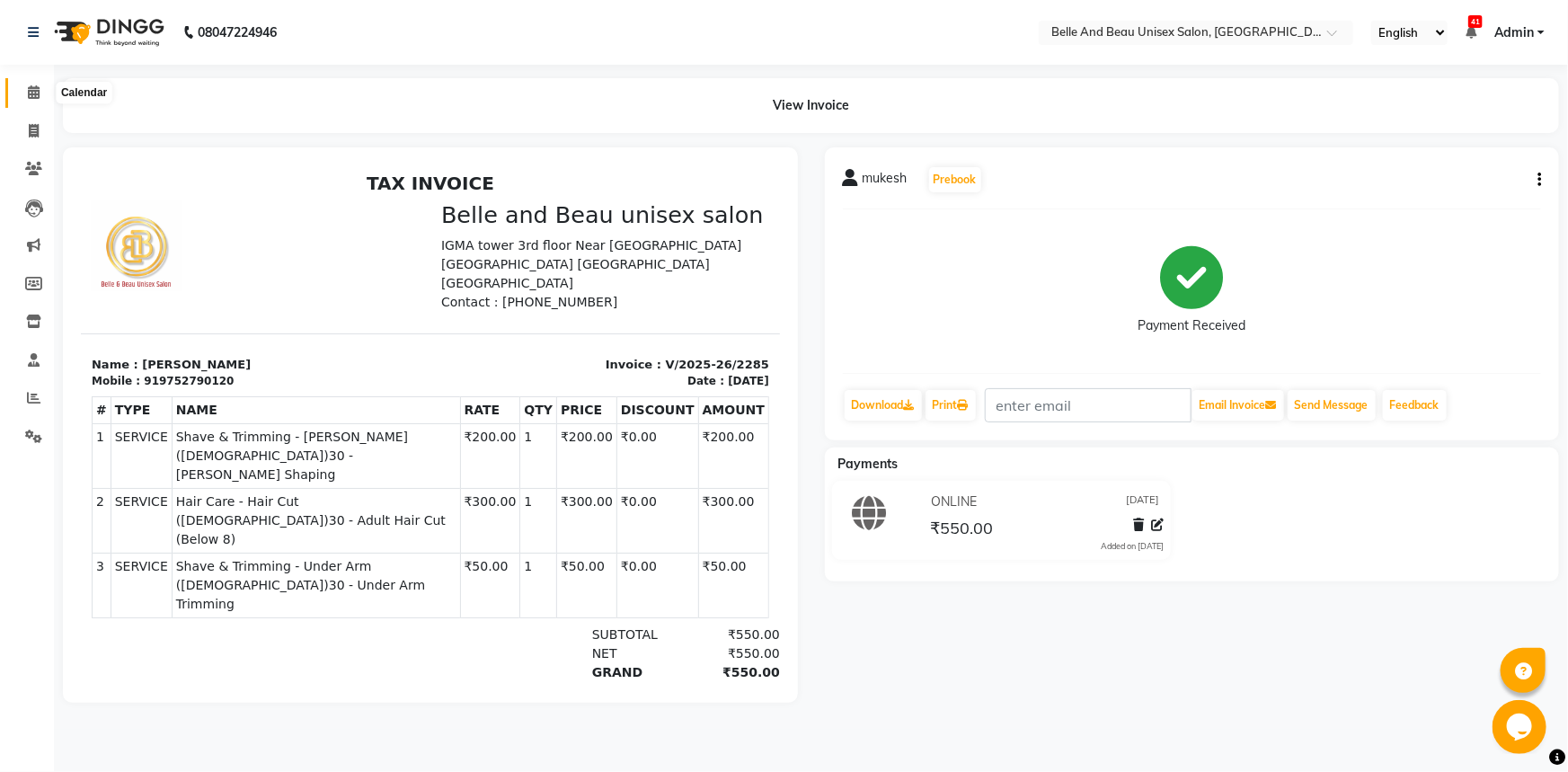
click at [28, 93] on icon at bounding box center [34, 92] width 12 height 14
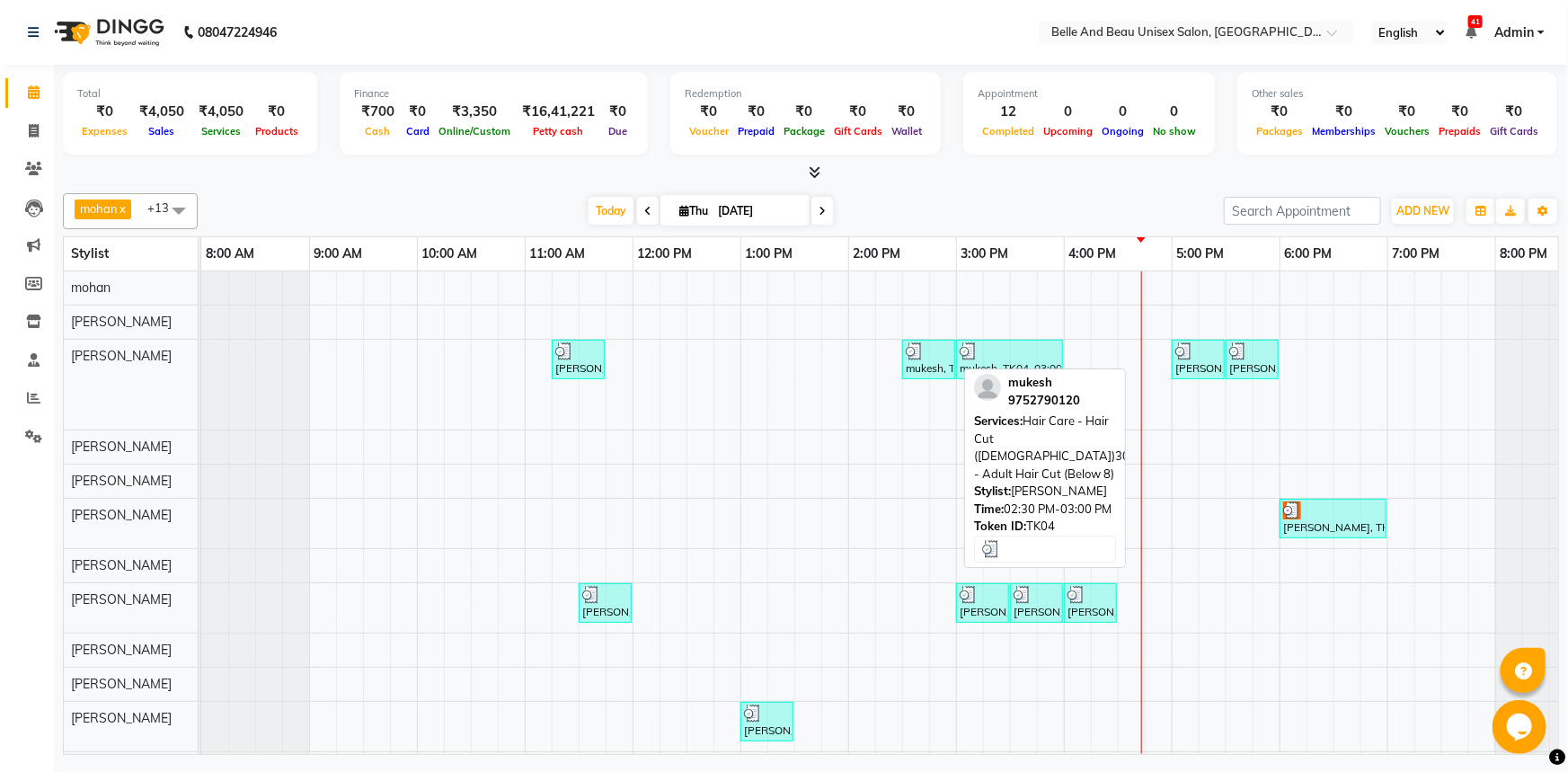
click at [922, 372] on div "mukesh, TK04, 02:30 PM-03:00 PM, Hair Care - Hair Cut ([DEMOGRAPHIC_DATA])30 - …" at bounding box center [928, 359] width 49 height 34
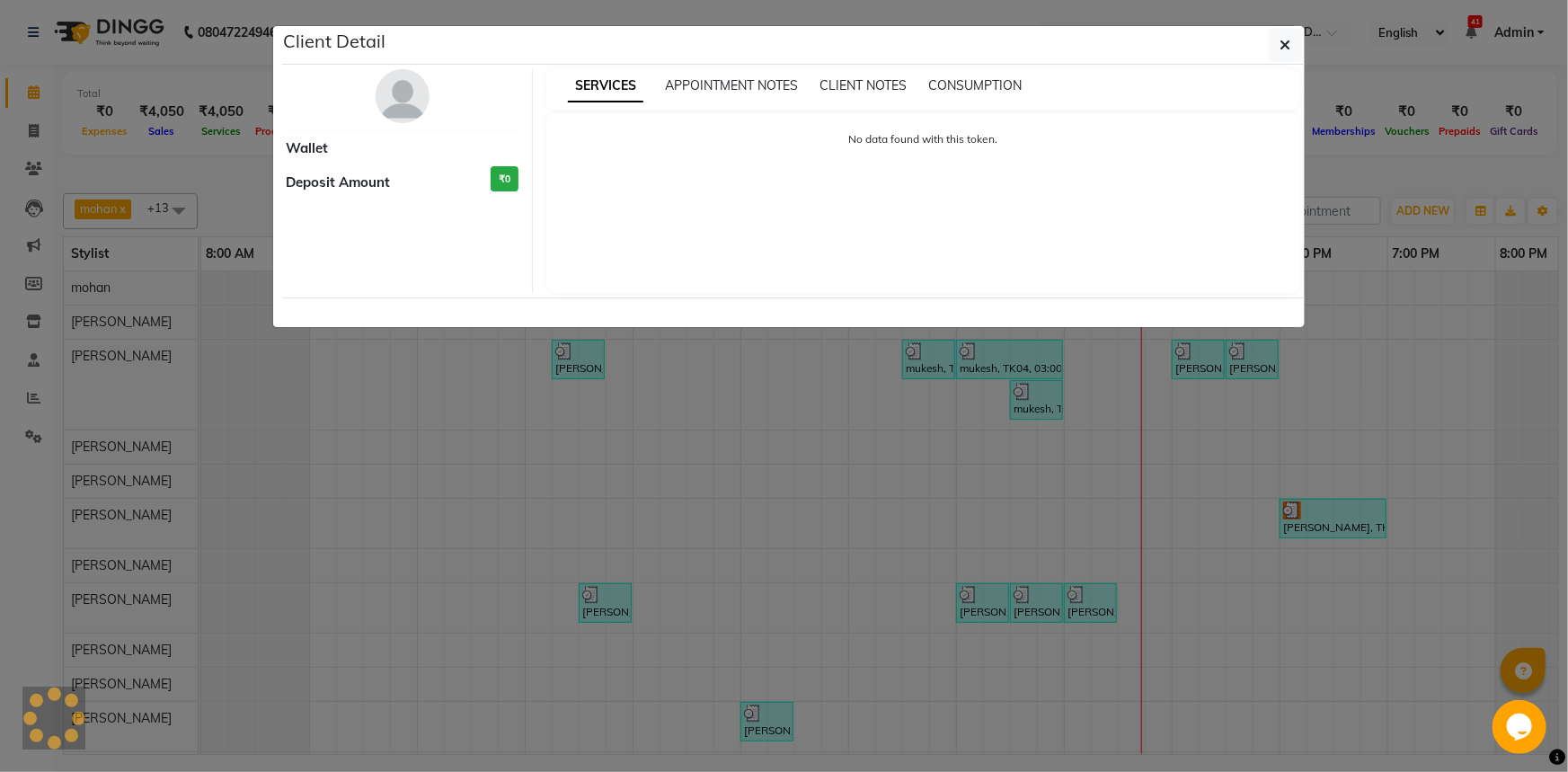
select select "3"
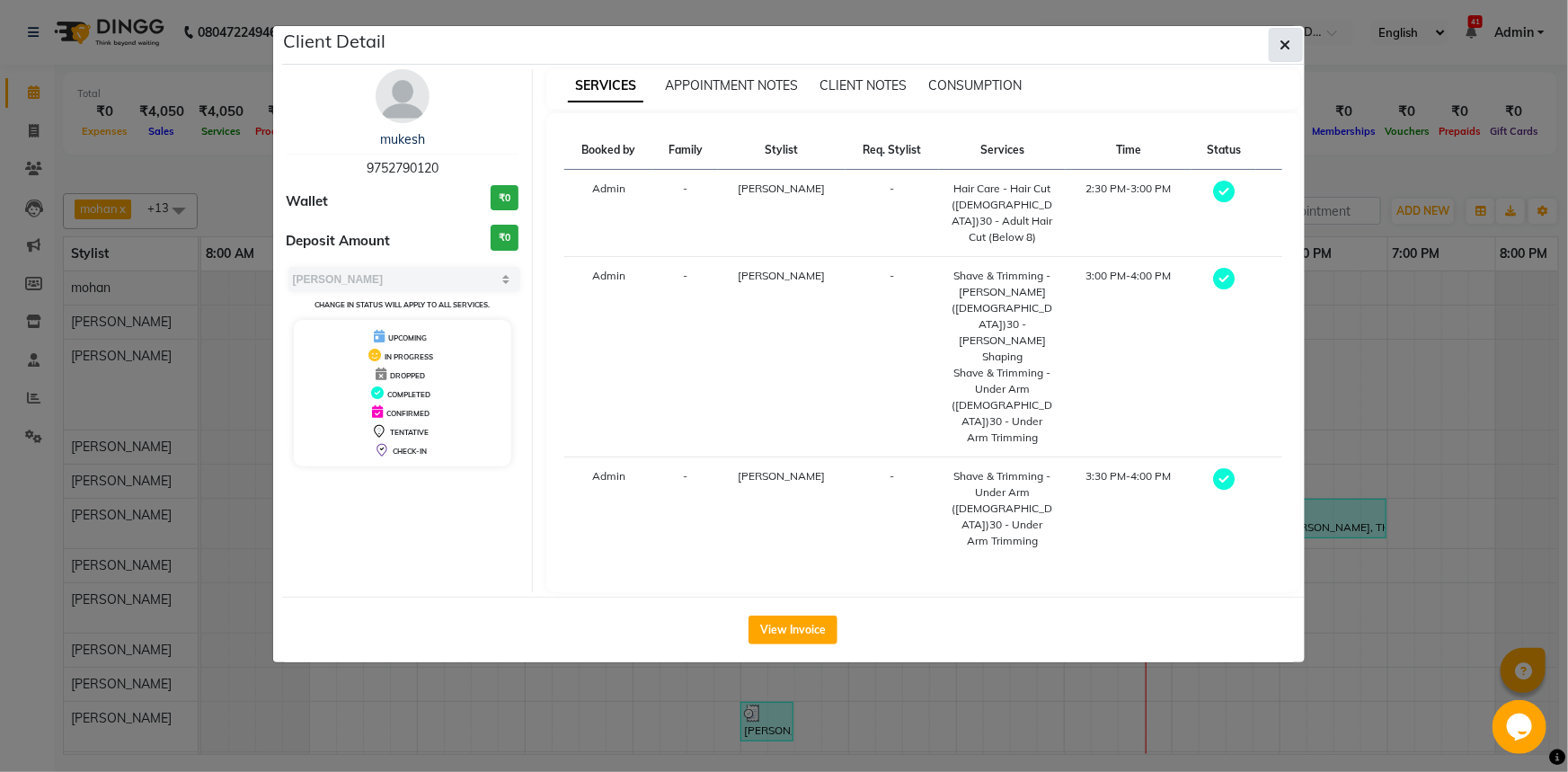
click at [1290, 41] on icon "button" at bounding box center [1285, 44] width 11 height 14
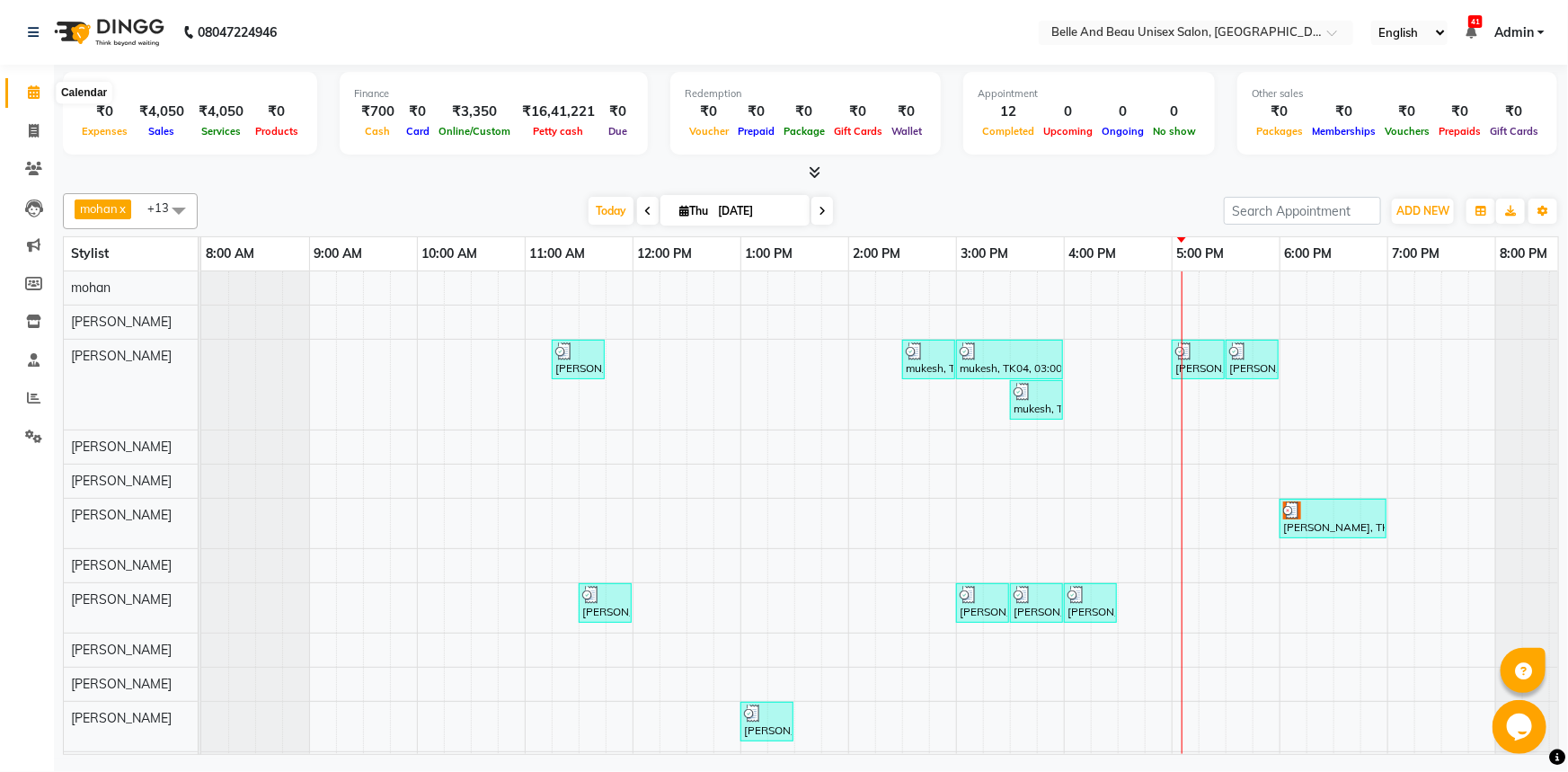
click at [38, 96] on icon at bounding box center [34, 92] width 12 height 14
click at [1217, 633] on div "[PERSON_NAME], TK02, 11:15 AM-11:45 AM, Hair Care - Hair Cut ([DEMOGRAPHIC_DATA…" at bounding box center [902, 528] width 1402 height 514
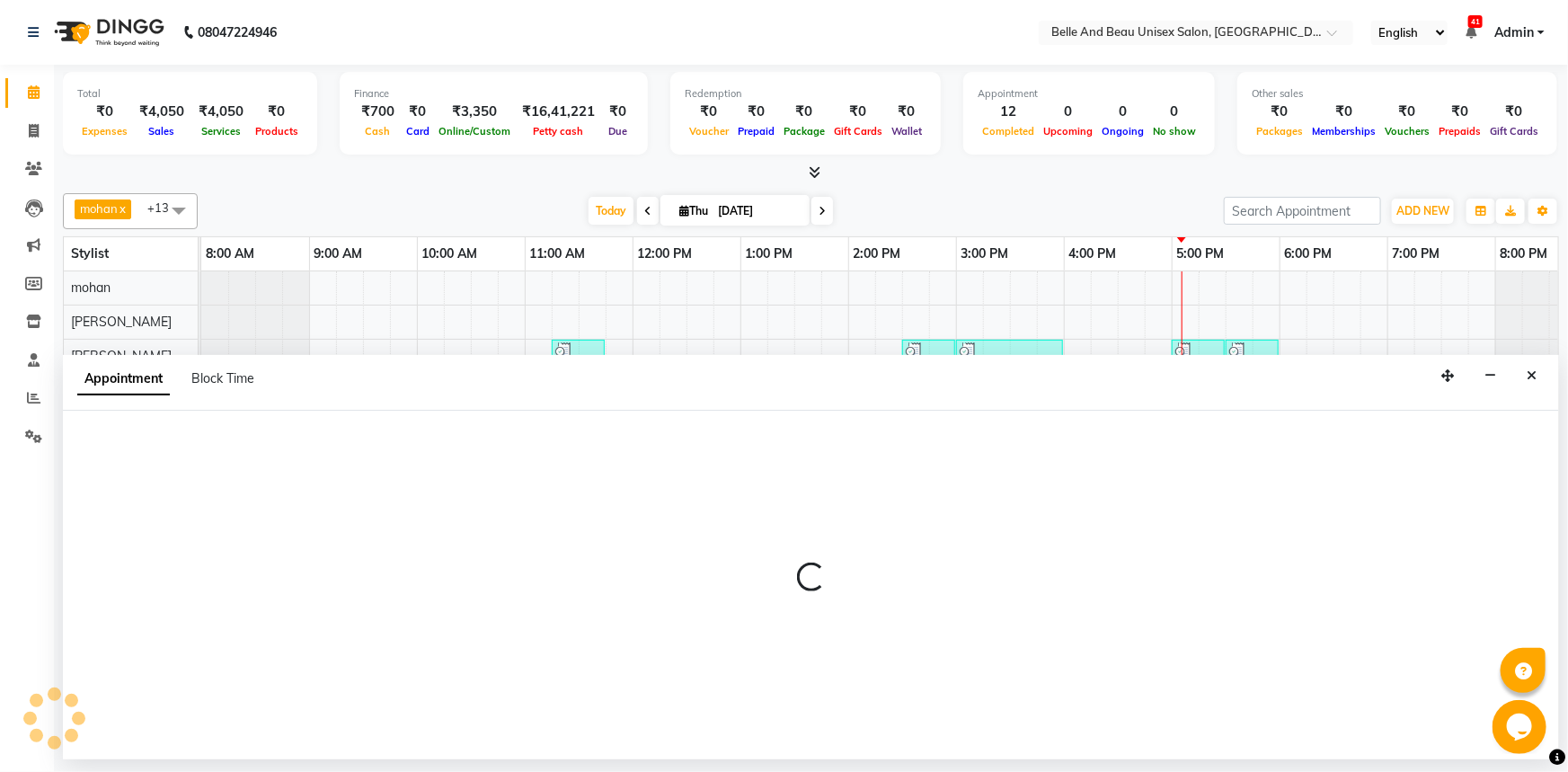
select select "83444"
select select "1035"
select select "tentative"
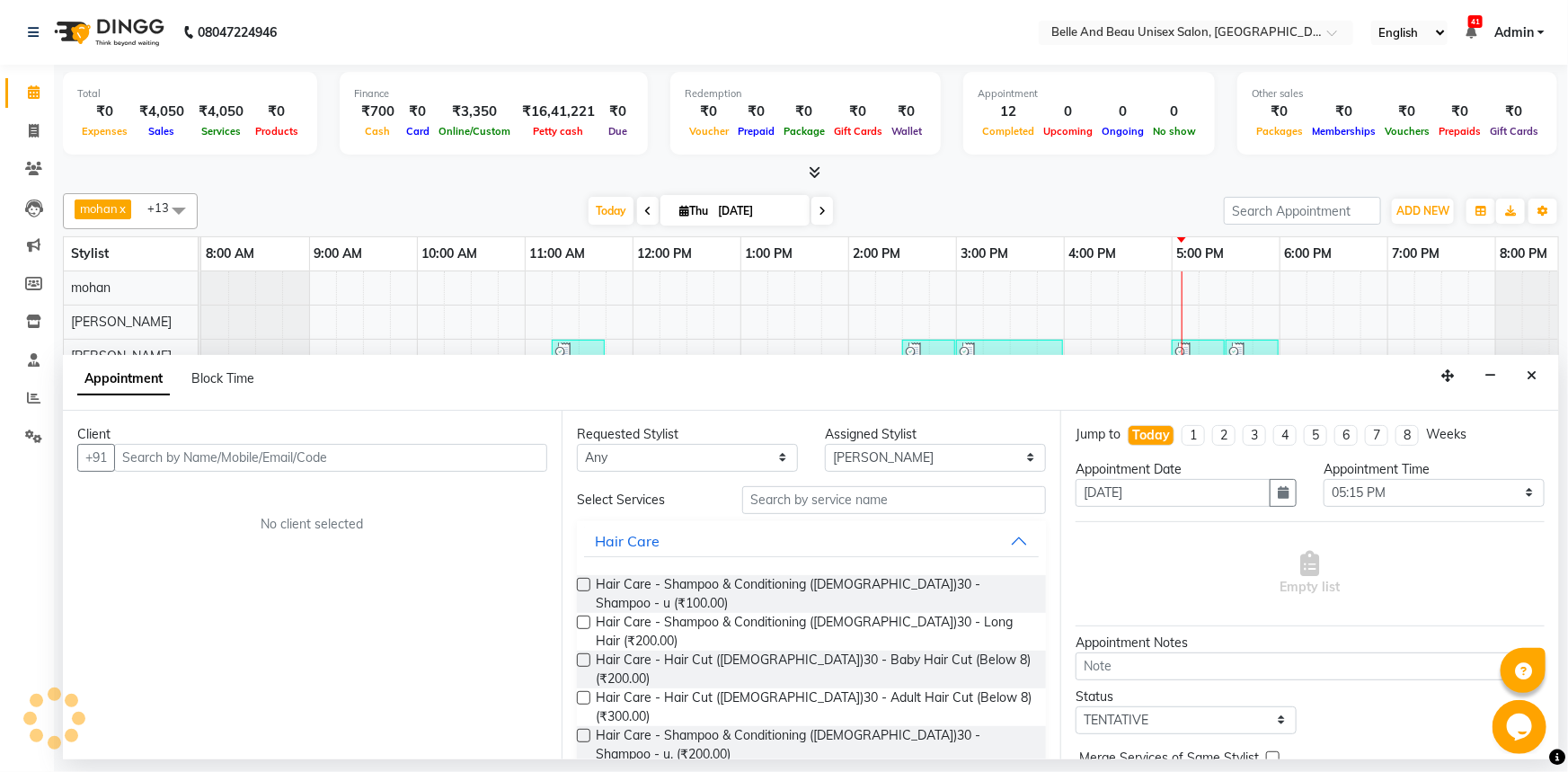
click at [146, 454] on input "text" at bounding box center [330, 457] width 433 height 28
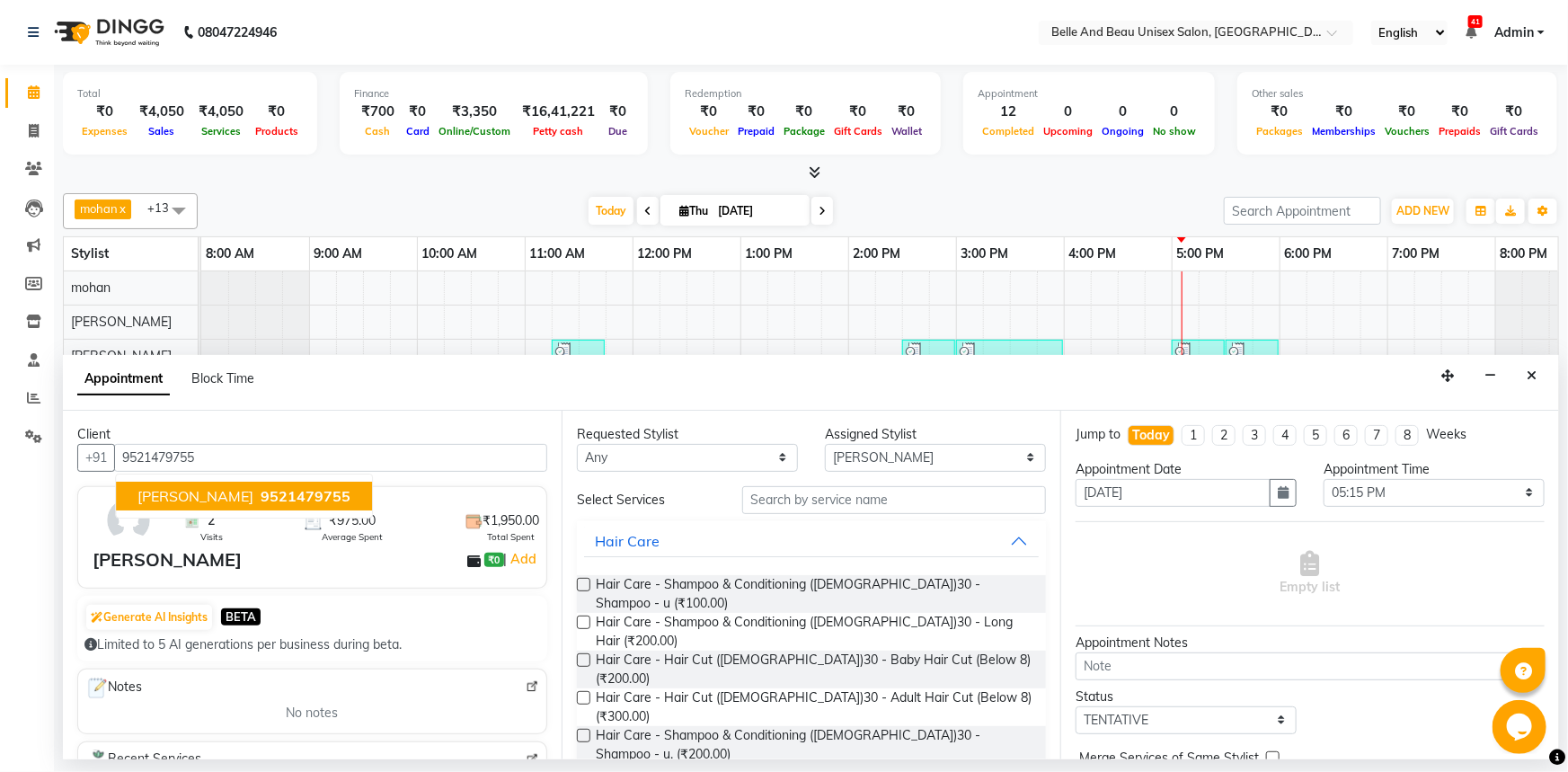
click at [202, 489] on span "[PERSON_NAME]" at bounding box center [195, 496] width 116 height 18
type input "9521479755"
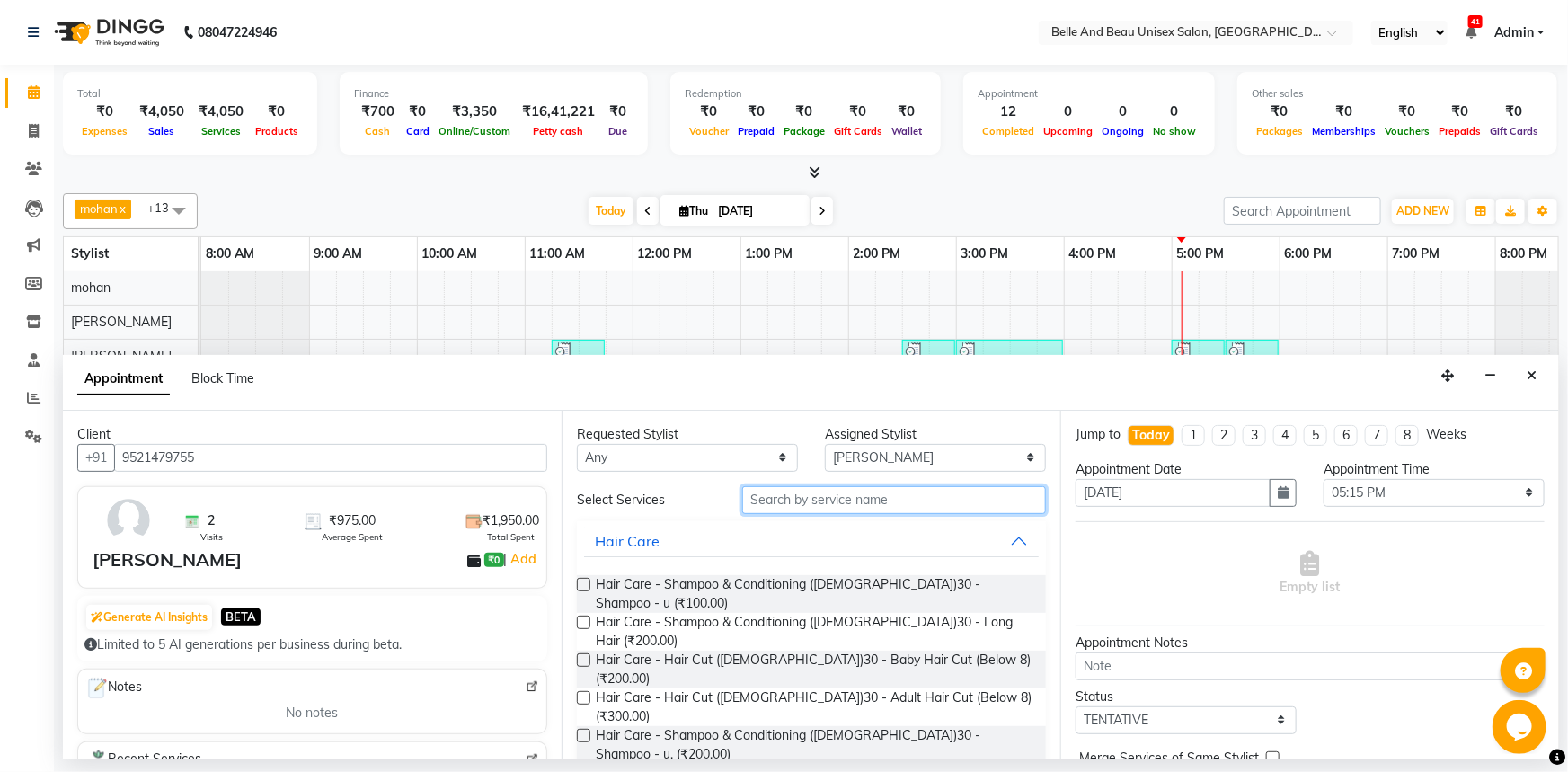
click at [852, 495] on input "text" at bounding box center [894, 500] width 304 height 28
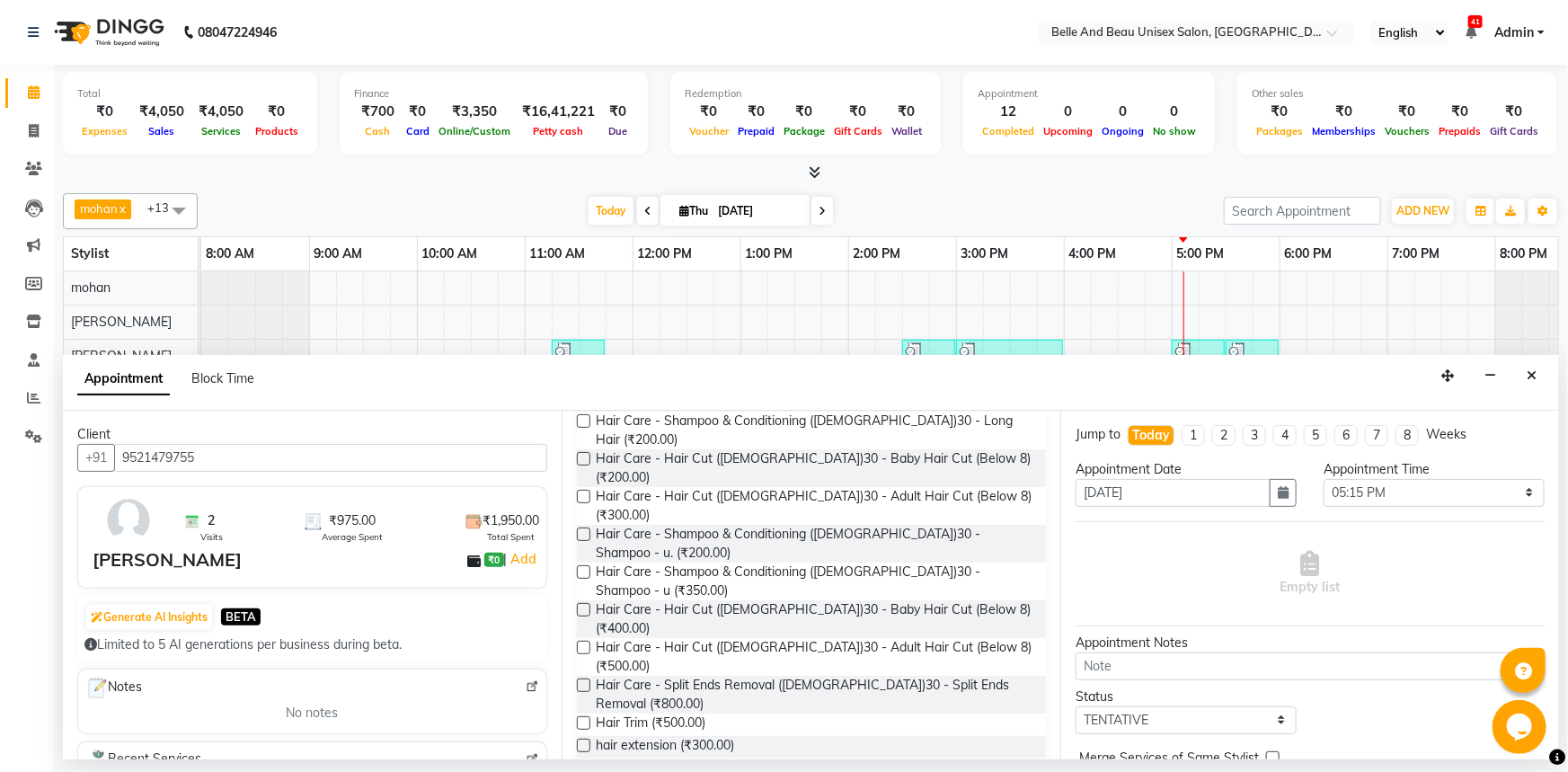
scroll to position [163, 0]
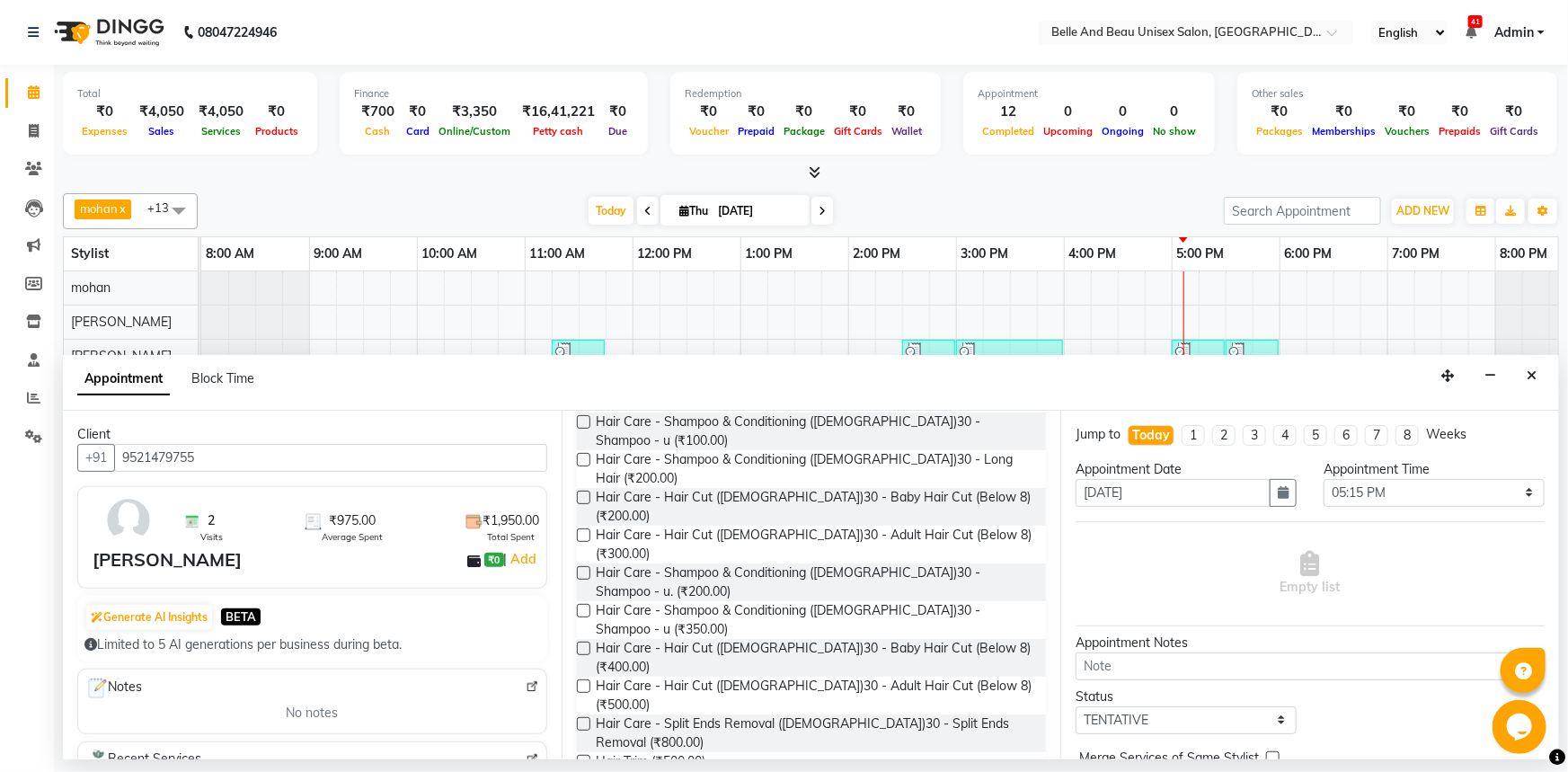
type input "hair"
click at [582, 679] on label at bounding box center [584, 686] width 14 height 14
click at [582, 682] on input "checkbox" at bounding box center [583, 688] width 12 height 12
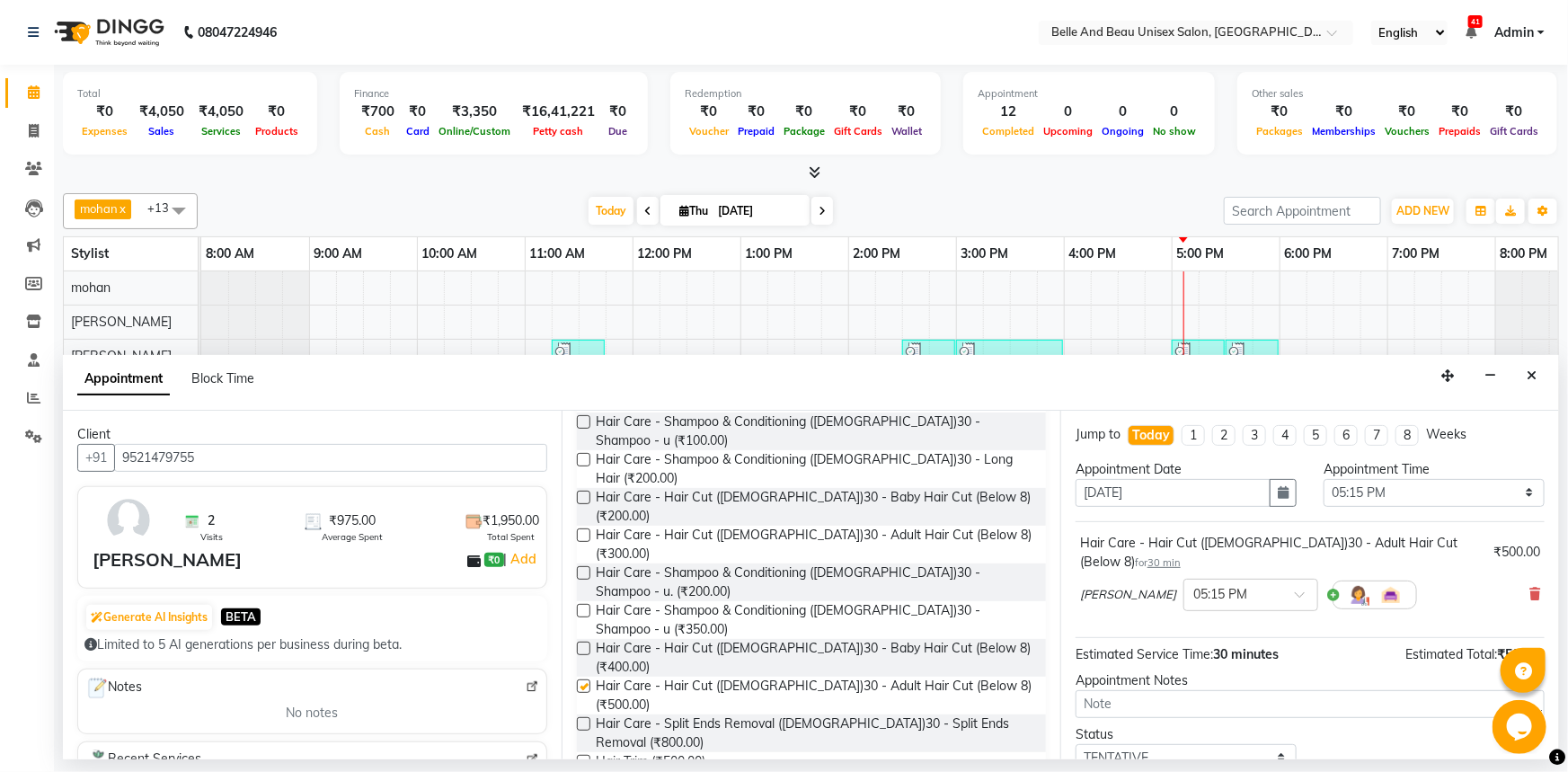
checkbox input "false"
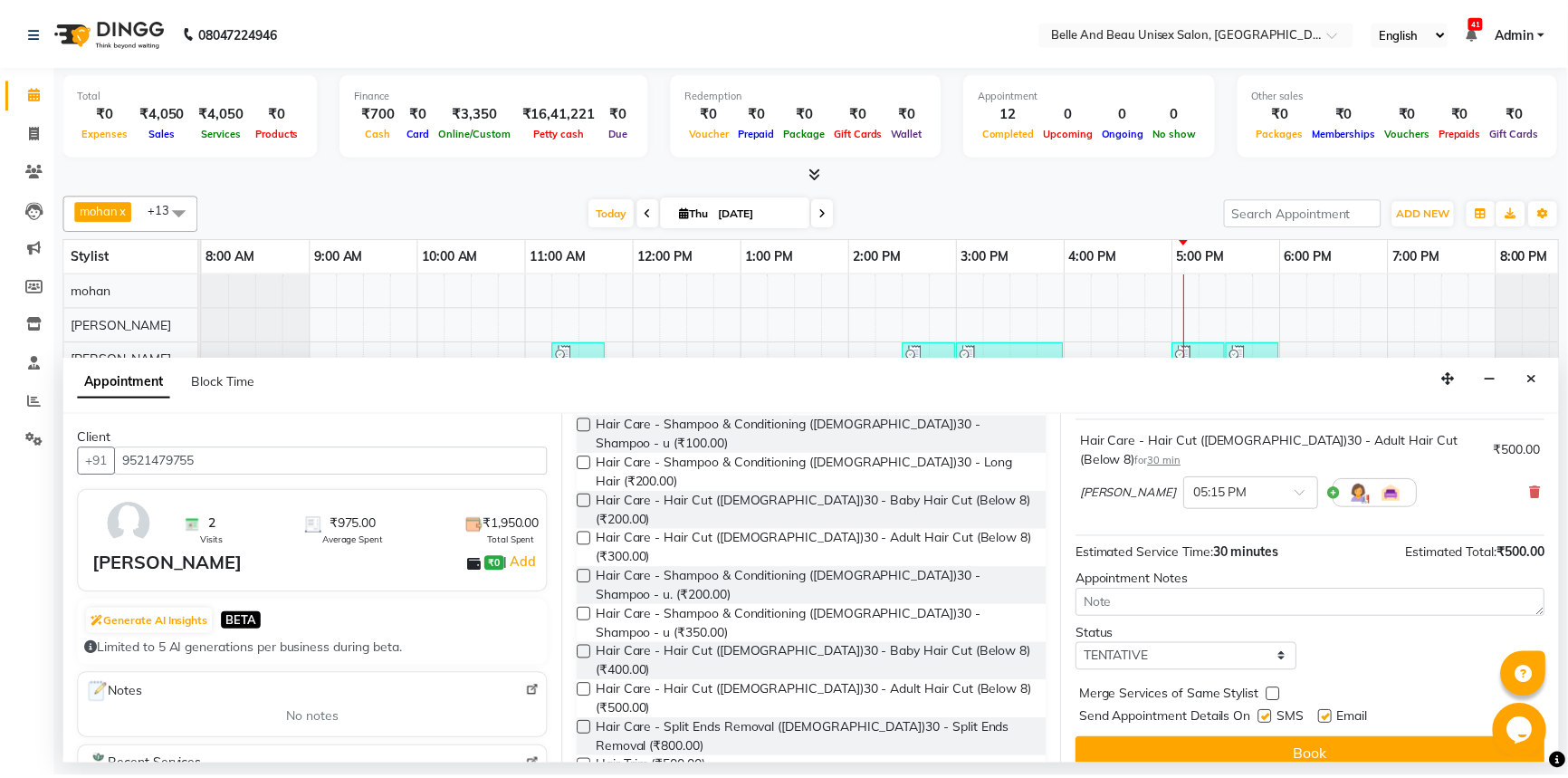
scroll to position [107, 0]
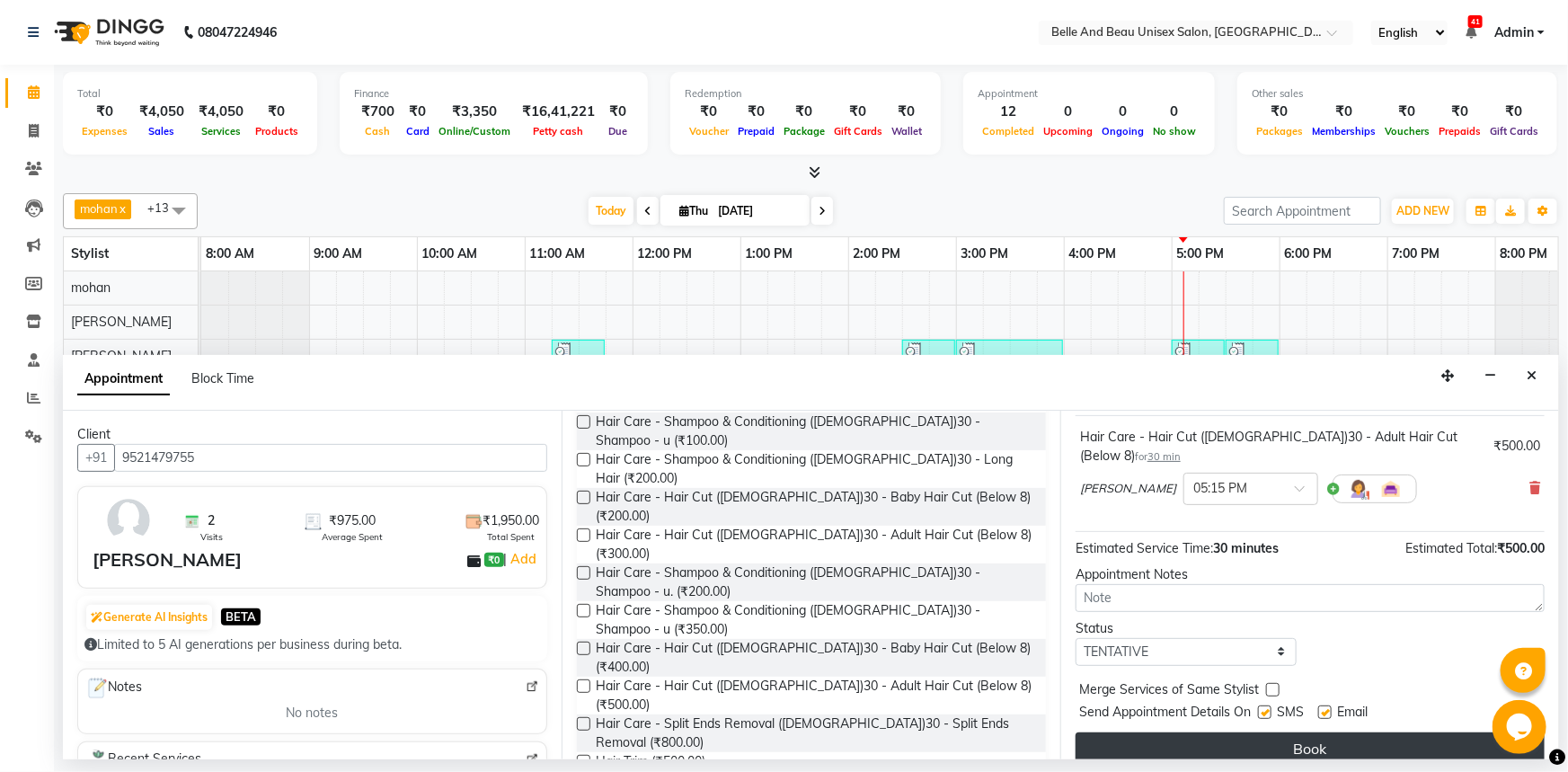
click at [1275, 732] on button "Book" at bounding box center [1310, 749] width 469 height 33
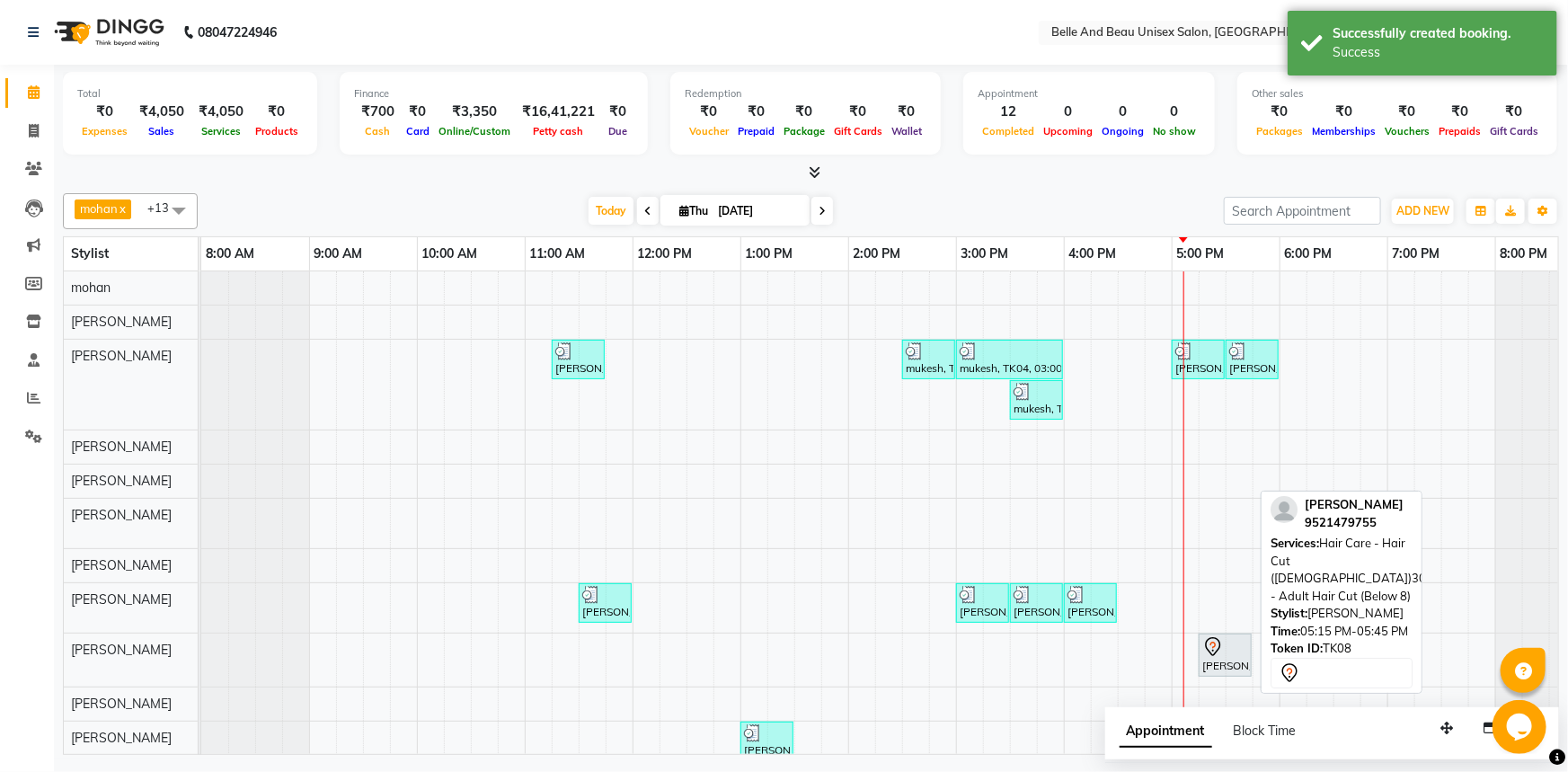
click at [1213, 661] on div "[PERSON_NAME], TK08, 05:15 PM-05:45 PM, Hair Care - Hair Cut ([DEMOGRAPHIC_DATA…" at bounding box center [1224, 654] width 49 height 38
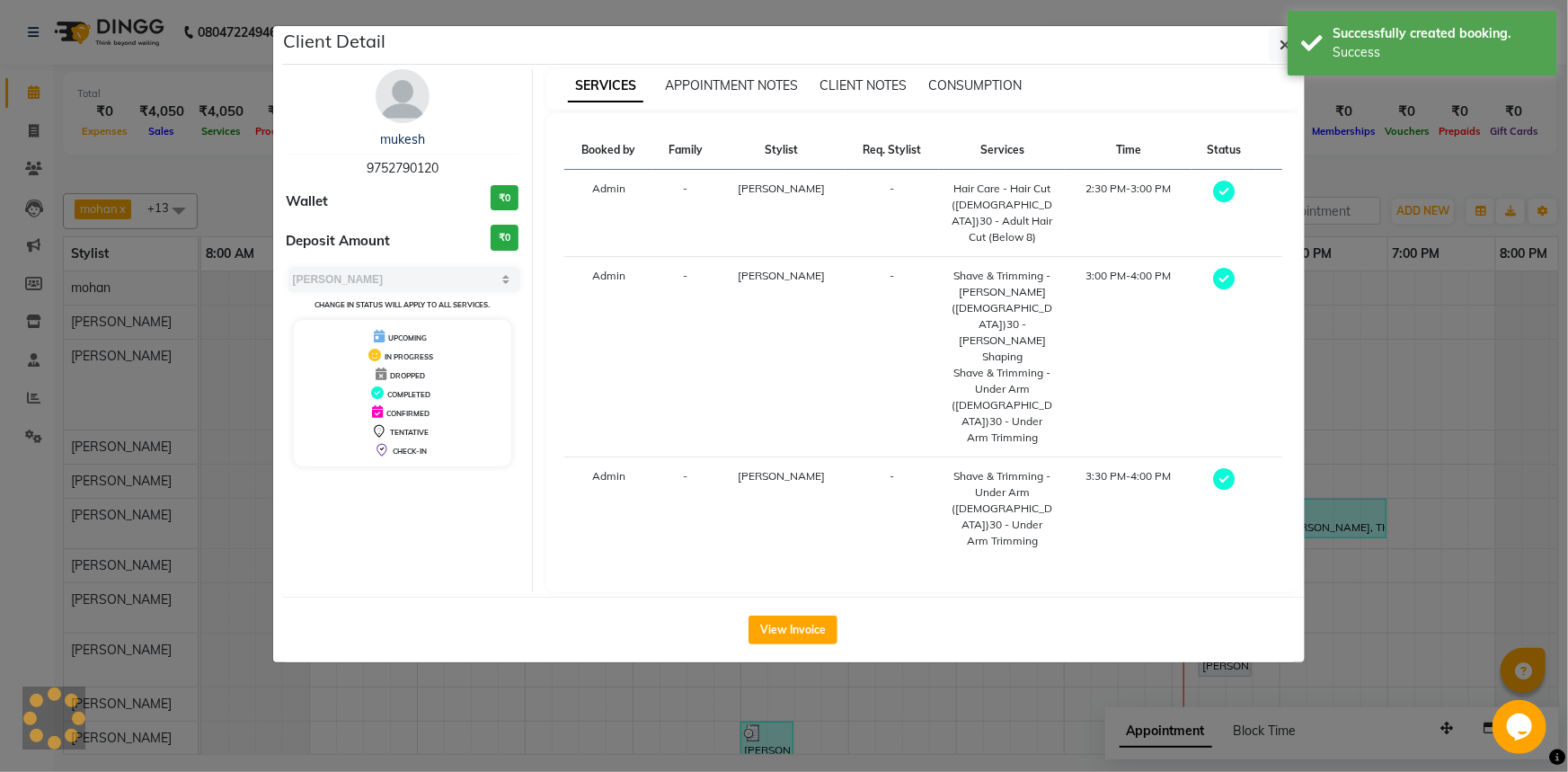
select select "7"
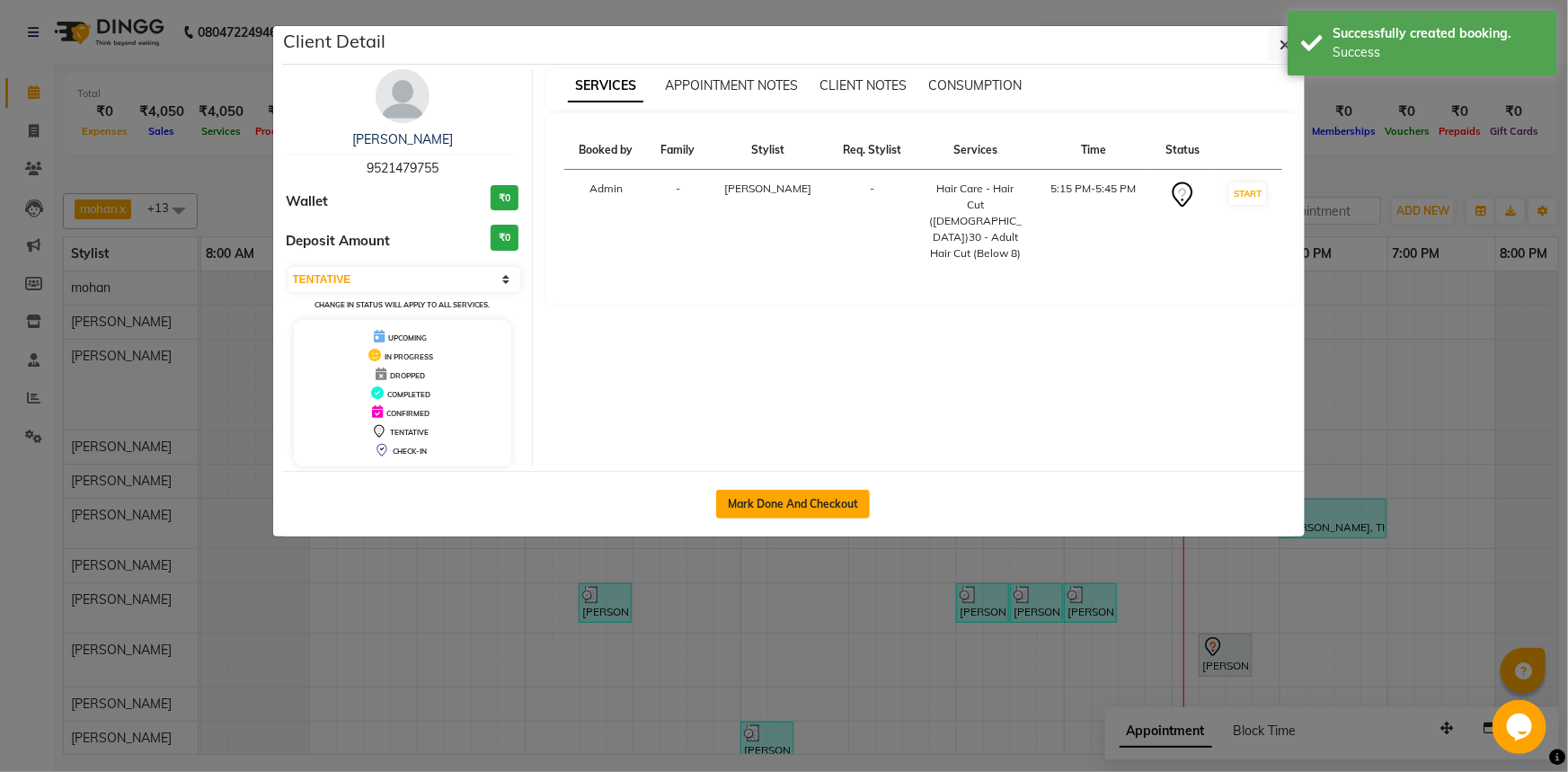
click at [800, 504] on button "Mark Done And Checkout" at bounding box center [792, 504] width 153 height 29
select select "service"
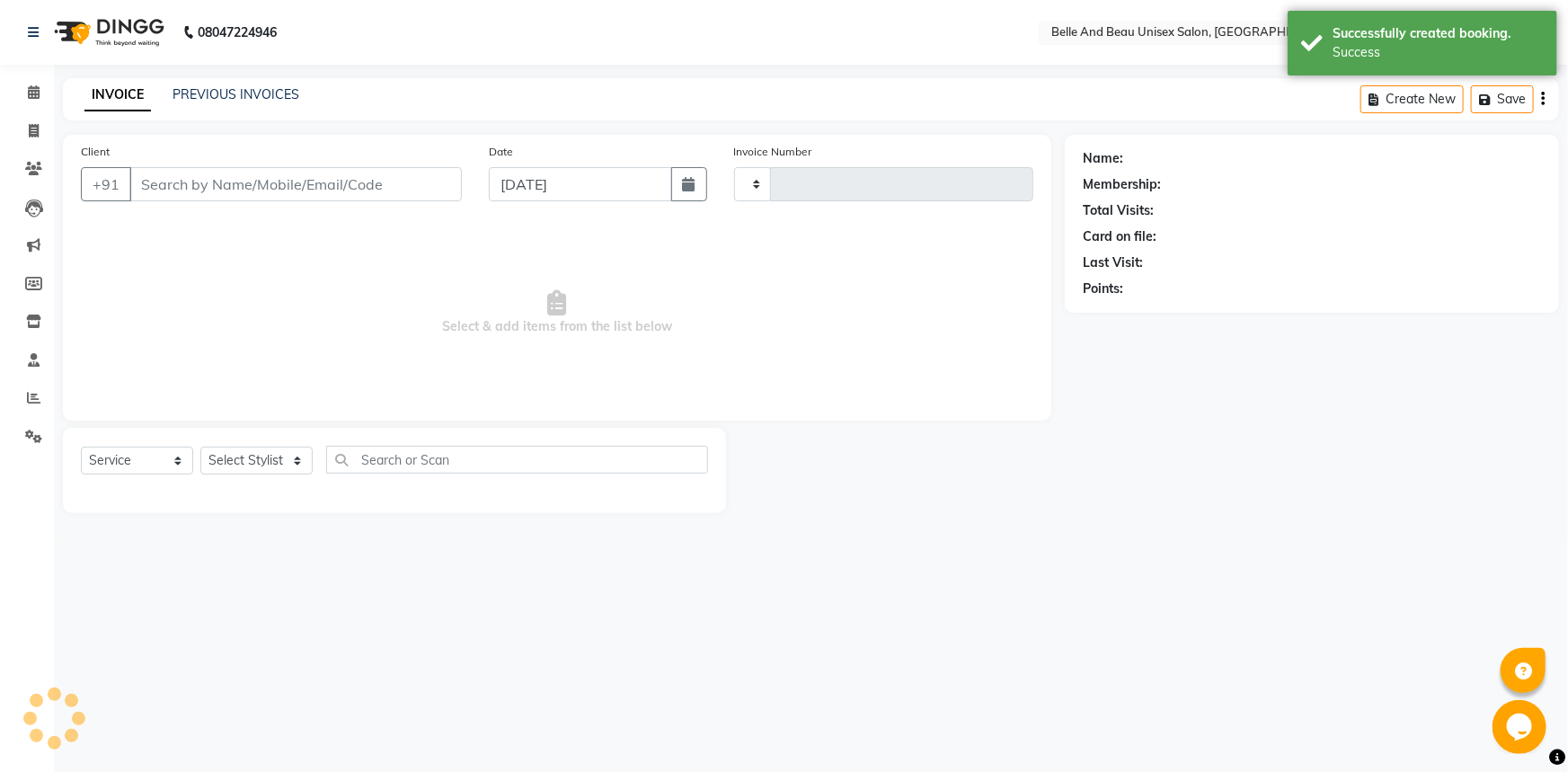
type input "2286"
select select "7066"
select select "60511"
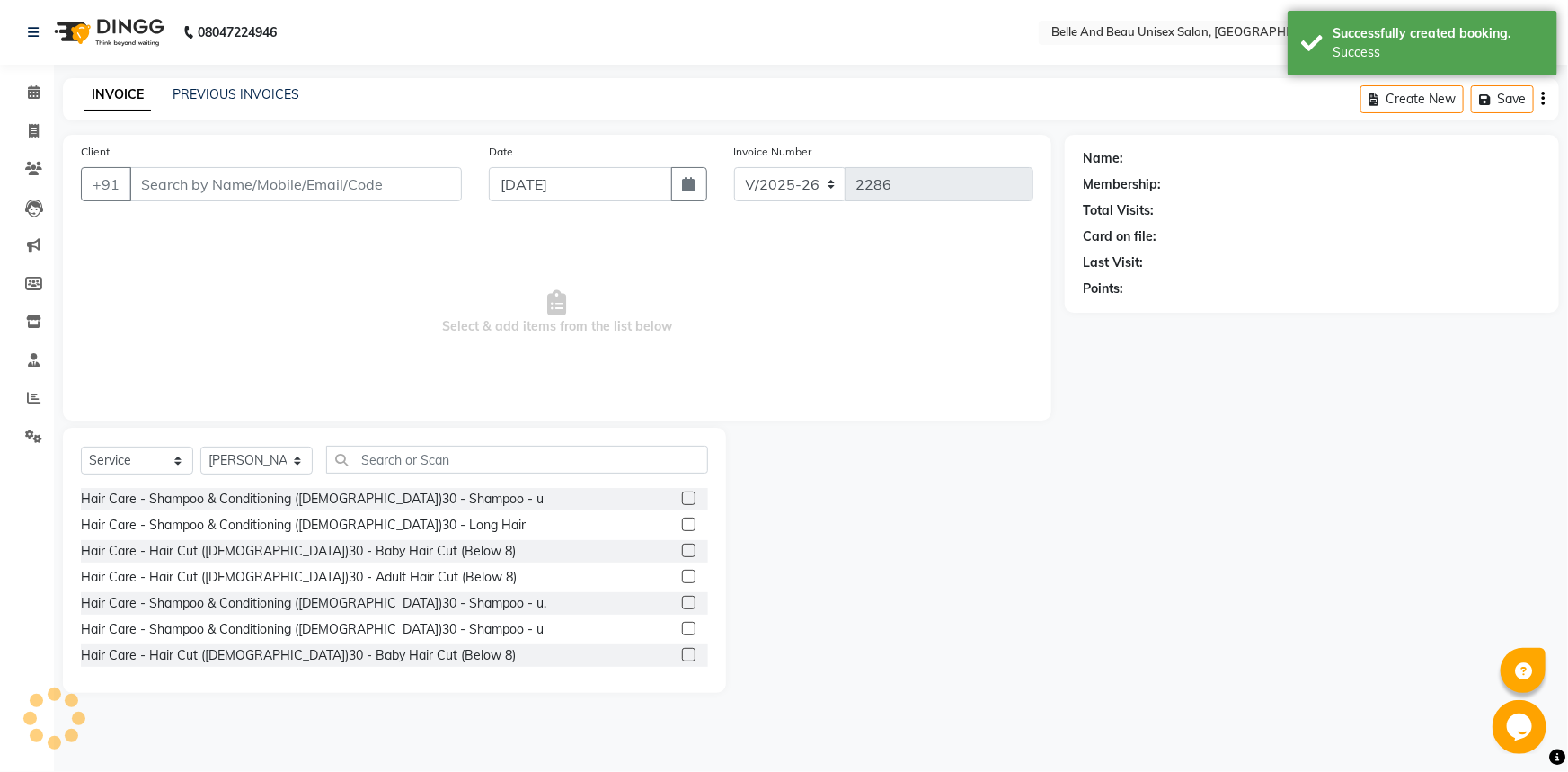
type input "9521479755"
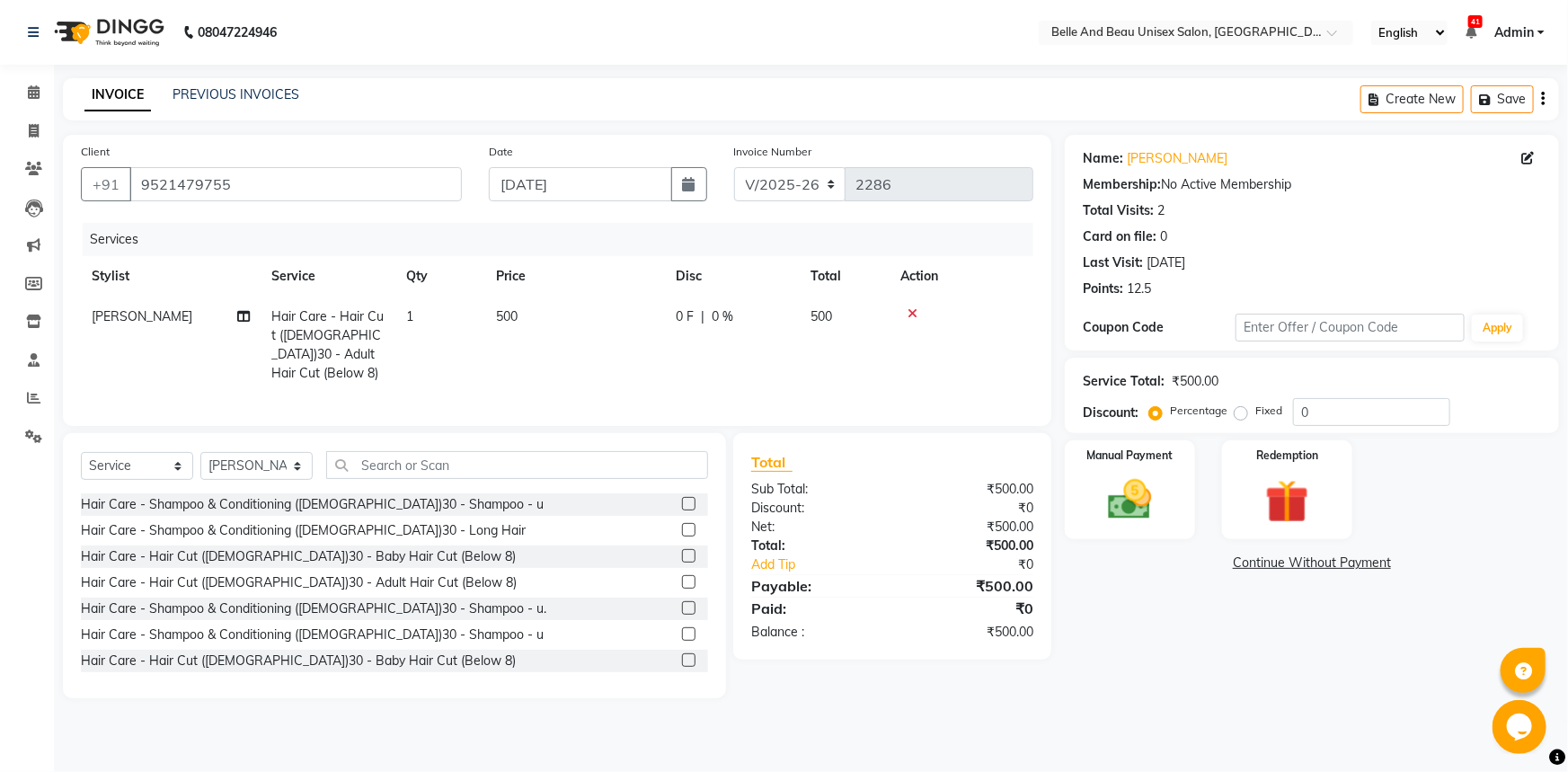
click at [527, 305] on td "500" at bounding box center [575, 345] width 179 height 97
select select "83444"
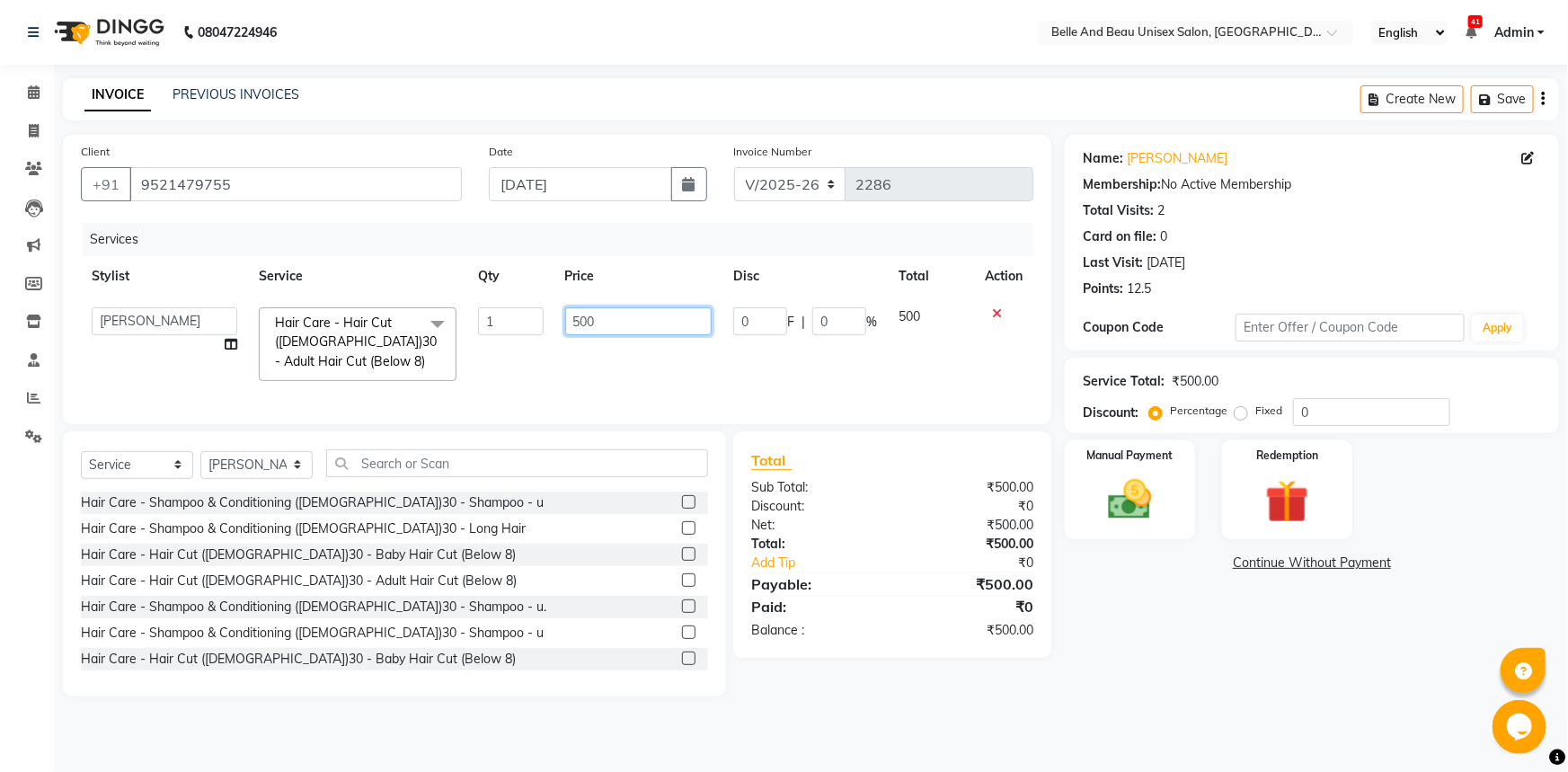
click at [600, 315] on input "500" at bounding box center [639, 320] width 148 height 28
type input "5"
type input "700"
click at [1144, 501] on img at bounding box center [1130, 500] width 73 height 52
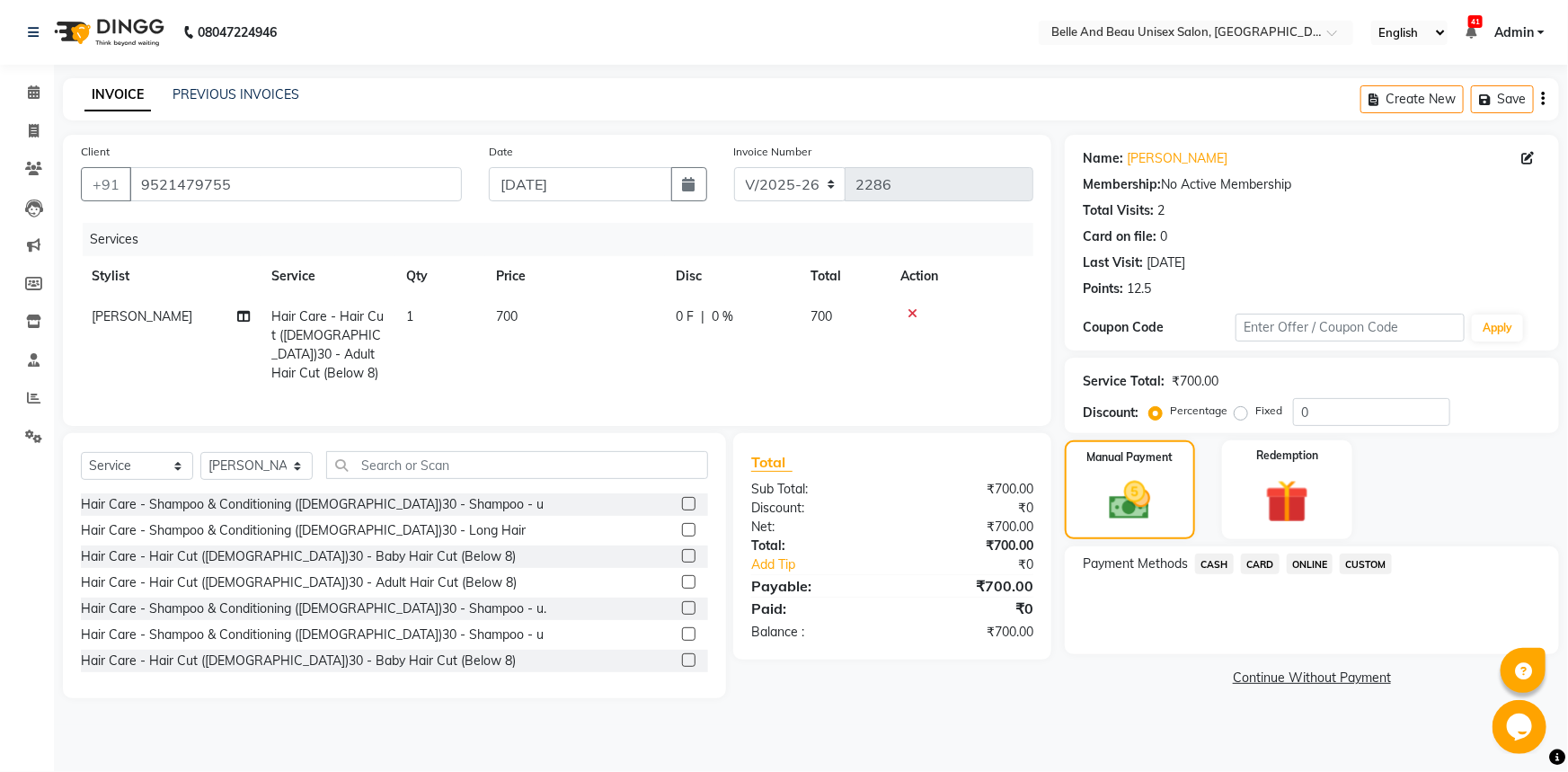
click at [118, 314] on span "[PERSON_NAME]" at bounding box center [142, 316] width 100 height 16
select select "83444"
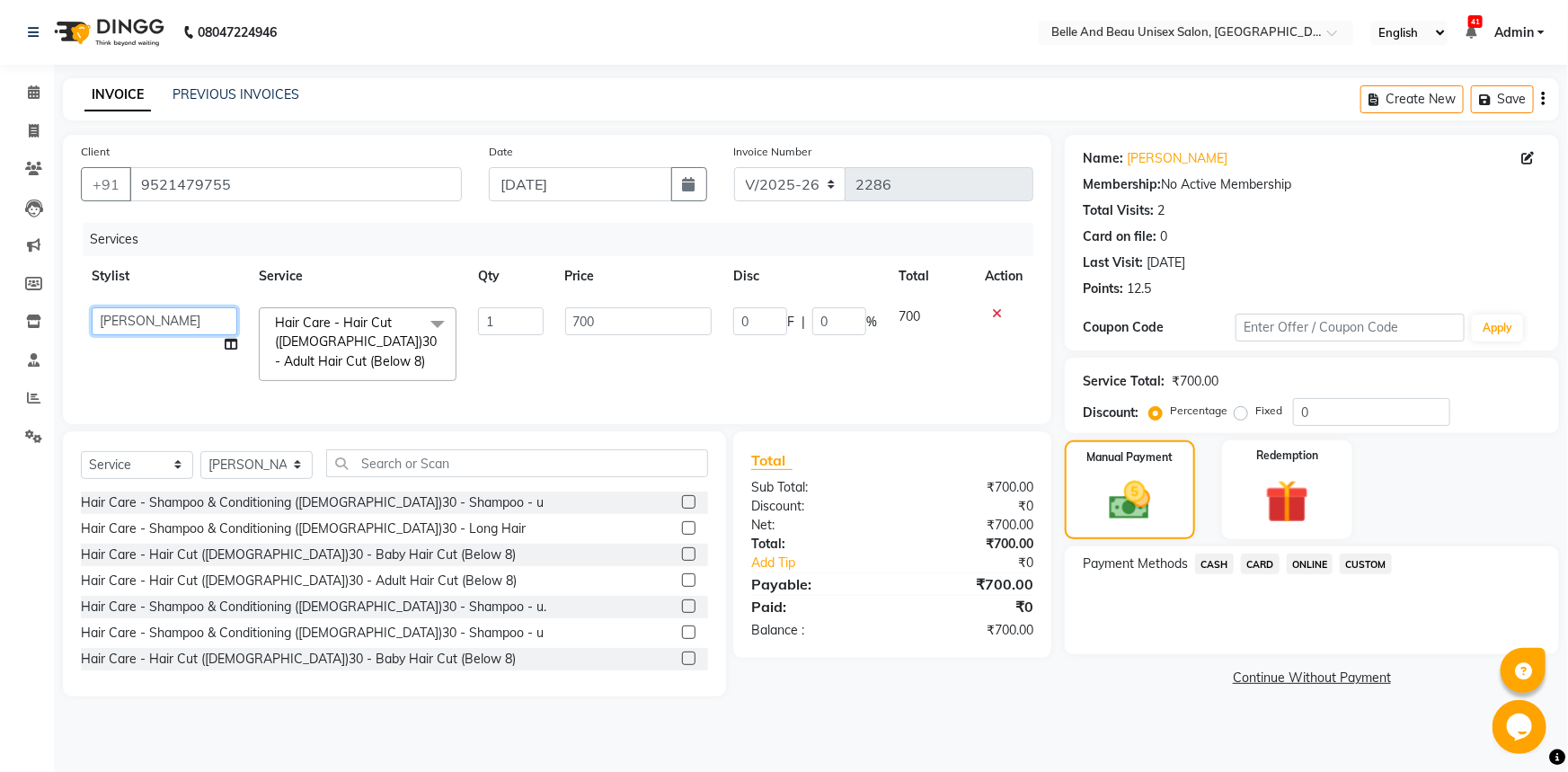
click at [152, 320] on select "[PERSON_NAME] [PERSON_NAME] [PERSON_NAME] [PERSON_NAME] [PERSON_NAME] [PERSON_N…" at bounding box center [164, 320] width 146 height 28
select select "83443"
click at [1295, 562] on span "ONLINE" at bounding box center [1309, 564] width 46 height 20
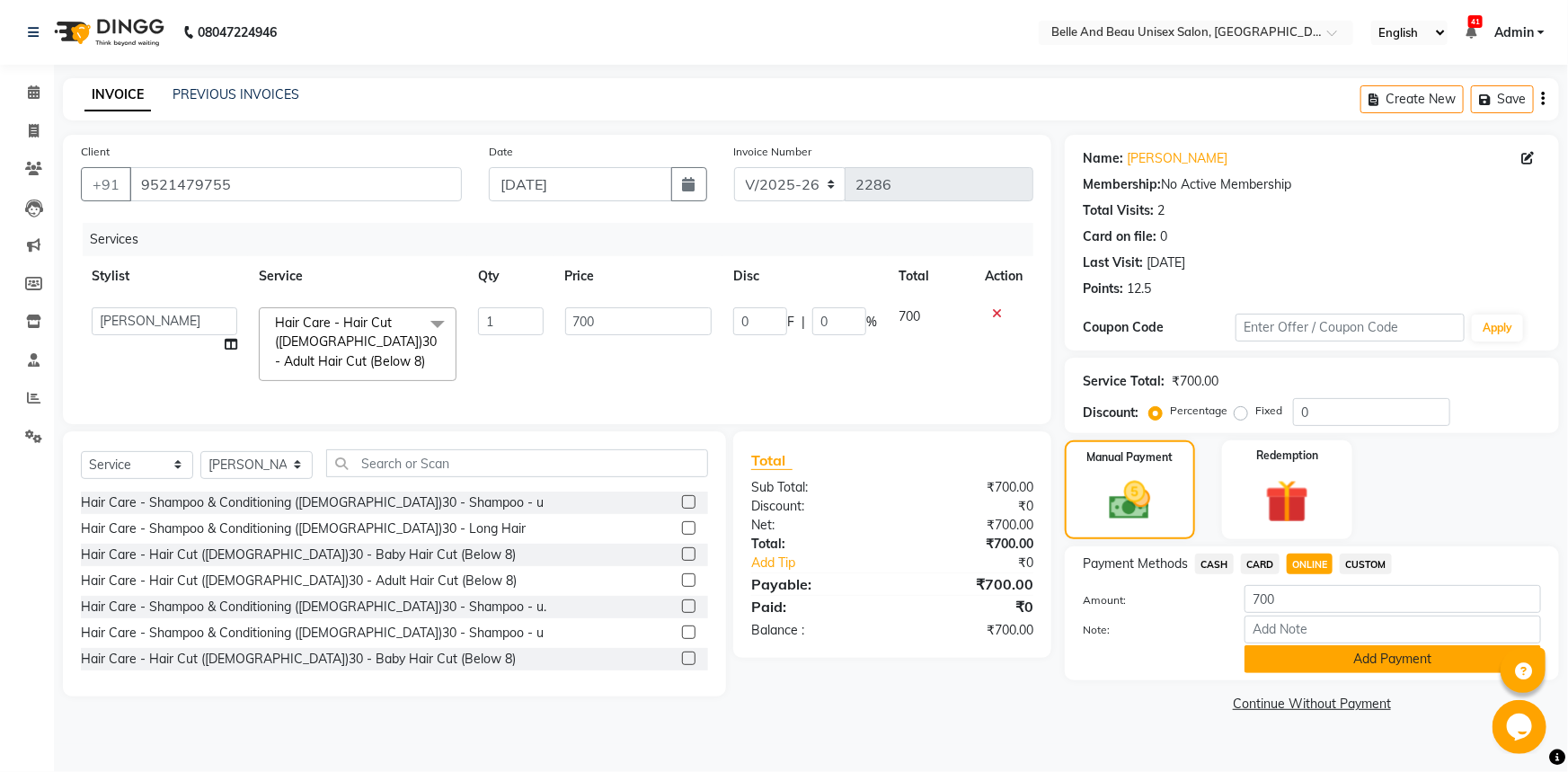
click at [1312, 658] on button "Add Payment" at bounding box center [1392, 659] width 296 height 28
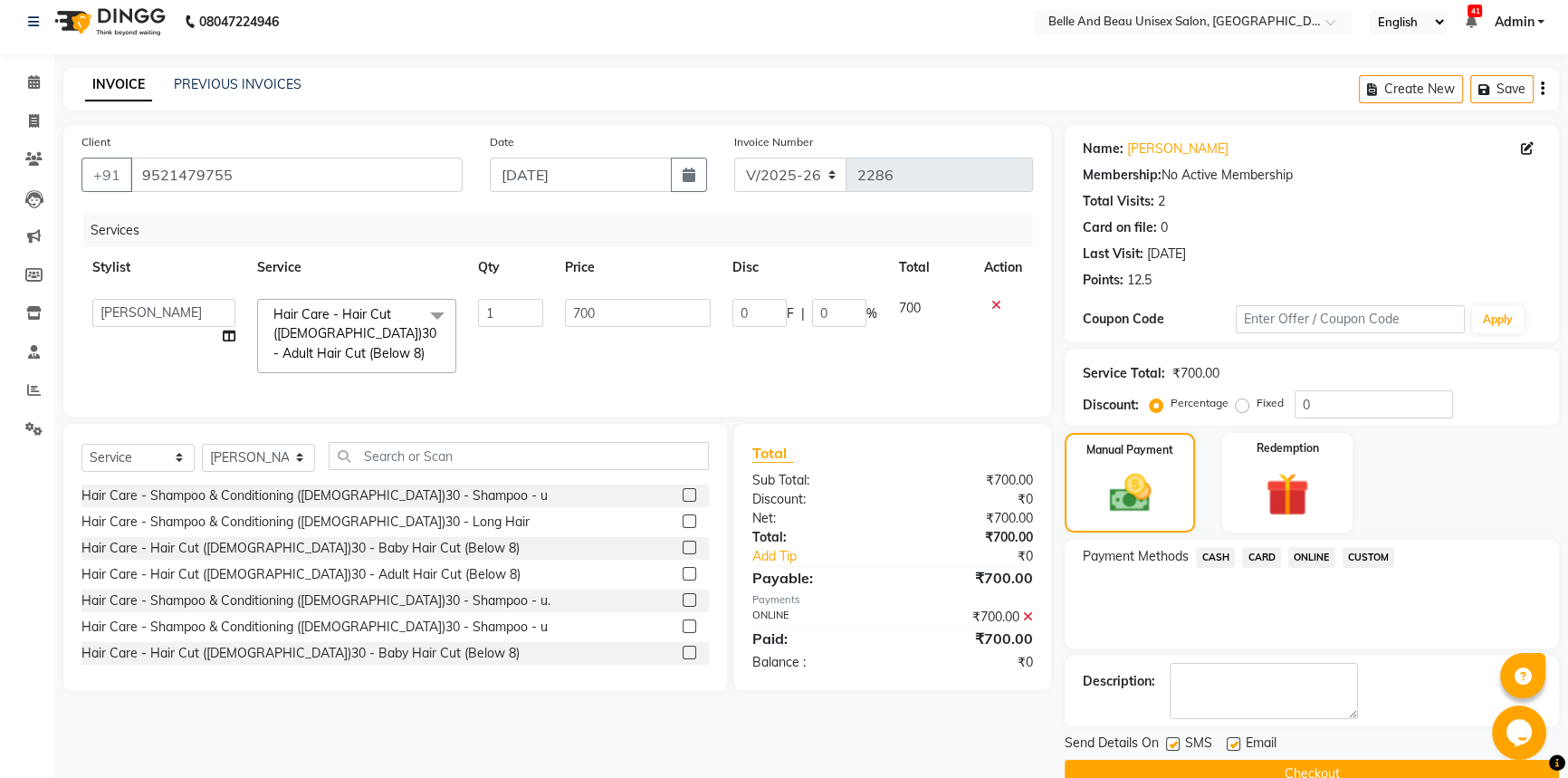
scroll to position [46, 0]
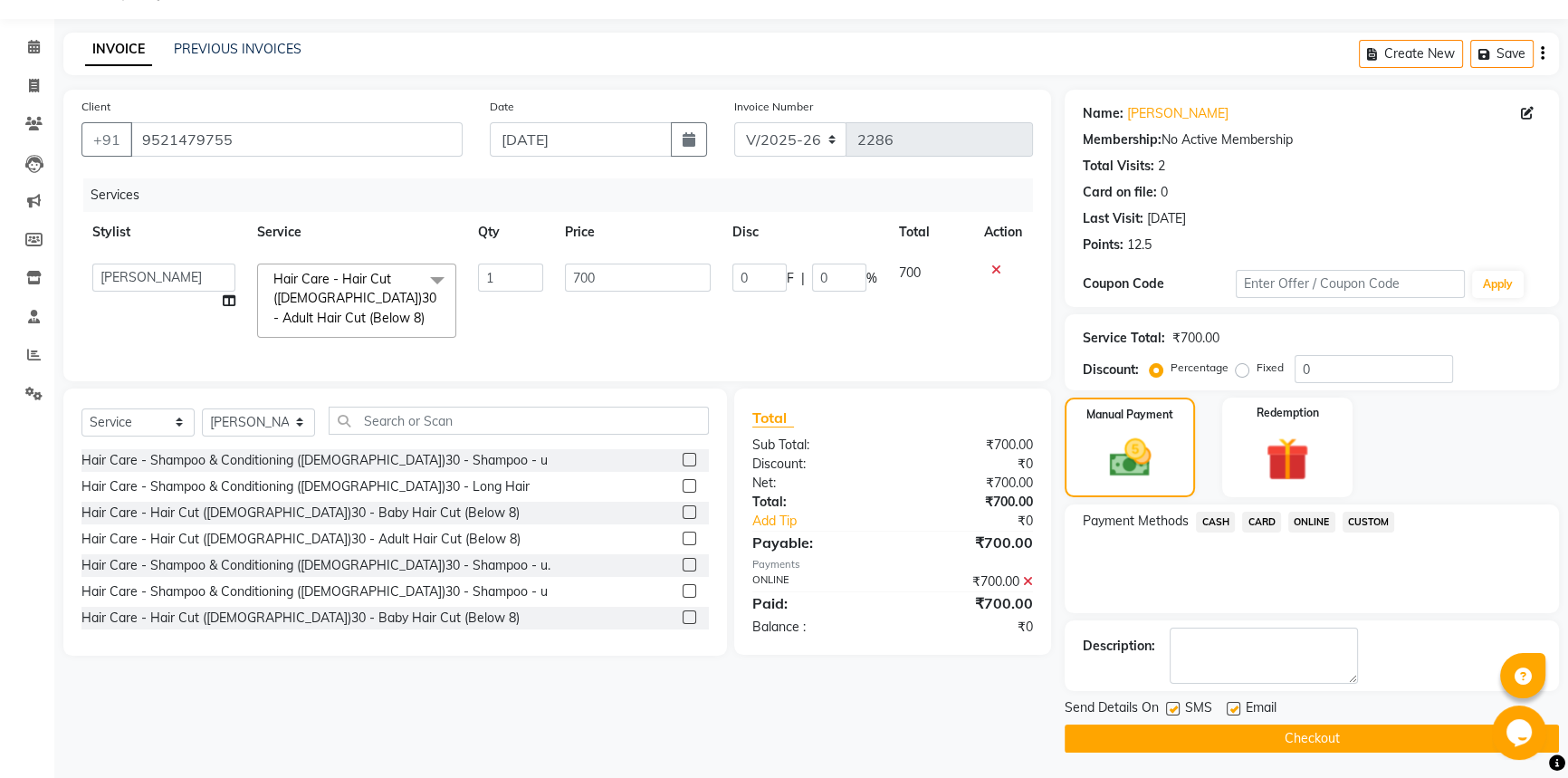
click at [1275, 733] on button "Checkout" at bounding box center [1311, 738] width 494 height 28
